Goal: Task Accomplishment & Management: Use online tool/utility

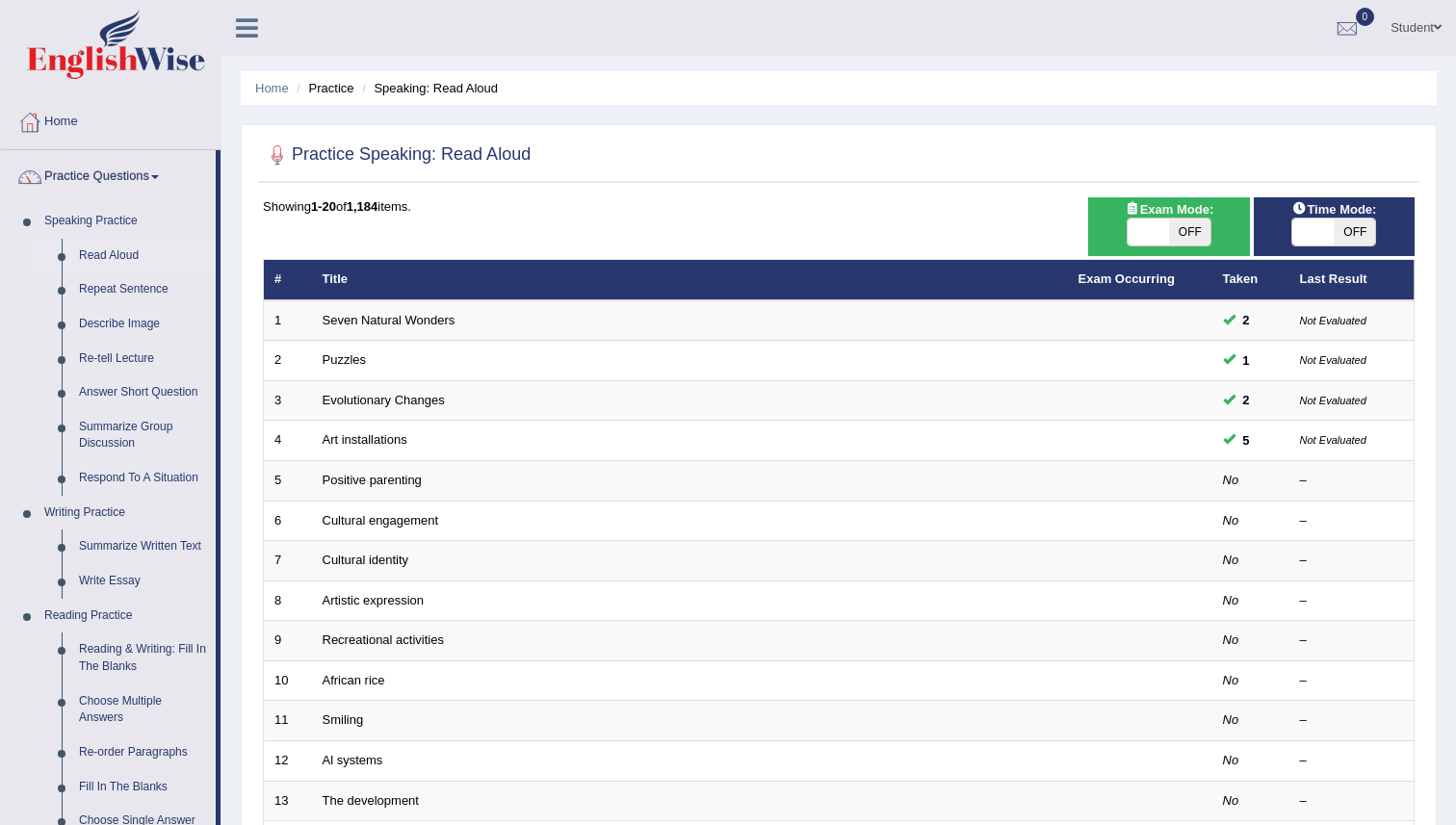
click at [114, 215] on link "Speaking Practice" at bounding box center [126, 222] width 180 height 35
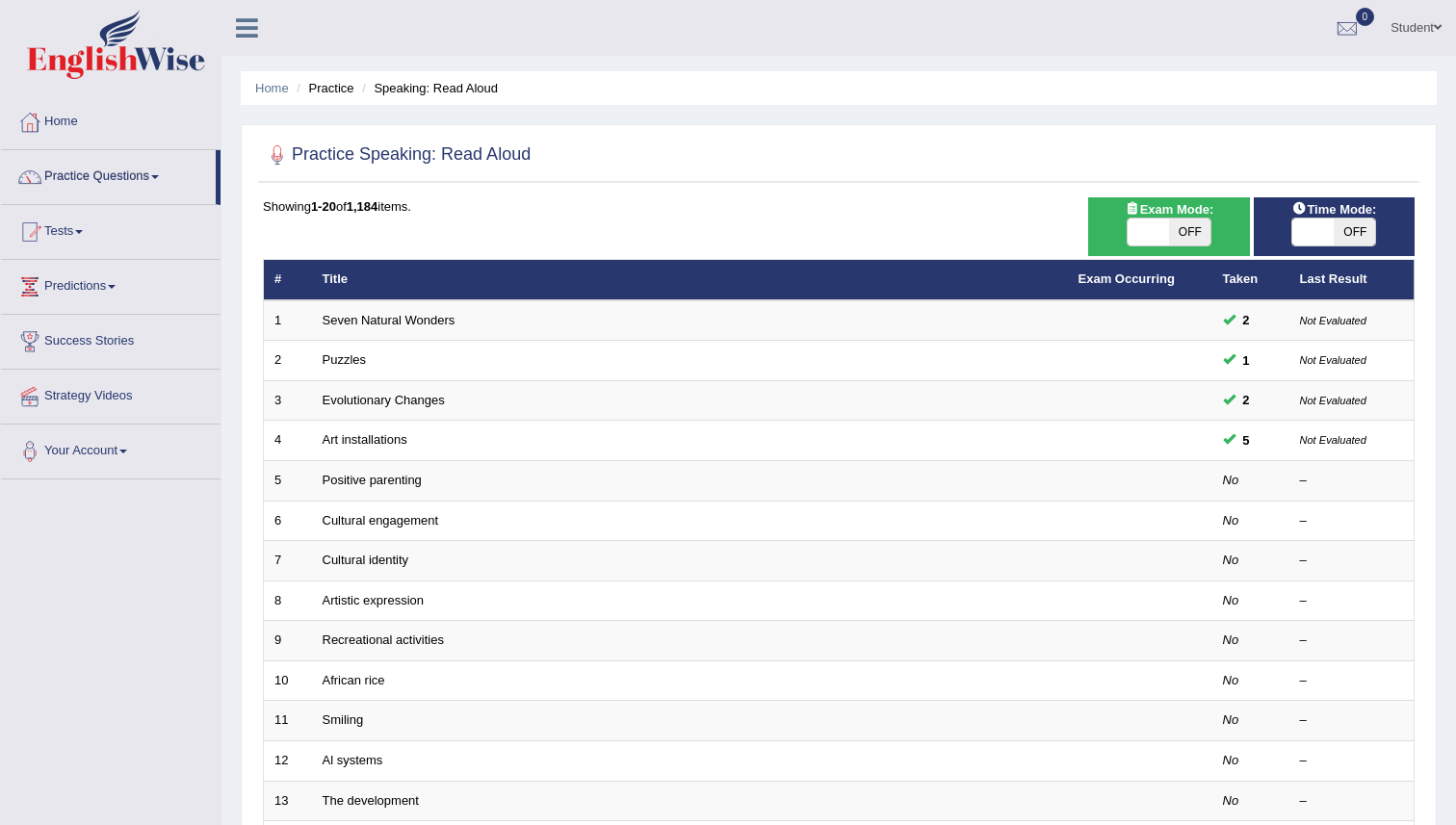
click at [121, 224] on link "Speaking Practice" at bounding box center [126, 222] width 180 height 35
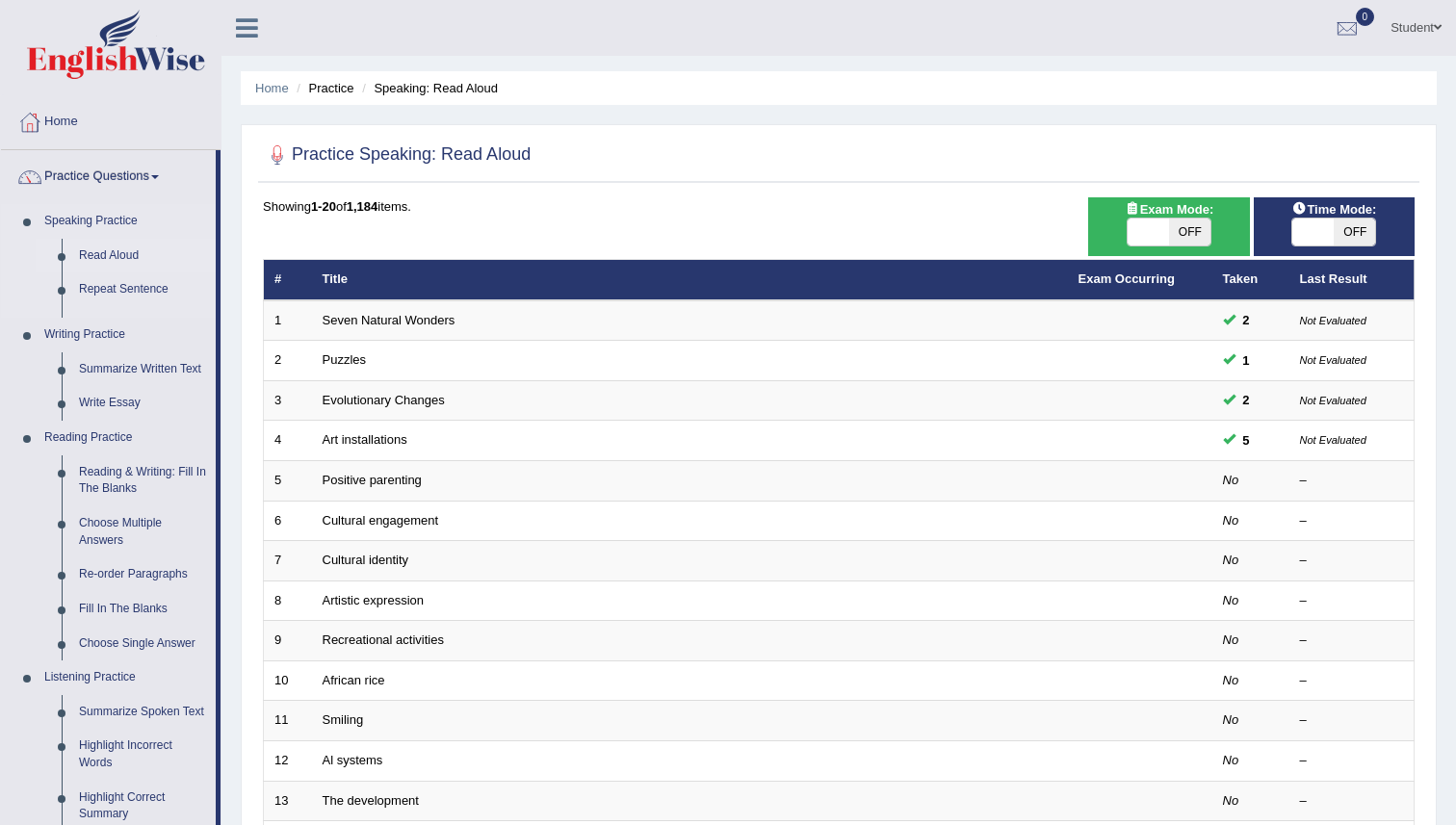
click at [119, 255] on link "Read Aloud" at bounding box center [142, 256] width 145 height 35
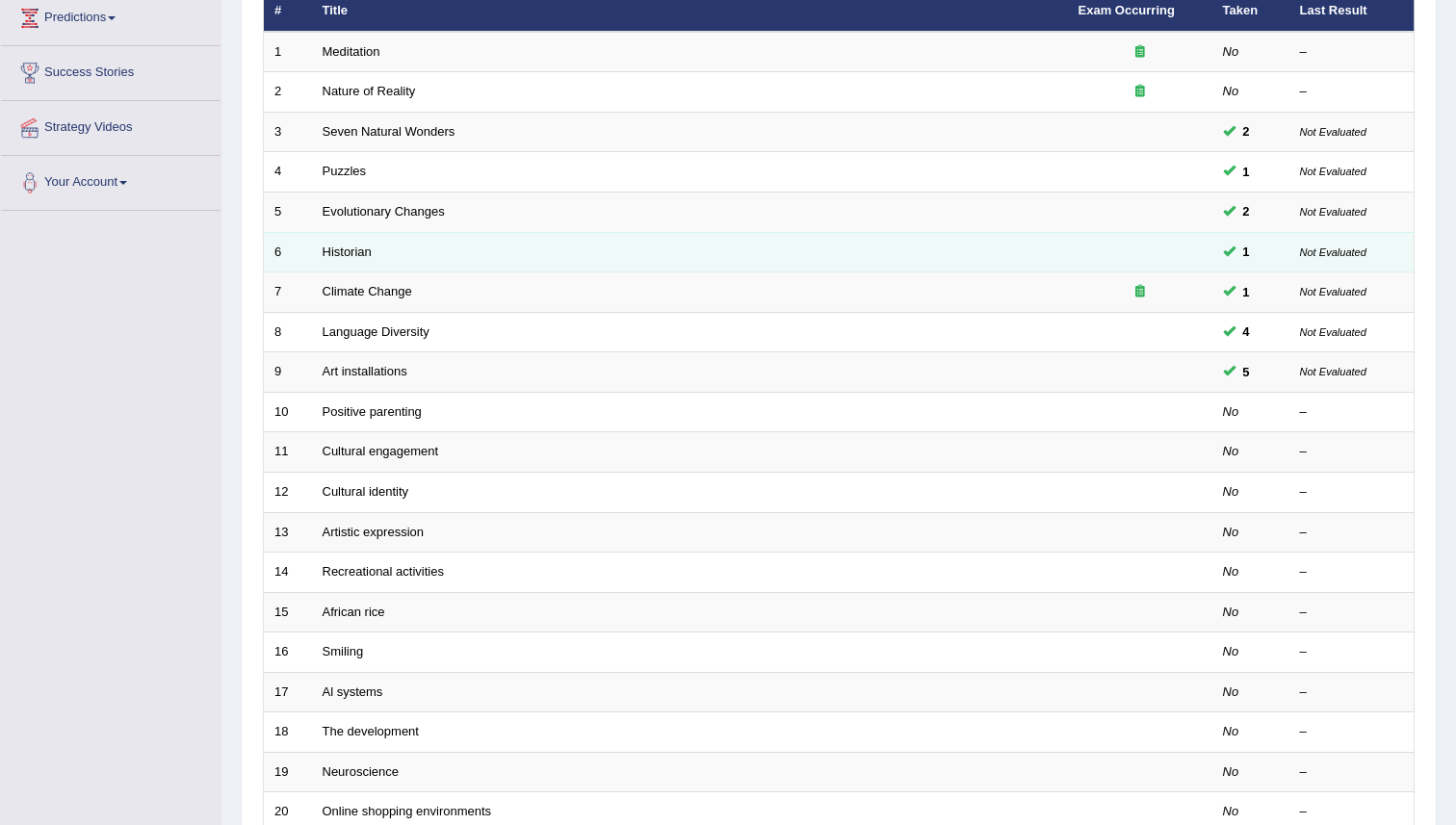
scroll to position [278, 0]
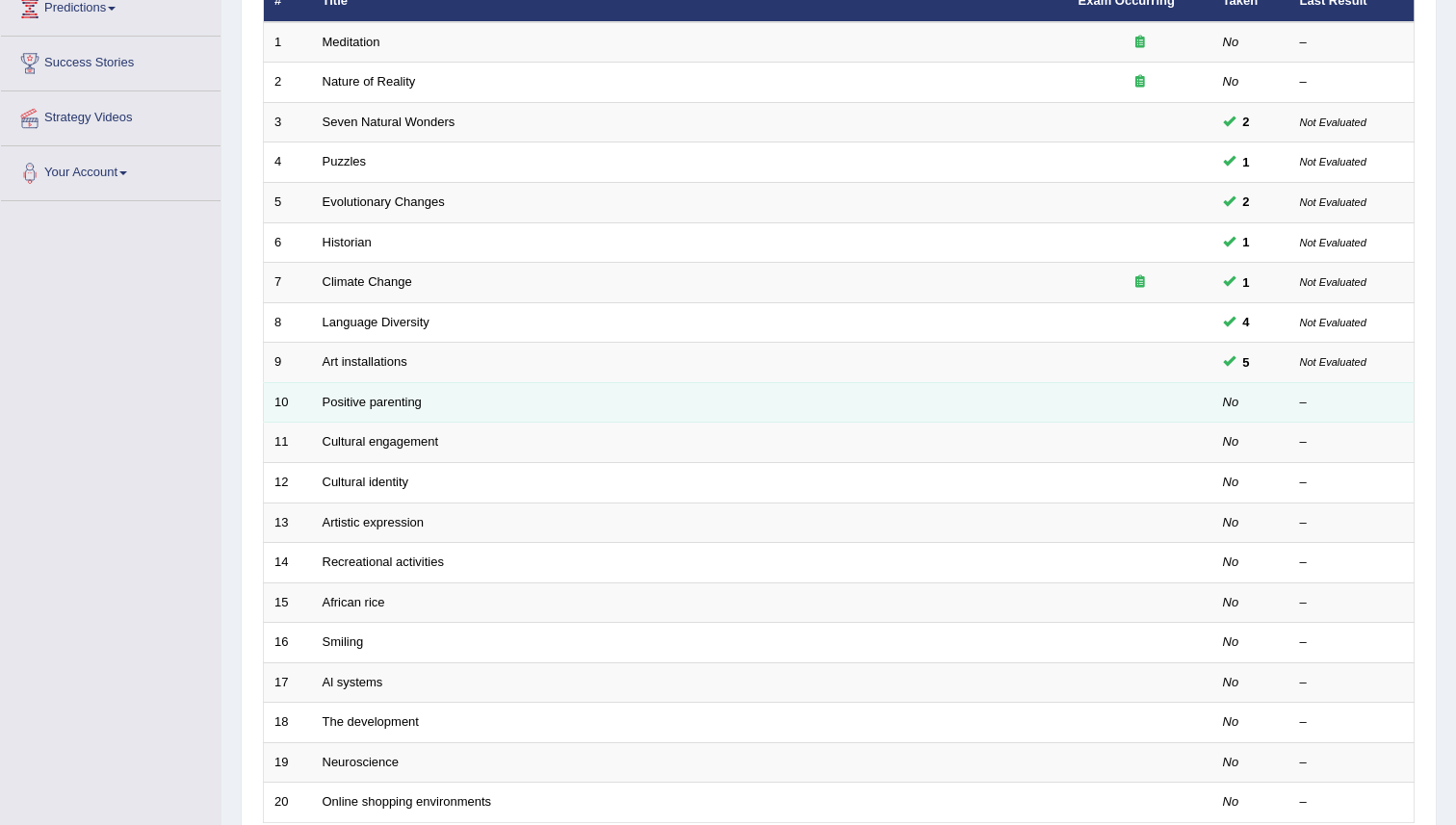
click at [979, 408] on td "Positive parenting" at bounding box center [690, 403] width 756 height 41
click at [434, 406] on td "Positive parenting" at bounding box center [690, 403] width 756 height 41
click at [489, 410] on td "Positive parenting" at bounding box center [690, 403] width 756 height 41
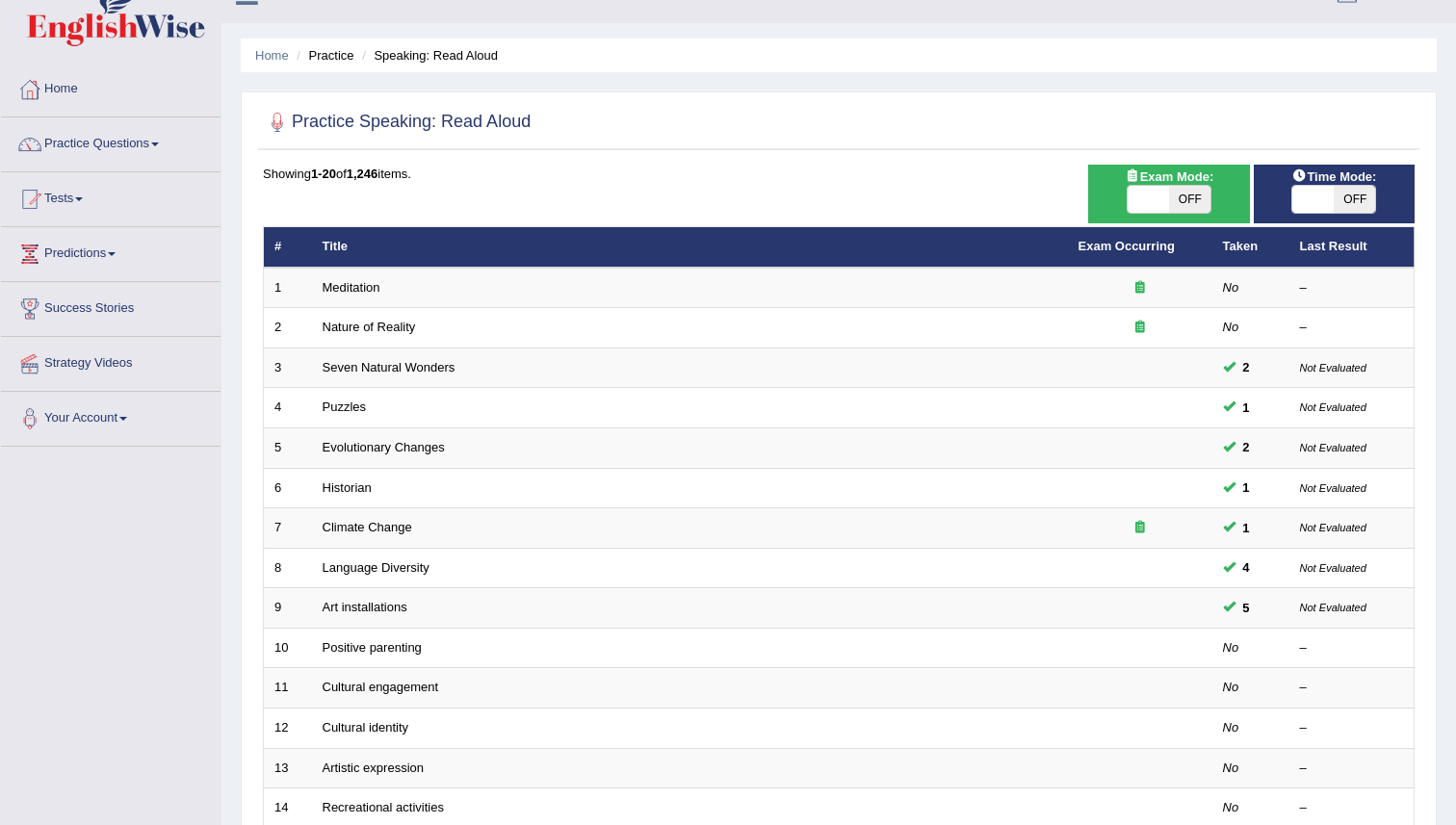
scroll to position [0, 0]
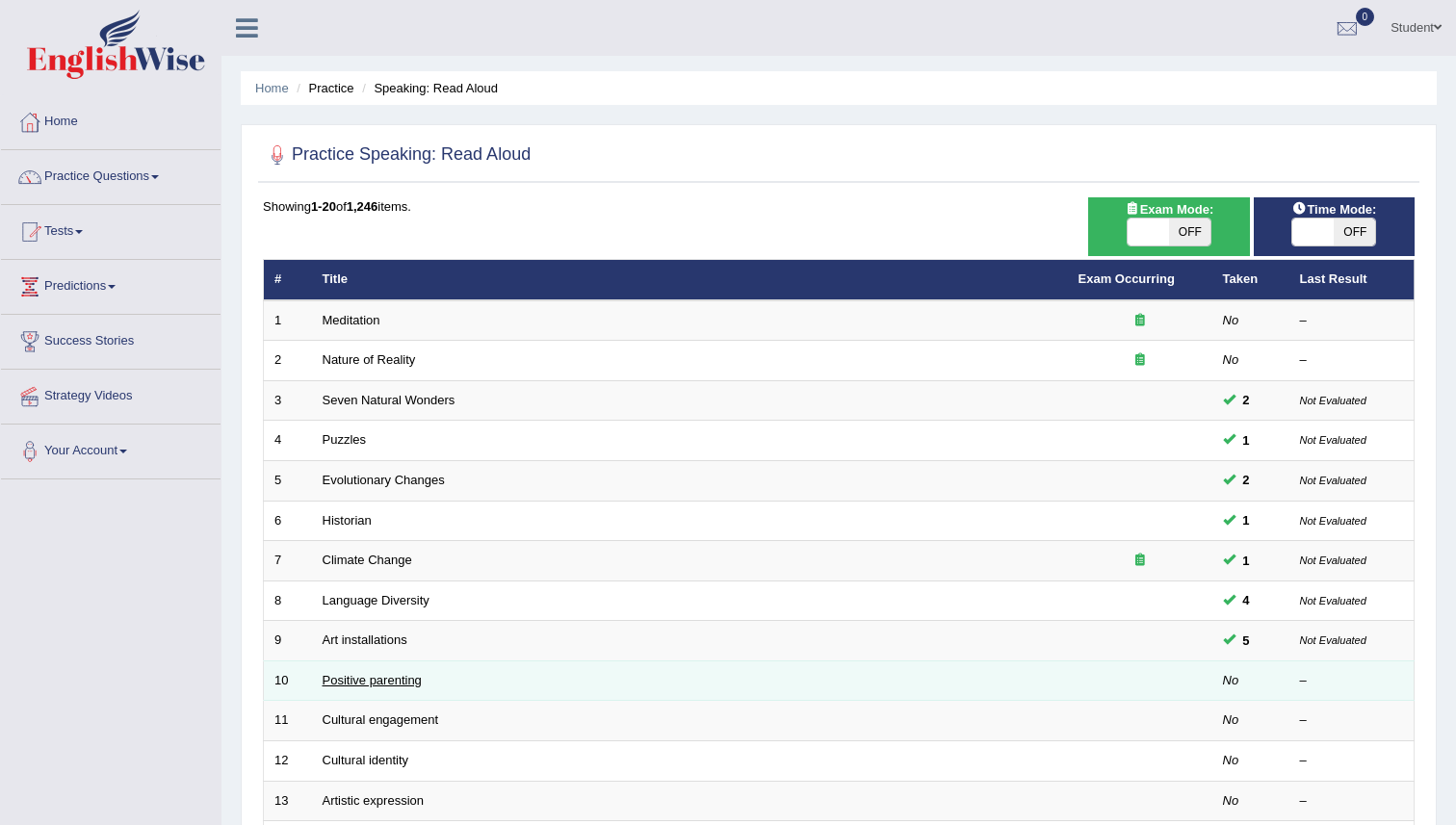
click at [363, 684] on link "Positive parenting" at bounding box center [372, 680] width 99 height 15
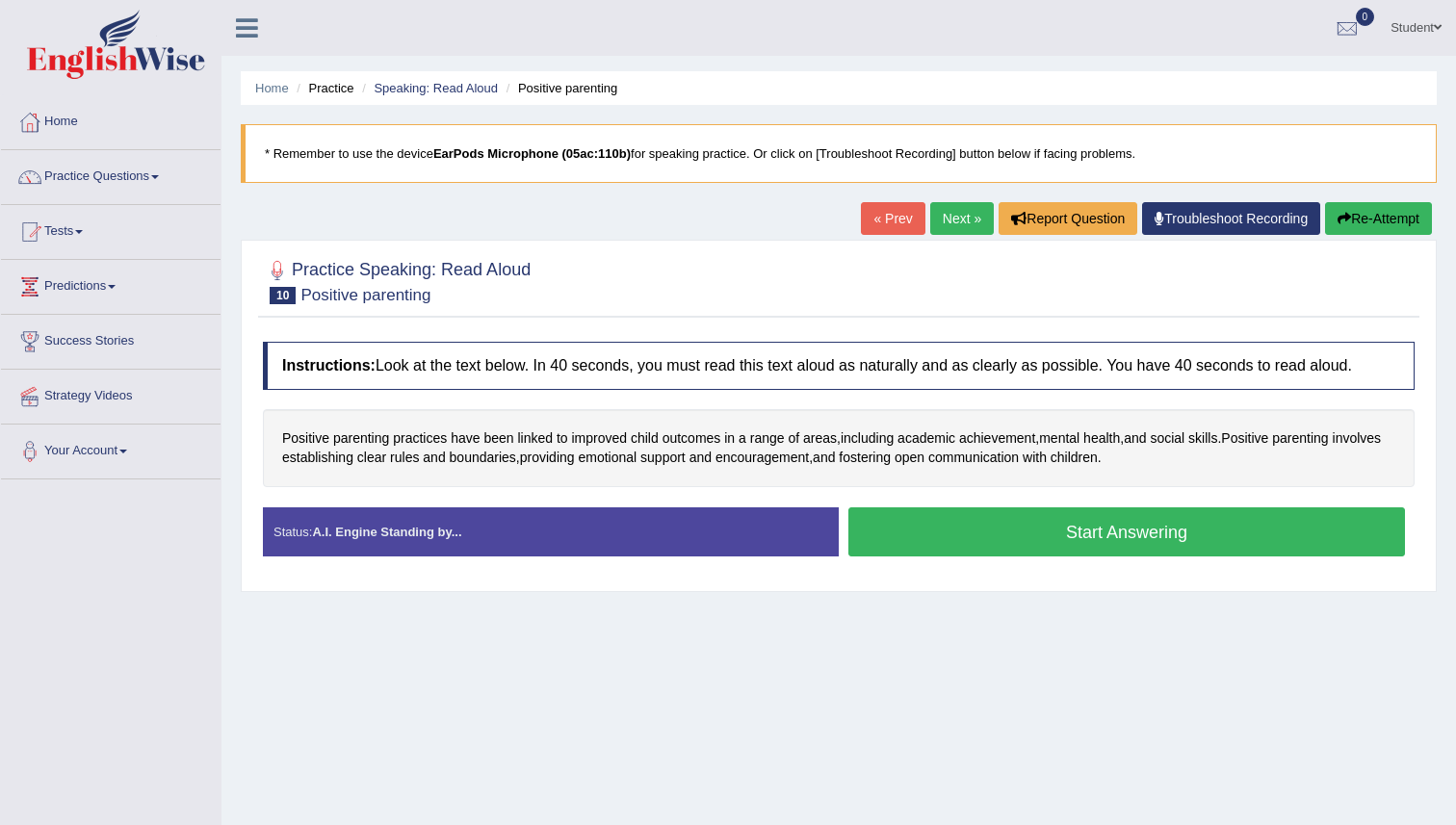
click at [897, 536] on button "Start Answering" at bounding box center [1127, 531] width 557 height 49
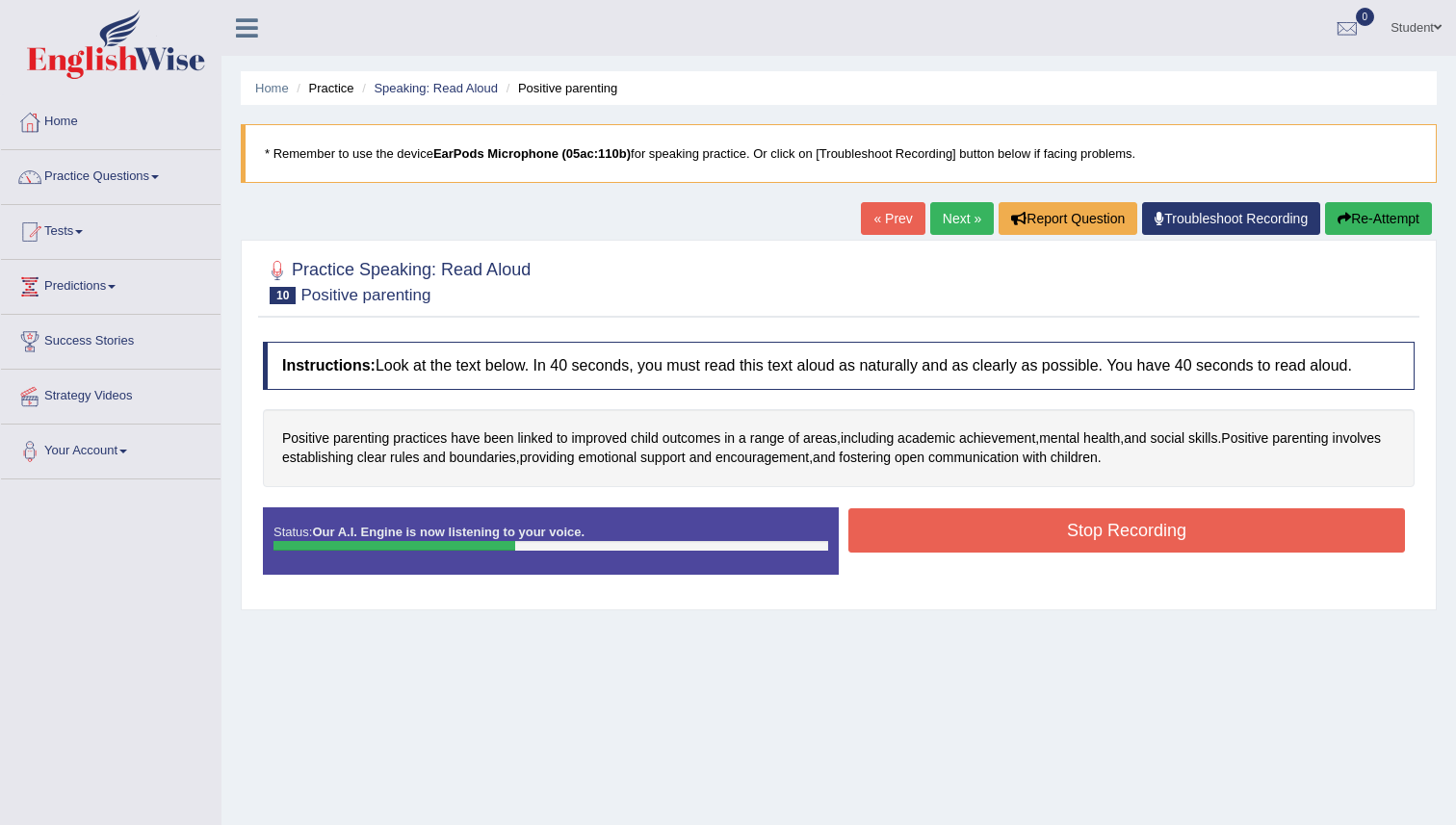
click at [937, 541] on button "Stop Recording" at bounding box center [1127, 530] width 557 height 45
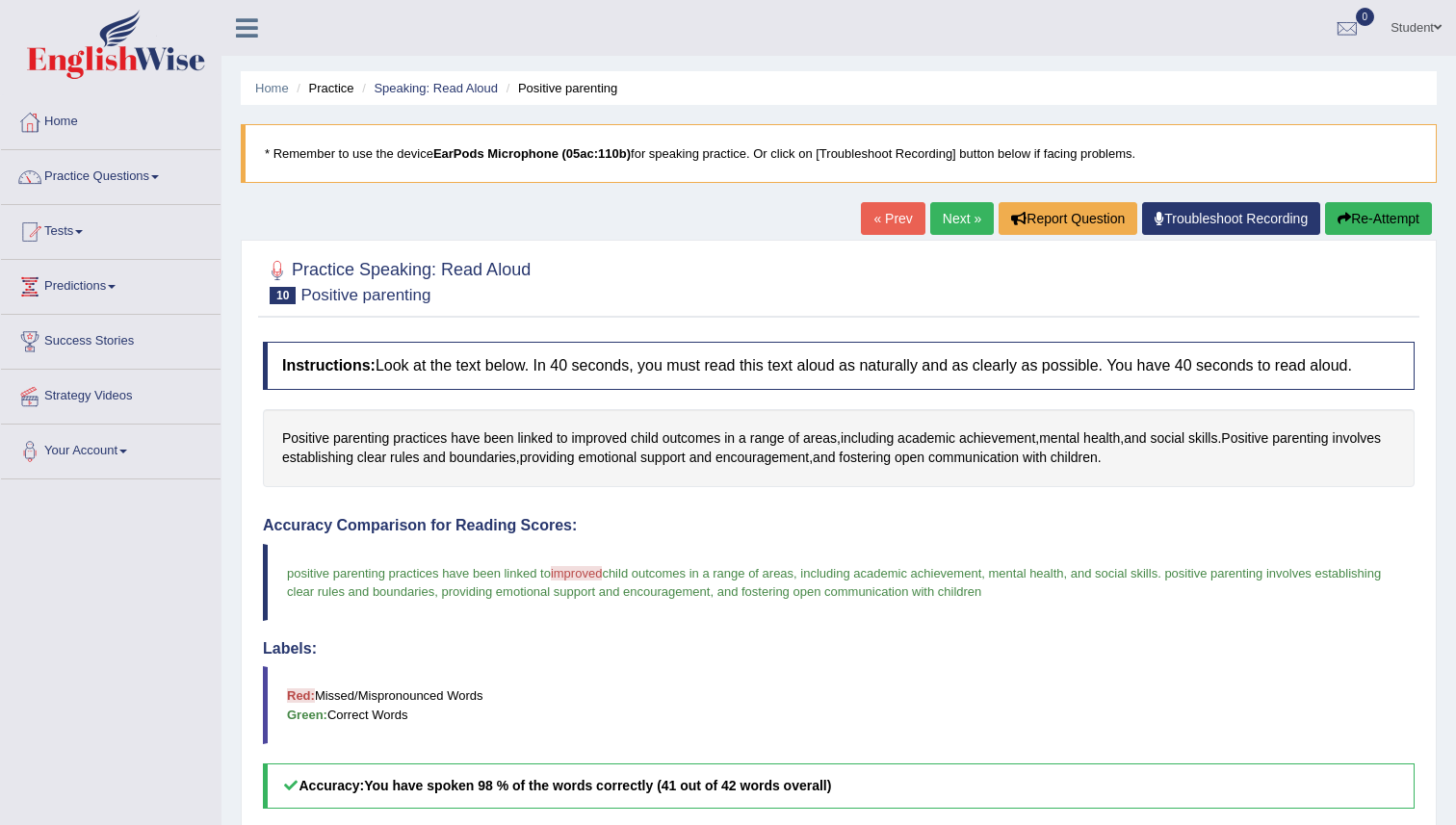
click at [960, 225] on link "Next »" at bounding box center [962, 219] width 63 height 33
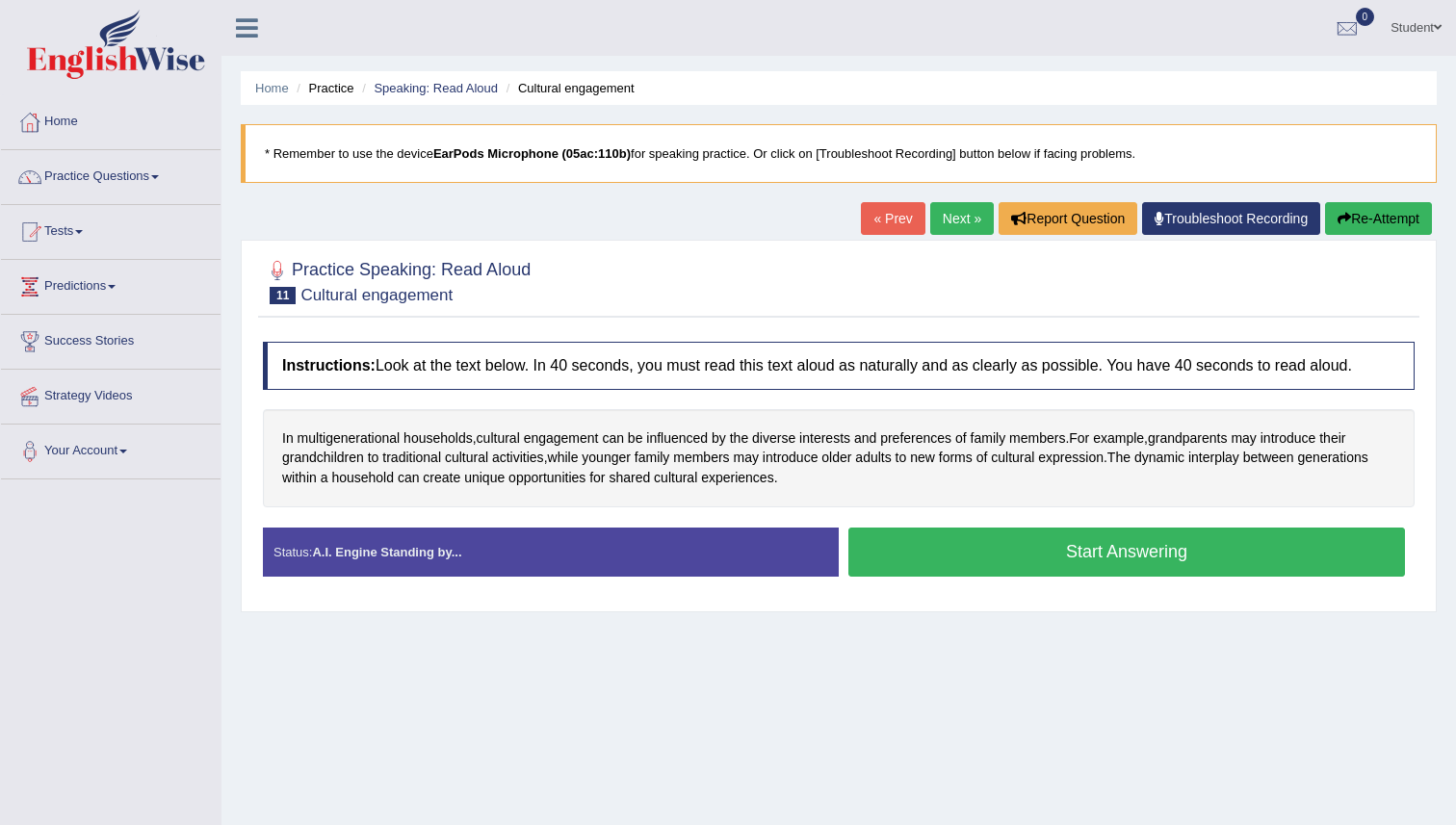
click at [898, 559] on button "Start Answering" at bounding box center [1127, 552] width 557 height 49
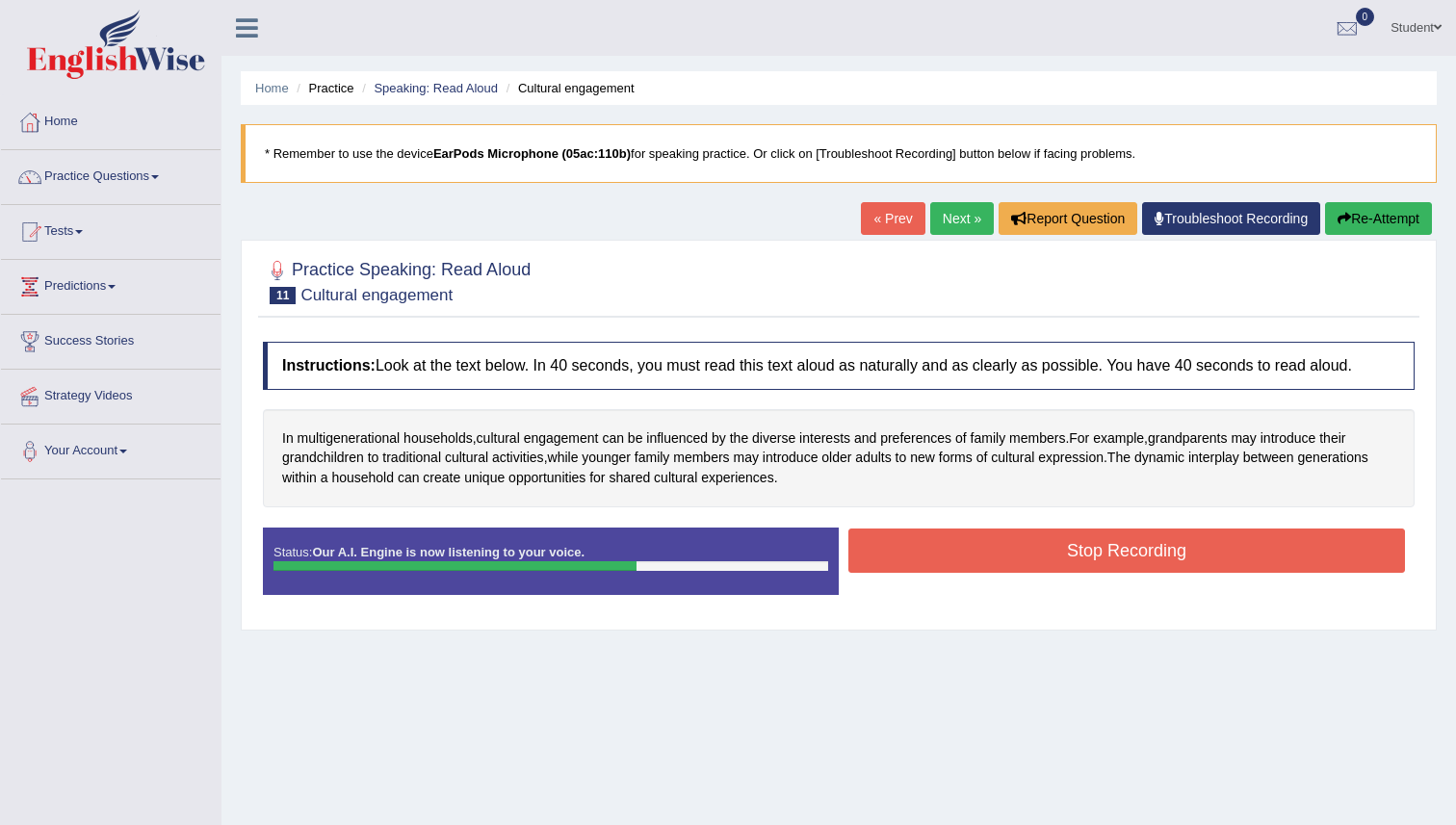
click at [898, 559] on button "Stop Recording" at bounding box center [1127, 551] width 557 height 45
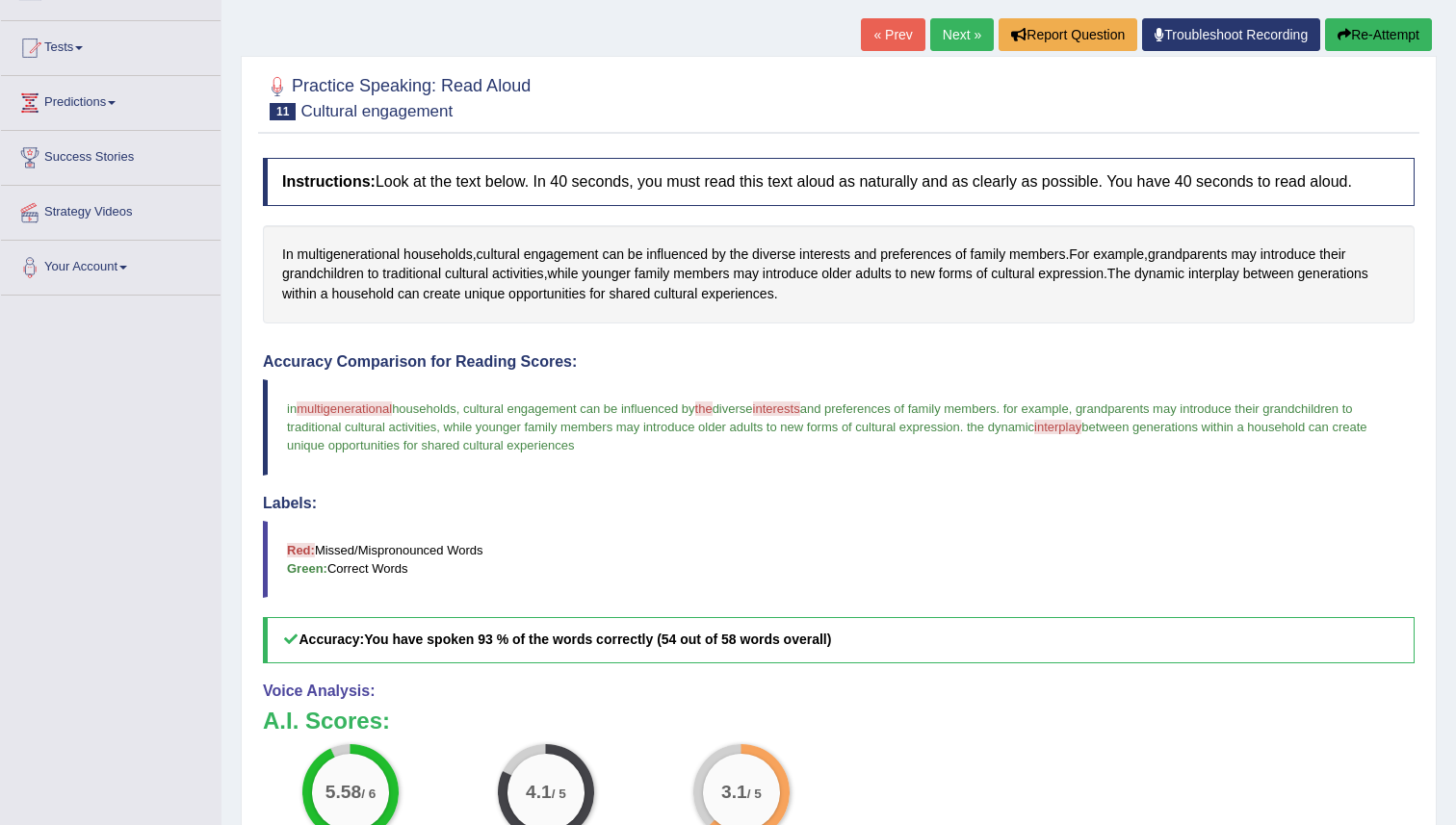
scroll to position [133, 0]
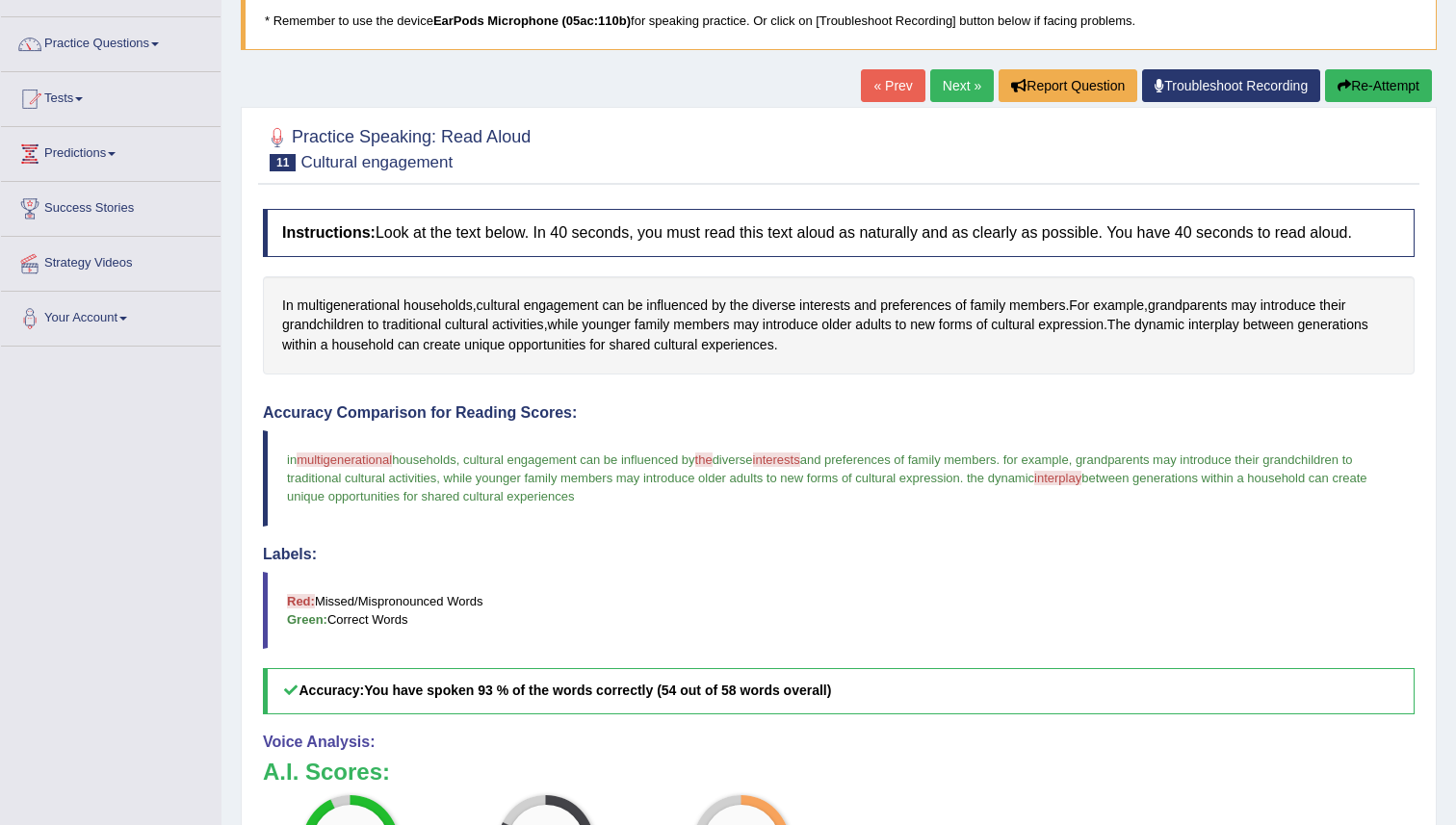
click at [956, 84] on link "Next »" at bounding box center [962, 86] width 63 height 33
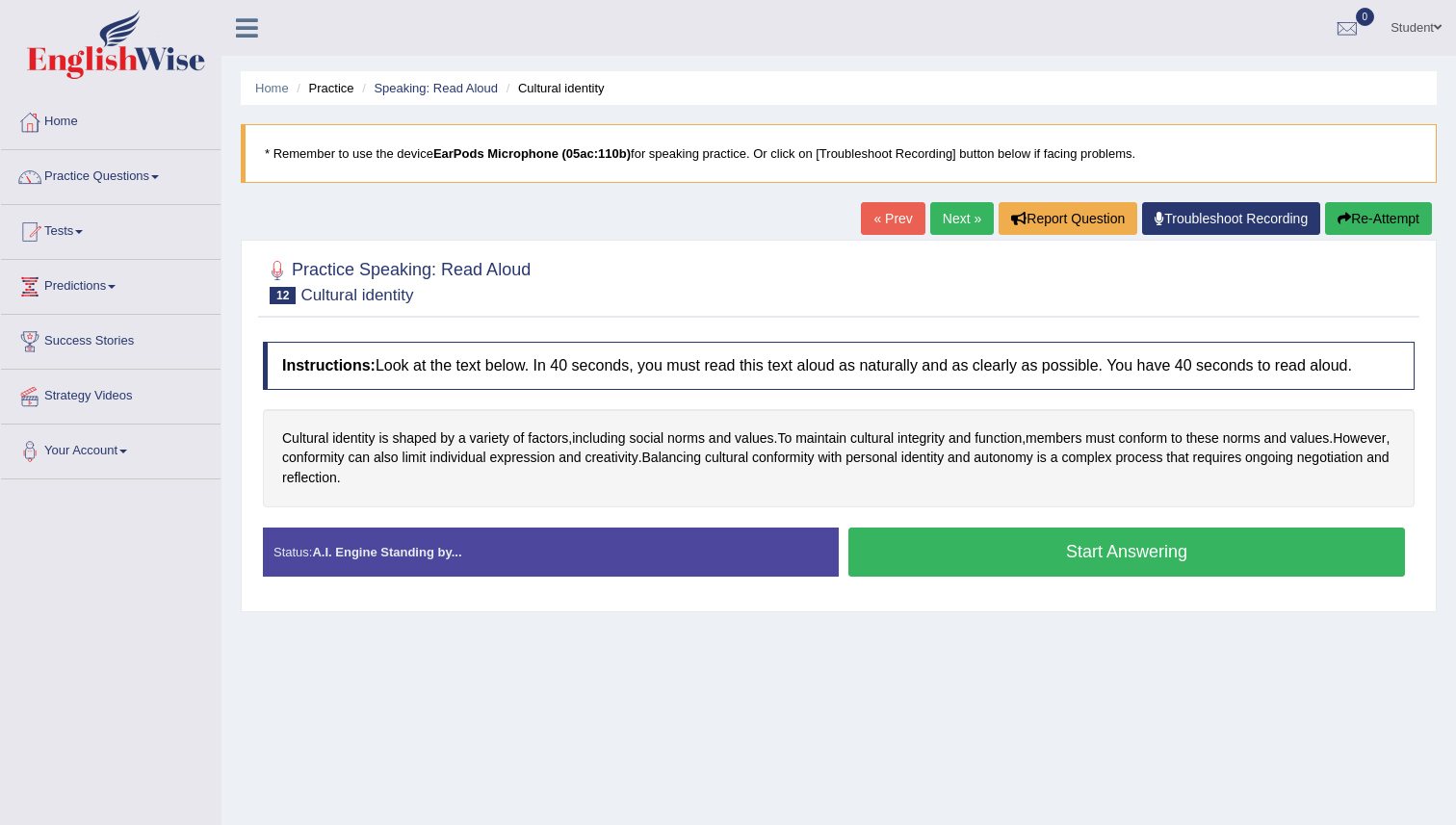
click at [876, 553] on button "Start Answering" at bounding box center [1127, 552] width 557 height 49
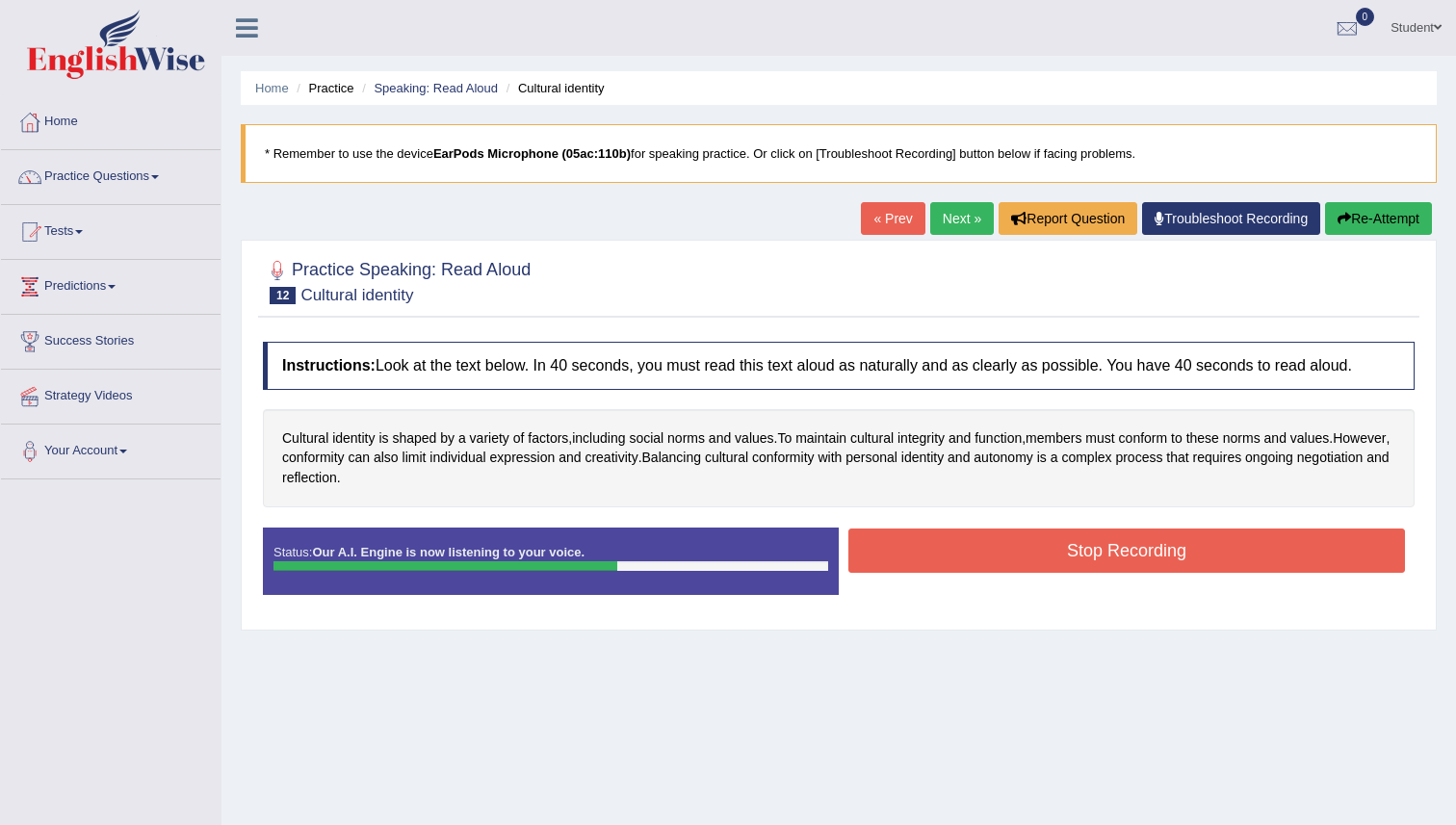
click at [876, 553] on button "Stop Recording" at bounding box center [1127, 551] width 557 height 45
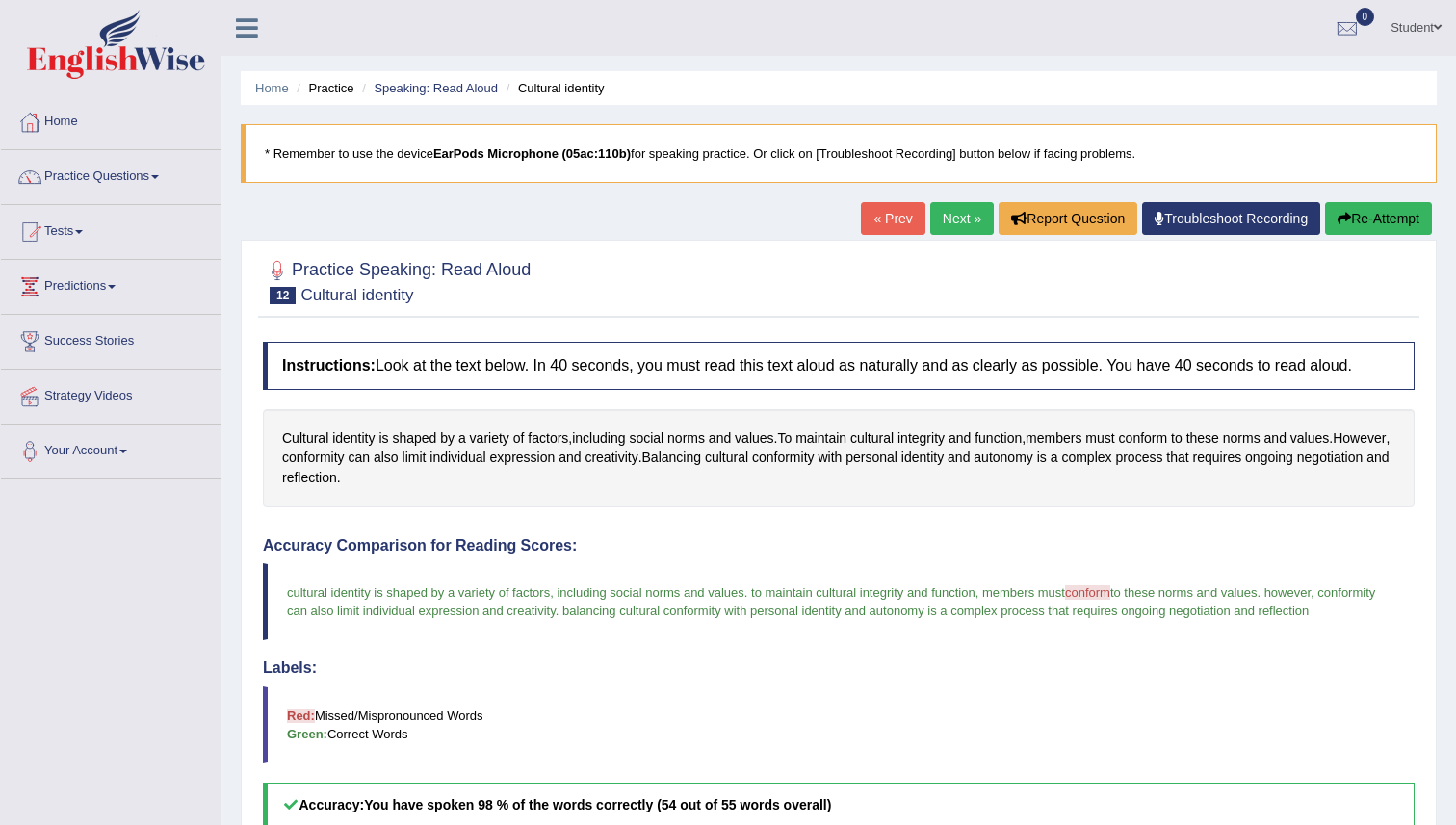
click at [949, 209] on link "Next »" at bounding box center [962, 219] width 63 height 33
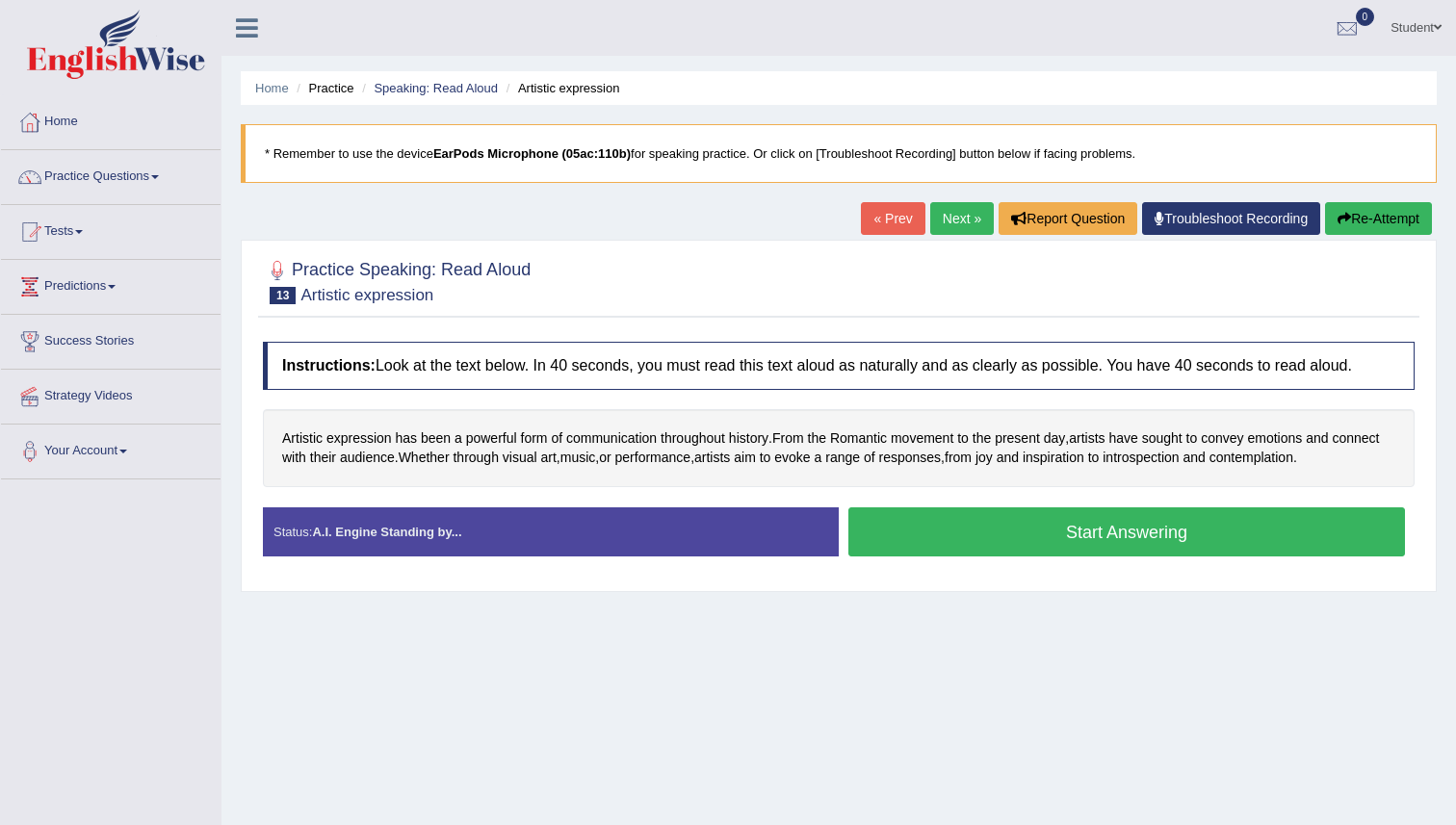
click at [877, 540] on button "Start Answering" at bounding box center [1127, 531] width 557 height 49
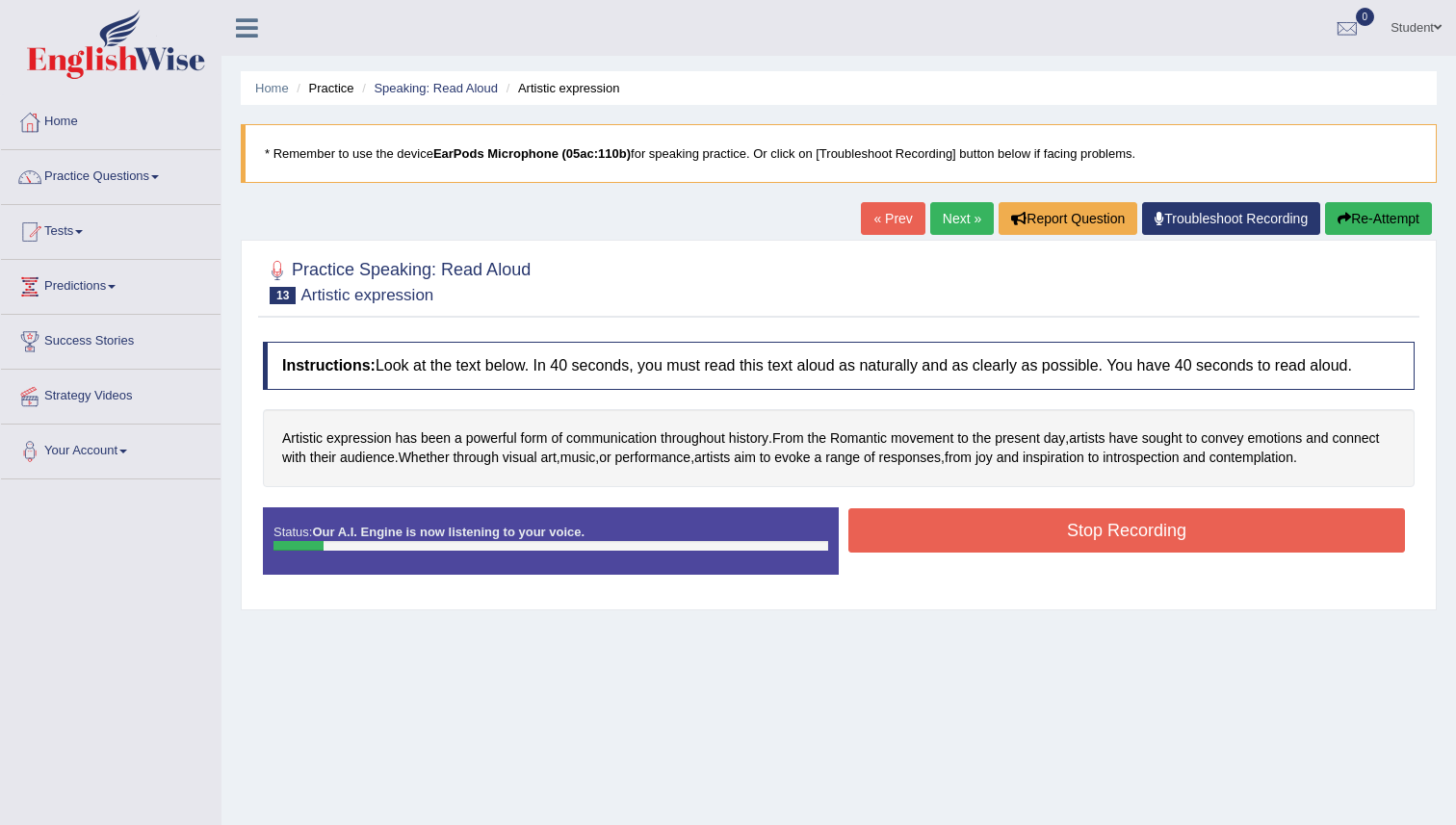
click at [1357, 203] on button "Re-Attempt" at bounding box center [1378, 219] width 107 height 33
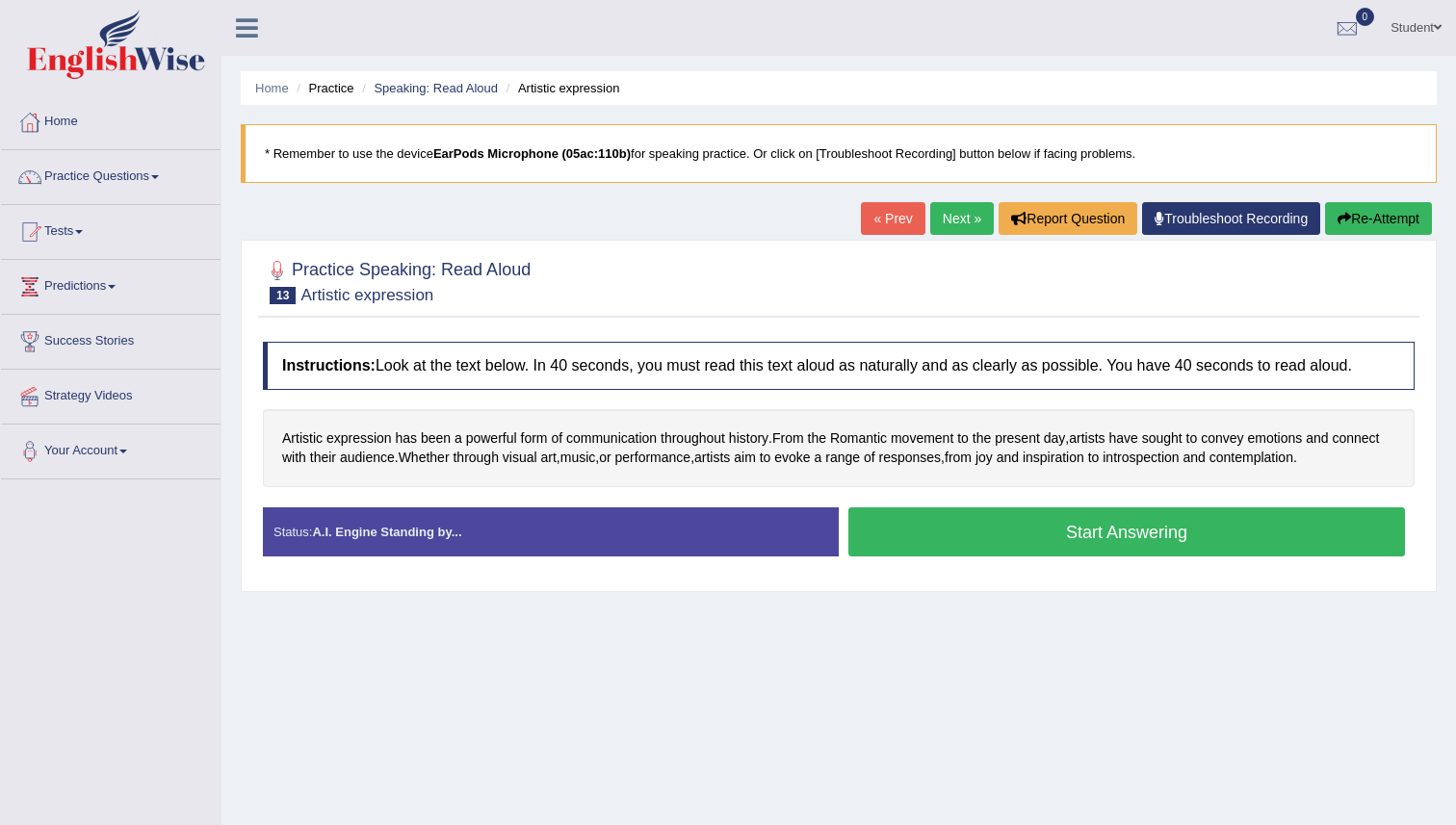
click at [900, 521] on button "Start Answering" at bounding box center [1127, 531] width 557 height 49
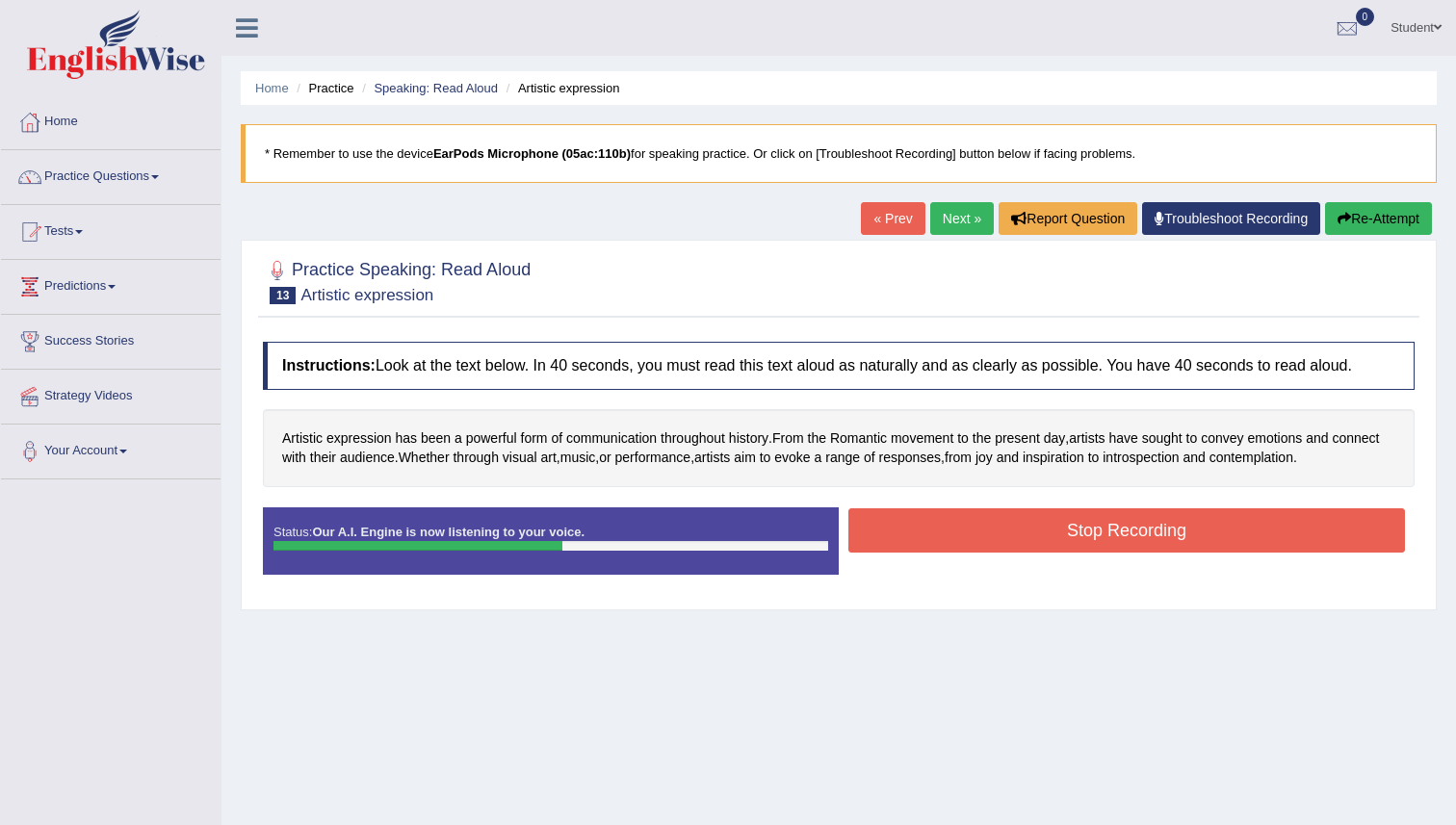
click at [900, 521] on button "Stop Recording" at bounding box center [1127, 530] width 557 height 45
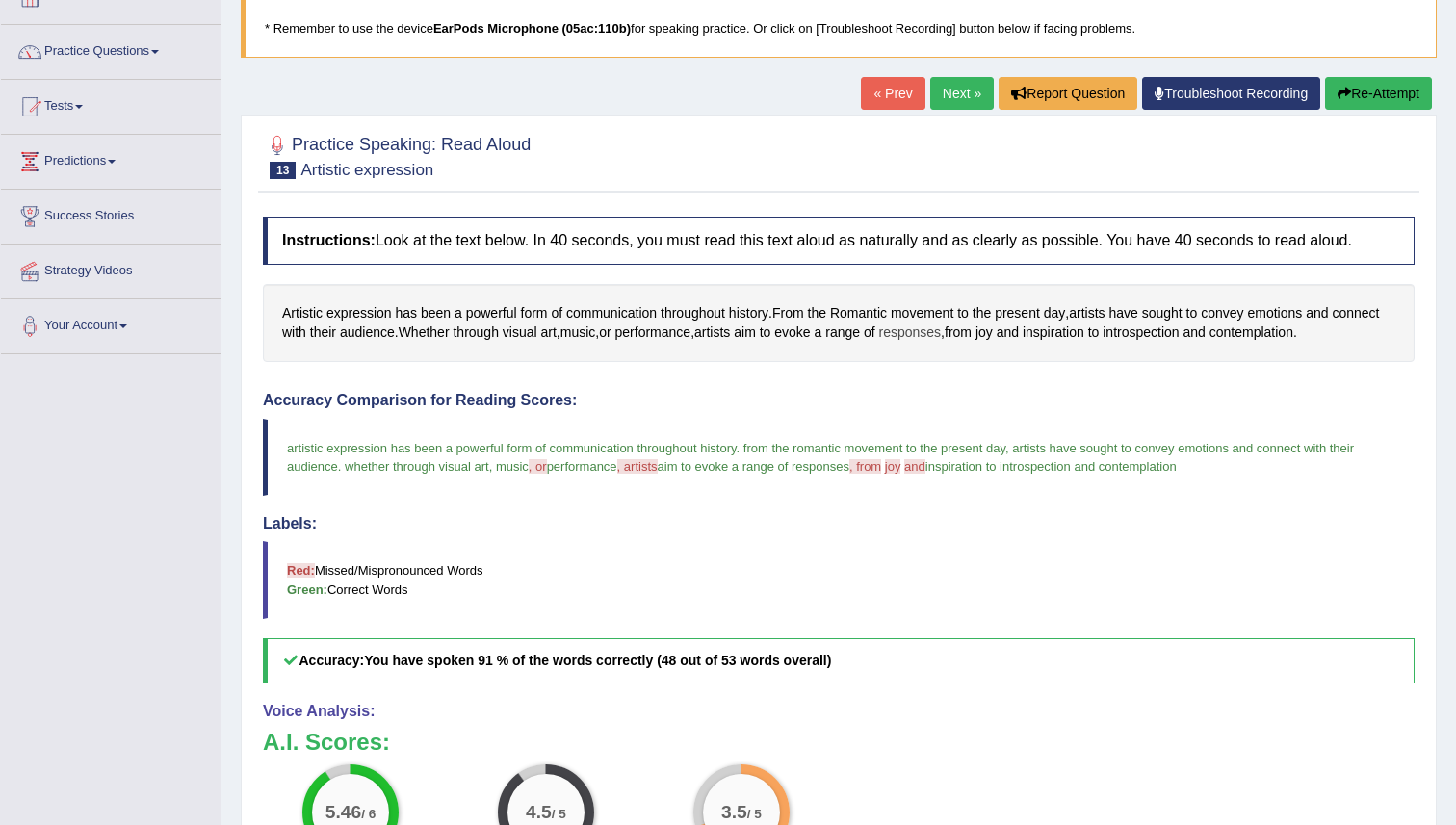
scroll to position [98, 0]
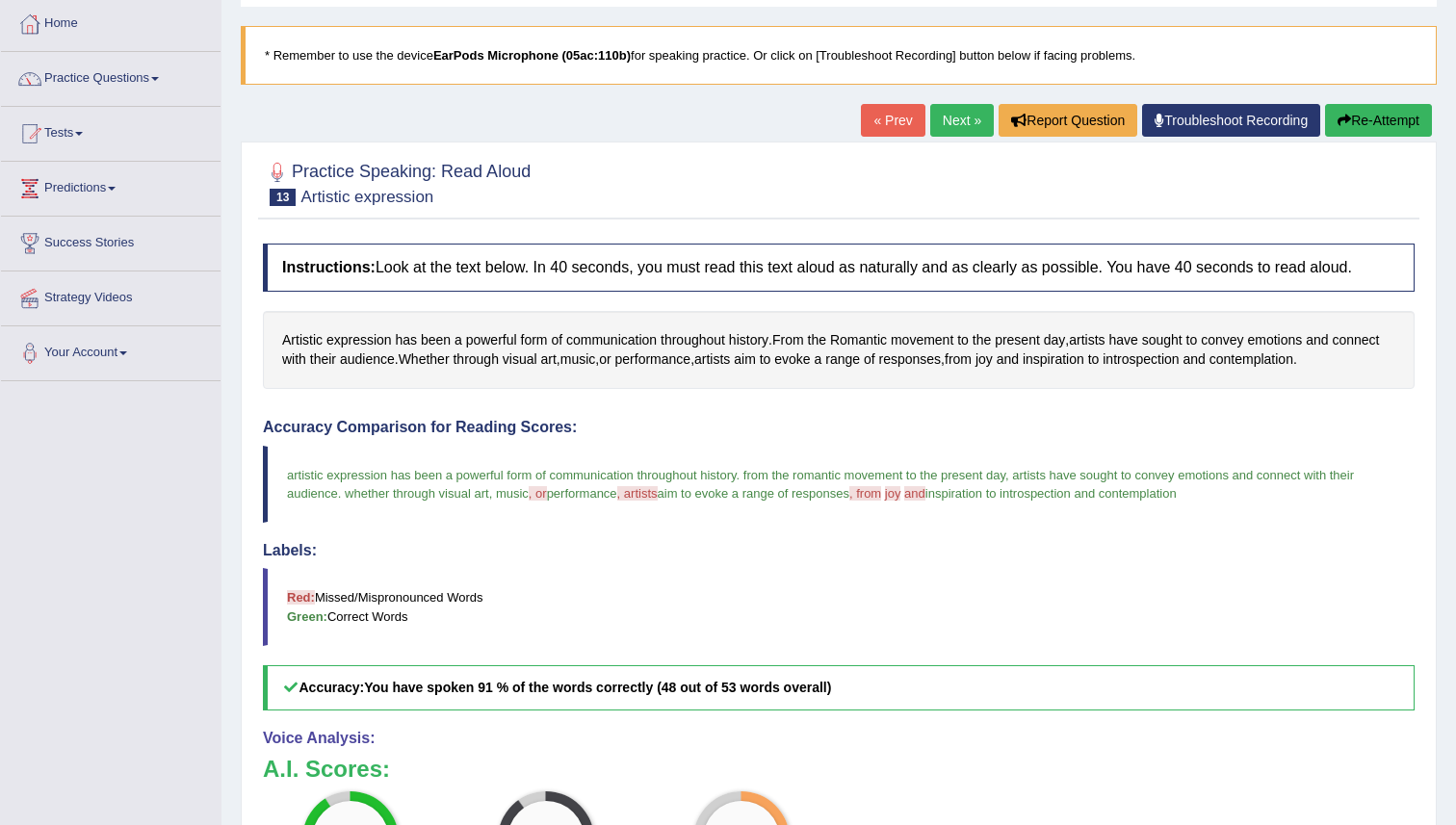
click at [952, 127] on link "Next »" at bounding box center [962, 121] width 63 height 33
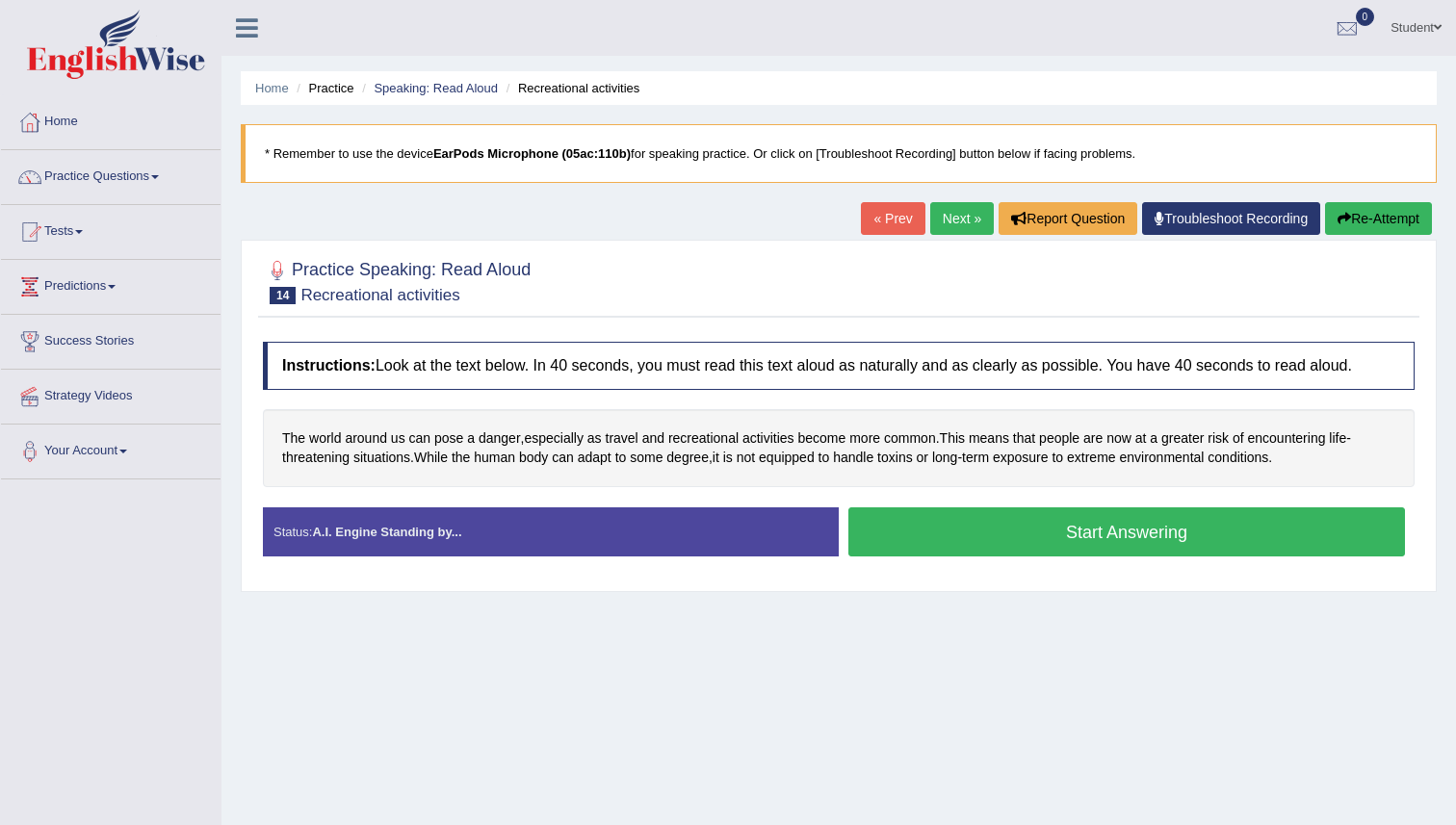
click at [1001, 541] on button "Start Answering" at bounding box center [1127, 531] width 557 height 49
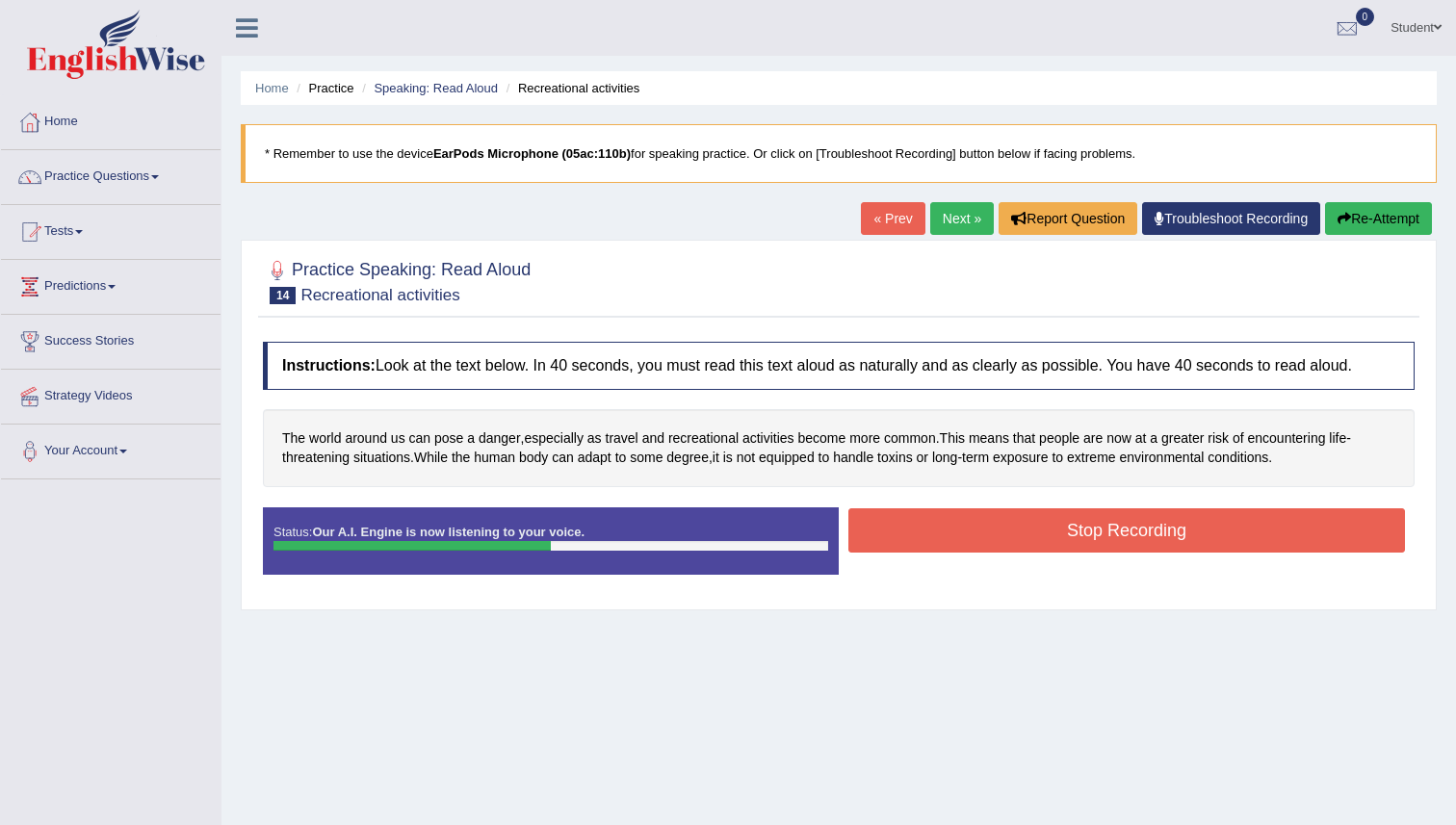
click at [1001, 541] on button "Stop Recording" at bounding box center [1127, 530] width 557 height 45
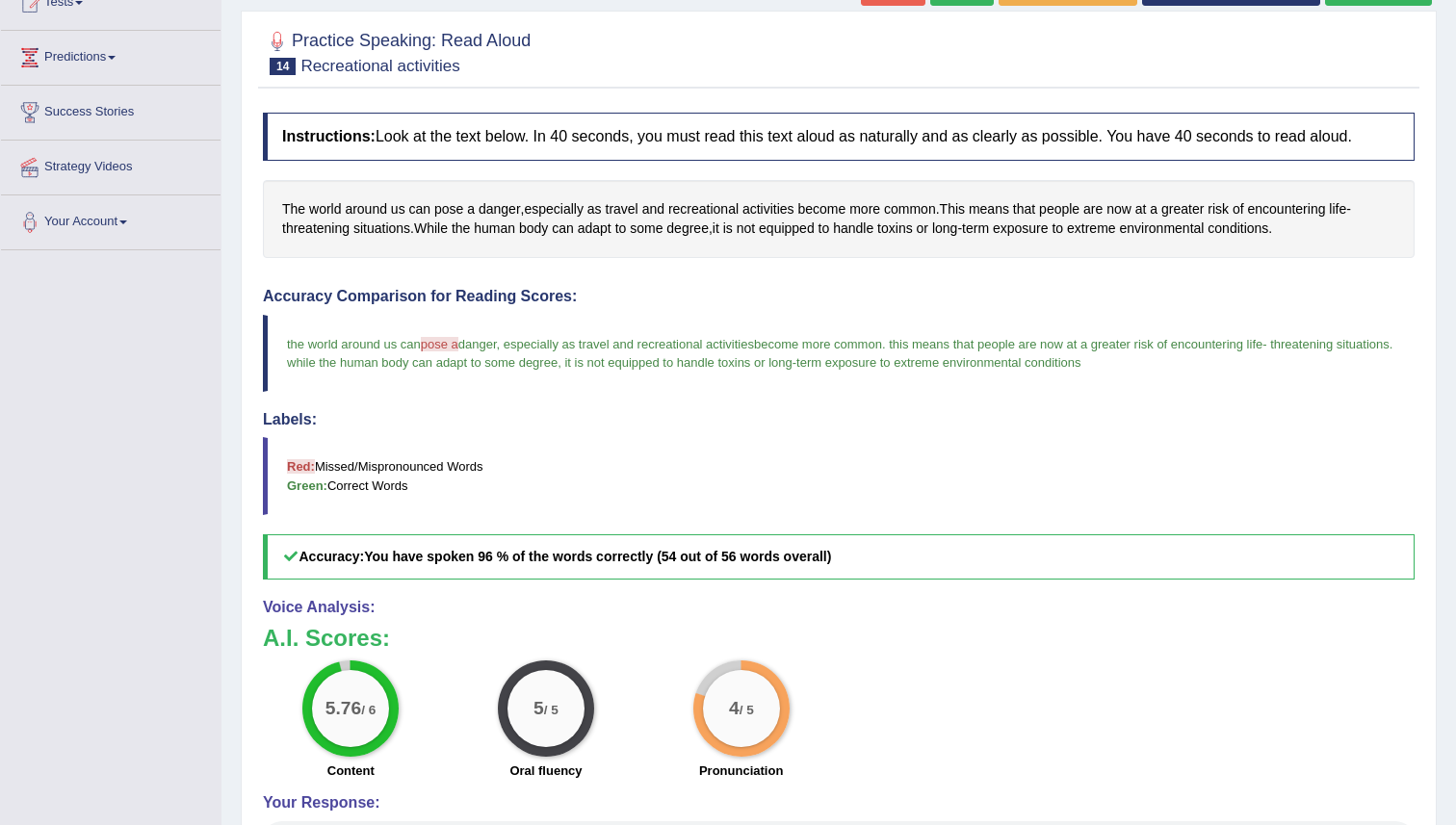
scroll to position [65, 0]
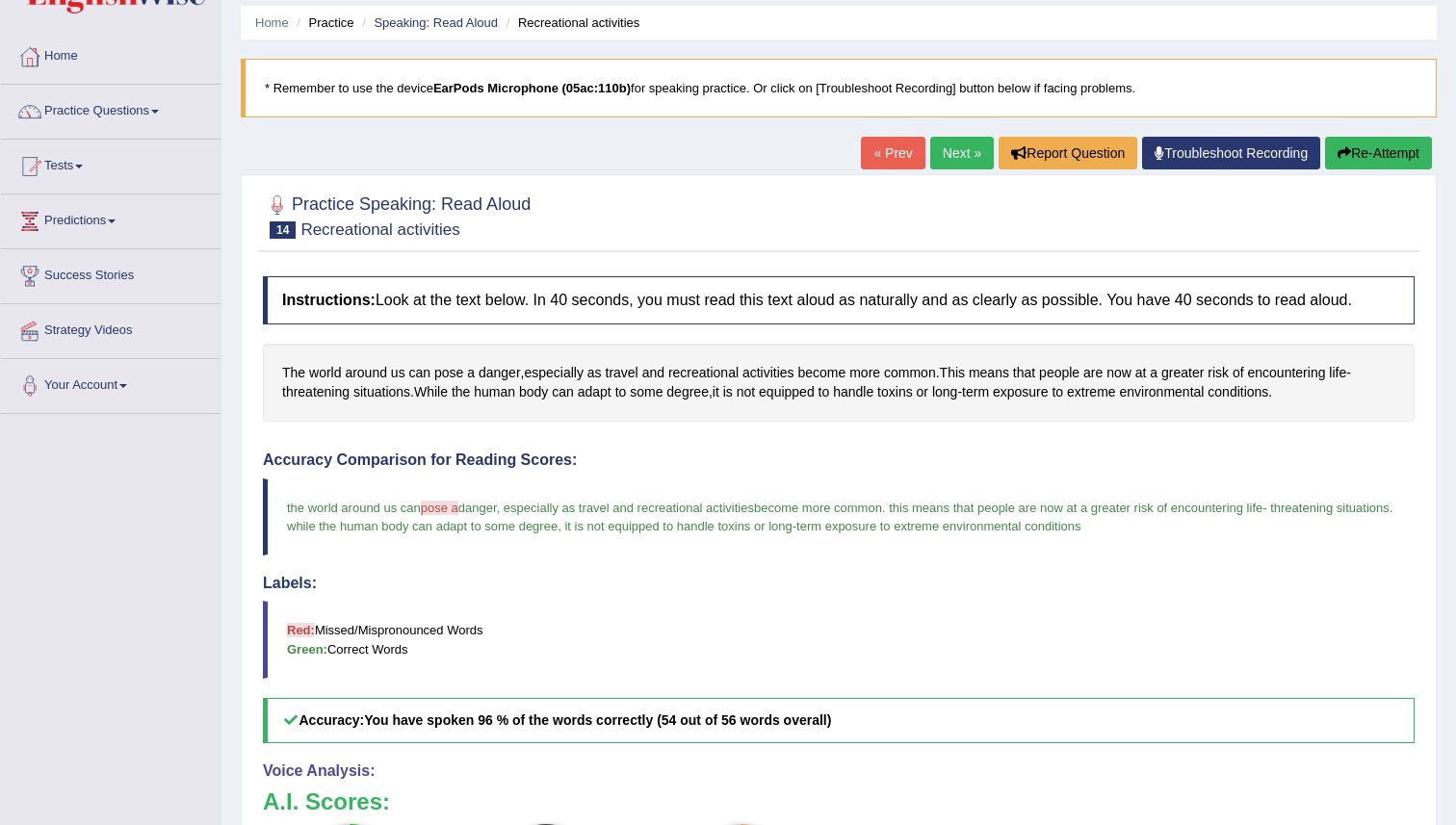
click at [952, 154] on link "Next »" at bounding box center [962, 153] width 63 height 33
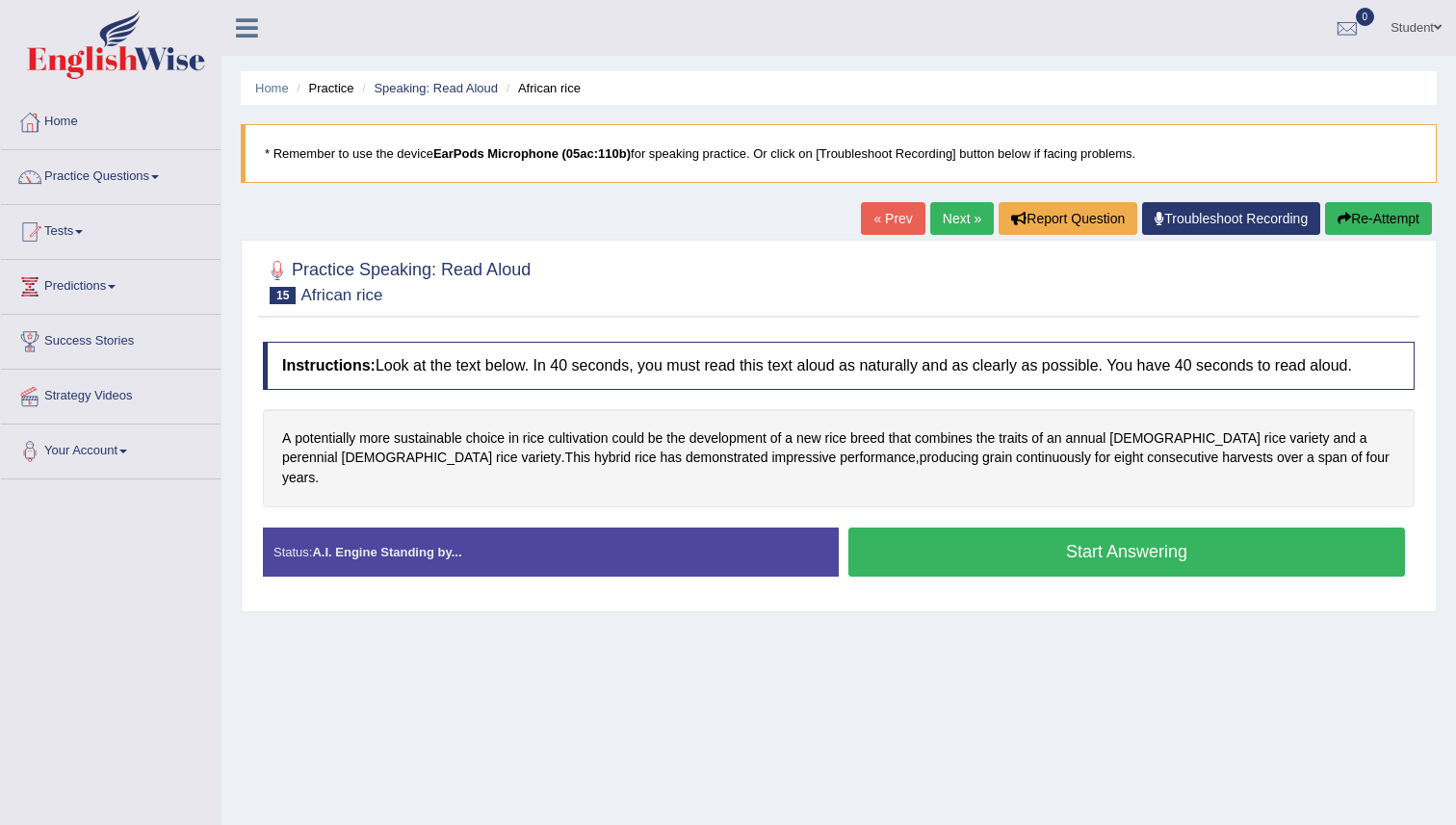
click at [857, 543] on button "Start Answering" at bounding box center [1127, 552] width 557 height 49
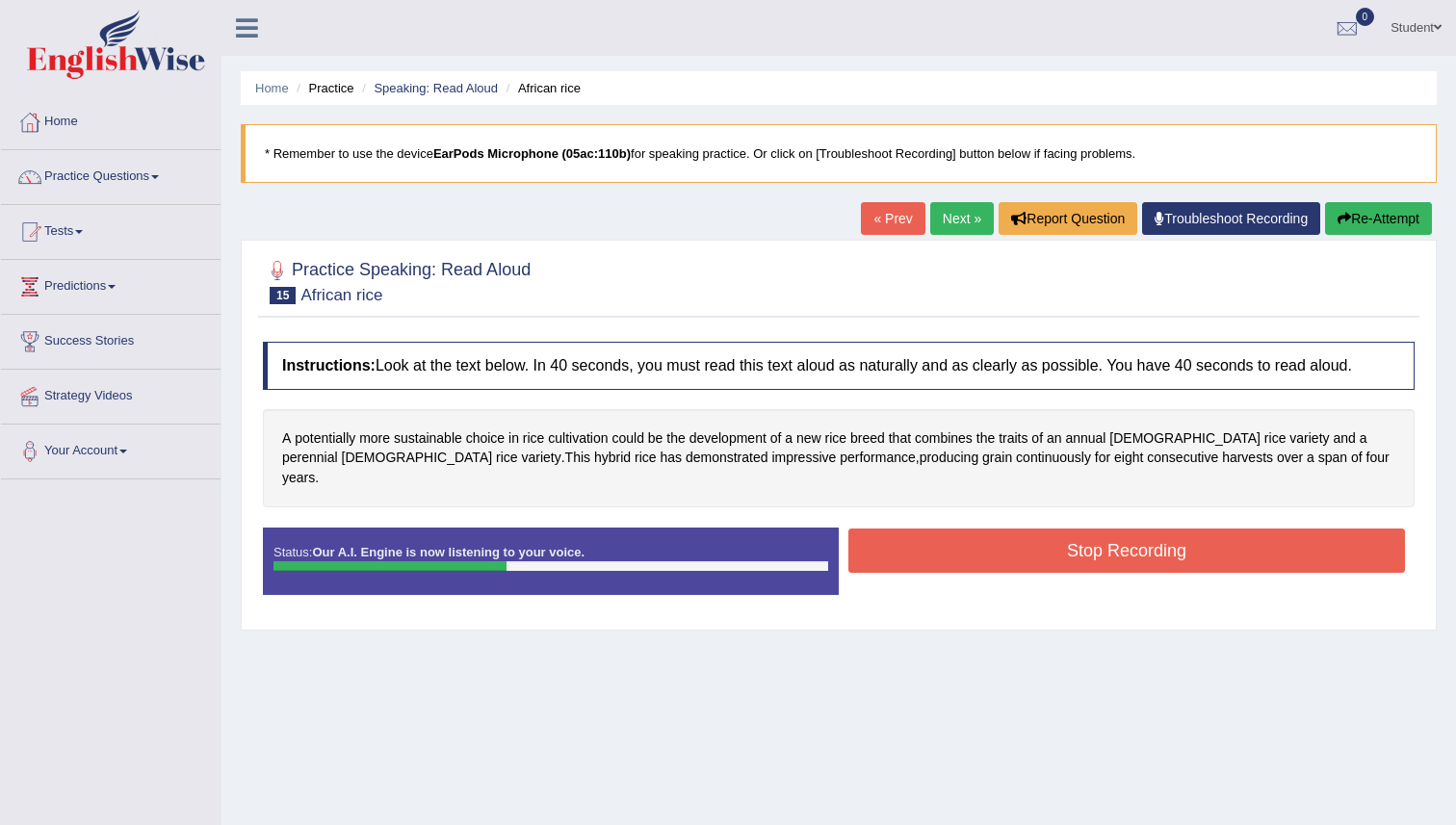
click at [1354, 212] on button "Re-Attempt" at bounding box center [1378, 219] width 107 height 33
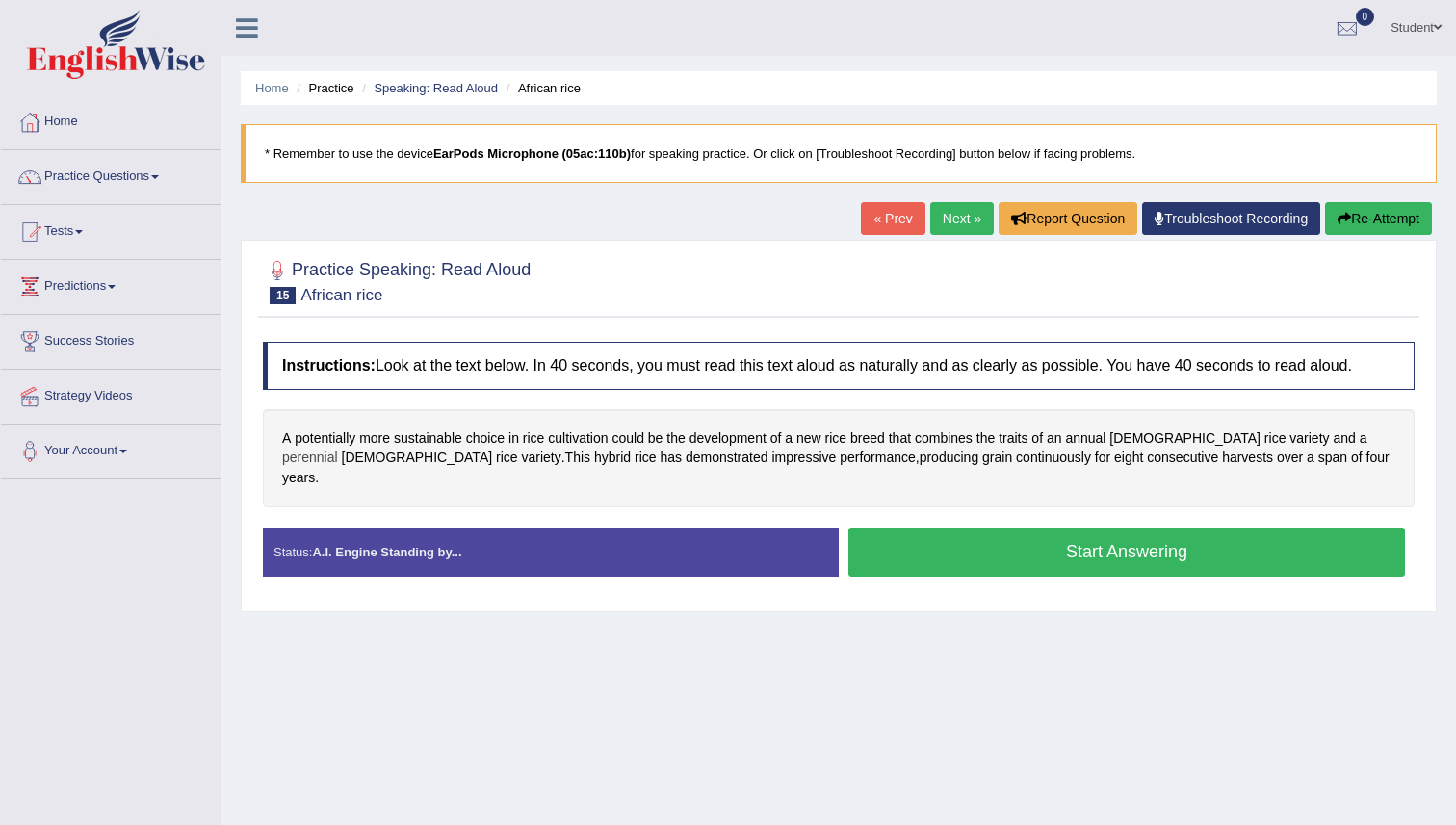
click at [338, 448] on span "perennial" at bounding box center [309, 457] width 55 height 20
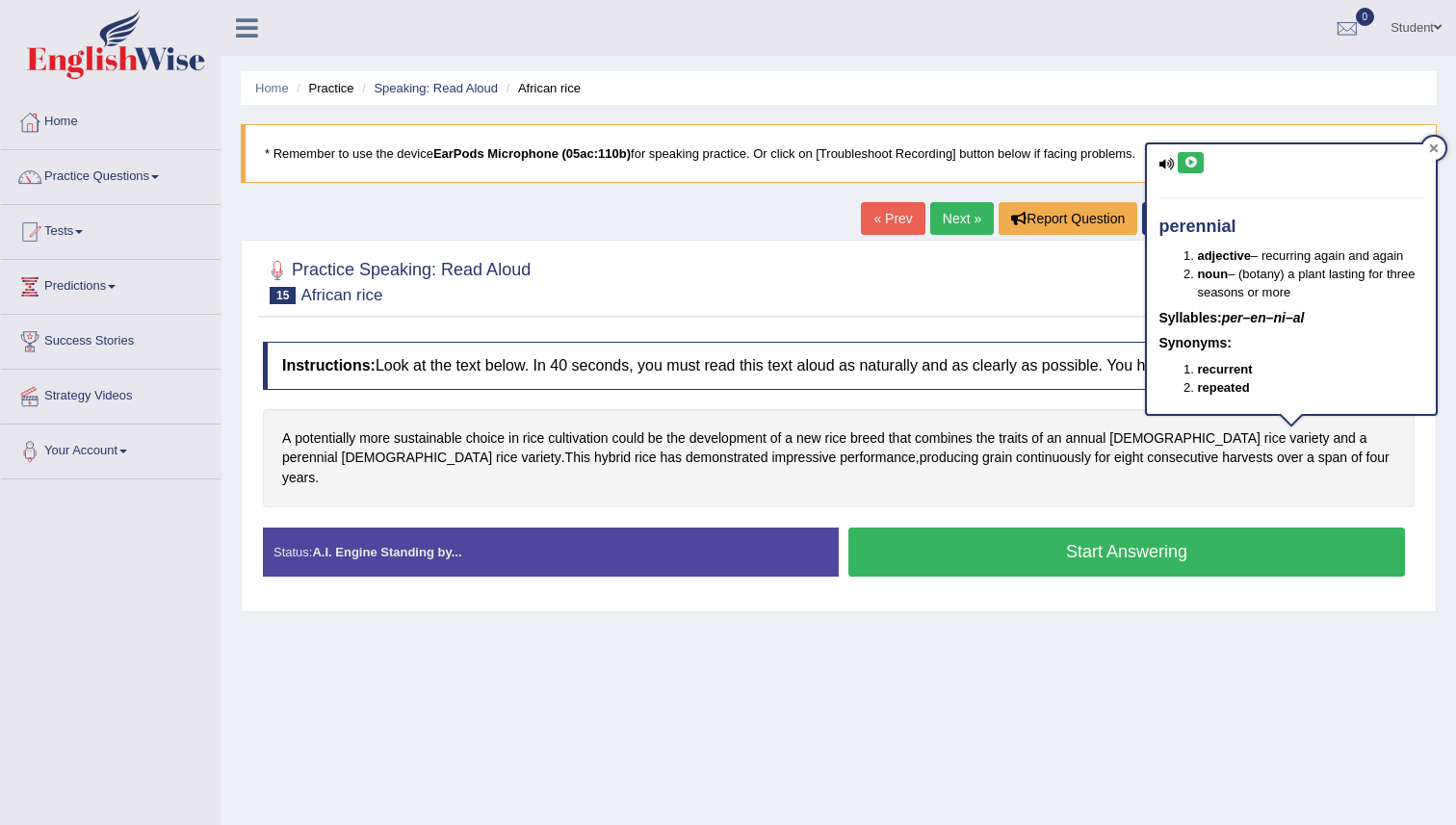
click at [1438, 144] on div at bounding box center [1434, 148] width 23 height 23
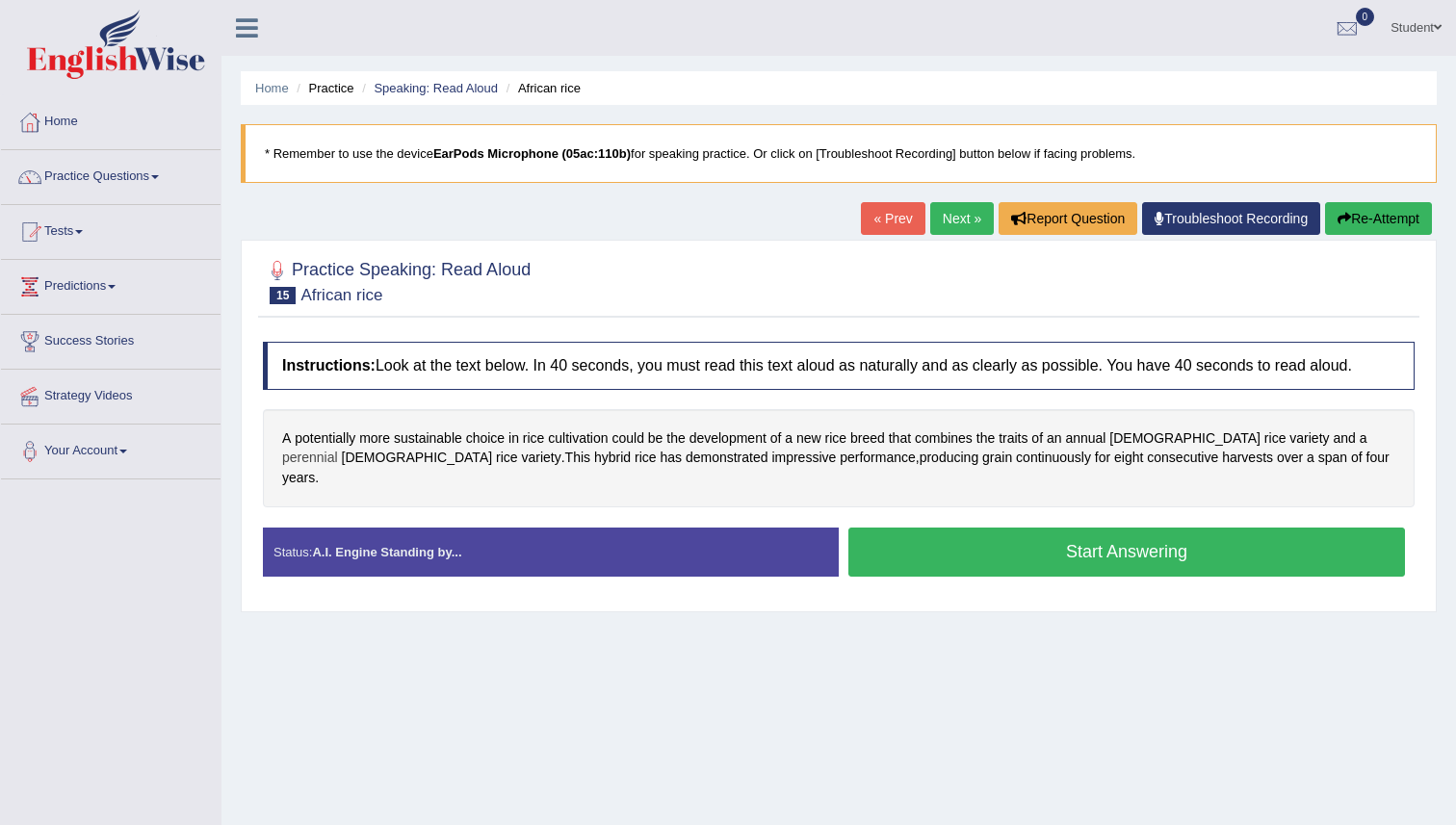
click at [338, 448] on span "perennial" at bounding box center [309, 457] width 55 height 20
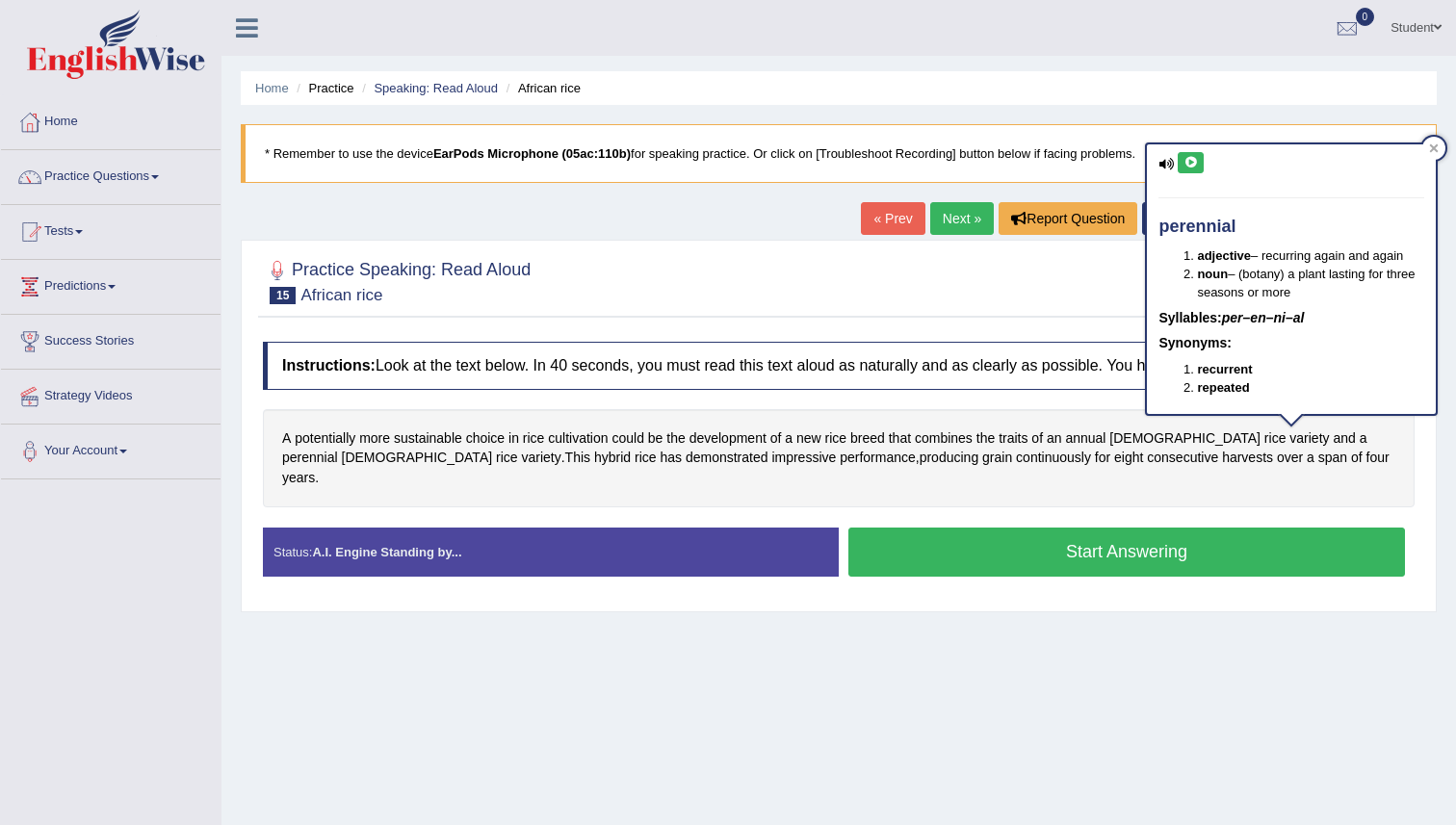
click at [1198, 162] on button at bounding box center [1190, 162] width 26 height 21
click at [1437, 148] on icon at bounding box center [1434, 148] width 10 height 10
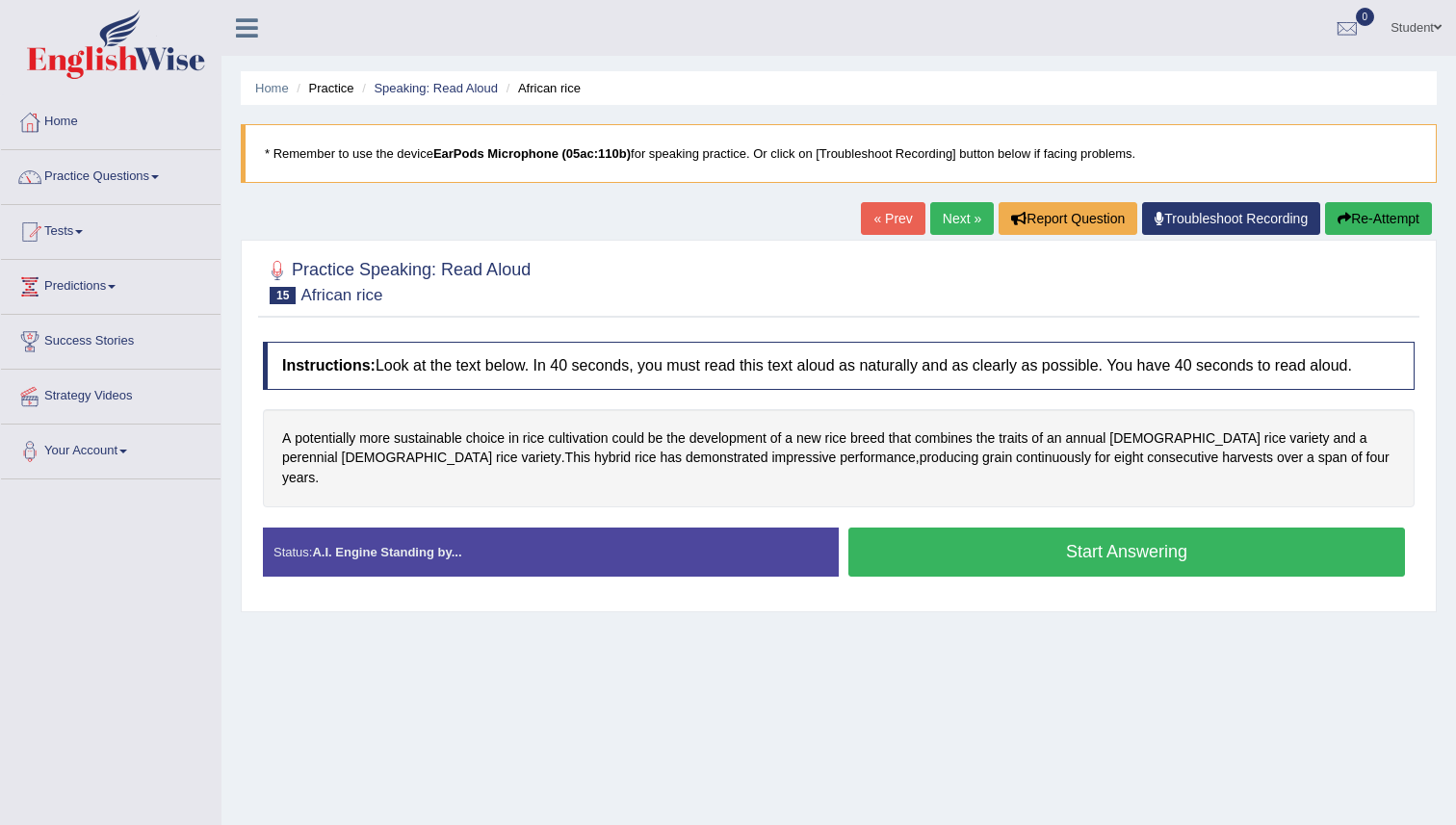
click at [1080, 530] on button "Start Answering" at bounding box center [1127, 552] width 557 height 49
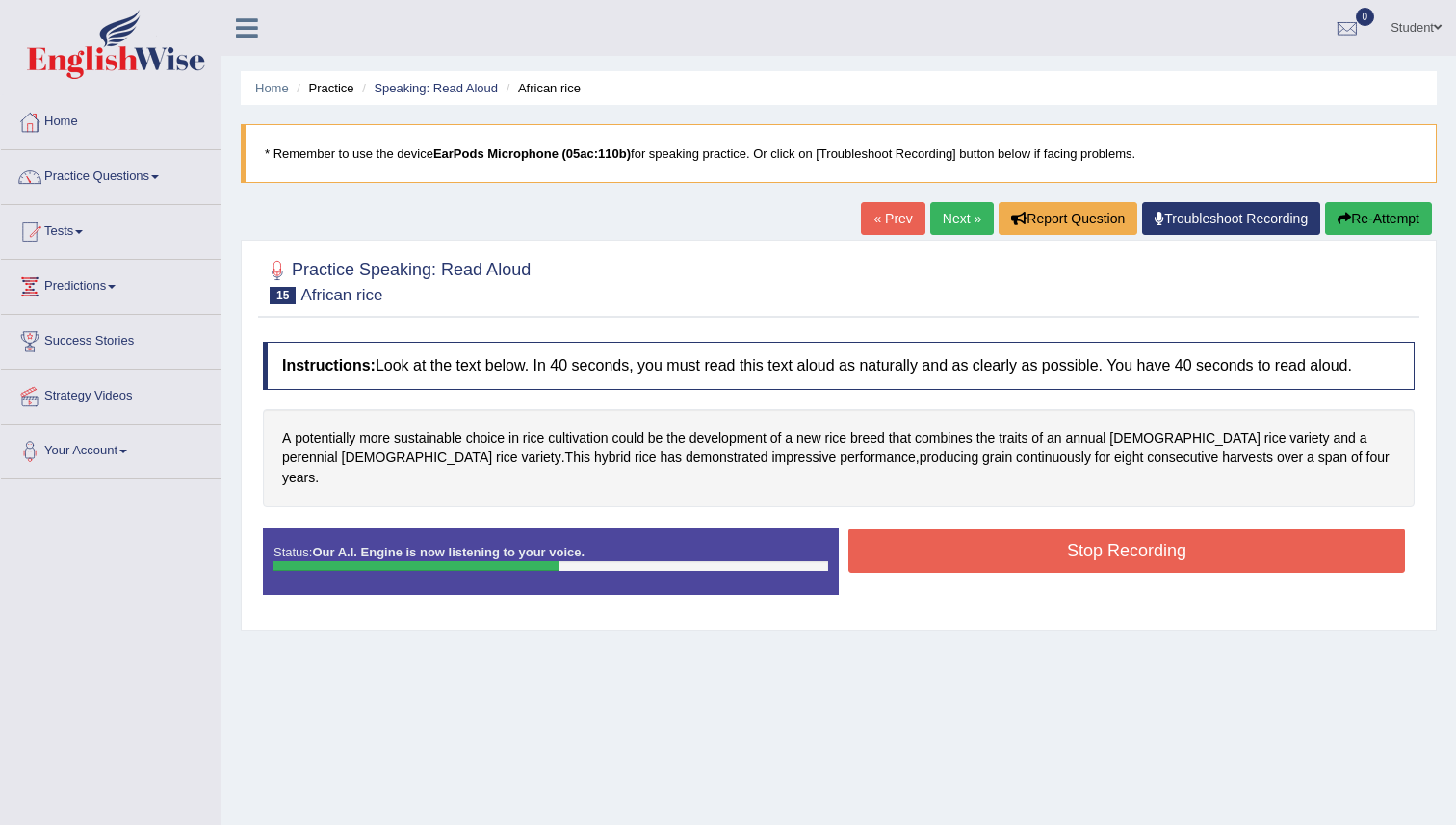
click at [1080, 530] on button "Stop Recording" at bounding box center [1127, 551] width 557 height 45
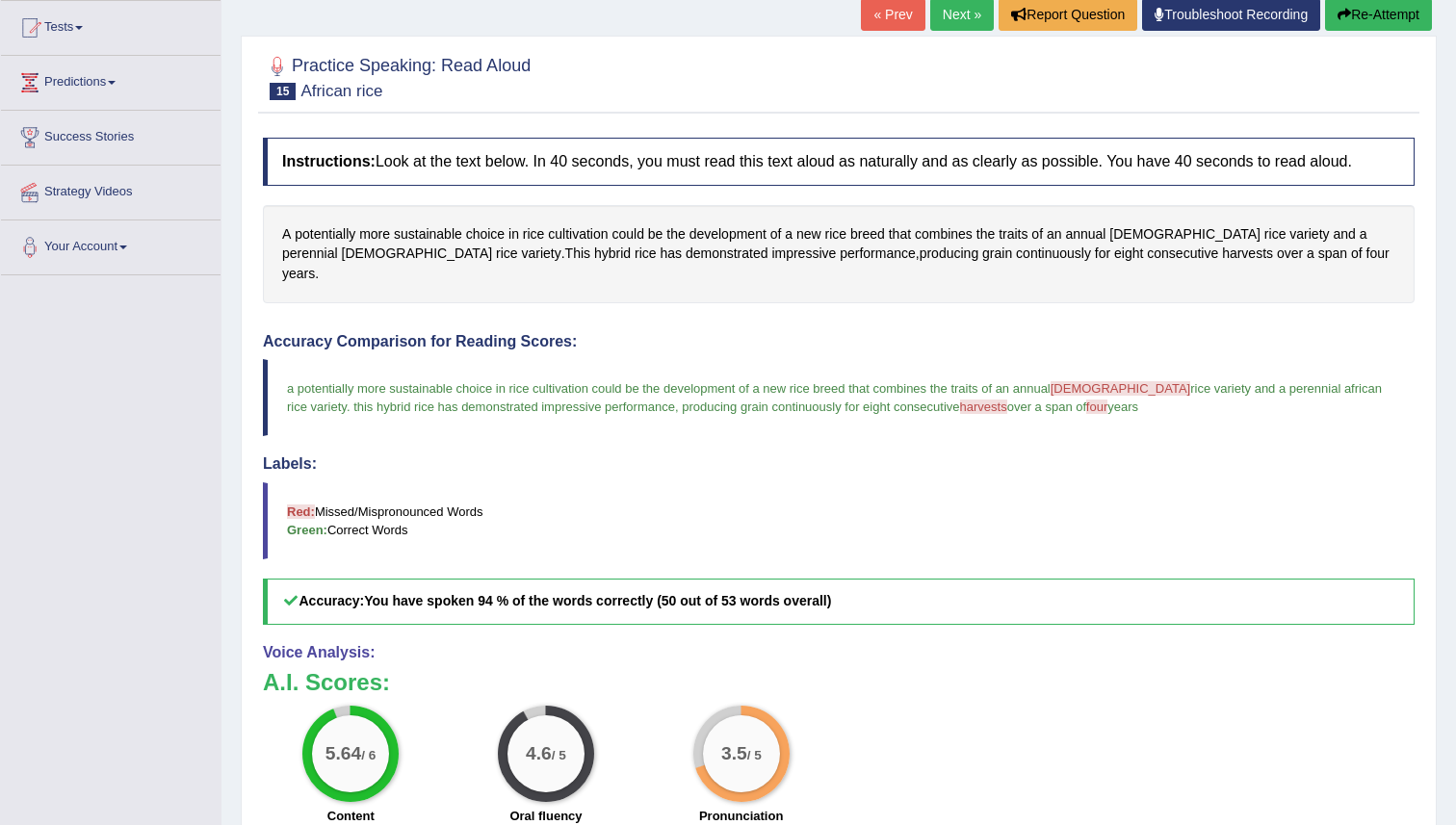
scroll to position [160, 0]
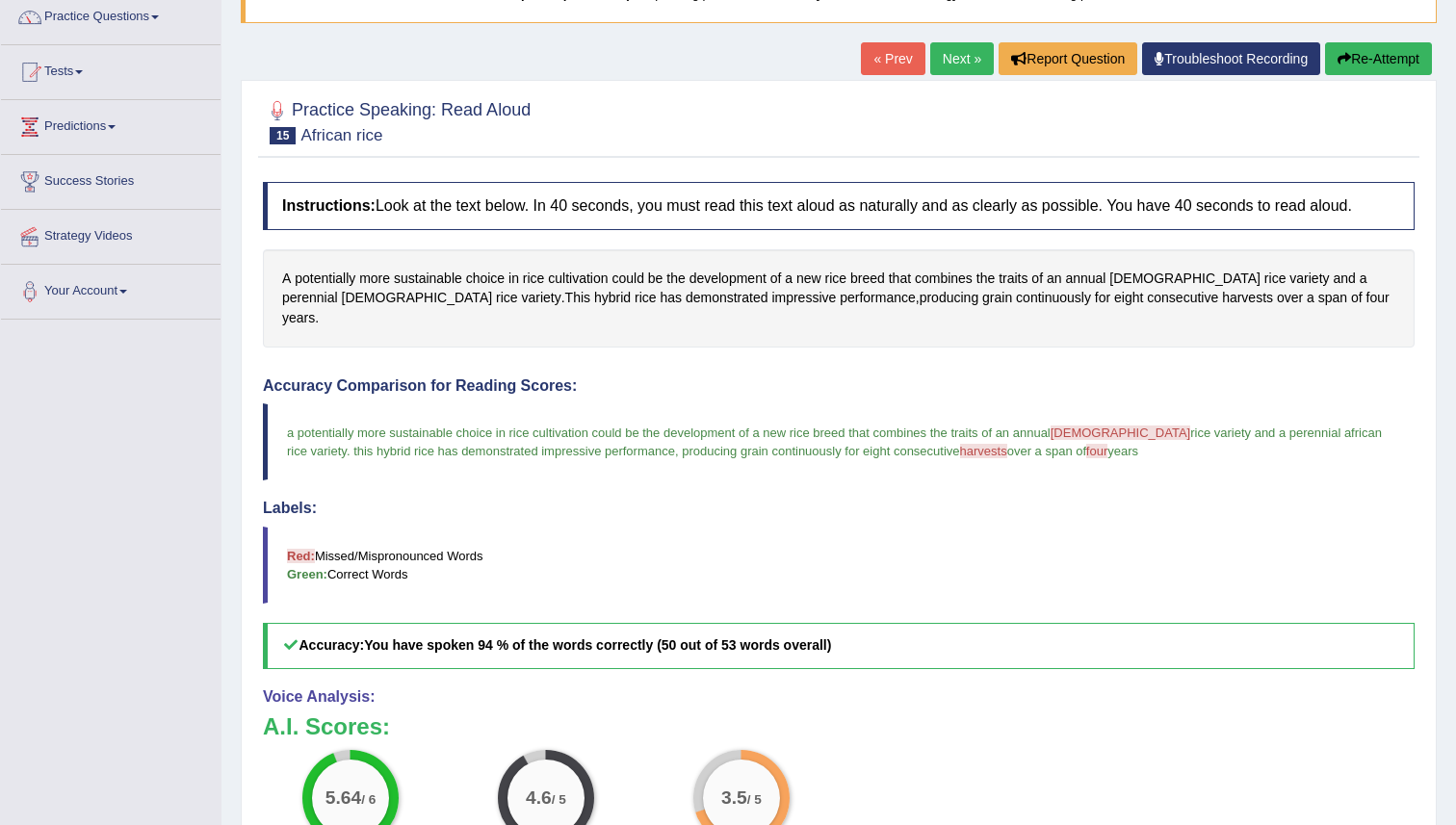
click at [1229, 421] on blockquote "a potentially more sustainable choice in rice cultivation could be the developm…" at bounding box center [838, 442] width 1151 height 77
click at [1227, 425] on span "rice variety and a perennial african rice variety" at bounding box center [836, 442] width 1099 height 33
click at [338, 288] on span "perennial" at bounding box center [309, 298] width 55 height 20
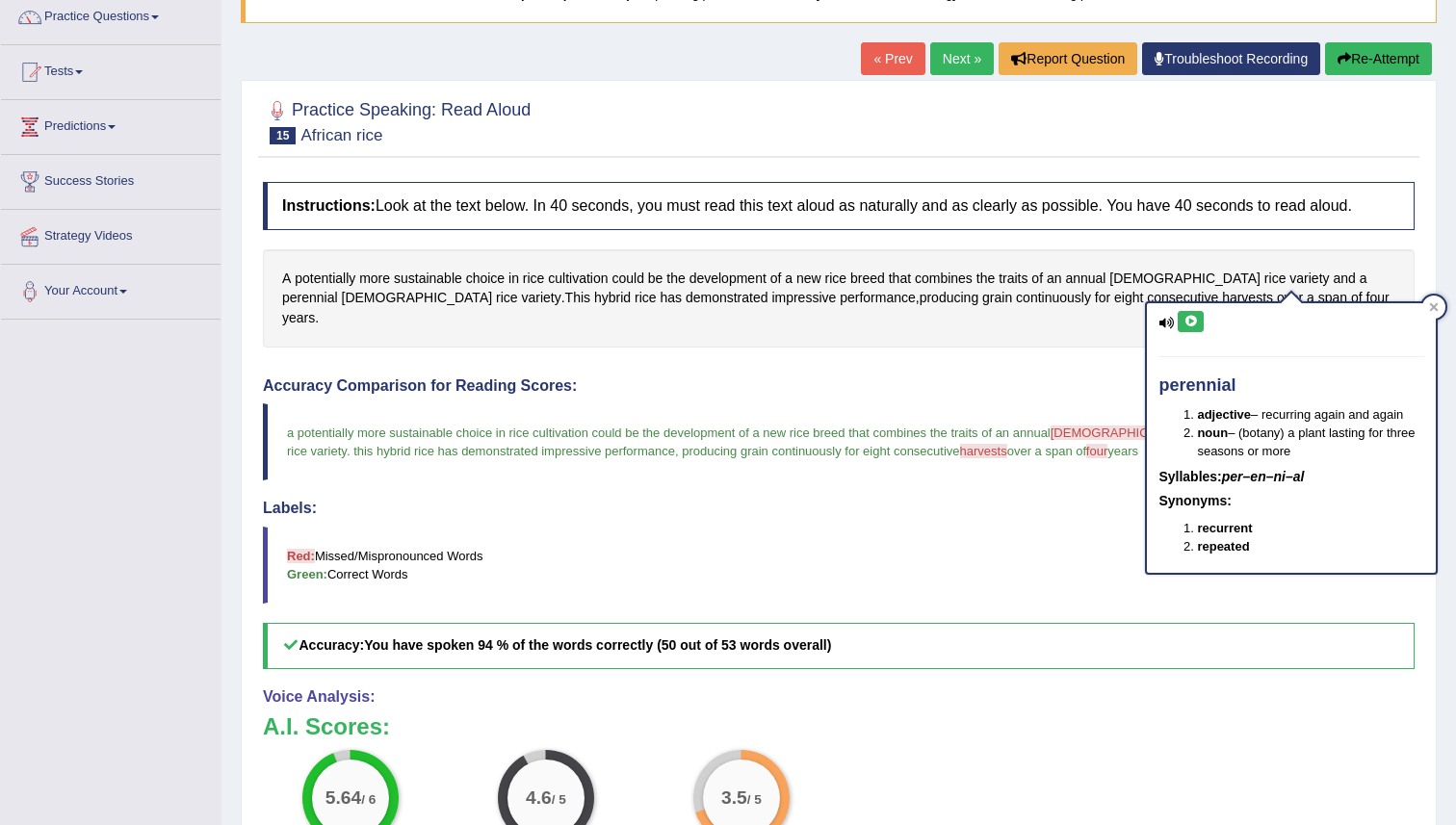
click at [1195, 322] on icon at bounding box center [1190, 322] width 15 height 12
click at [948, 57] on link "Next »" at bounding box center [962, 59] width 63 height 33
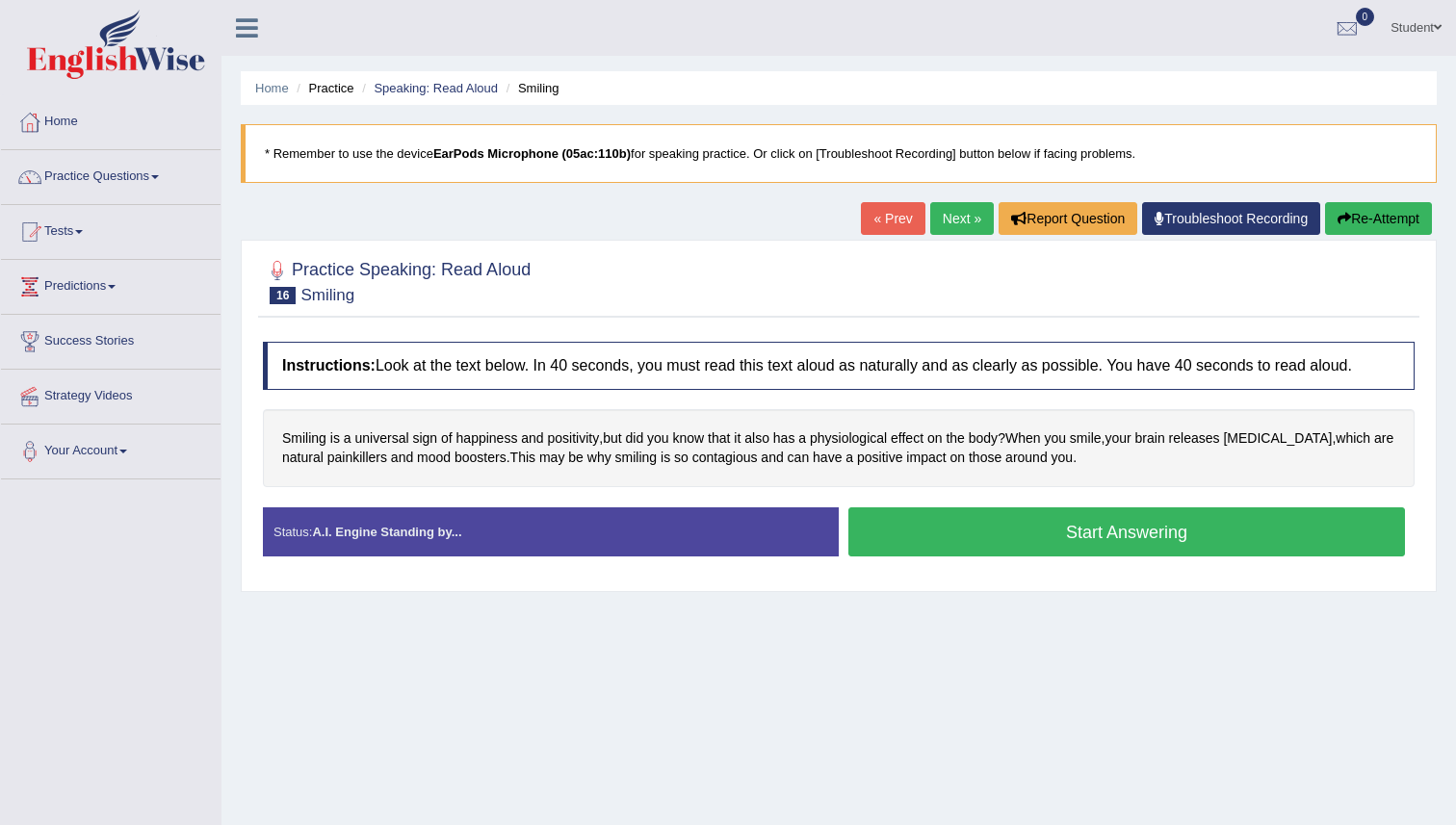
click at [969, 532] on button "Start Answering" at bounding box center [1127, 531] width 557 height 49
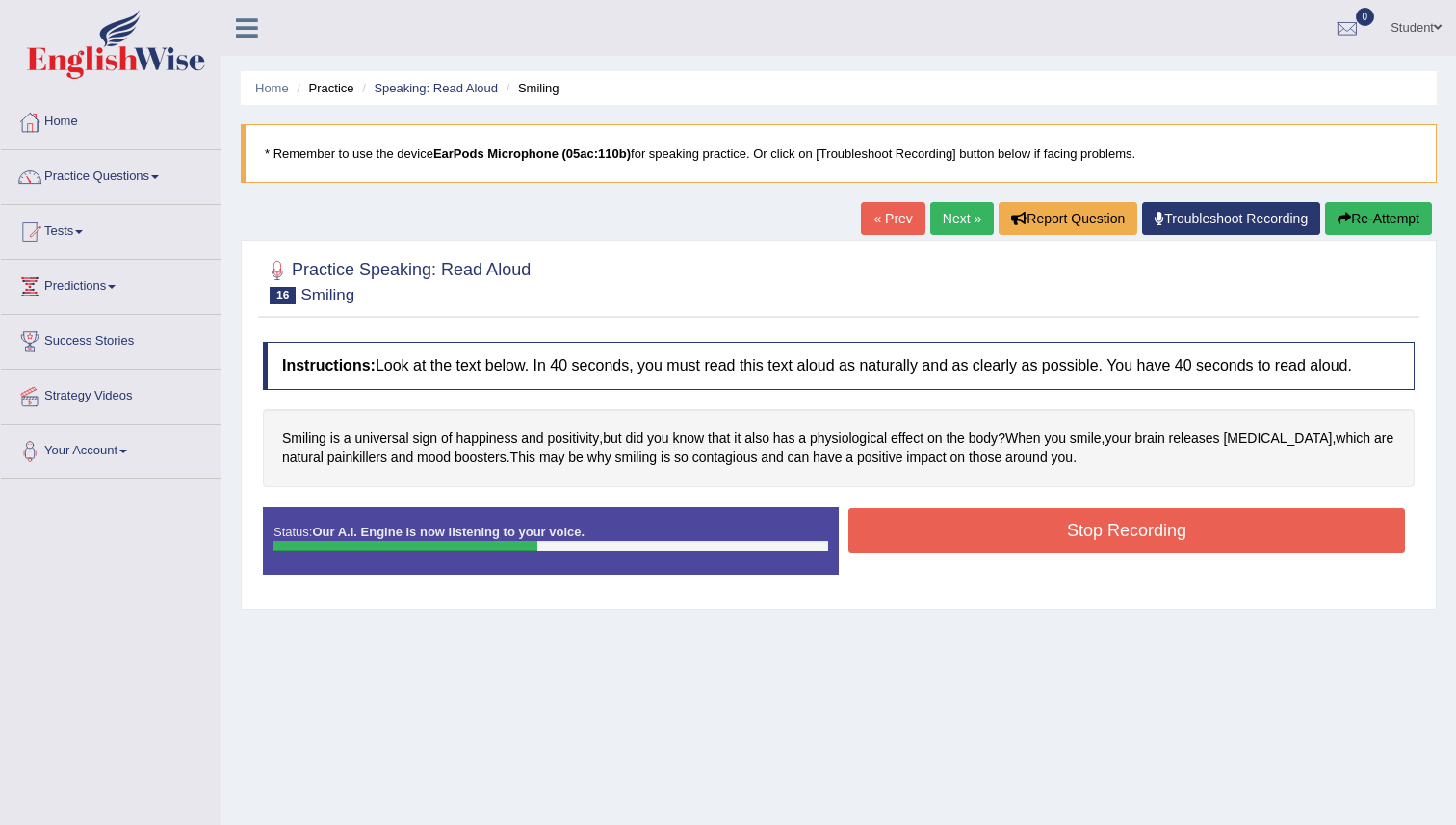
click at [969, 532] on button "Stop Recording" at bounding box center [1127, 530] width 557 height 45
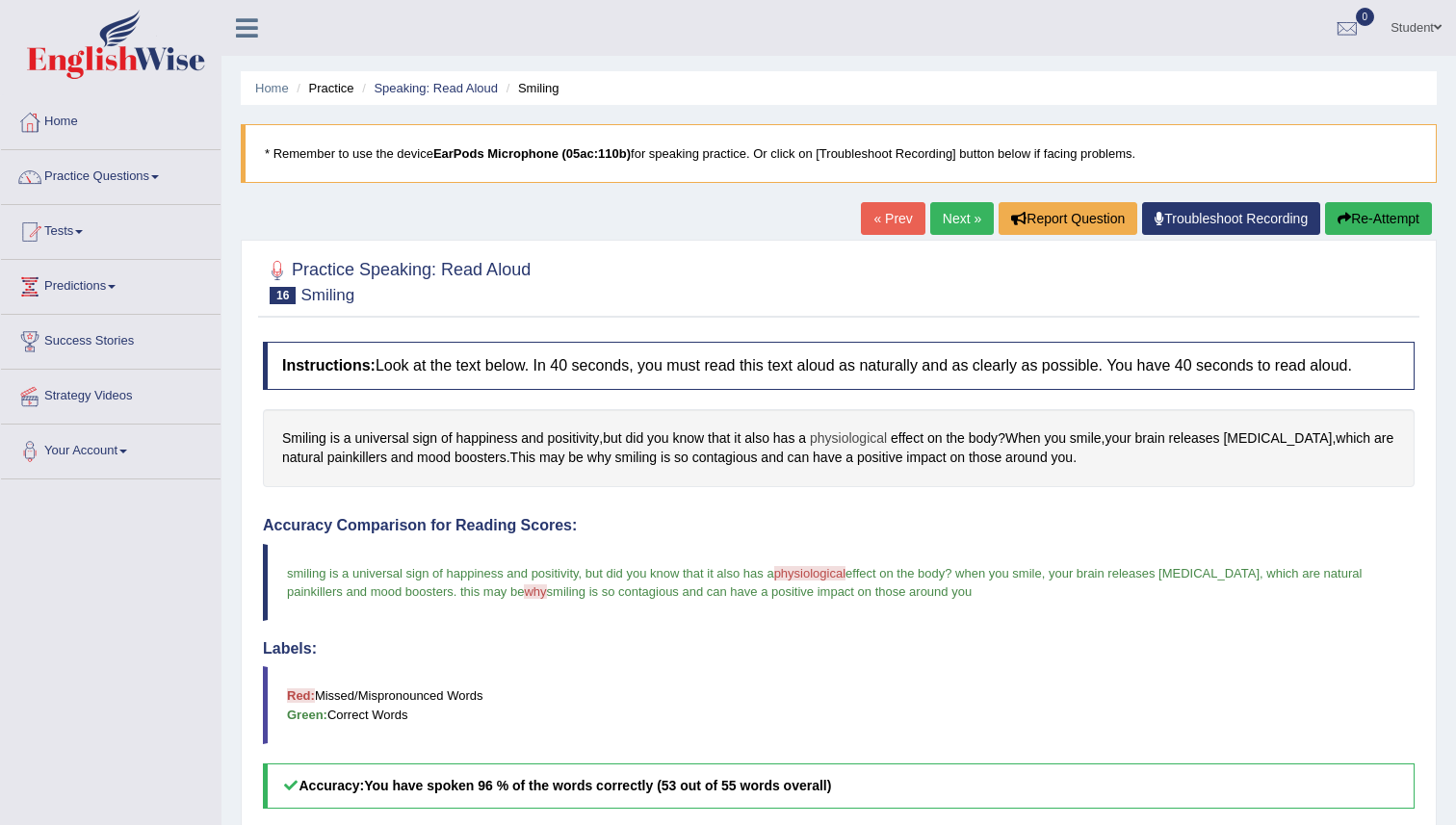
click at [850, 435] on span "physiological" at bounding box center [848, 438] width 77 height 20
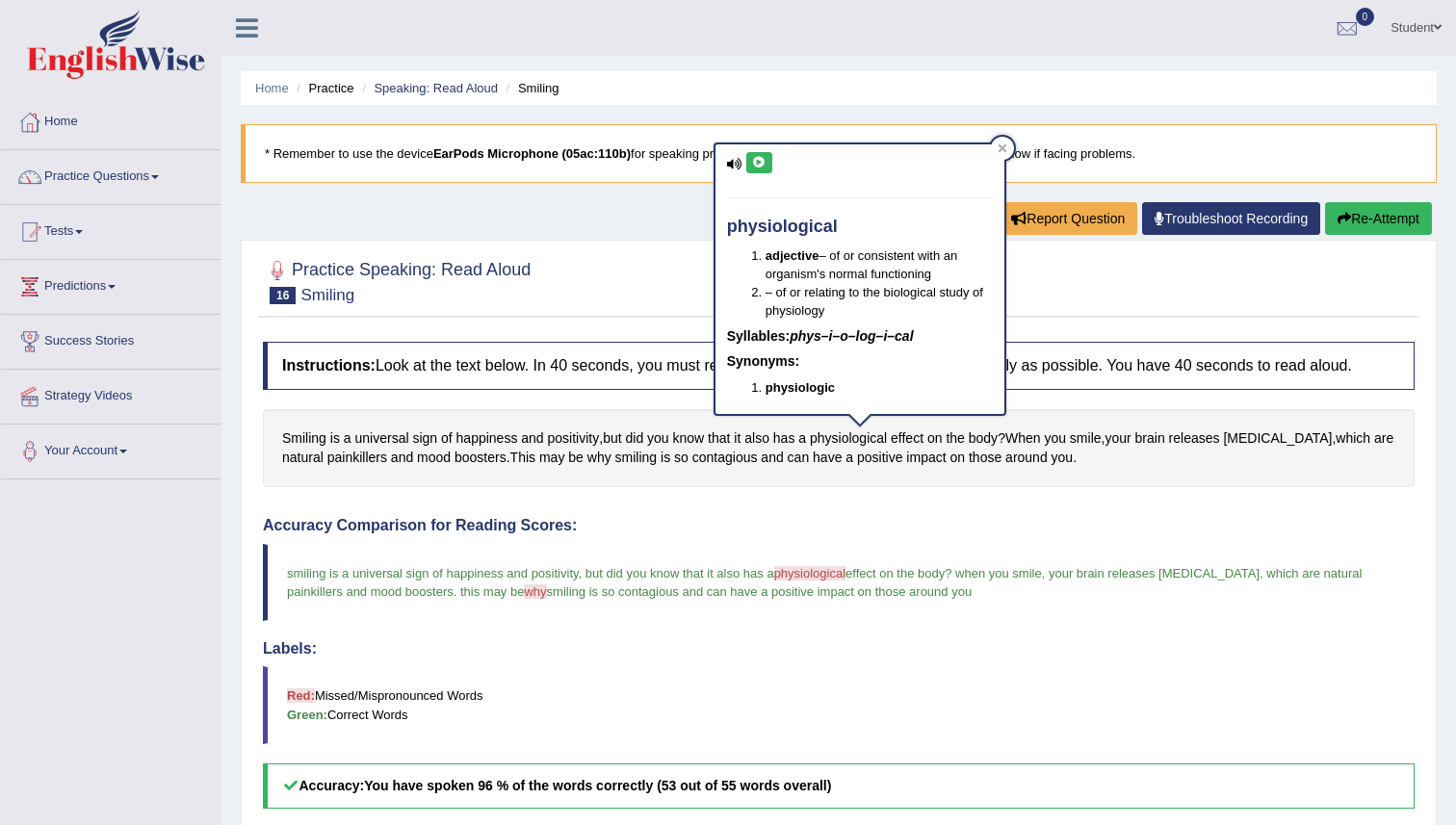
click at [757, 168] on button at bounding box center [759, 162] width 26 height 21
click at [1007, 138] on div at bounding box center [1002, 148] width 23 height 23
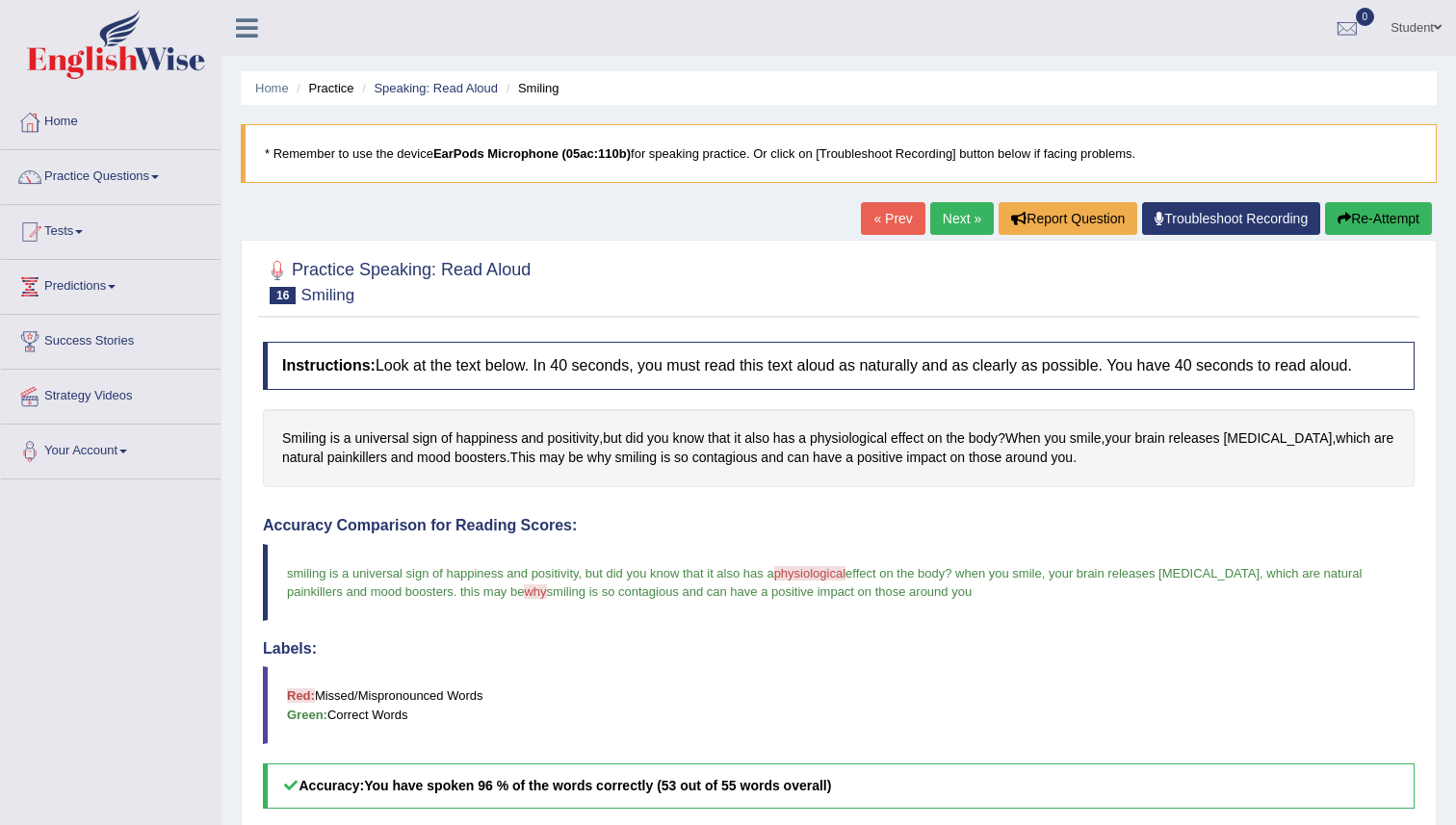
click at [948, 219] on link "Next »" at bounding box center [962, 219] width 63 height 33
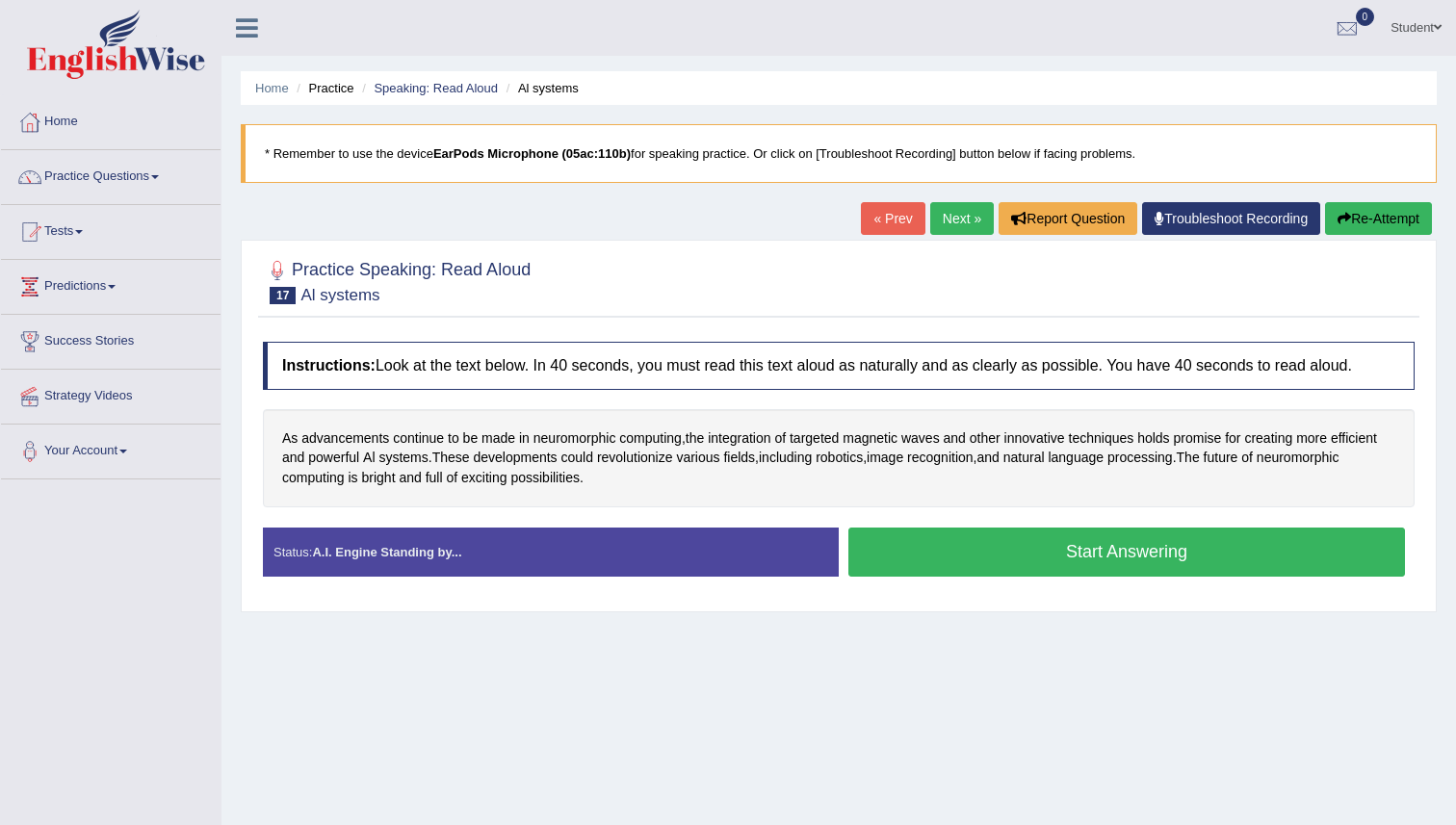
click at [892, 562] on button "Start Answering" at bounding box center [1127, 552] width 557 height 49
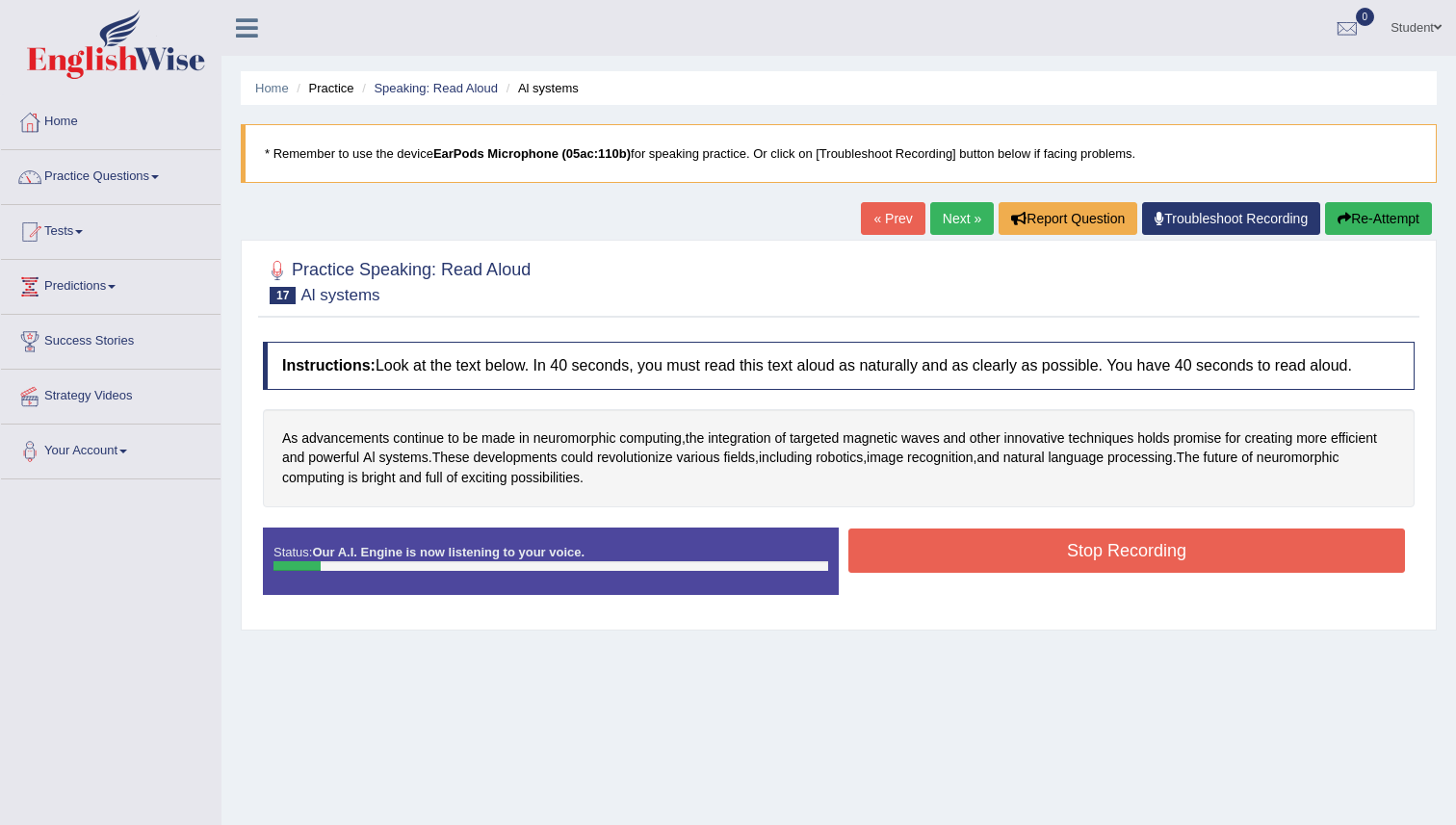
click at [1345, 218] on button "Re-Attempt" at bounding box center [1378, 219] width 107 height 33
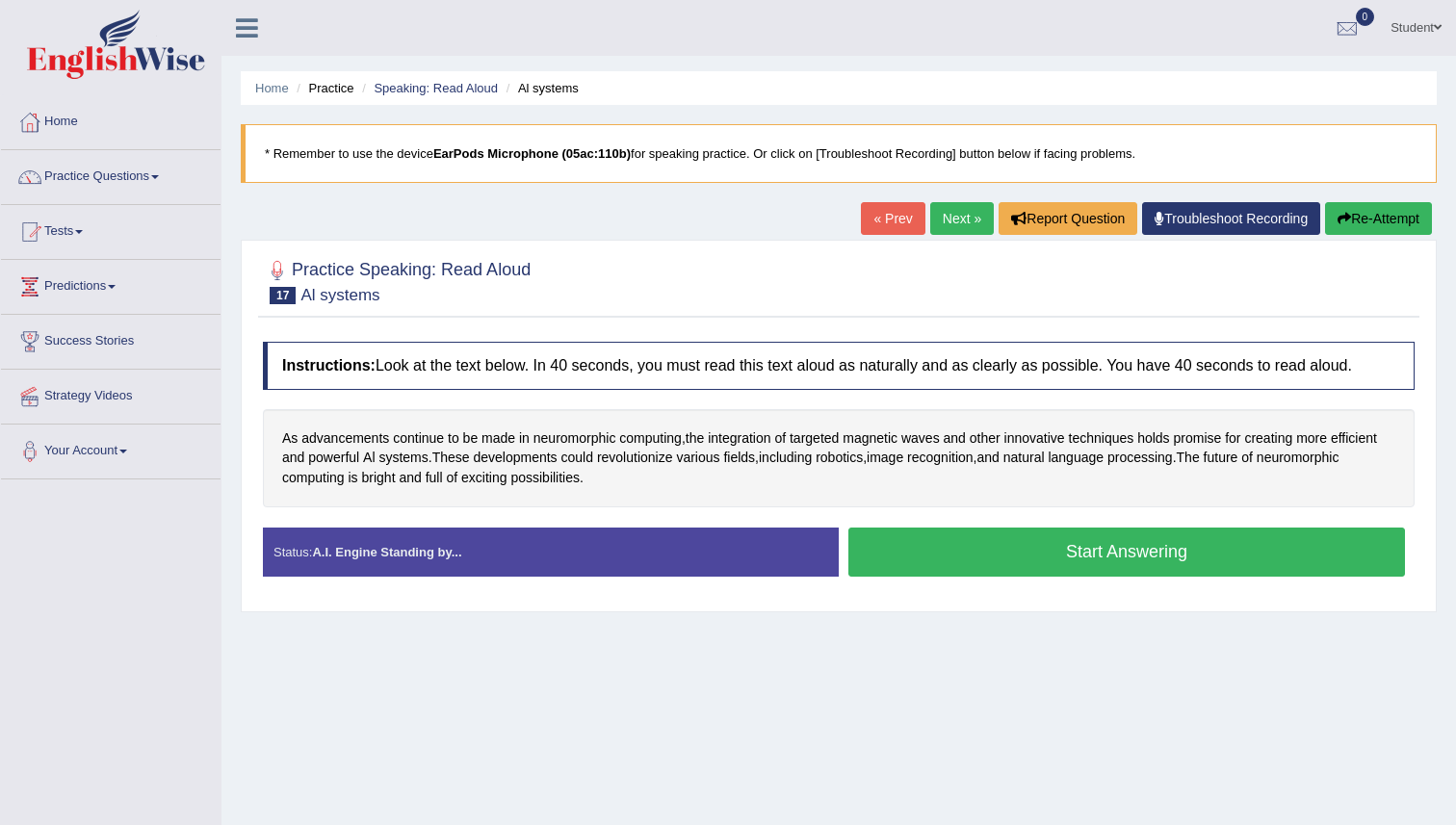
click at [939, 556] on button "Start Answering" at bounding box center [1127, 552] width 557 height 49
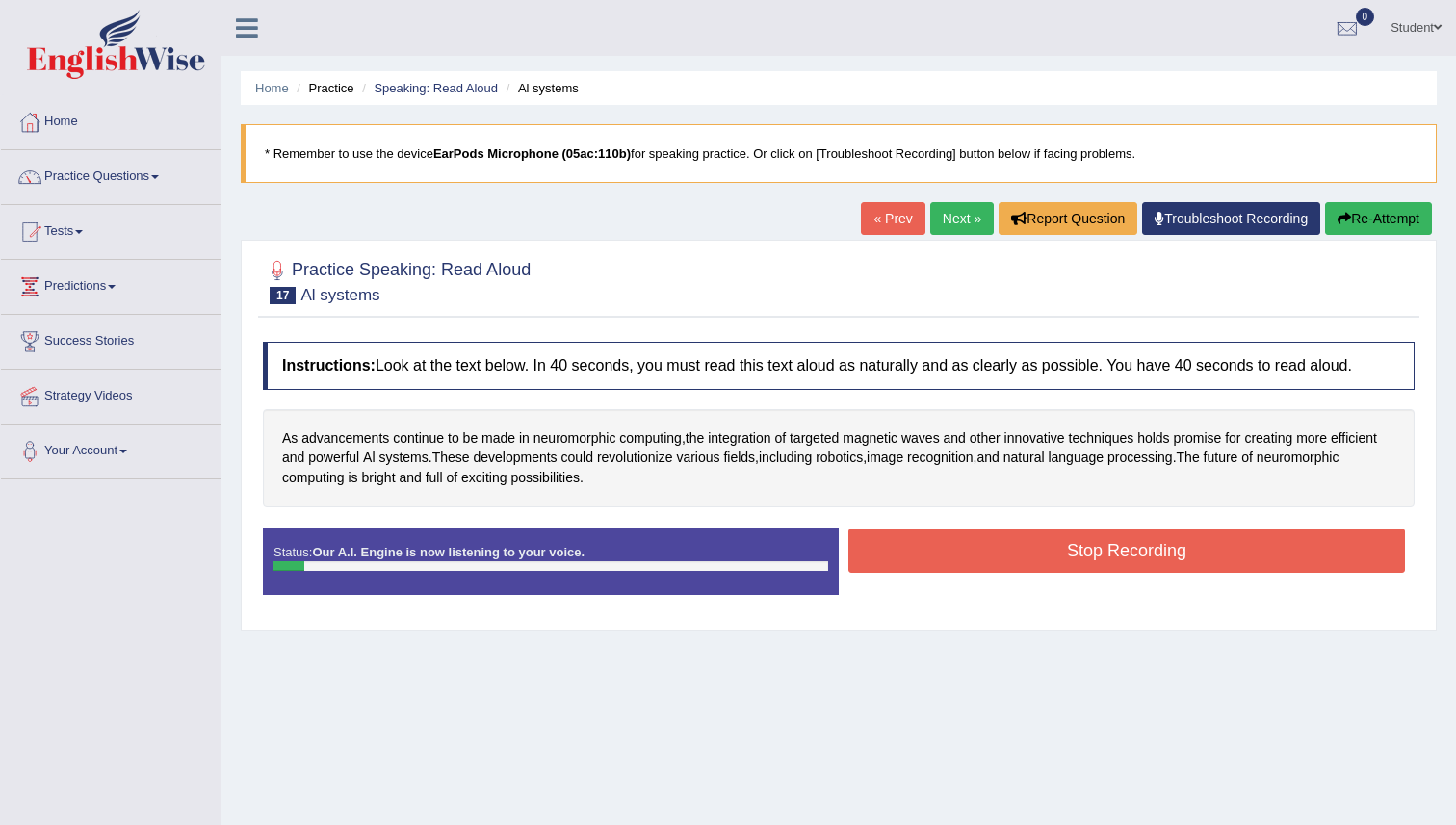
click at [1399, 205] on button "Re-Attempt" at bounding box center [1378, 219] width 107 height 33
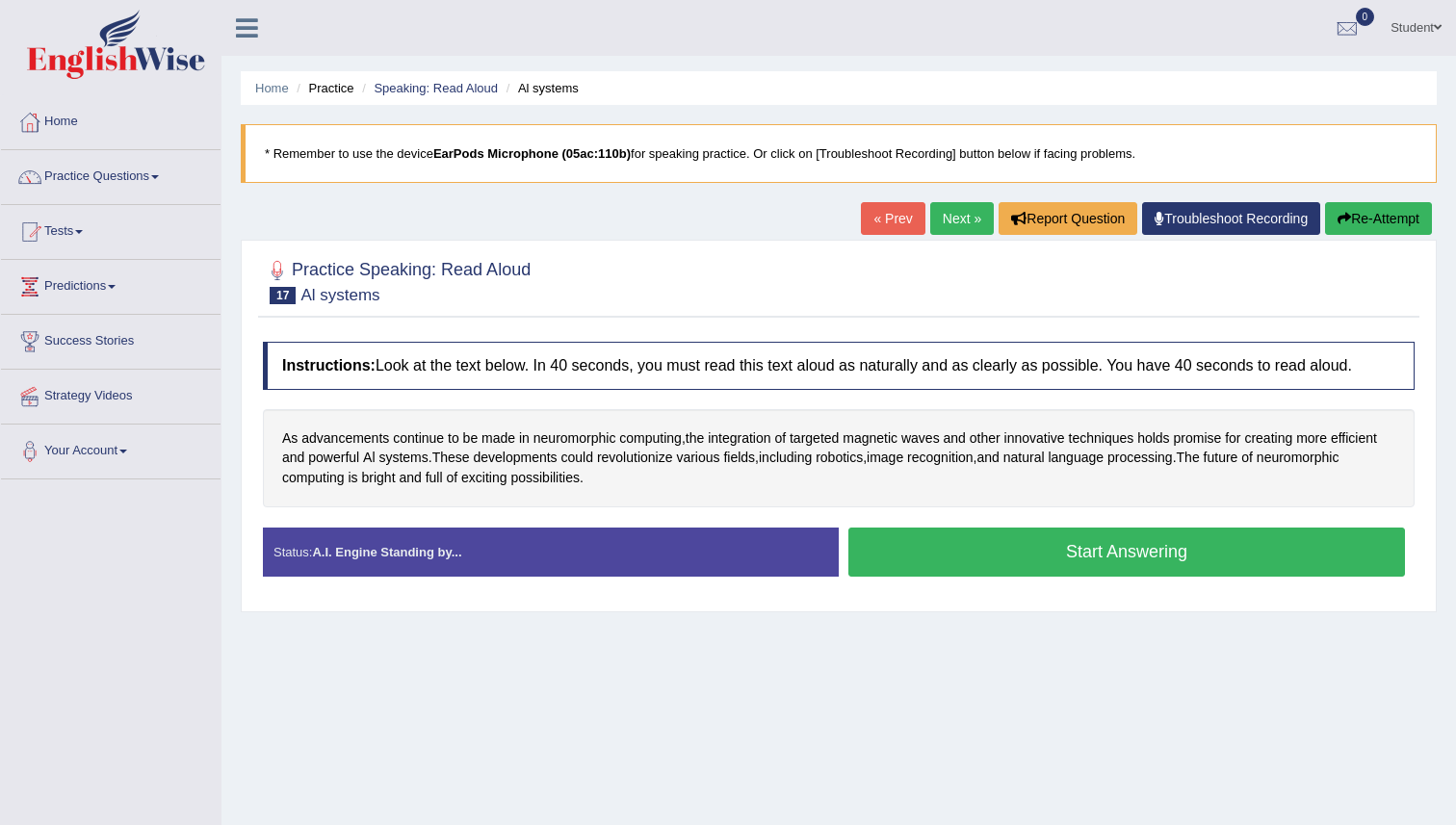
click at [964, 556] on button "Start Answering" at bounding box center [1127, 552] width 557 height 49
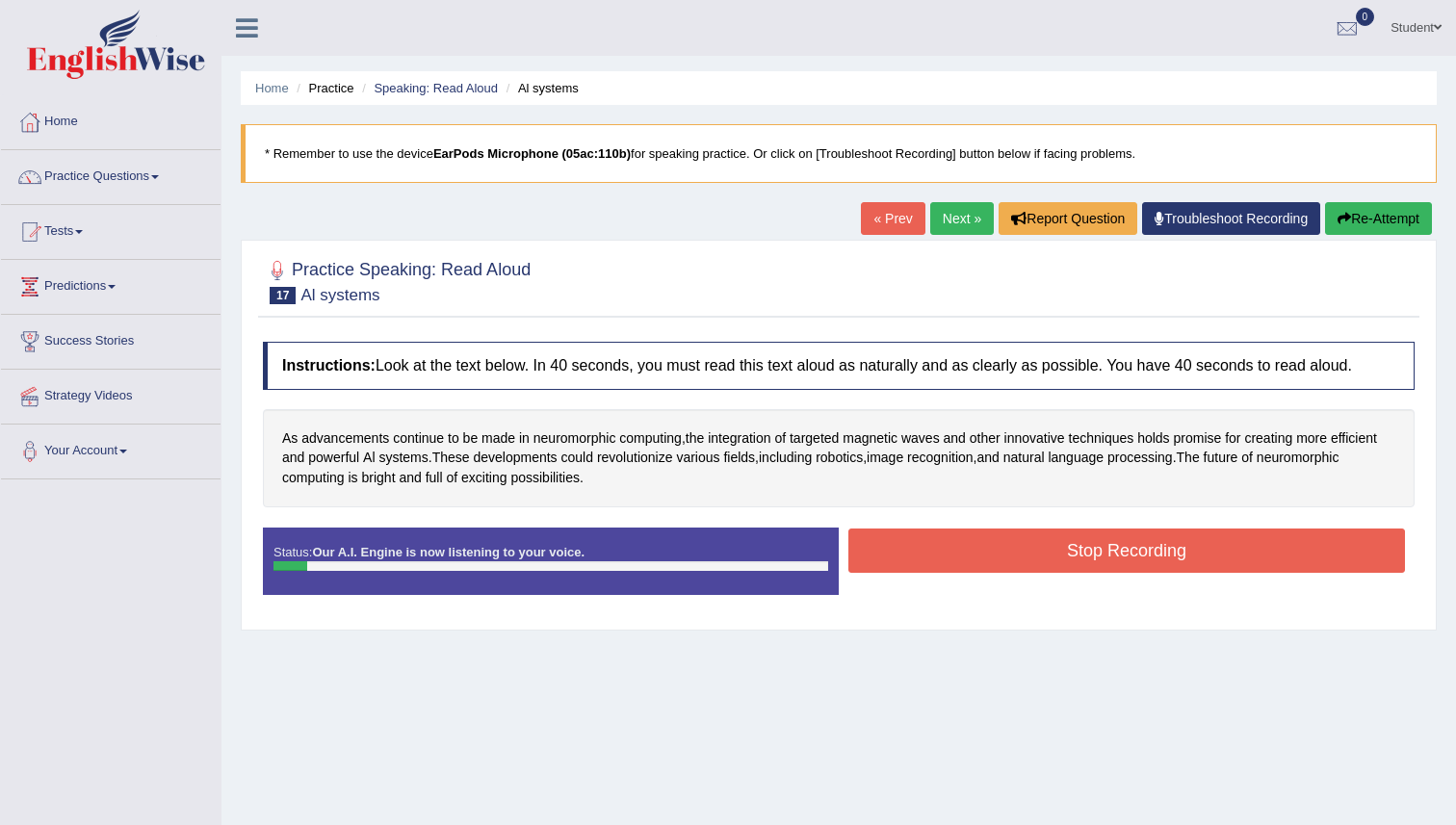
click at [1325, 229] on button "Re-Attempt" at bounding box center [1378, 219] width 107 height 33
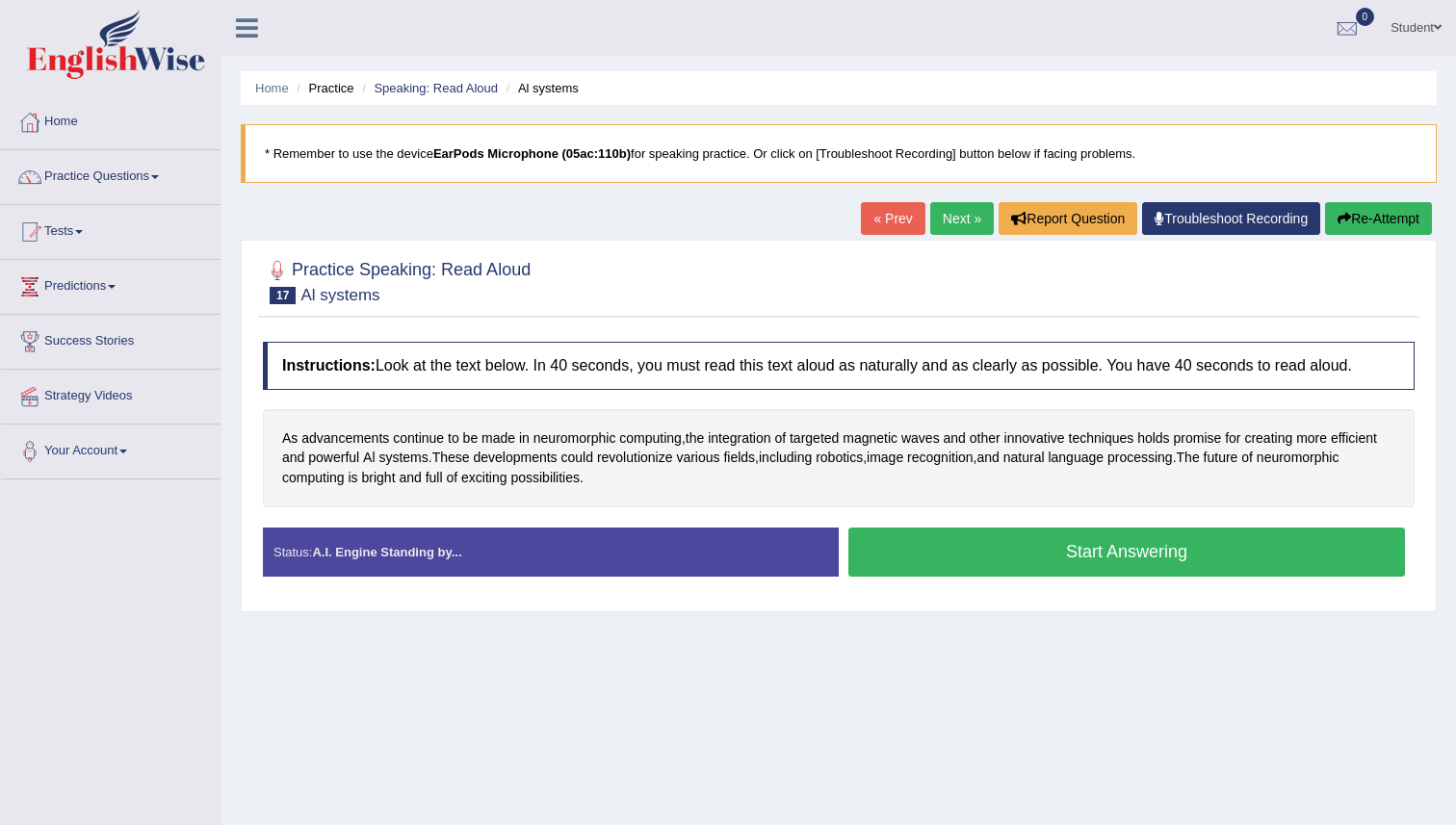
click at [963, 542] on button "Start Answering" at bounding box center [1127, 552] width 557 height 49
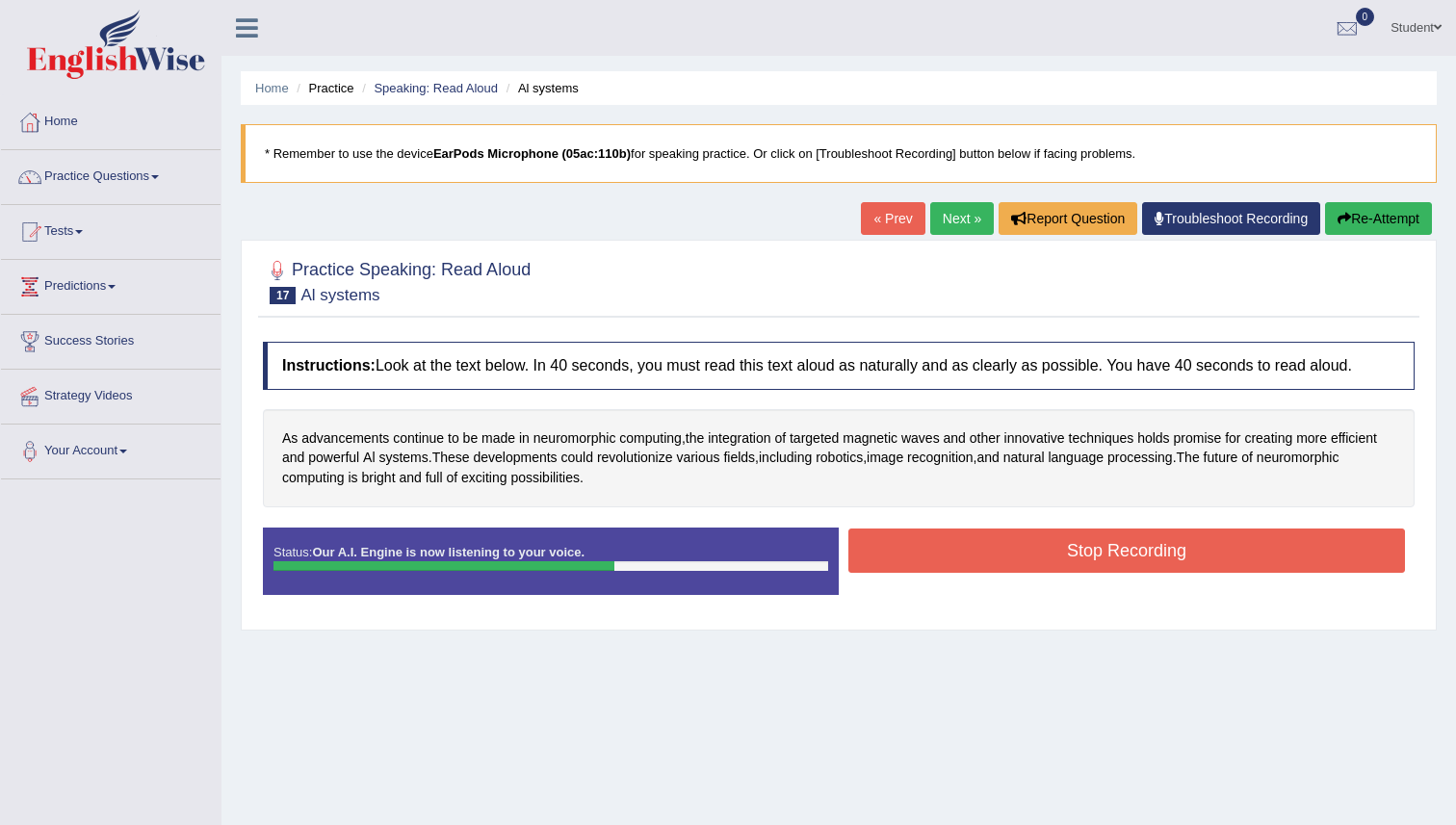
click at [963, 542] on button "Stop Recording" at bounding box center [1127, 551] width 557 height 45
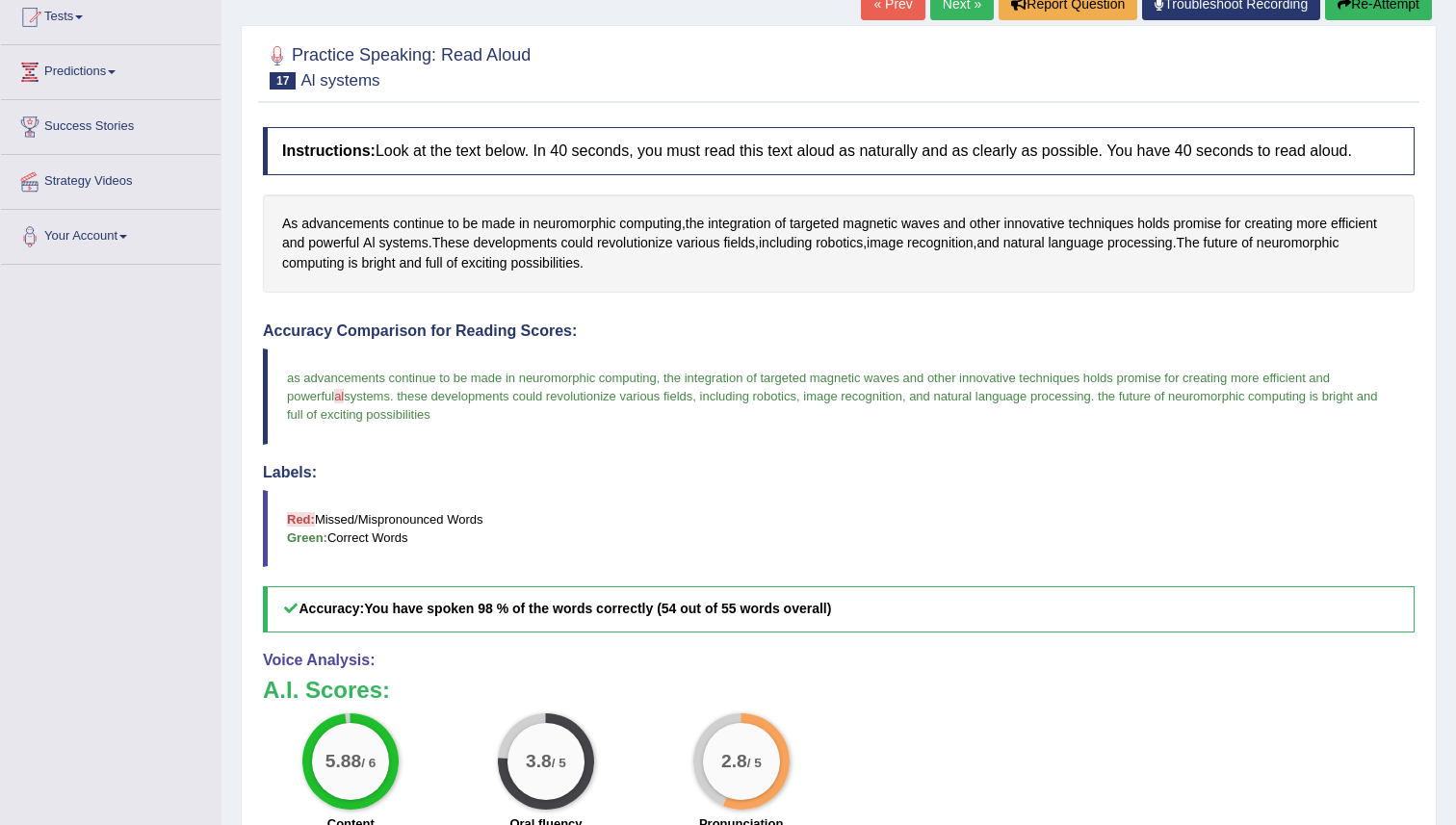
scroll to position [126, 0]
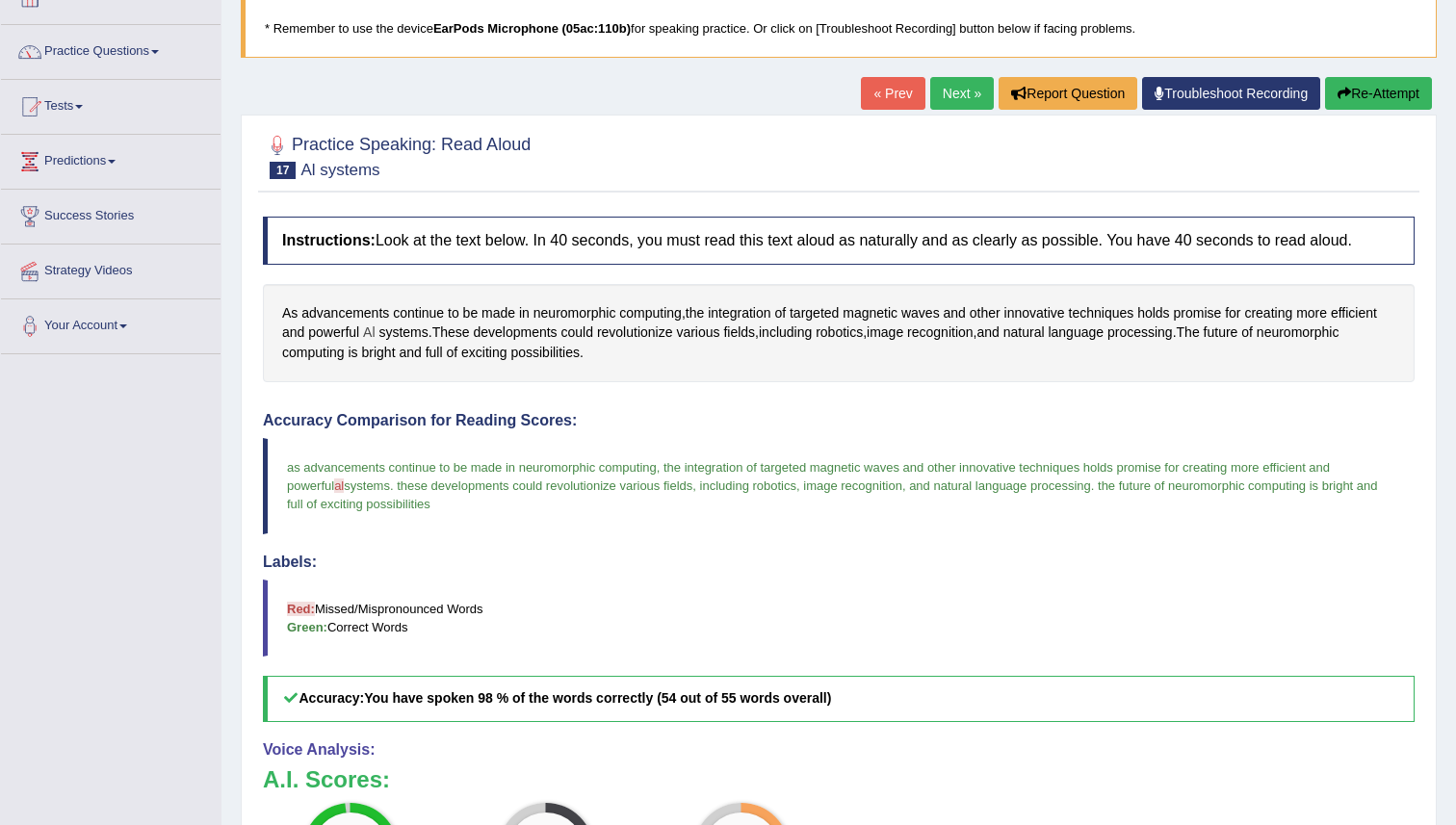
click at [371, 336] on span "Al" at bounding box center [369, 332] width 12 height 20
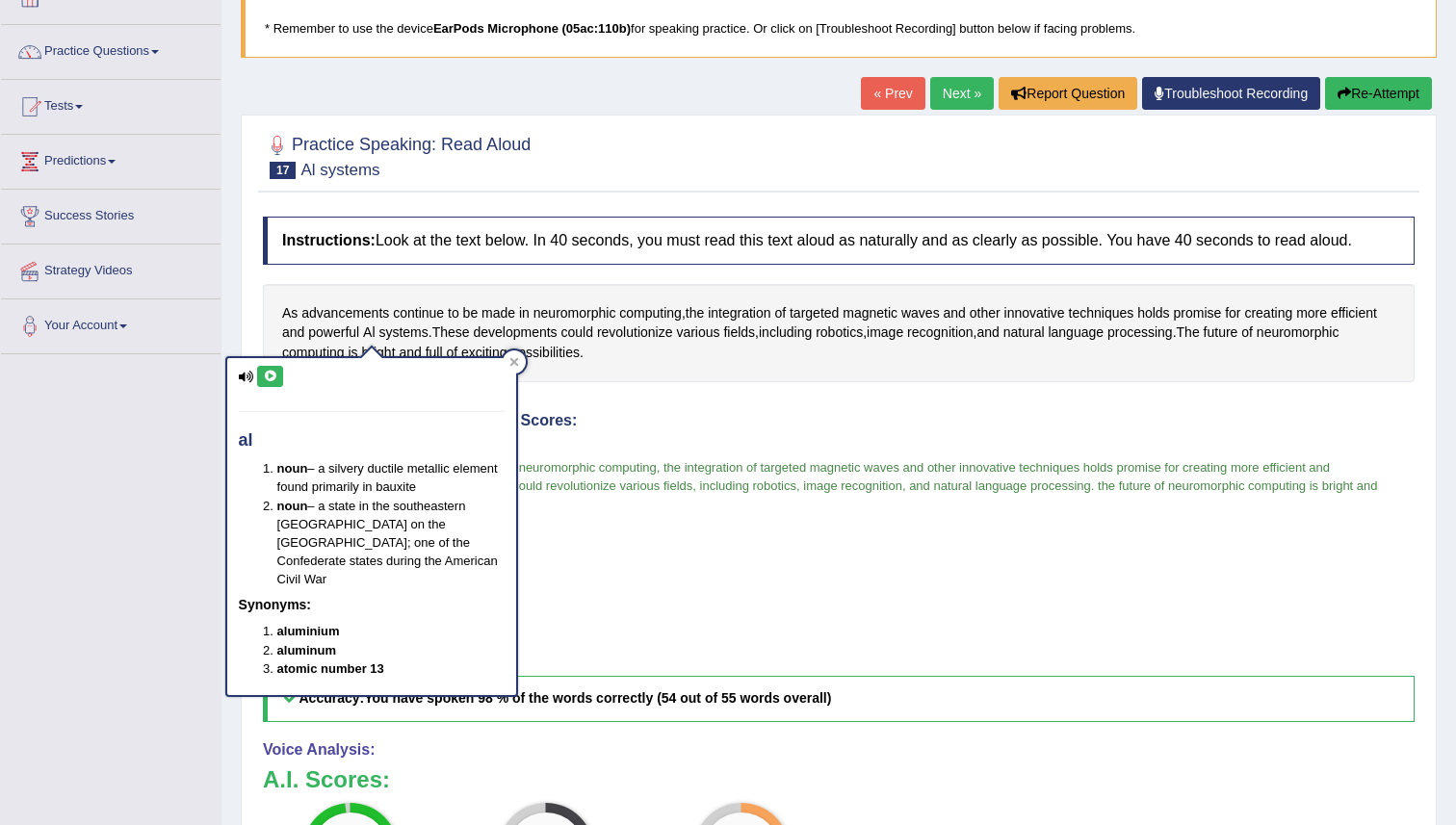
click at [254, 375] on div "al noun – a silvery ductile metallic element found primarily in bauxite noun – …" at bounding box center [372, 526] width 289 height 337
click at [275, 375] on icon at bounding box center [270, 377] width 15 height 12
click at [510, 367] on div at bounding box center [514, 362] width 23 height 23
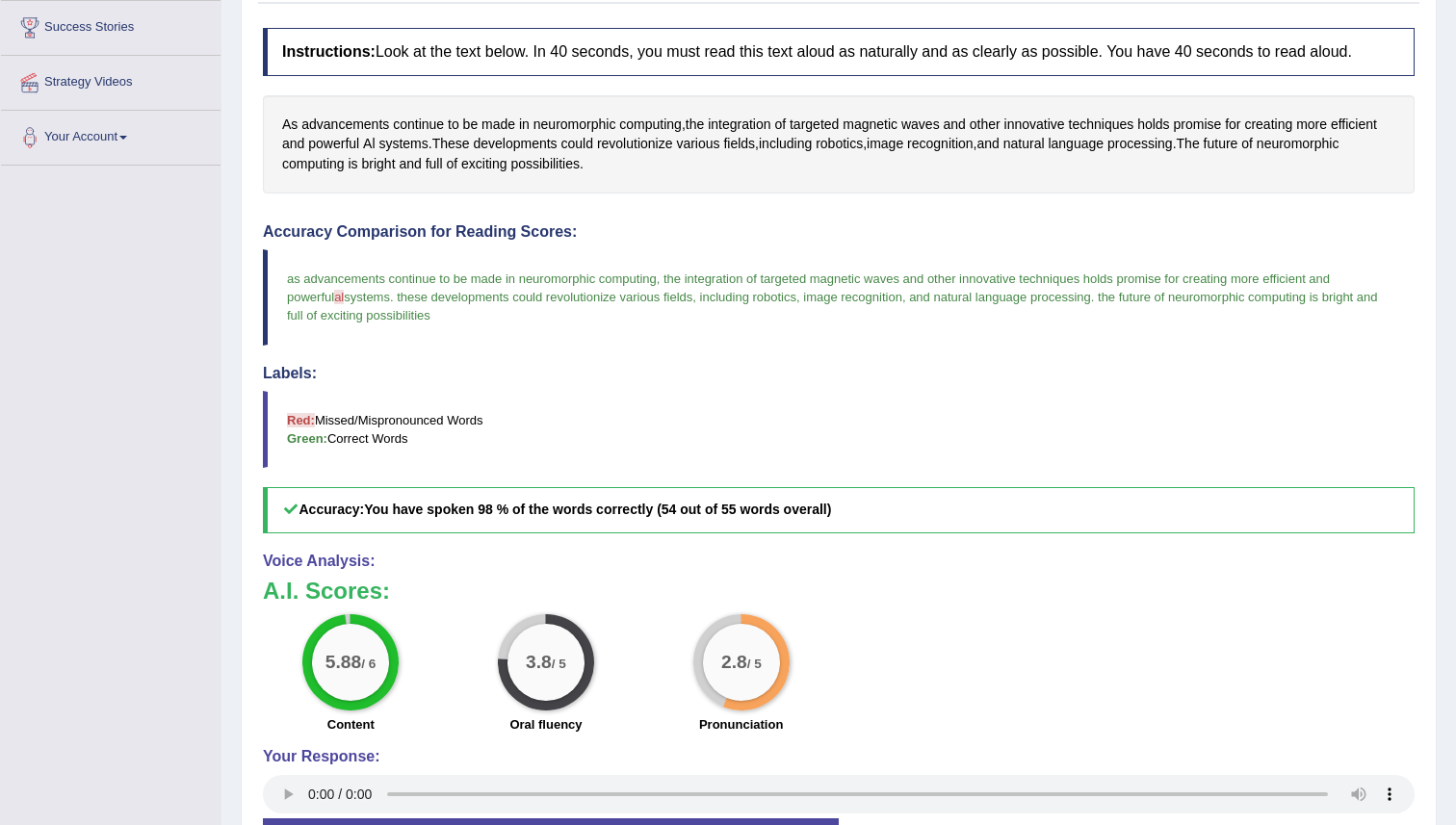
scroll to position [198, 0]
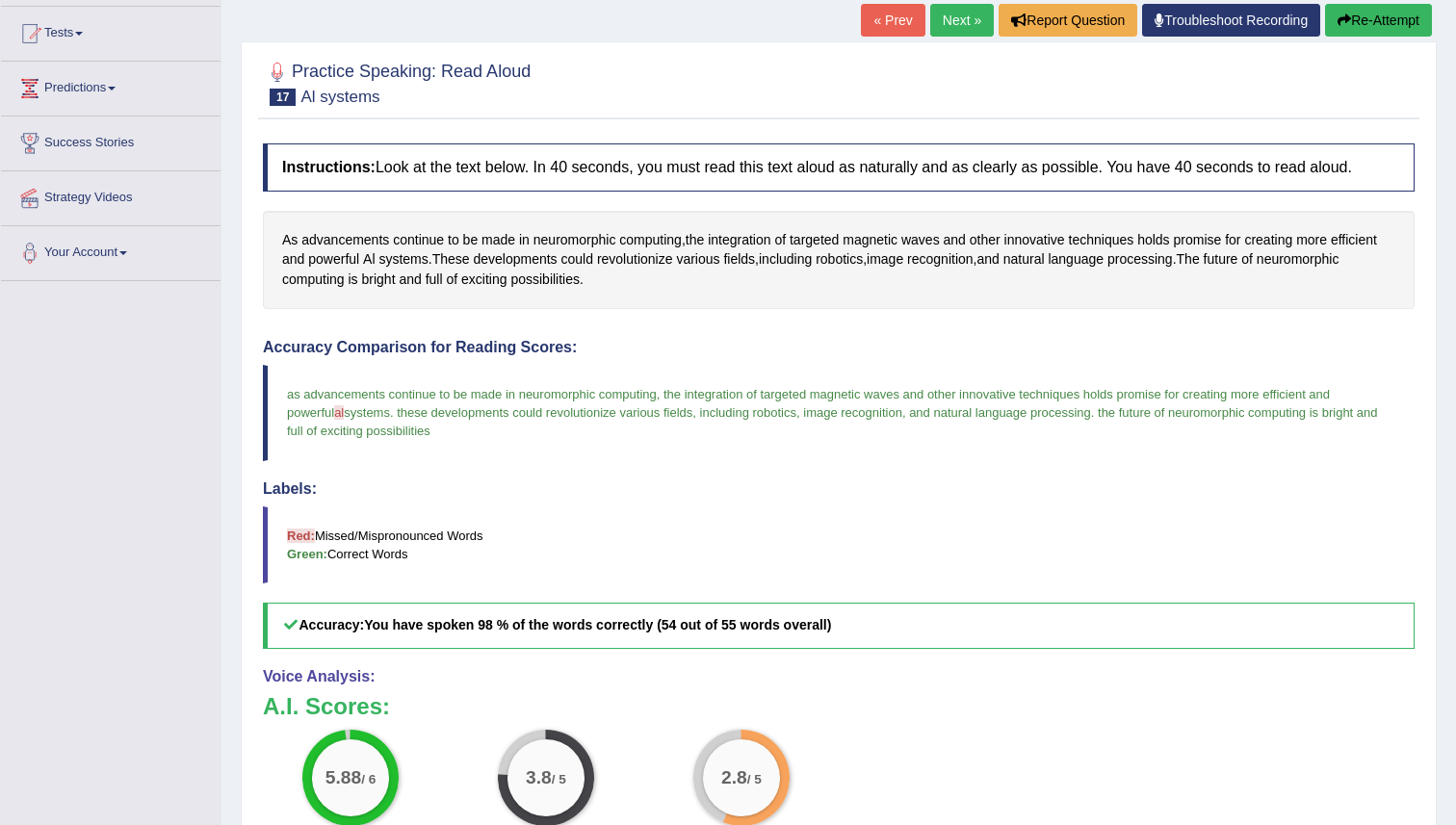
click at [936, 13] on link "Next »" at bounding box center [962, 20] width 63 height 33
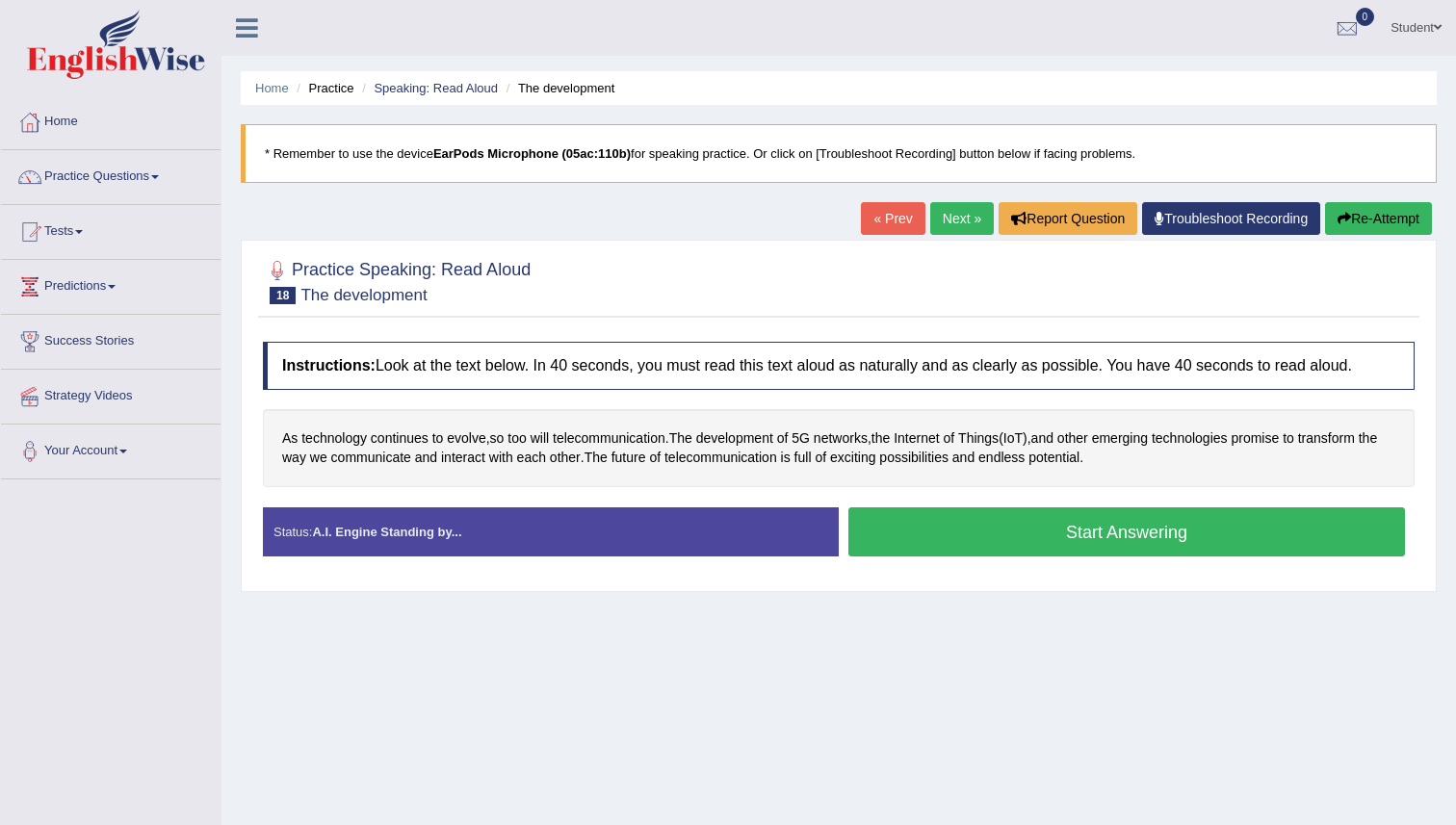
click at [957, 533] on button "Start Answering" at bounding box center [1127, 531] width 557 height 49
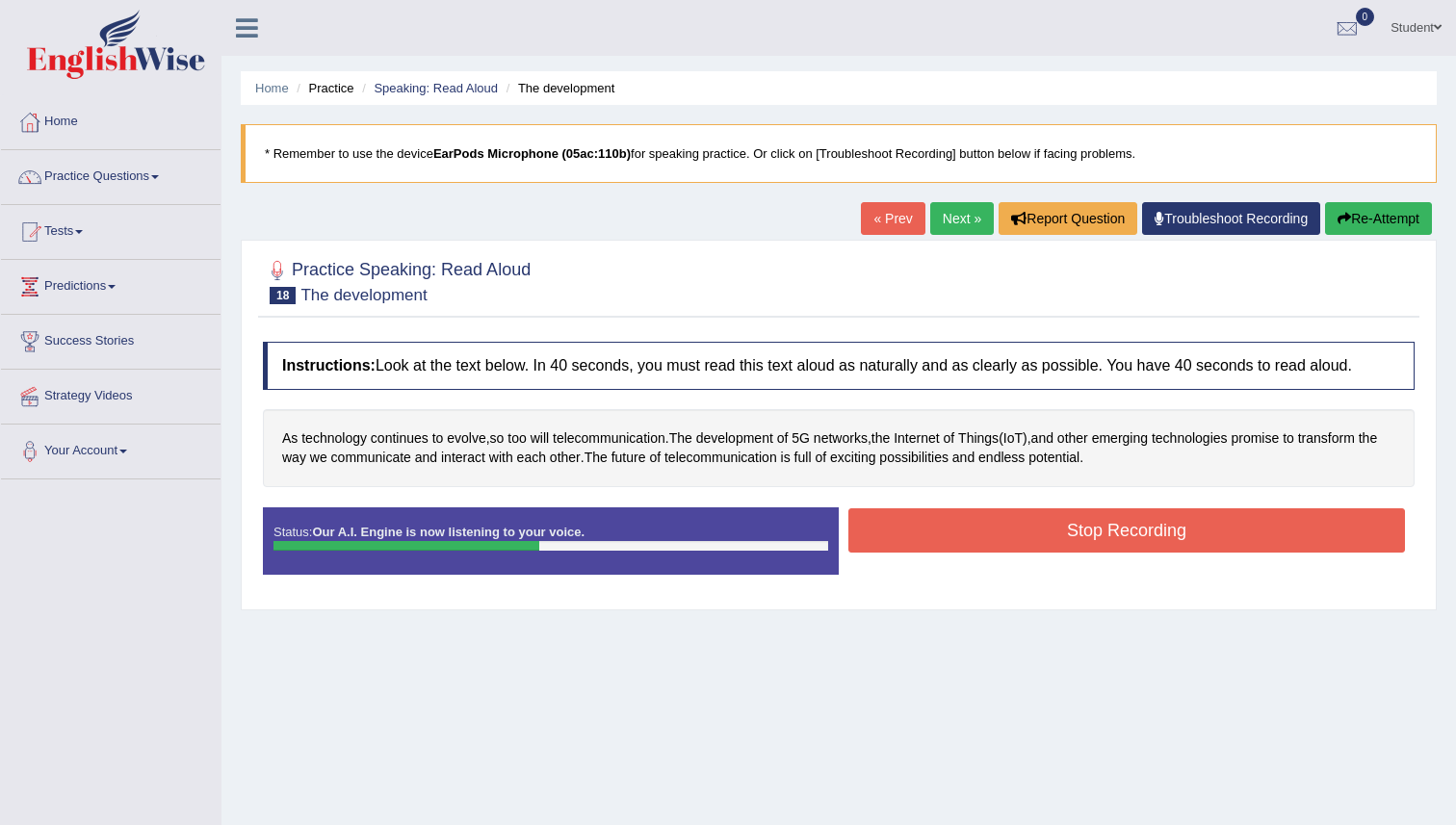
click at [972, 520] on button "Stop Recording" at bounding box center [1127, 530] width 557 height 45
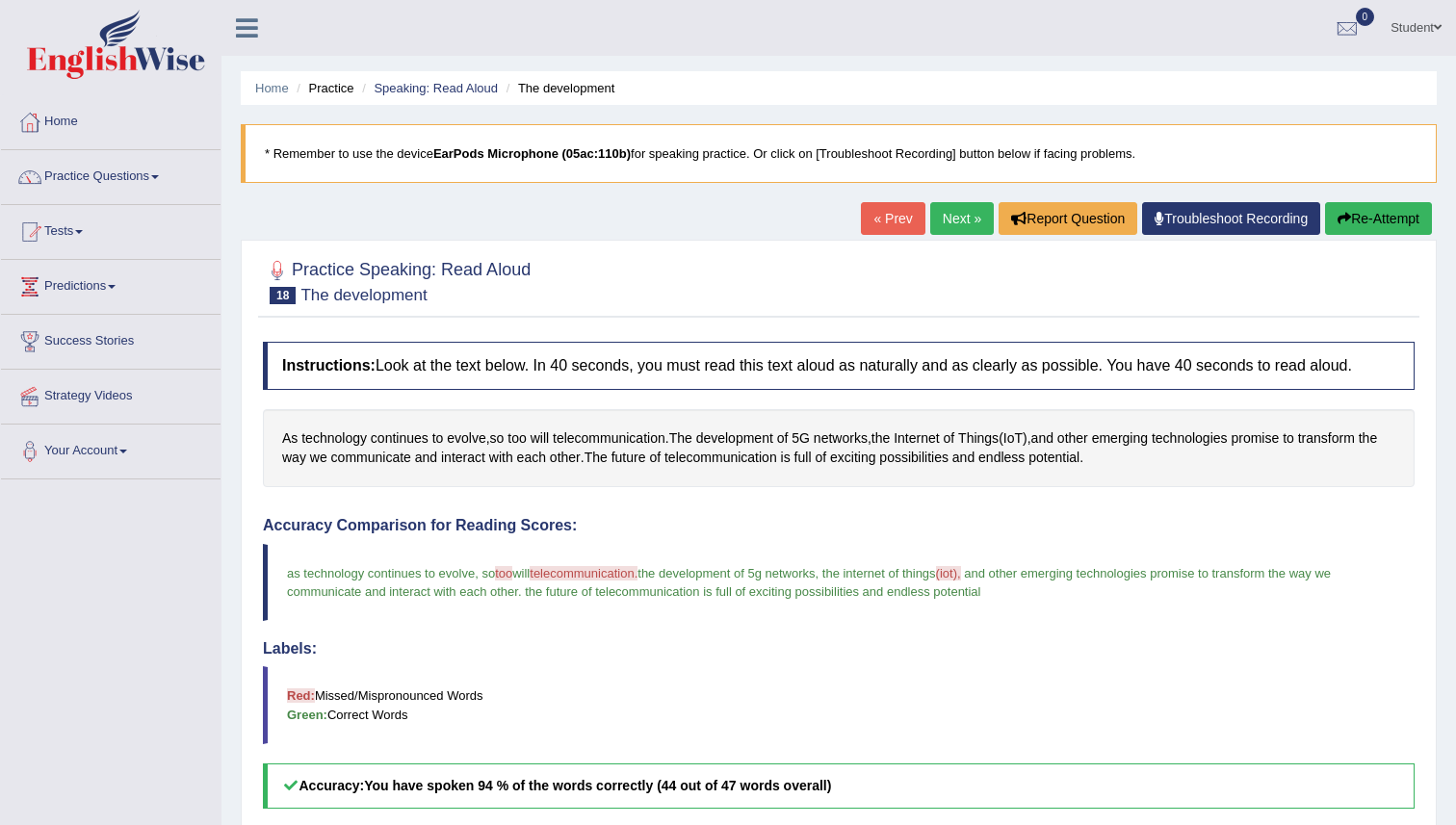
click at [961, 572] on span "(iot)," at bounding box center [949, 573] width 25 height 15
click at [961, 571] on span "(iot)," at bounding box center [949, 573] width 25 height 15
click at [1023, 448] on span "IoT" at bounding box center [1013, 438] width 19 height 20
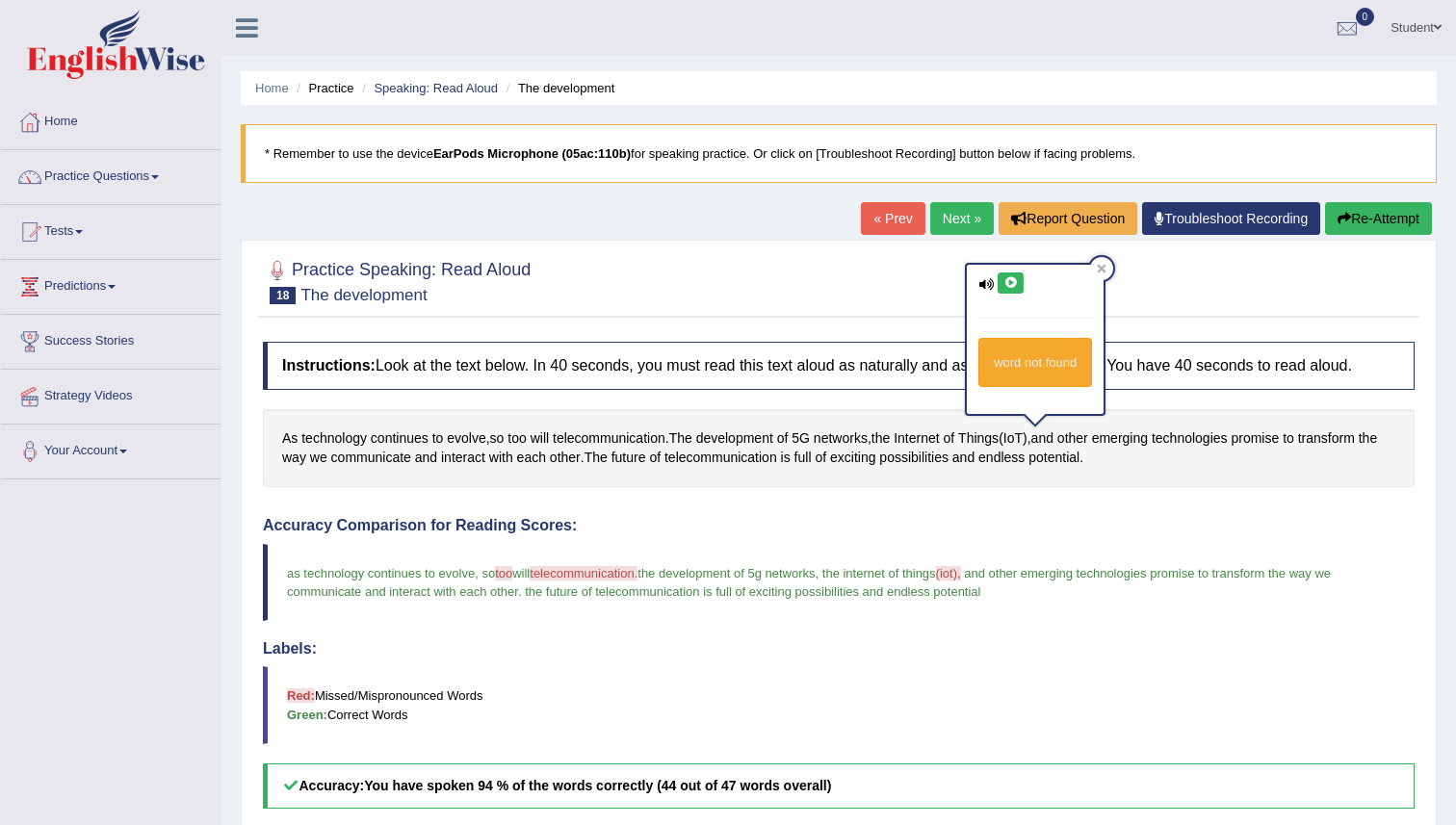
click at [1022, 365] on div "word not found" at bounding box center [1035, 362] width 114 height 49
click at [1005, 283] on icon at bounding box center [1010, 283] width 15 height 12
click at [1110, 271] on div at bounding box center [1102, 269] width 23 height 23
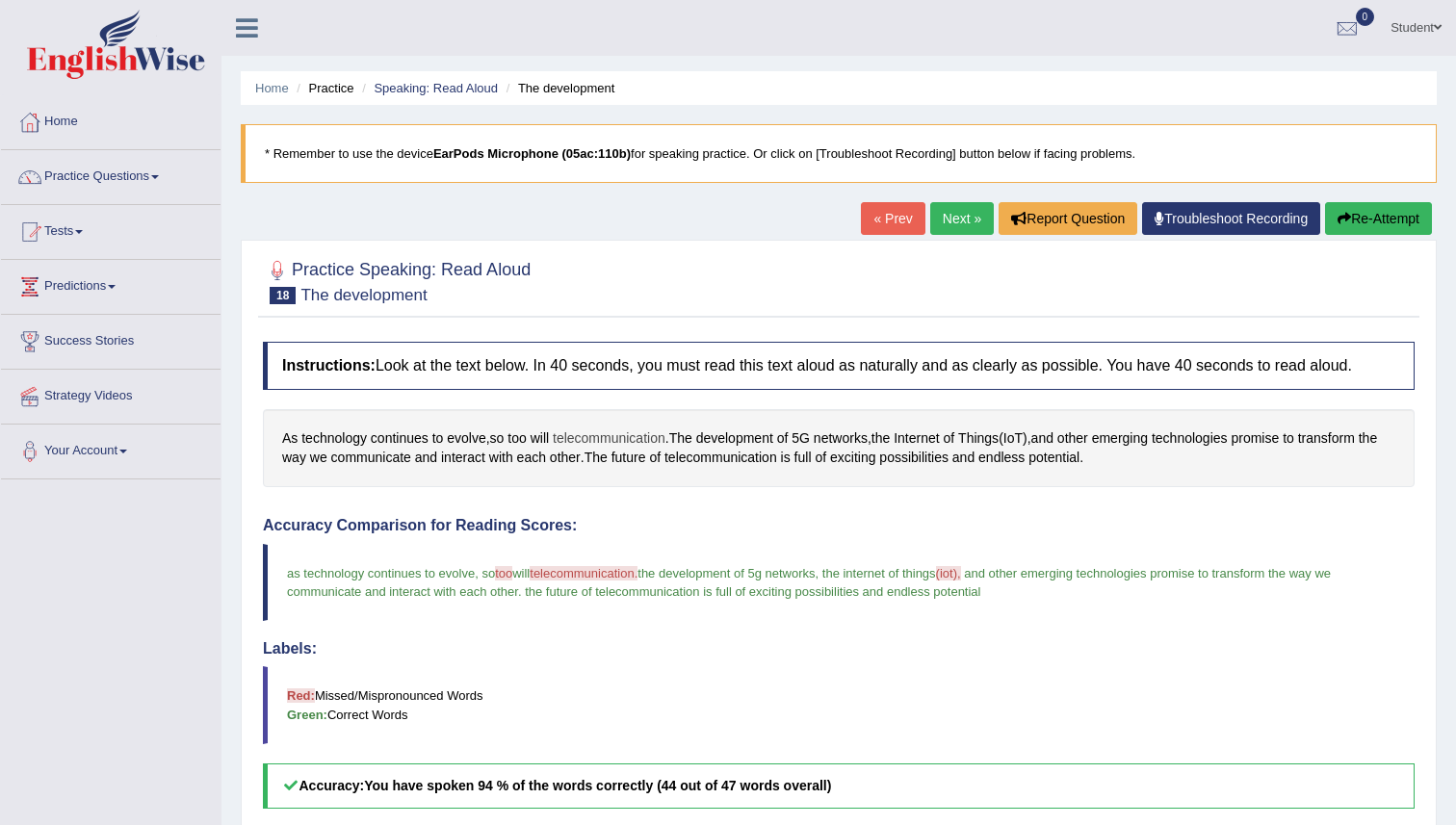
click at [624, 433] on span "telecommunication" at bounding box center [609, 438] width 113 height 20
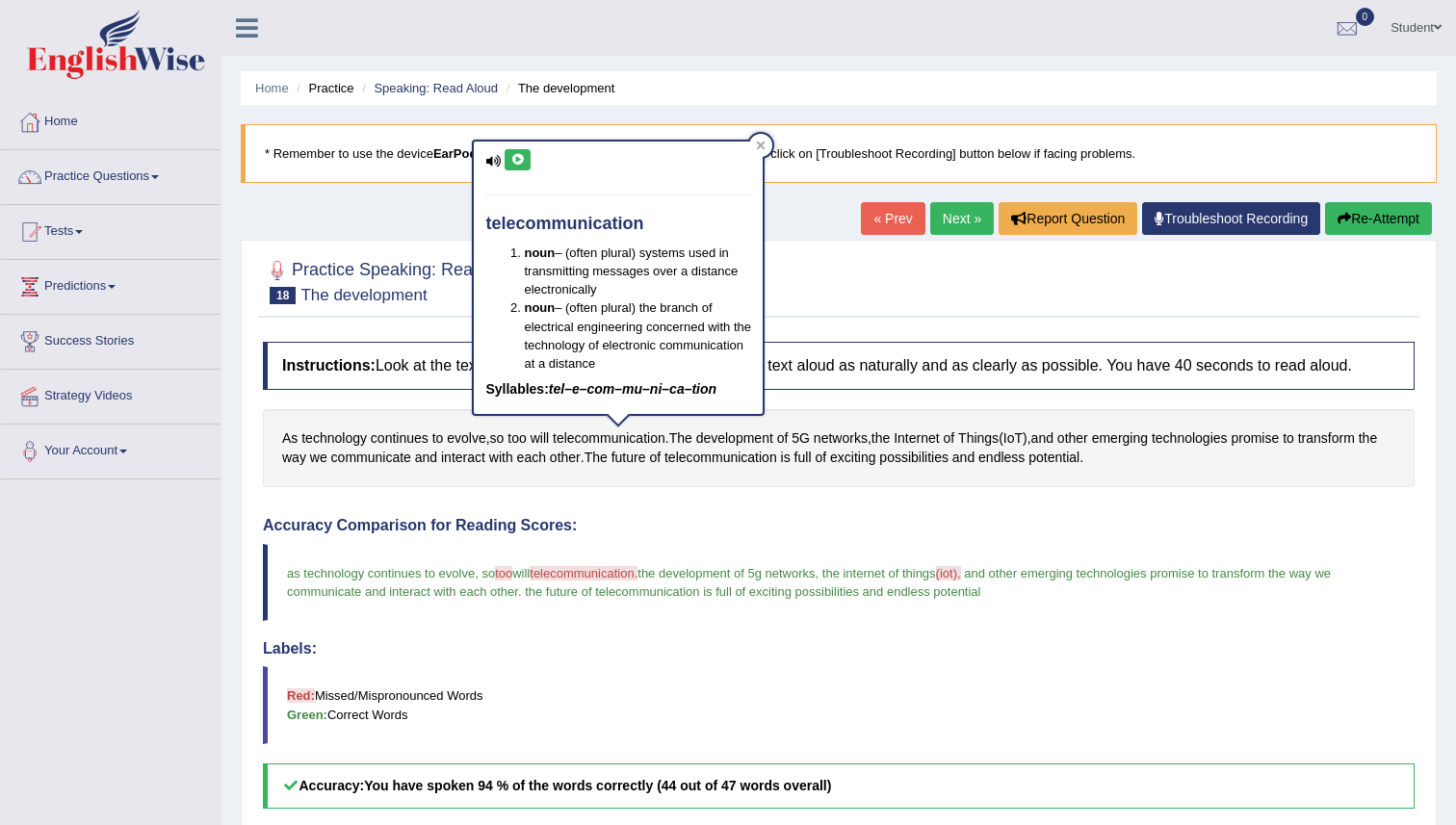
click at [517, 161] on icon at bounding box center [517, 160] width 15 height 12
click at [756, 148] on icon at bounding box center [761, 145] width 10 height 10
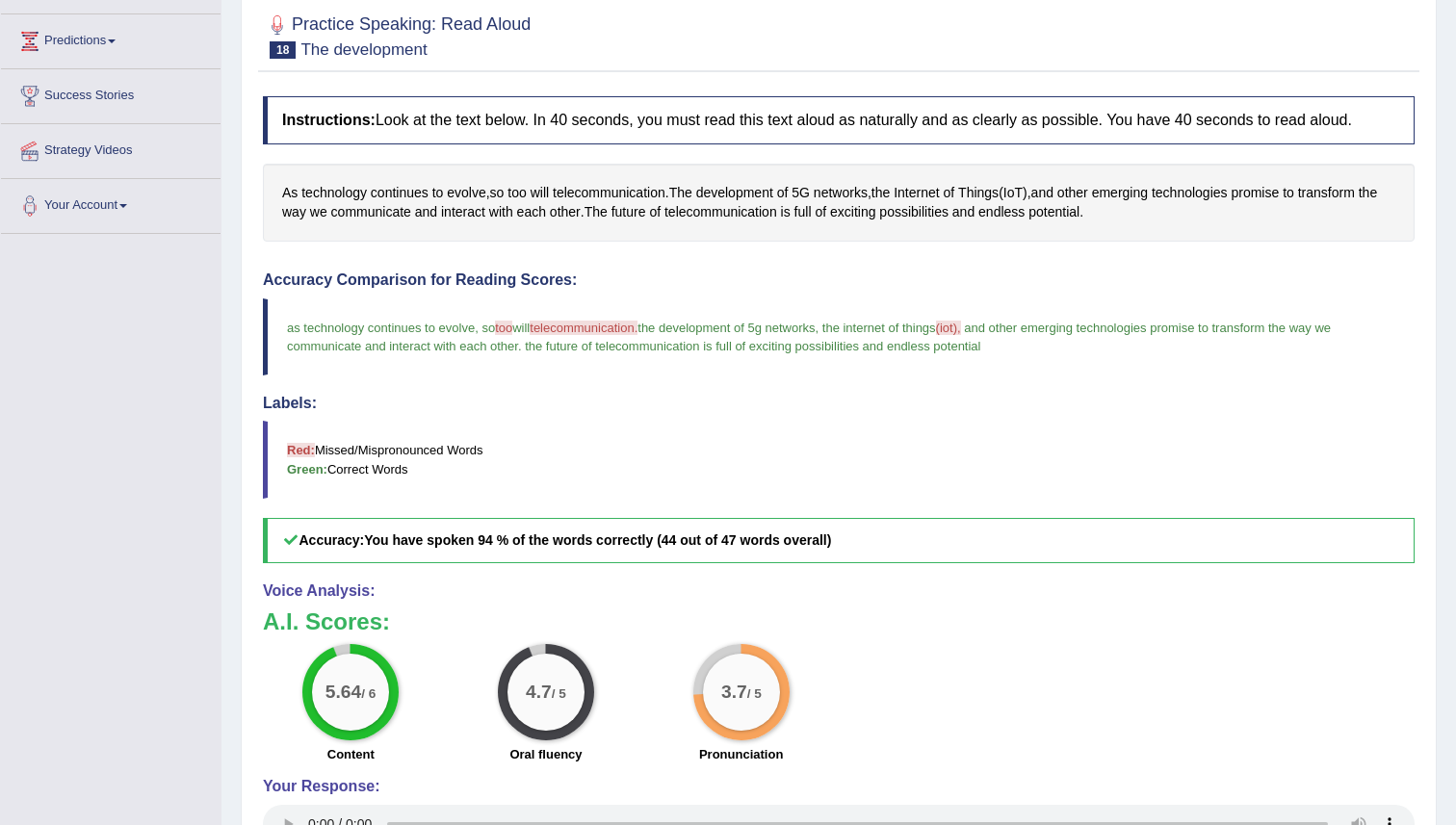
scroll to position [212, 0]
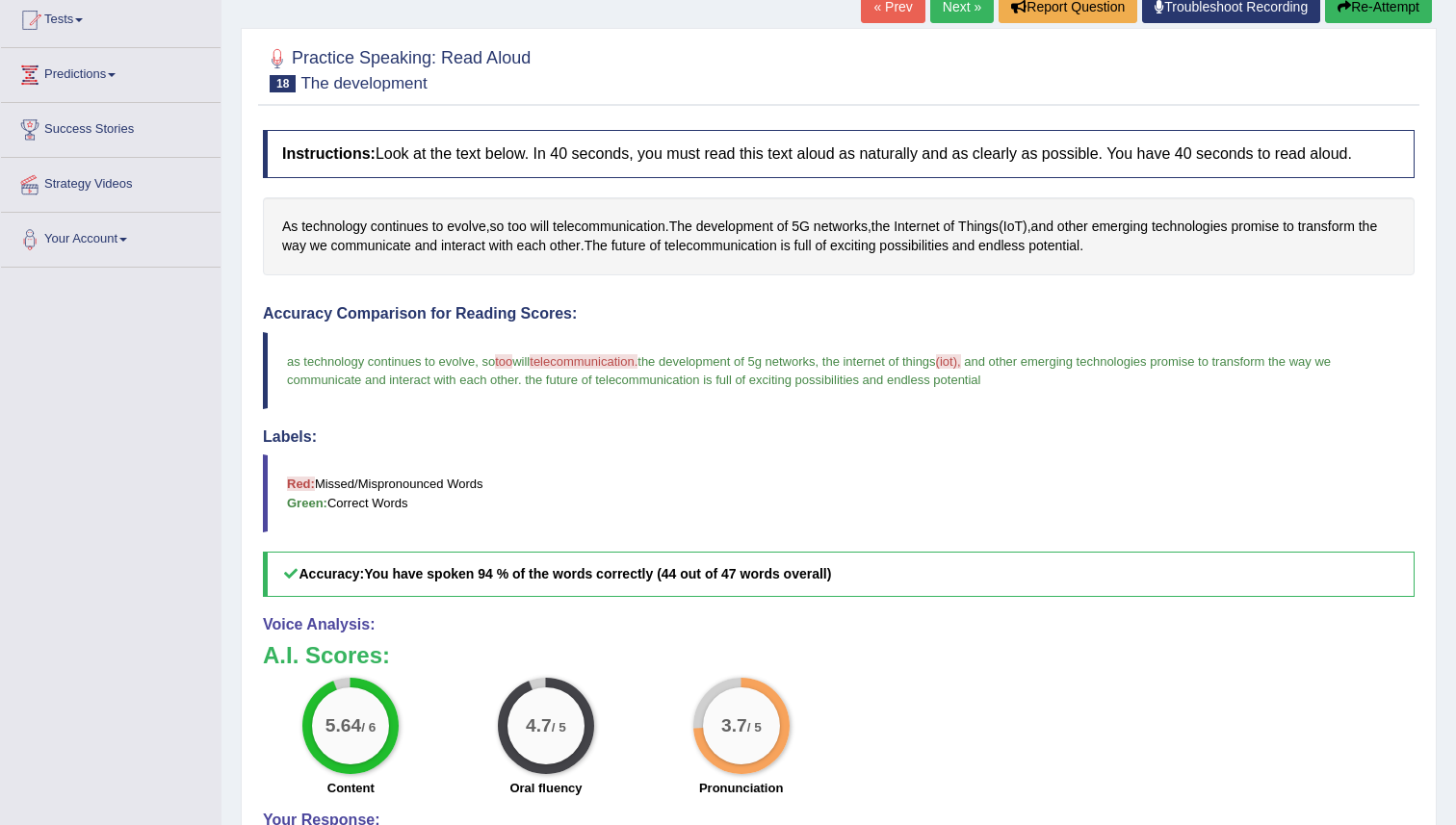
click at [947, 11] on link "Next »" at bounding box center [962, 7] width 63 height 33
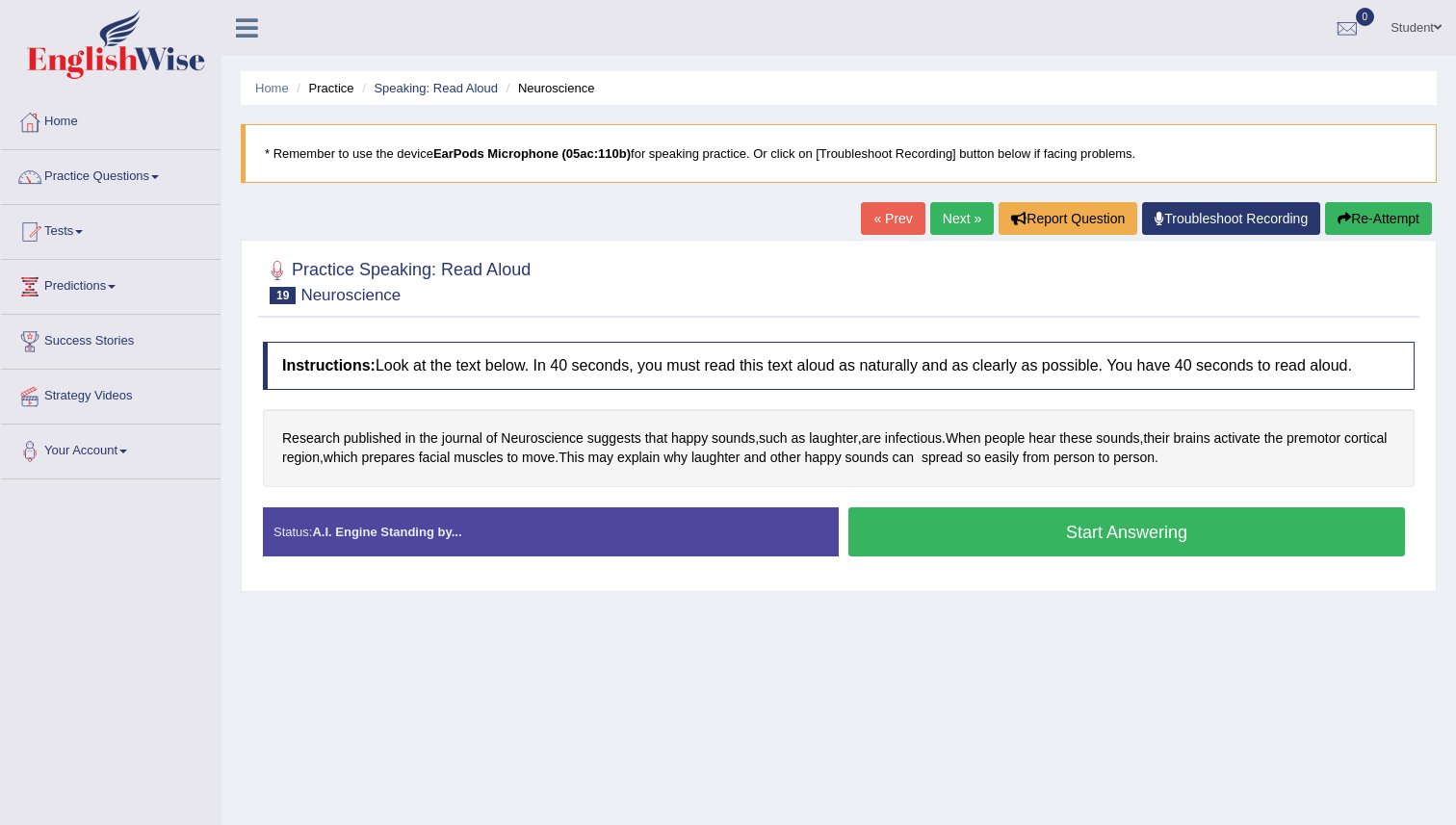
click at [856, 526] on button "Start Answering" at bounding box center [1127, 531] width 557 height 49
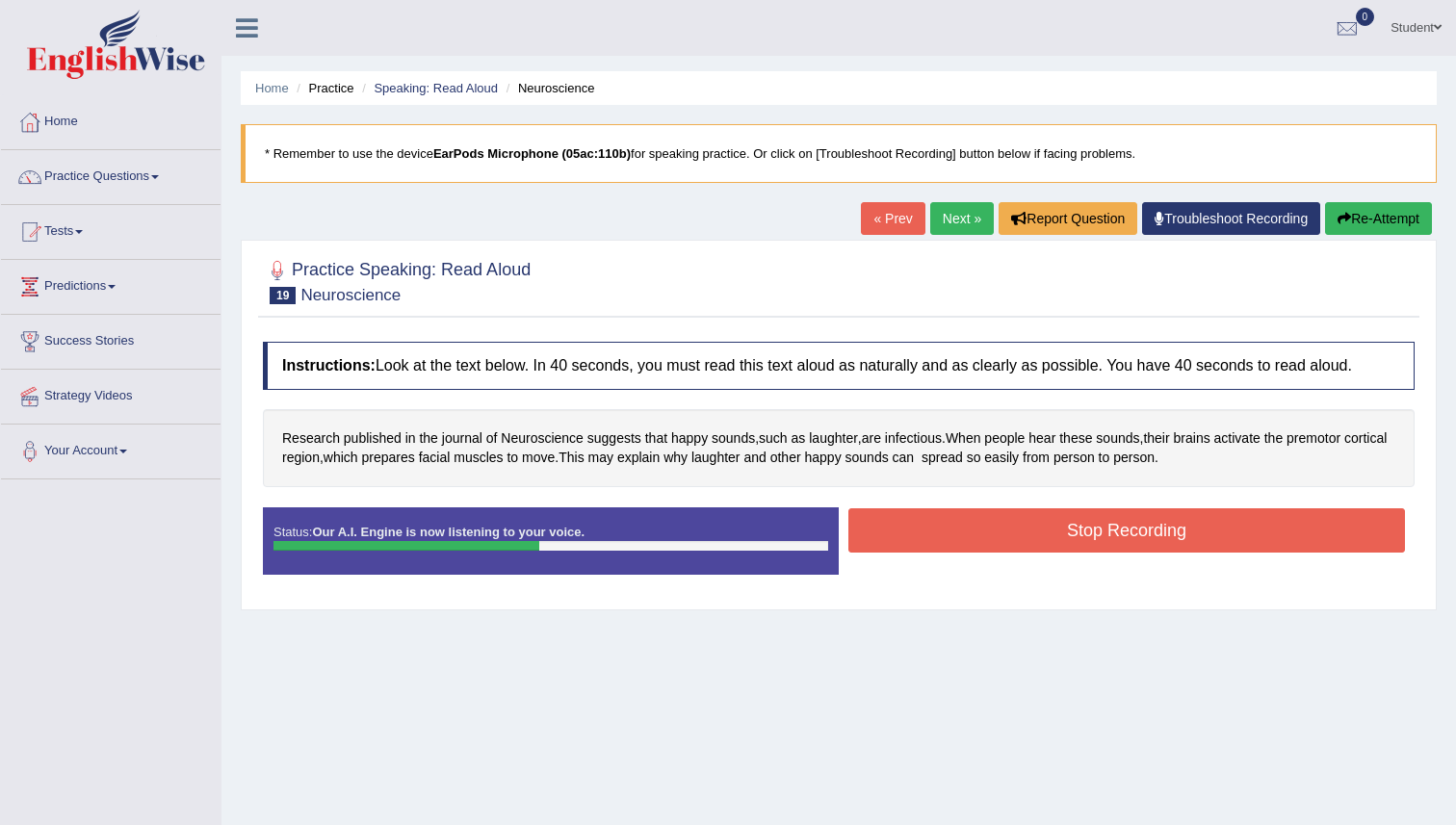
click at [856, 526] on button "Stop Recording" at bounding box center [1127, 530] width 557 height 45
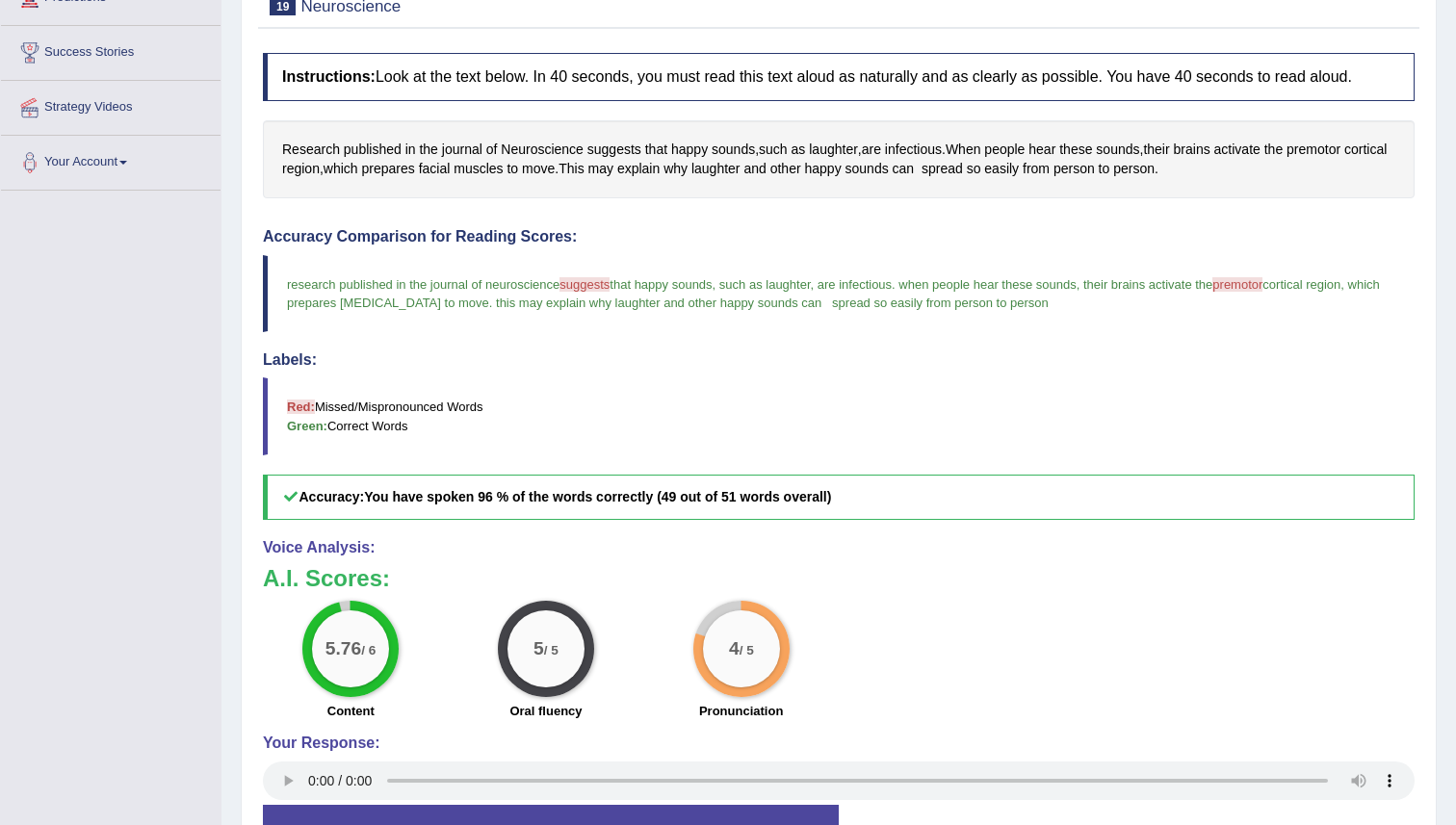
scroll to position [305, 0]
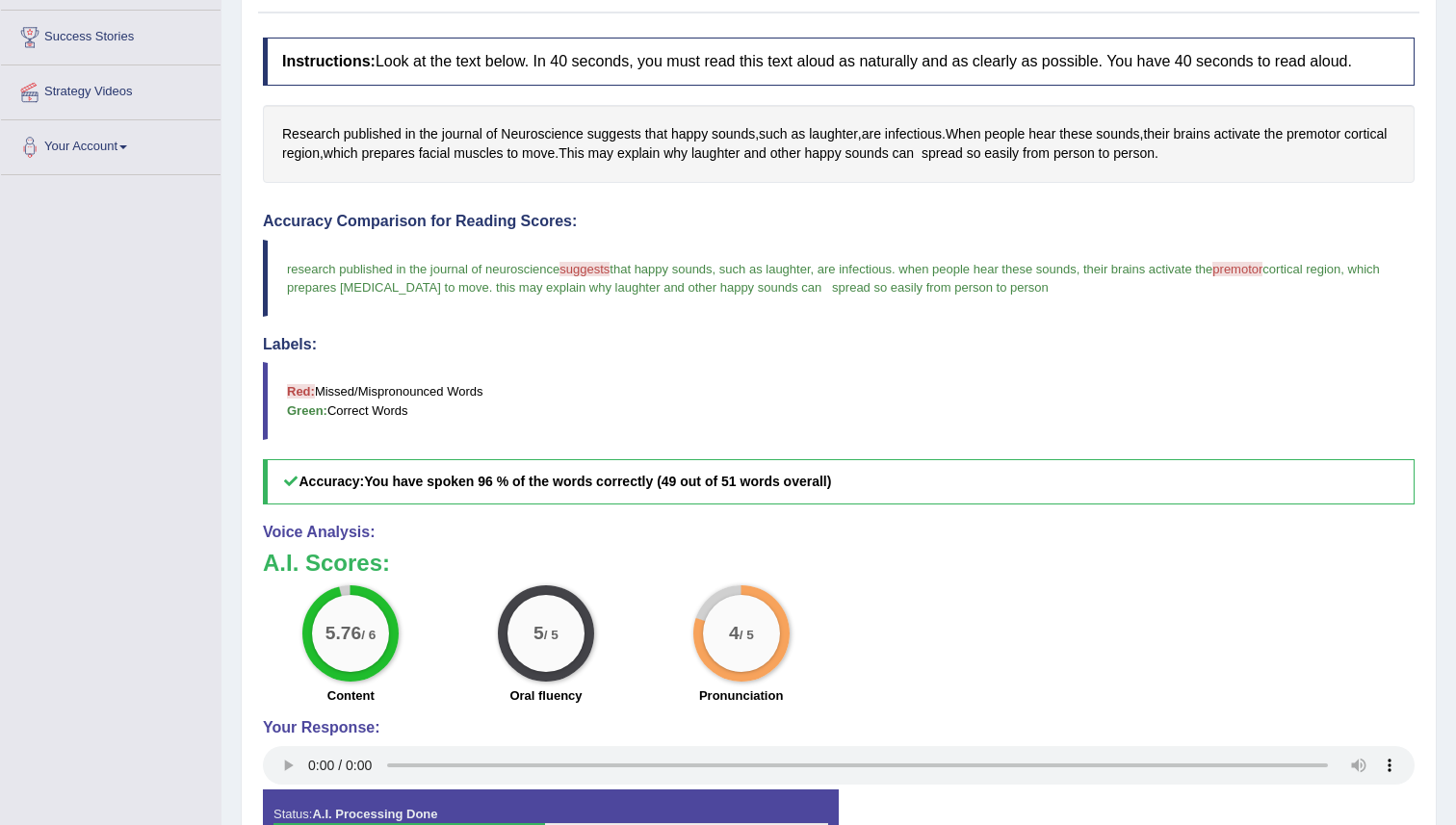
click at [1306, 131] on div "Research published in the journal of Neuroscience suggests that happy sounds , …" at bounding box center [838, 144] width 1151 height 78
click at [1327, 133] on span "premotor" at bounding box center [1313, 134] width 54 height 20
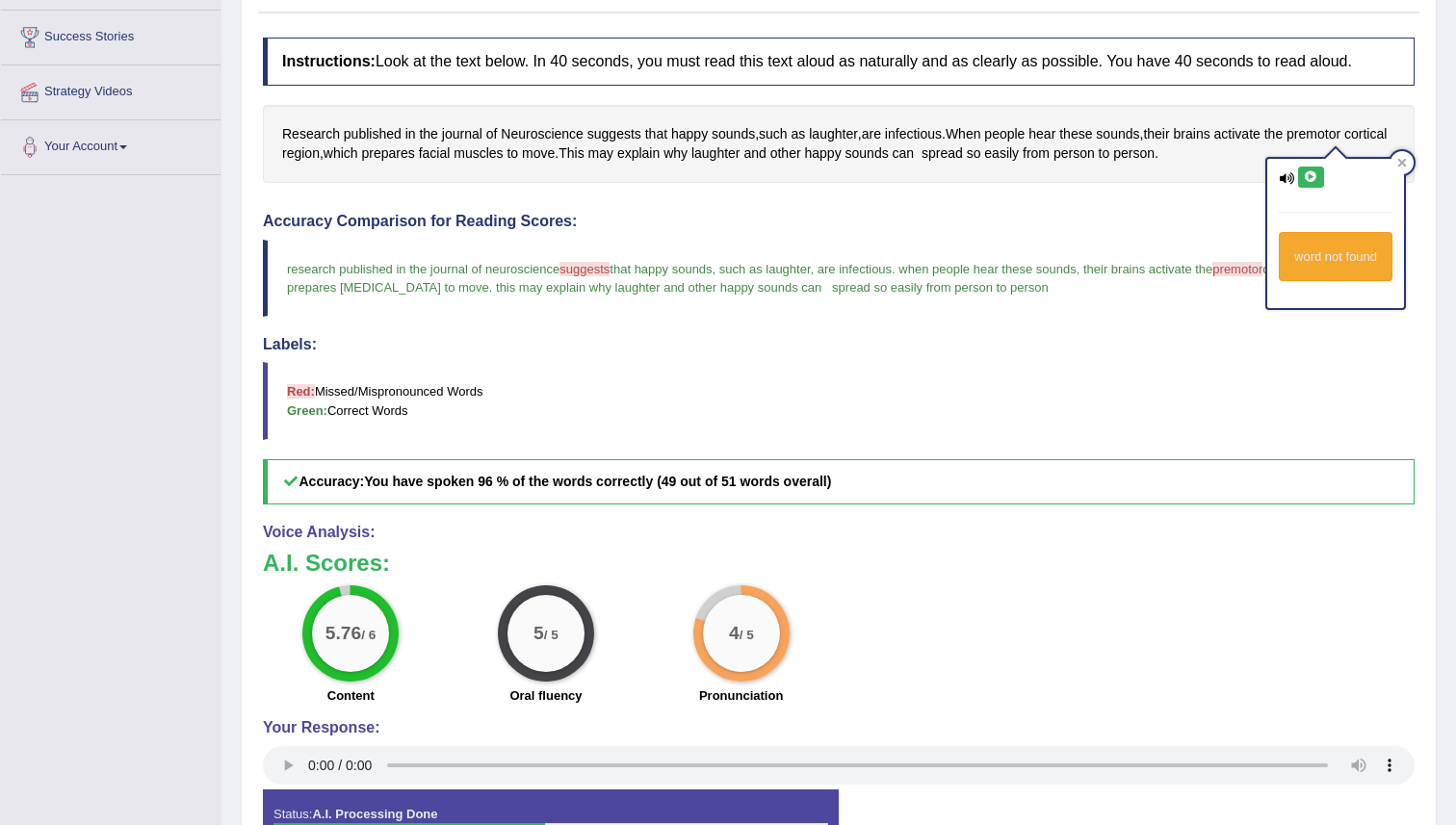
click at [1306, 264] on div "word not found" at bounding box center [1335, 256] width 114 height 49
click at [1304, 178] on icon at bounding box center [1311, 177] width 15 height 12
click at [1398, 164] on div at bounding box center [1402, 162] width 23 height 23
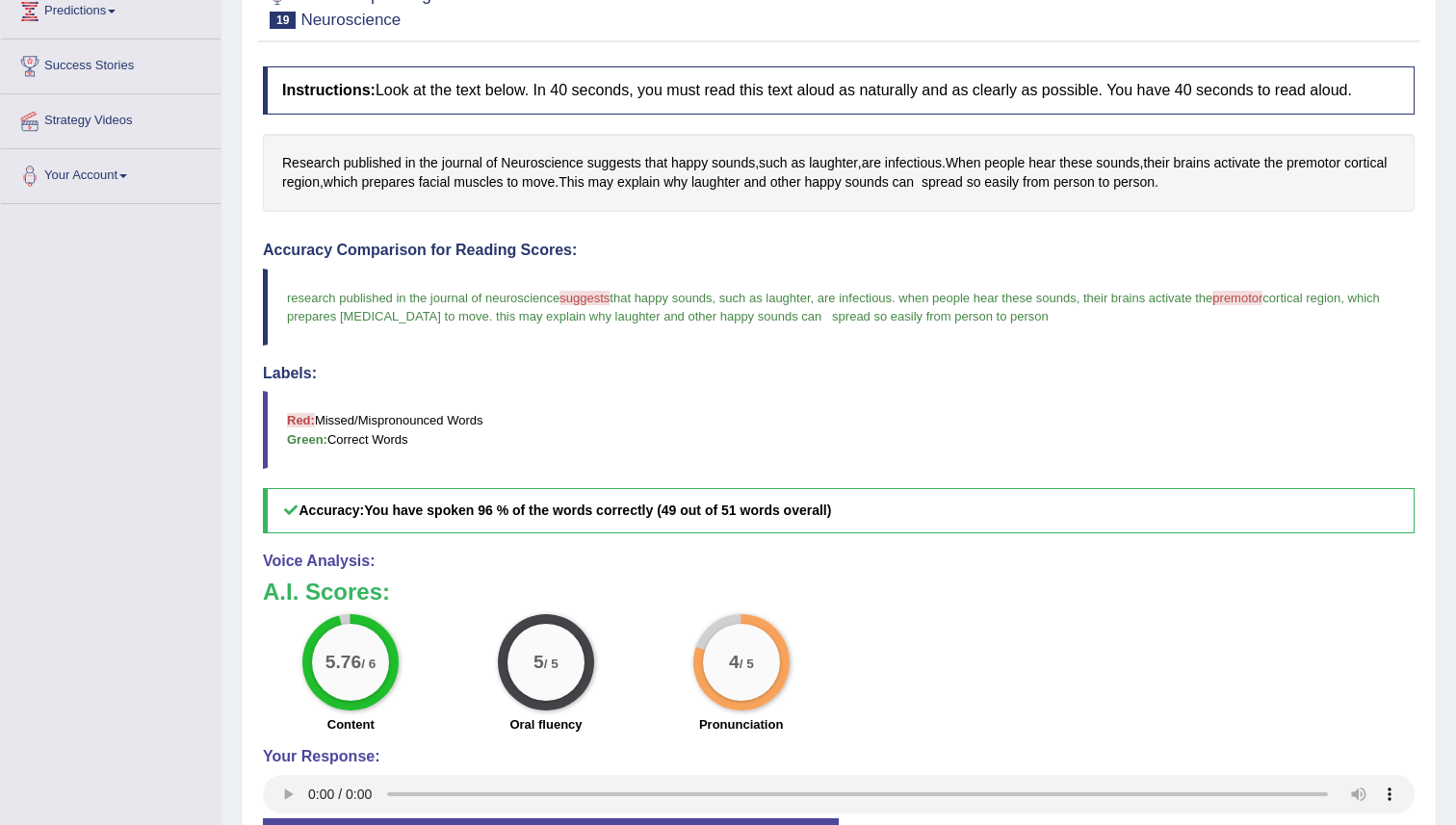
scroll to position [112, 0]
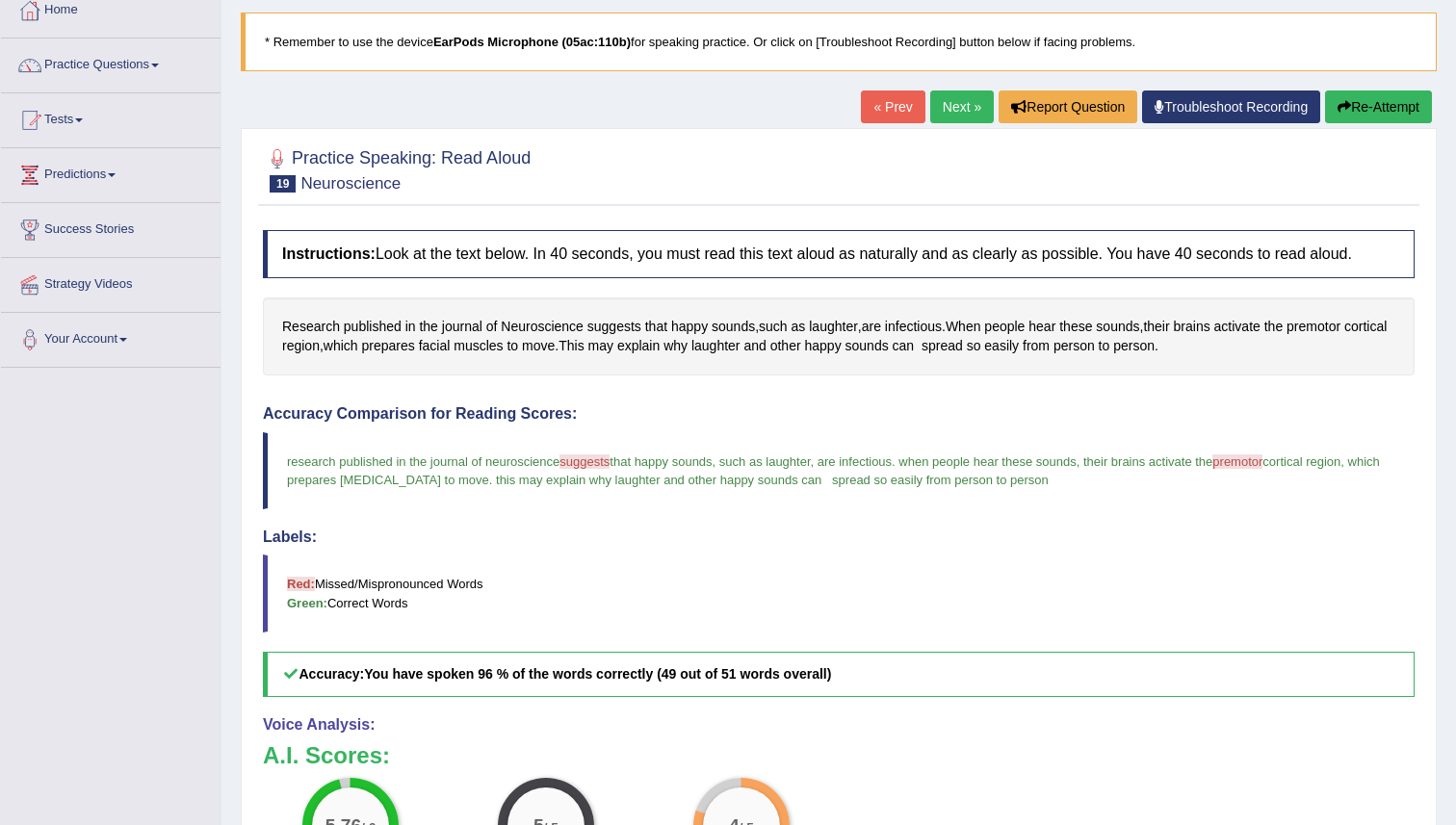
click at [930, 105] on link "Next »" at bounding box center [962, 107] width 63 height 33
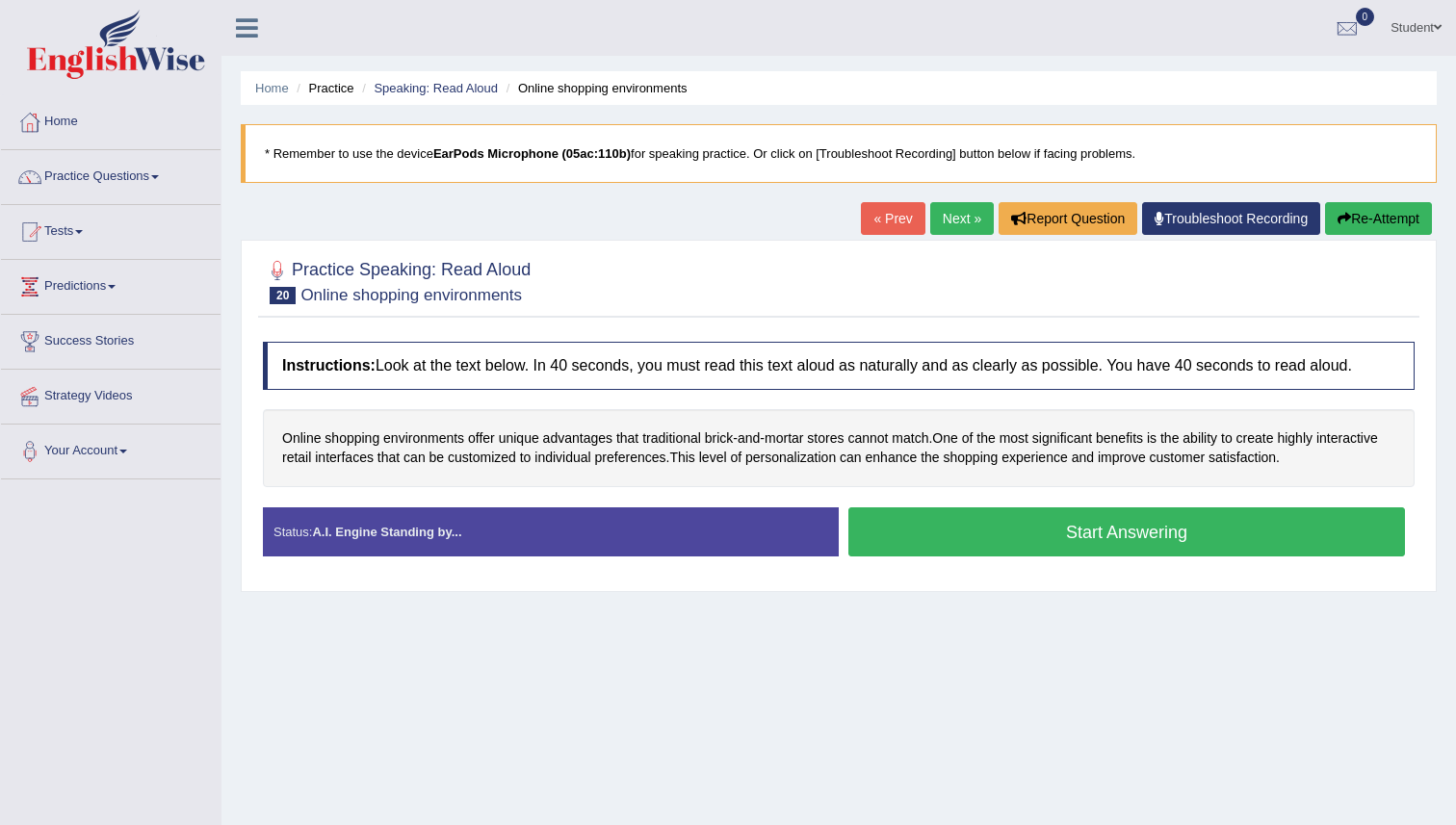
click at [928, 530] on button "Start Answering" at bounding box center [1127, 531] width 557 height 49
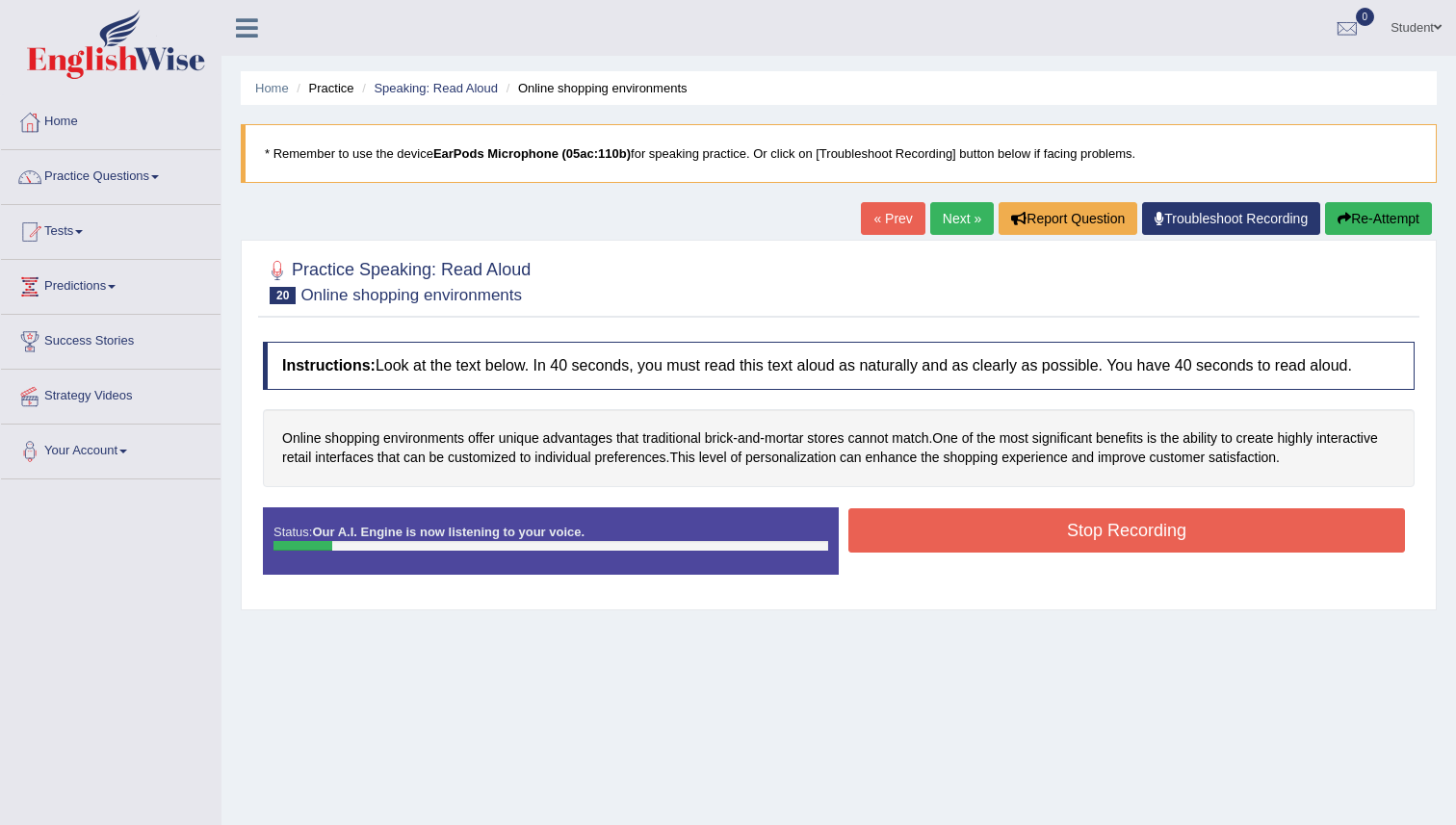
click at [1380, 219] on button "Re-Attempt" at bounding box center [1378, 219] width 107 height 33
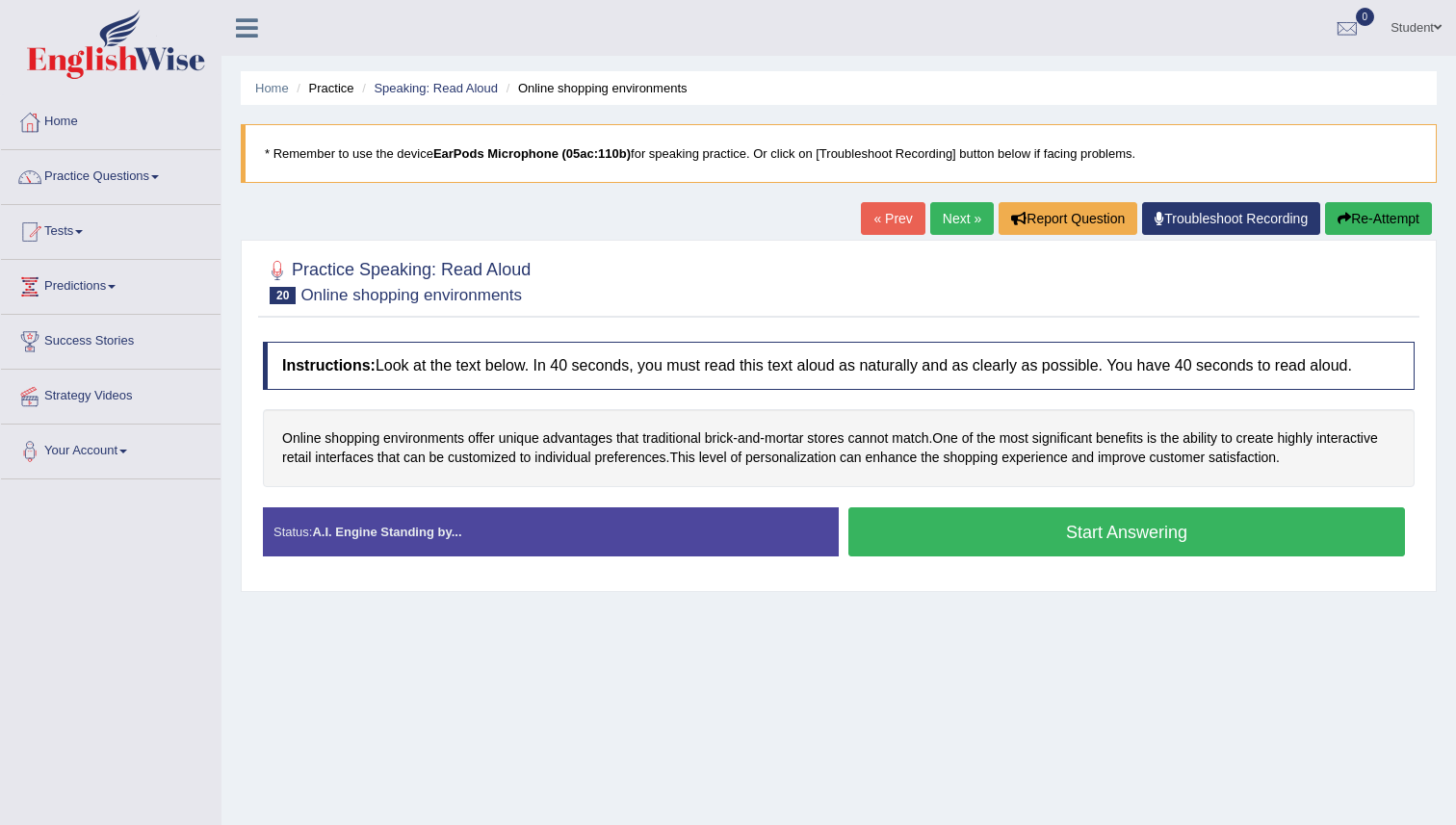
click at [938, 544] on button "Start Answering" at bounding box center [1127, 531] width 557 height 49
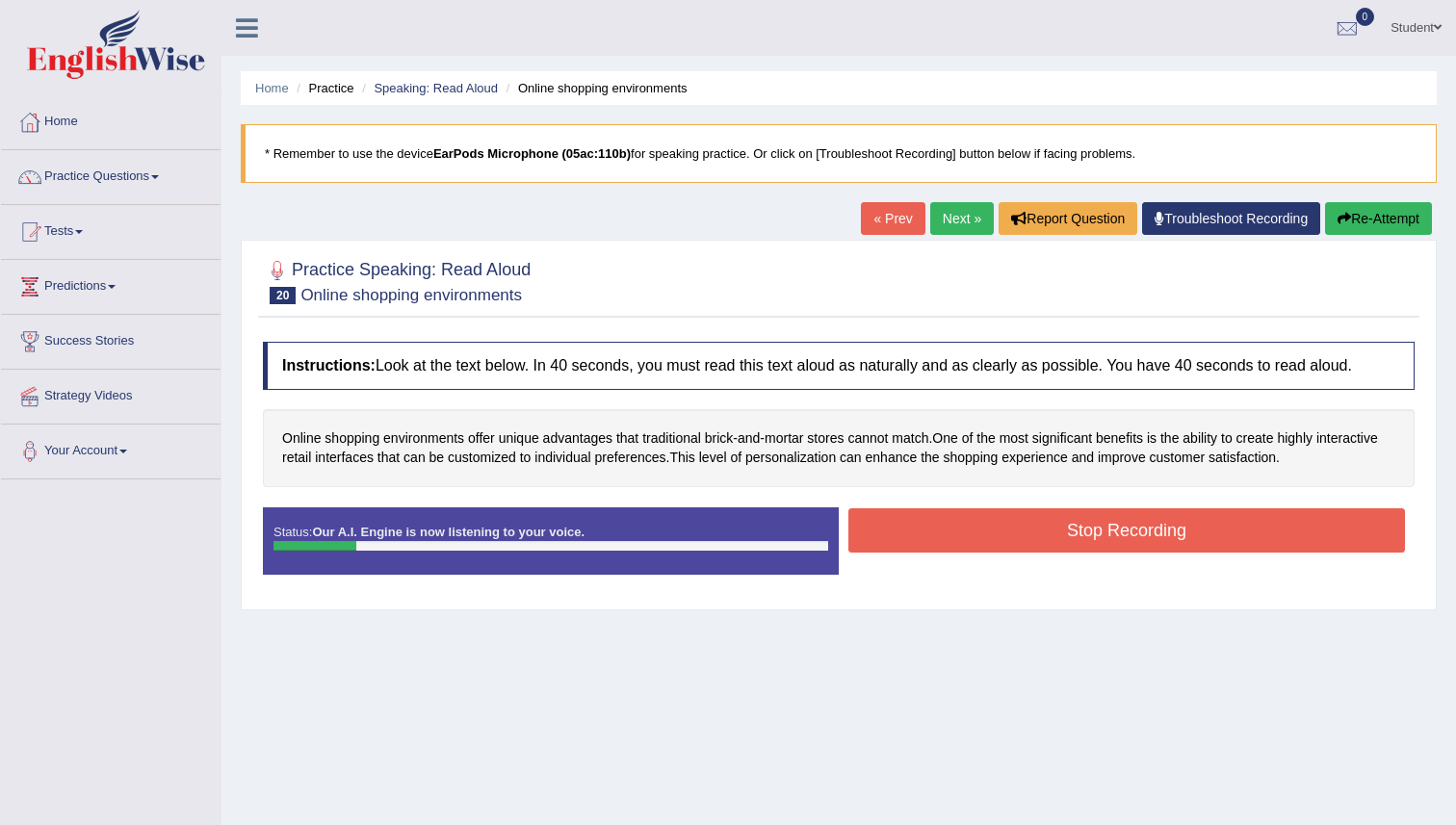
click at [1388, 223] on button "Re-Attempt" at bounding box center [1378, 219] width 107 height 33
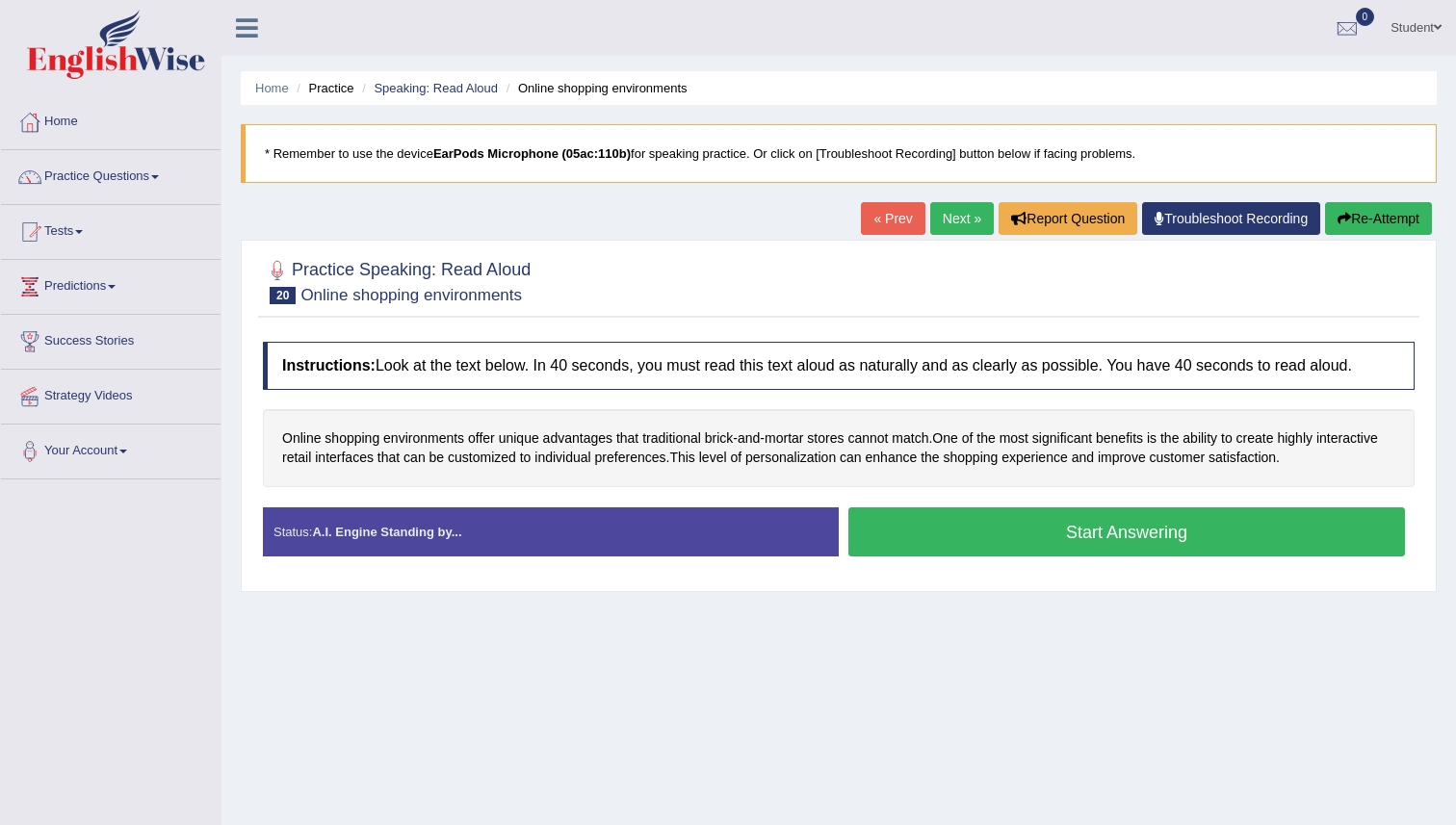
click at [1004, 529] on button "Start Answering" at bounding box center [1127, 531] width 557 height 49
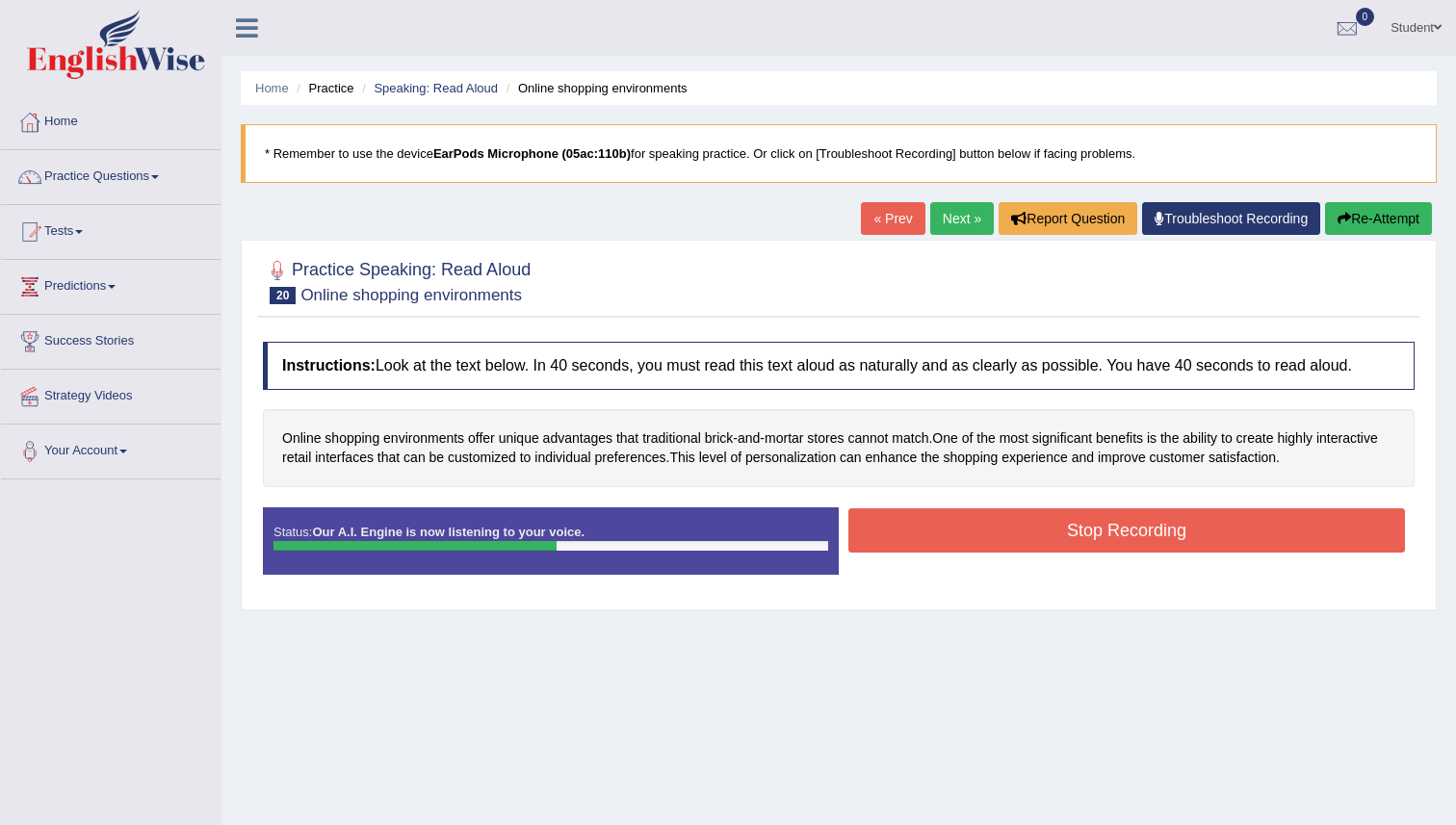
click at [1004, 529] on button "Stop Recording" at bounding box center [1127, 530] width 557 height 45
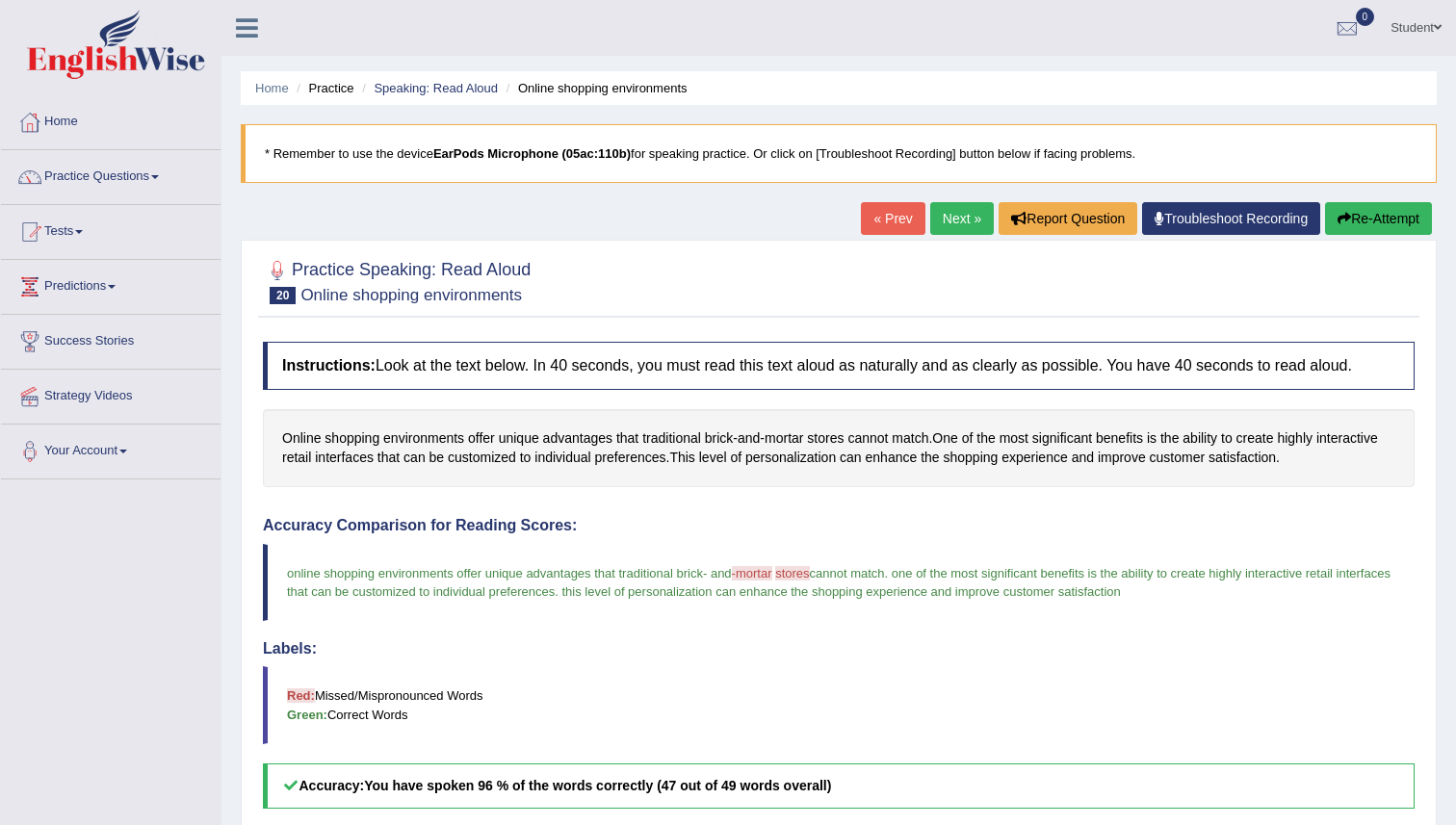
click at [930, 218] on link "Next »" at bounding box center [962, 219] width 63 height 33
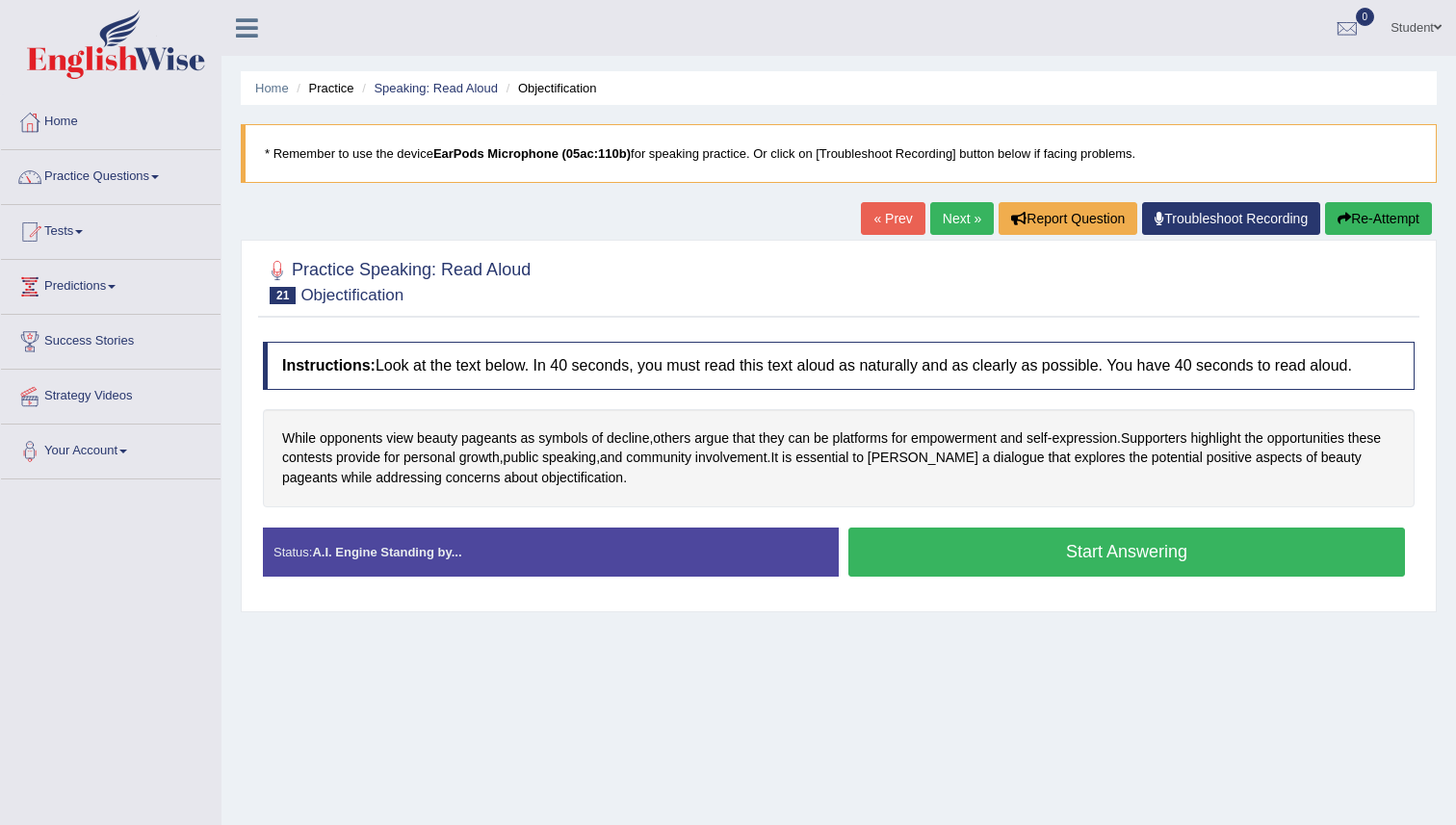
click at [986, 542] on button "Start Answering" at bounding box center [1127, 552] width 557 height 49
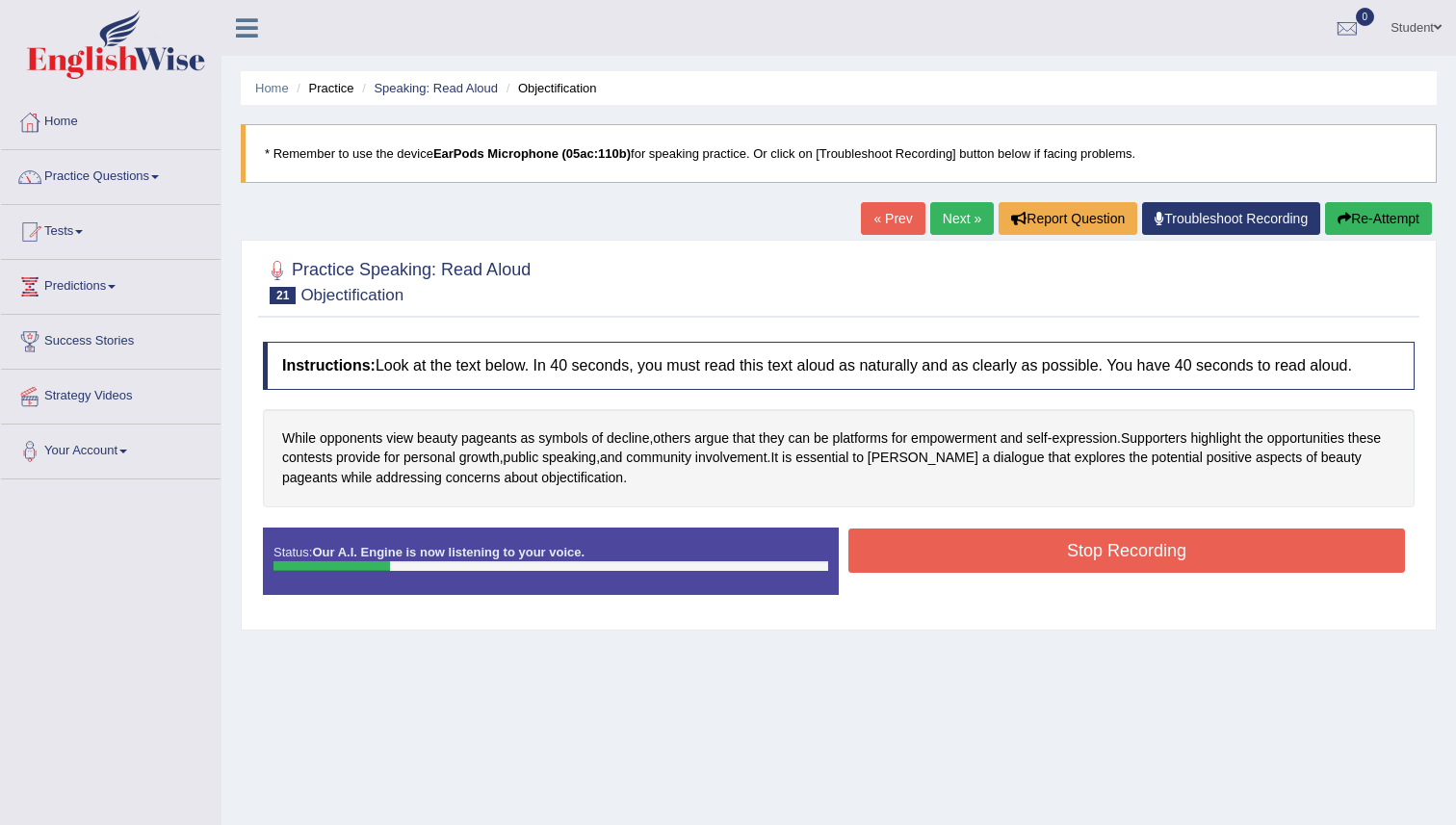
click at [1341, 218] on icon "button" at bounding box center [1344, 219] width 14 height 14
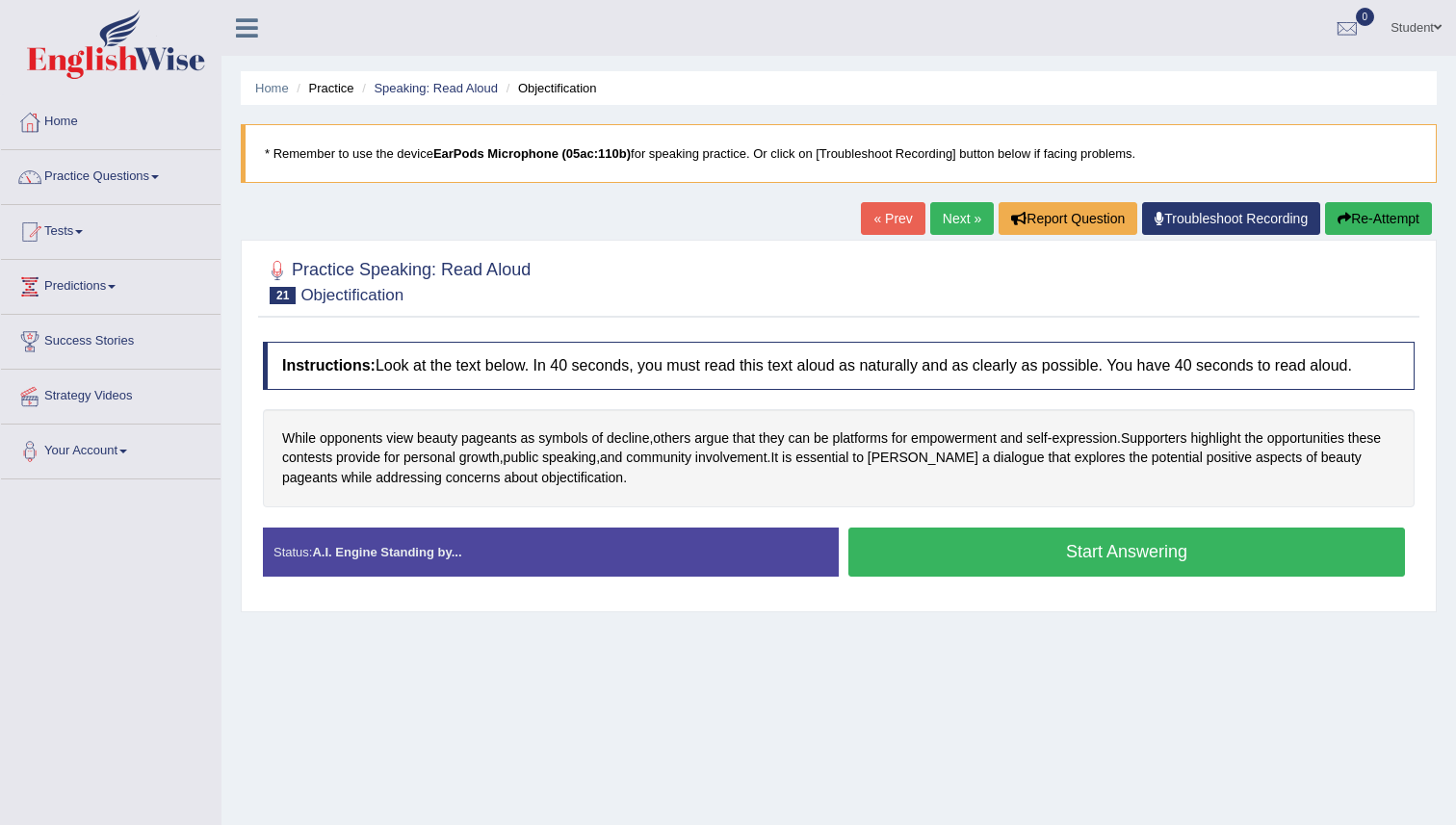
click at [1159, 557] on button "Start Answering" at bounding box center [1127, 552] width 557 height 49
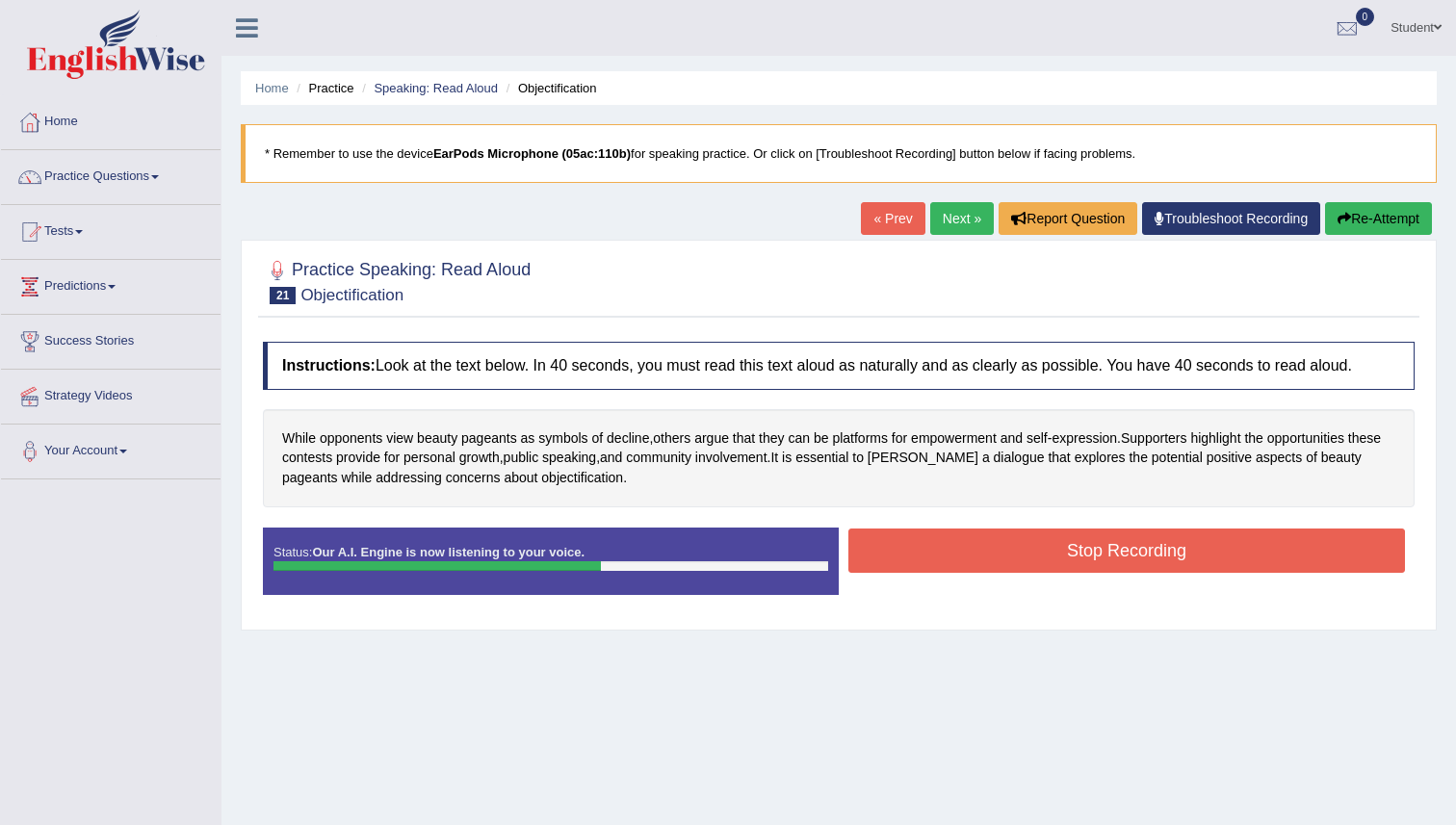
click at [1159, 557] on button "Stop Recording" at bounding box center [1127, 551] width 557 height 45
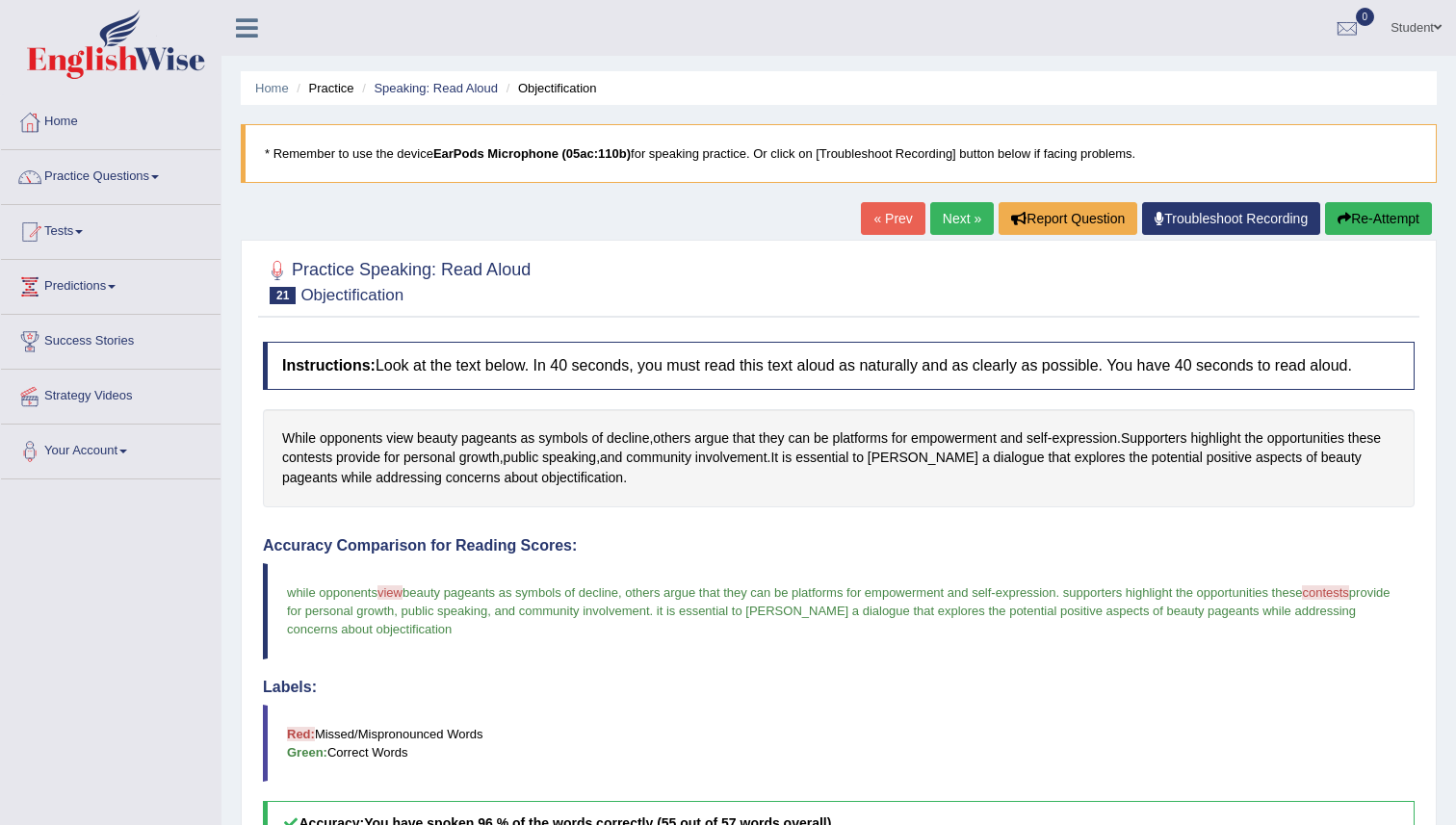
click at [944, 217] on link "Next »" at bounding box center [962, 219] width 63 height 33
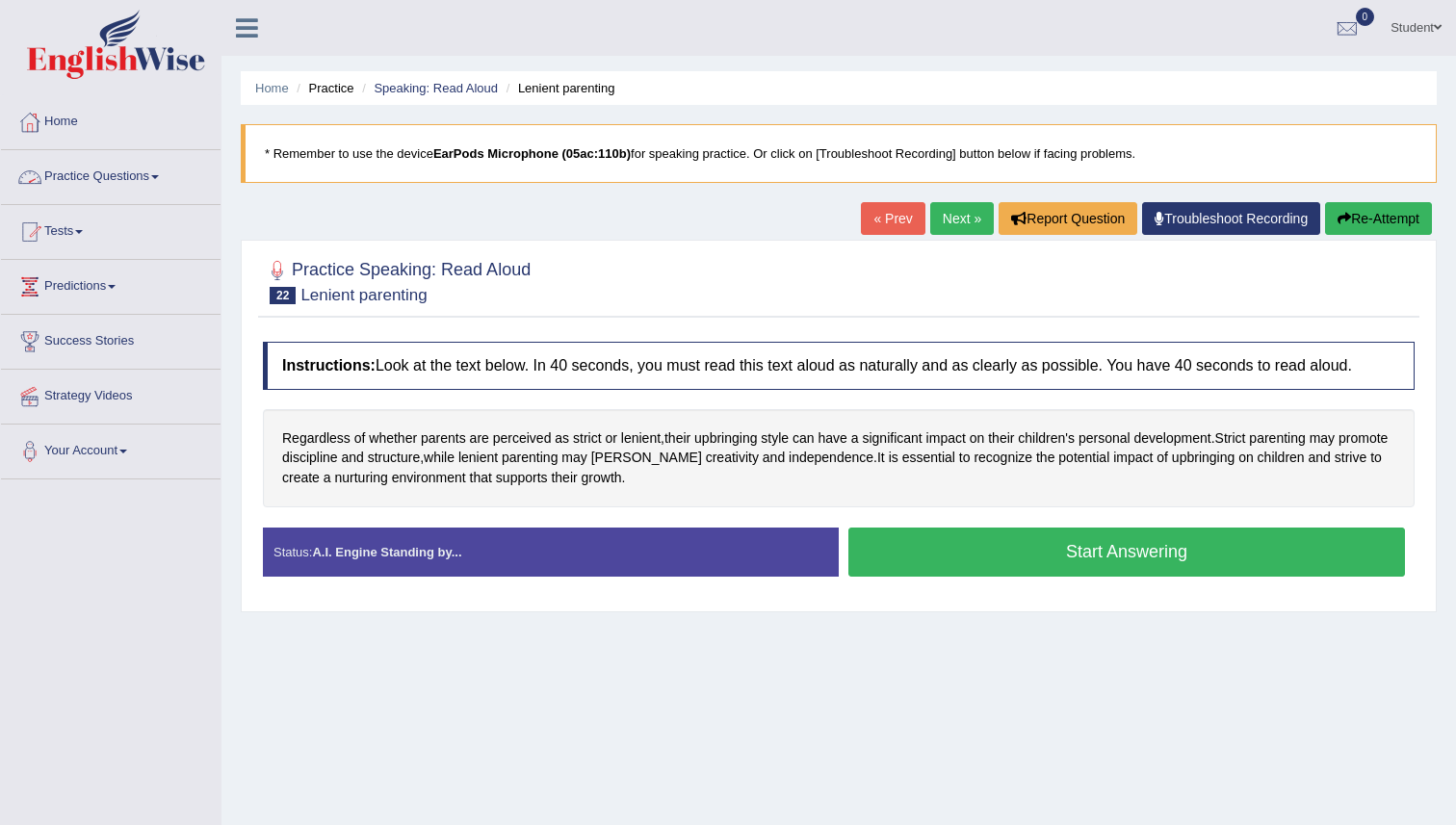
click at [101, 169] on link "Practice Questions" at bounding box center [111, 173] width 220 height 48
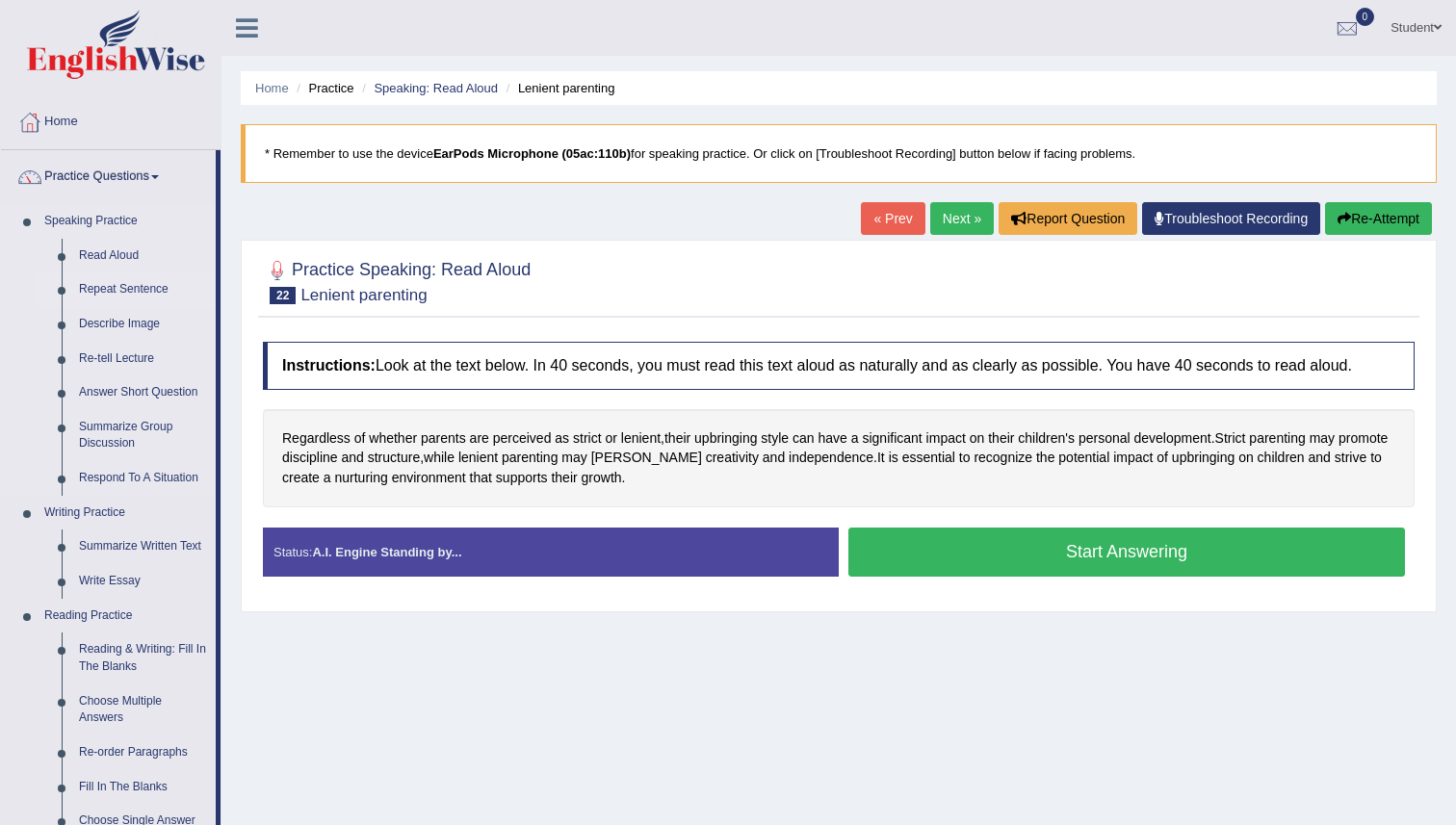
click at [118, 293] on link "Repeat Sentence" at bounding box center [142, 290] width 145 height 35
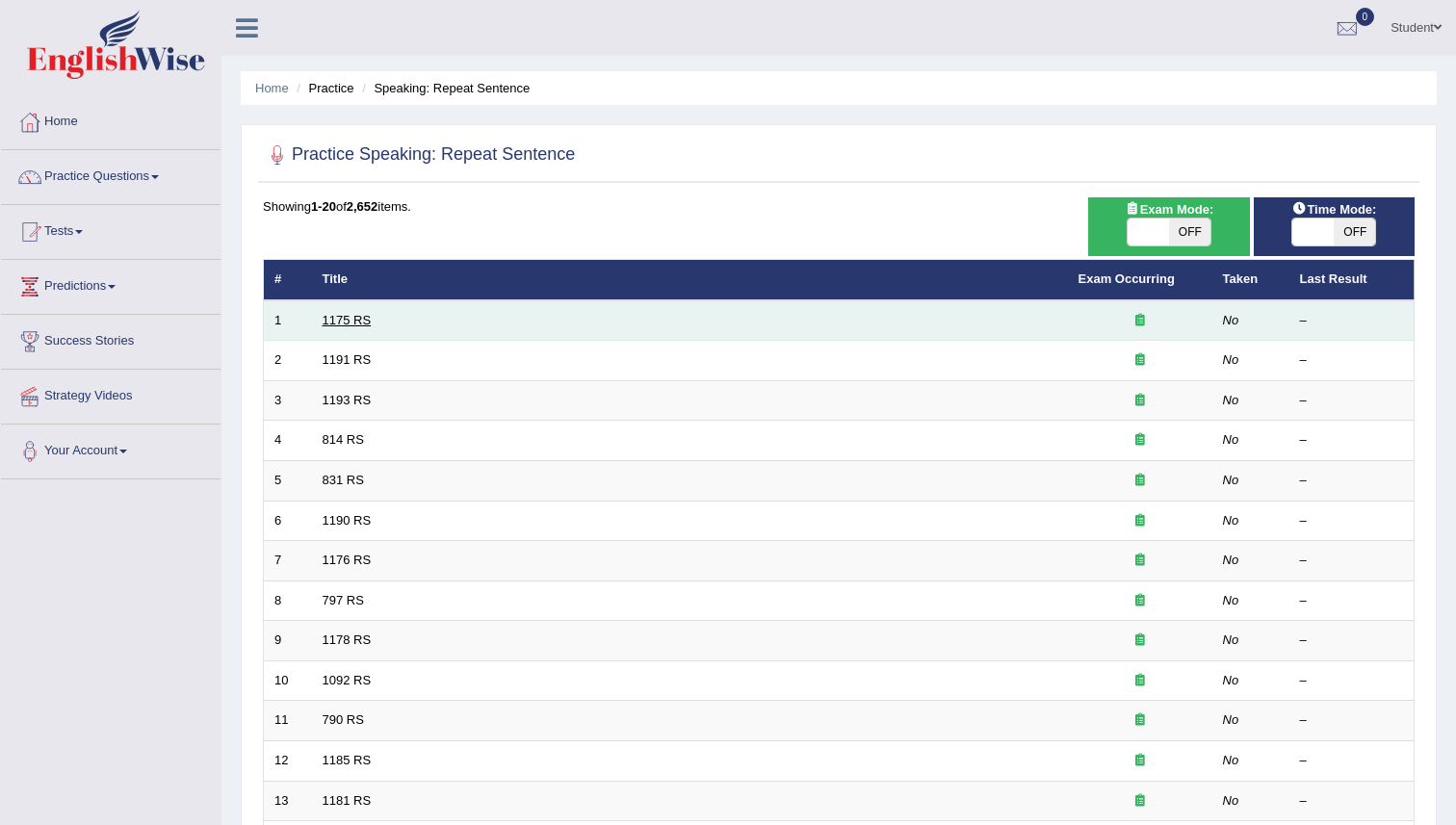
click at [336, 322] on link "1175 RS" at bounding box center [346, 320] width 49 height 15
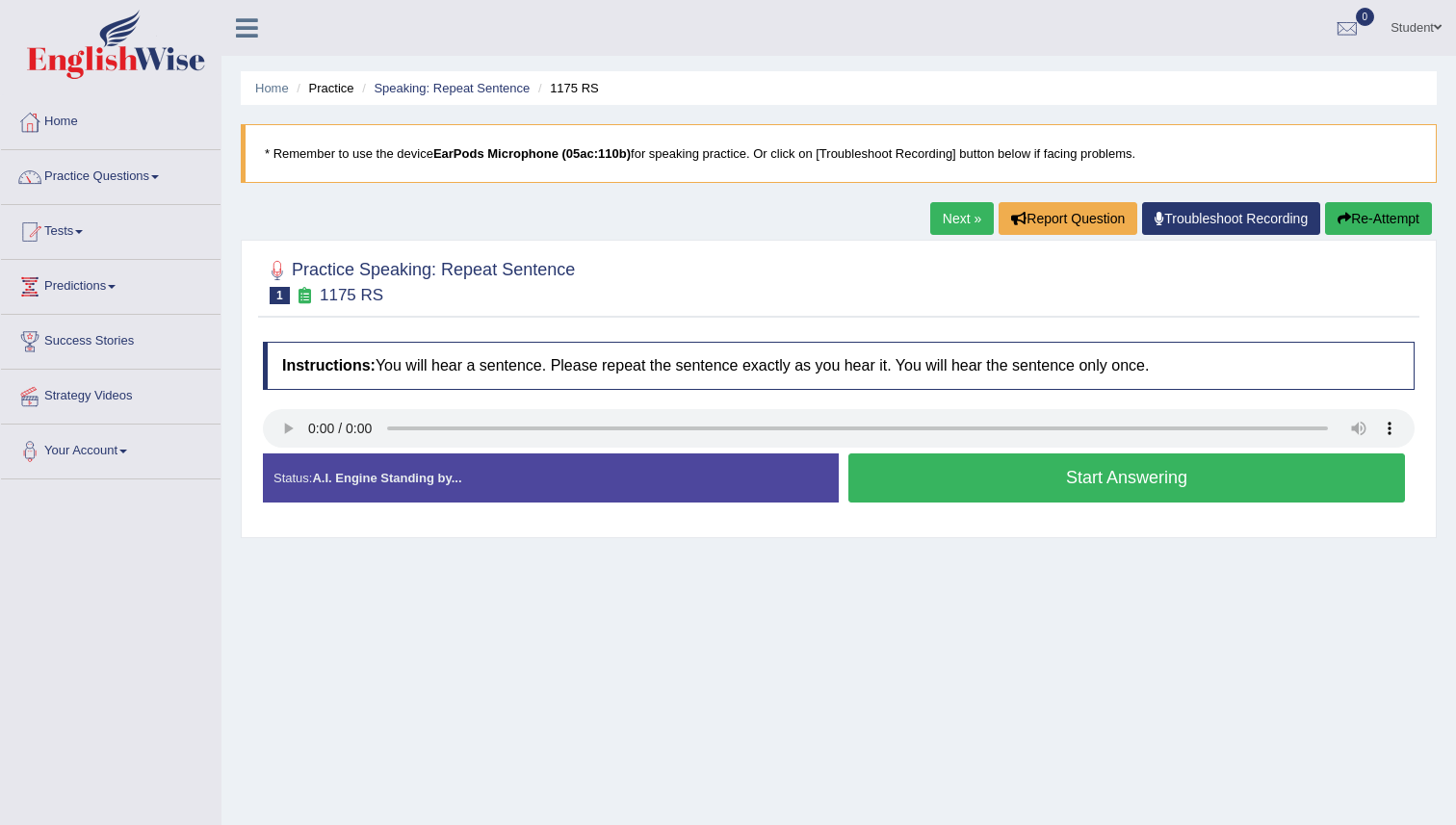
click at [940, 469] on button "Start Answering" at bounding box center [1127, 478] width 557 height 49
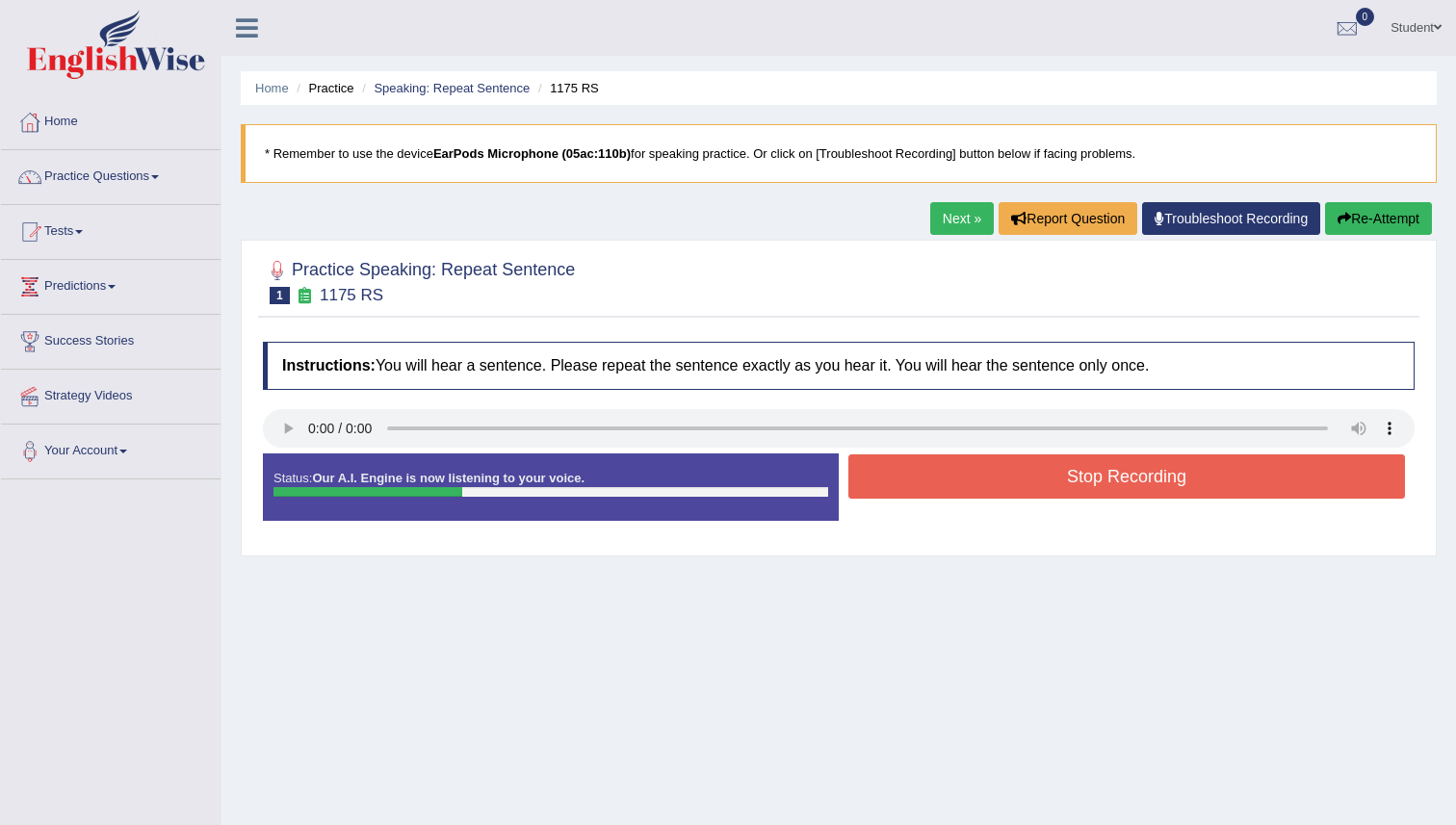
click at [940, 469] on button "Stop Recording" at bounding box center [1127, 477] width 557 height 45
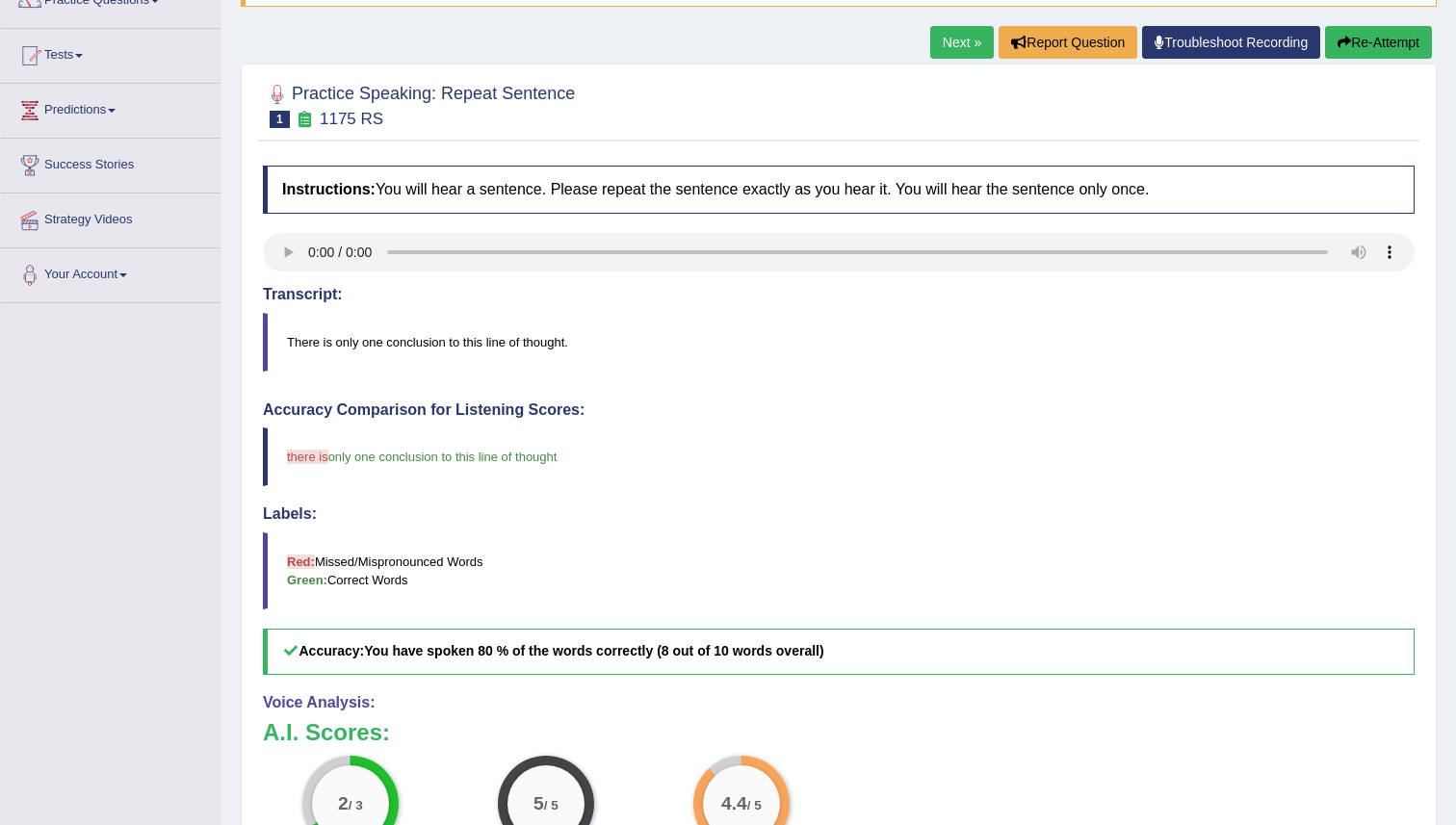
scroll to position [127, 0]
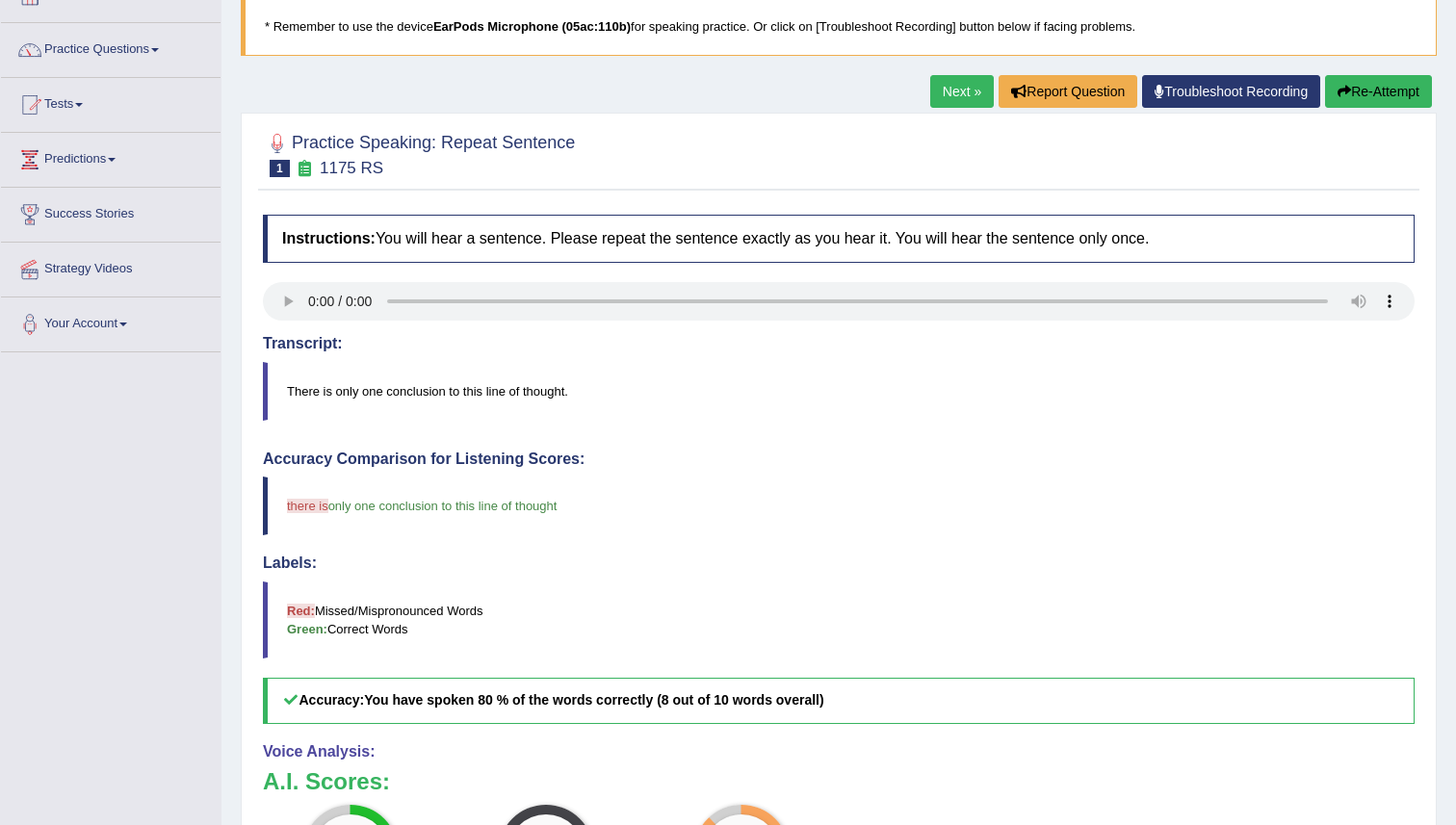
click at [955, 93] on link "Next »" at bounding box center [962, 91] width 63 height 33
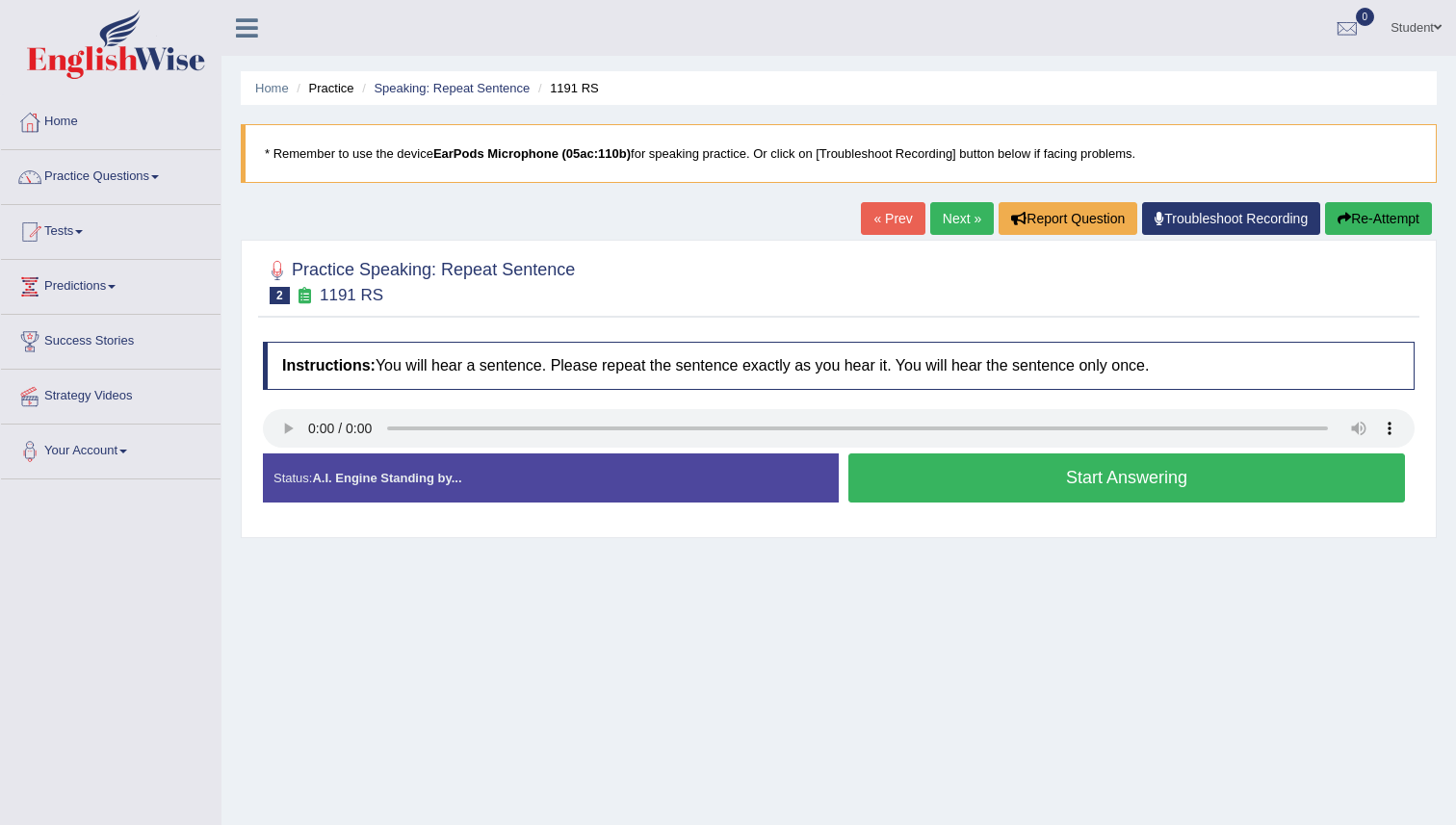
click at [910, 491] on button "Start Answering" at bounding box center [1127, 478] width 557 height 49
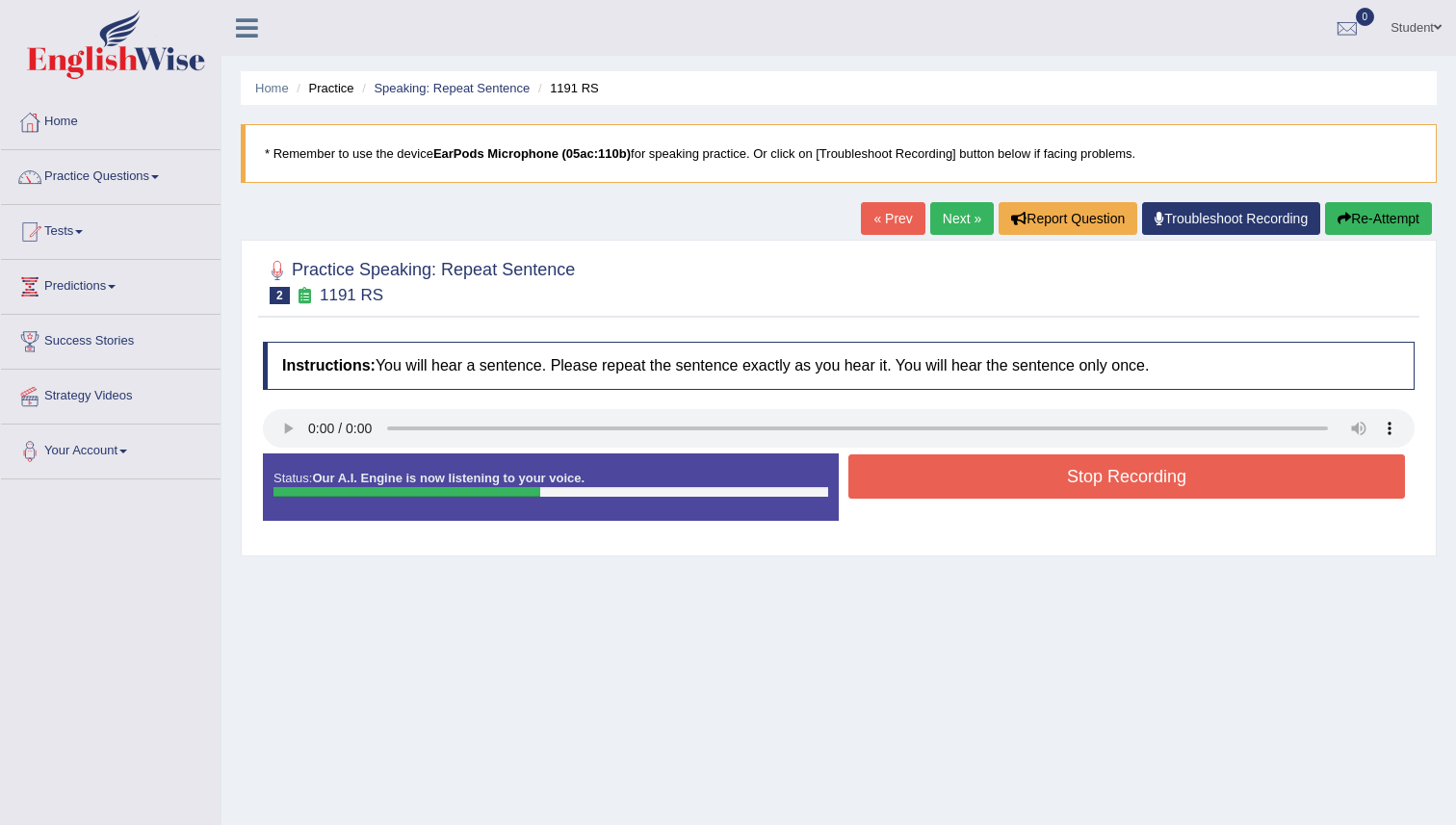
click at [910, 491] on button "Stop Recording" at bounding box center [1127, 477] width 557 height 45
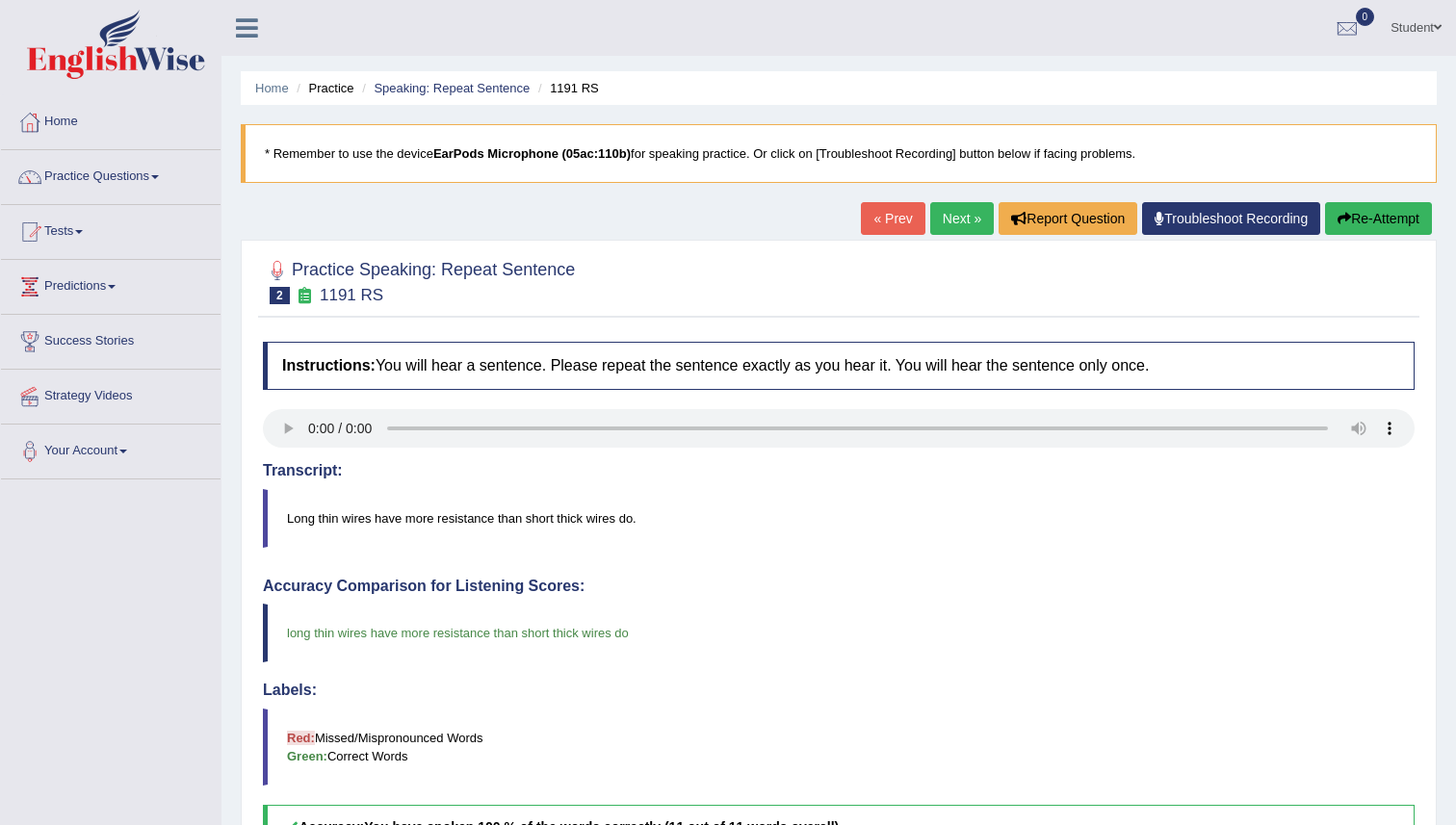
click at [956, 224] on link "Next »" at bounding box center [962, 219] width 63 height 33
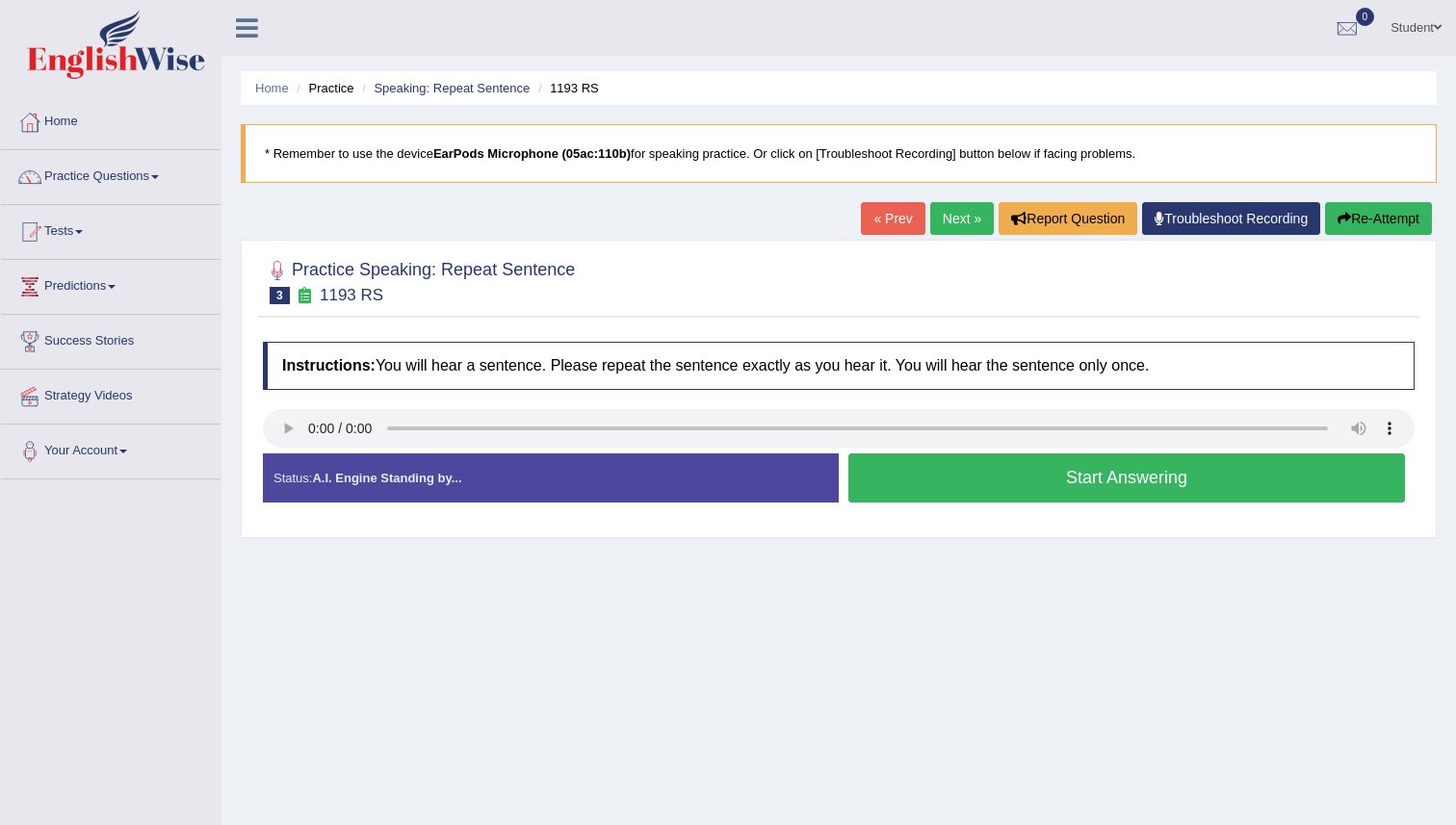
click at [906, 474] on button "Start Answering" at bounding box center [1127, 478] width 557 height 49
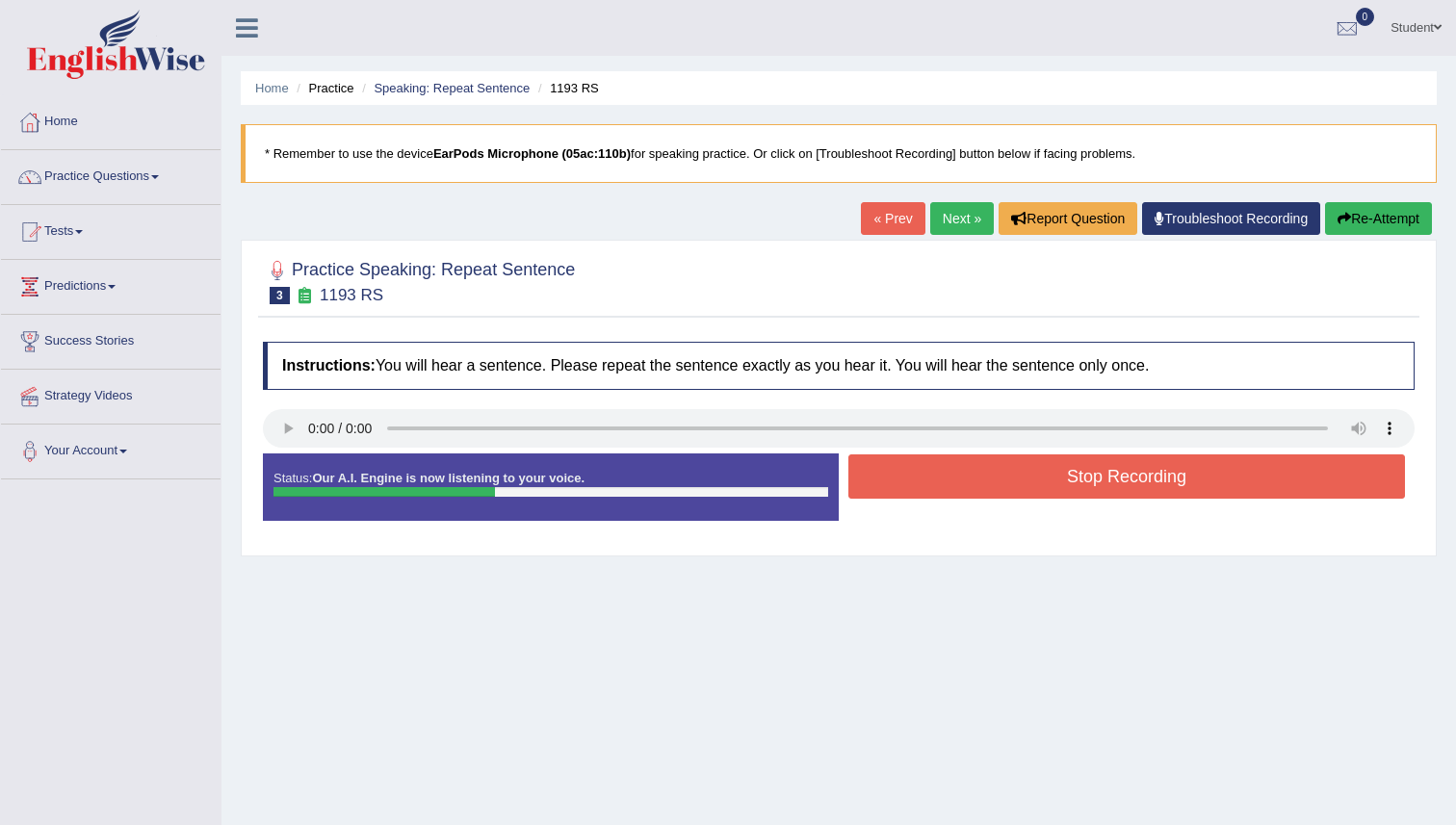
click at [906, 474] on button "Stop Recording" at bounding box center [1127, 477] width 557 height 45
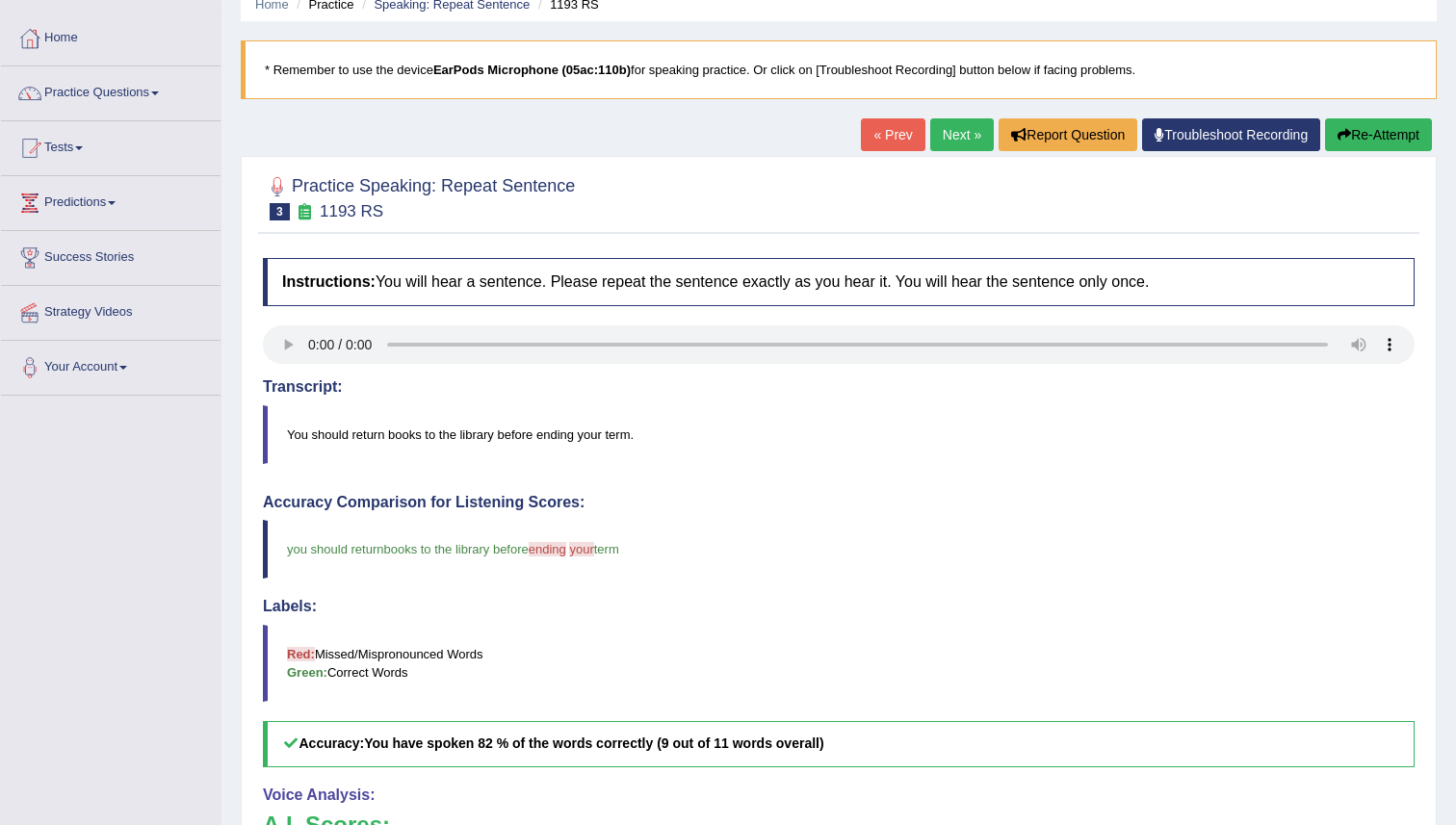
scroll to position [77, 0]
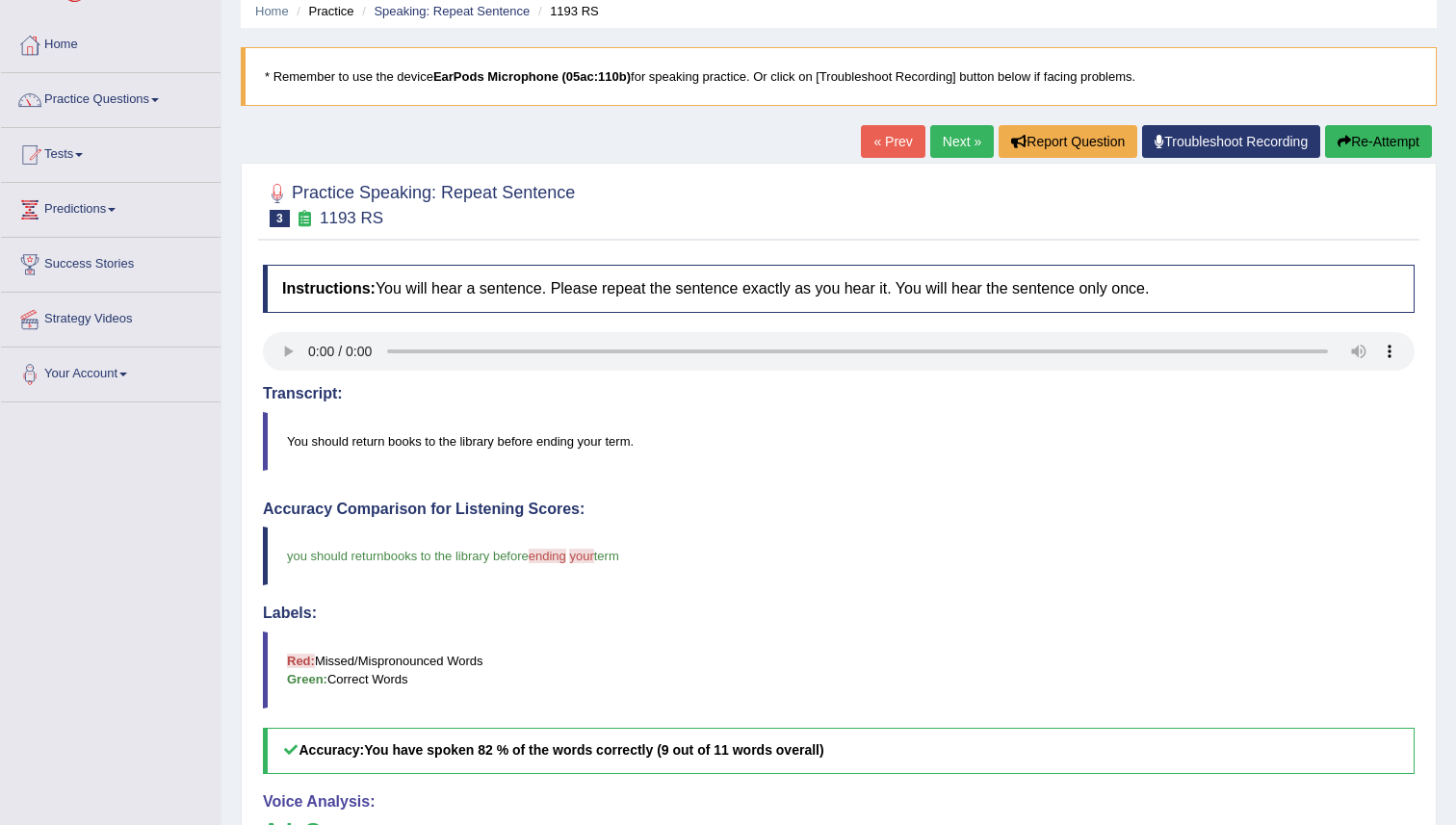
click at [953, 140] on link "Next »" at bounding box center [962, 142] width 63 height 33
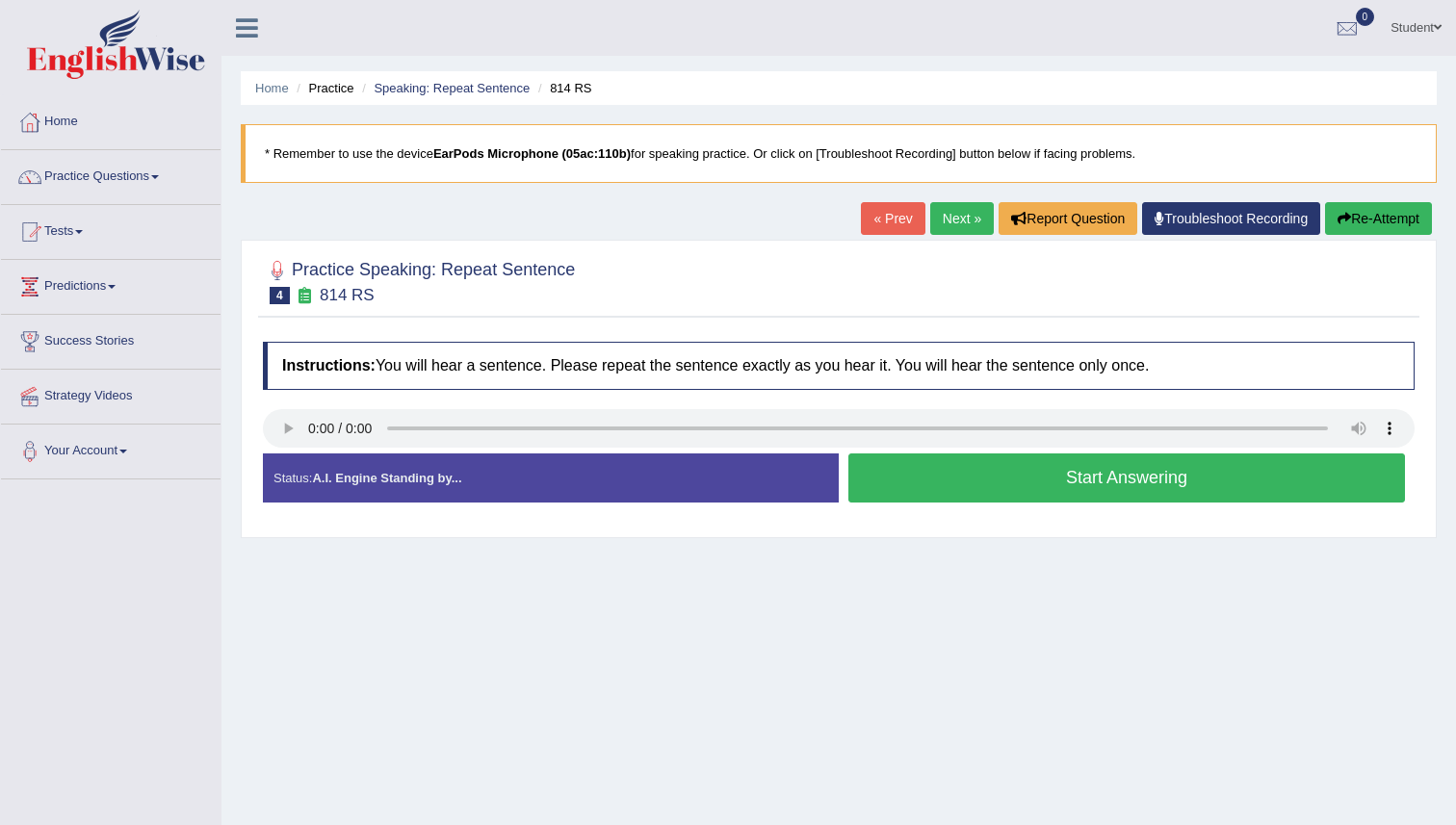
click at [945, 484] on button "Start Answering" at bounding box center [1127, 478] width 557 height 49
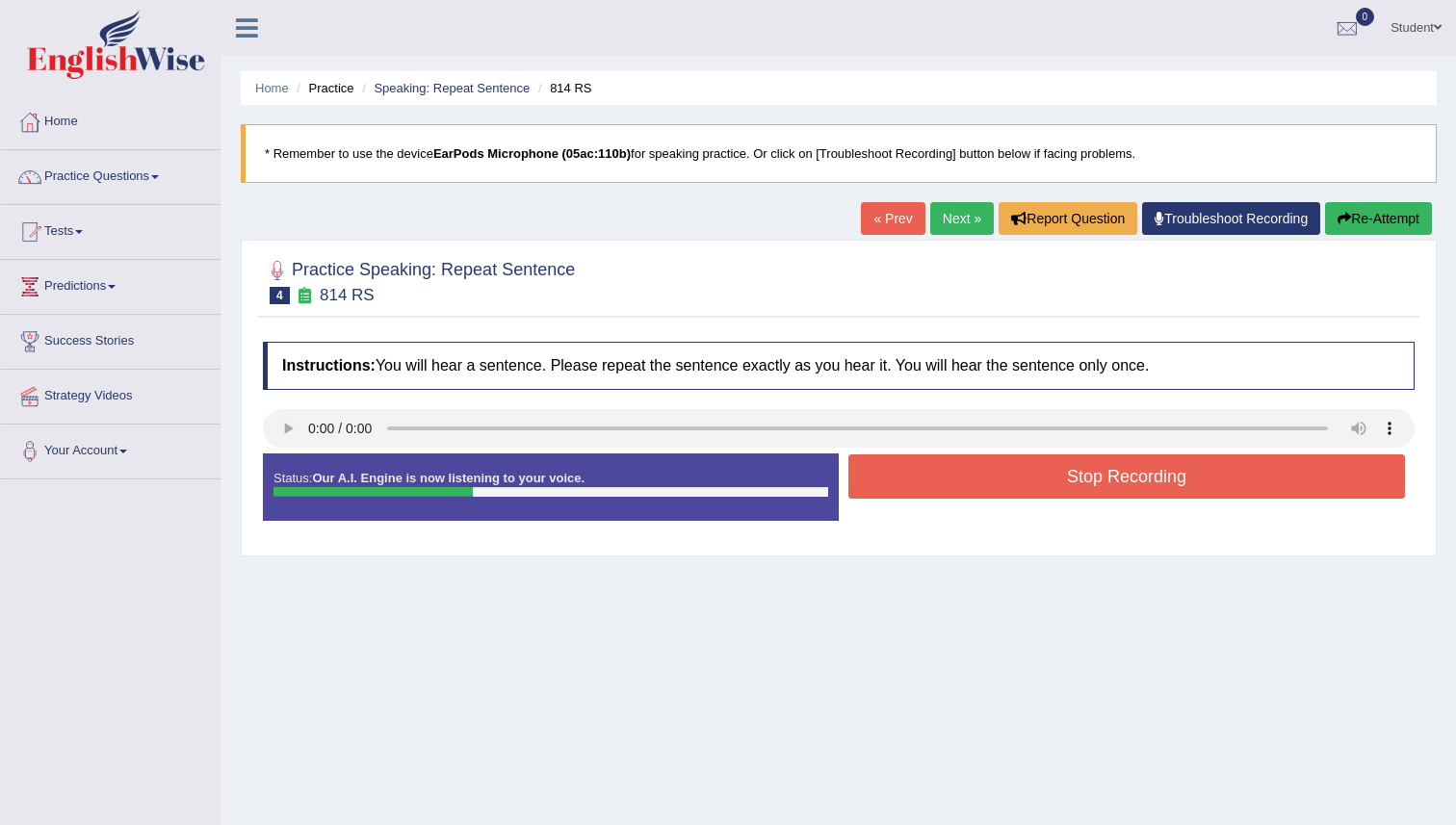
click at [1376, 220] on button "Re-Attempt" at bounding box center [1378, 219] width 107 height 33
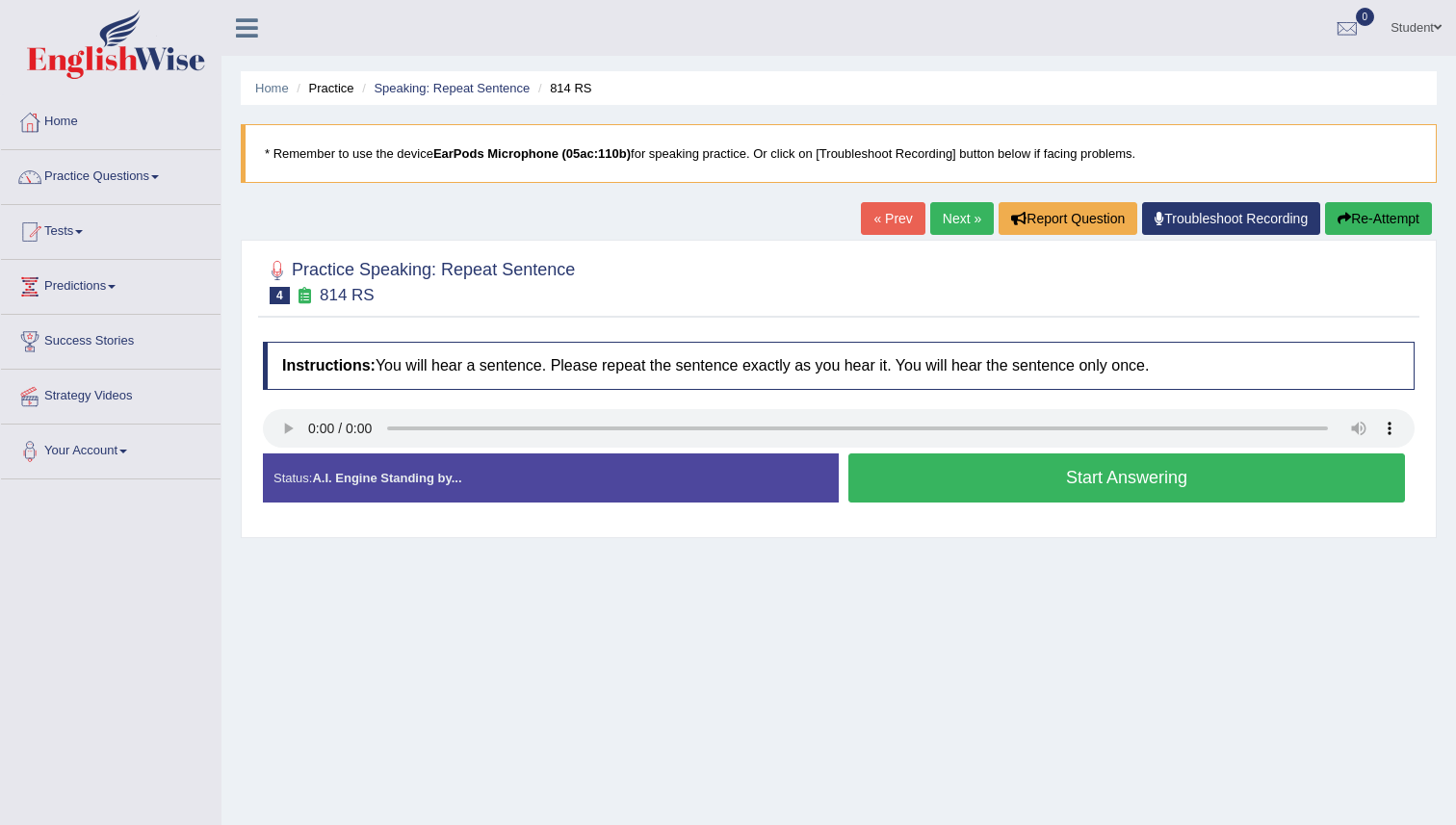
click at [987, 474] on button "Start Answering" at bounding box center [1127, 478] width 557 height 49
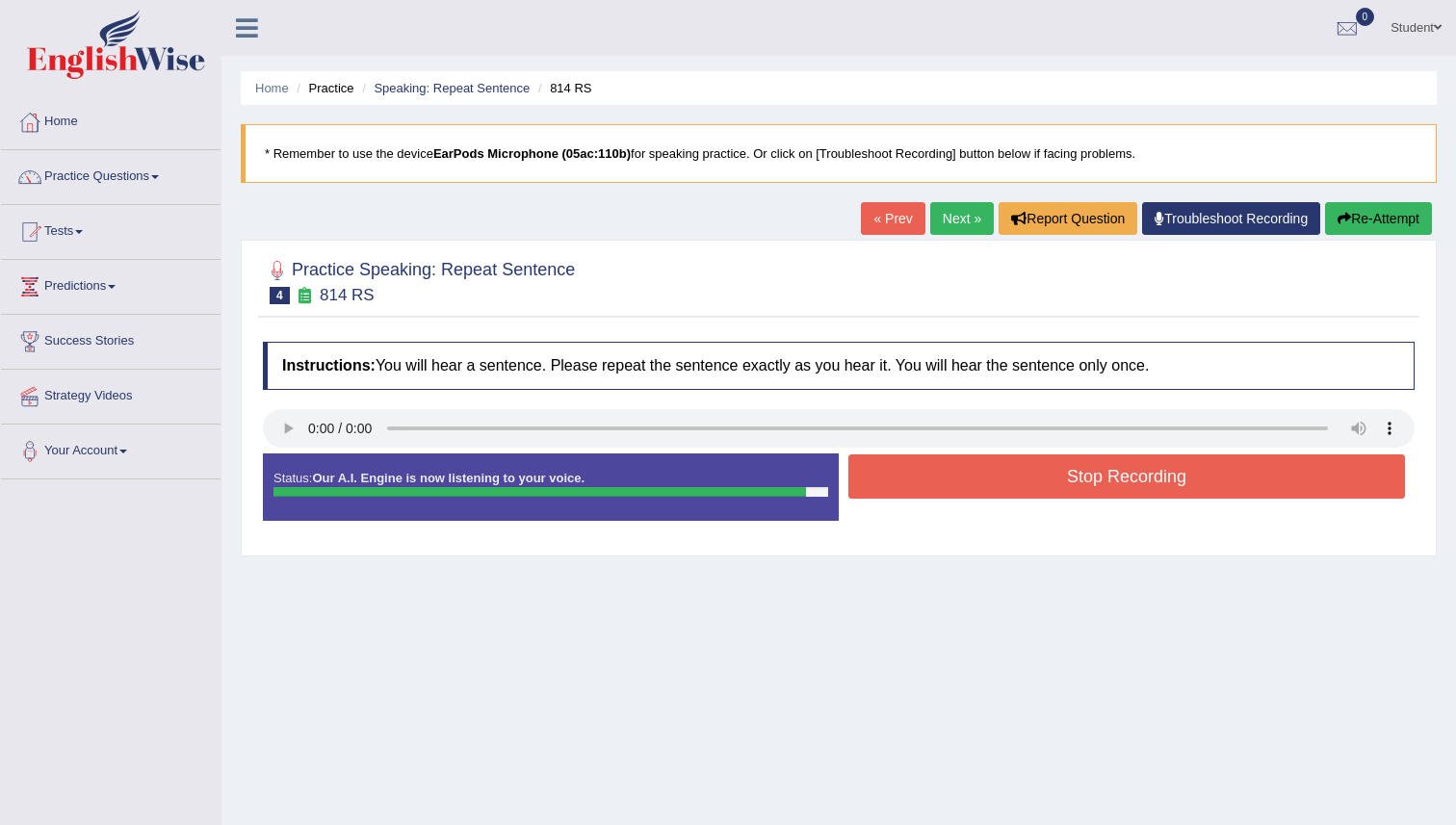
click at [1393, 211] on button "Re-Attempt" at bounding box center [1378, 219] width 107 height 33
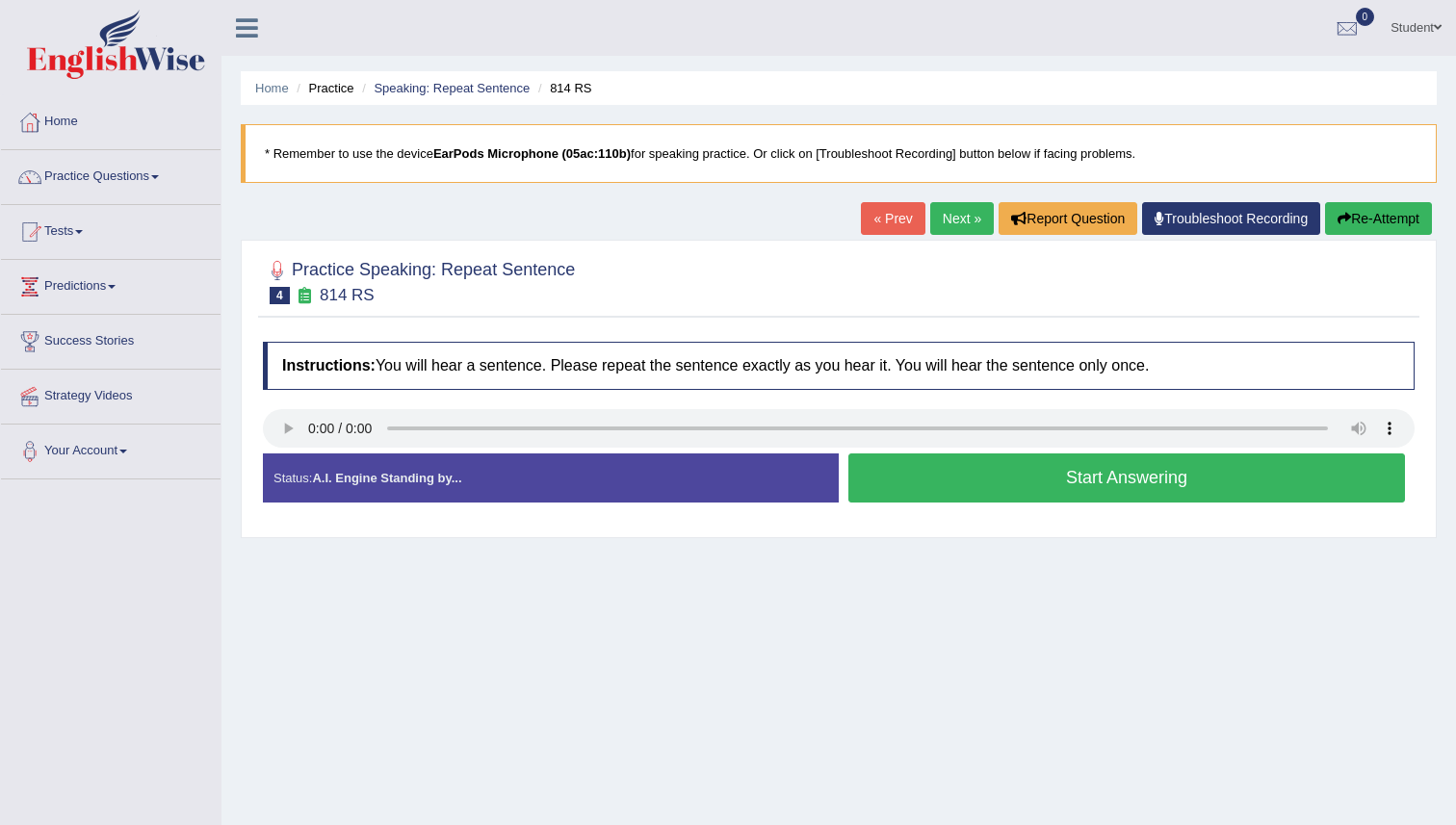
click at [1020, 491] on button "Start Answering" at bounding box center [1127, 478] width 557 height 49
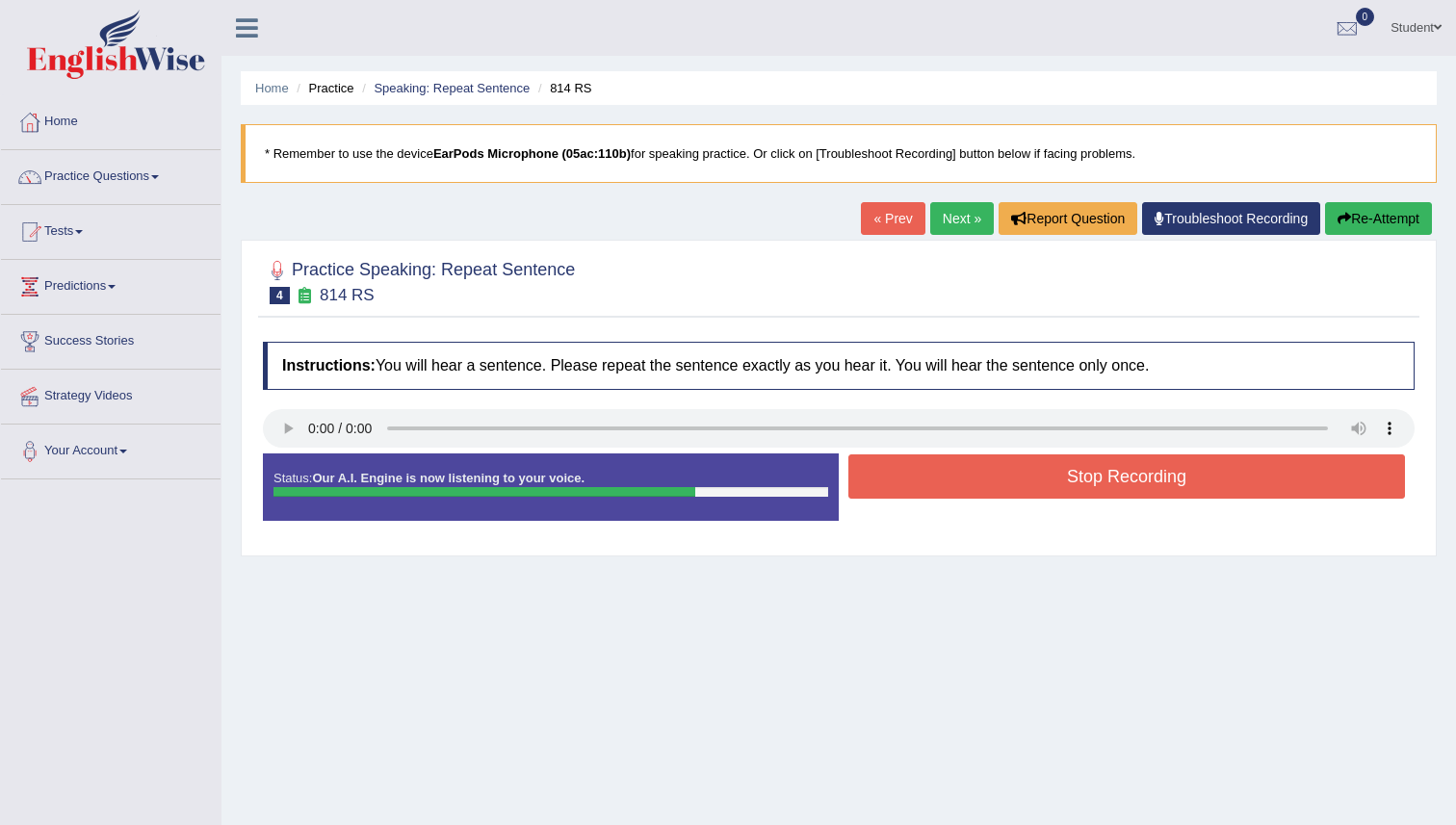
click at [1020, 491] on button "Stop Recording" at bounding box center [1127, 477] width 557 height 45
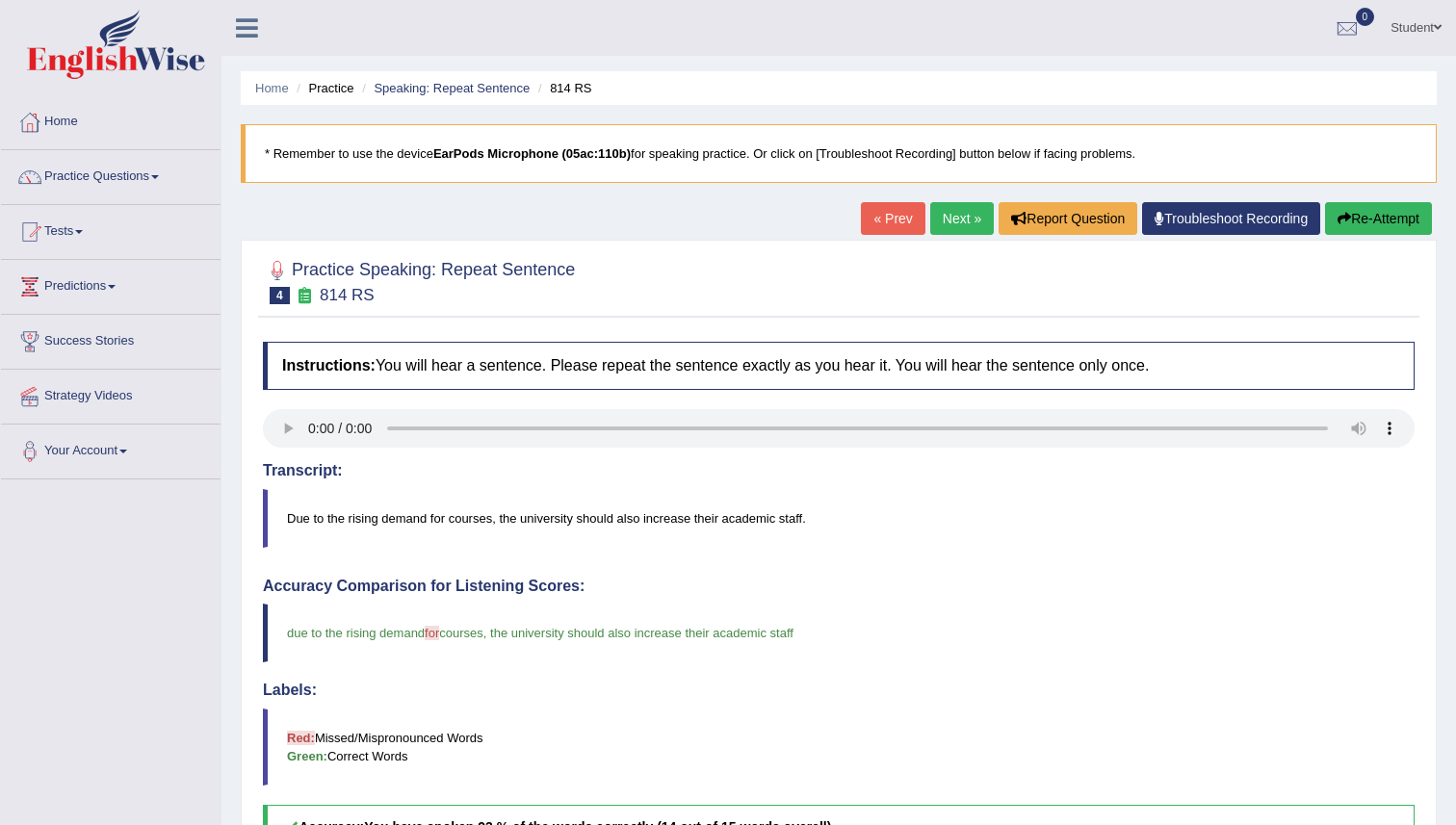
click at [710, 702] on div "Labels: Red: Missed/Mispronounced Words Green: Correct Words" at bounding box center [838, 734] width 1151 height 104
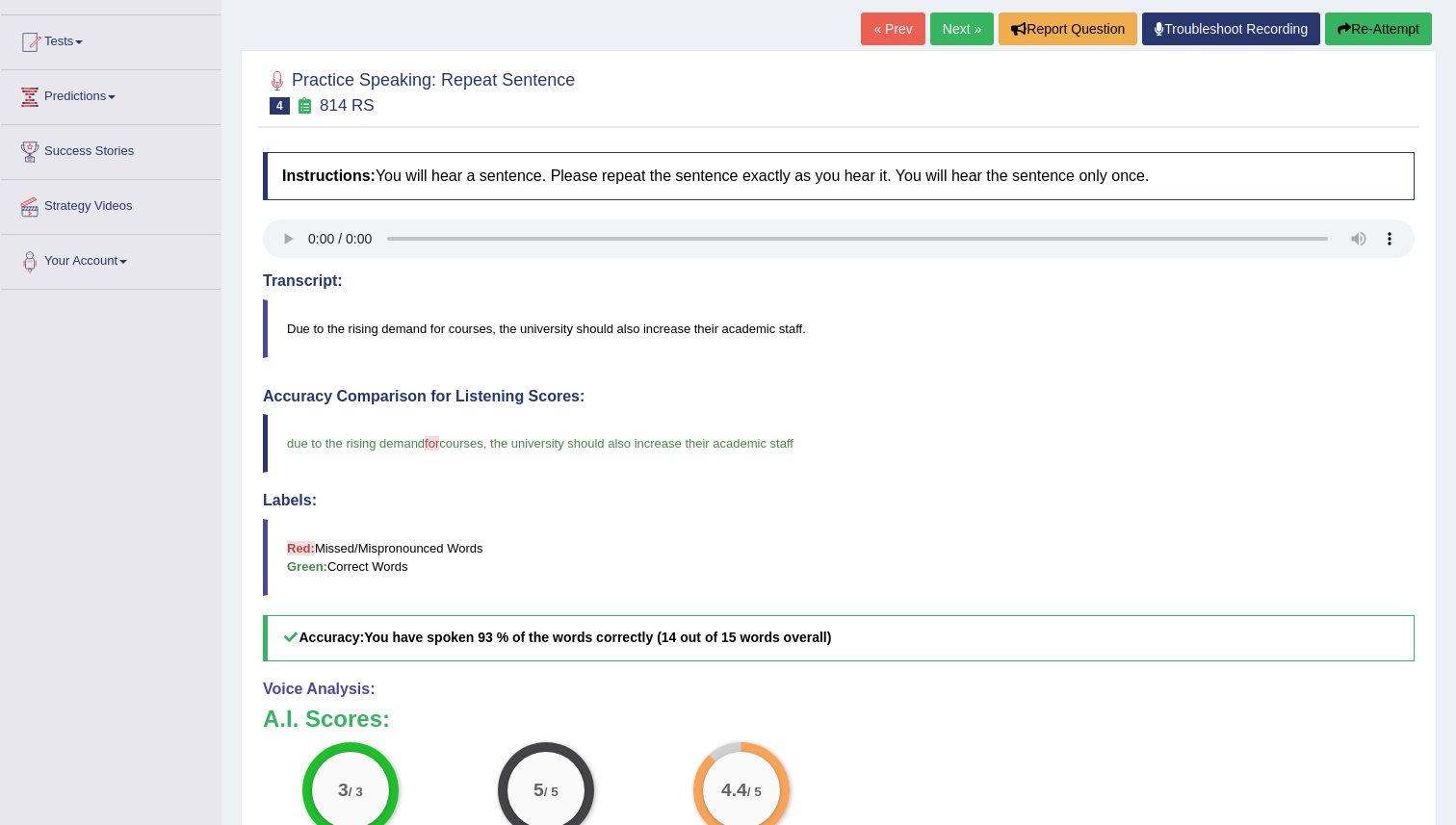
scroll to position [165, 0]
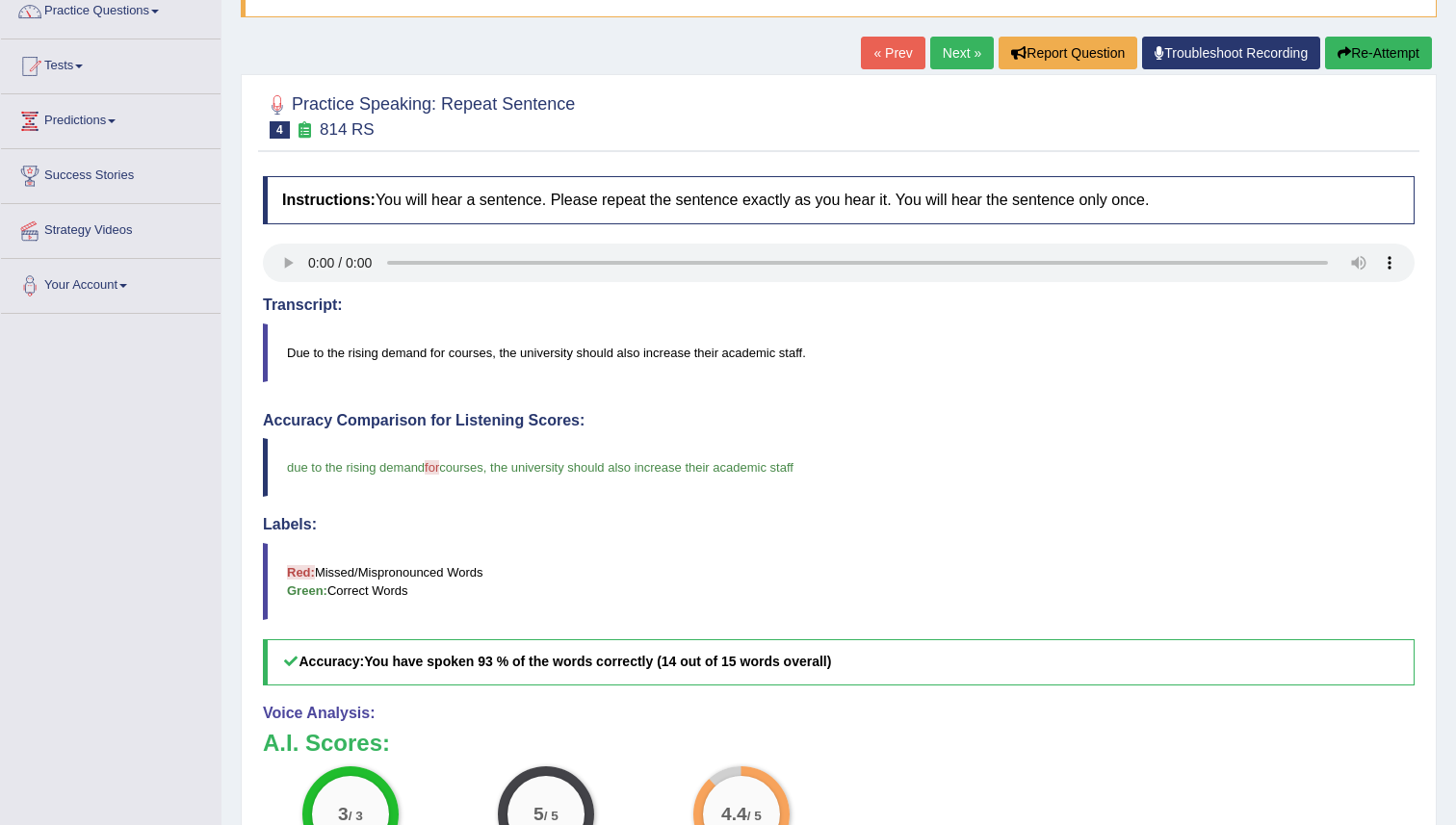
click at [957, 59] on link "Next »" at bounding box center [962, 54] width 63 height 33
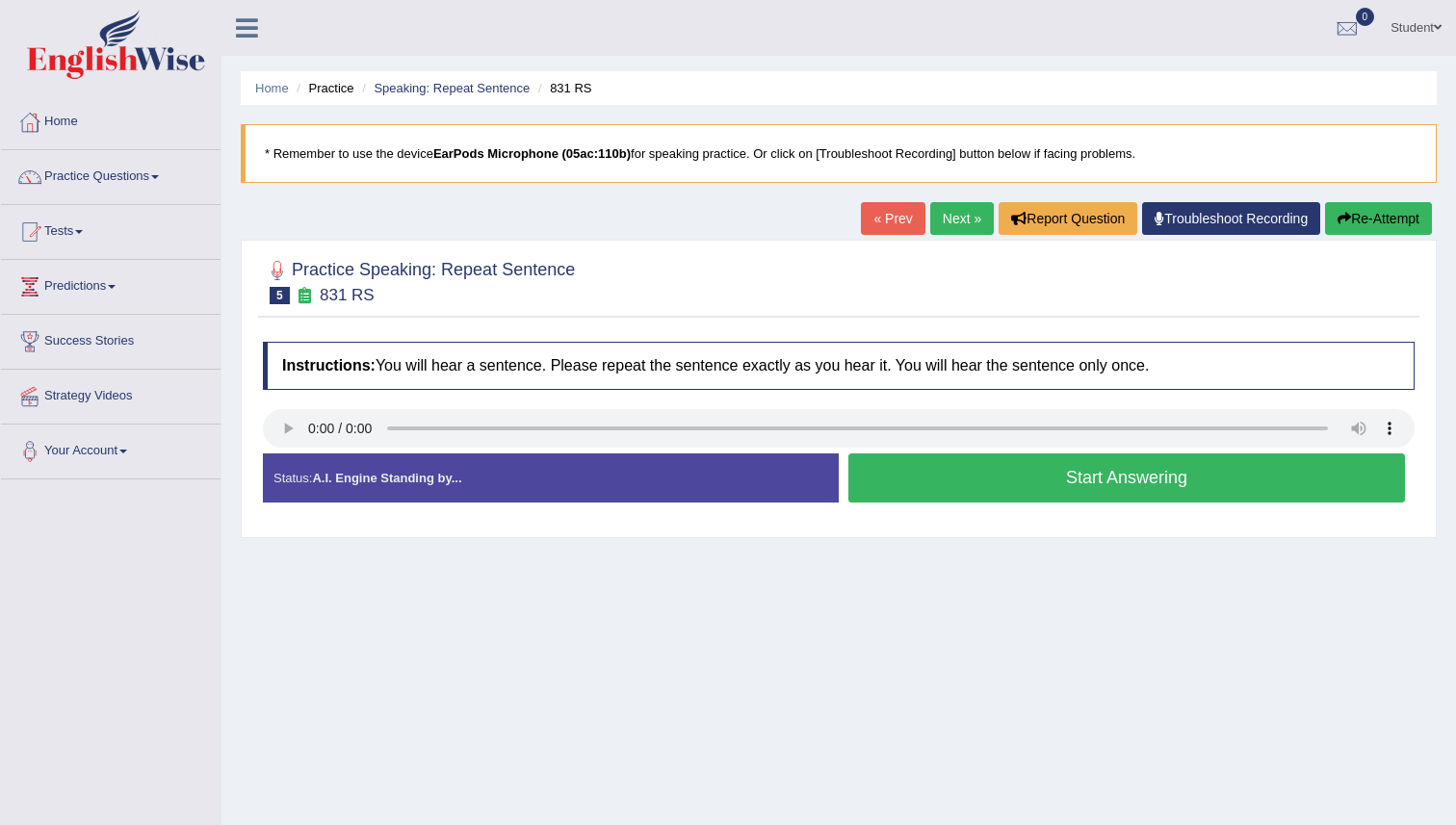
click at [878, 486] on button "Start Answering" at bounding box center [1127, 478] width 557 height 49
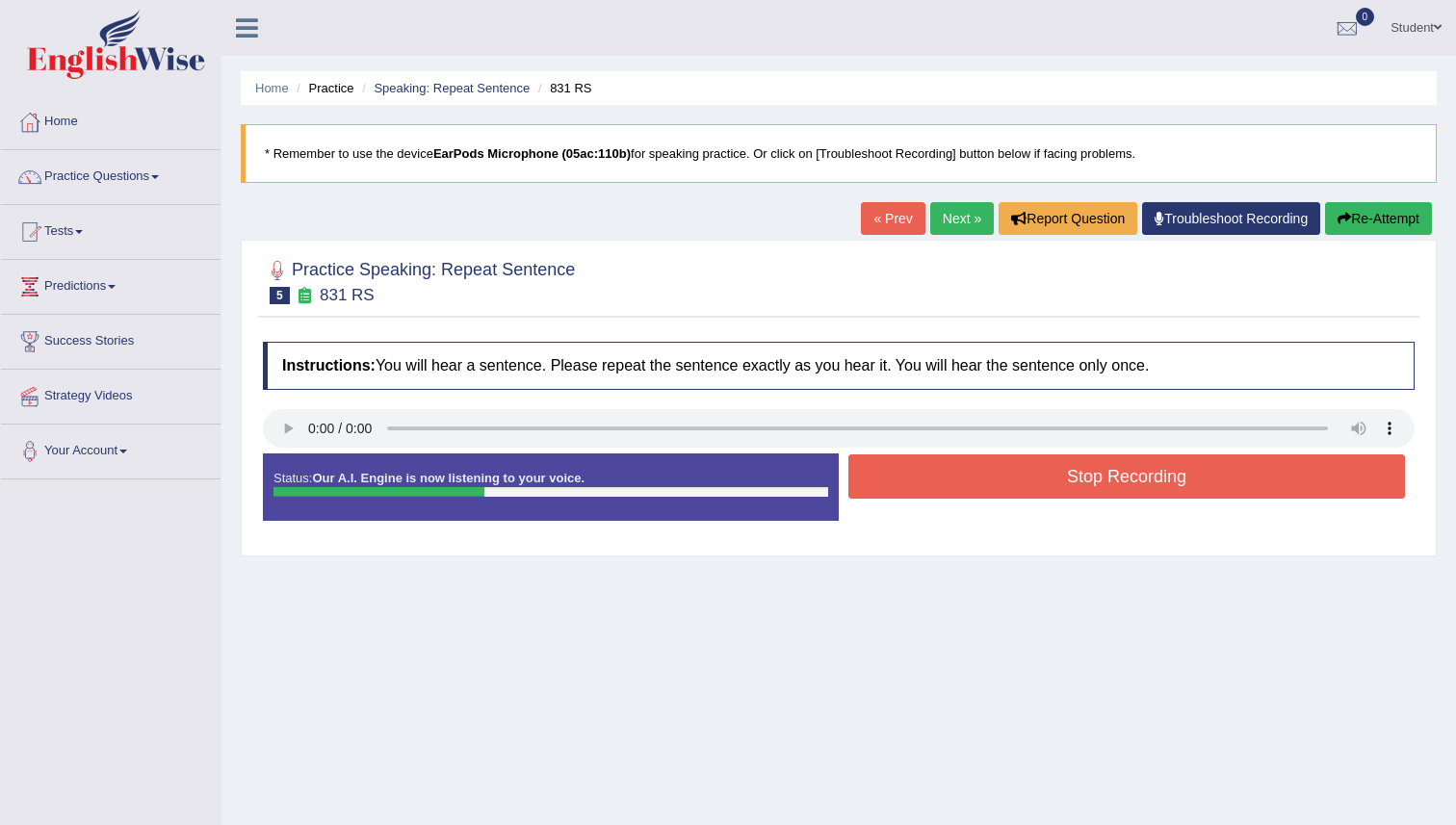
click at [878, 484] on button "Stop Recording" at bounding box center [1127, 477] width 557 height 45
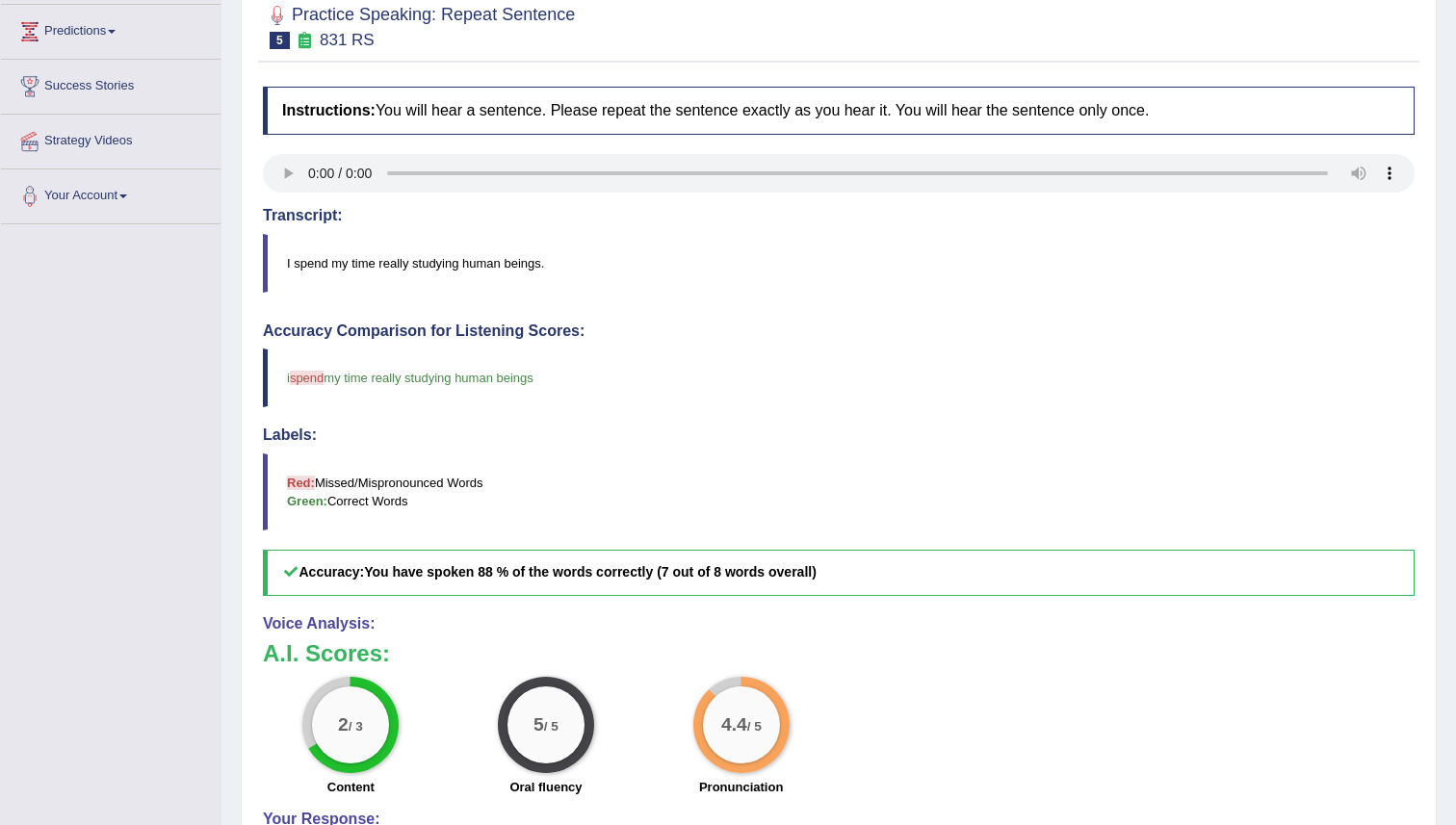
scroll to position [117, 0]
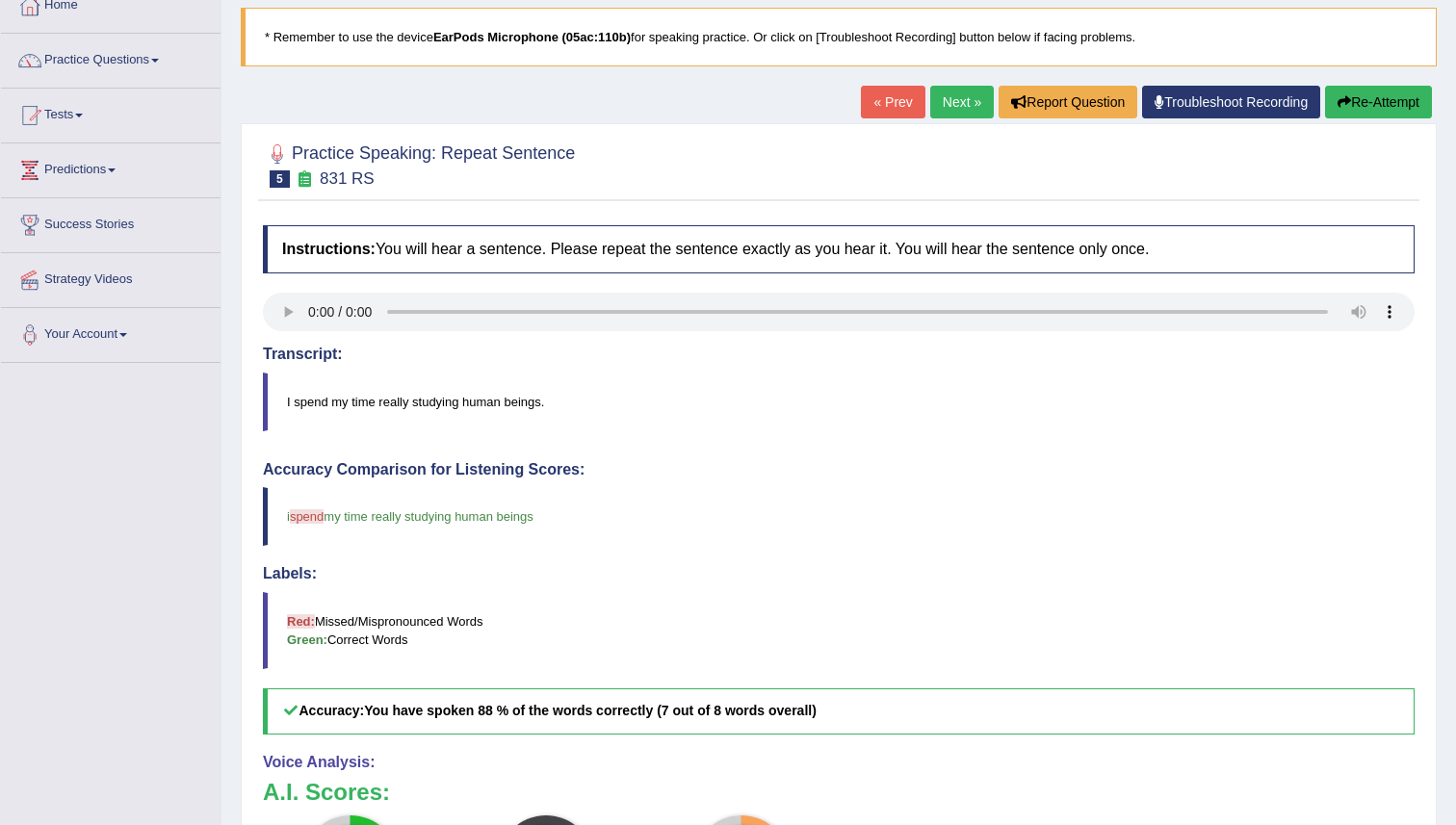
click at [964, 92] on link "Next »" at bounding box center [962, 102] width 63 height 33
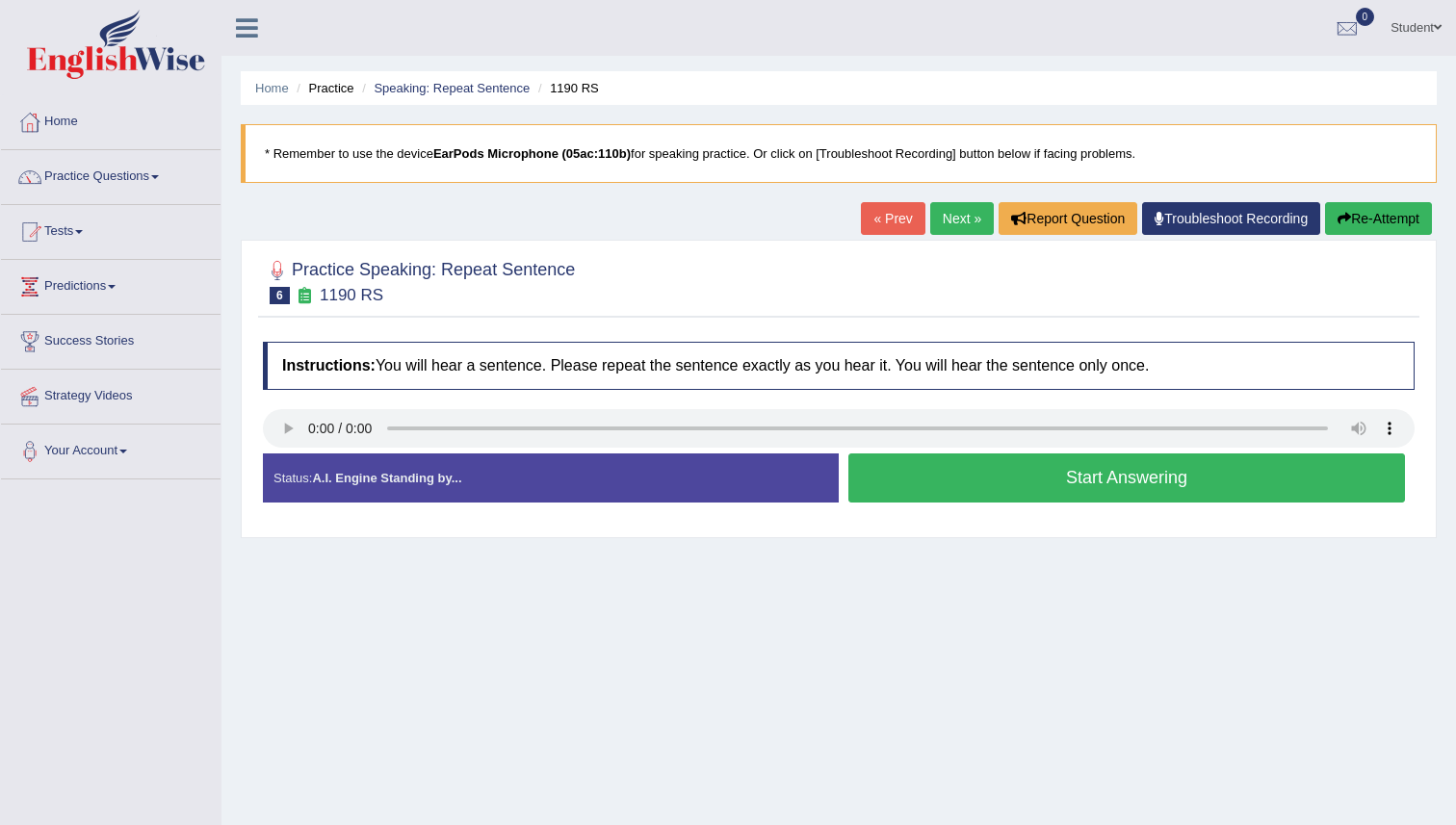
click at [954, 492] on button "Start Answering" at bounding box center [1127, 478] width 557 height 49
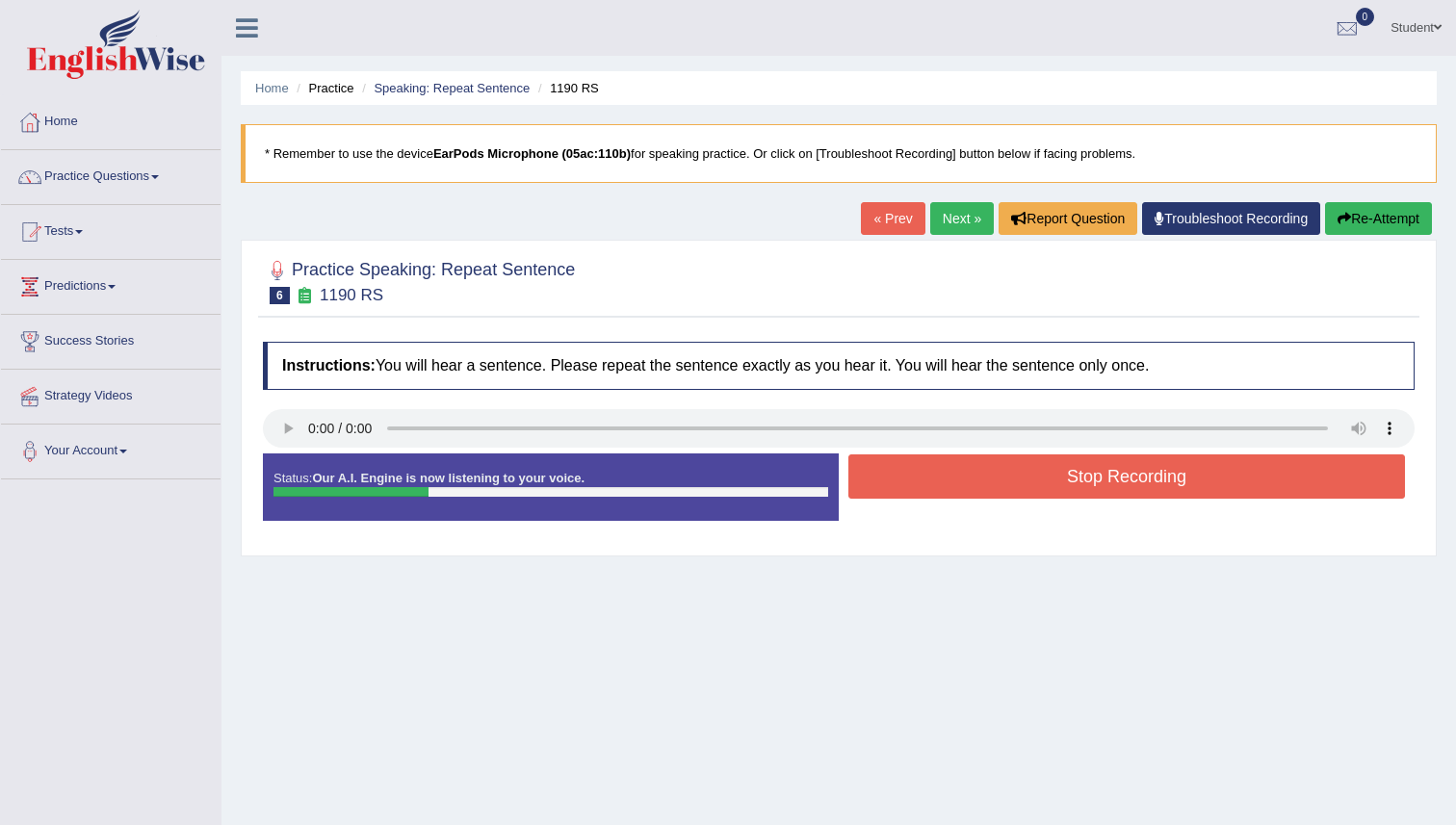
click at [1412, 212] on button "Re-Attempt" at bounding box center [1378, 219] width 107 height 33
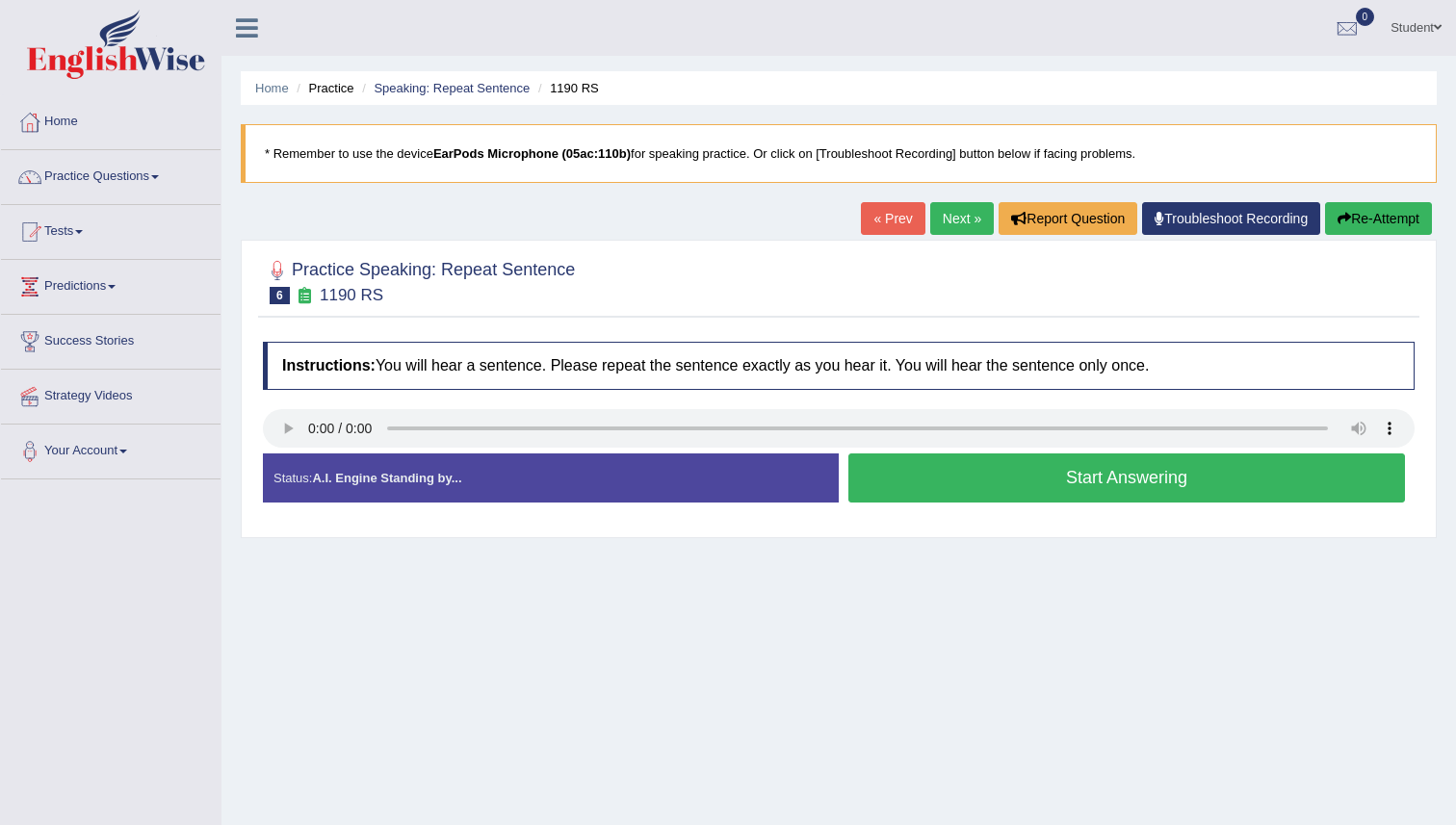
click at [1034, 491] on button "Start Answering" at bounding box center [1127, 478] width 557 height 49
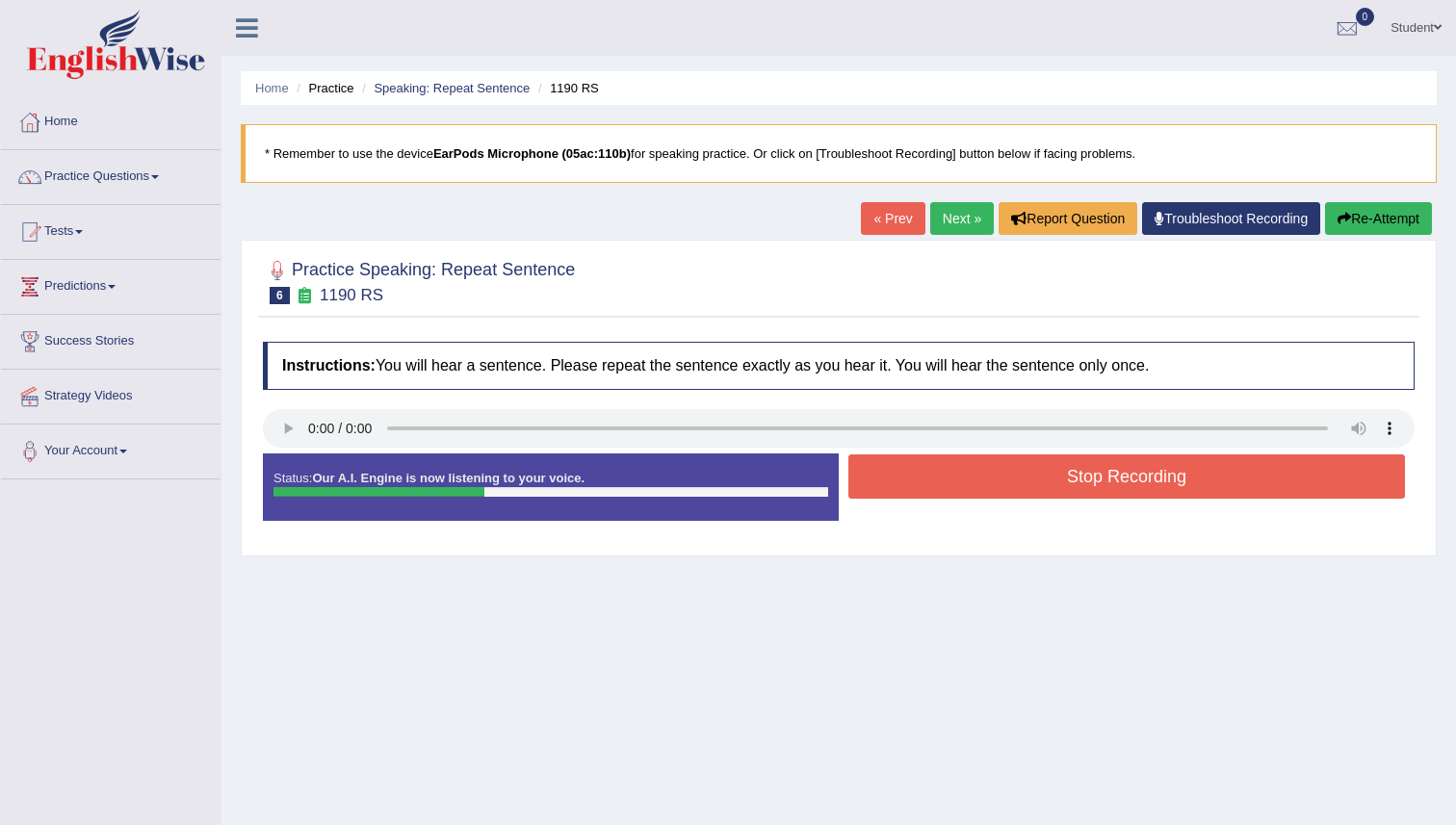
click at [1373, 232] on button "Re-Attempt" at bounding box center [1378, 219] width 107 height 33
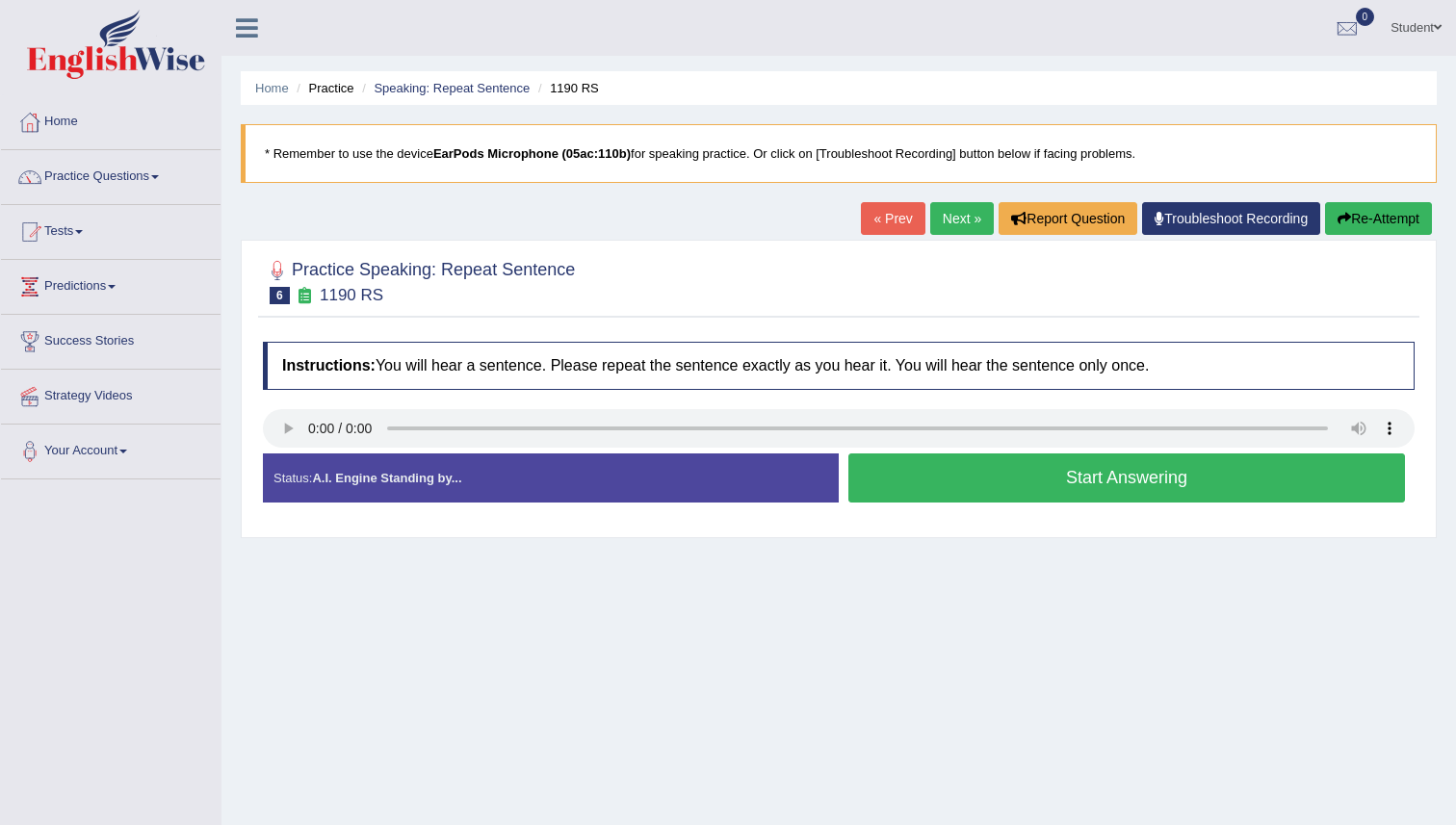
click at [929, 489] on button "Start Answering" at bounding box center [1127, 478] width 557 height 49
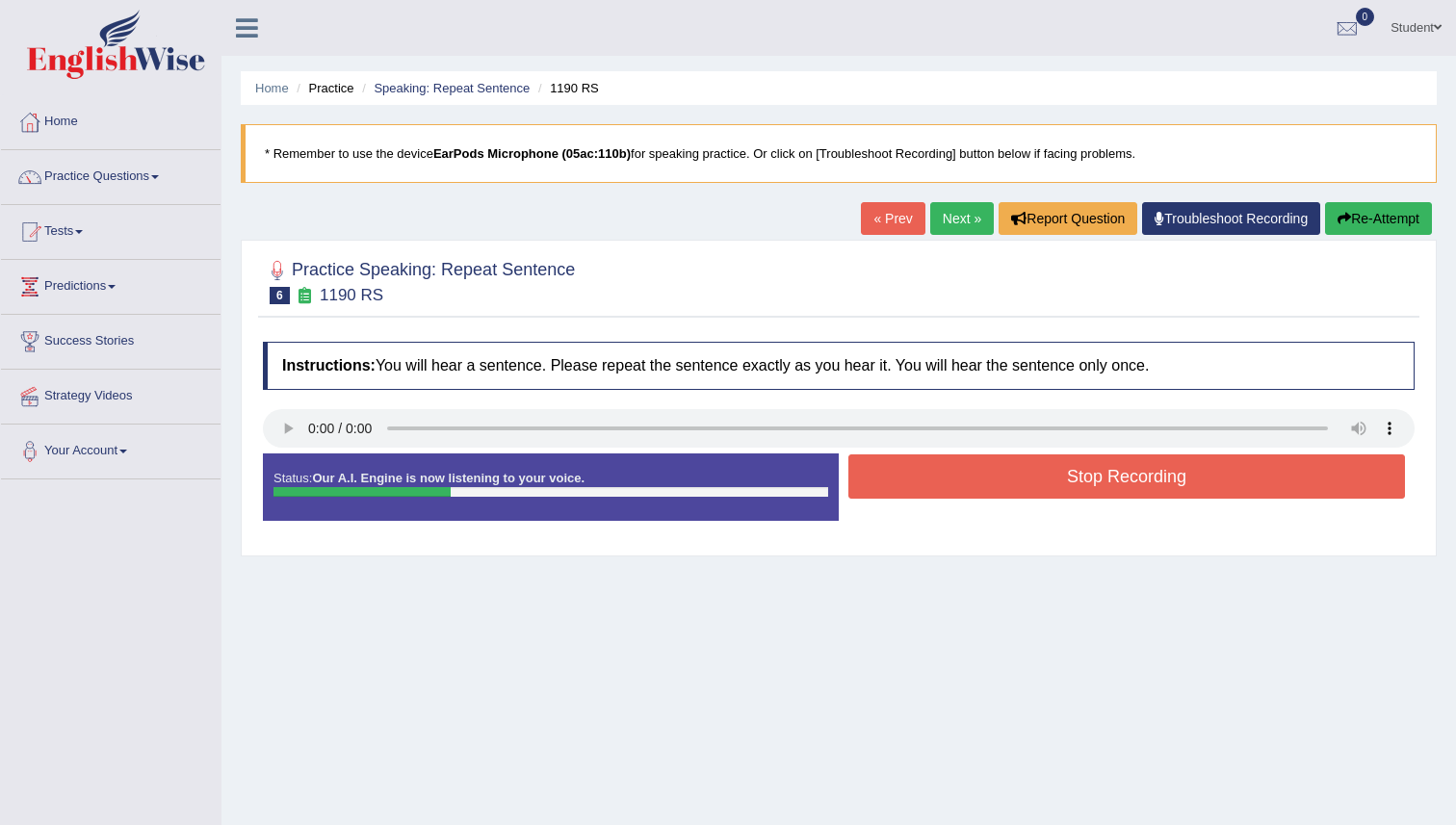
click at [1338, 213] on icon "button" at bounding box center [1344, 219] width 14 height 14
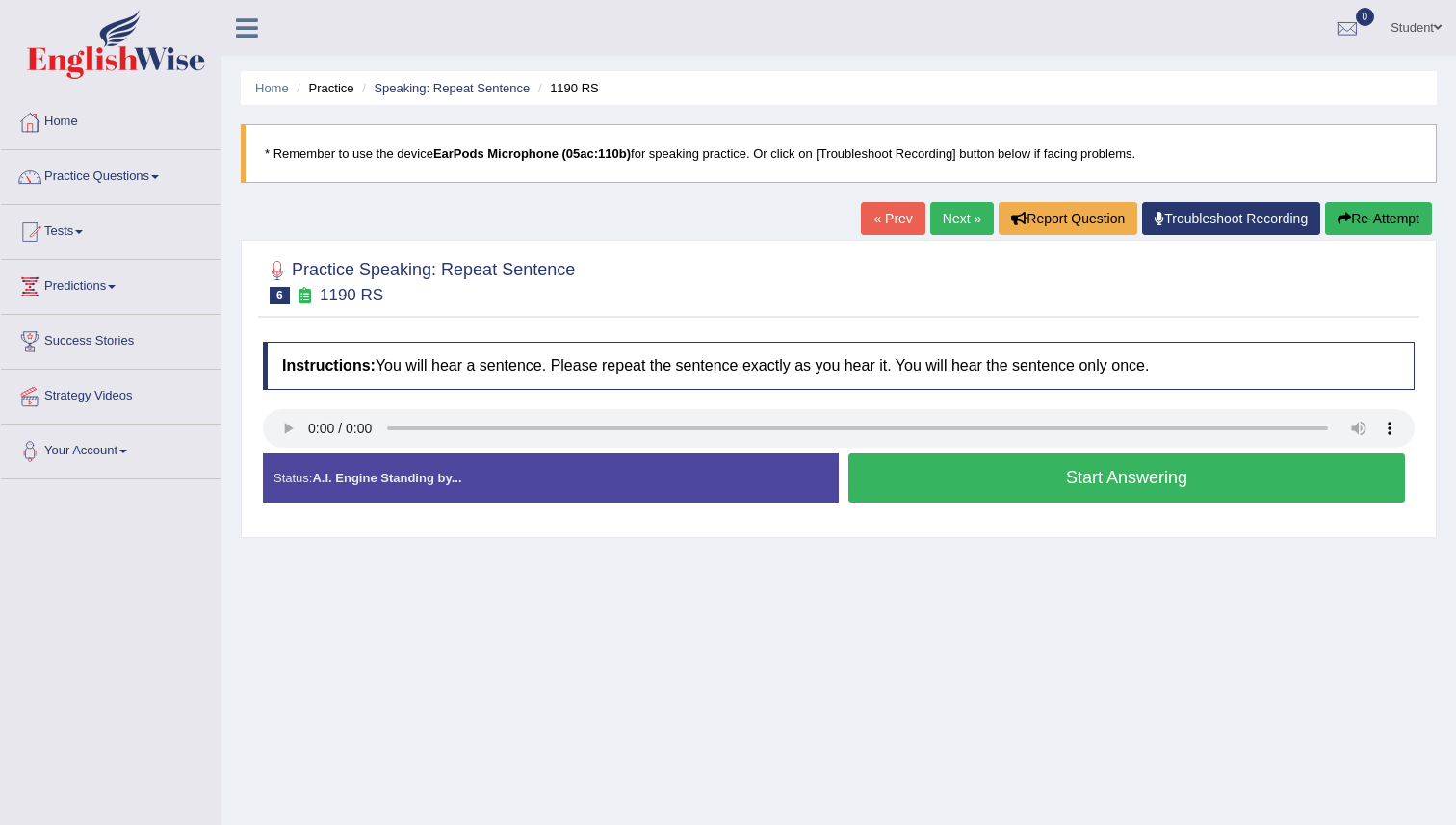
click at [924, 485] on button "Start Answering" at bounding box center [1127, 478] width 557 height 49
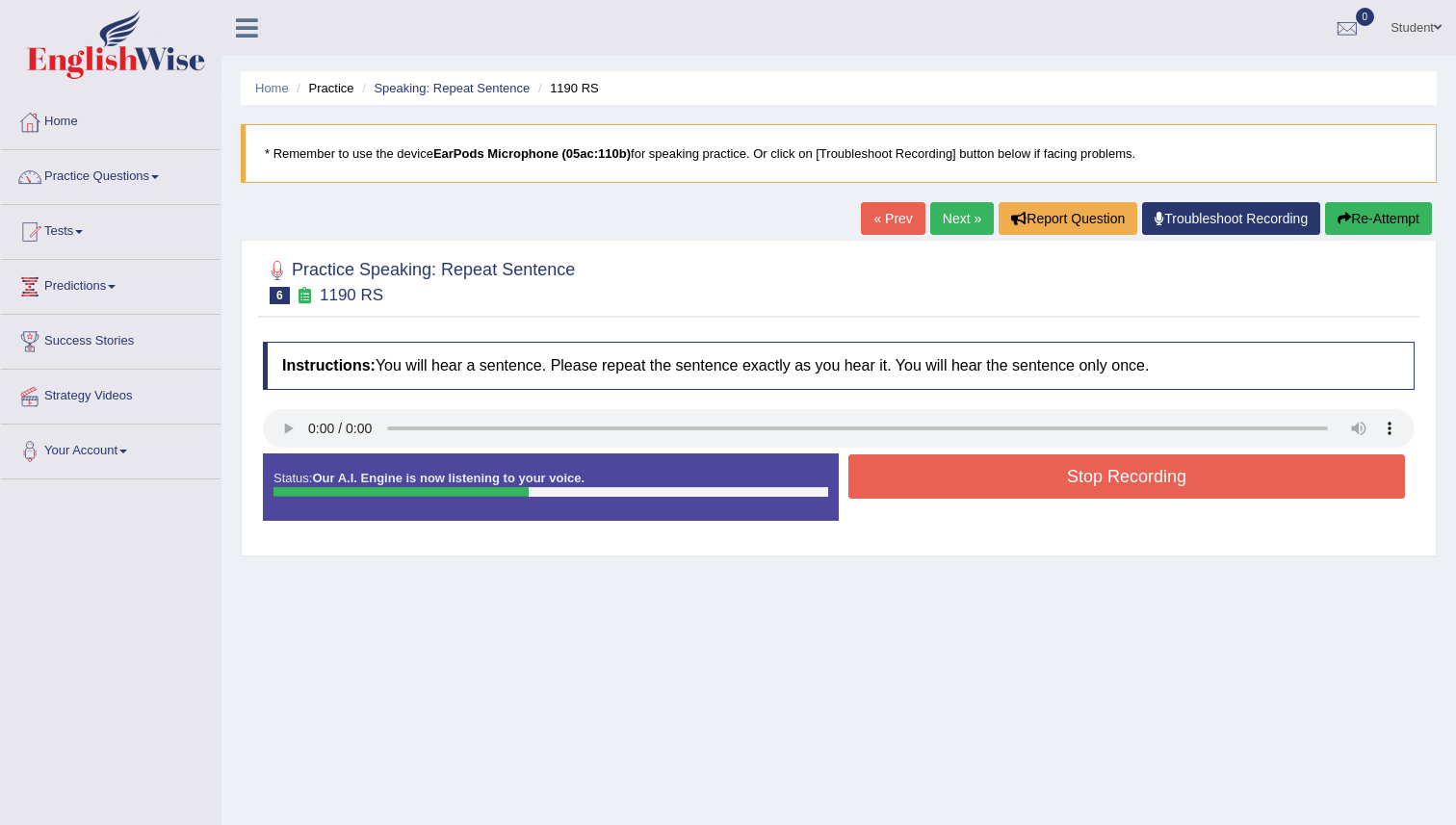
click at [1347, 211] on button "Re-Attempt" at bounding box center [1378, 219] width 107 height 33
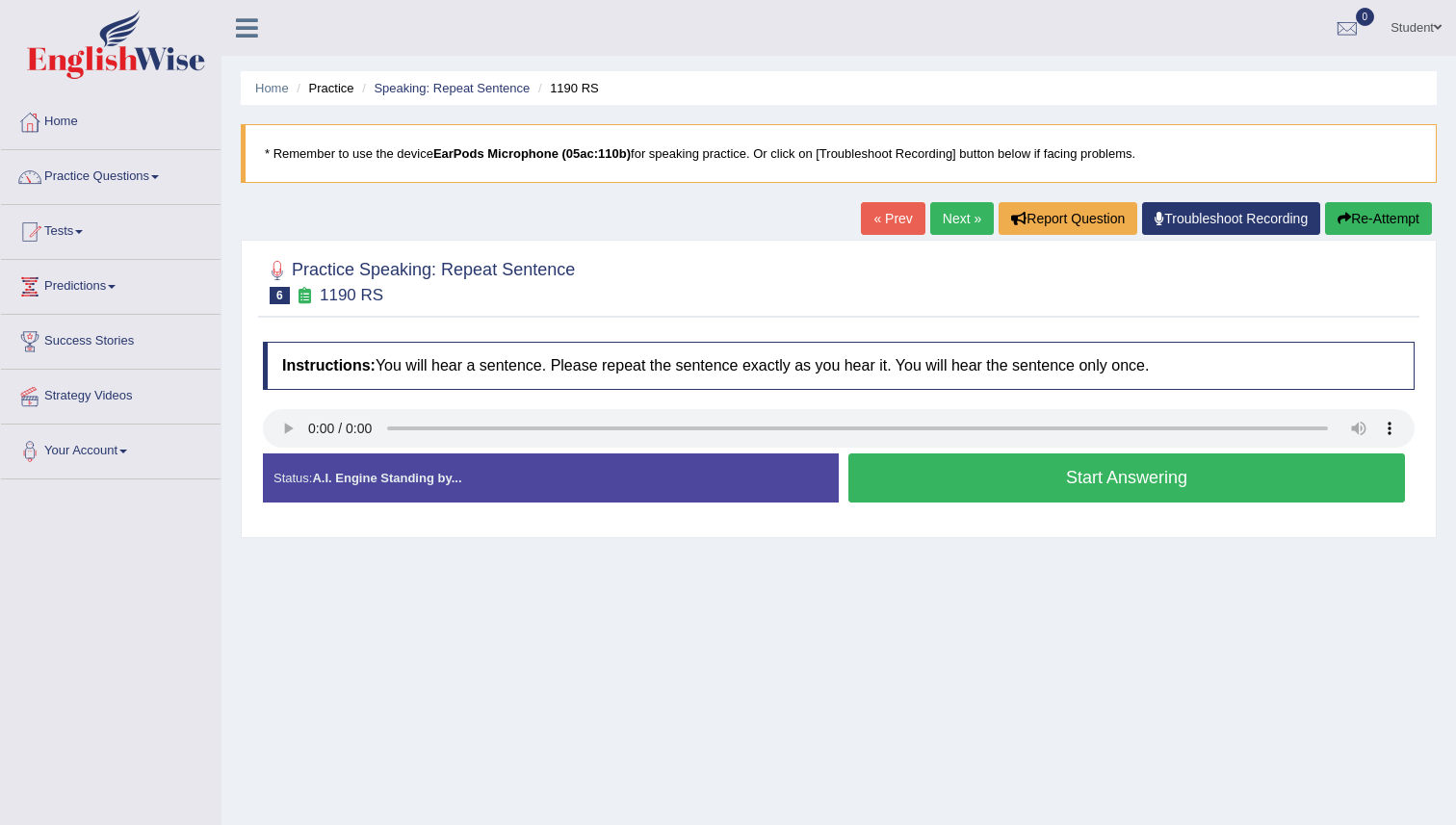
click at [883, 487] on button "Start Answering" at bounding box center [1127, 478] width 557 height 49
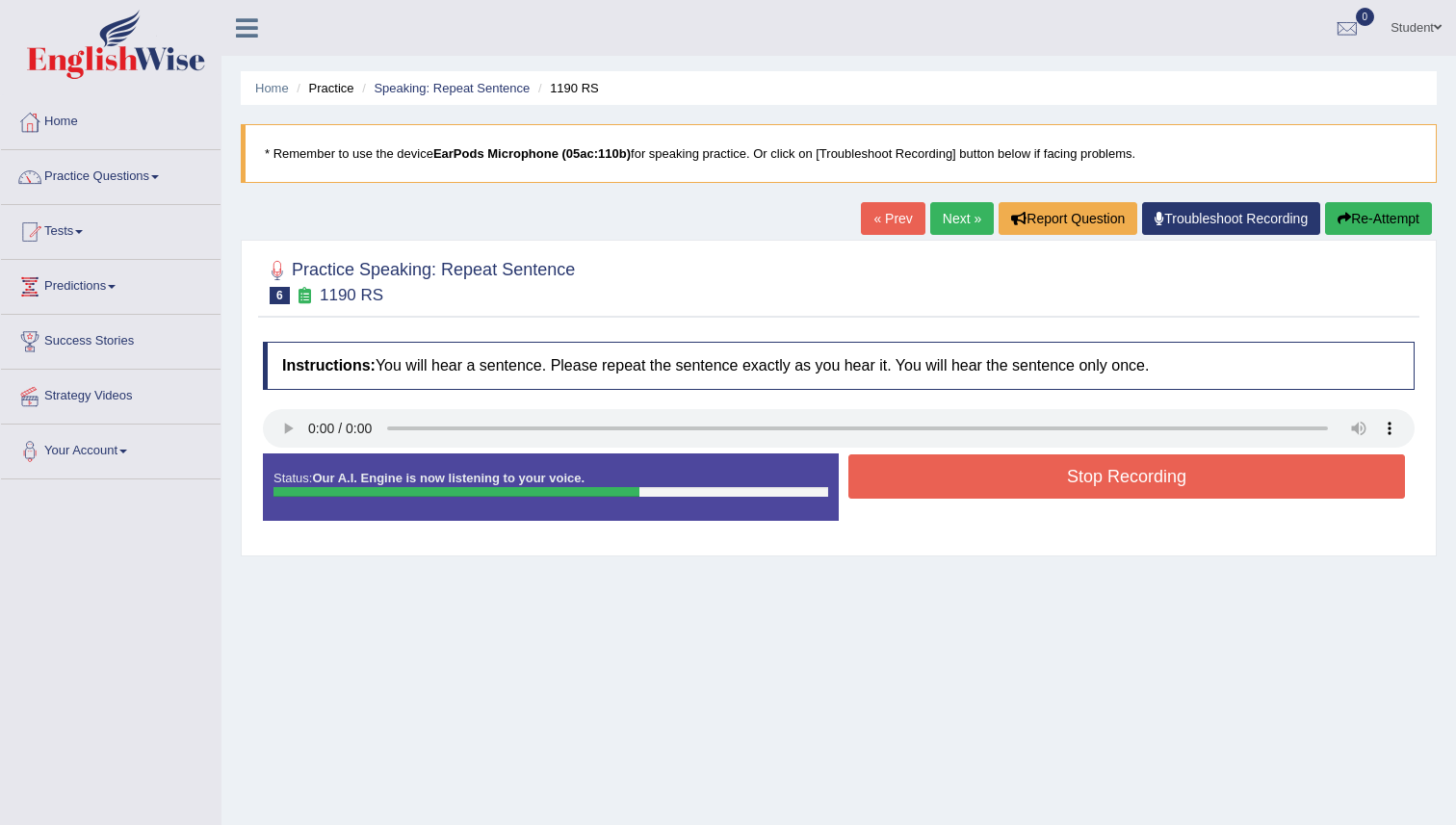
click at [883, 487] on button "Stop Recording" at bounding box center [1127, 477] width 557 height 45
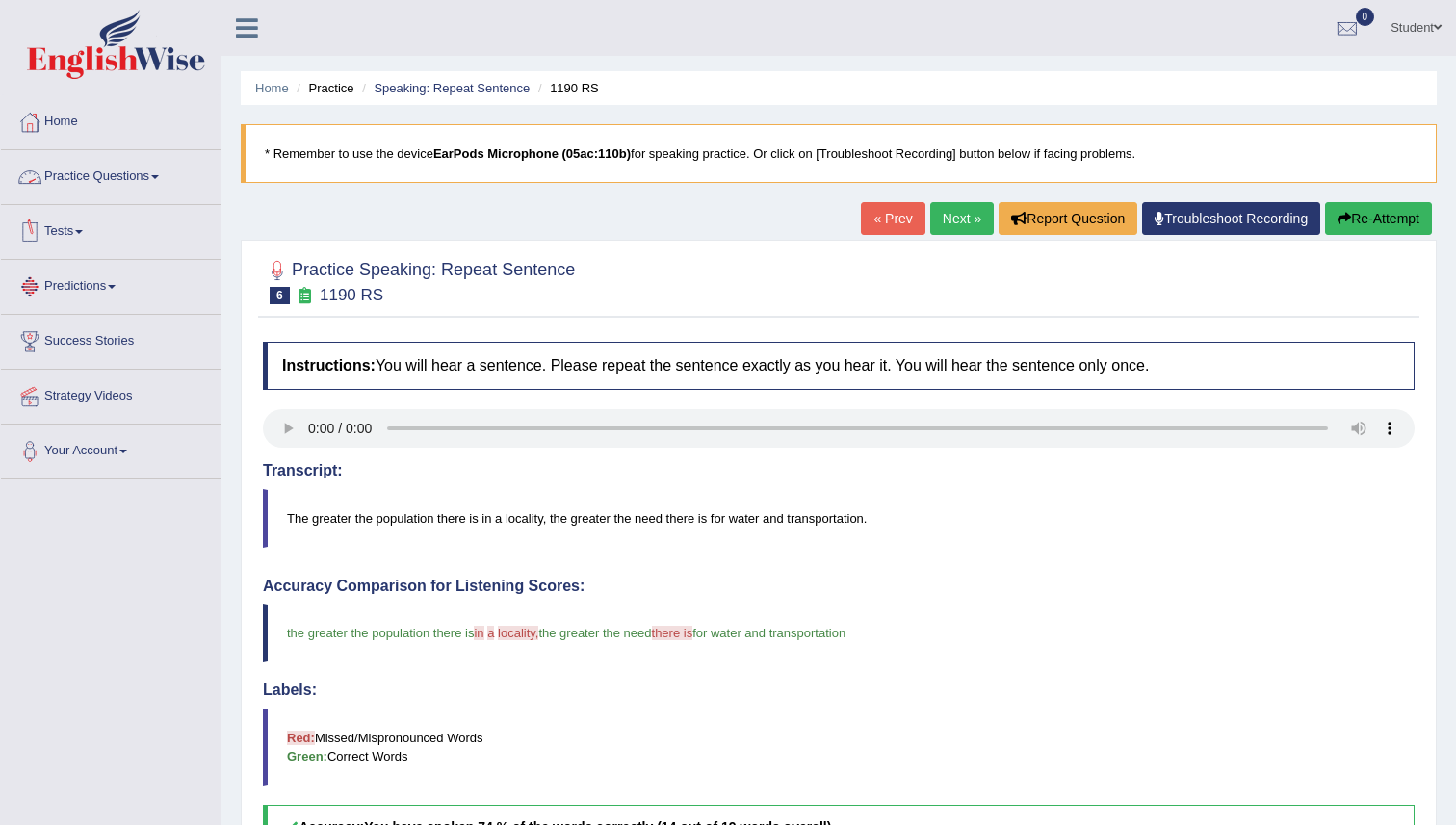
click at [124, 182] on link "Practice Questions" at bounding box center [111, 173] width 220 height 48
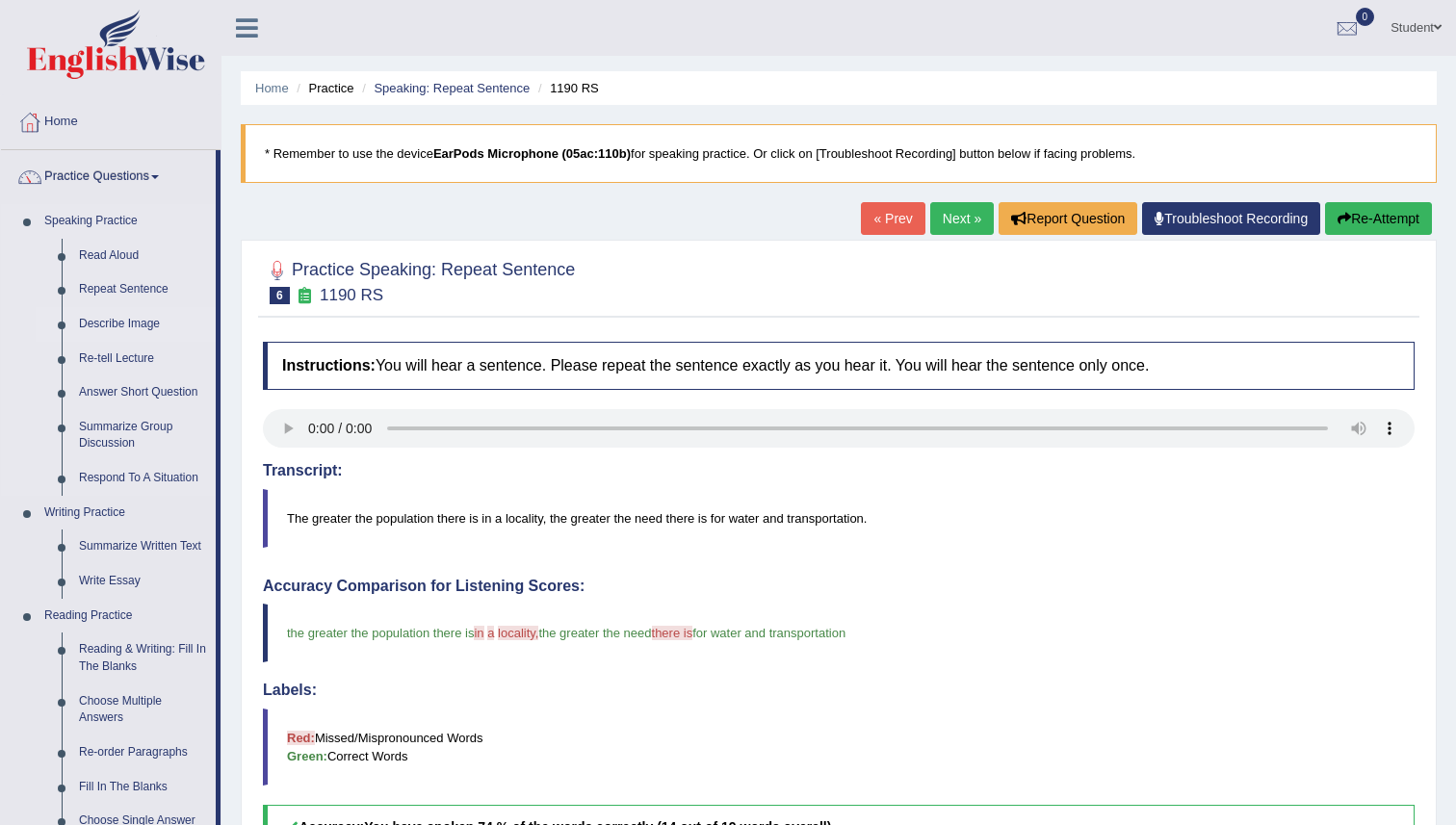
click at [127, 318] on link "Describe Image" at bounding box center [142, 325] width 145 height 35
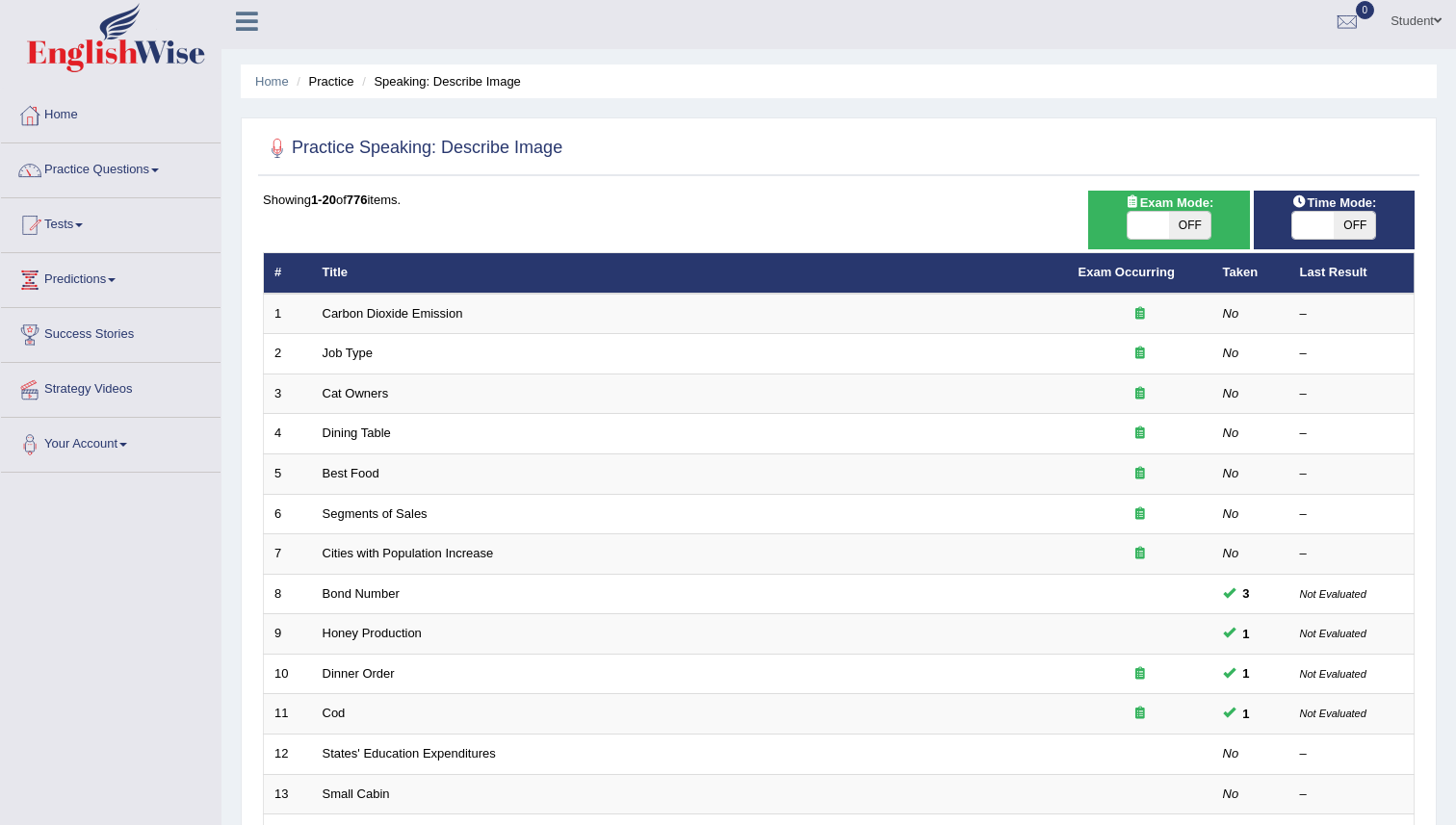
scroll to position [4, 0]
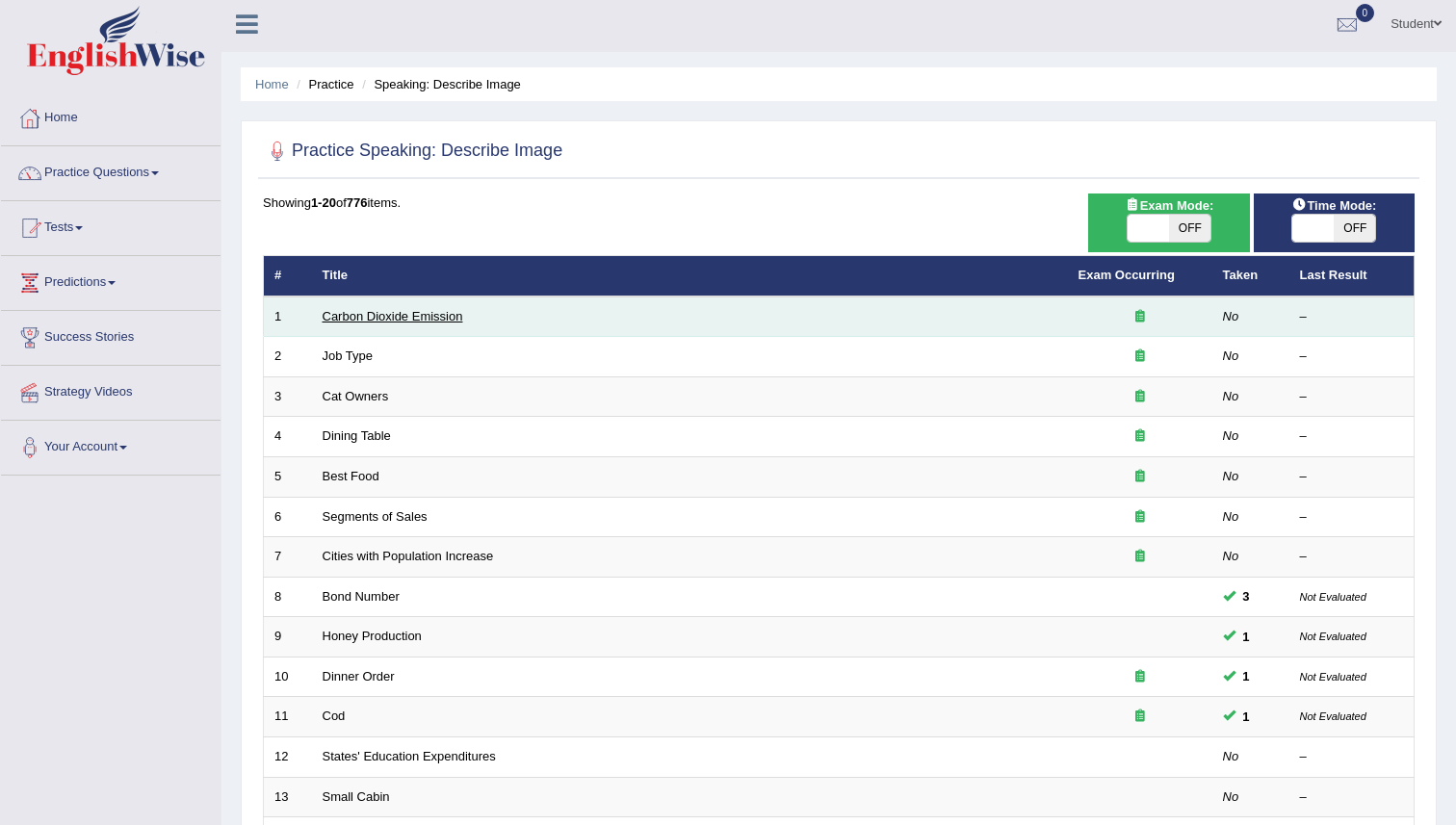
click at [438, 311] on link "Carbon Dioxide Emission" at bounding box center [392, 316] width 140 height 15
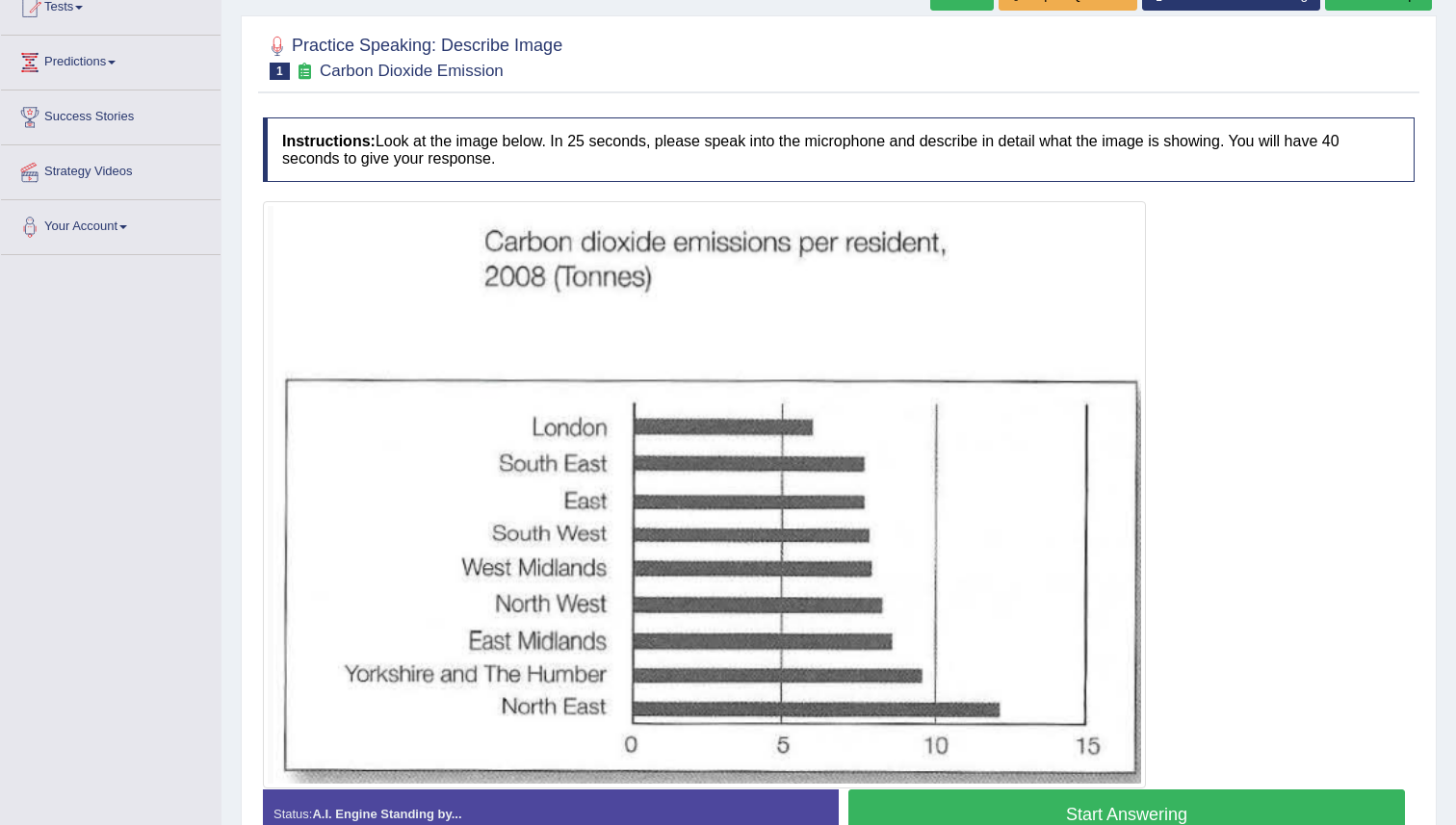
scroll to position [337, 0]
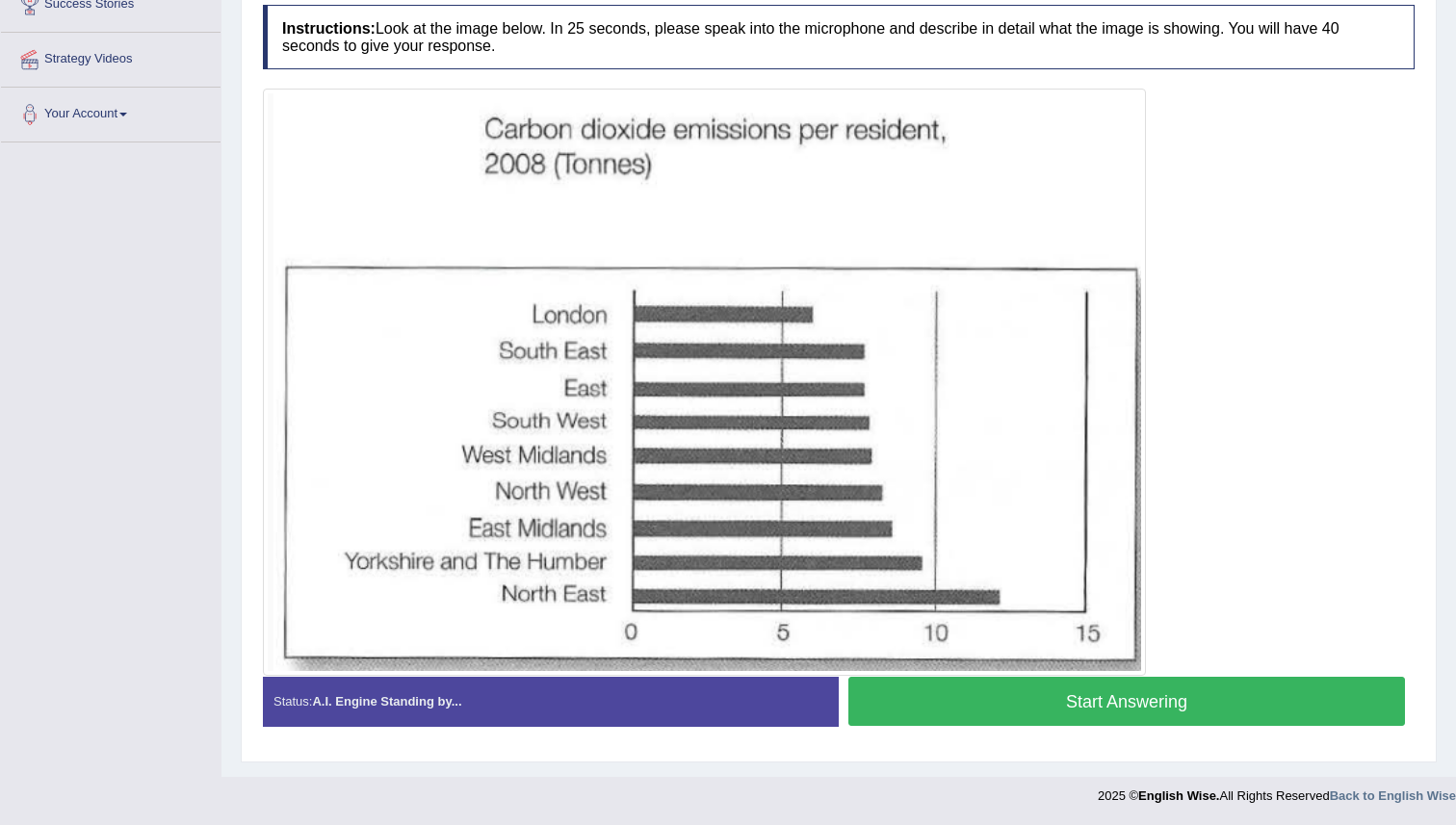
click at [883, 697] on button "Start Answering" at bounding box center [1127, 701] width 557 height 49
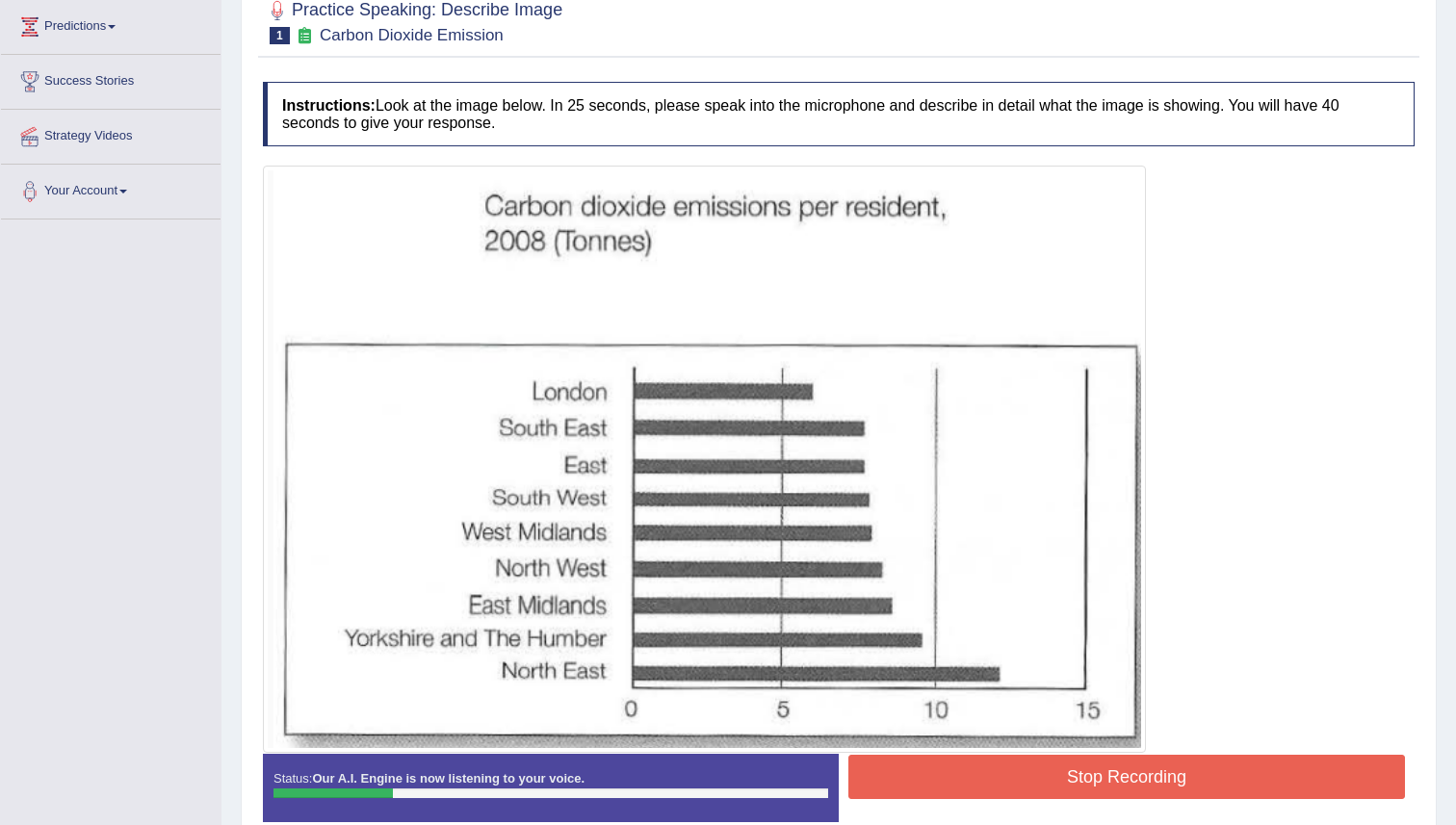
scroll to position [182, 0]
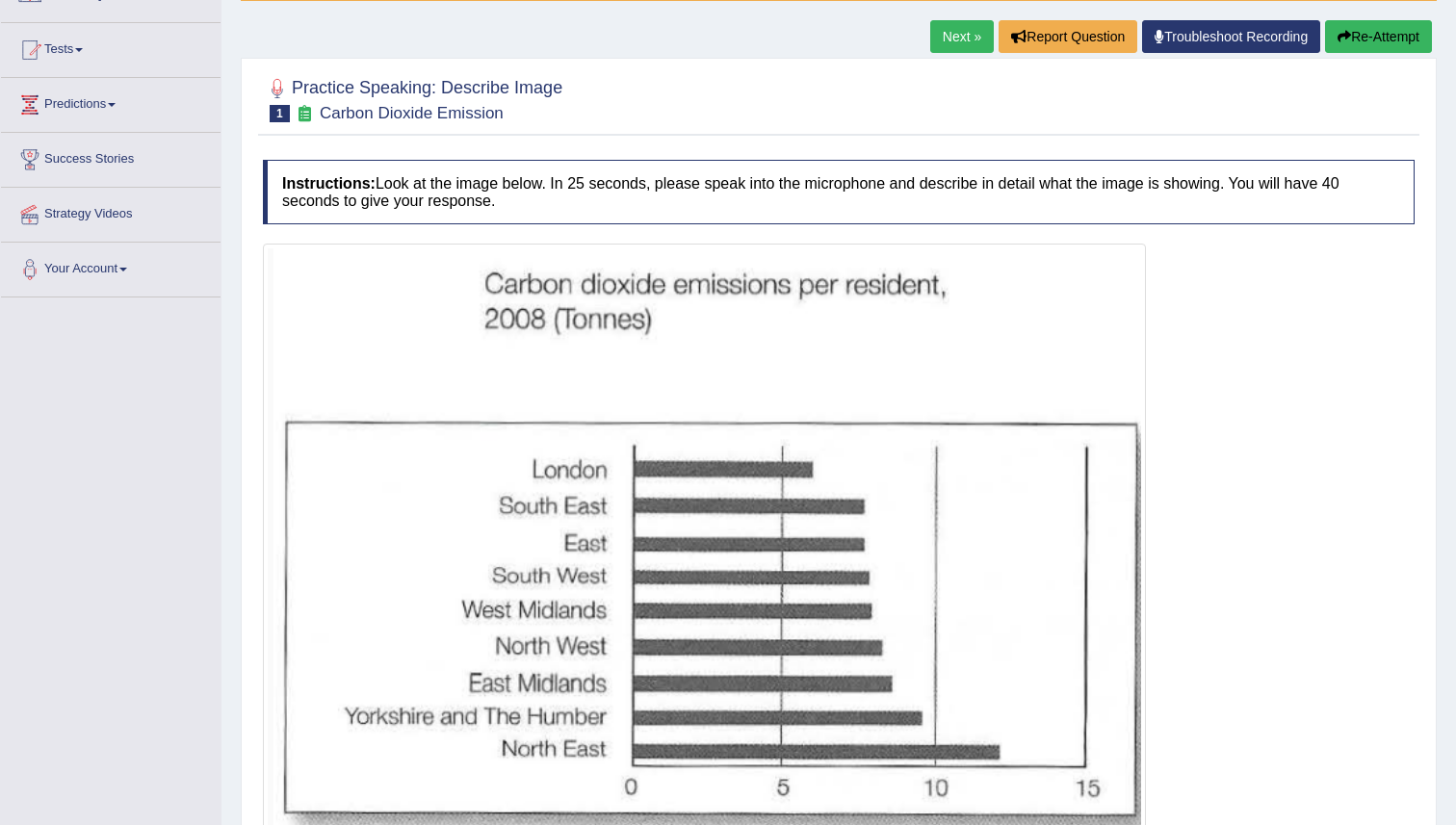
click at [1364, 35] on button "Re-Attempt" at bounding box center [1378, 37] width 107 height 33
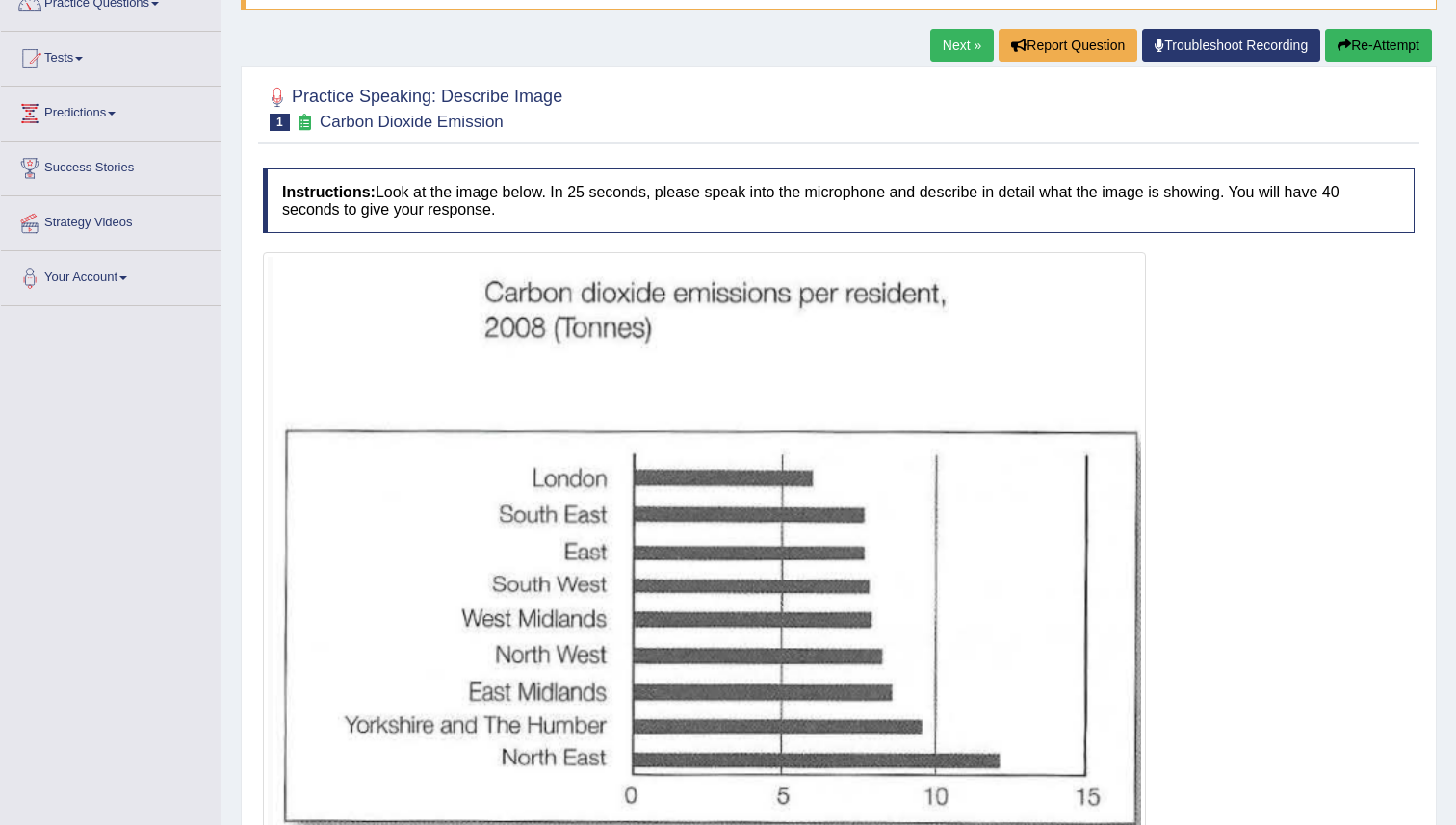
scroll to position [46, 0]
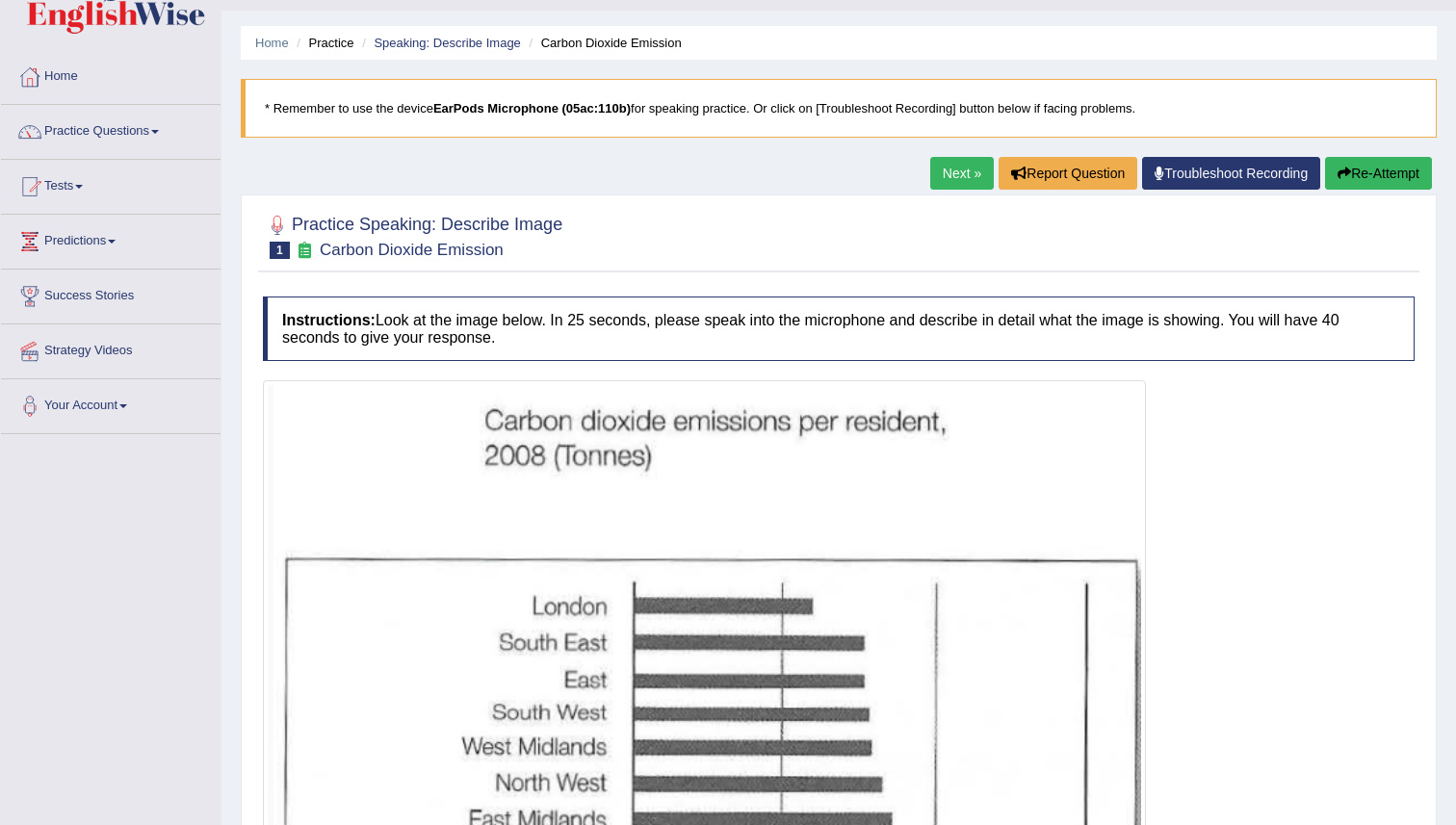
click at [1352, 158] on button "Re-Attempt" at bounding box center [1378, 173] width 107 height 33
click at [1347, 187] on button "Re-Attempt" at bounding box center [1378, 173] width 107 height 33
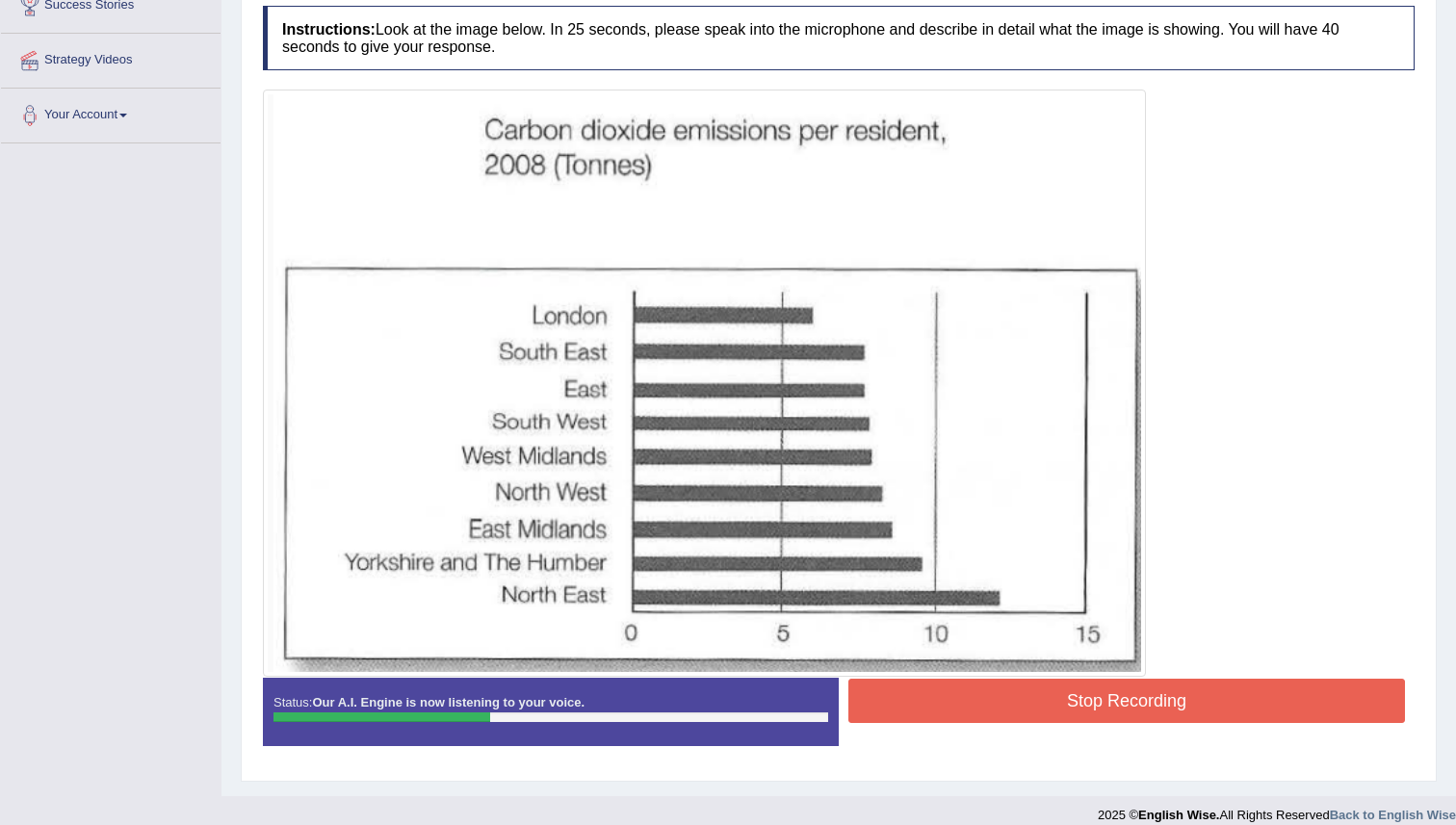
scroll to position [355, 0]
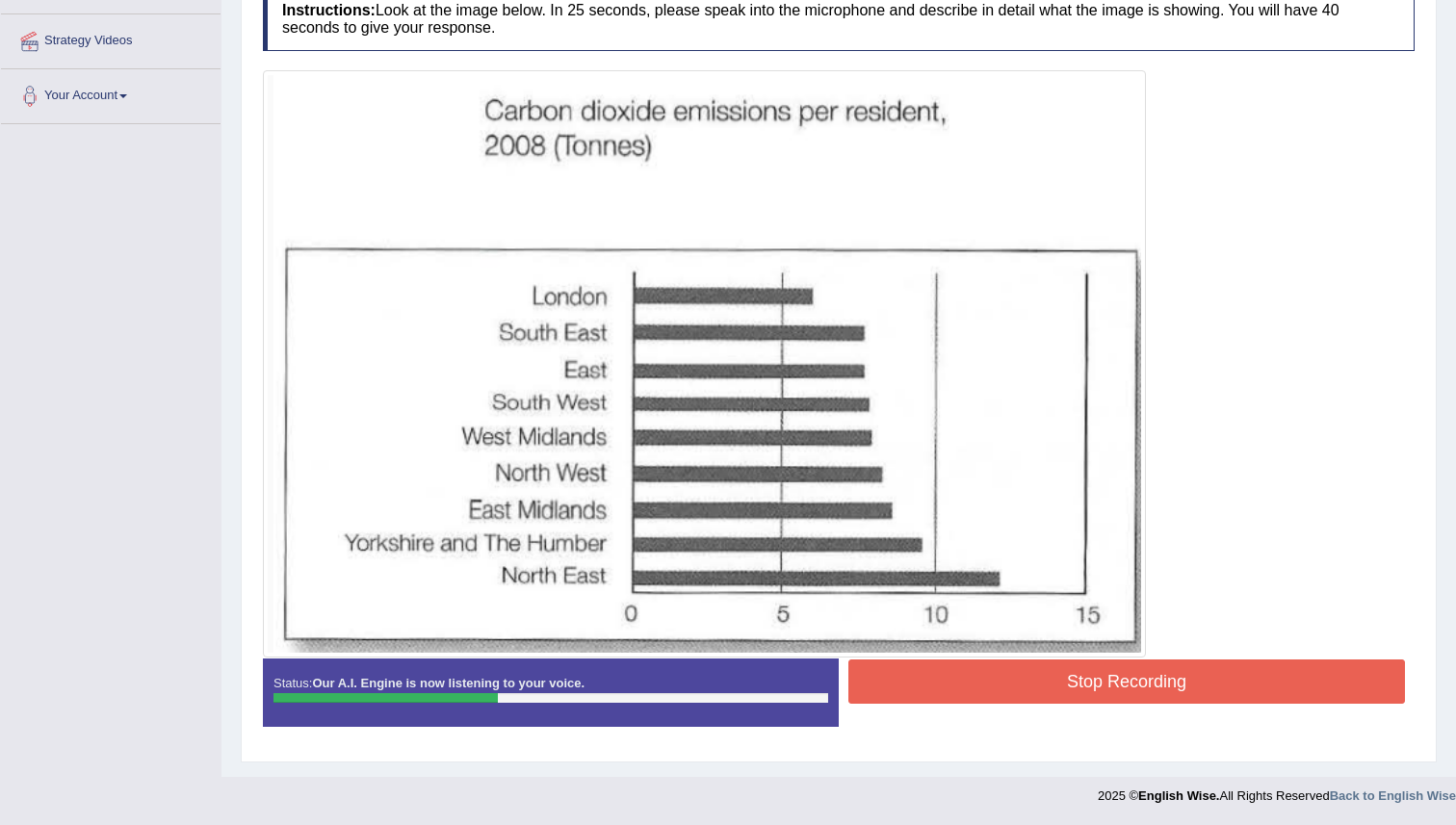
click at [990, 682] on button "Stop Recording" at bounding box center [1127, 682] width 557 height 45
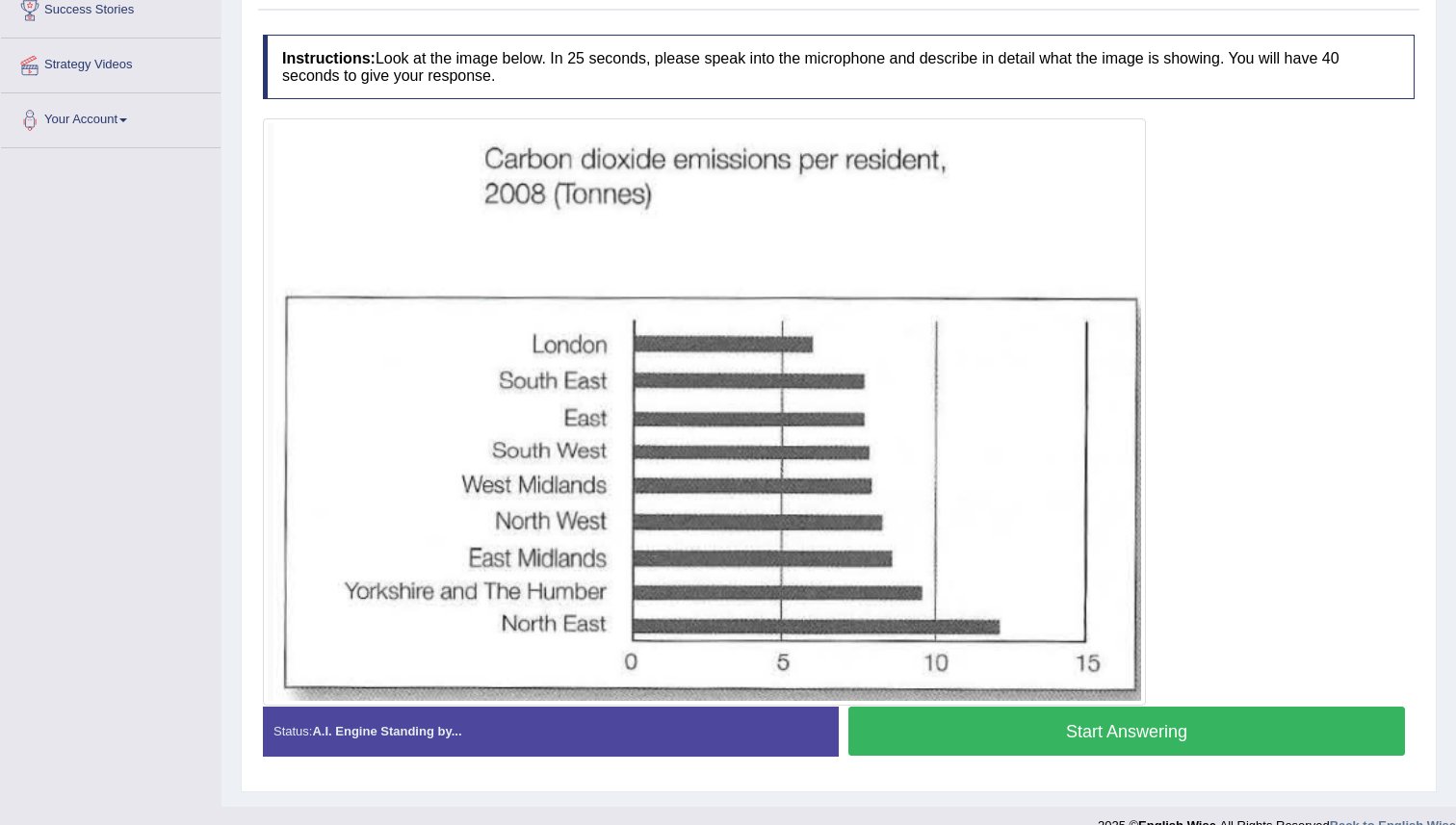
scroll to position [332, 0]
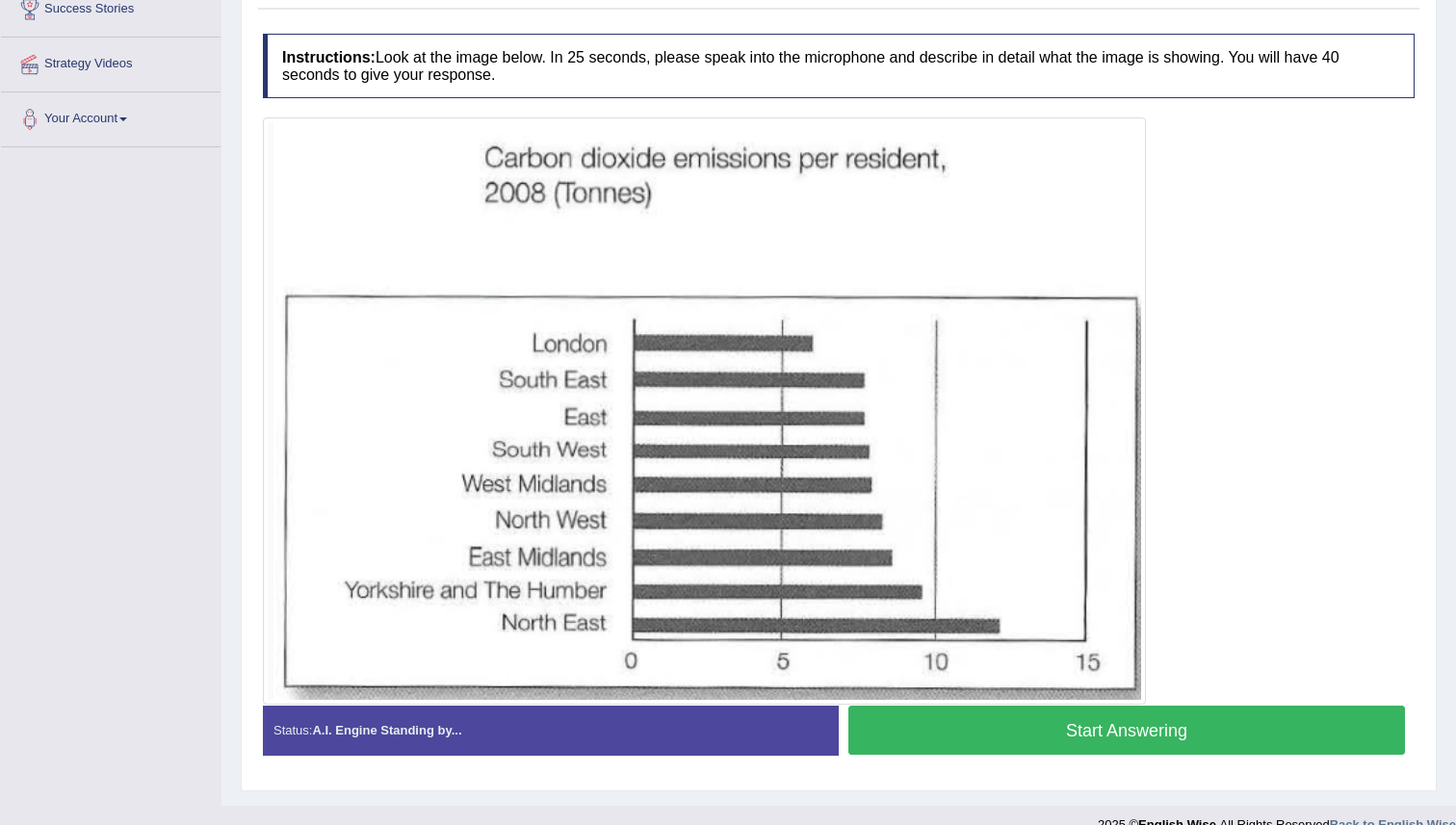
click at [896, 735] on button "Start Answering" at bounding box center [1127, 730] width 557 height 49
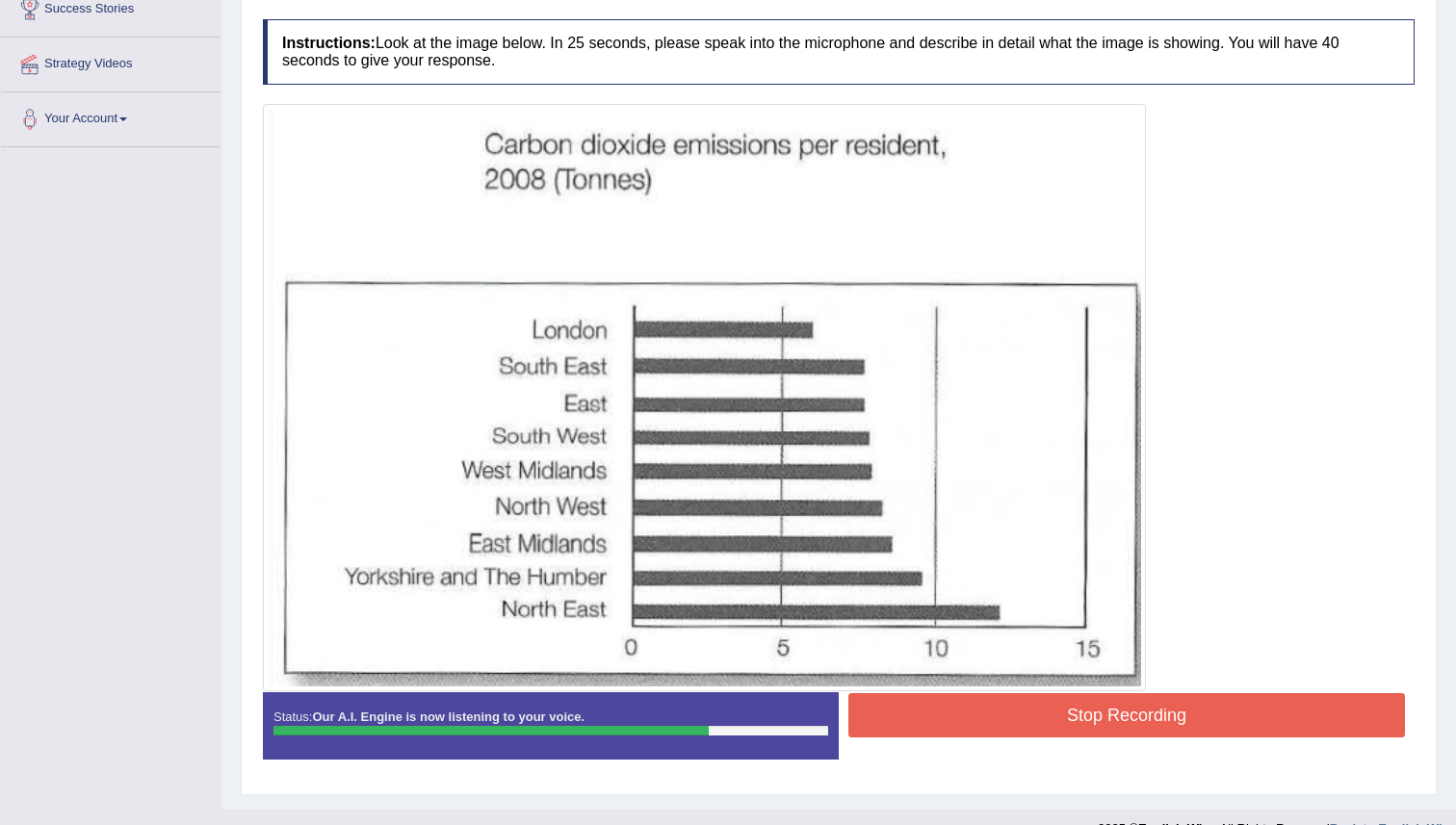
click at [951, 712] on button "Stop Recording" at bounding box center [1127, 715] width 557 height 45
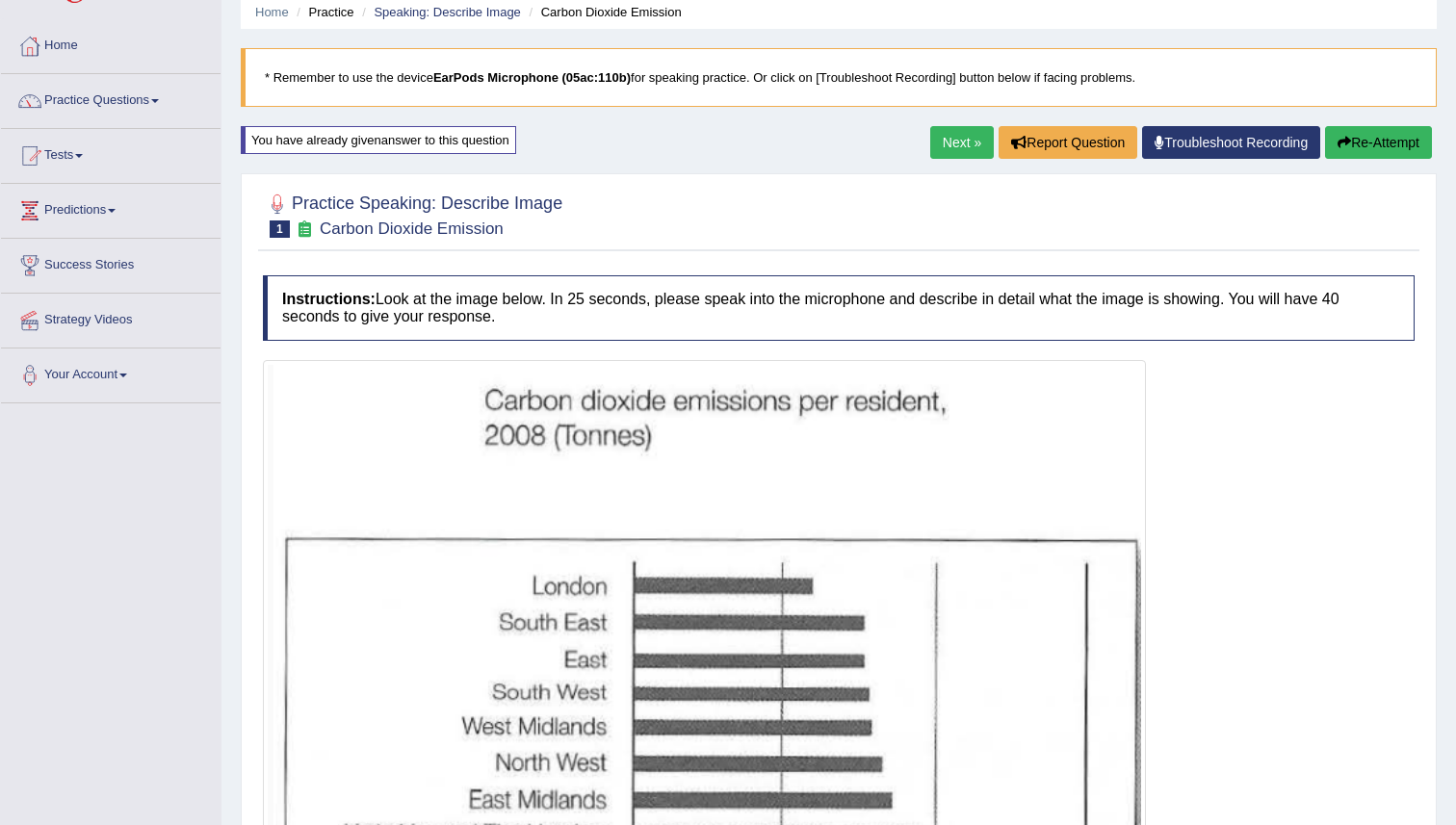
scroll to position [0, 0]
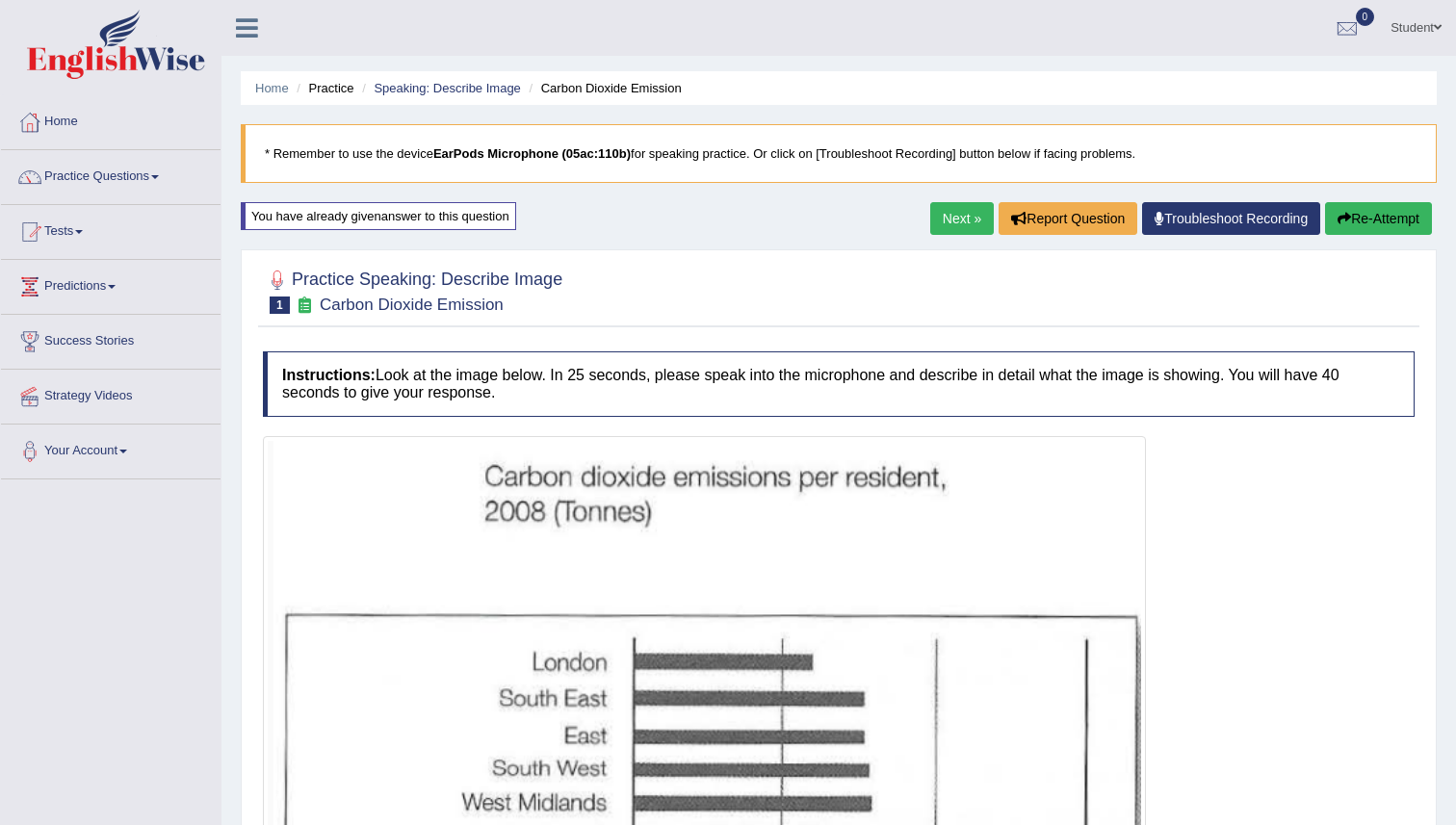
click at [1338, 214] on icon "button" at bounding box center [1344, 219] width 14 height 14
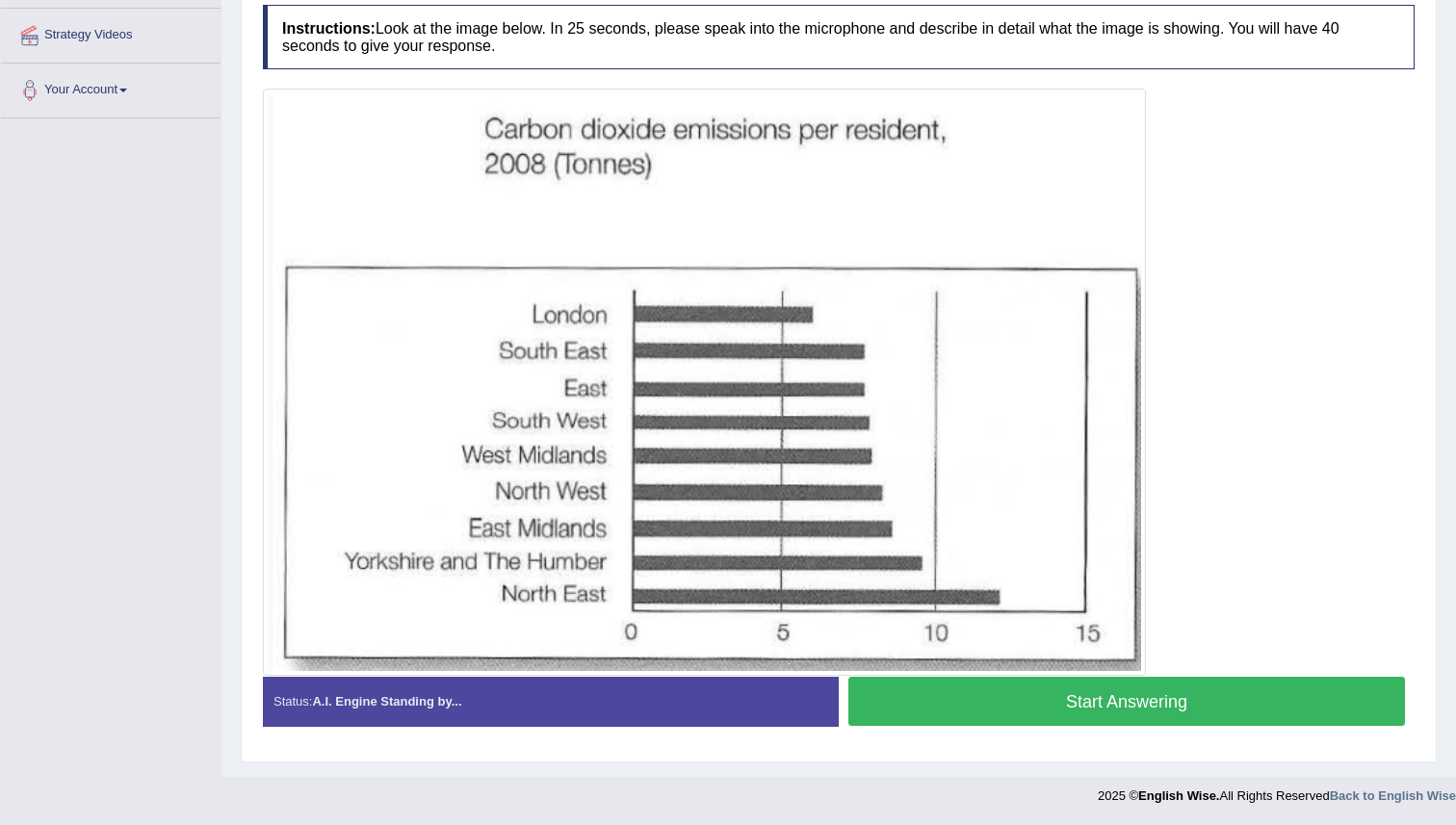
click at [968, 709] on button "Start Answering" at bounding box center [1127, 701] width 557 height 49
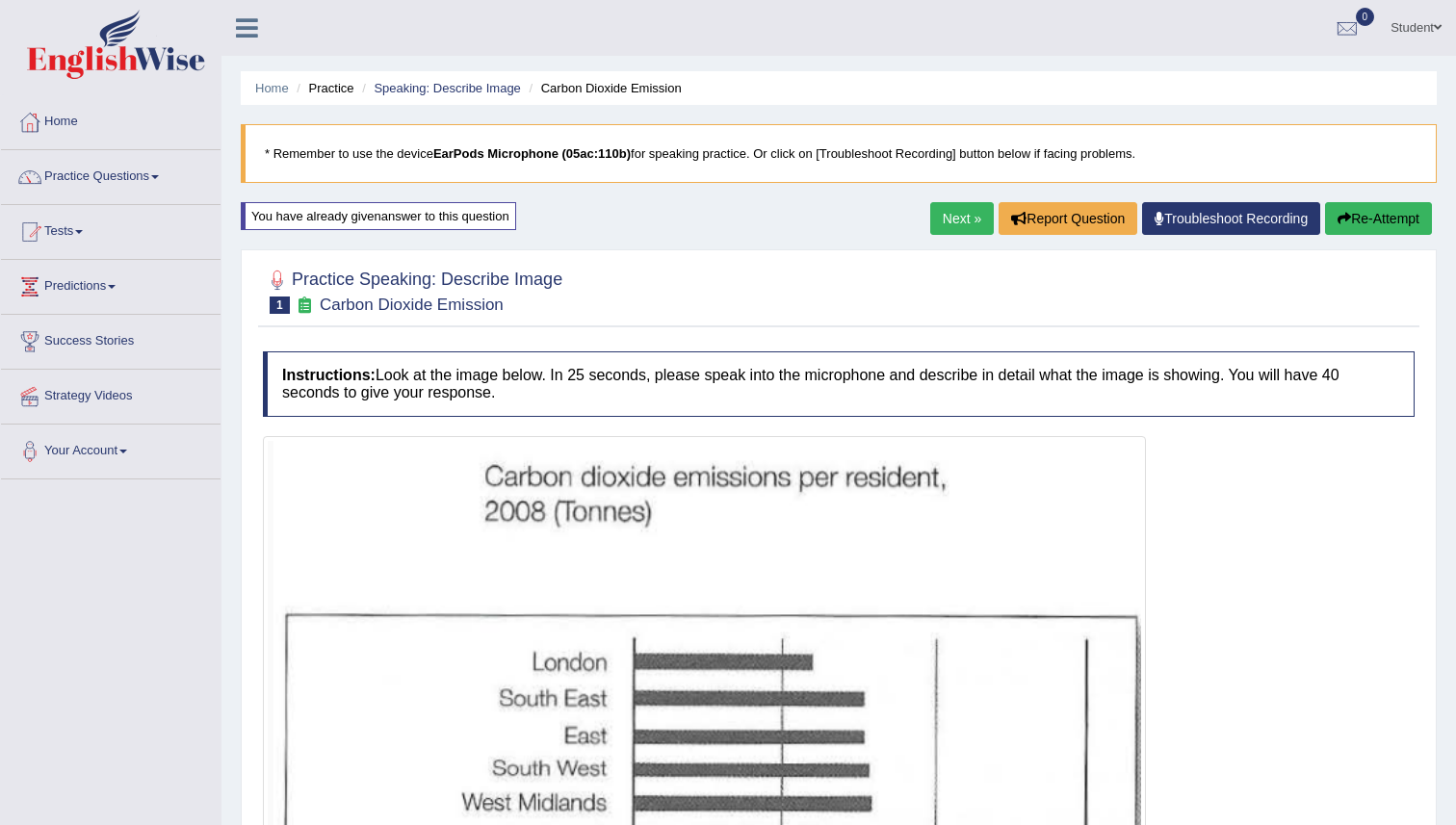
click at [1417, 219] on button "Re-Attempt" at bounding box center [1378, 219] width 107 height 33
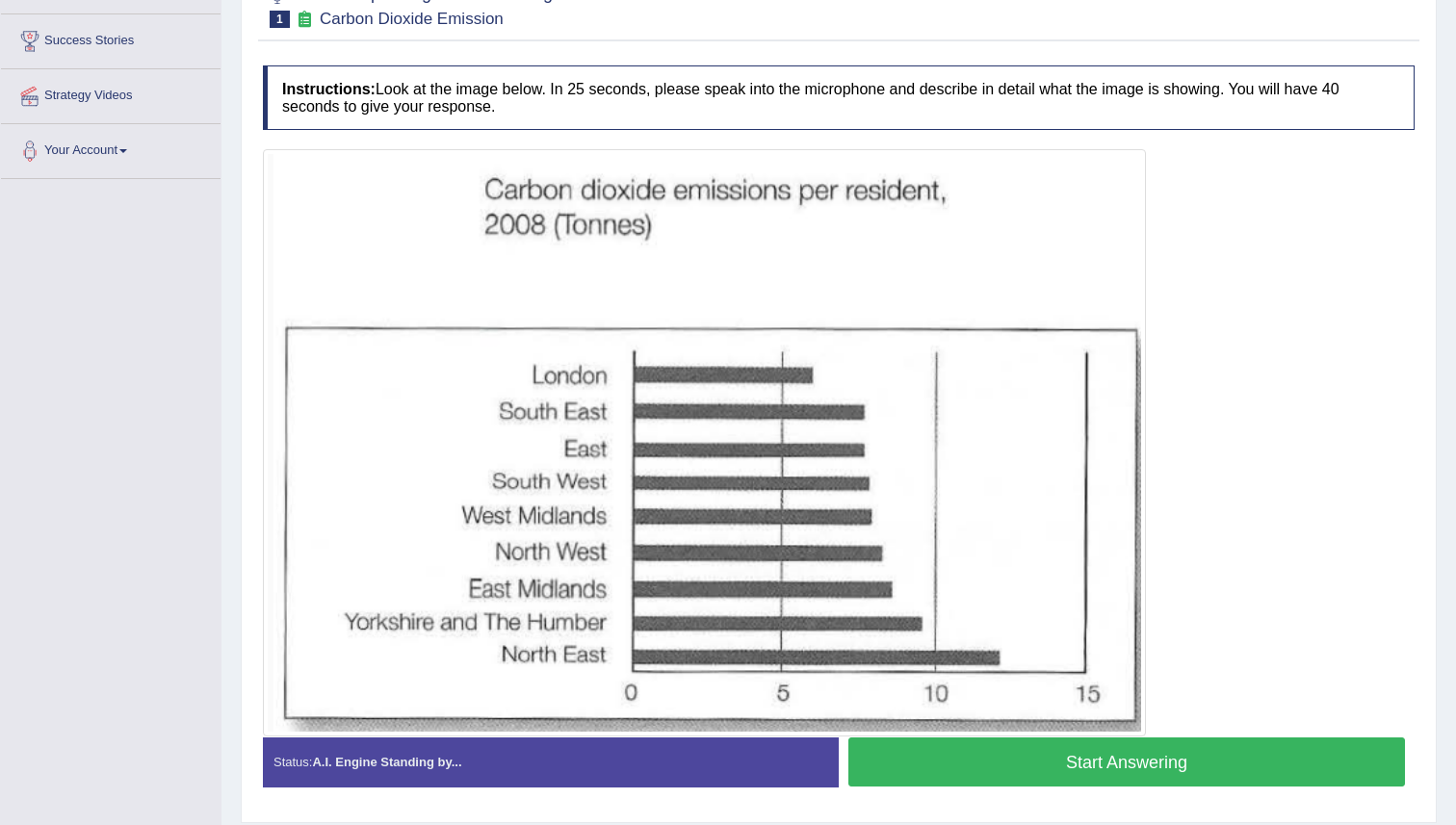
scroll to position [361, 0]
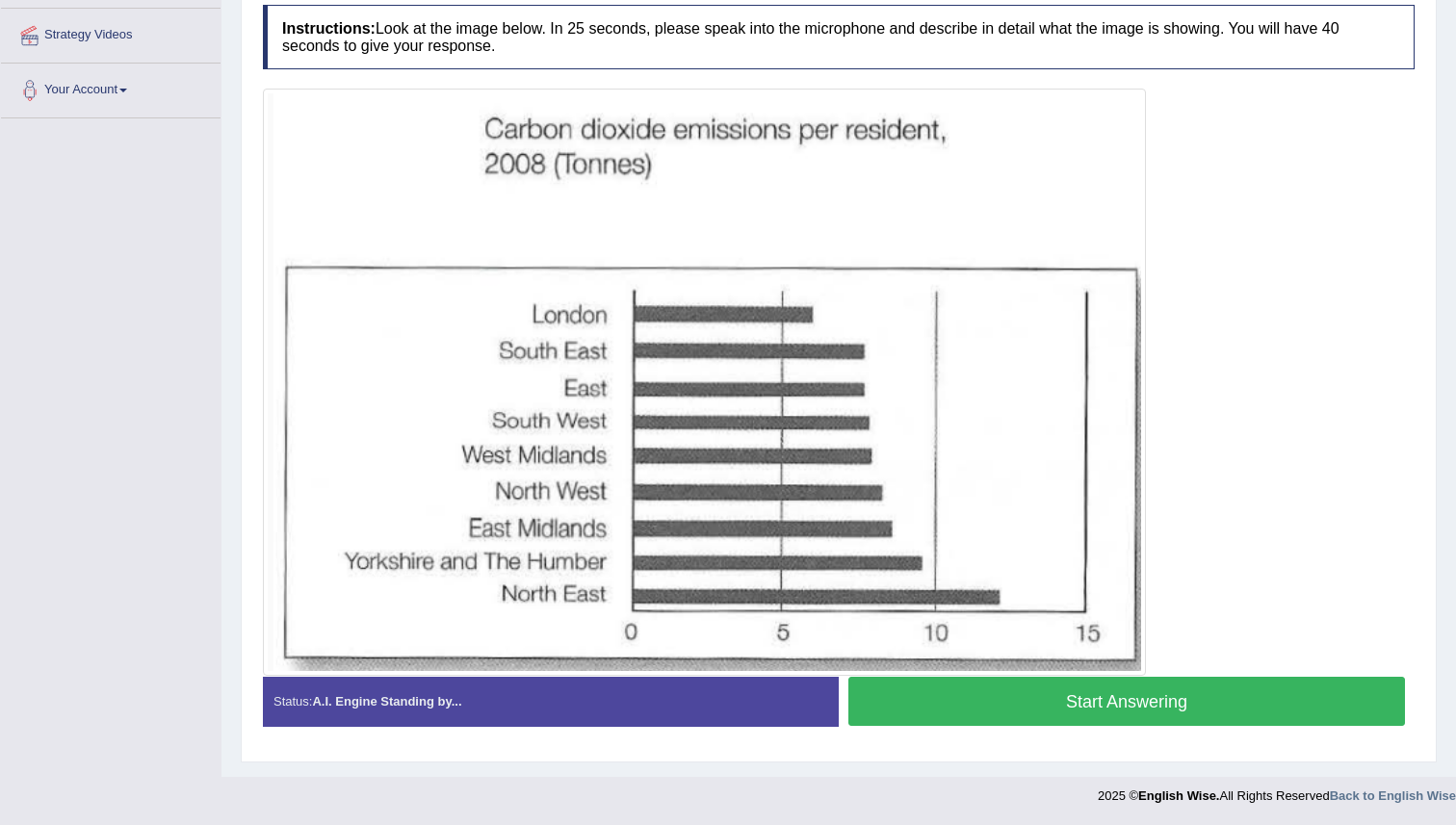
click at [890, 710] on button "Start Answering" at bounding box center [1127, 701] width 557 height 49
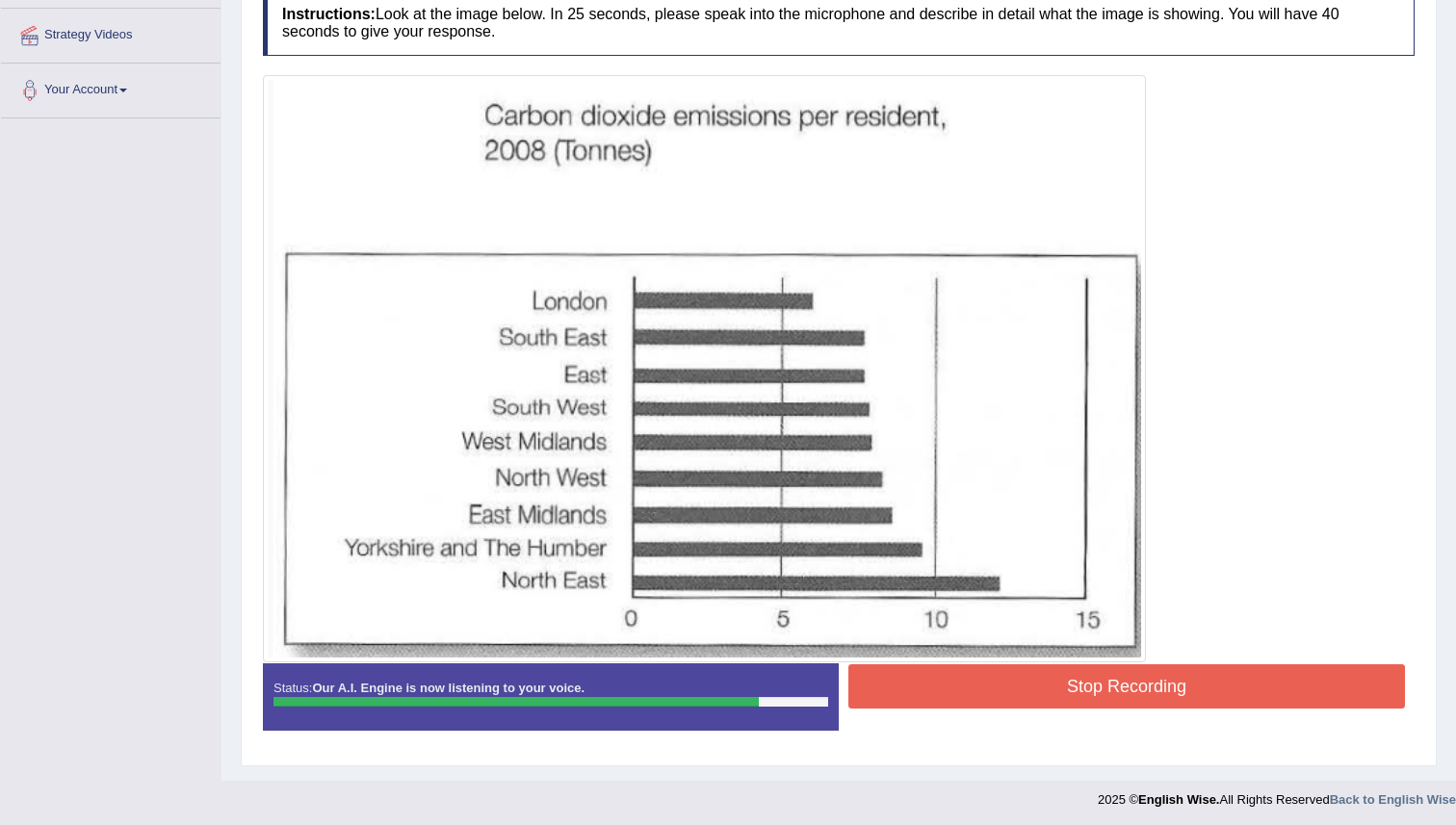
click at [894, 690] on button "Stop Recording" at bounding box center [1127, 687] width 557 height 45
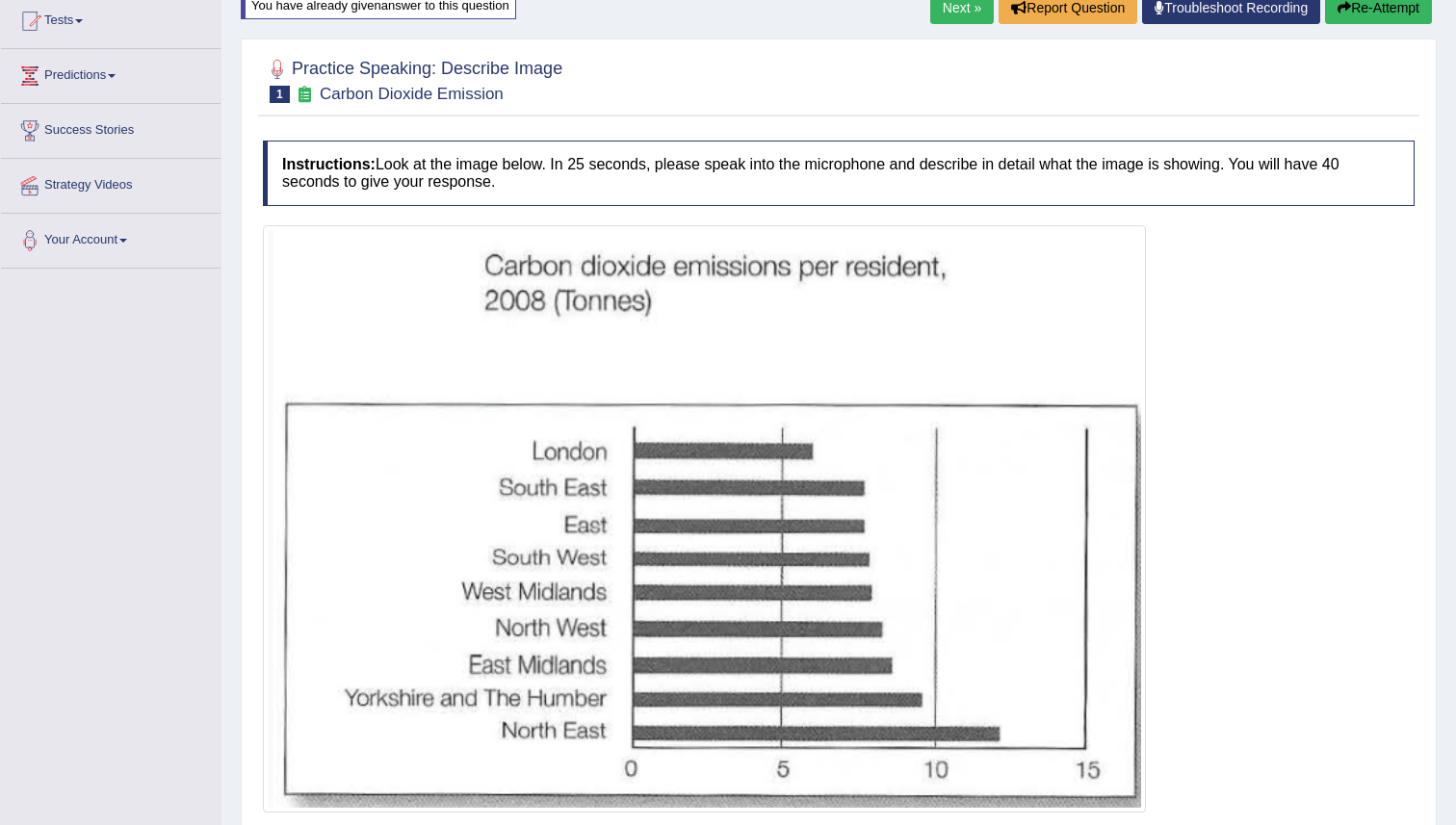
scroll to position [0, 0]
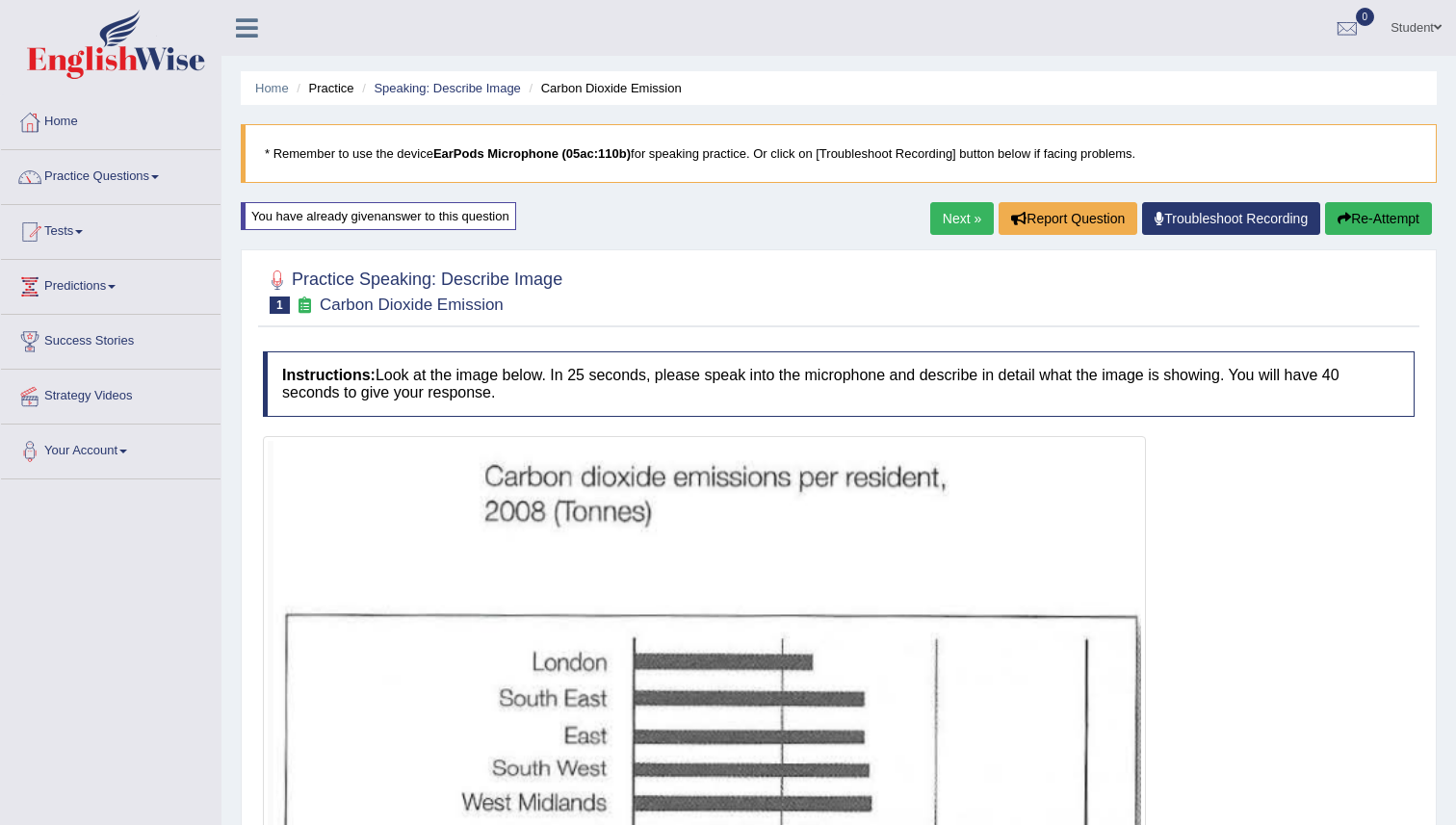
click at [943, 208] on link "Next »" at bounding box center [962, 219] width 63 height 33
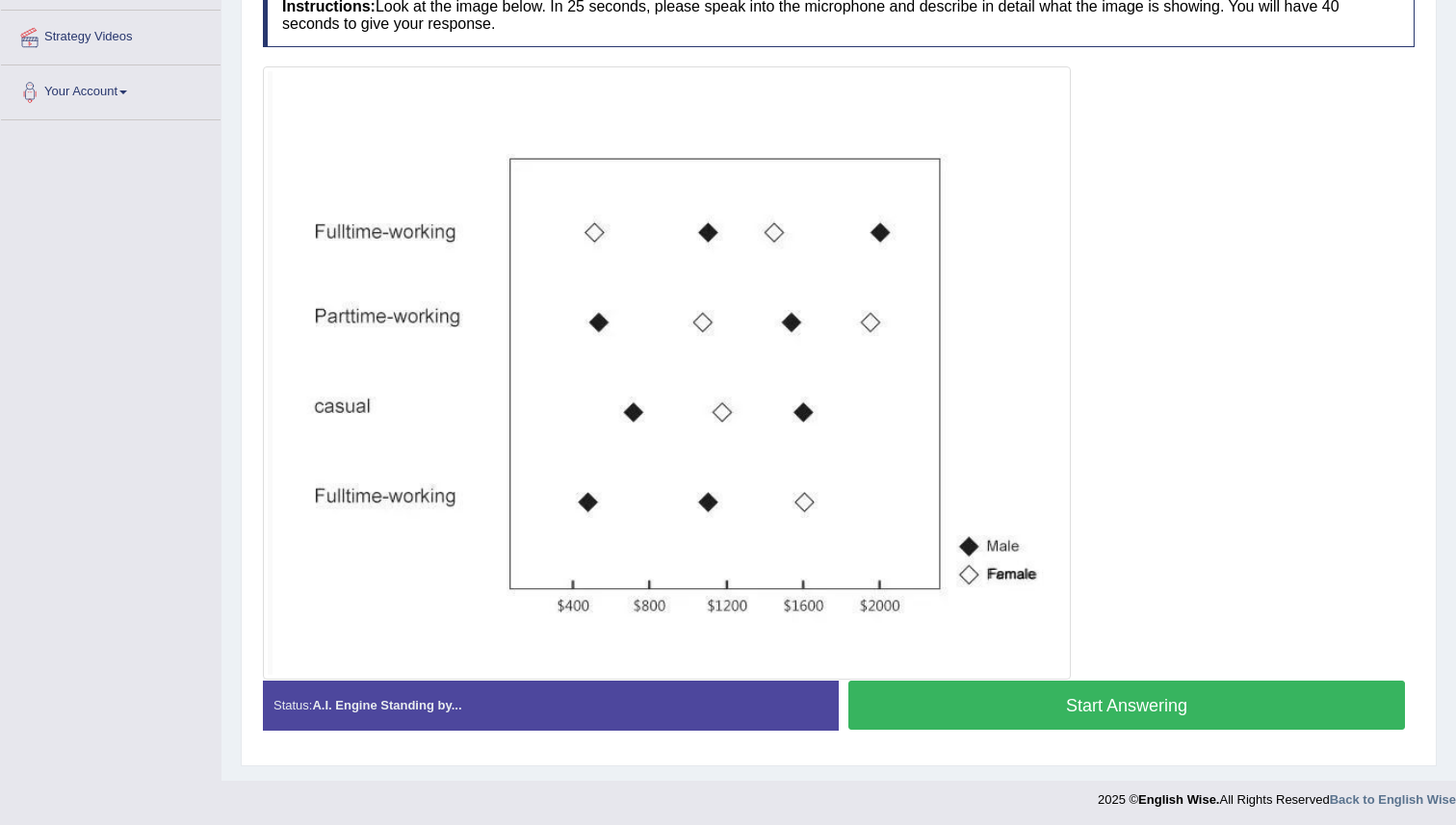
scroll to position [363, 0]
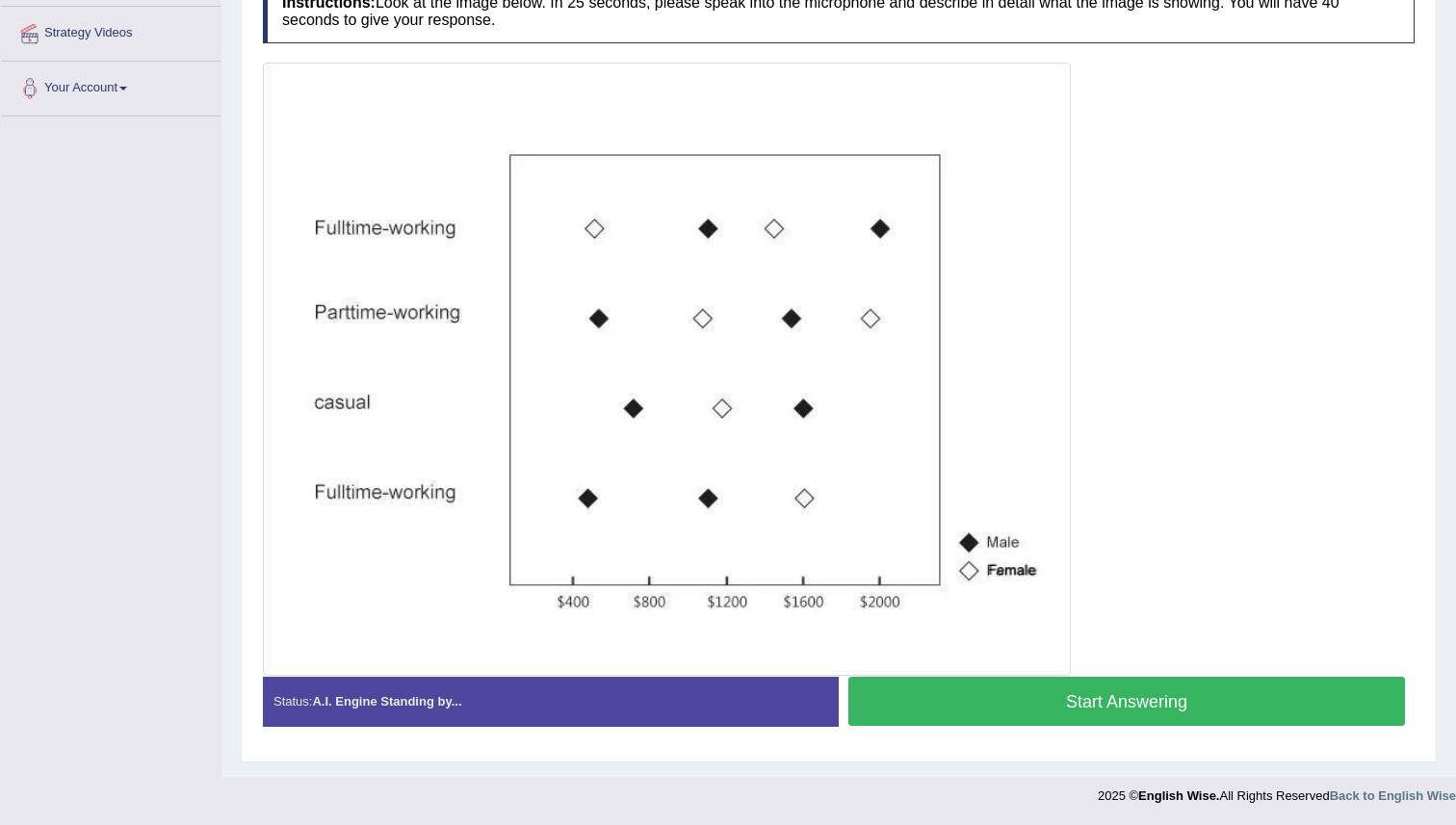
click at [682, 697] on div "Status: A.I. Engine Standing by..." at bounding box center [551, 701] width 576 height 49
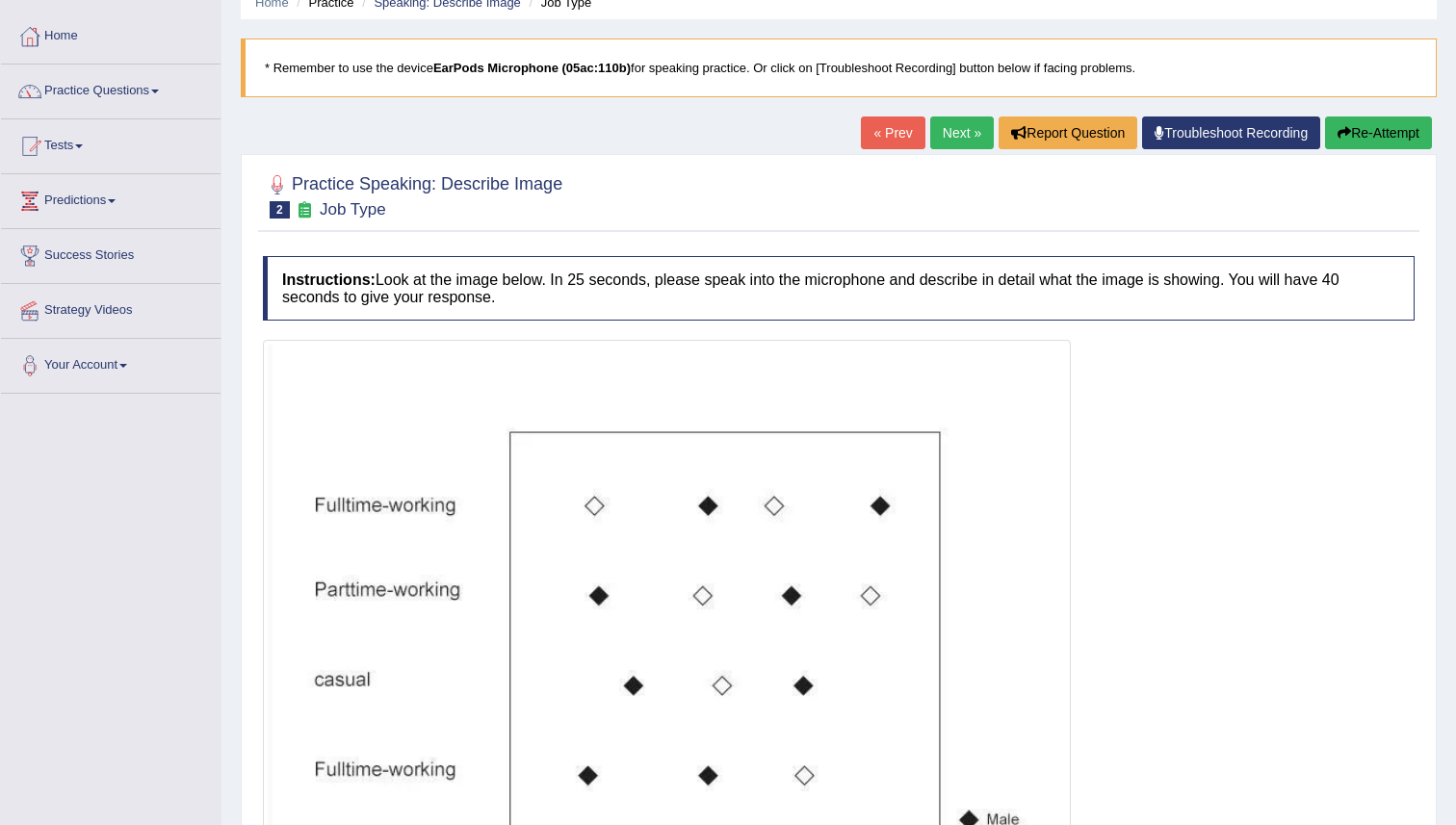
scroll to position [0, 0]
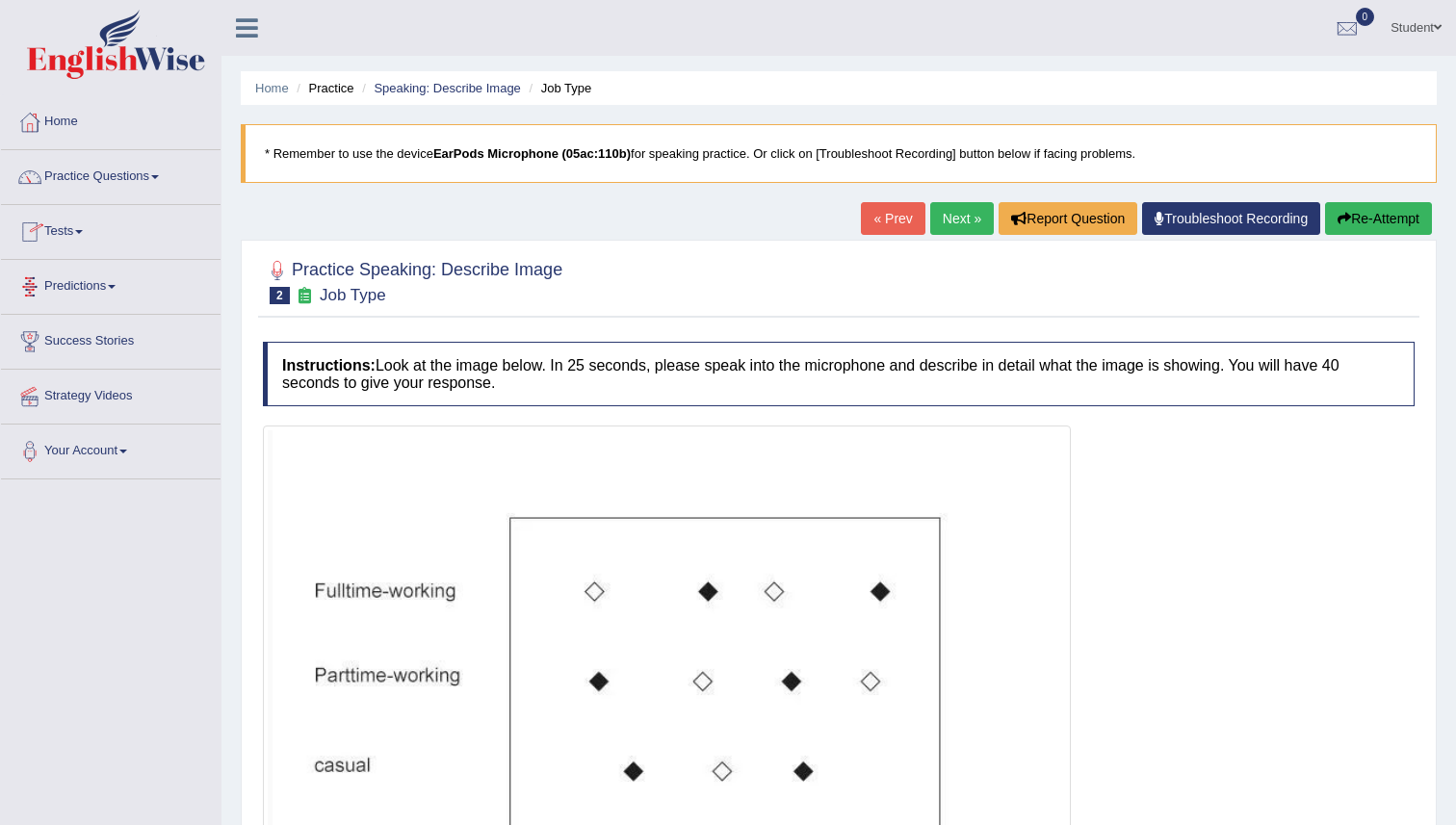
click at [97, 276] on link "Predictions" at bounding box center [111, 283] width 220 height 48
click at [98, 278] on link "Predictions" at bounding box center [108, 283] width 215 height 48
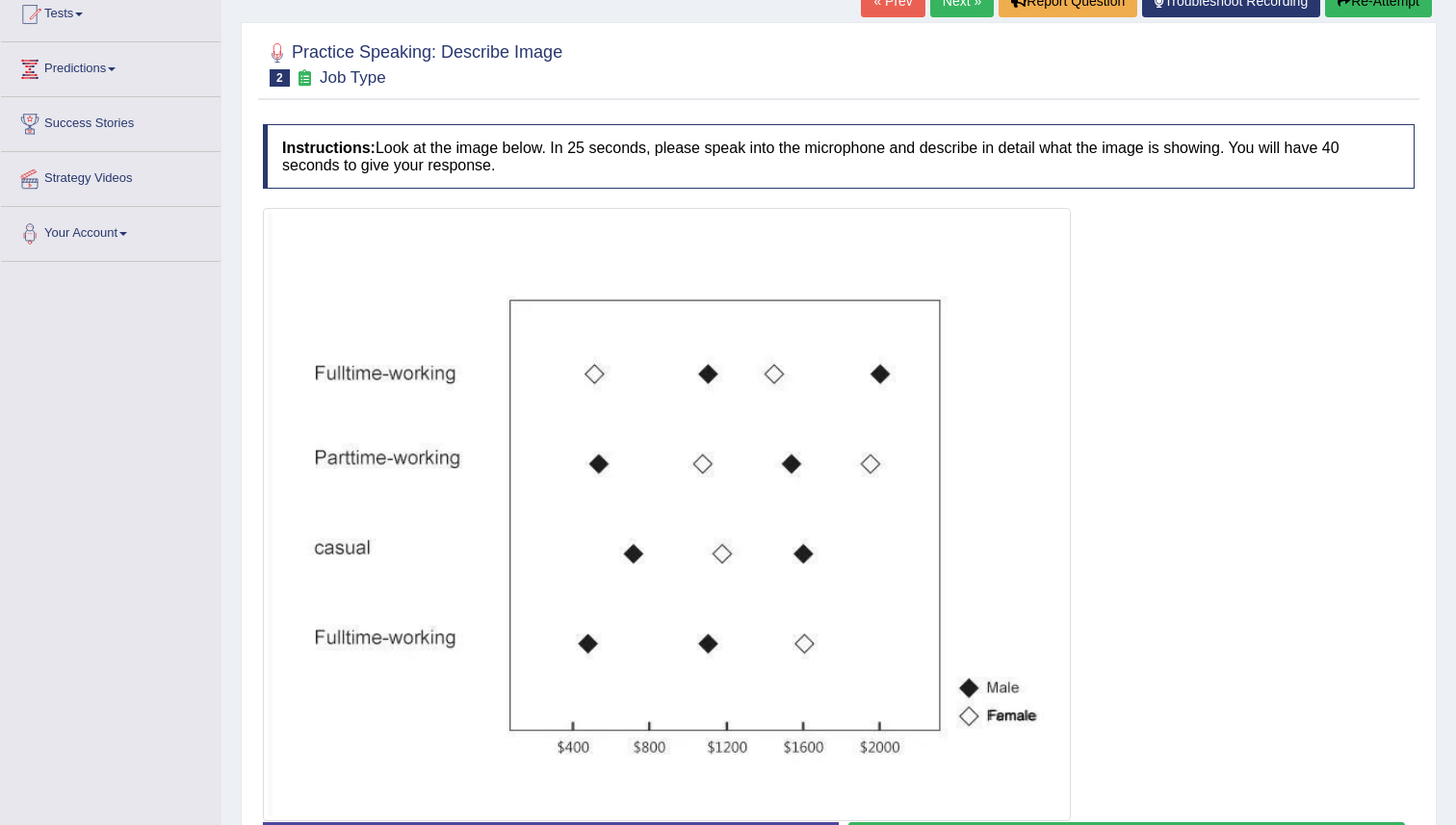
scroll to position [363, 0]
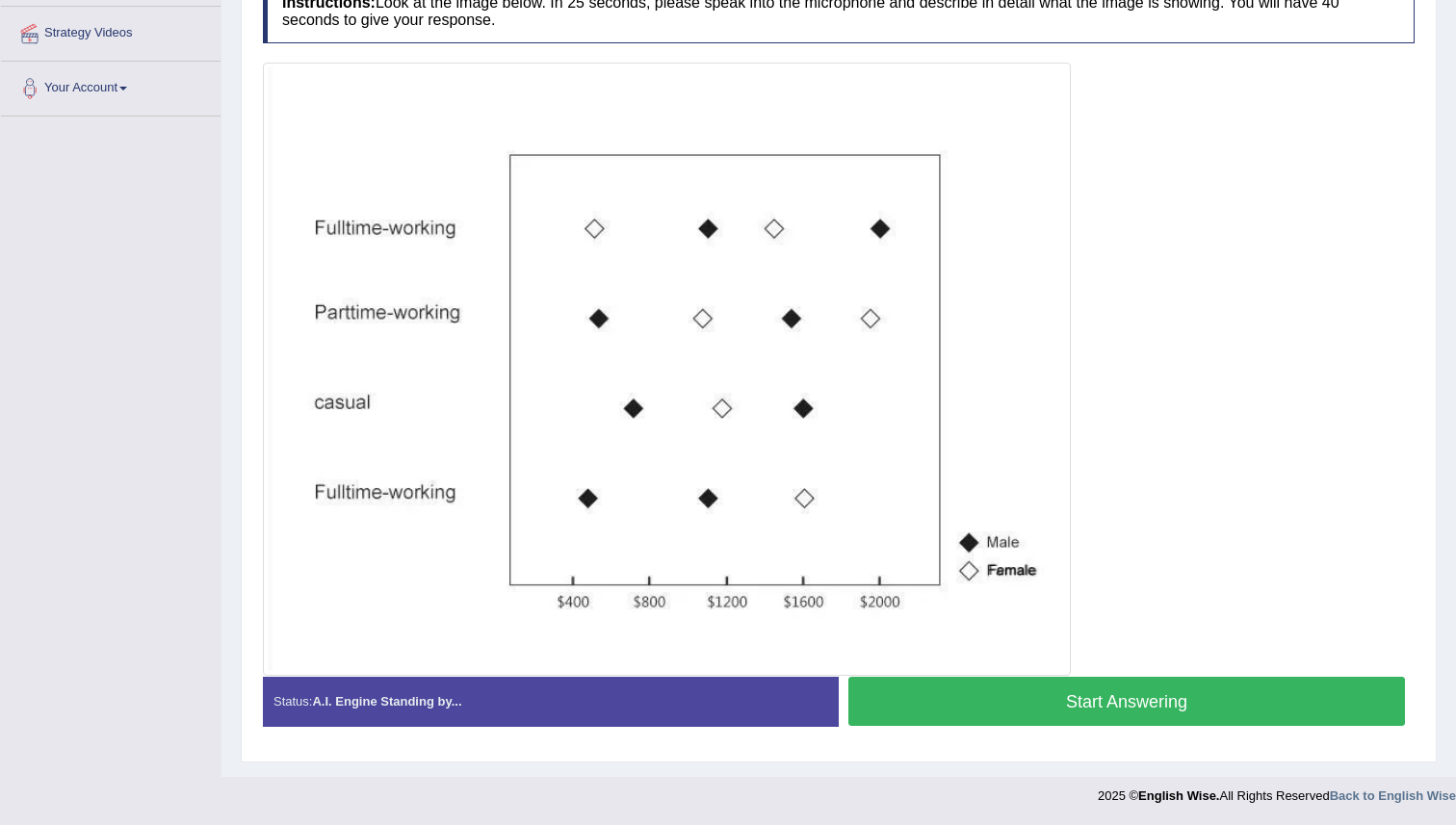
click at [907, 708] on button "Start Answering" at bounding box center [1127, 701] width 557 height 49
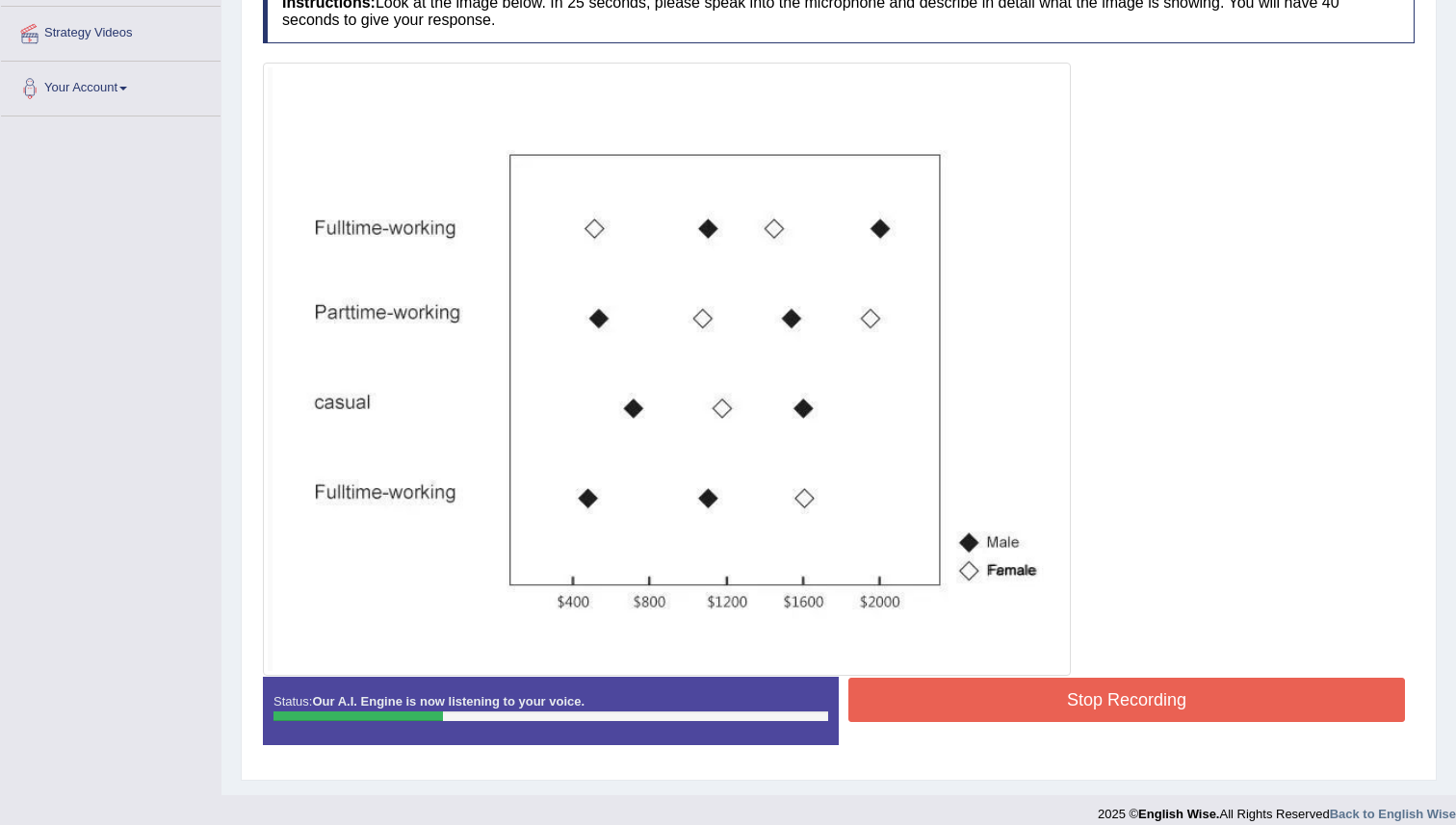
click at [885, 707] on button "Stop Recording" at bounding box center [1127, 700] width 557 height 45
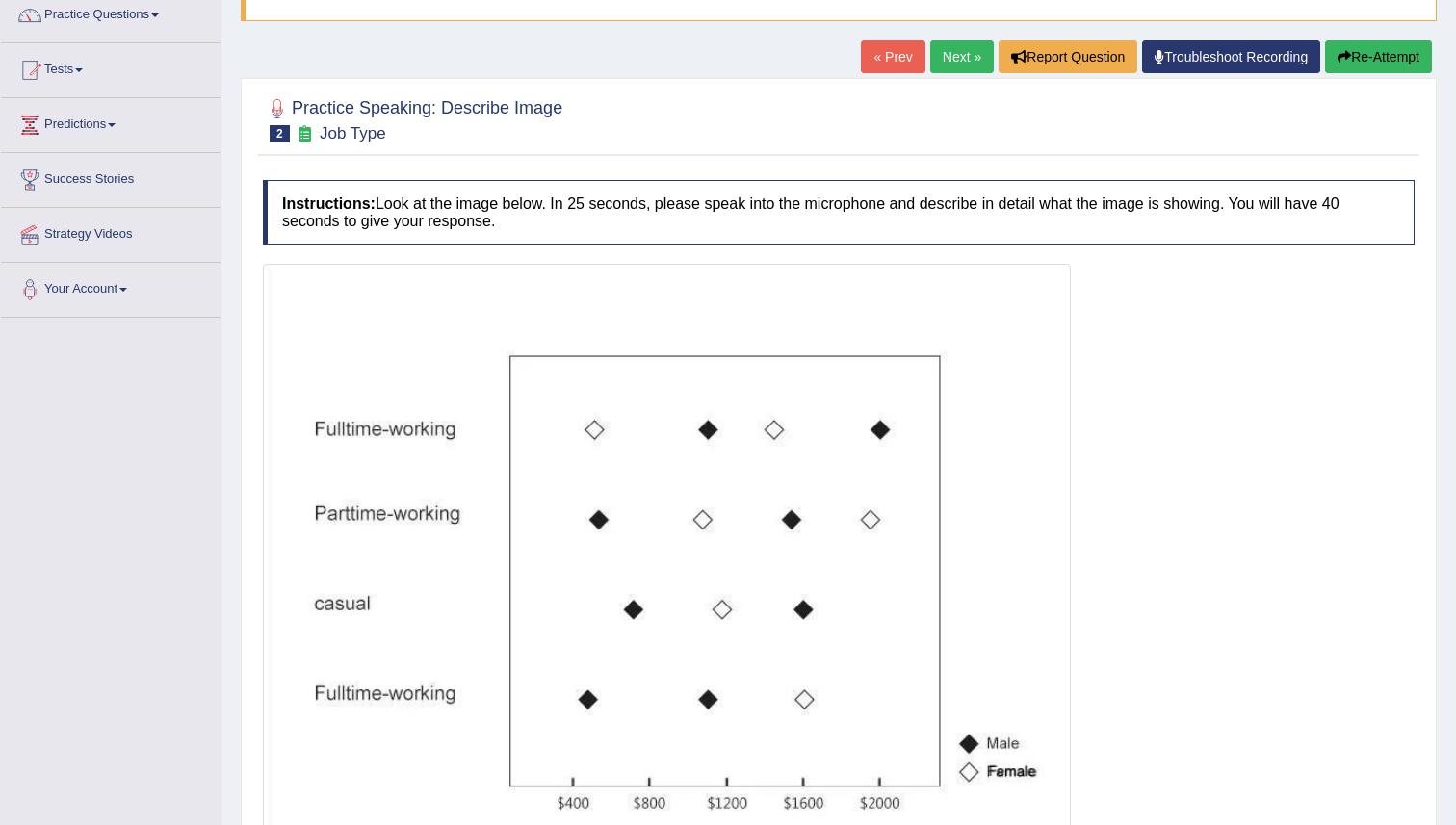
scroll to position [143, 0]
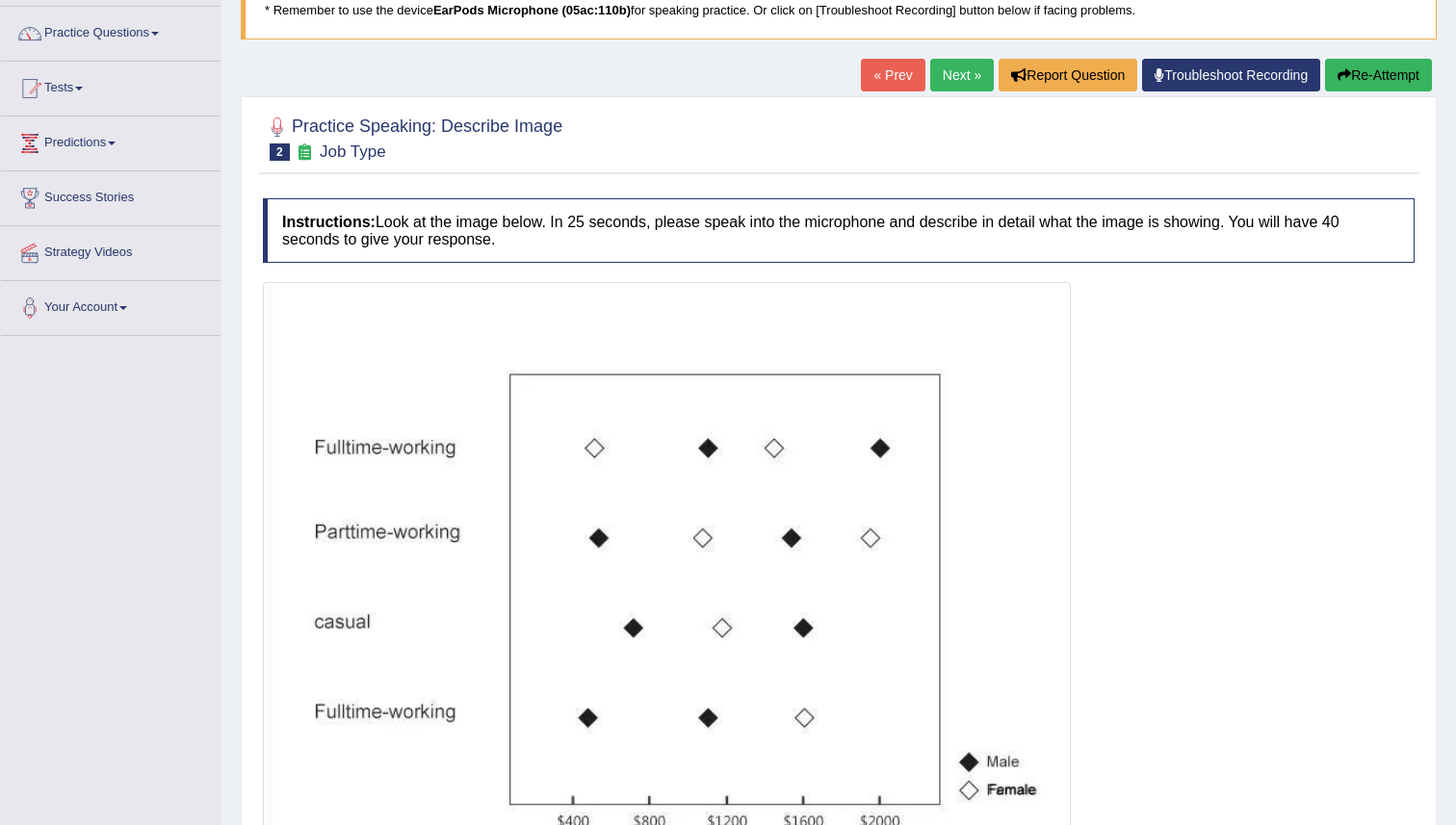
click at [1354, 79] on button "Re-Attempt" at bounding box center [1378, 75] width 107 height 33
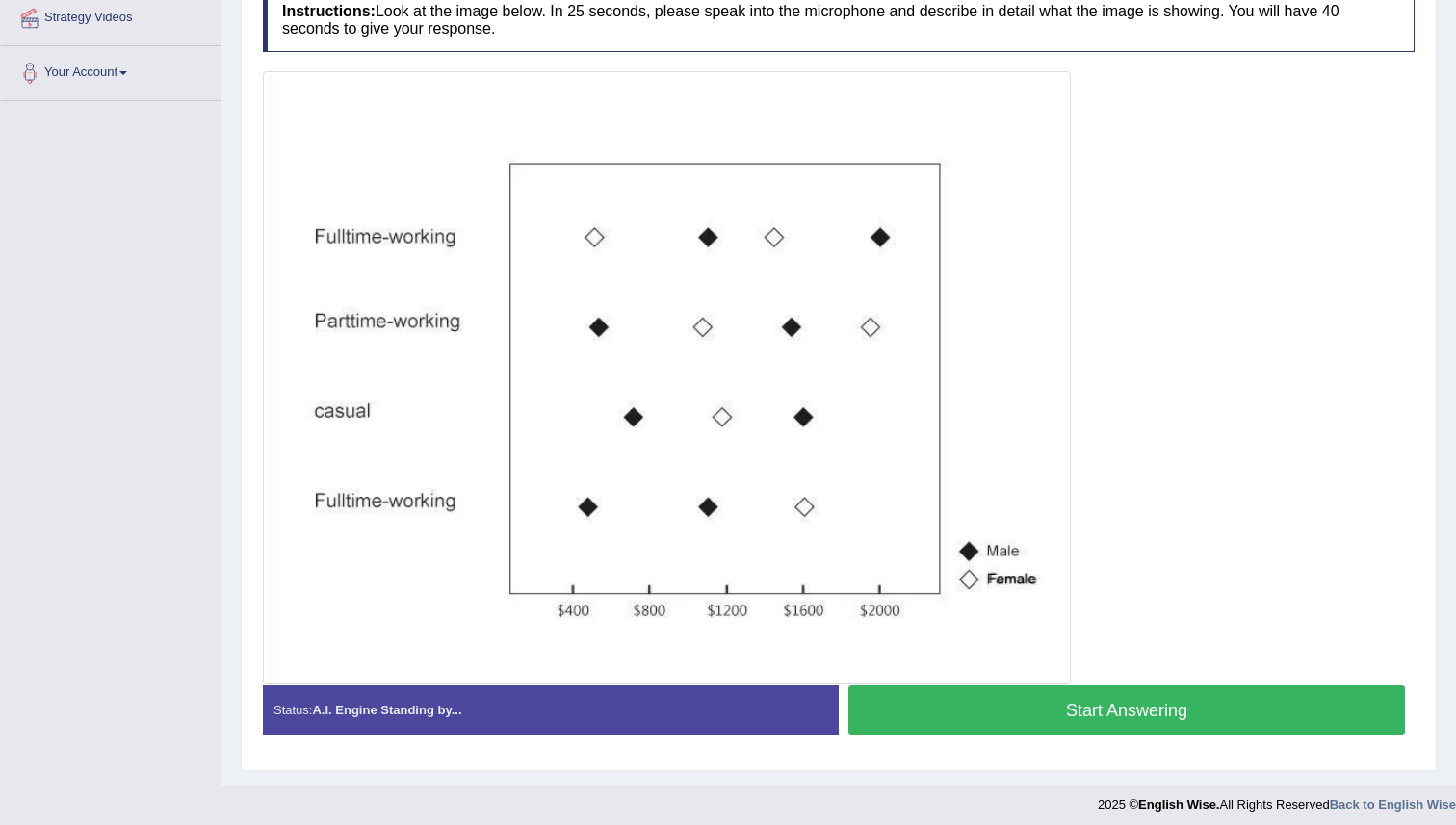
scroll to position [387, 0]
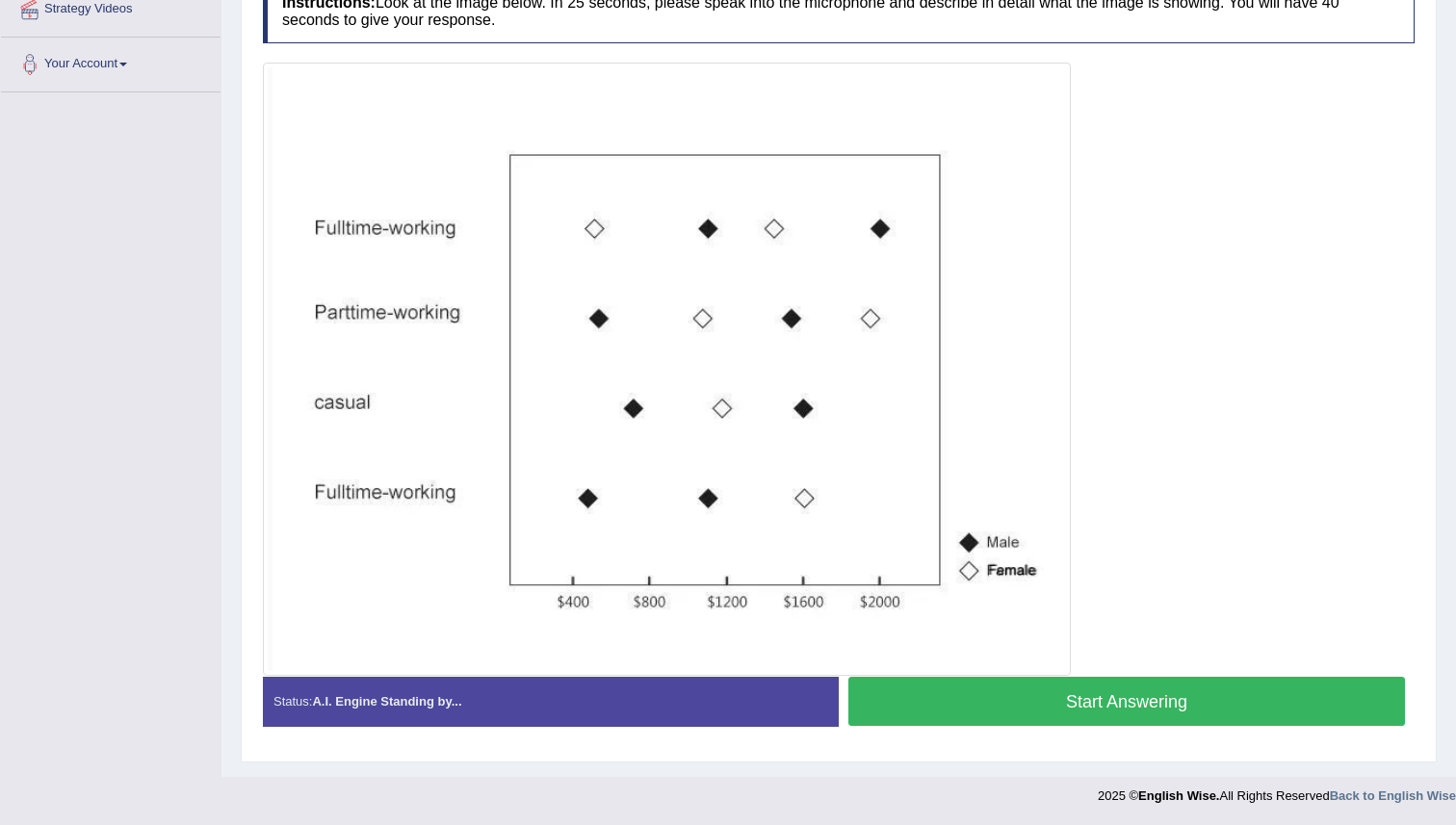
click at [868, 699] on button "Start Answering" at bounding box center [1127, 701] width 557 height 49
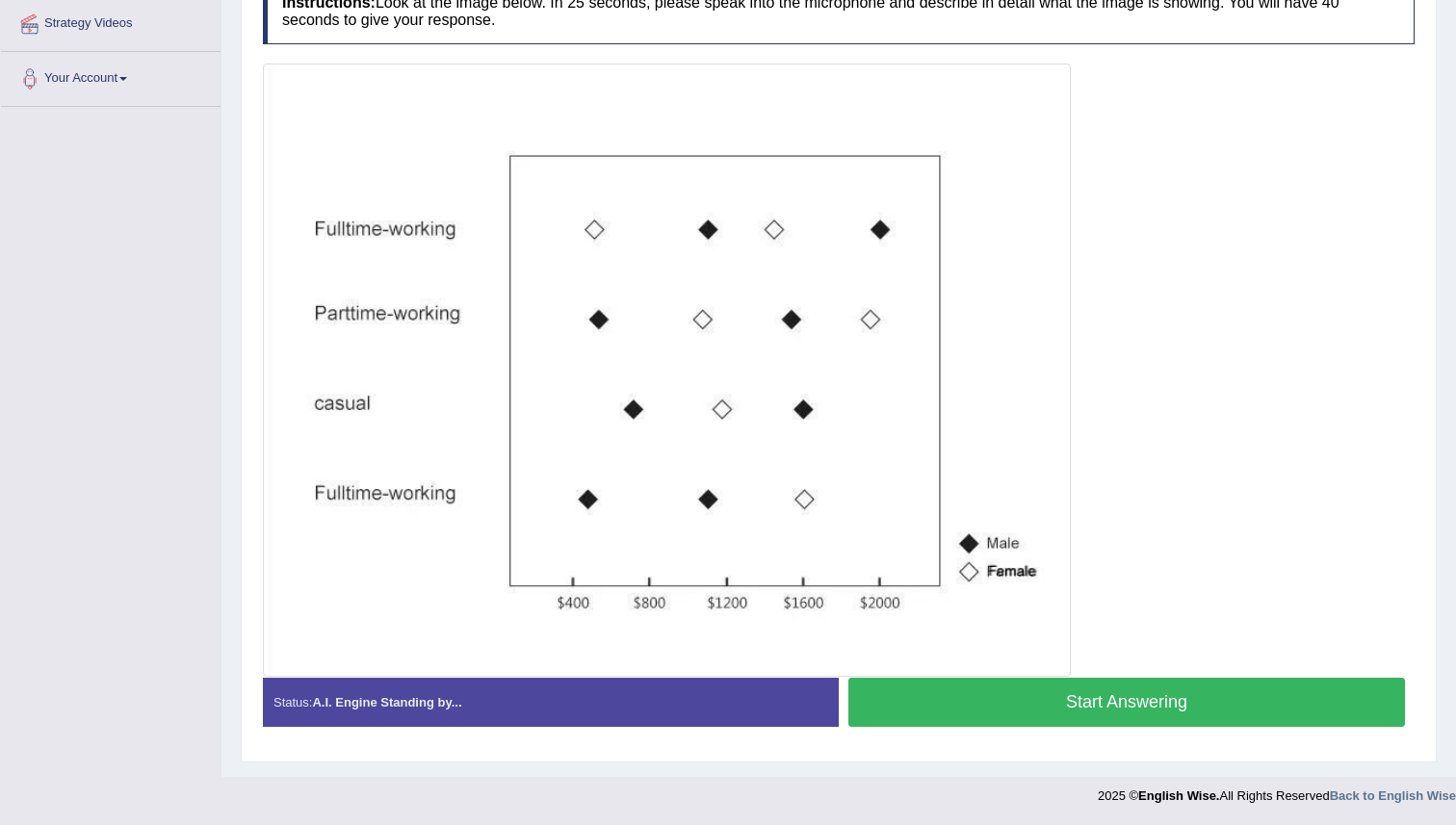
scroll to position [373, 0]
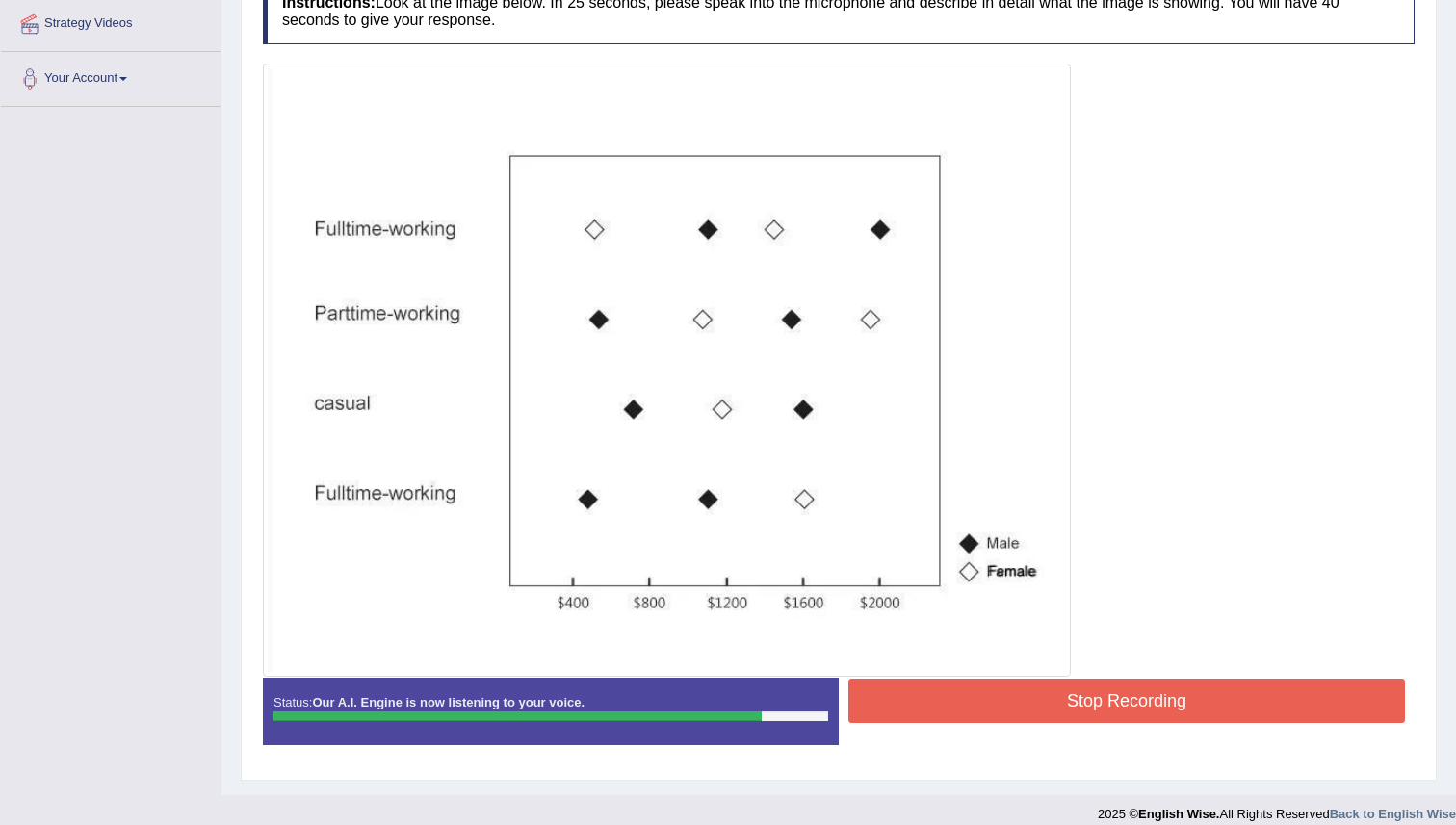
click at [870, 697] on button "Stop Recording" at bounding box center [1127, 701] width 557 height 45
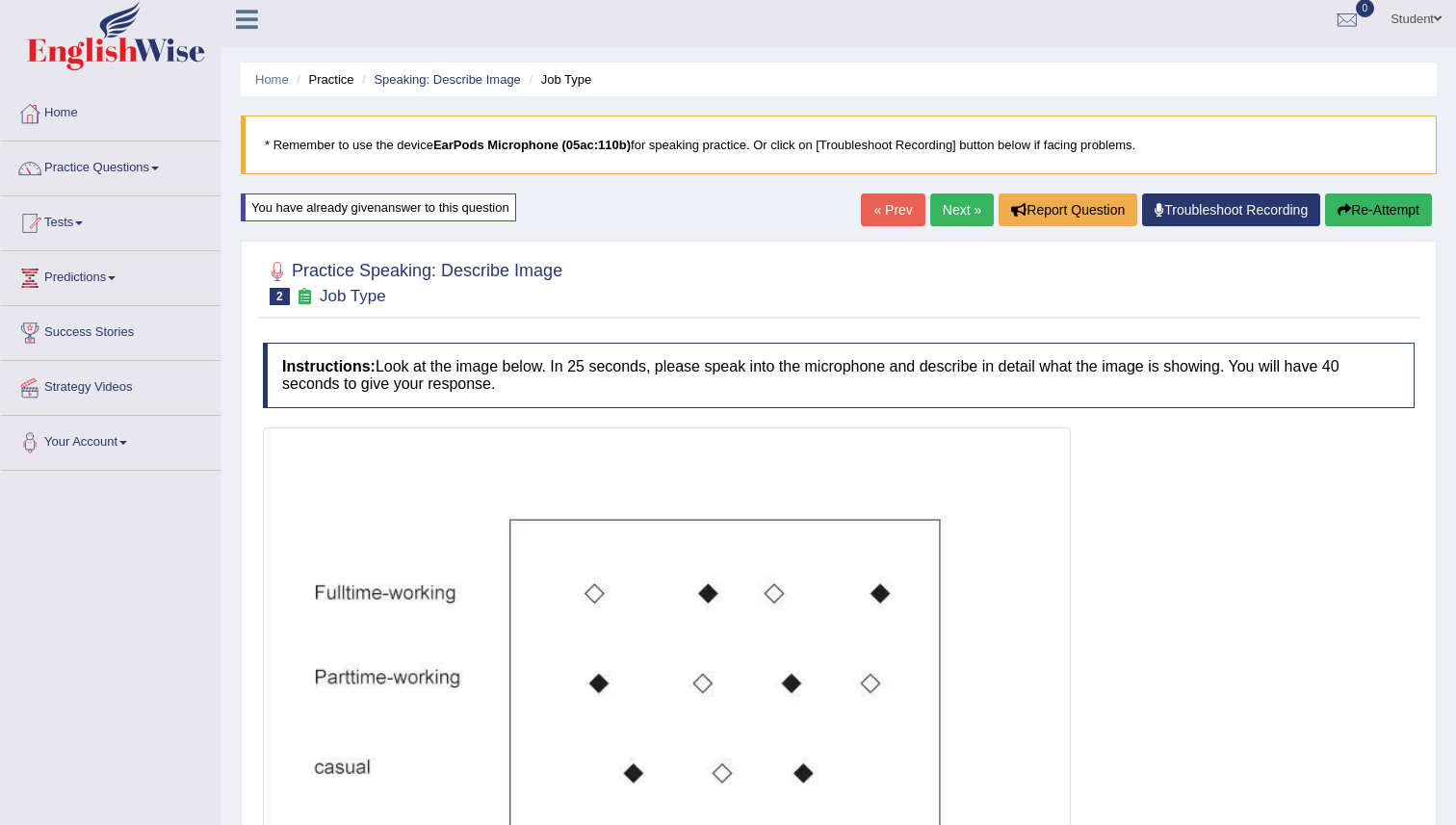
scroll to position [0, 0]
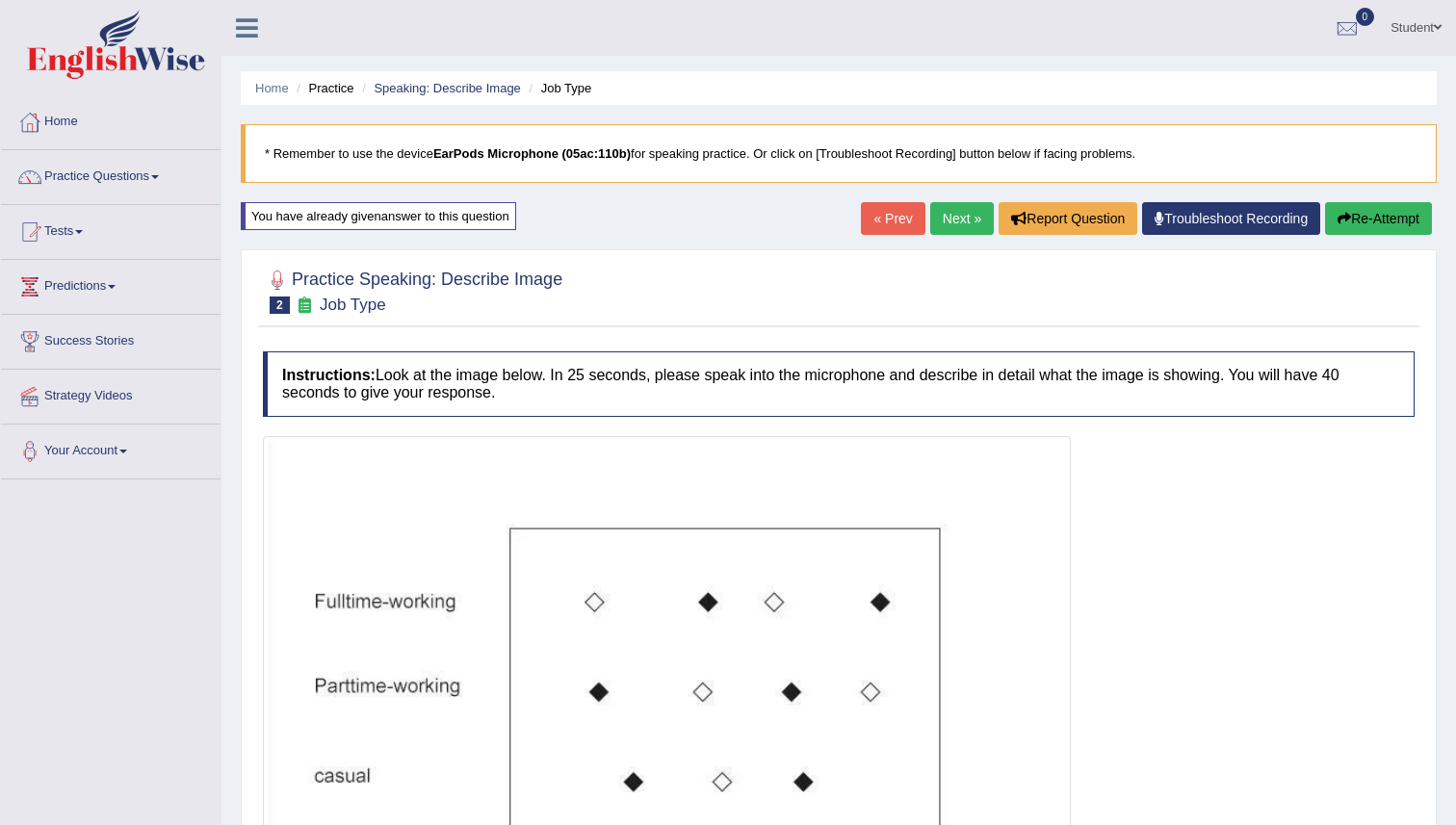
click at [938, 224] on link "Next »" at bounding box center [962, 219] width 63 height 33
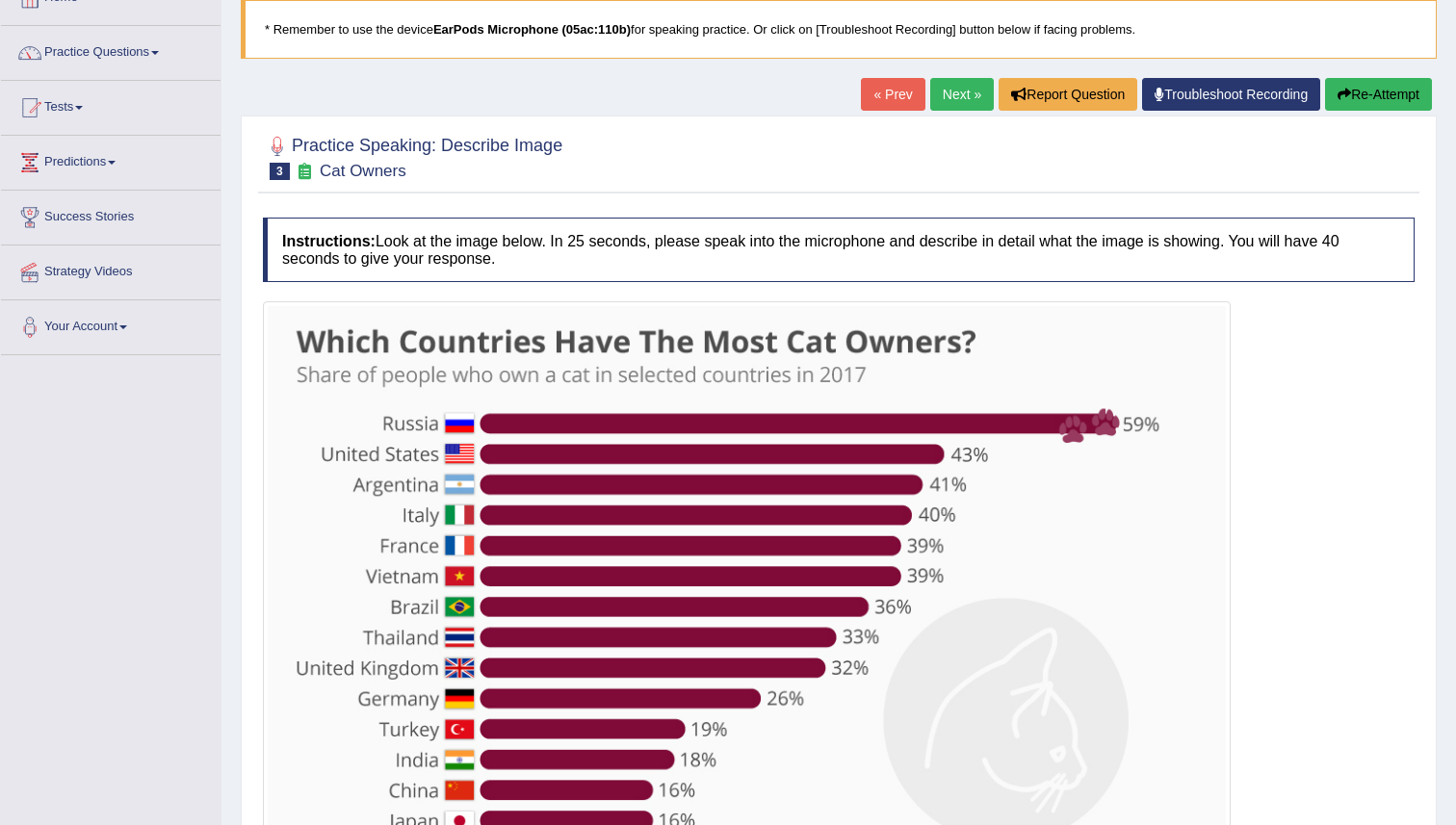
scroll to position [332, 0]
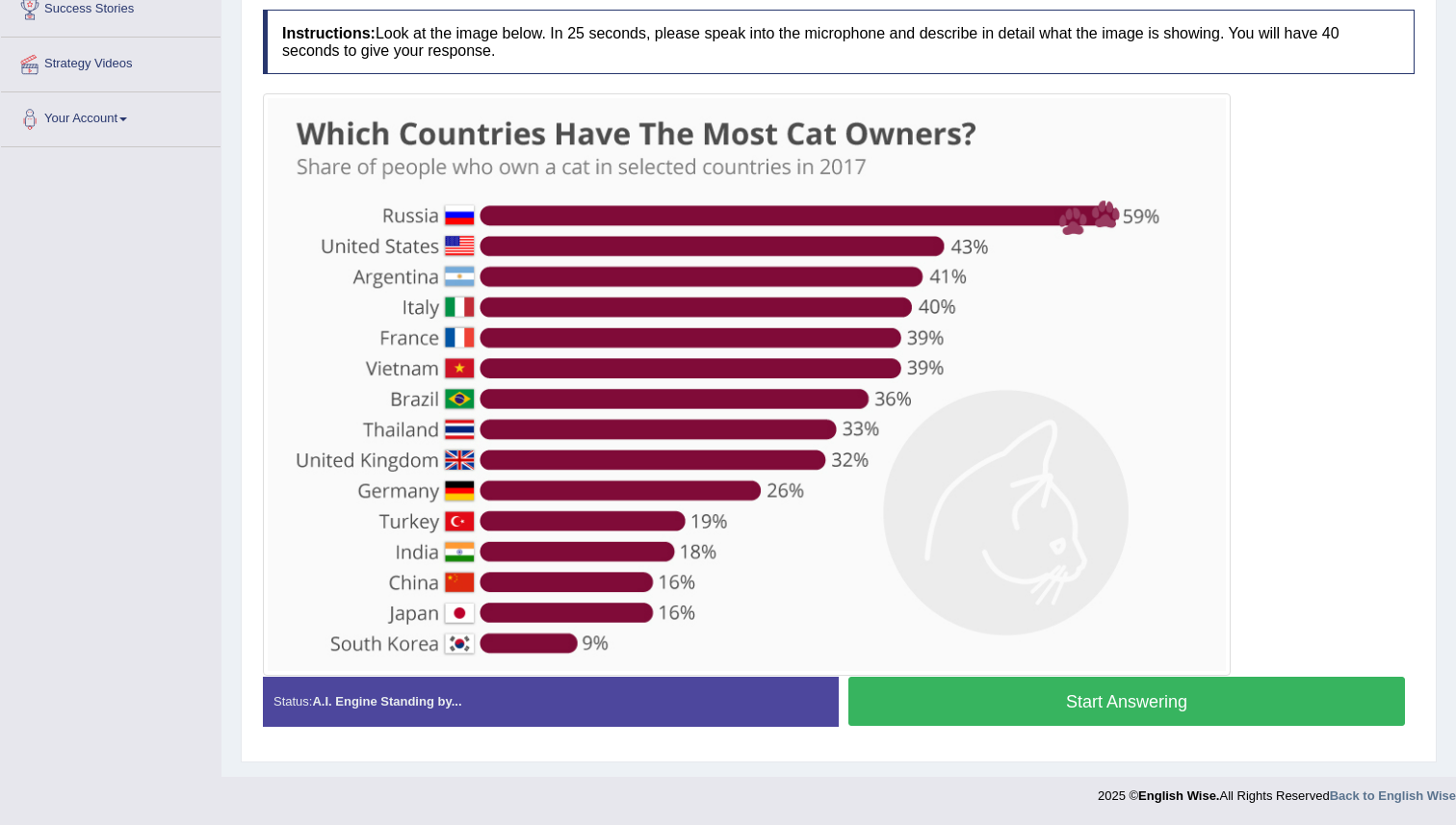
click at [909, 717] on button "Start Answering" at bounding box center [1127, 701] width 557 height 49
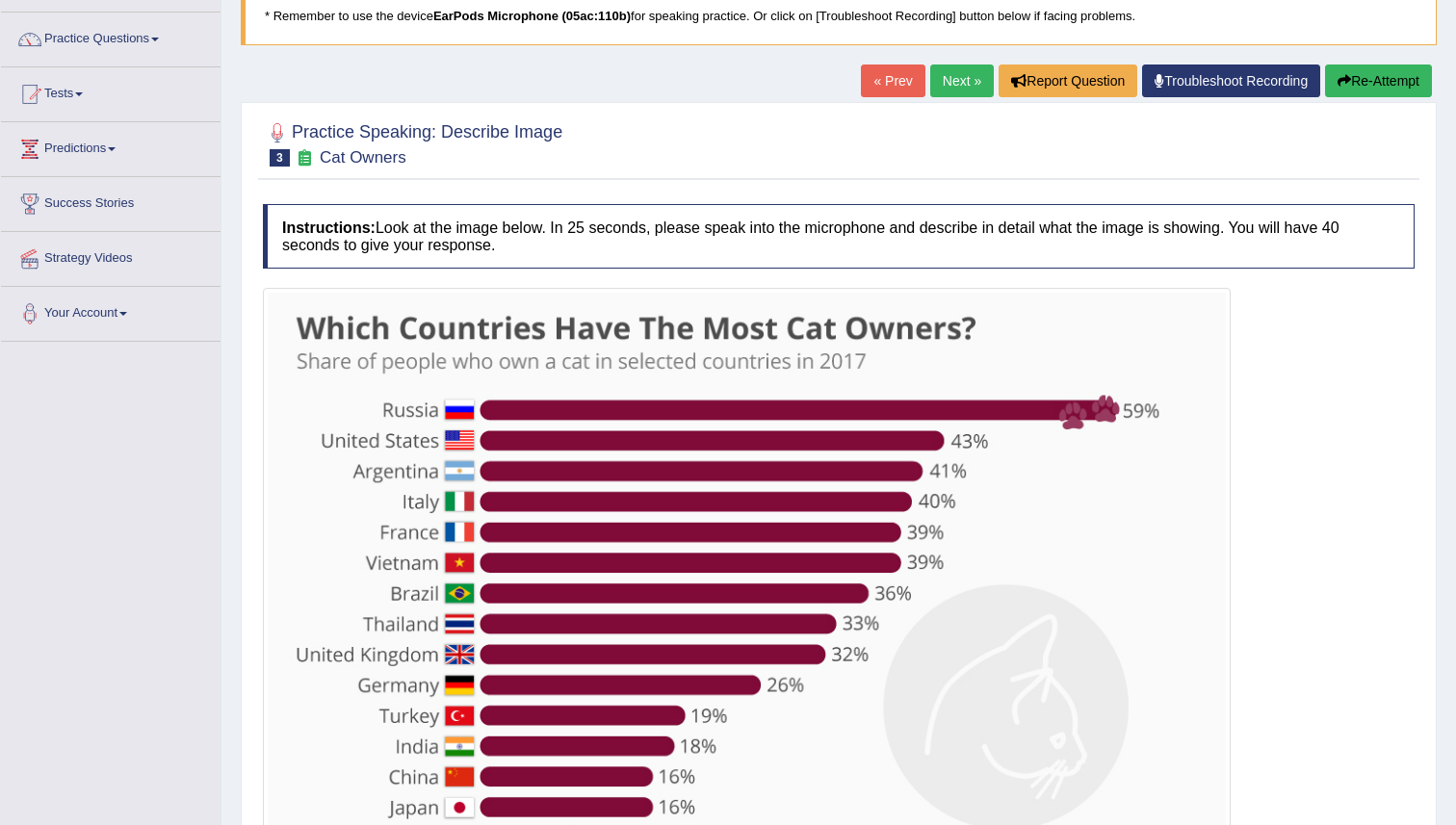
scroll to position [90, 0]
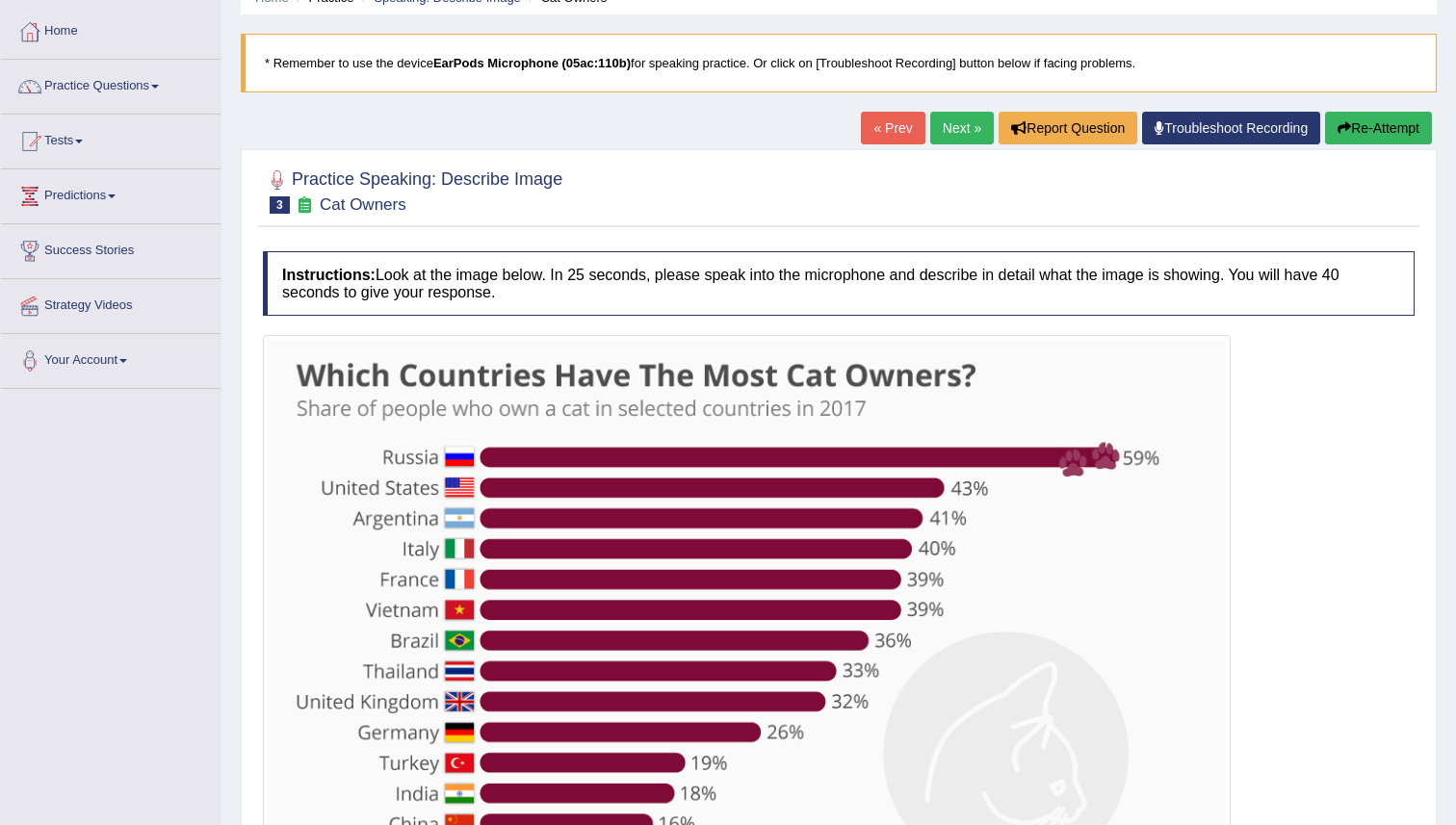
click at [1341, 139] on button "Re-Attempt" at bounding box center [1378, 128] width 107 height 33
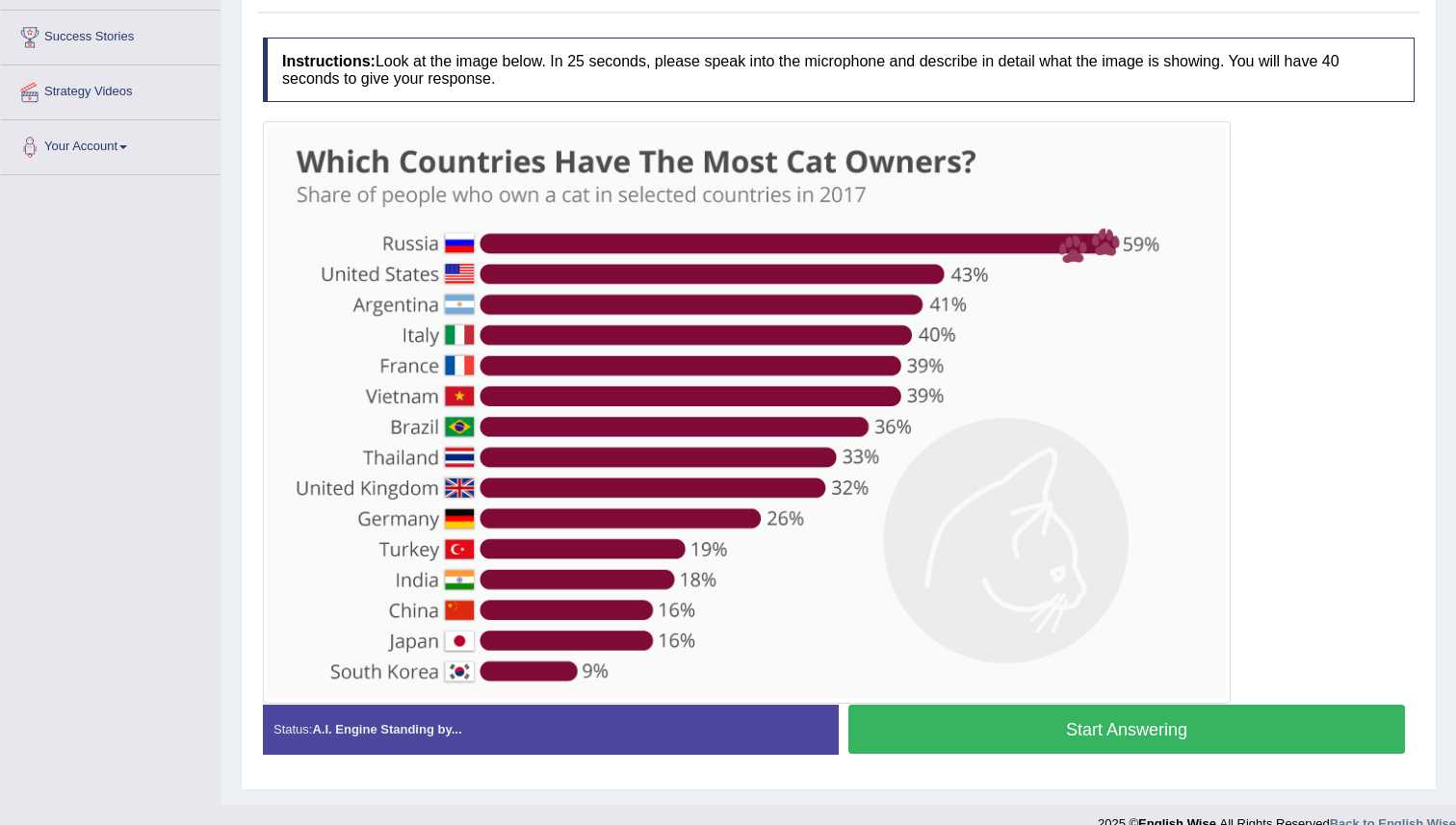
scroll to position [305, 0]
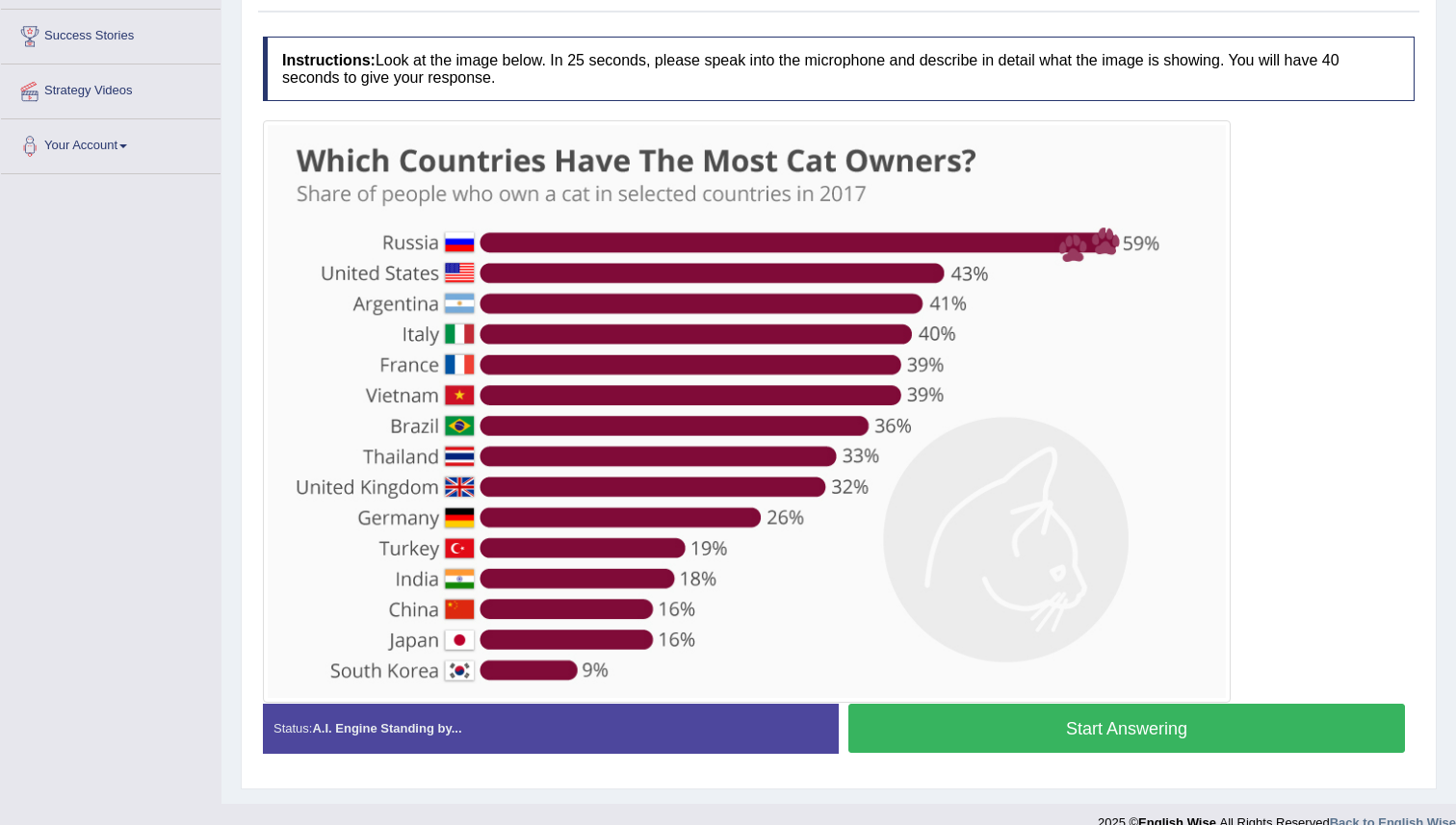
click at [929, 732] on button "Start Answering" at bounding box center [1127, 728] width 557 height 49
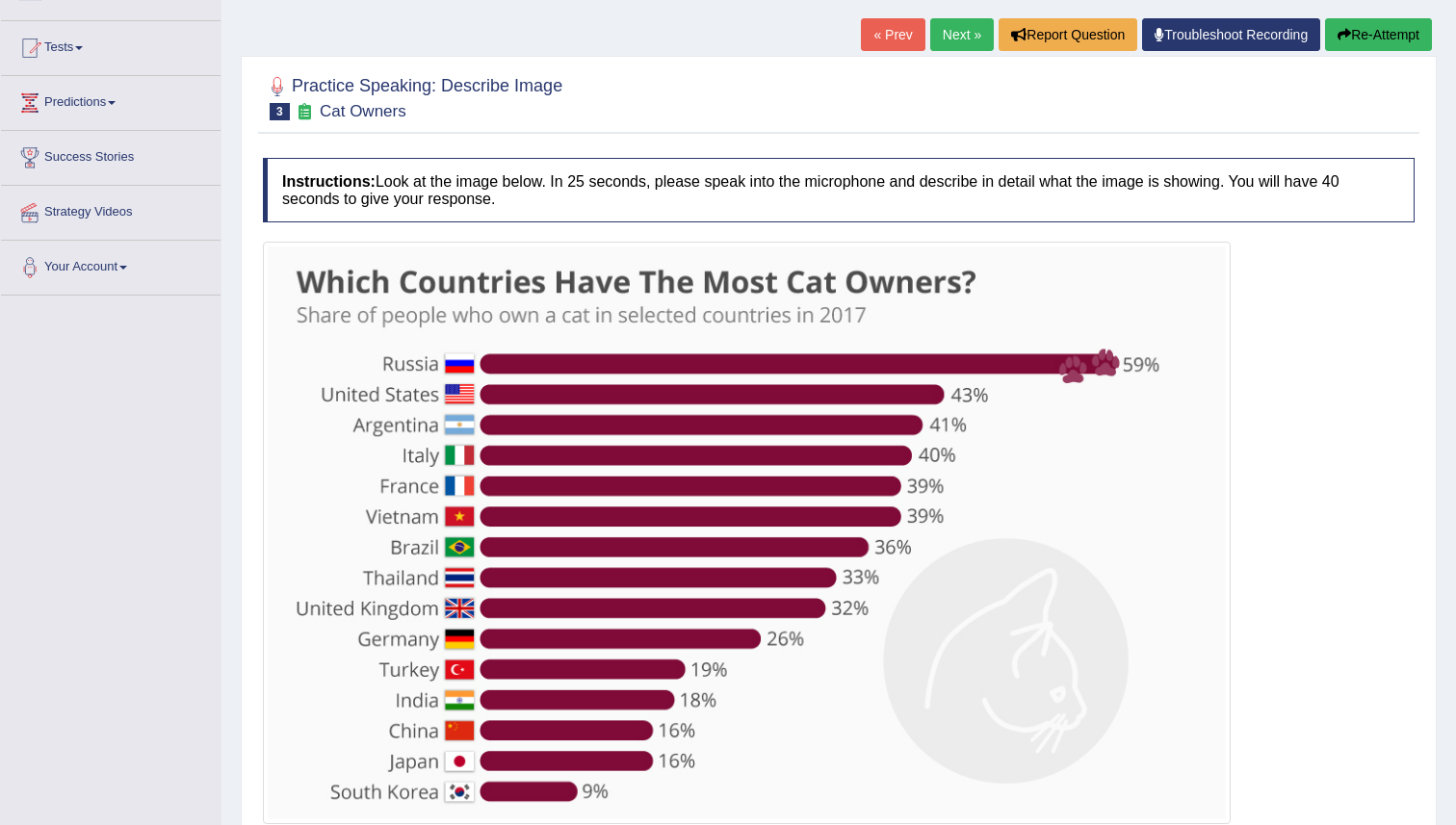
scroll to position [127, 0]
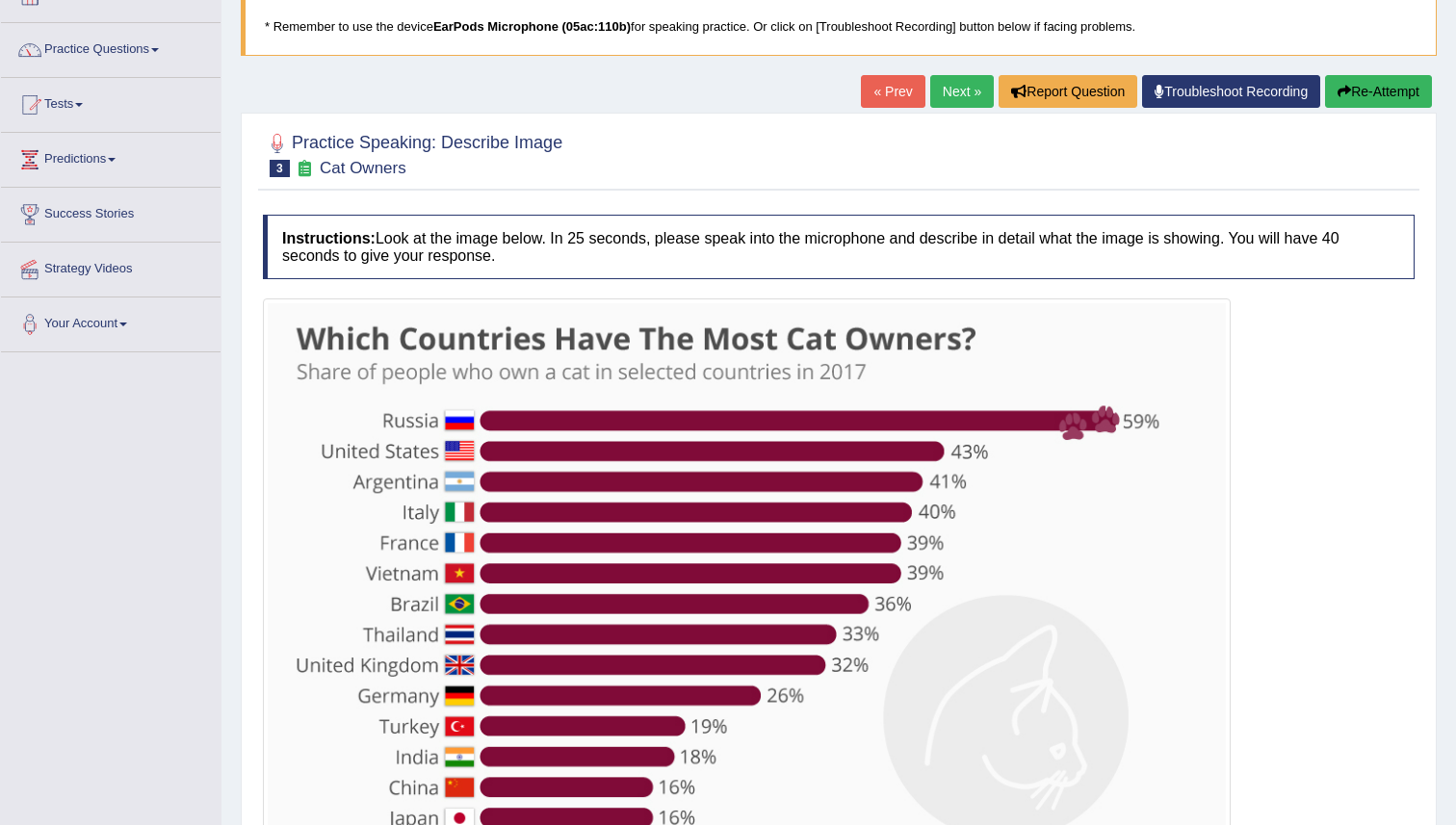
click at [1359, 85] on button "Re-Attempt" at bounding box center [1378, 91] width 107 height 33
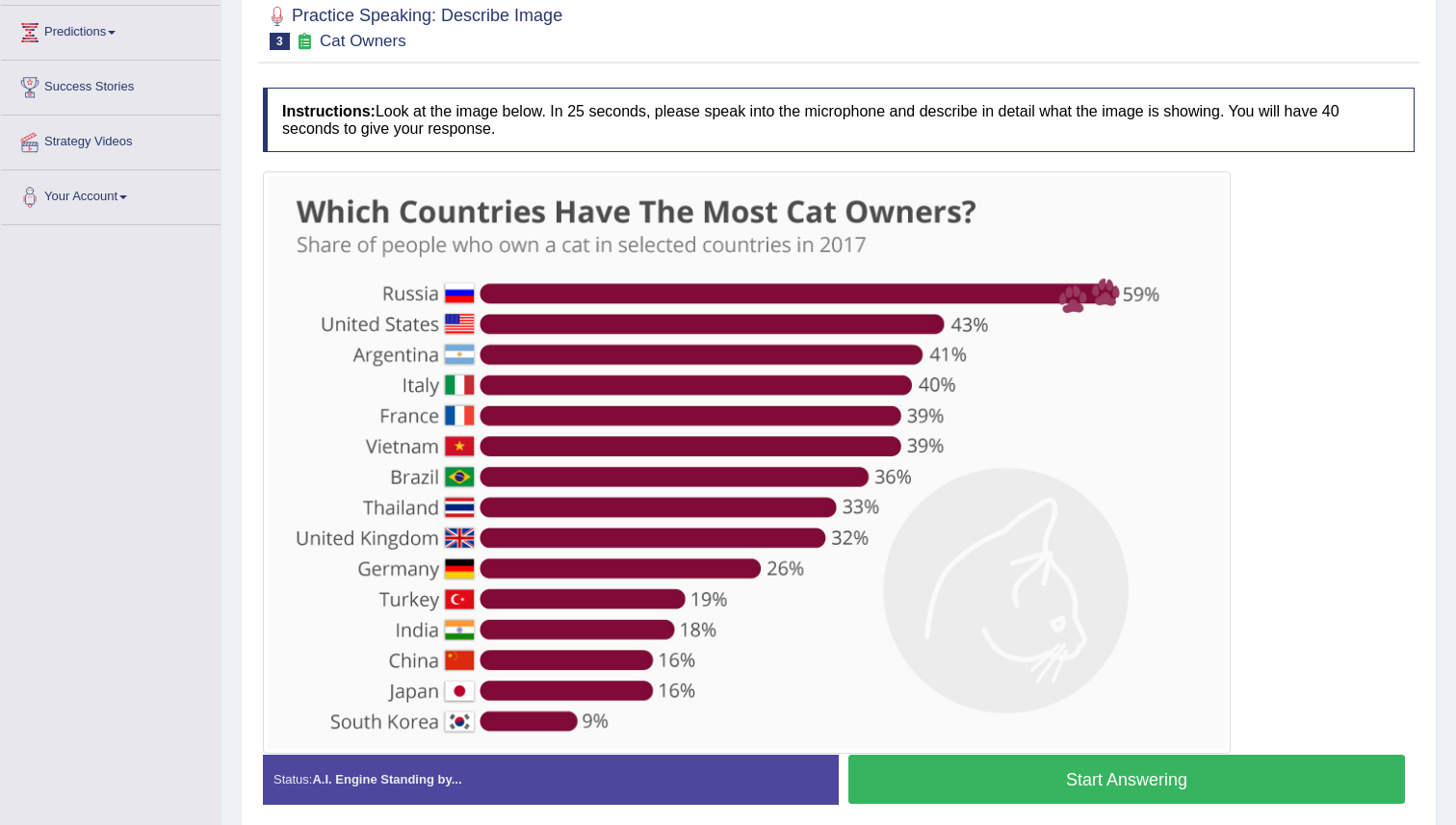
scroll to position [332, 0]
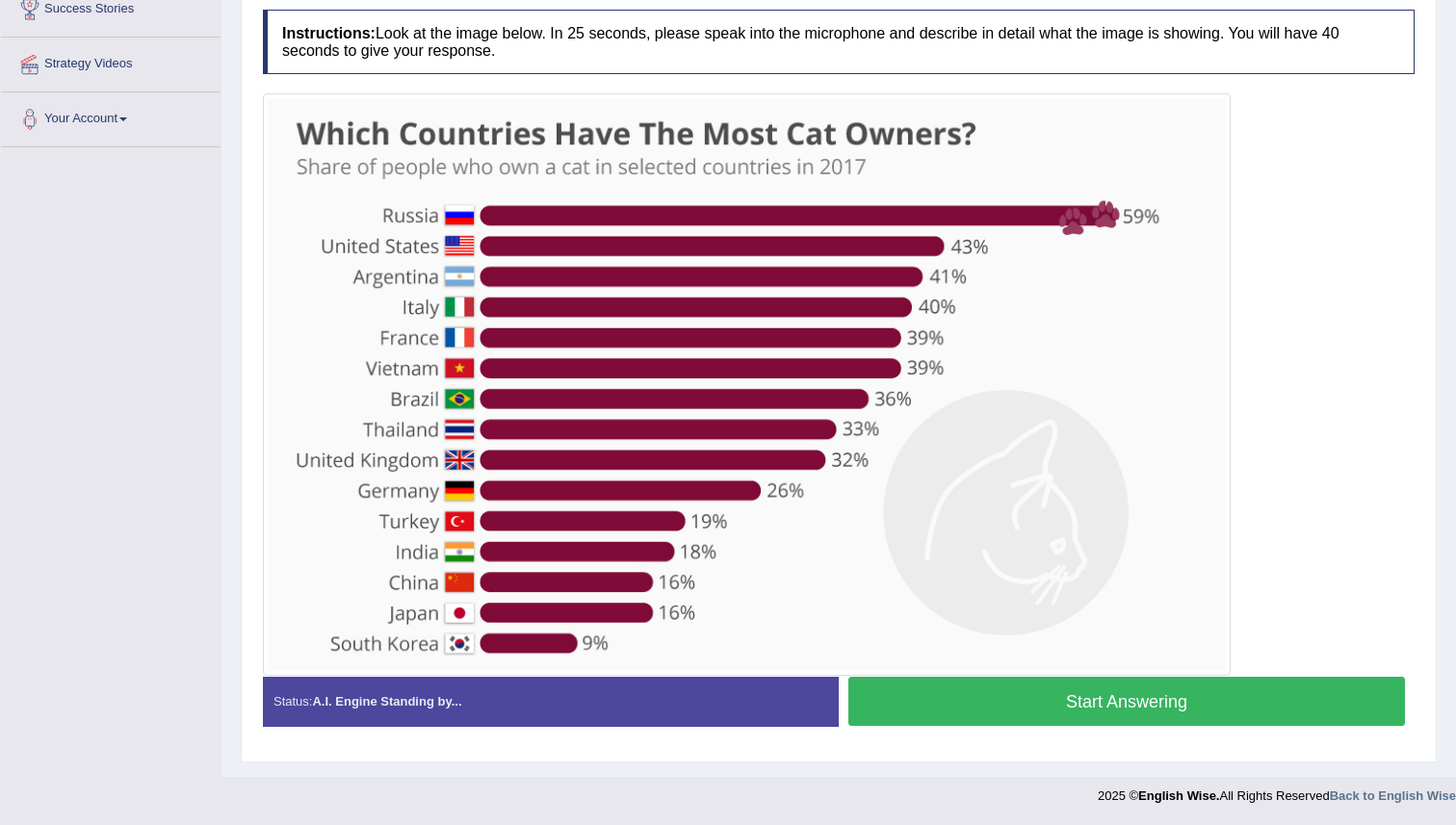
click at [892, 689] on button "Start Answering" at bounding box center [1127, 701] width 557 height 49
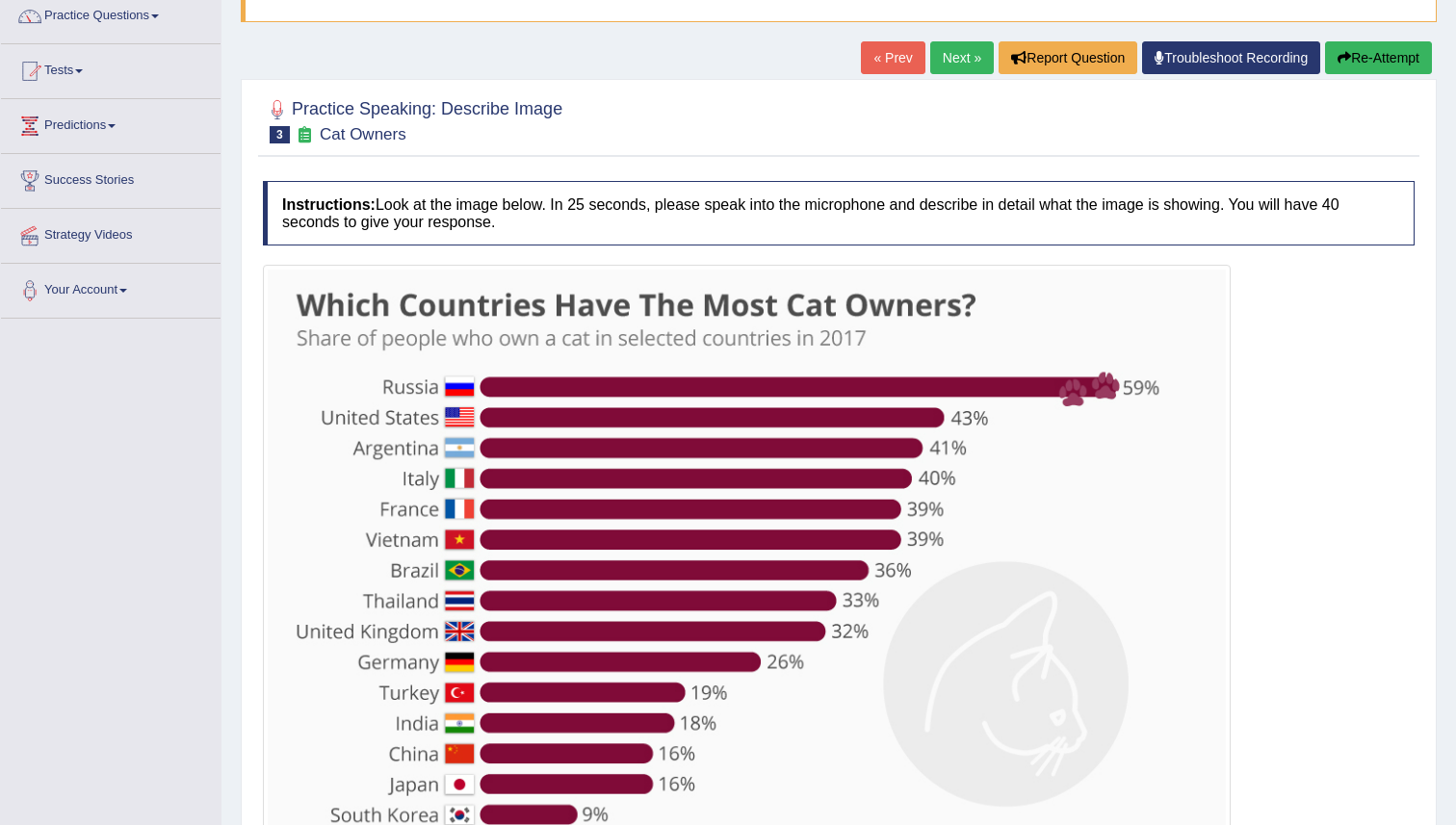
scroll to position [154, 0]
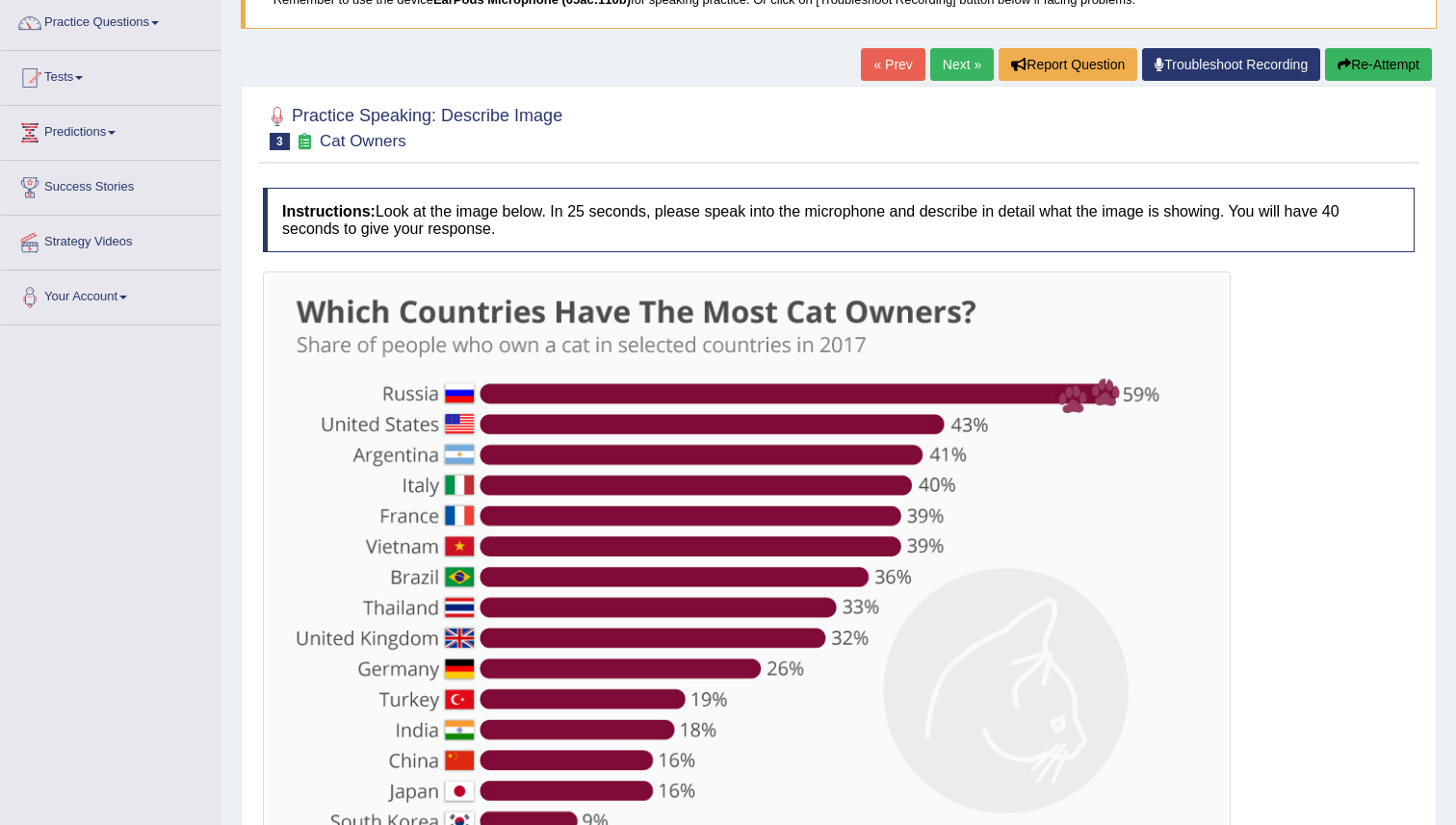
click at [1373, 48] on button "Re-Attempt" at bounding box center [1378, 64] width 107 height 33
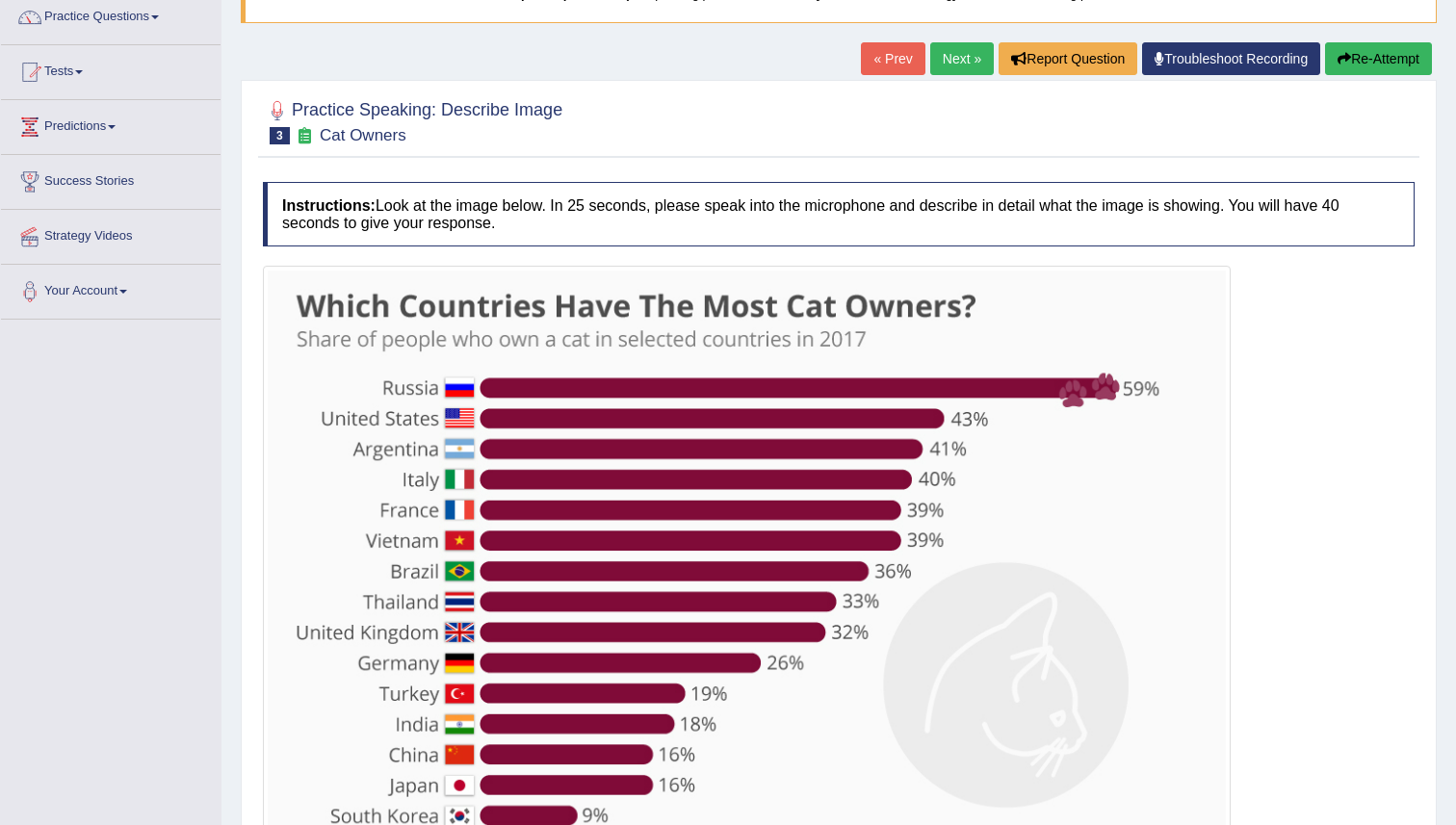
scroll to position [332, 0]
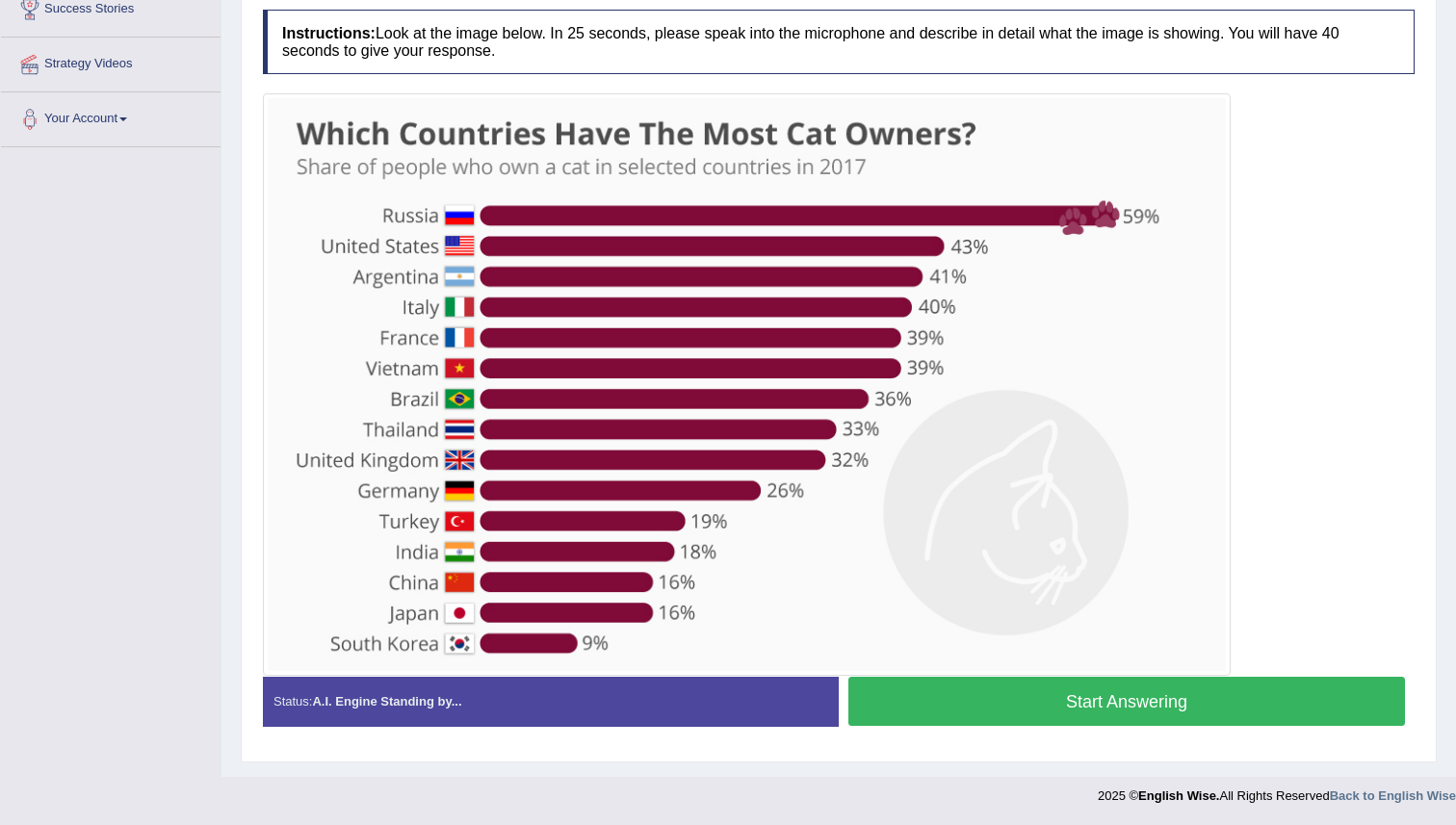
click at [928, 701] on button "Start Answering" at bounding box center [1127, 701] width 557 height 49
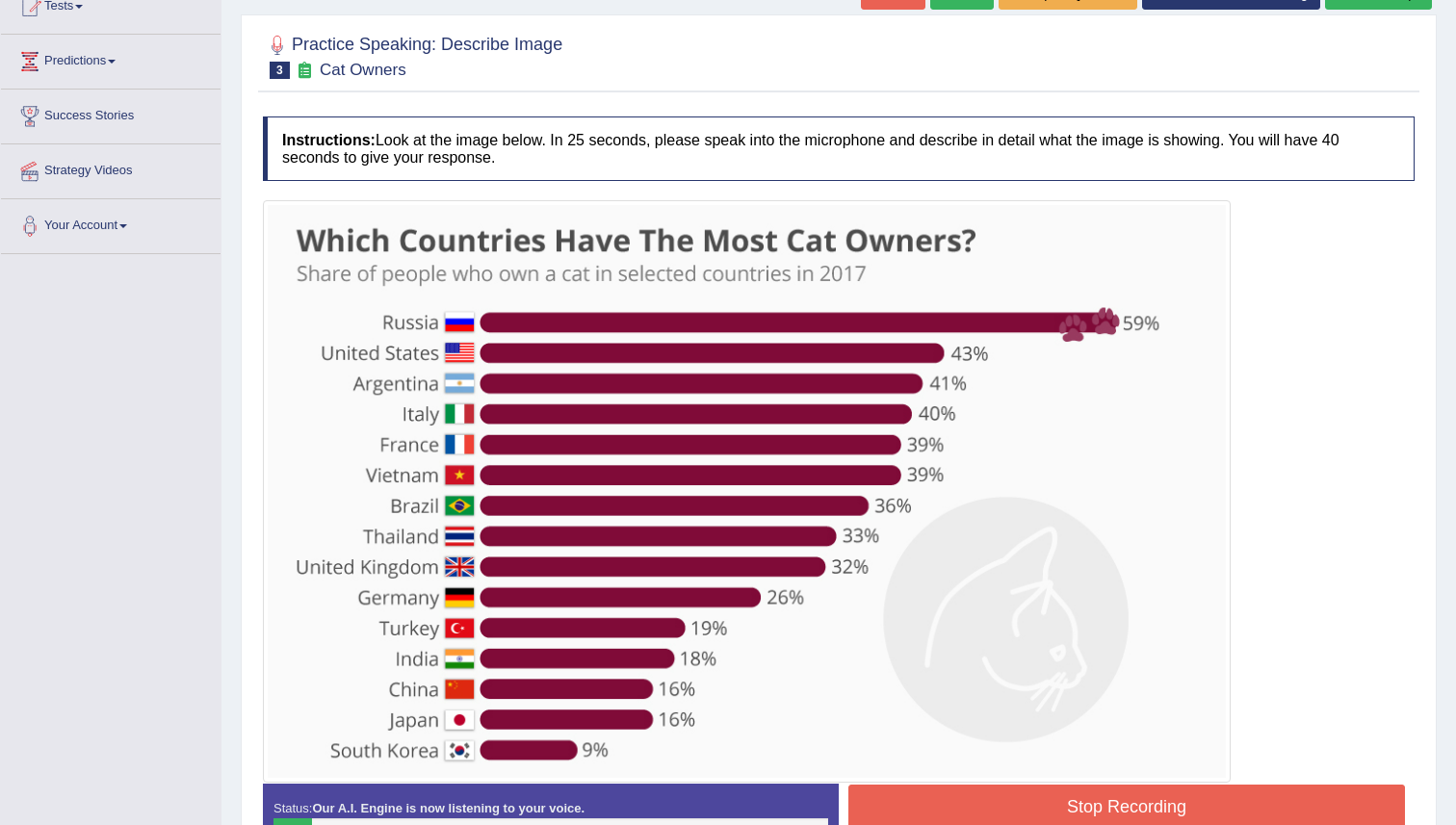
scroll to position [217, 0]
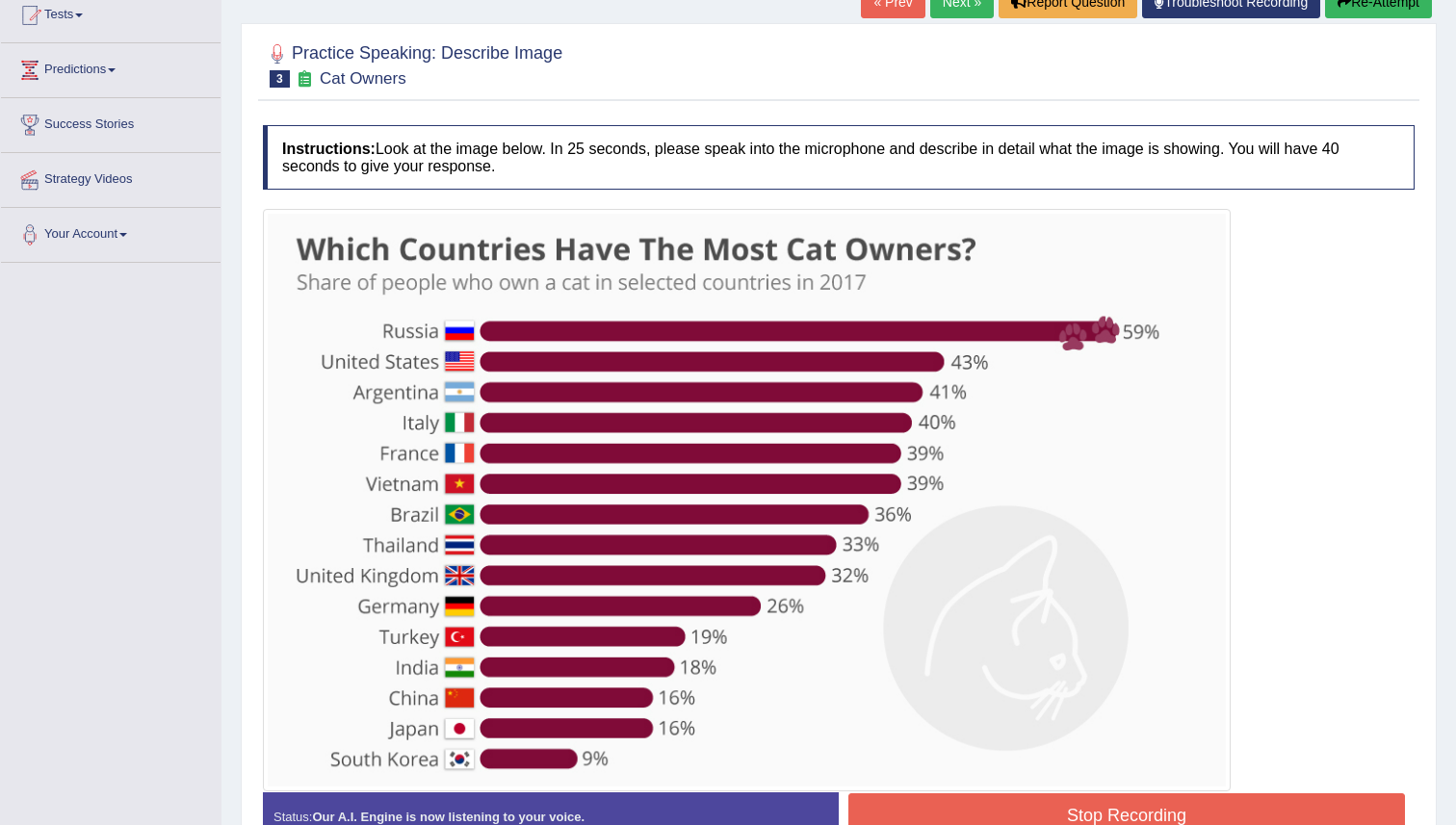
click at [1357, 13] on button "Re-Attempt" at bounding box center [1378, 2] width 107 height 33
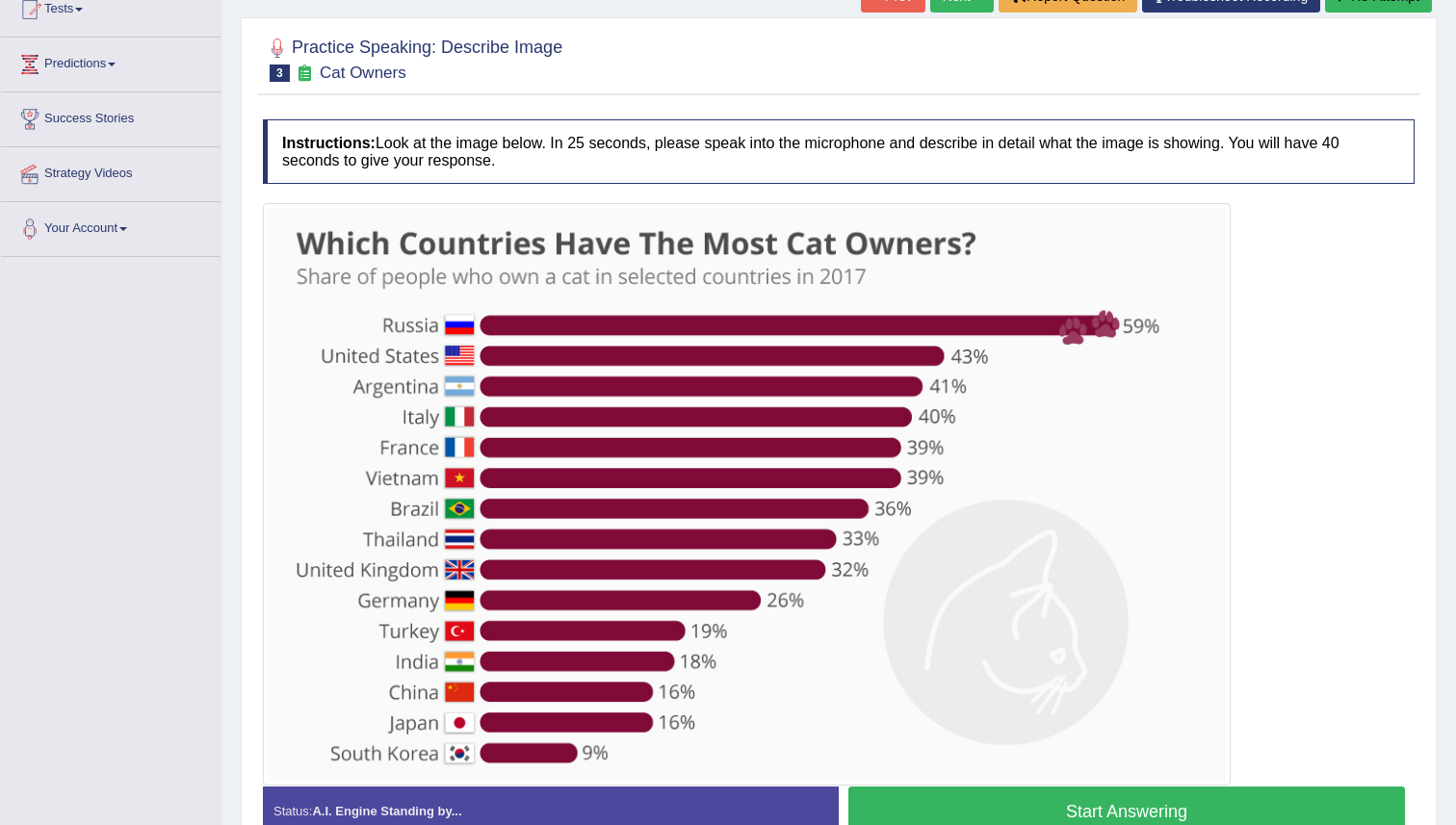
scroll to position [332, 0]
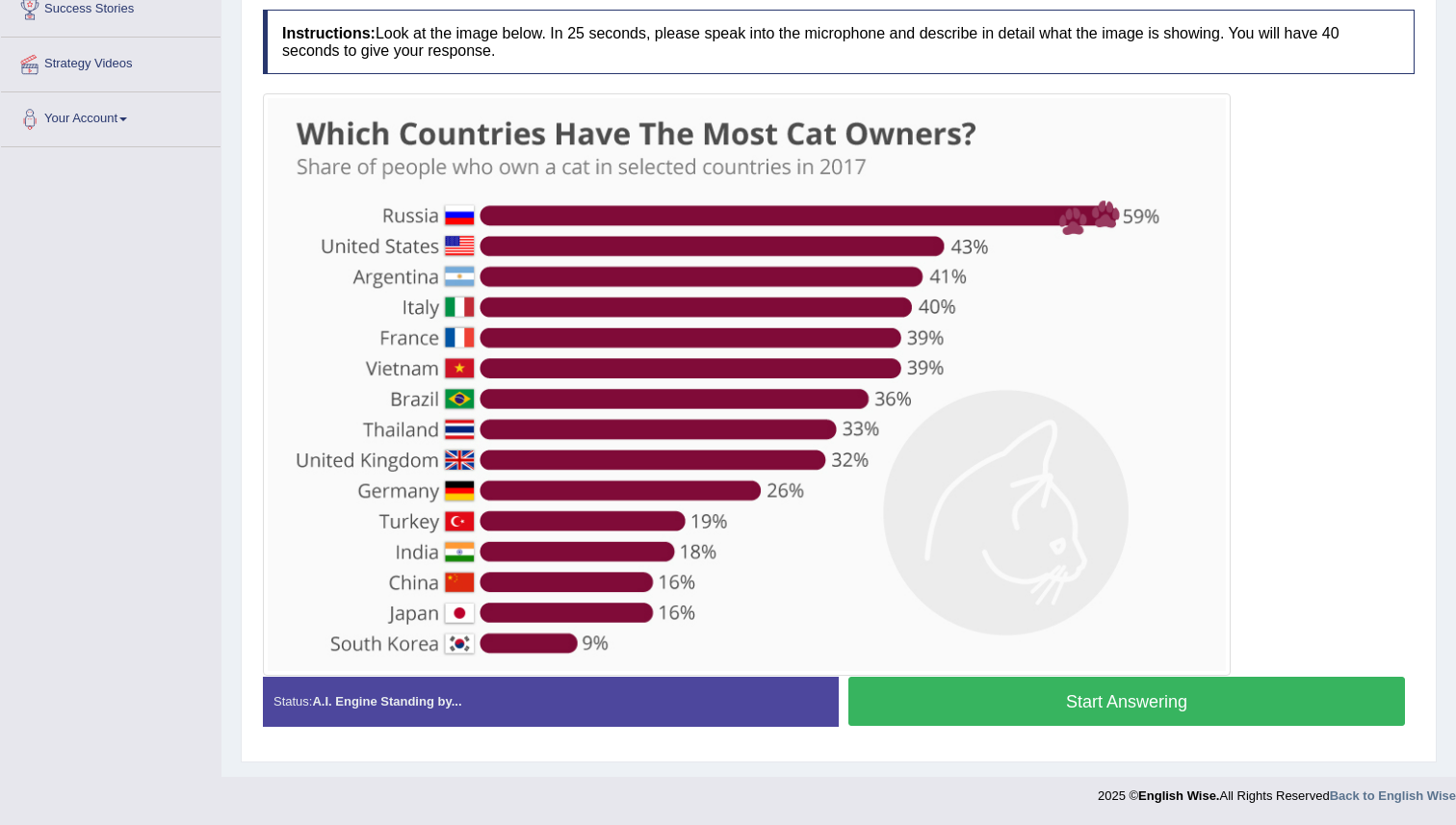
click at [876, 703] on button "Start Answering" at bounding box center [1127, 701] width 557 height 49
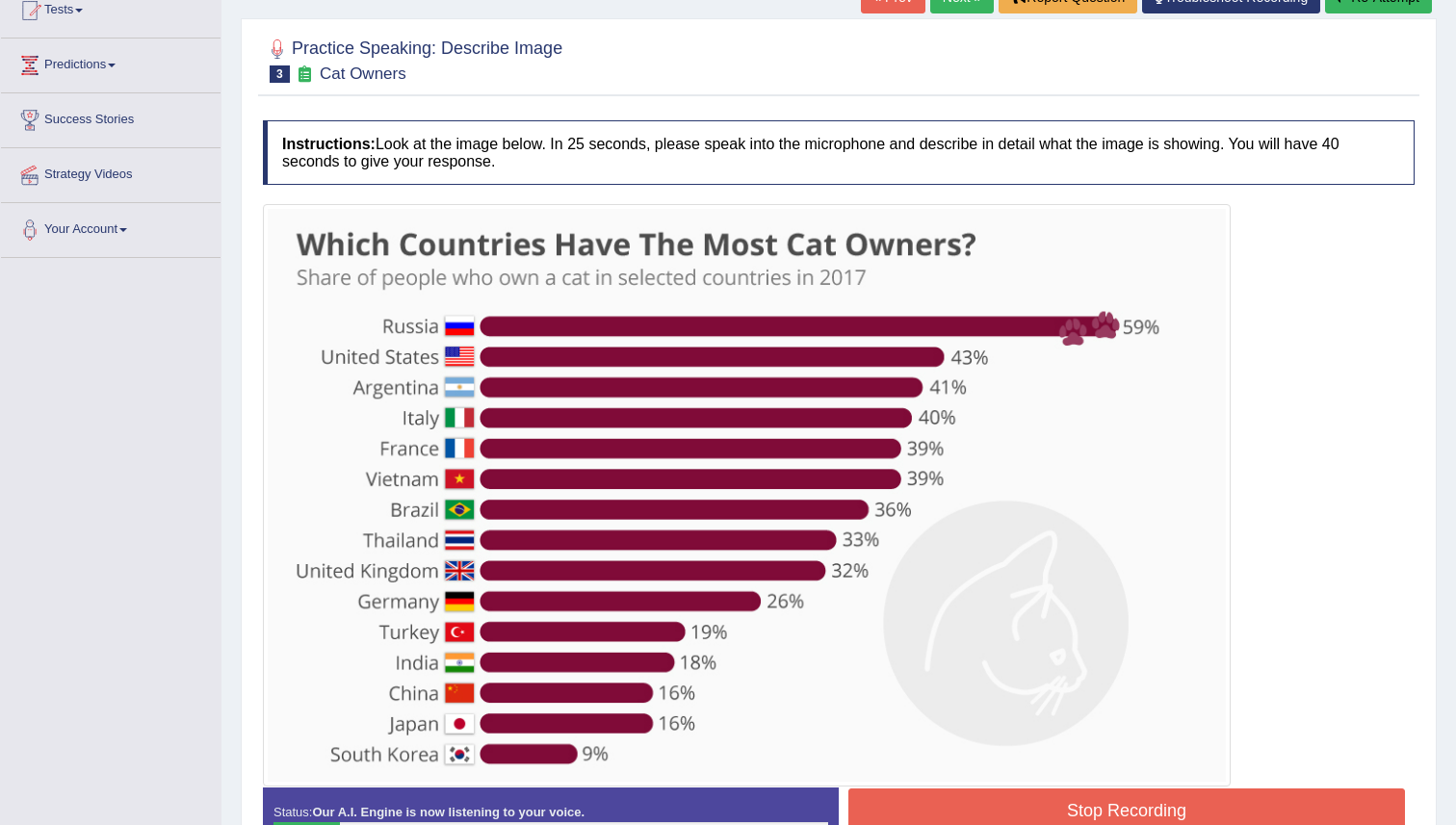
scroll to position [190, 0]
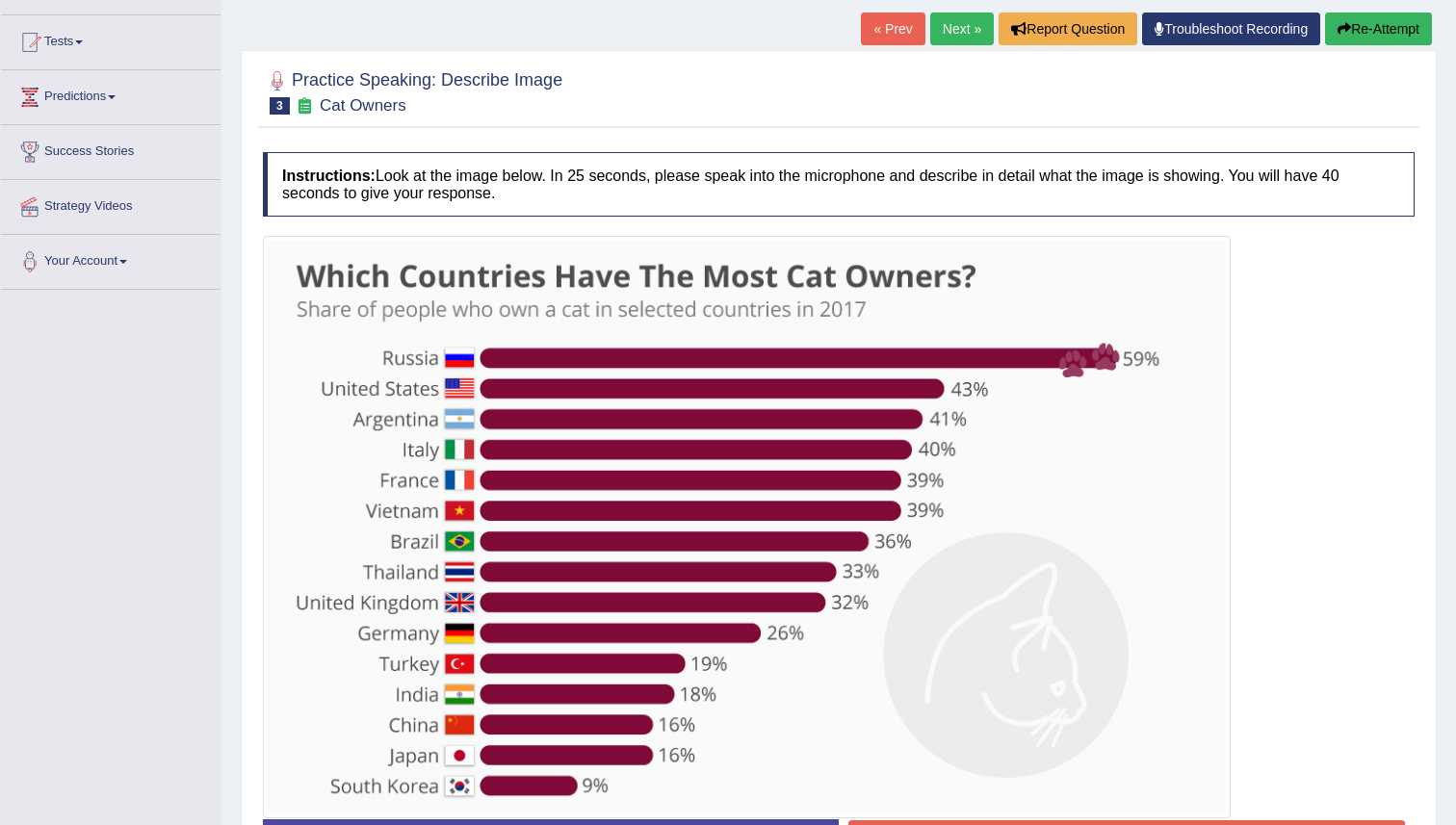
click at [1377, 25] on button "Re-Attempt" at bounding box center [1378, 29] width 107 height 33
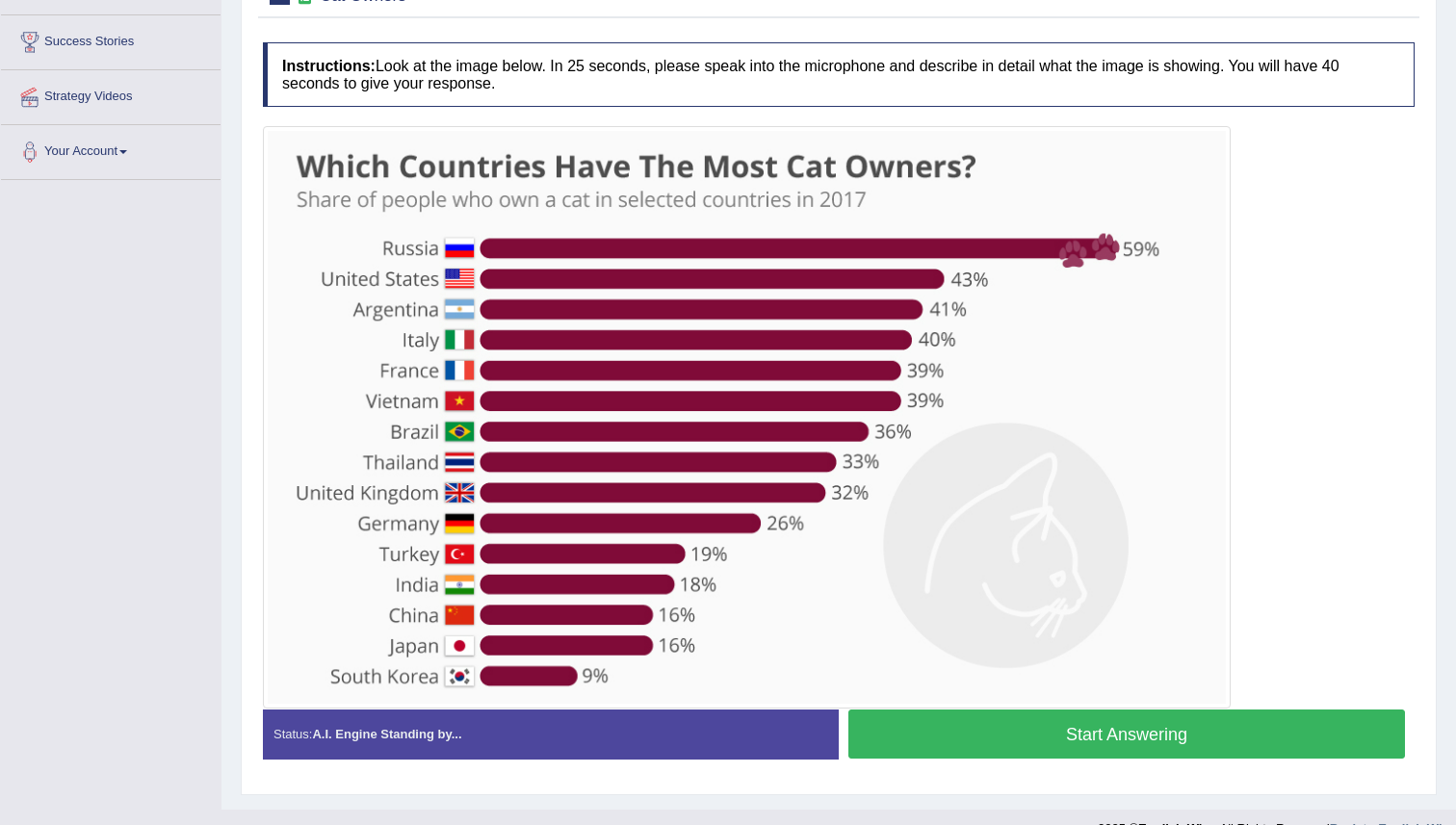
scroll to position [332, 0]
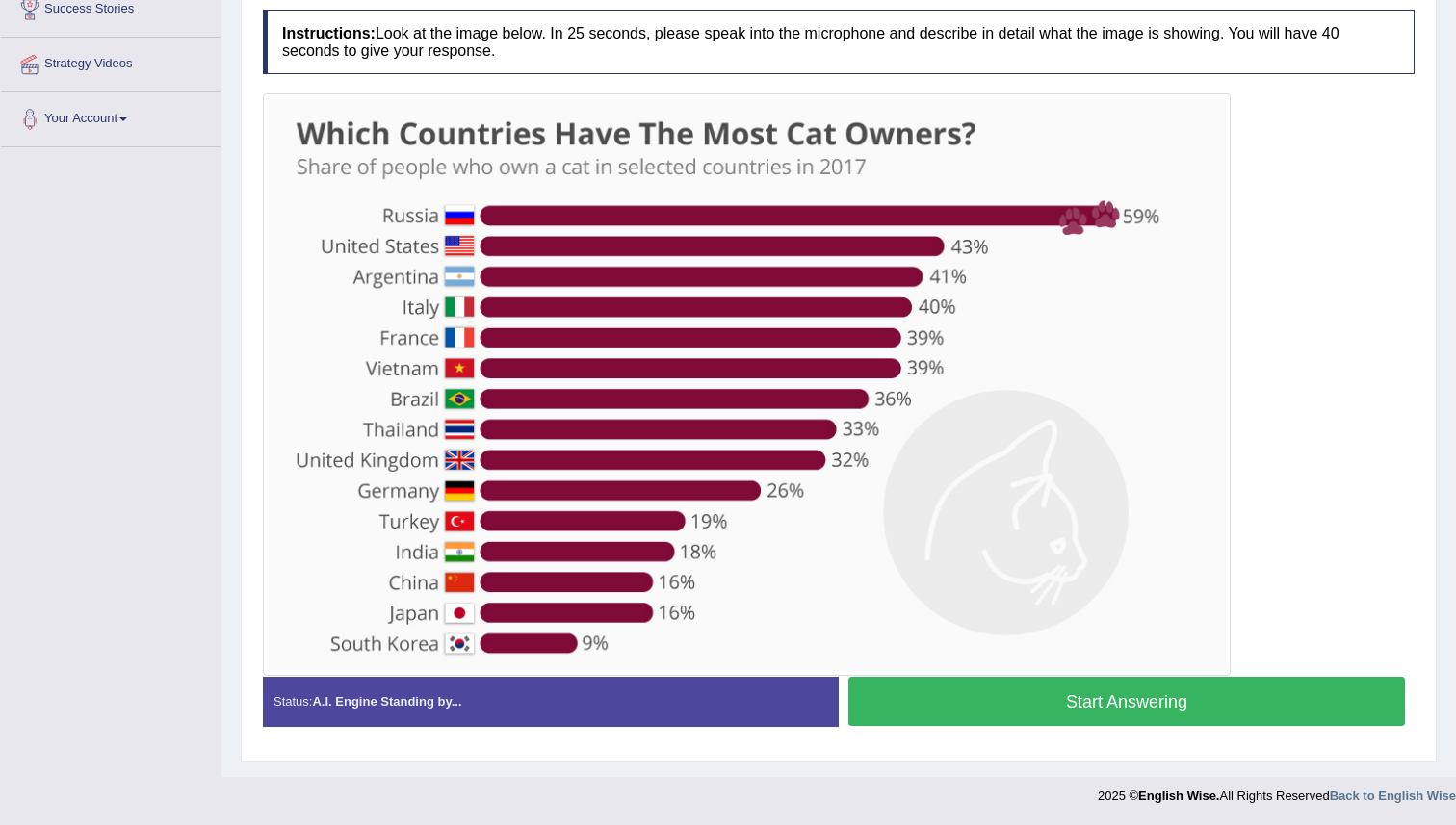
click at [938, 713] on button "Start Answering" at bounding box center [1127, 701] width 557 height 49
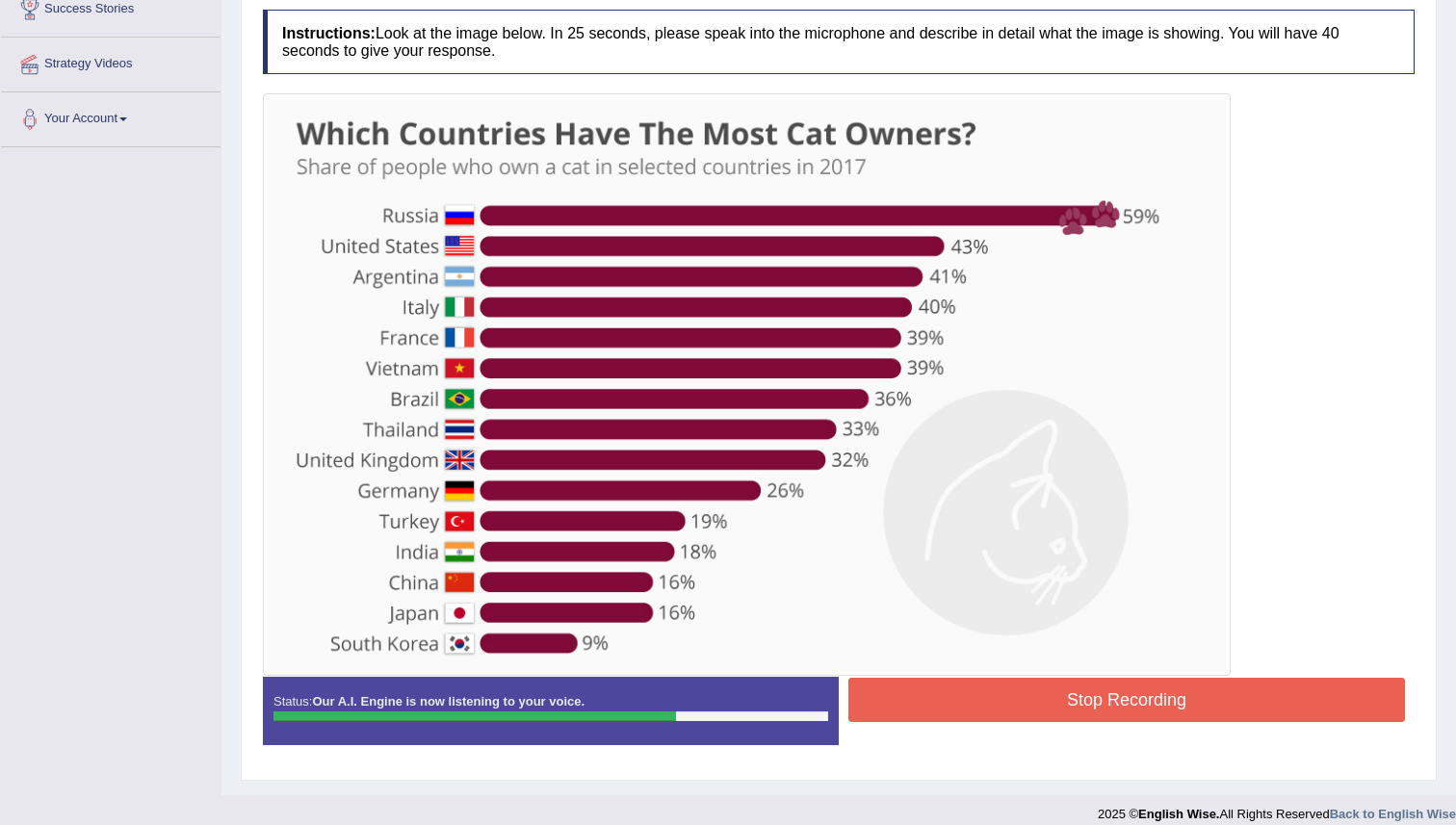
click at [878, 700] on button "Stop Recording" at bounding box center [1127, 700] width 557 height 45
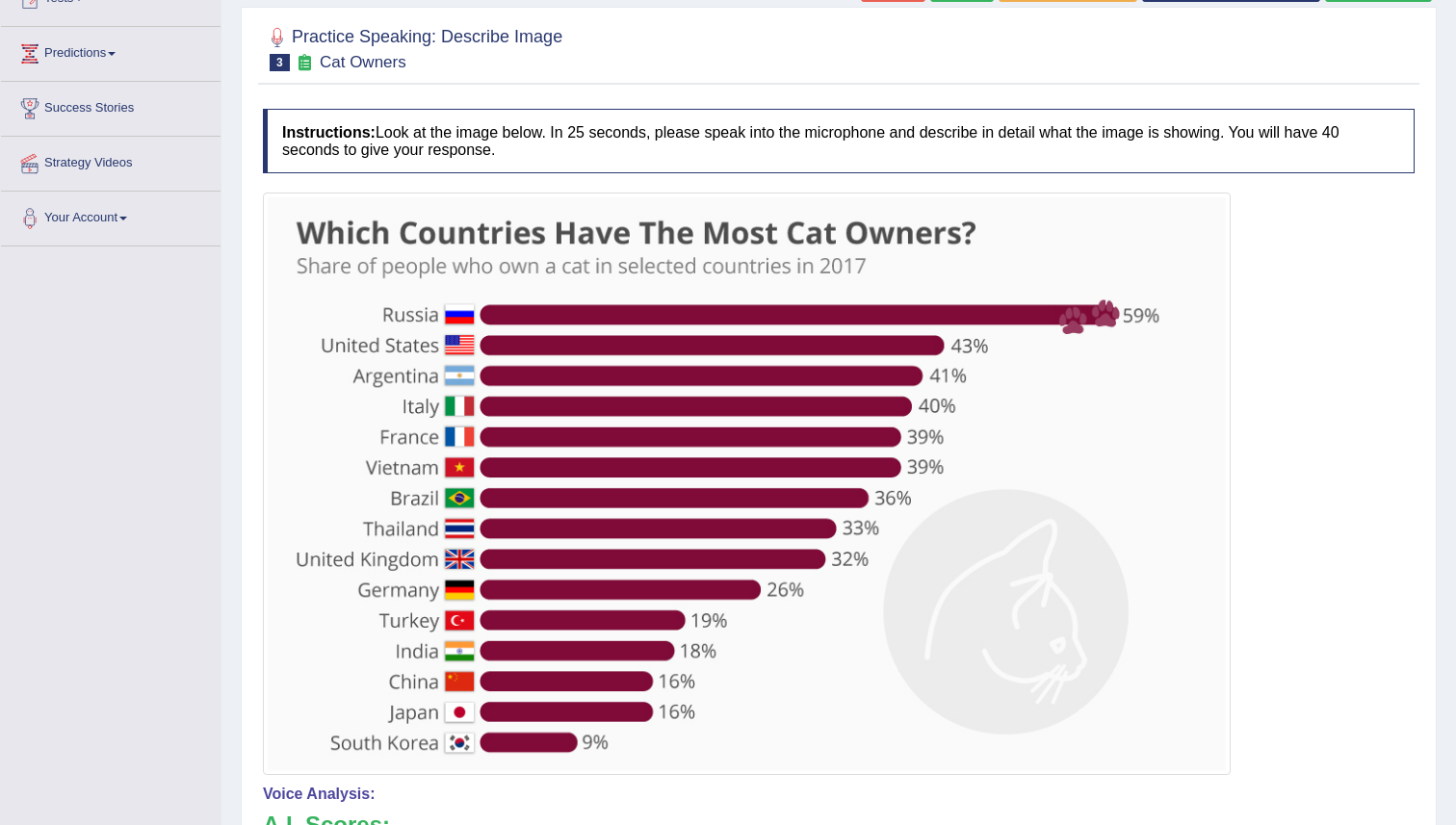
scroll to position [0, 0]
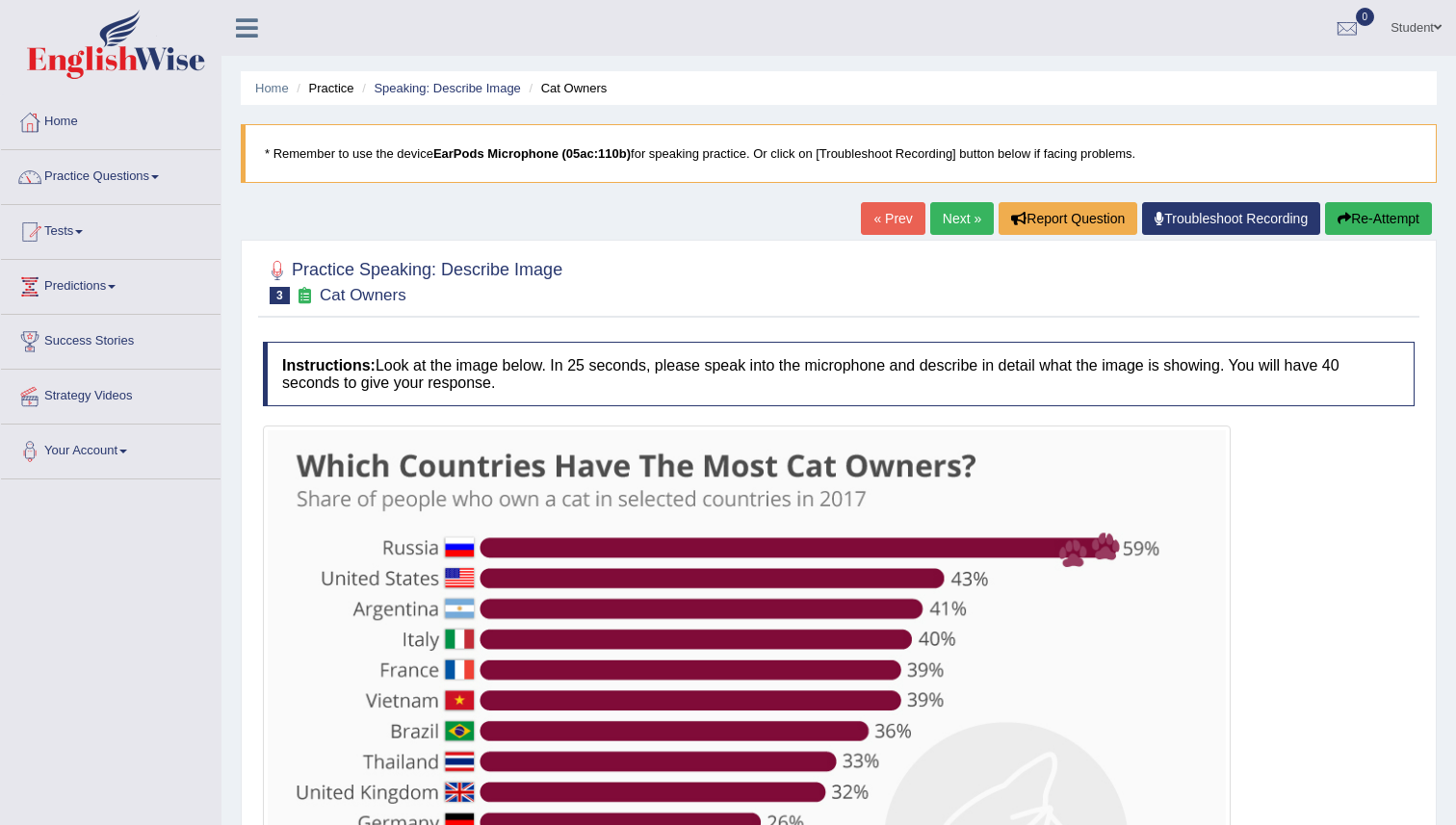
click at [973, 220] on link "Next »" at bounding box center [962, 219] width 63 height 33
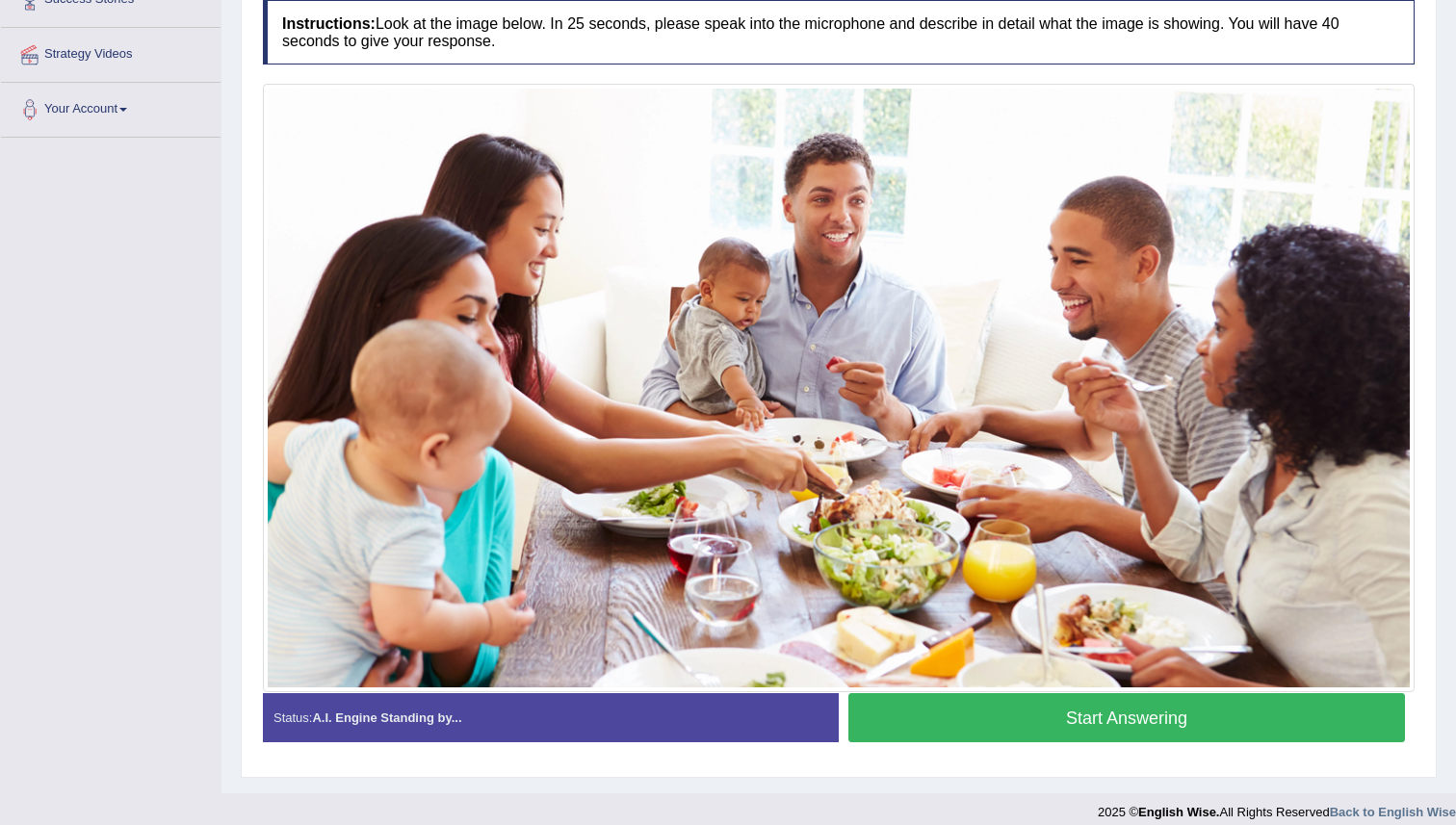
scroll to position [358, 0]
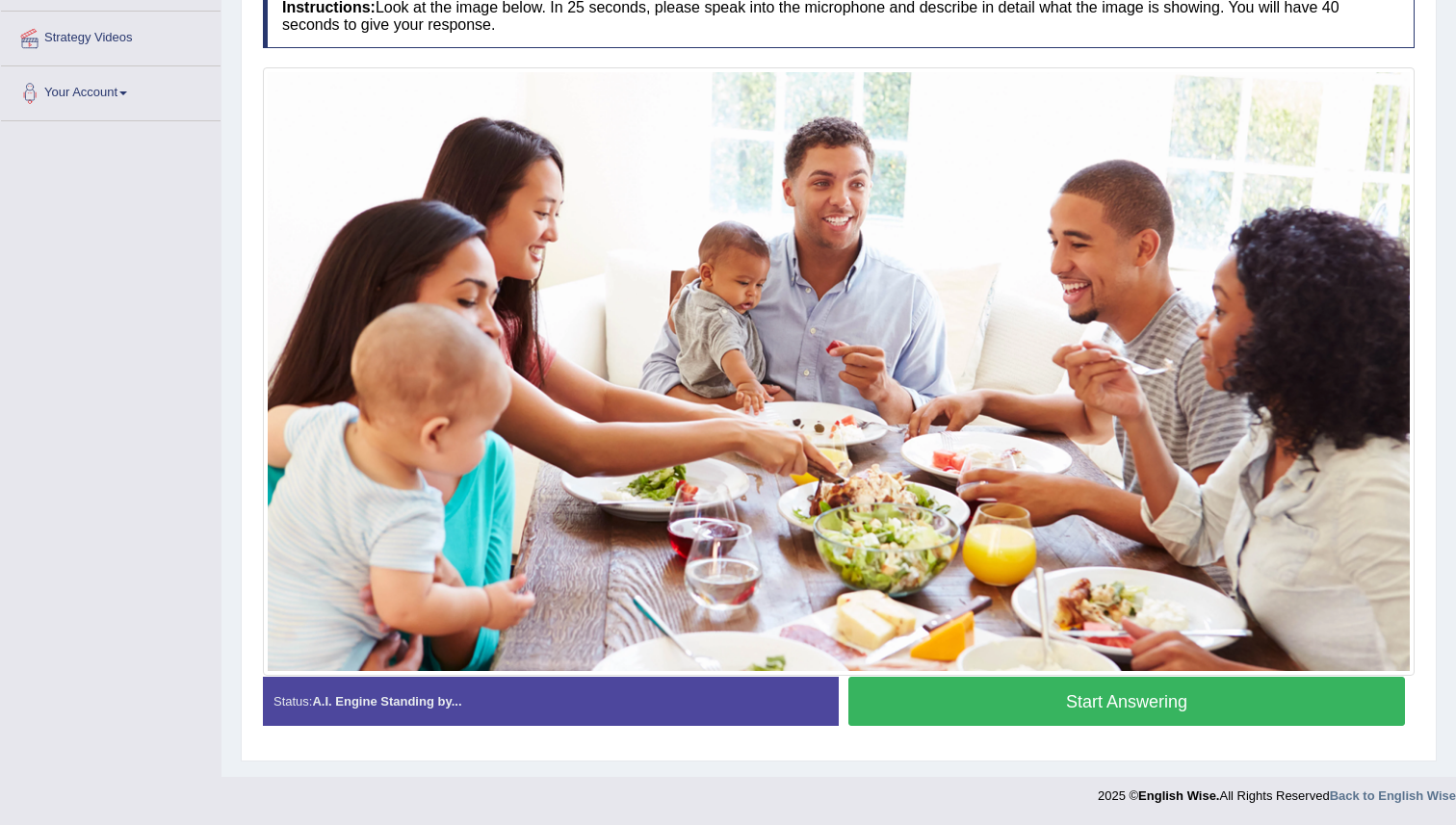
click at [918, 709] on button "Start Answering" at bounding box center [1127, 701] width 557 height 49
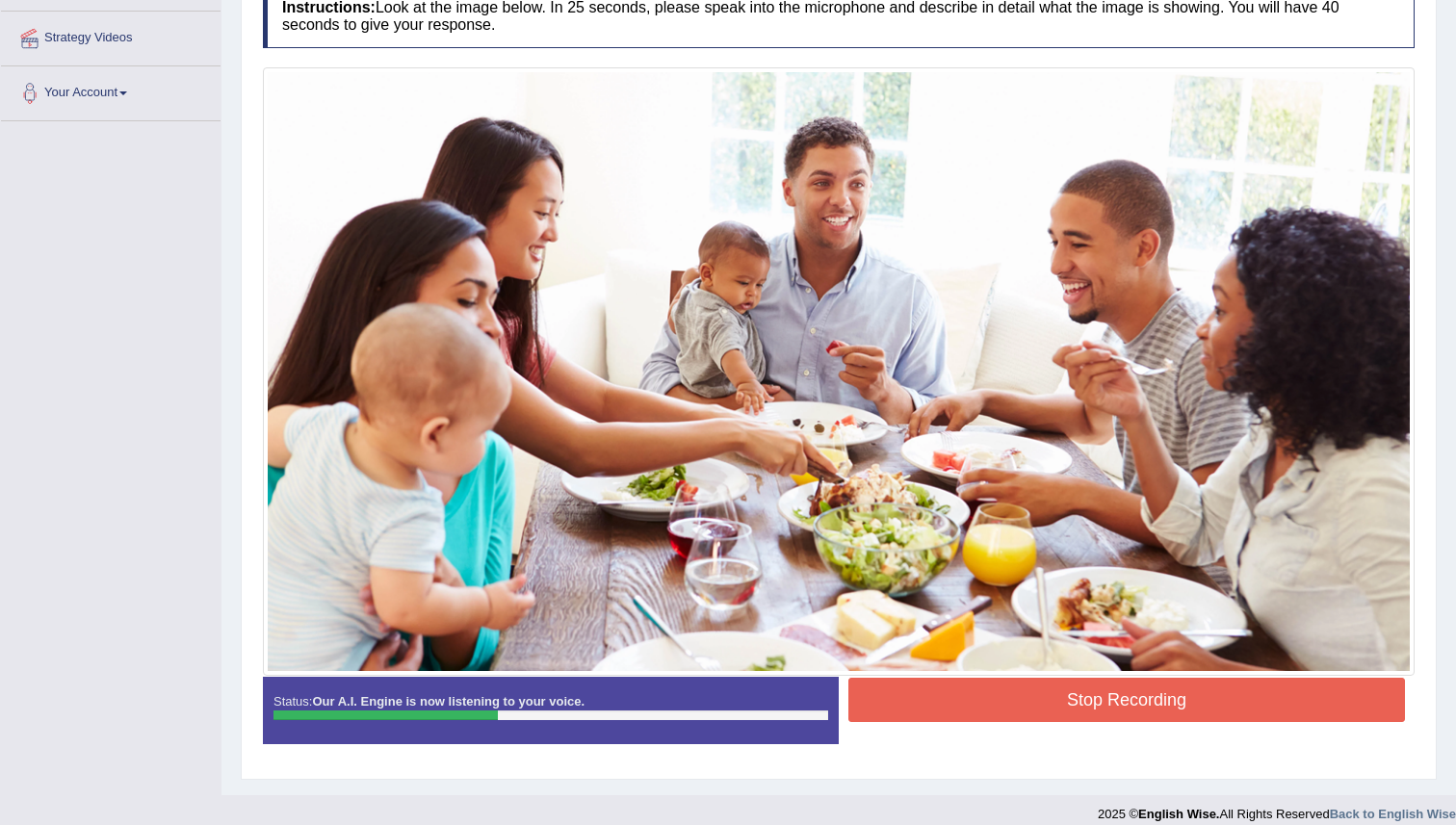
click at [918, 709] on button "Stop Recording" at bounding box center [1127, 700] width 557 height 45
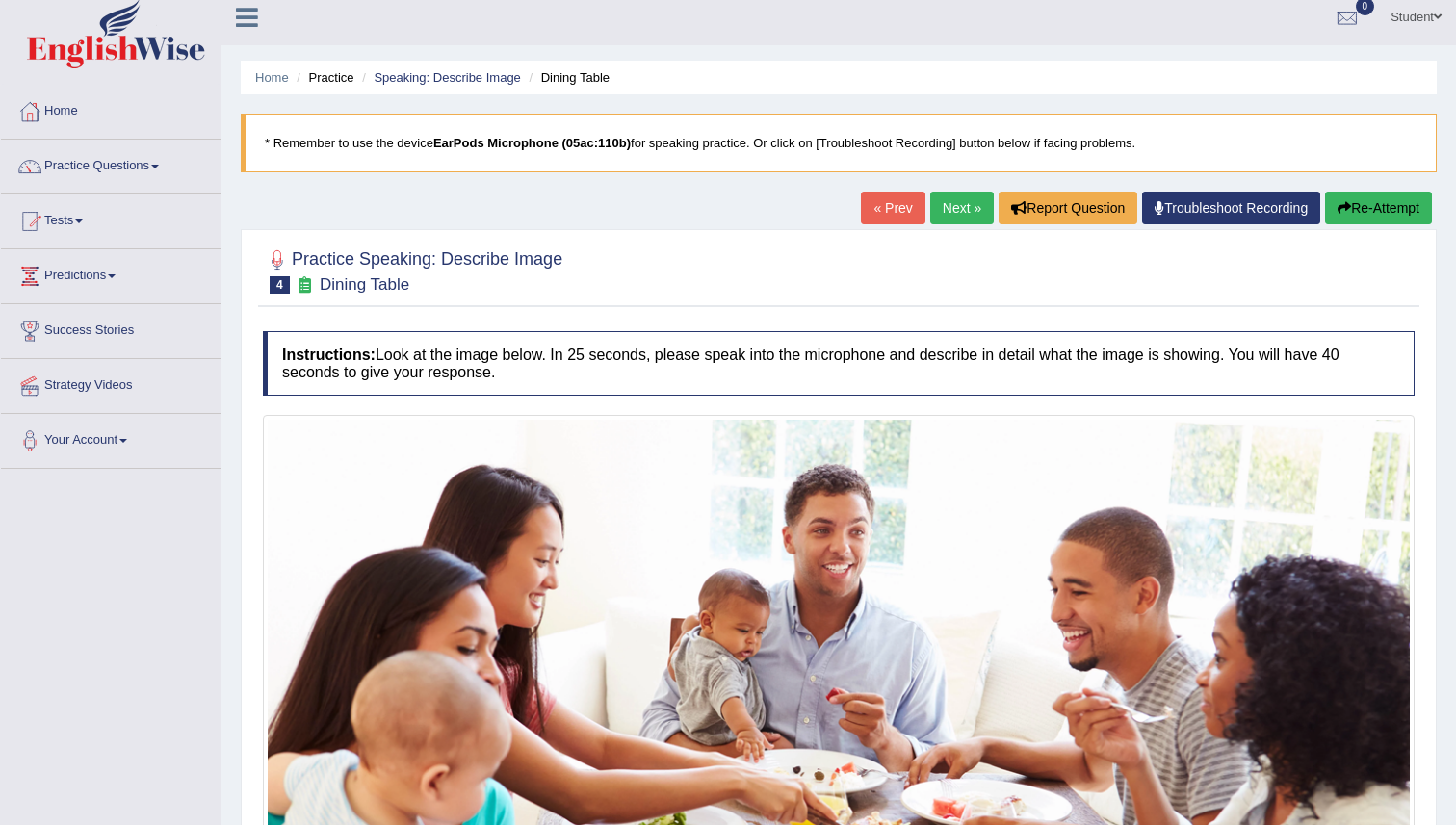
scroll to position [0, 0]
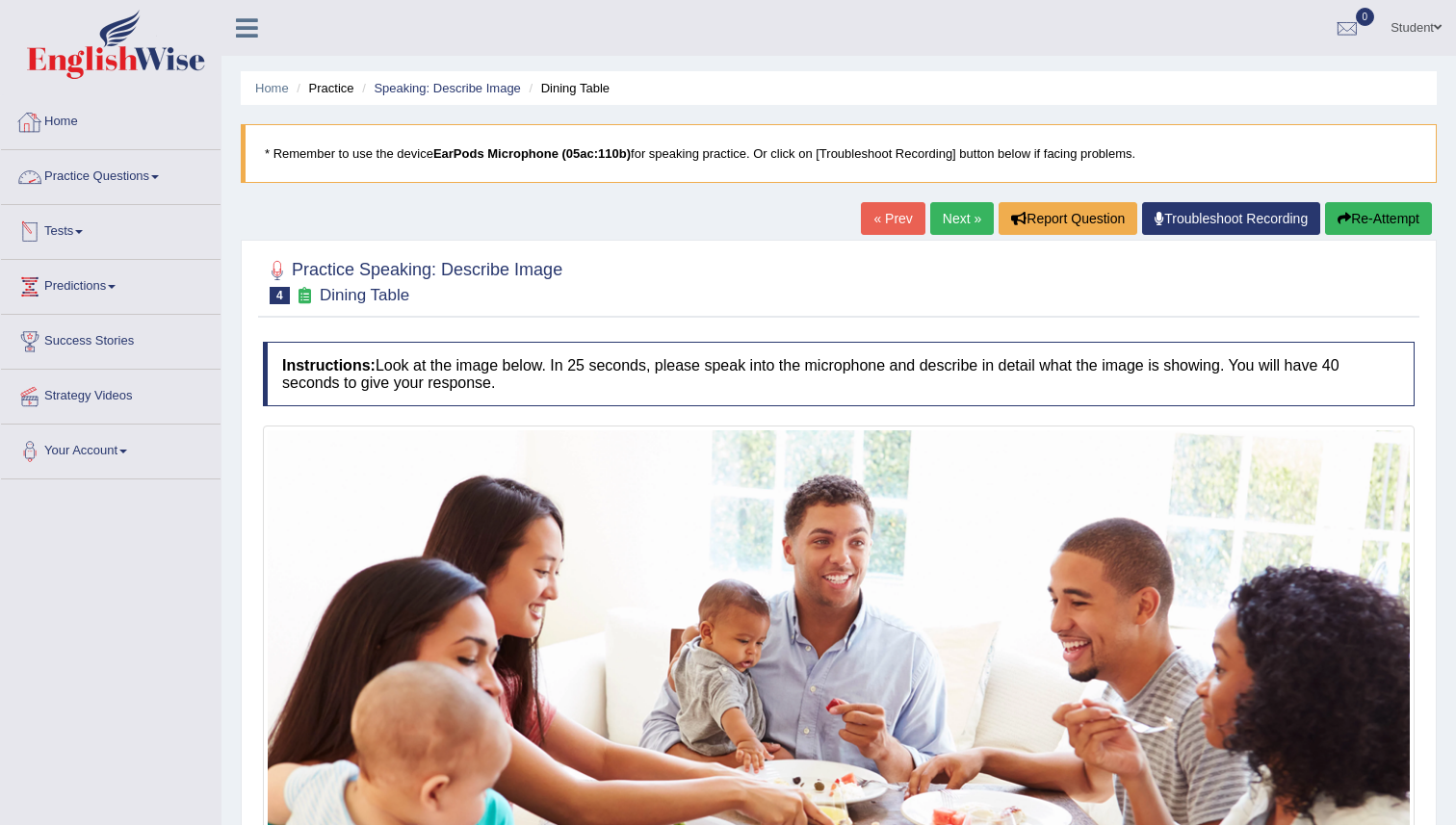
click at [103, 186] on link "Practice Questions" at bounding box center [111, 173] width 220 height 48
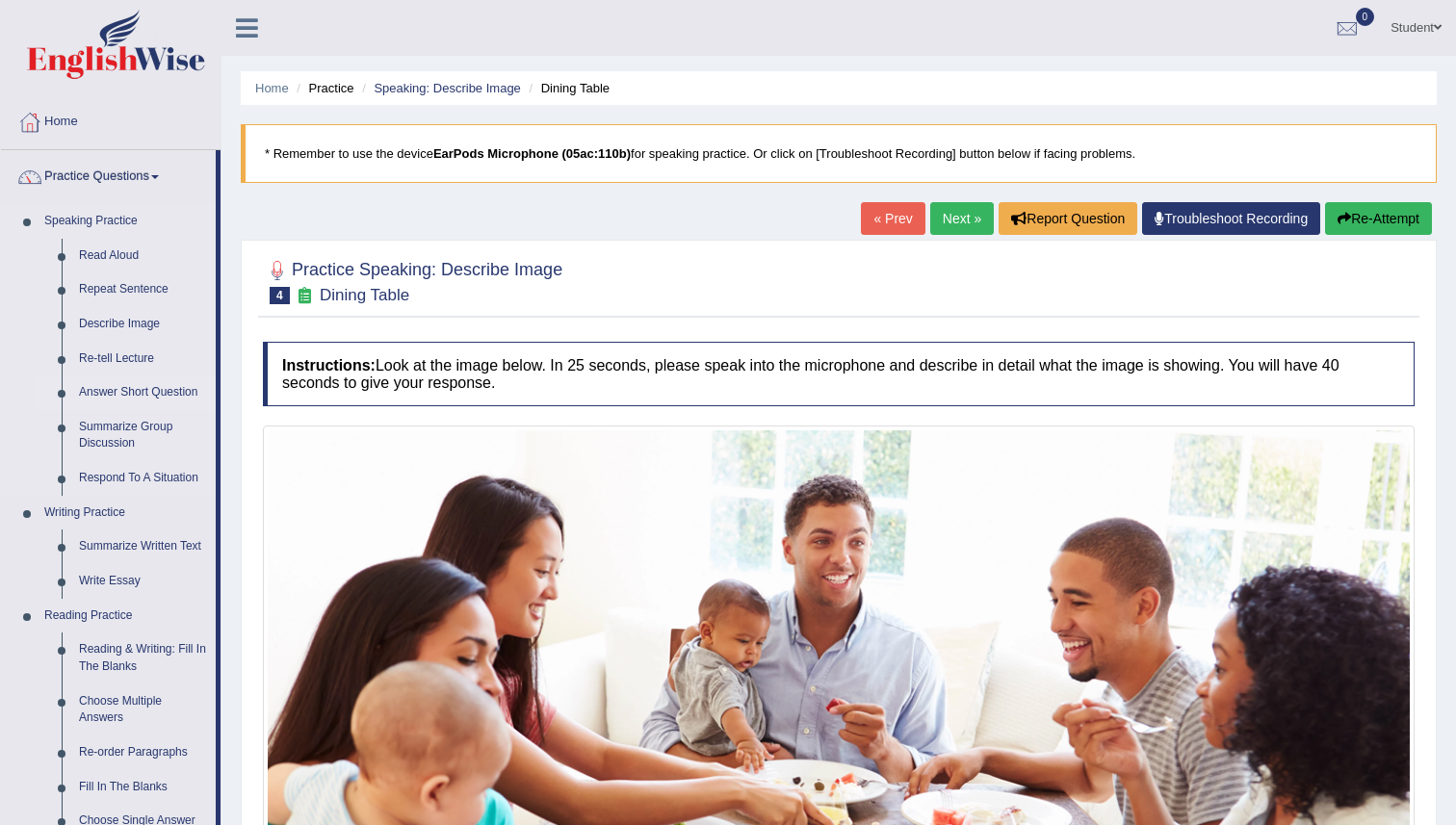
click at [131, 394] on link "Answer Short Question" at bounding box center [142, 393] width 145 height 35
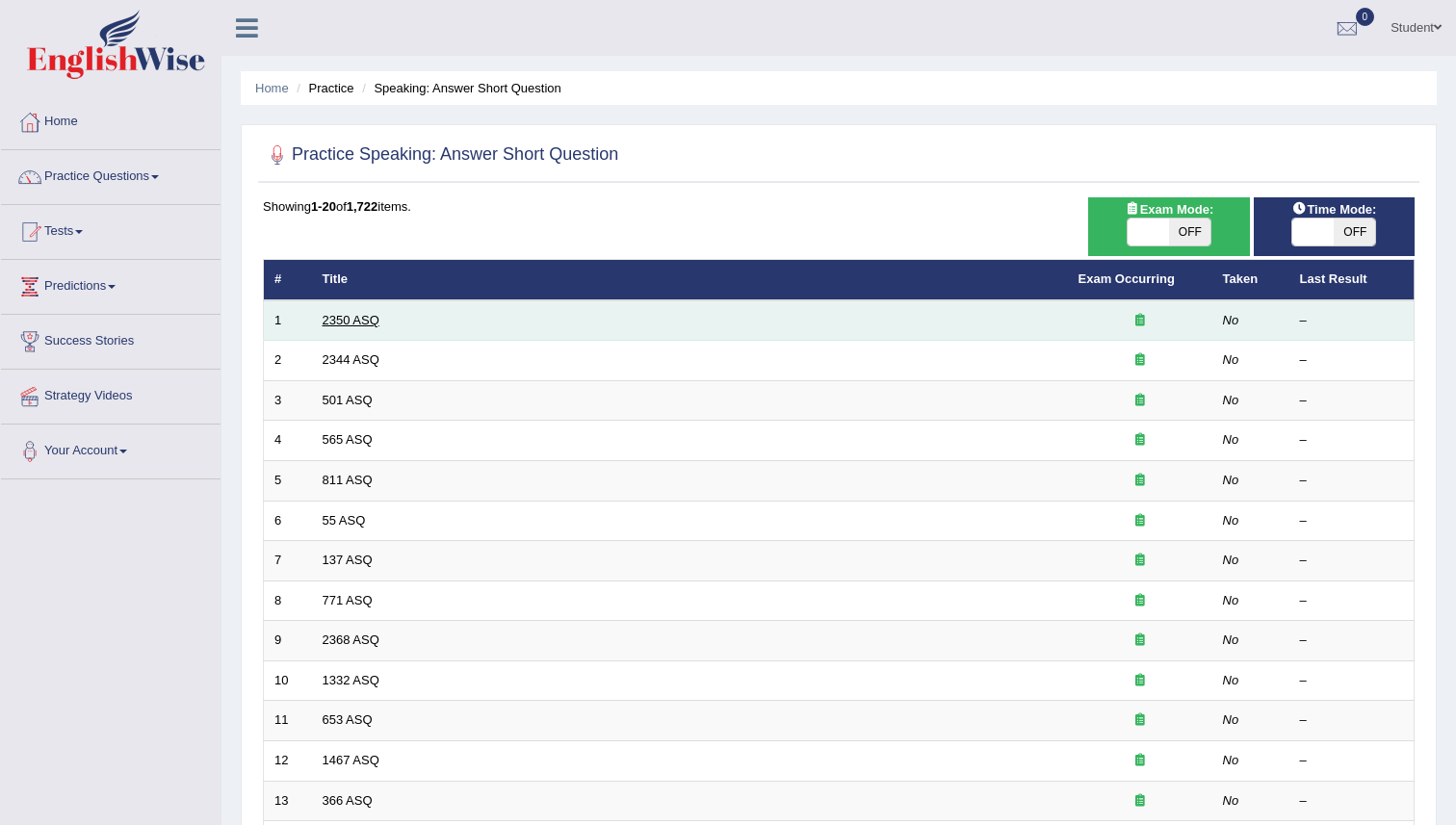
click at [351, 319] on link "2350 ASQ" at bounding box center [350, 320] width 56 height 15
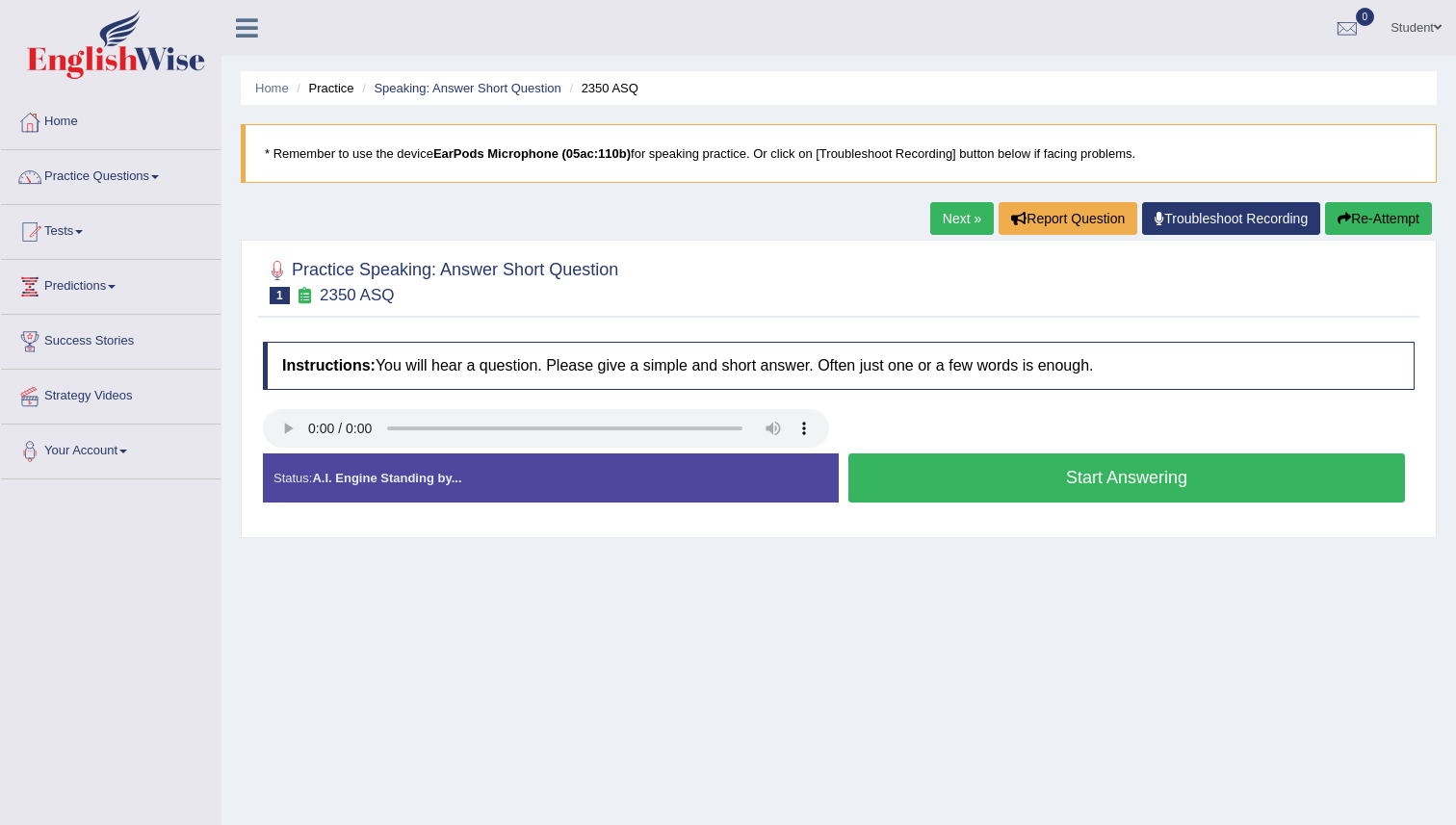
click at [883, 478] on button "Start Answering" at bounding box center [1127, 478] width 557 height 49
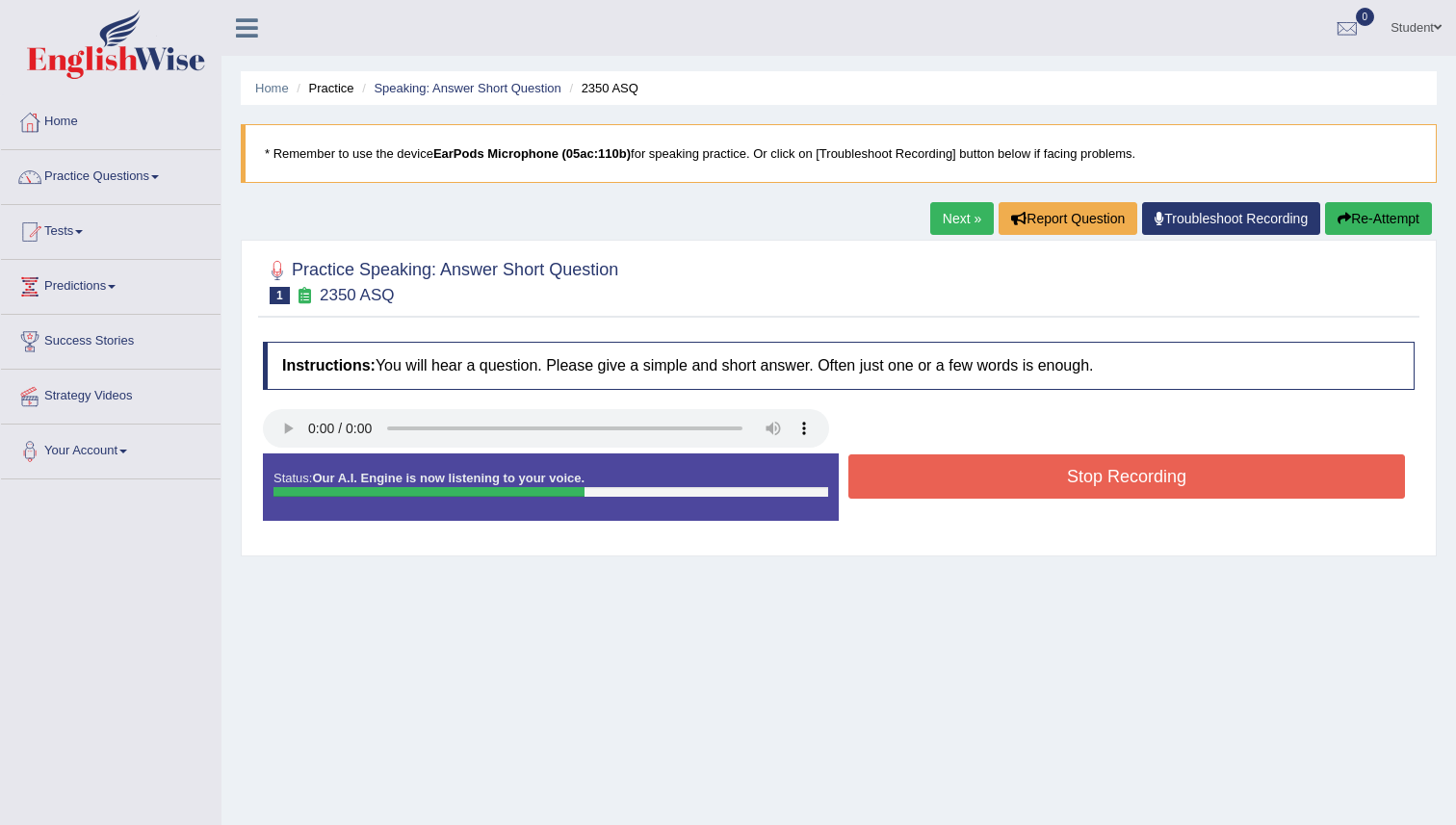
click at [1337, 219] on icon "button" at bounding box center [1344, 219] width 14 height 14
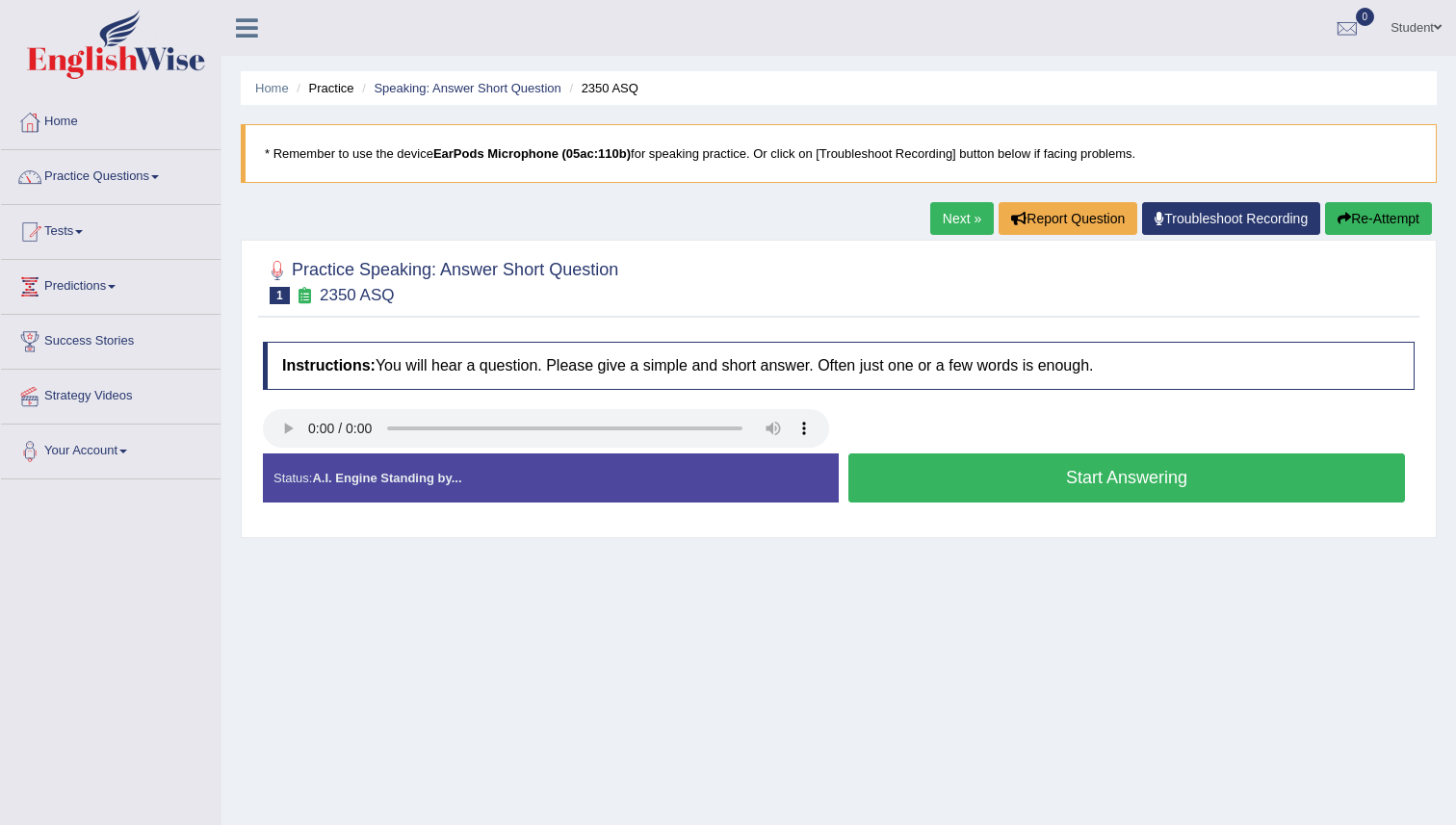
click at [949, 486] on button "Start Answering" at bounding box center [1127, 478] width 557 height 49
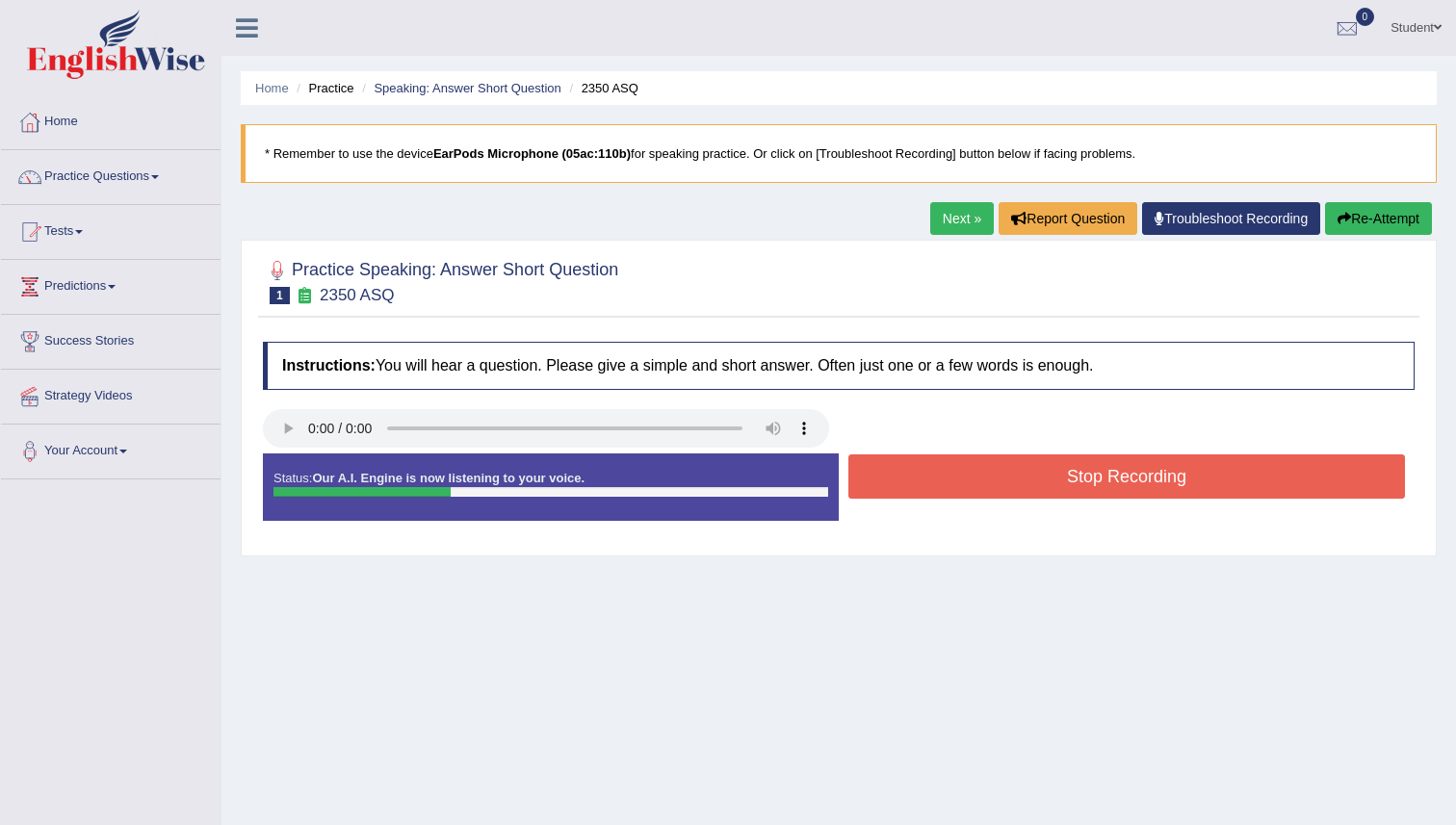
click at [949, 486] on button "Stop Recording" at bounding box center [1127, 477] width 557 height 45
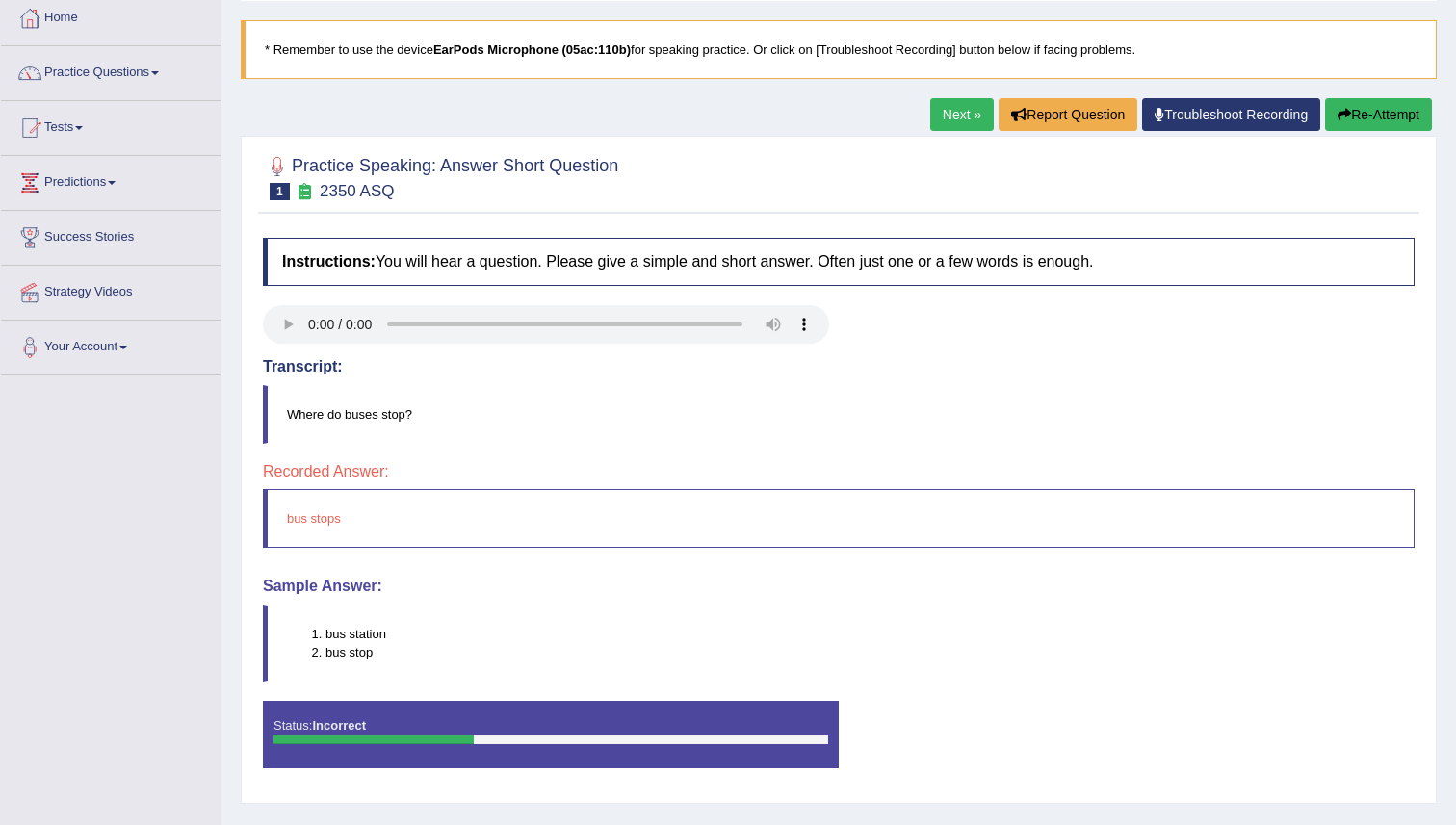
scroll to position [186, 0]
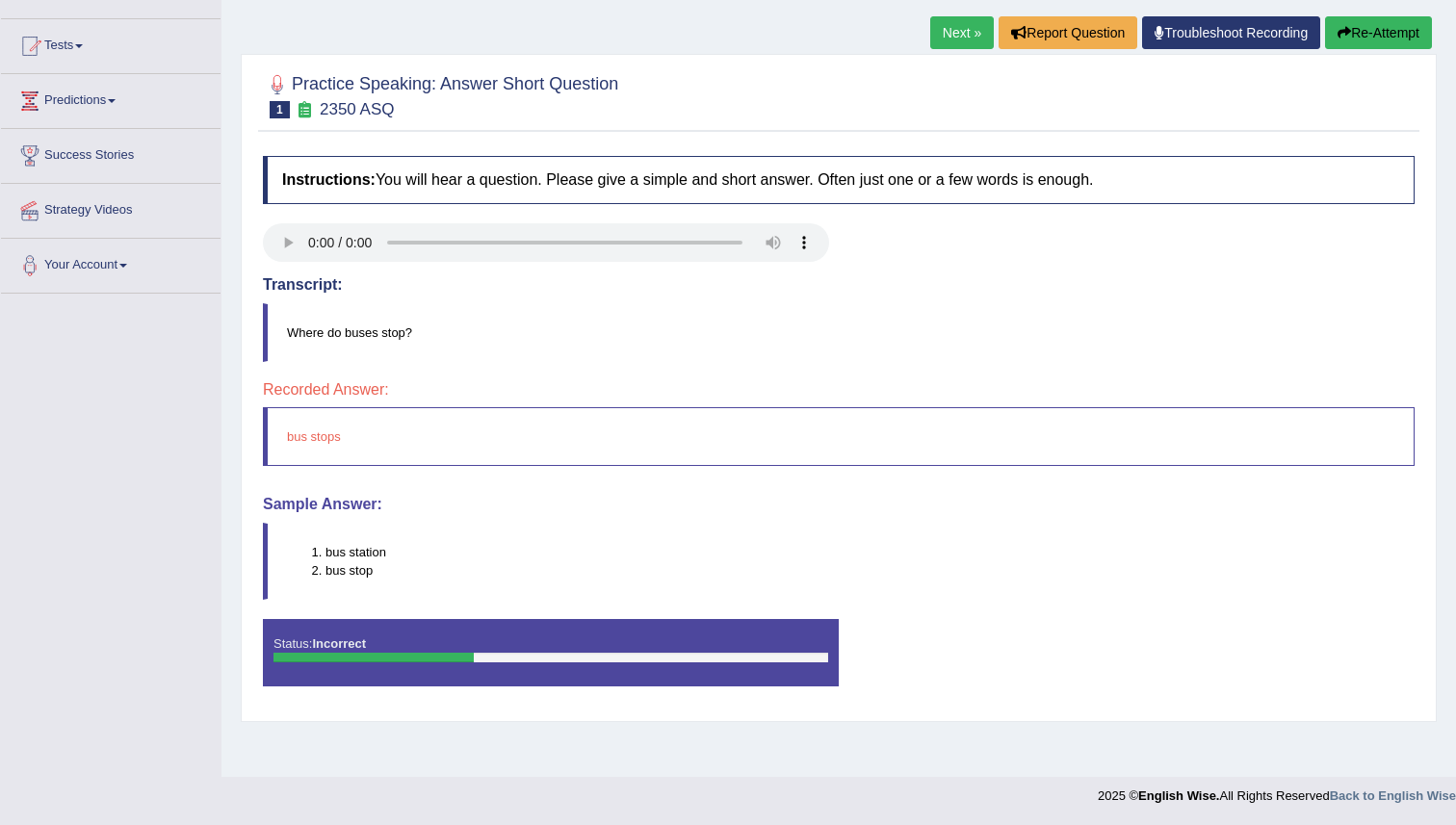
click at [1342, 44] on button "Re-Attempt" at bounding box center [1378, 33] width 107 height 33
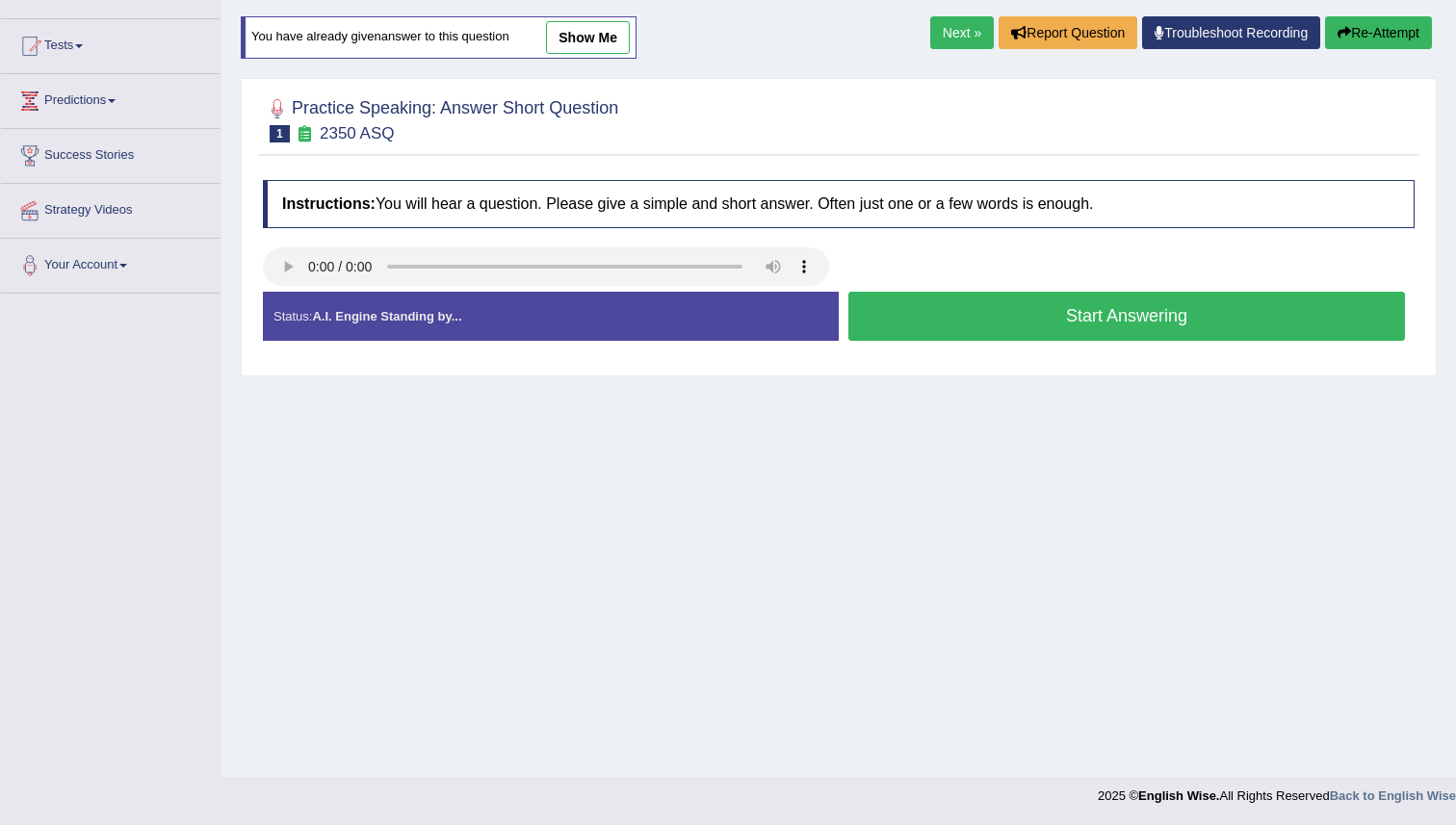
click at [956, 334] on button "Start Answering" at bounding box center [1127, 316] width 557 height 49
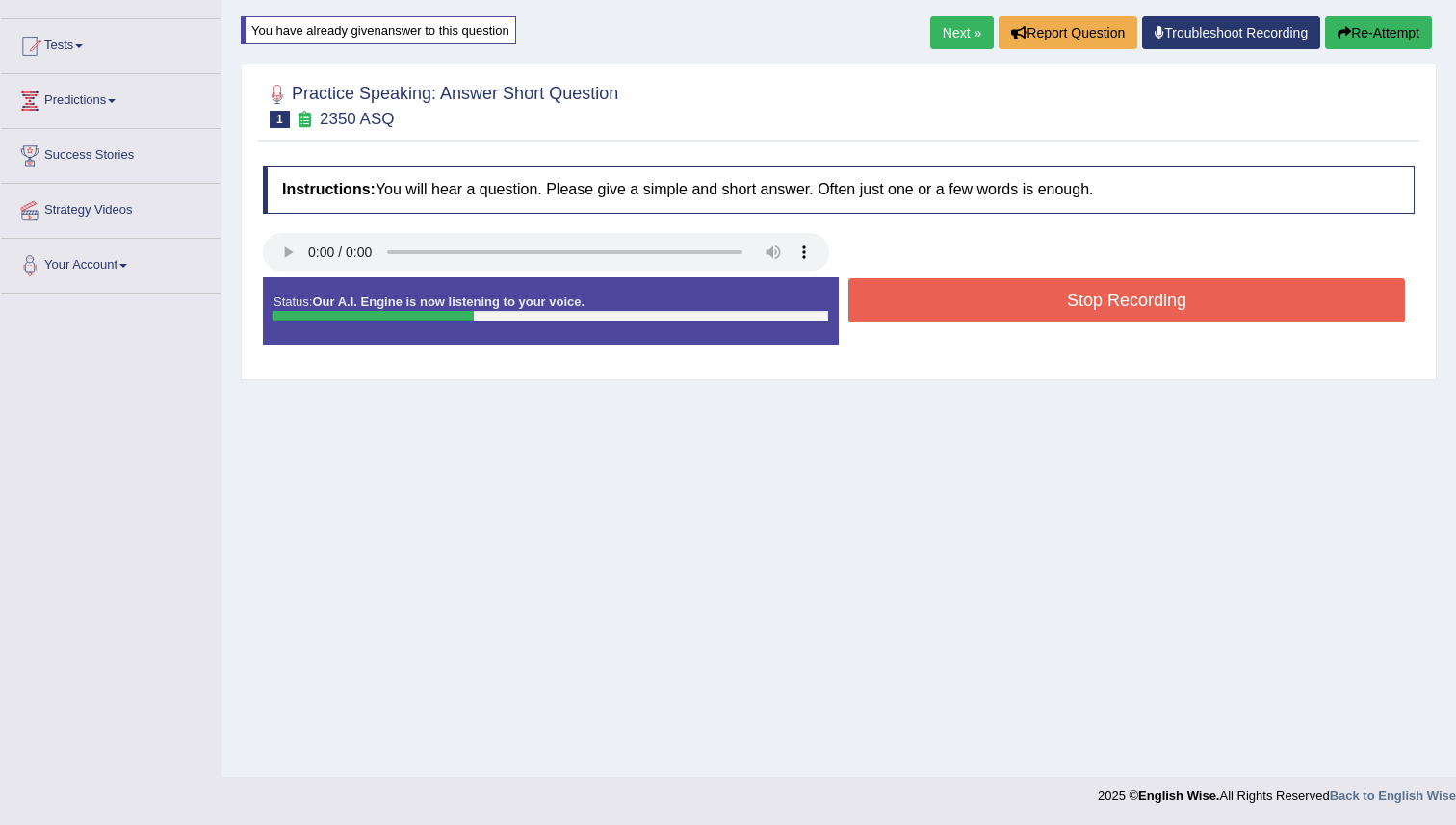
click at [948, 297] on button "Stop Recording" at bounding box center [1127, 301] width 557 height 45
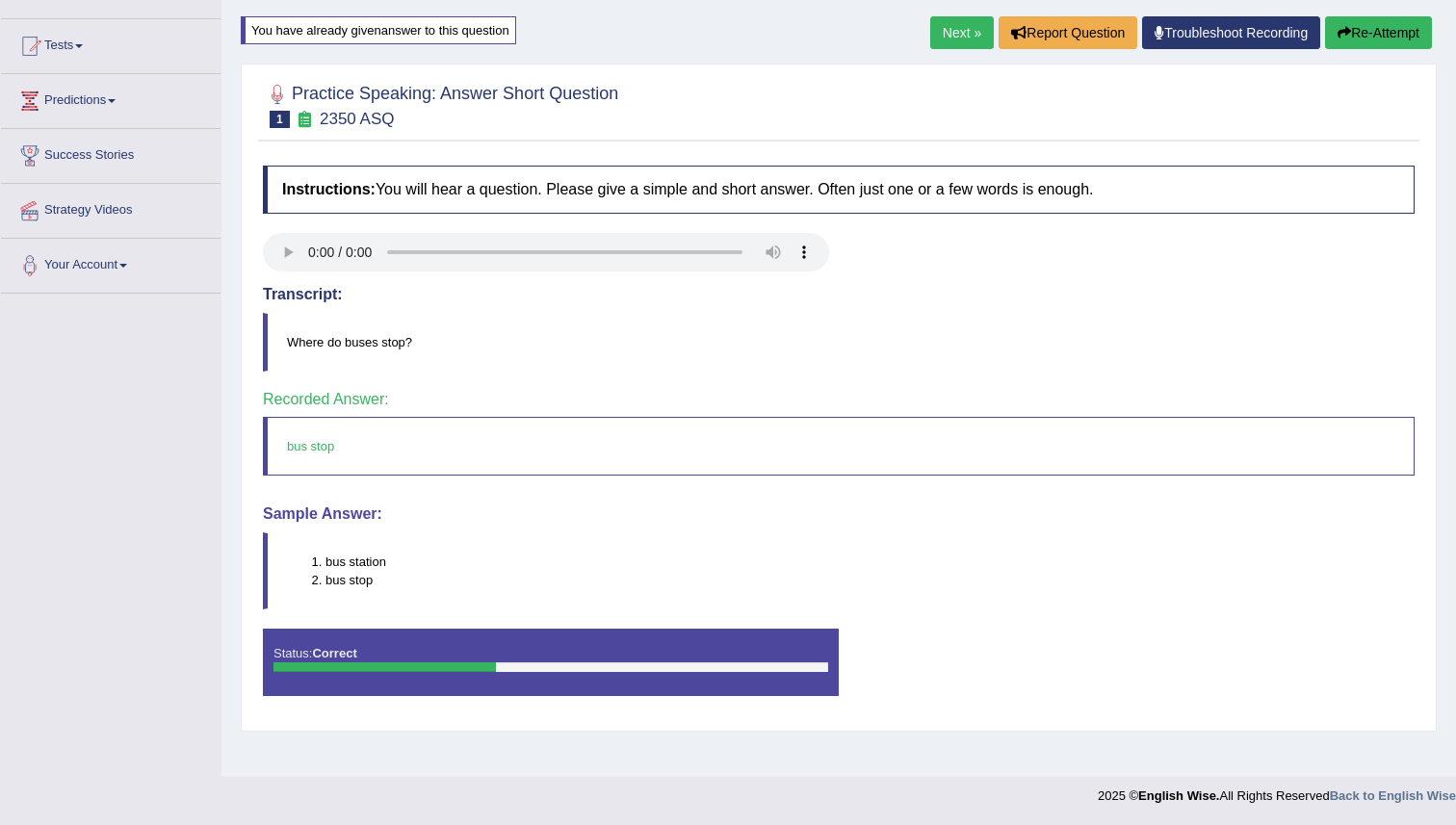
click at [956, 32] on link "Next »" at bounding box center [962, 33] width 63 height 33
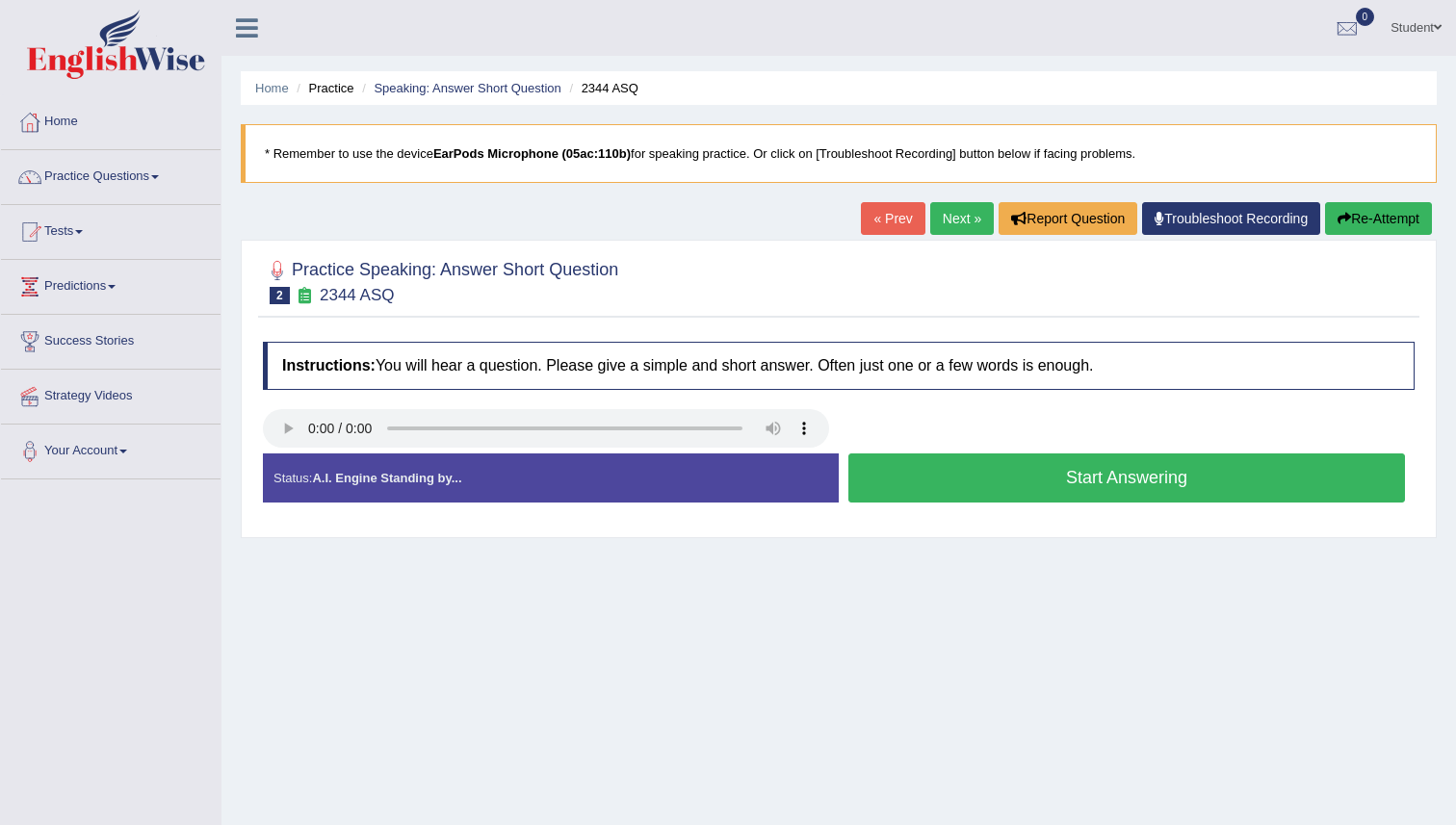
click at [899, 484] on button "Start Answering" at bounding box center [1127, 478] width 557 height 49
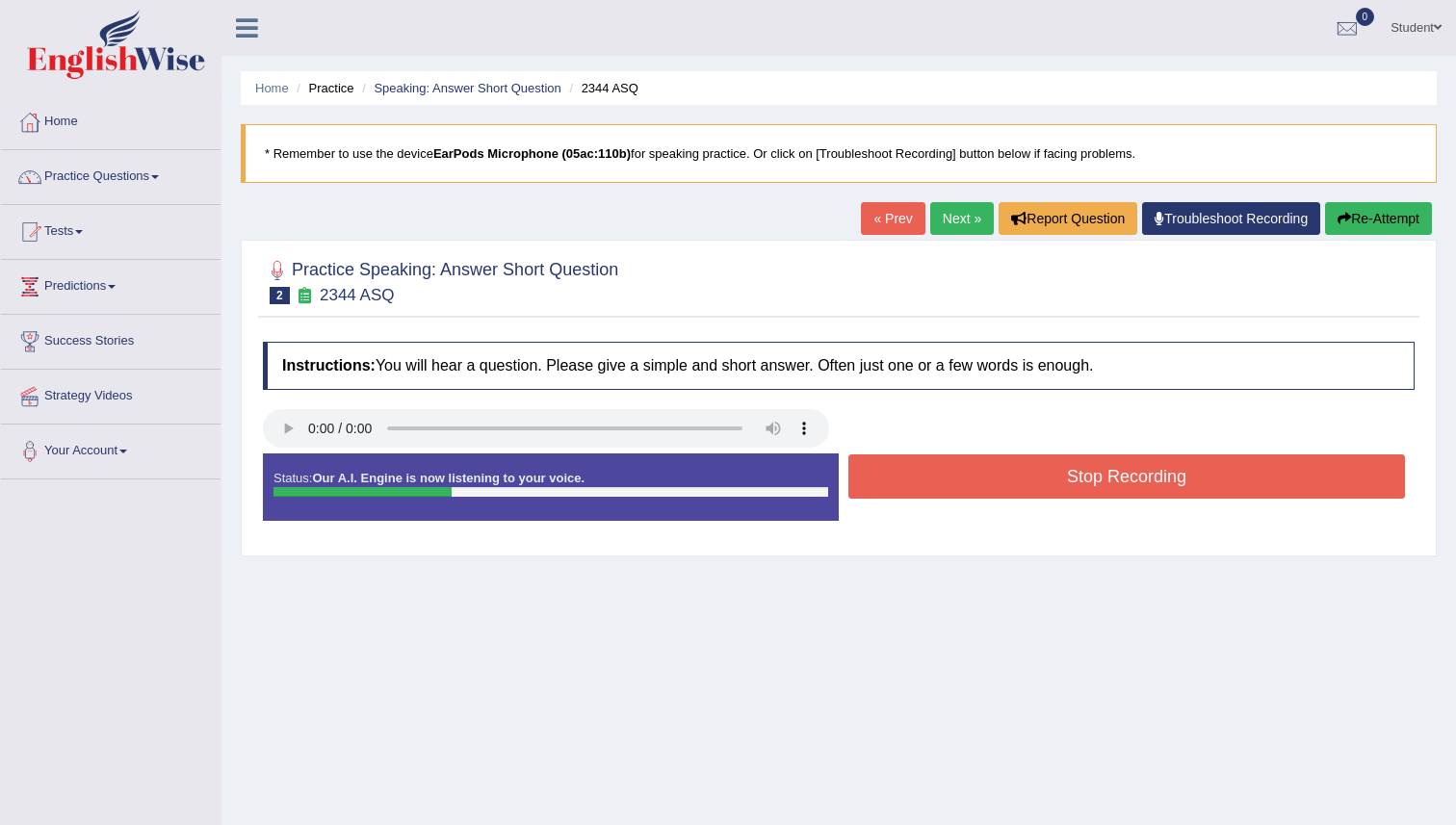
click at [899, 484] on button "Stop Recording" at bounding box center [1127, 477] width 557 height 45
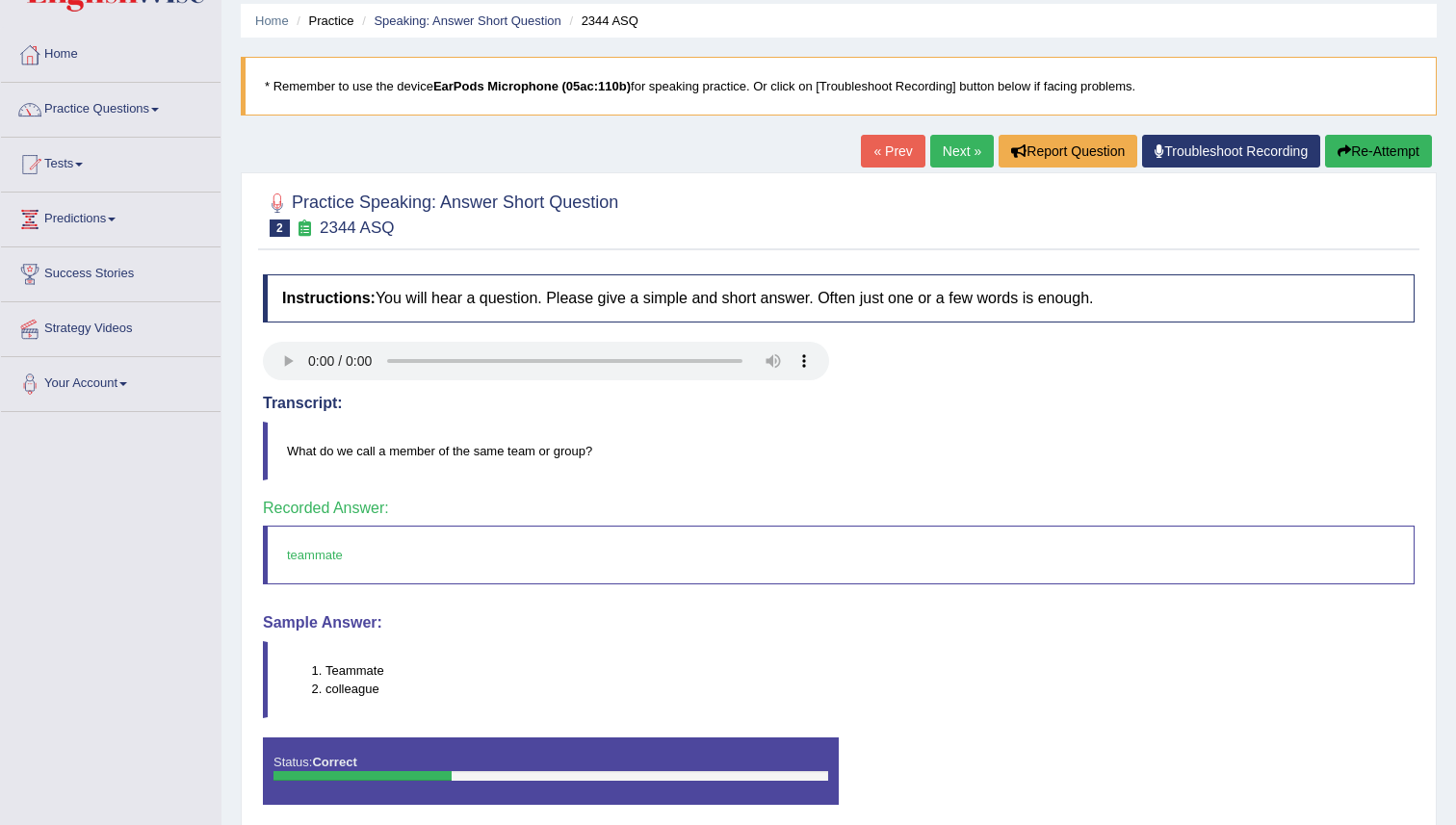
scroll to position [69, 0]
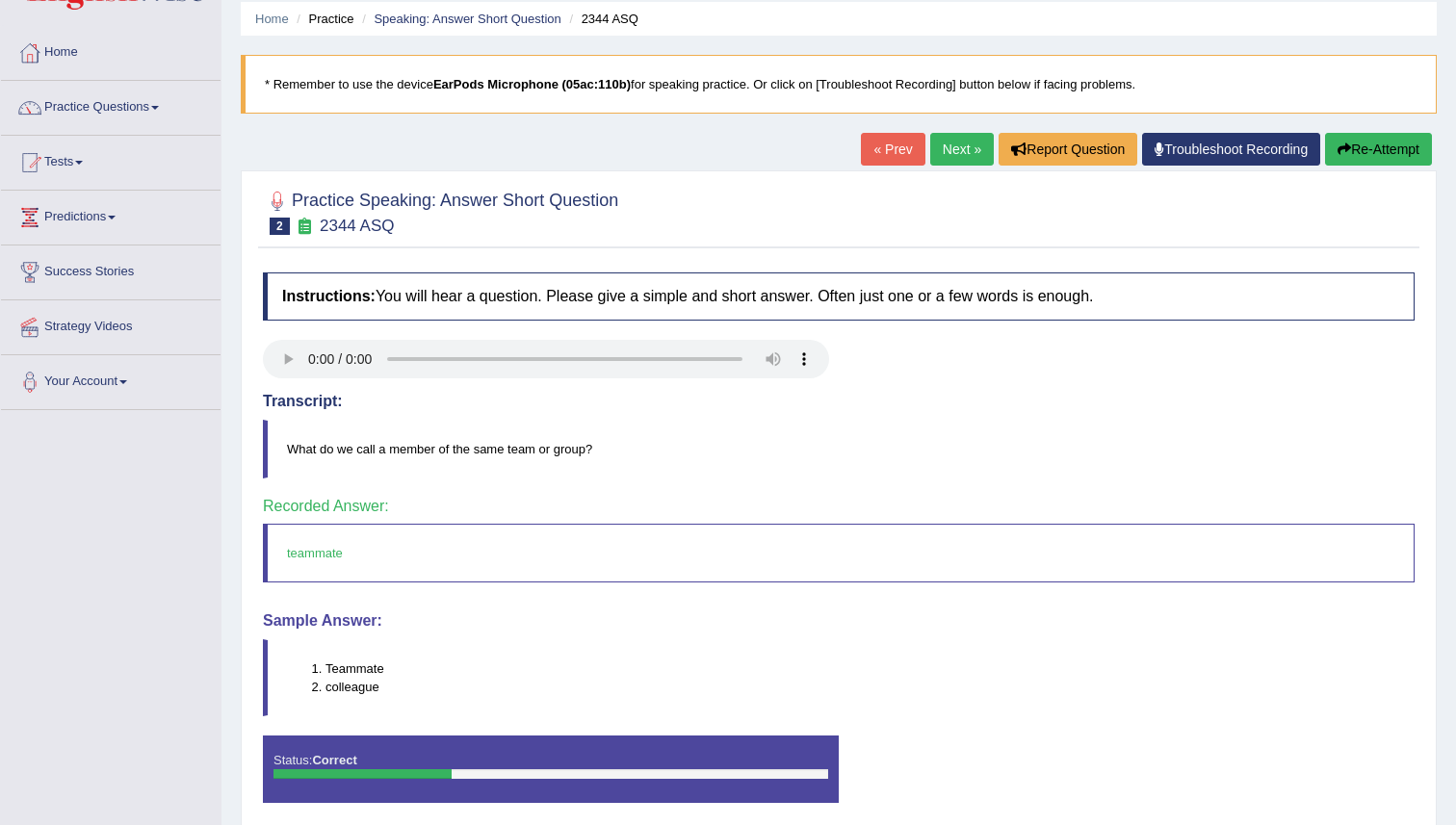
click at [977, 157] on link "Next »" at bounding box center [962, 150] width 63 height 33
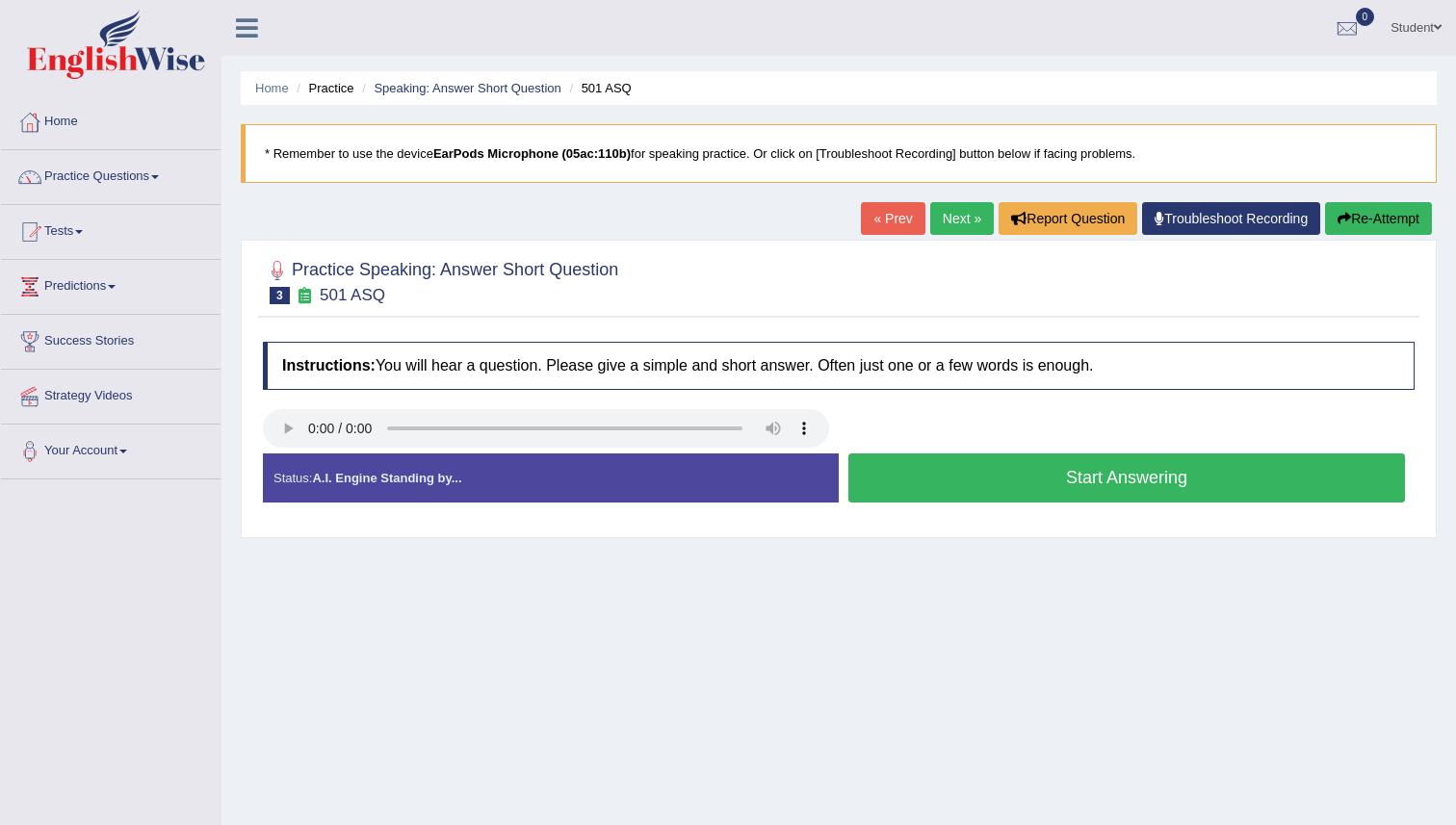
click at [933, 483] on button "Start Answering" at bounding box center [1127, 478] width 557 height 49
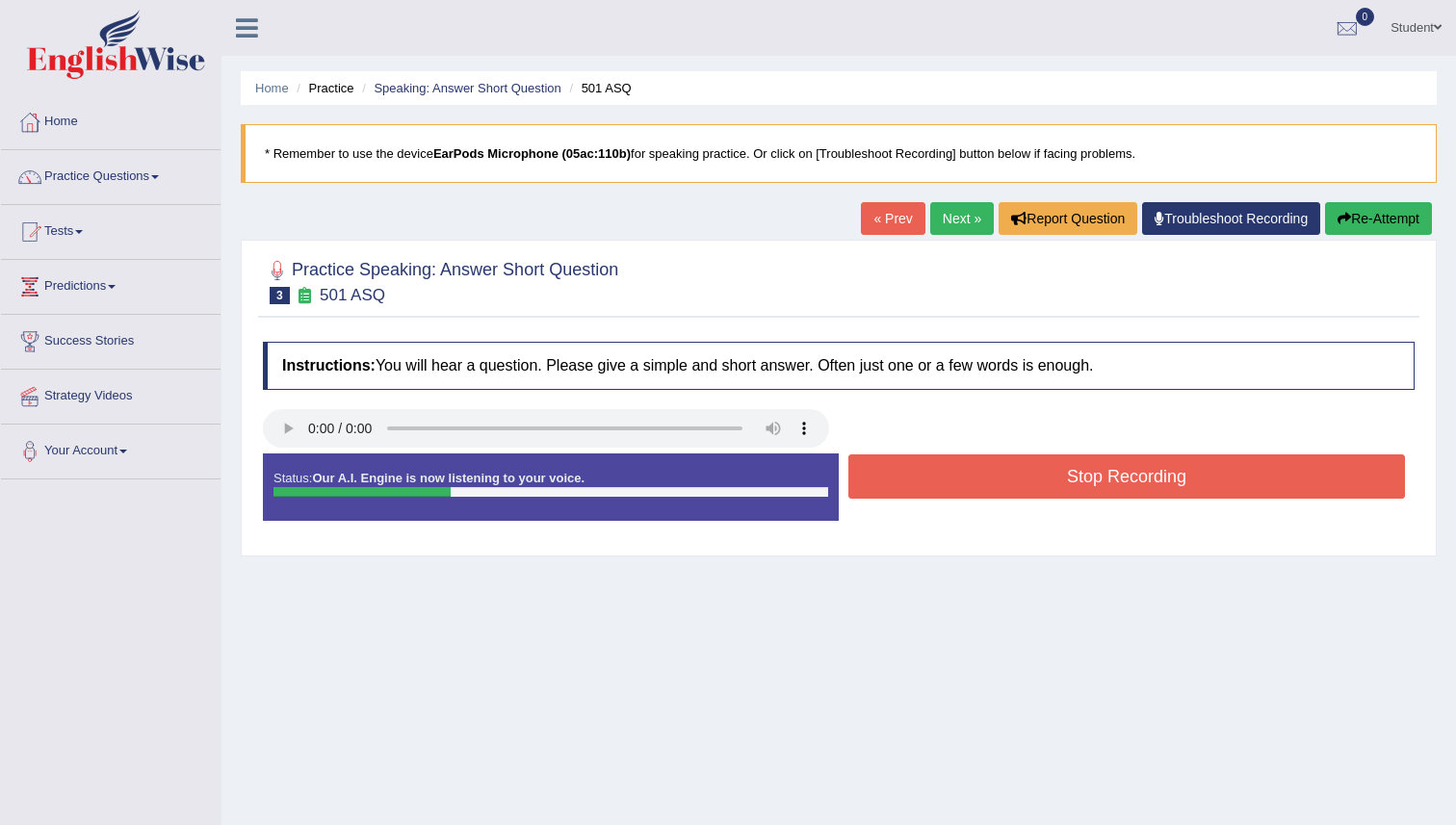
click at [933, 483] on button "Stop Recording" at bounding box center [1127, 477] width 557 height 45
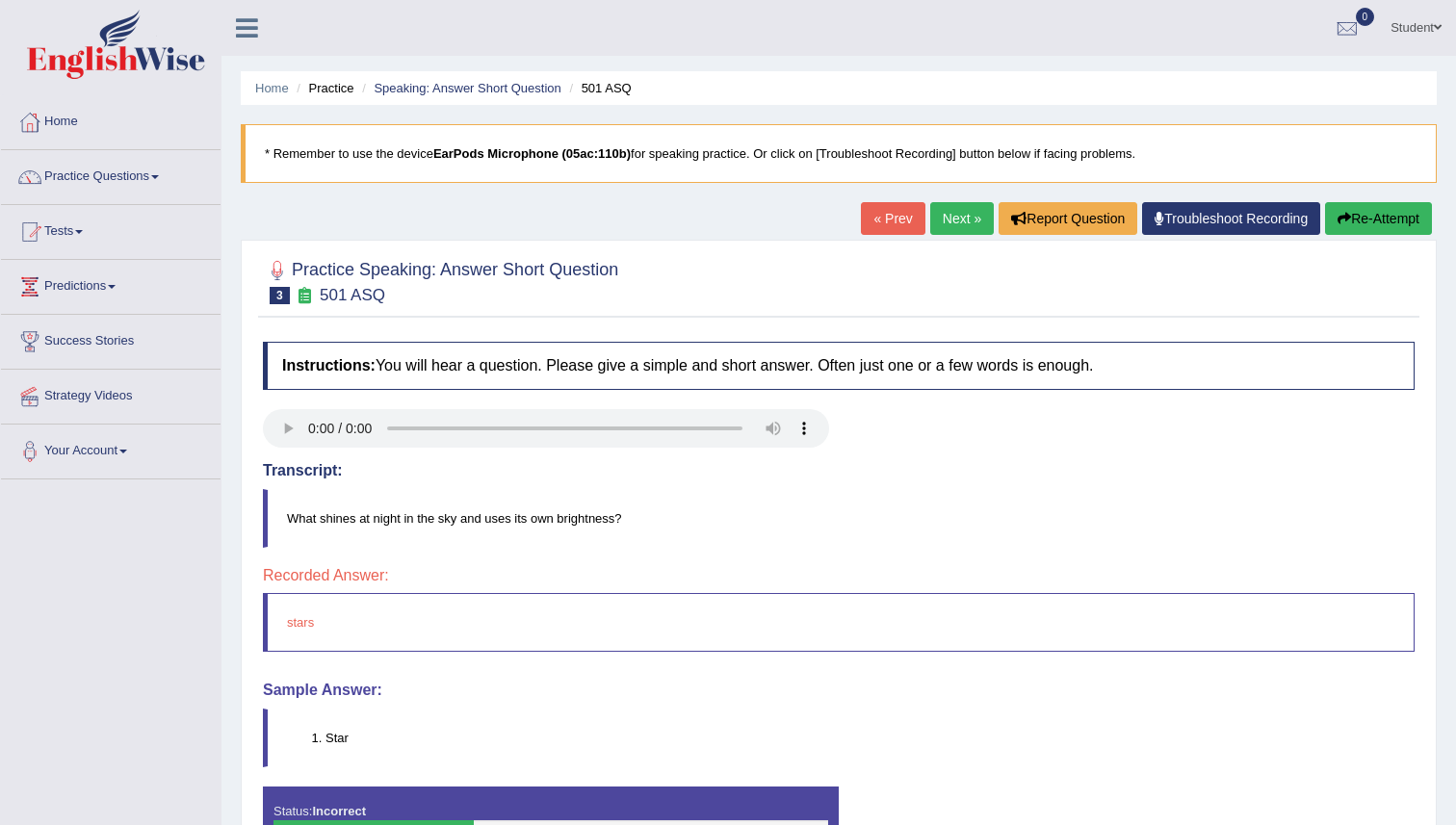
click at [930, 228] on link "Next »" at bounding box center [962, 219] width 63 height 33
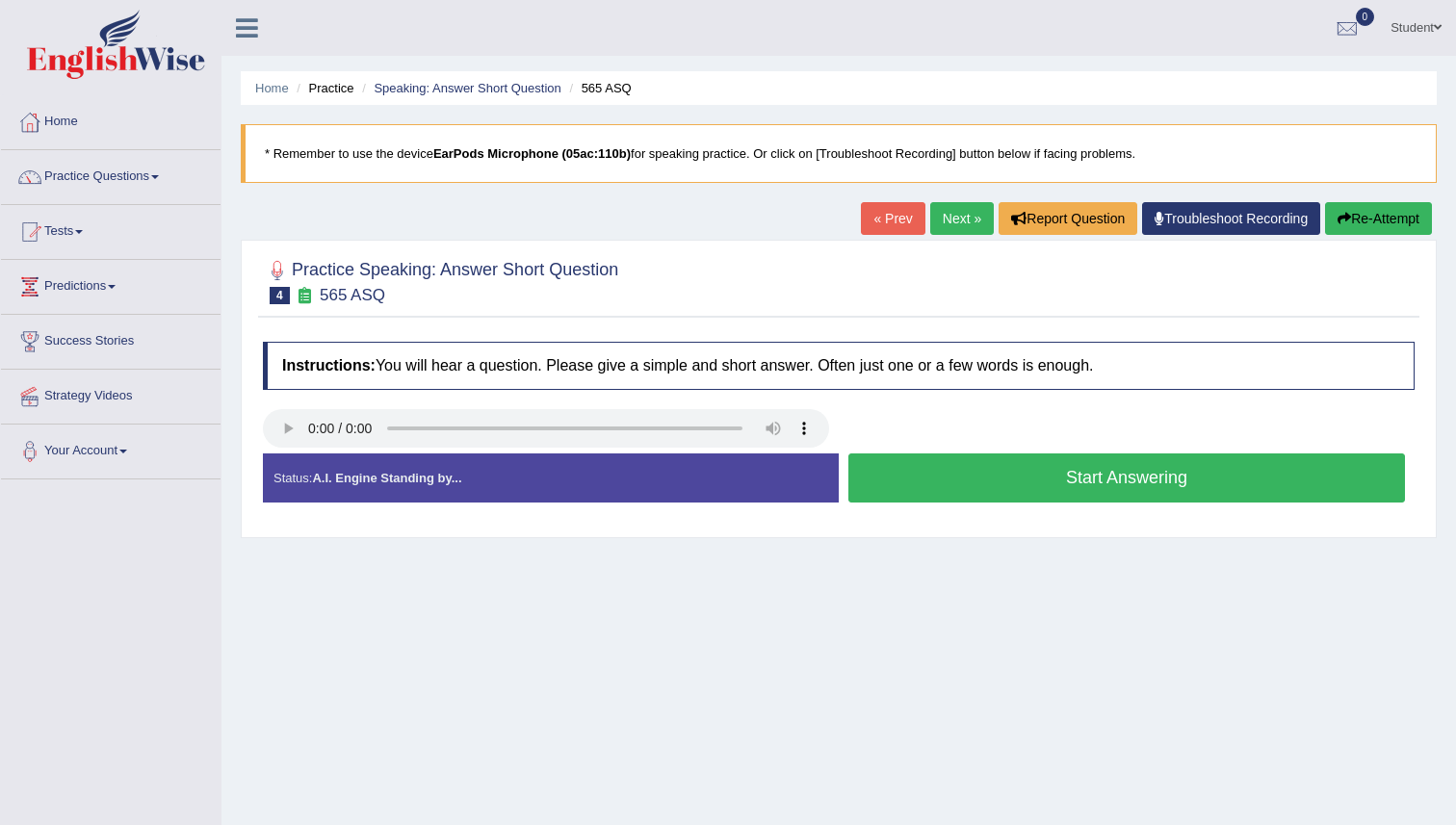
click at [938, 481] on button "Start Answering" at bounding box center [1127, 478] width 557 height 49
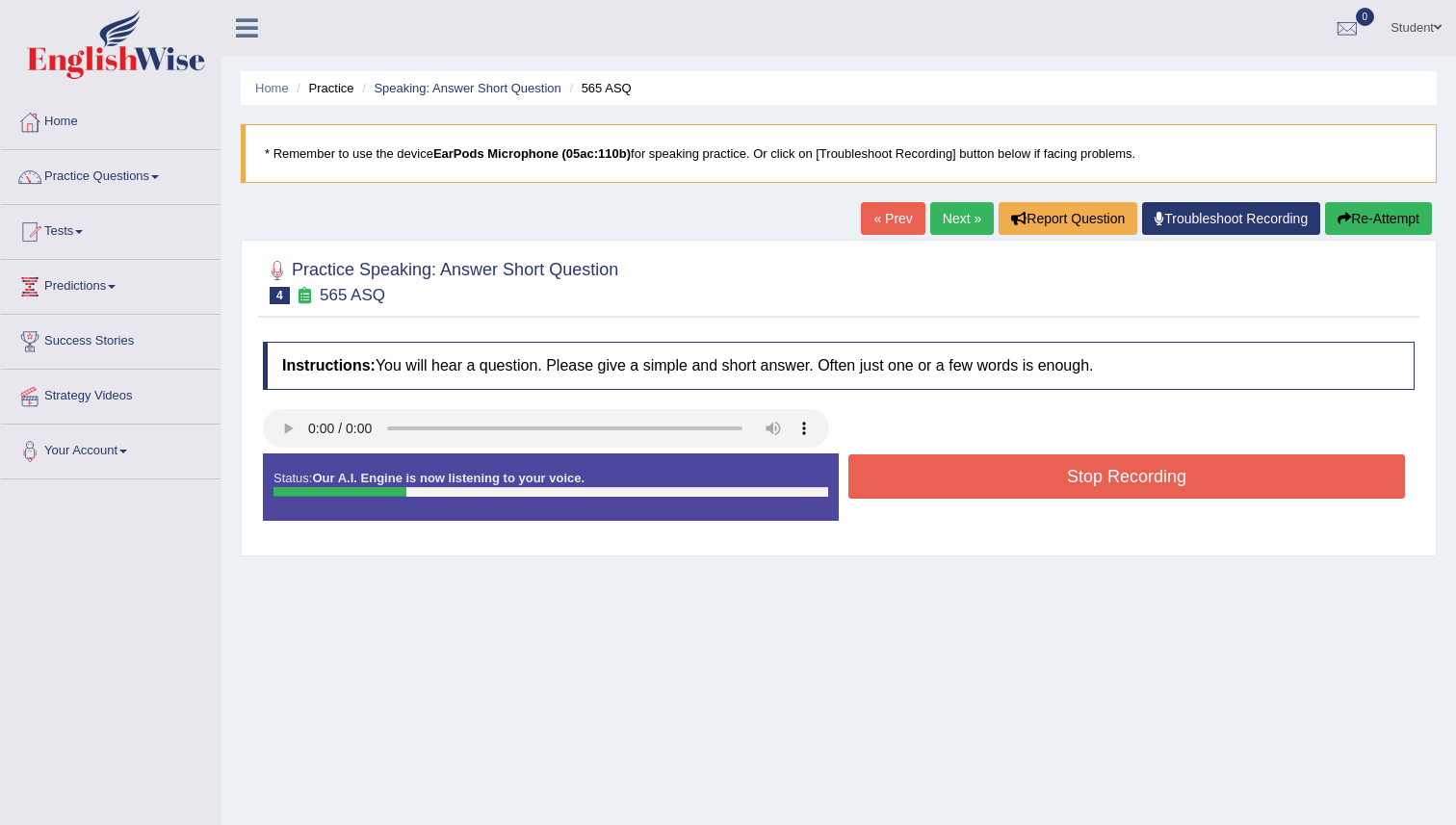
click at [938, 481] on button "Stop Recording" at bounding box center [1127, 477] width 557 height 45
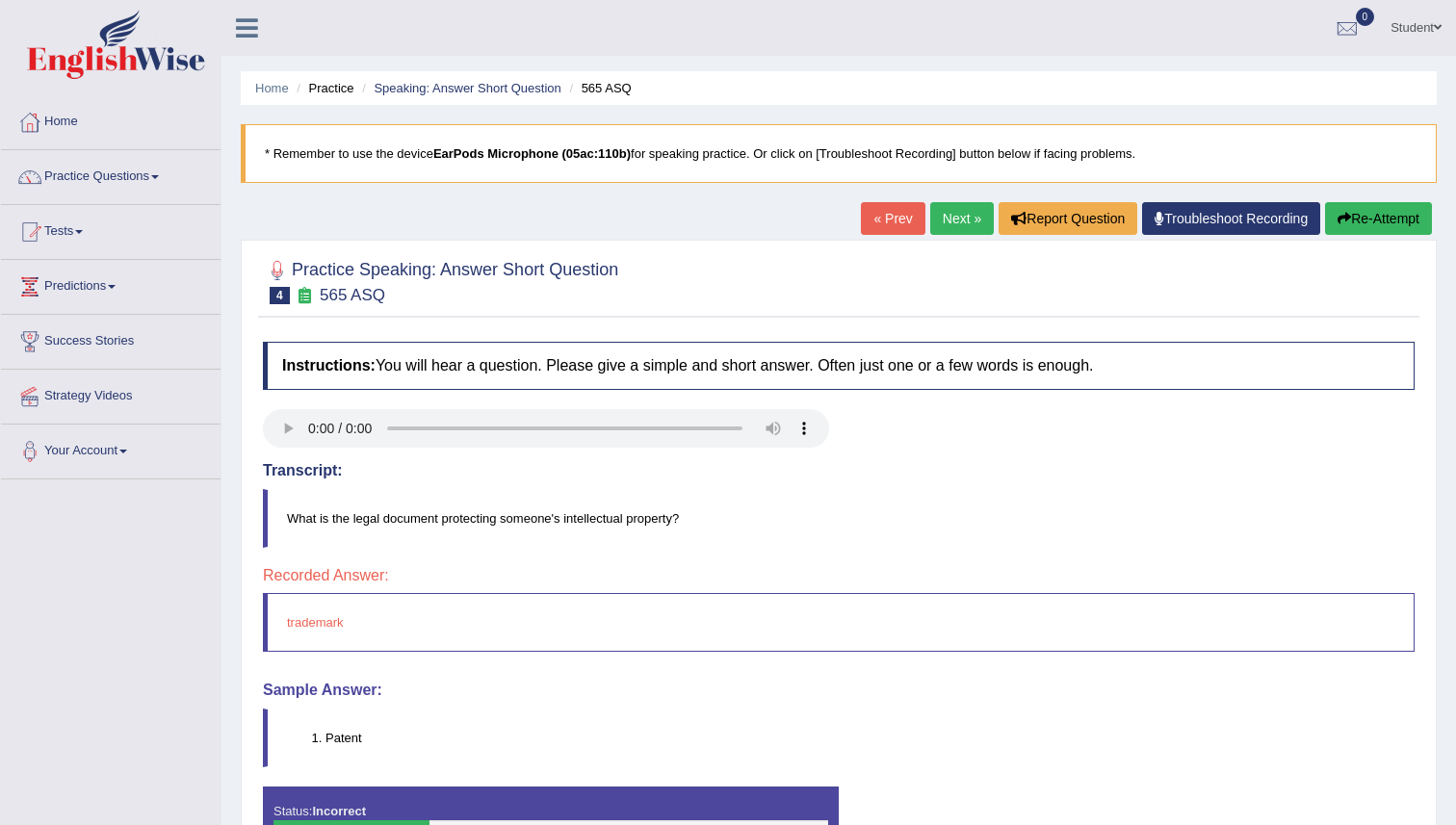
click at [948, 214] on link "Next »" at bounding box center [962, 219] width 63 height 33
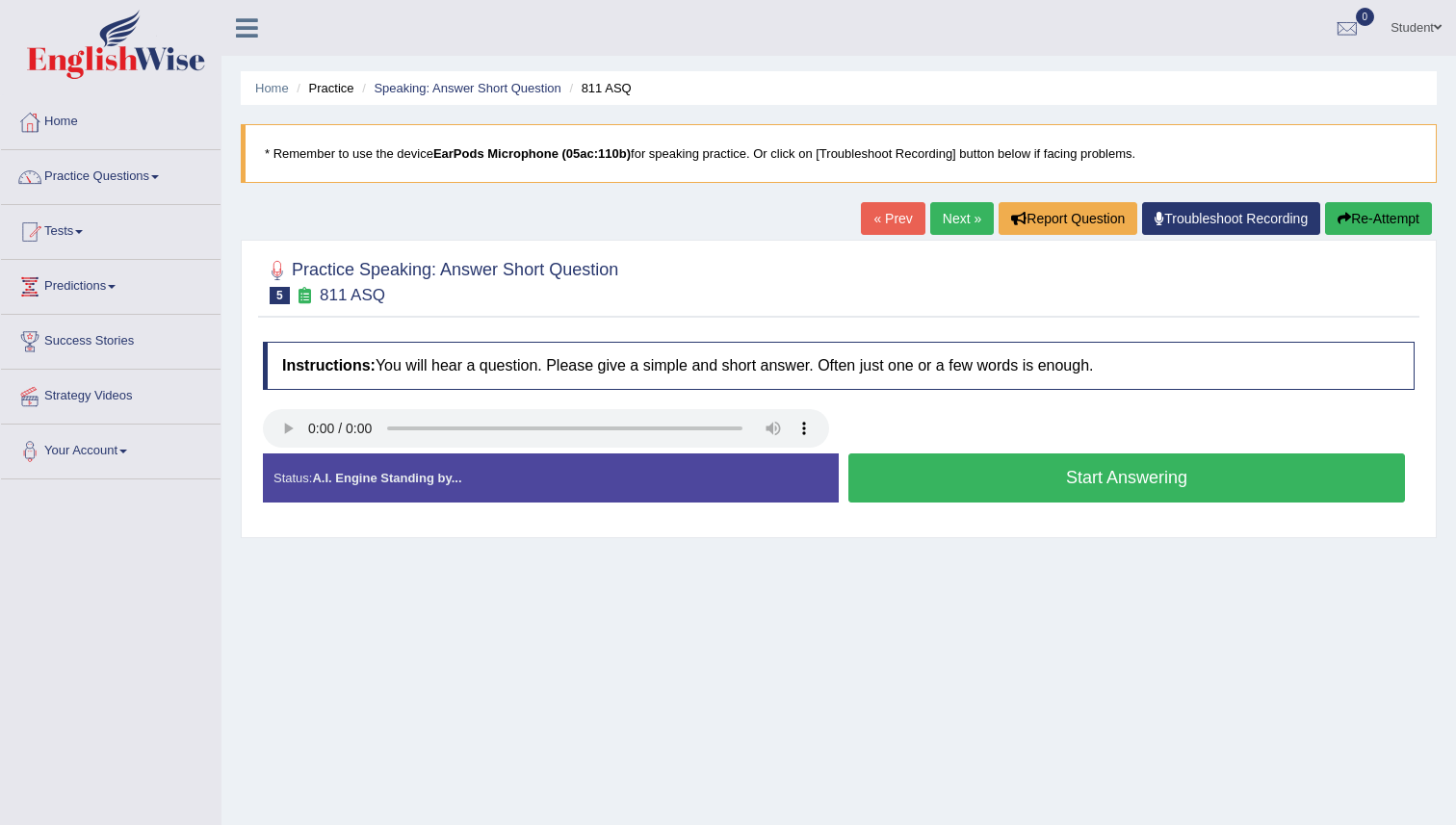
click at [910, 483] on button "Start Answering" at bounding box center [1127, 478] width 557 height 49
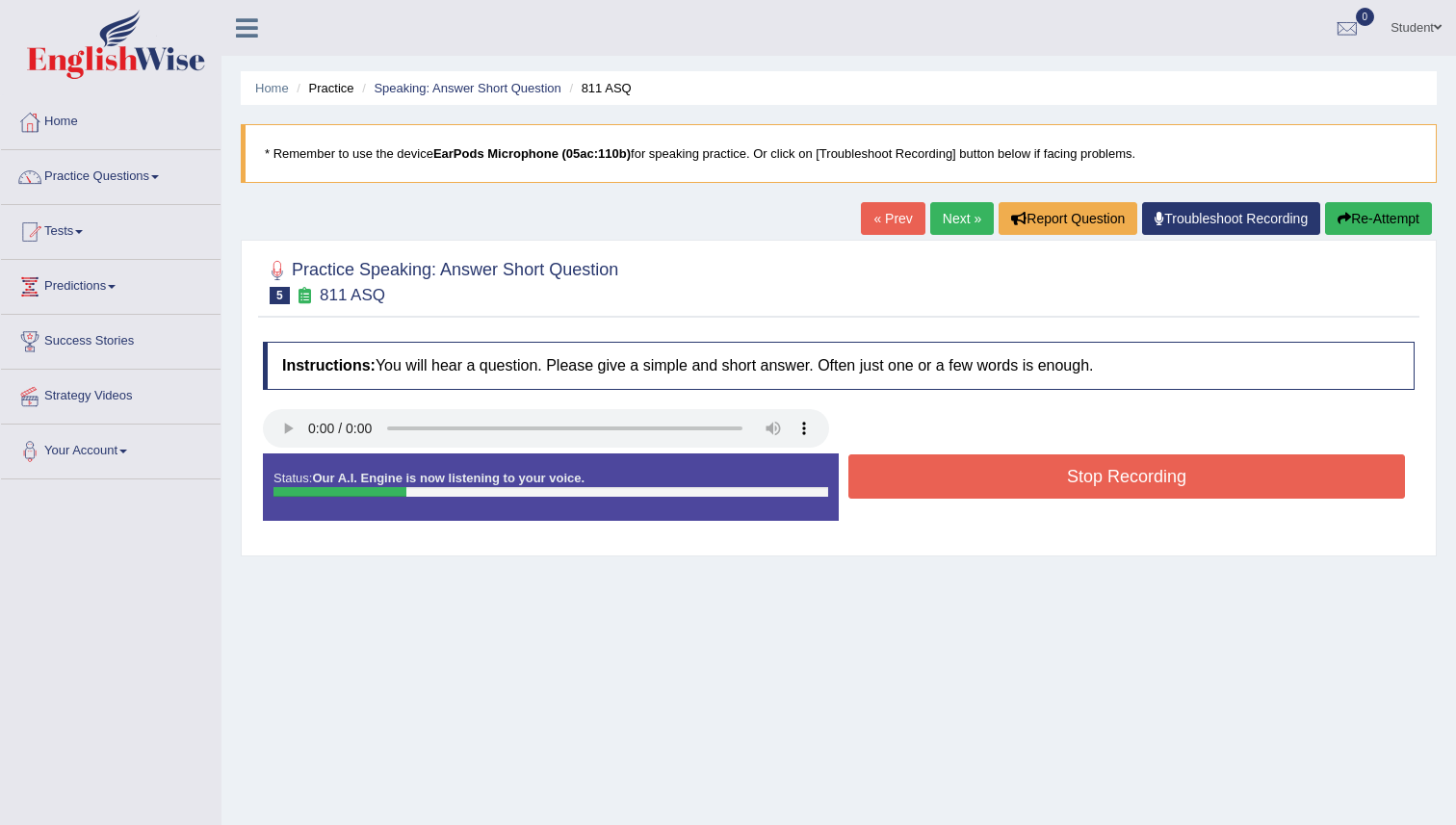
click at [910, 483] on button "Stop Recording" at bounding box center [1127, 477] width 557 height 45
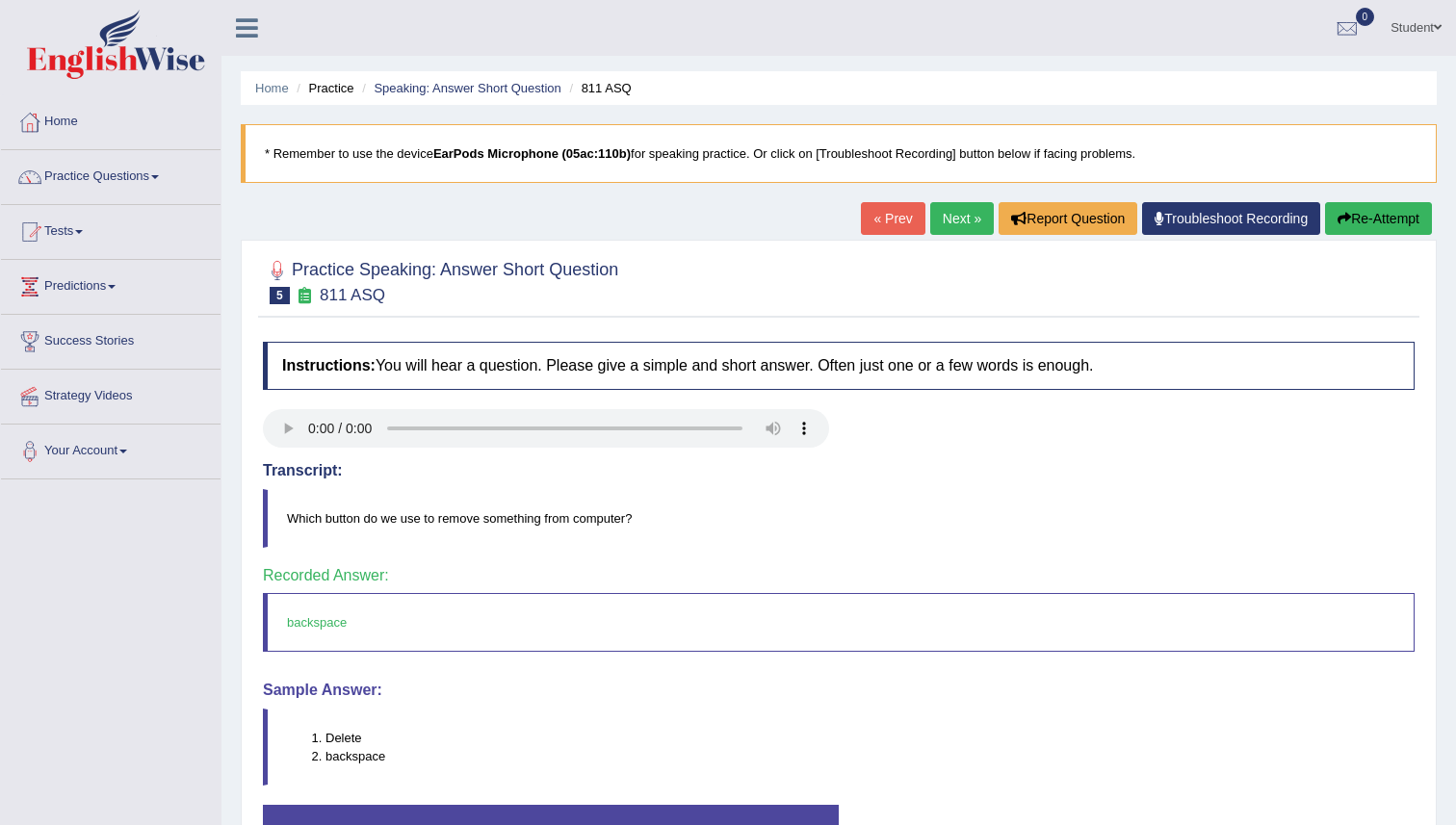
click at [933, 225] on link "Next »" at bounding box center [962, 219] width 63 height 33
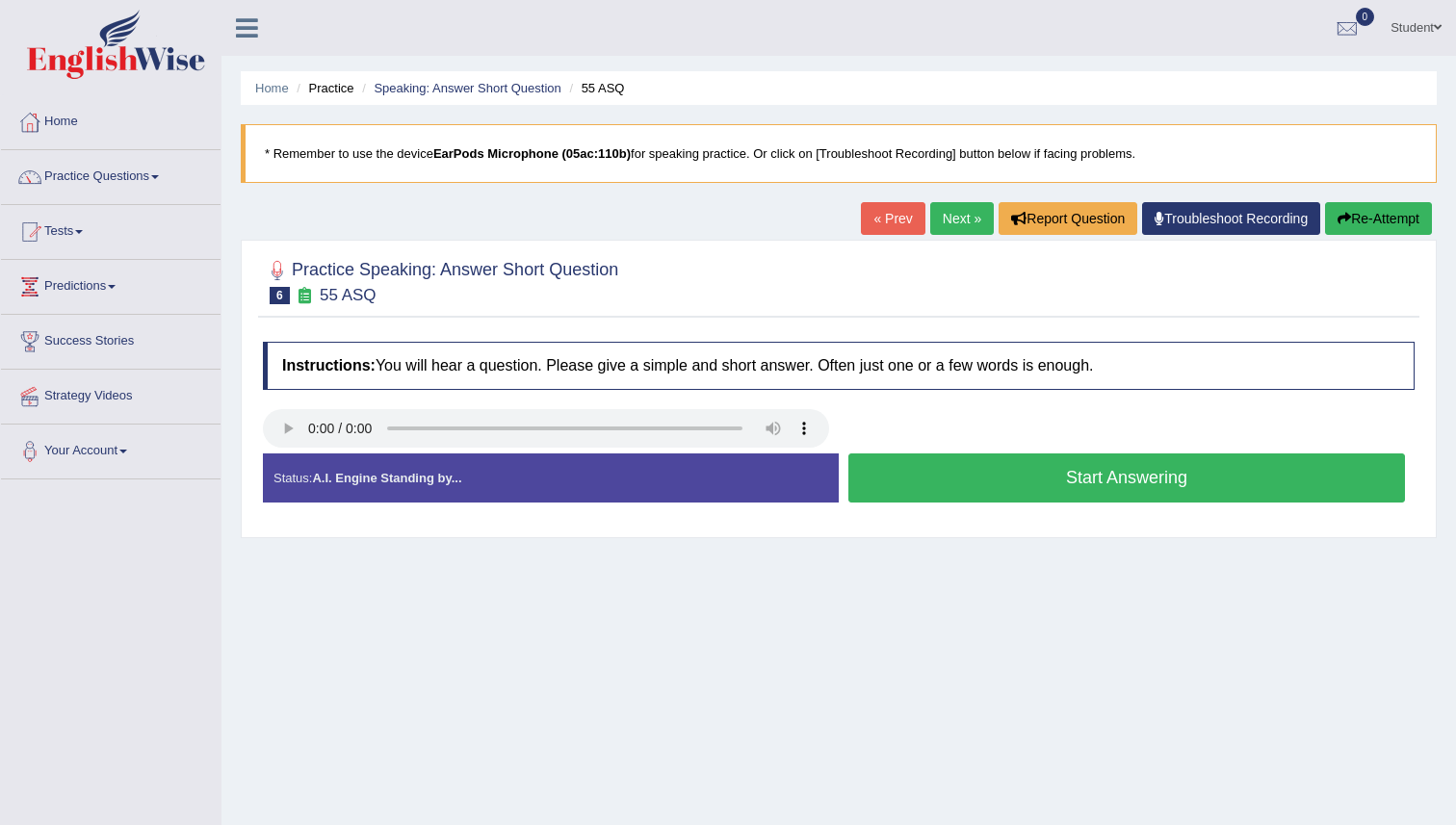
click at [879, 495] on button "Start Answering" at bounding box center [1127, 478] width 557 height 49
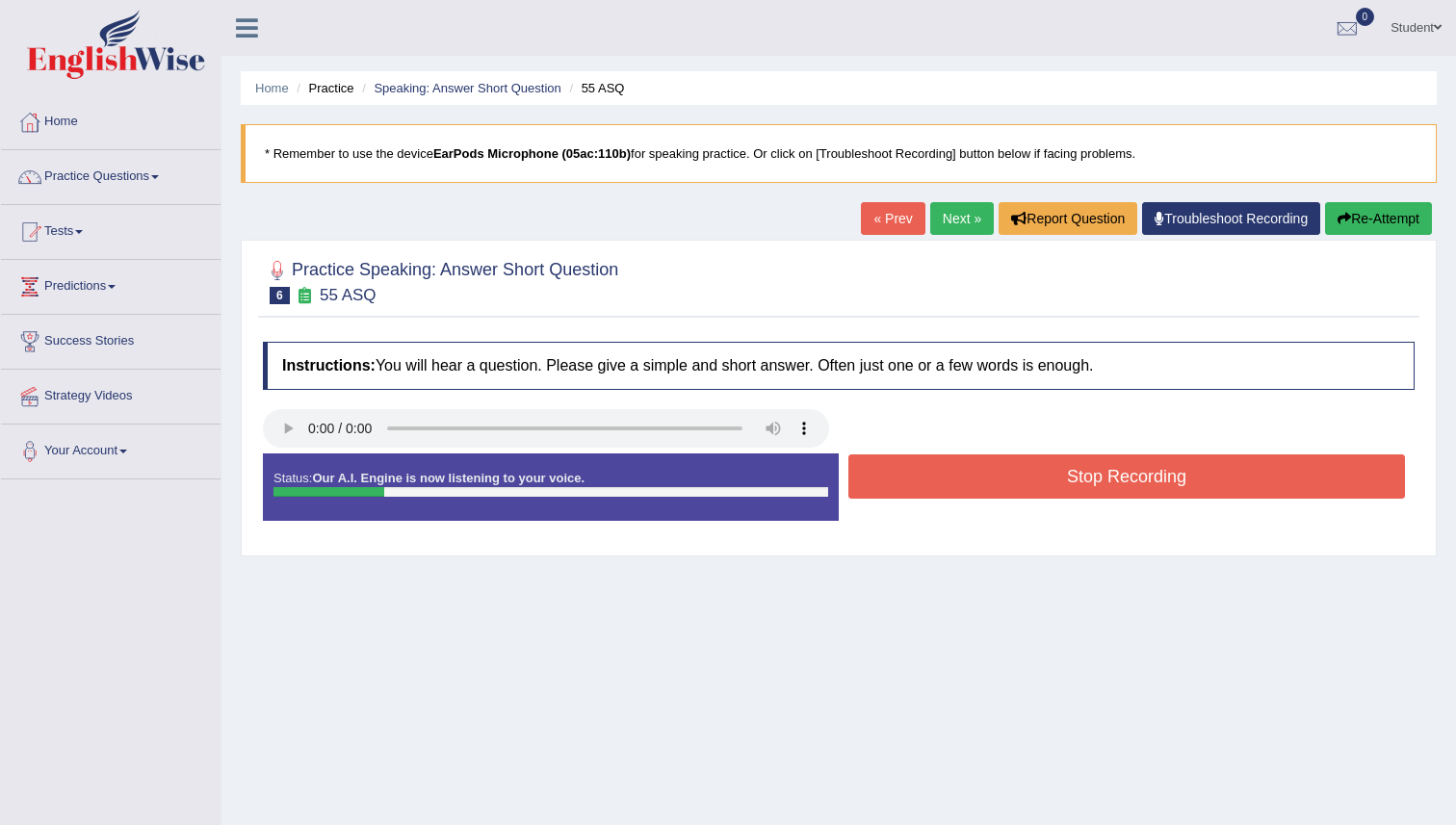
click at [892, 466] on button "Stop Recording" at bounding box center [1127, 477] width 557 height 45
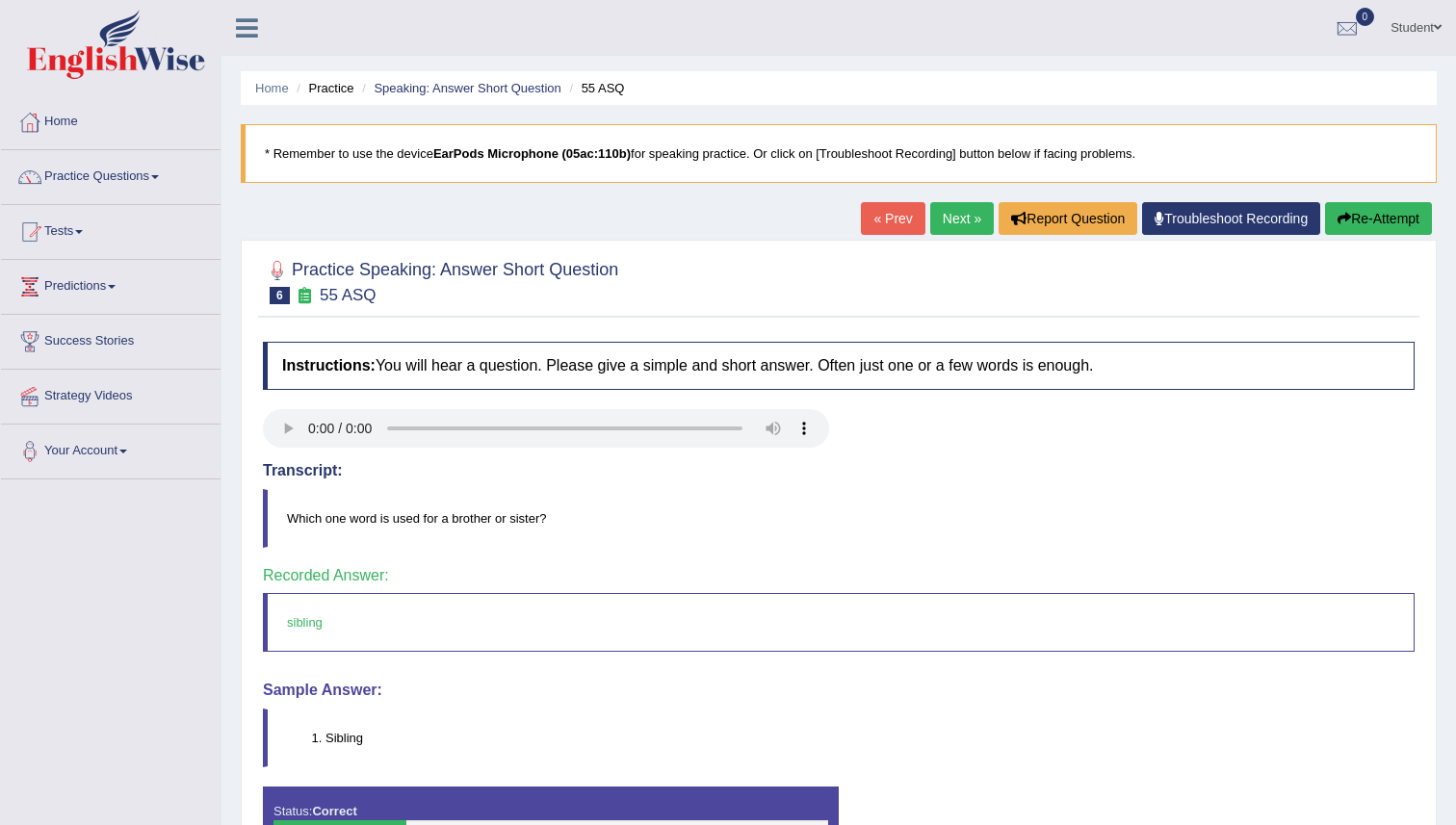
click at [951, 223] on link "Next »" at bounding box center [962, 219] width 63 height 33
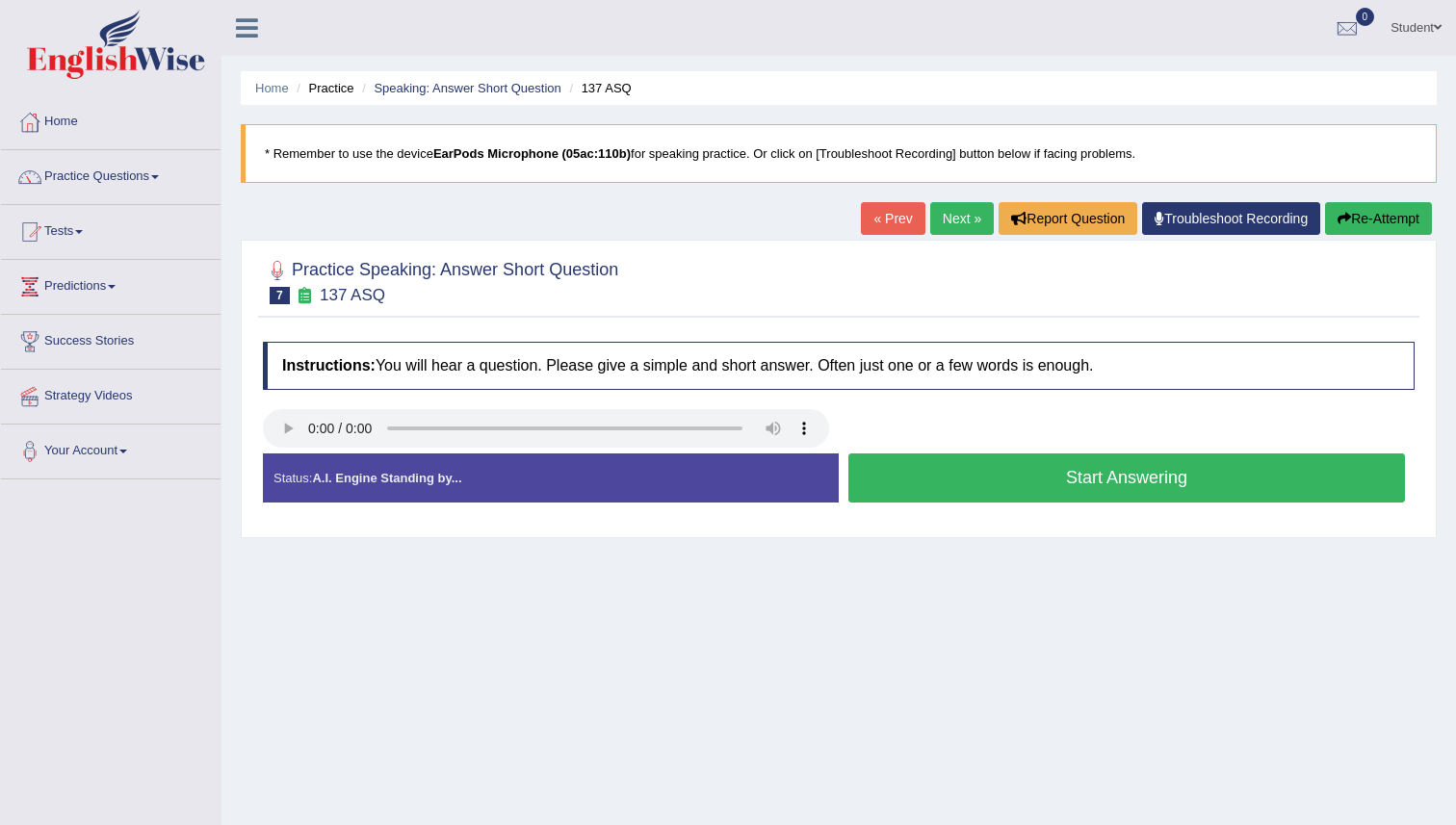
click at [889, 483] on button "Start Answering" at bounding box center [1127, 478] width 557 height 49
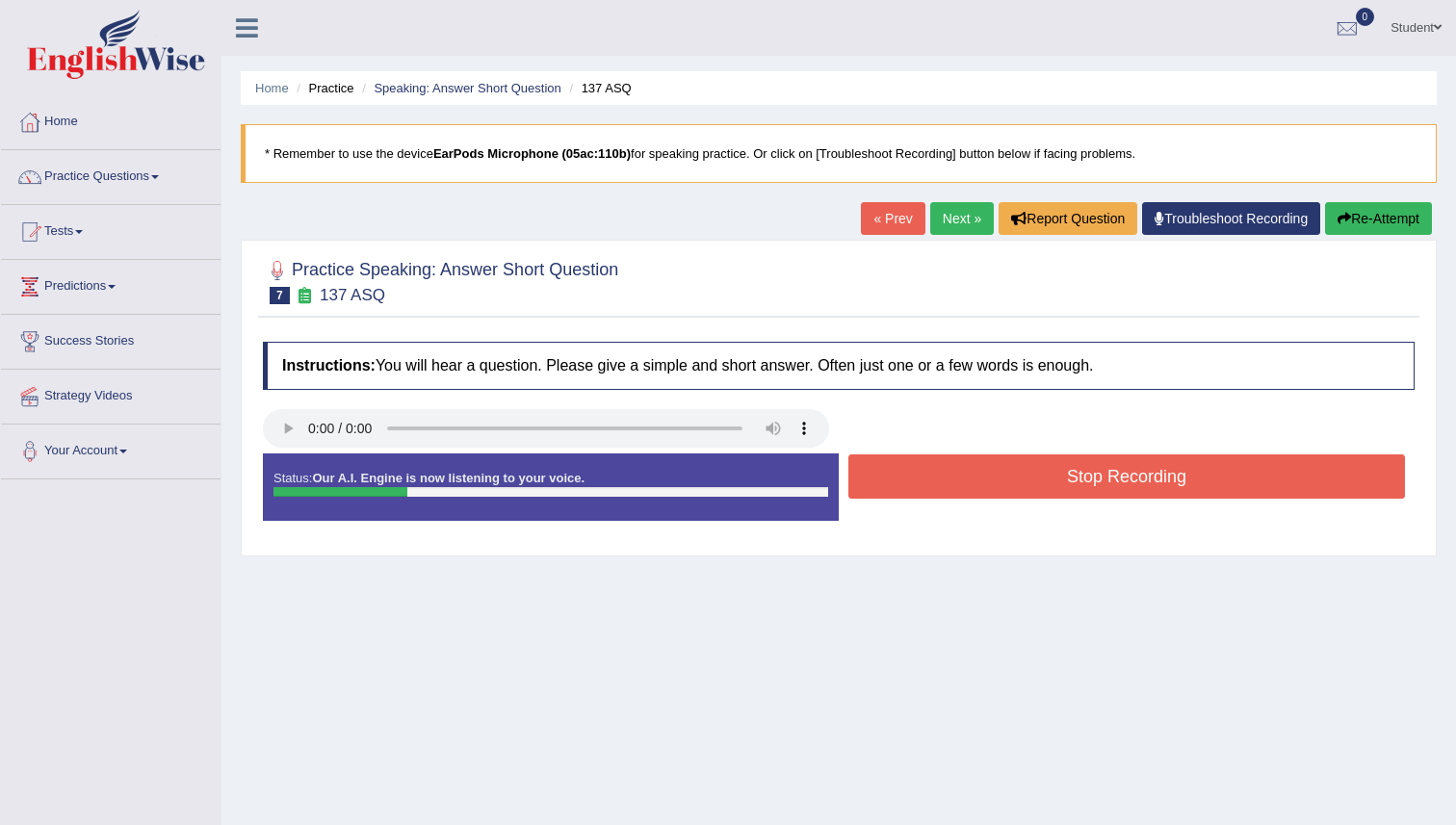
click at [889, 483] on button "Stop Recording" at bounding box center [1127, 477] width 557 height 45
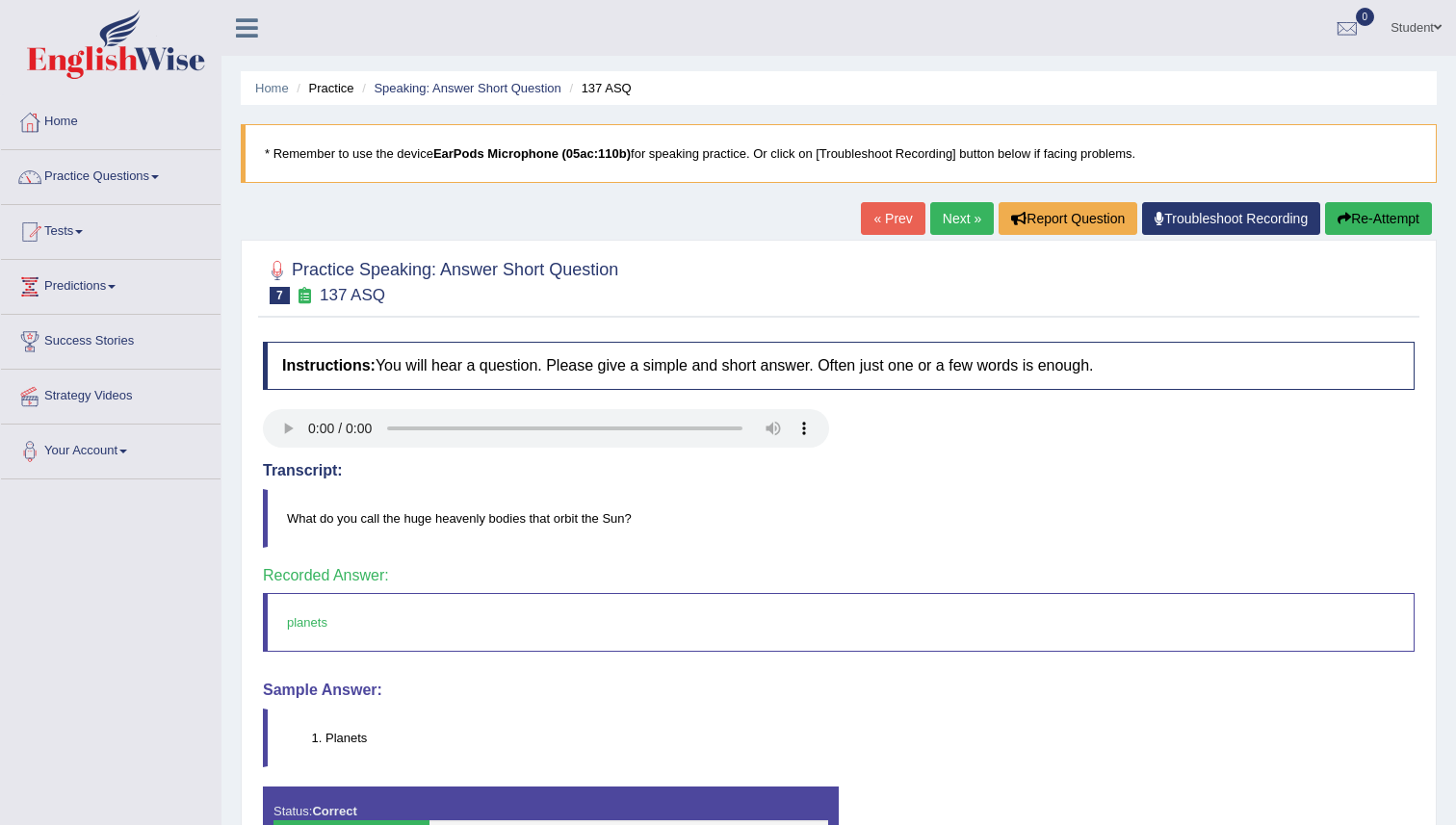
click at [943, 225] on link "Next »" at bounding box center [962, 219] width 63 height 33
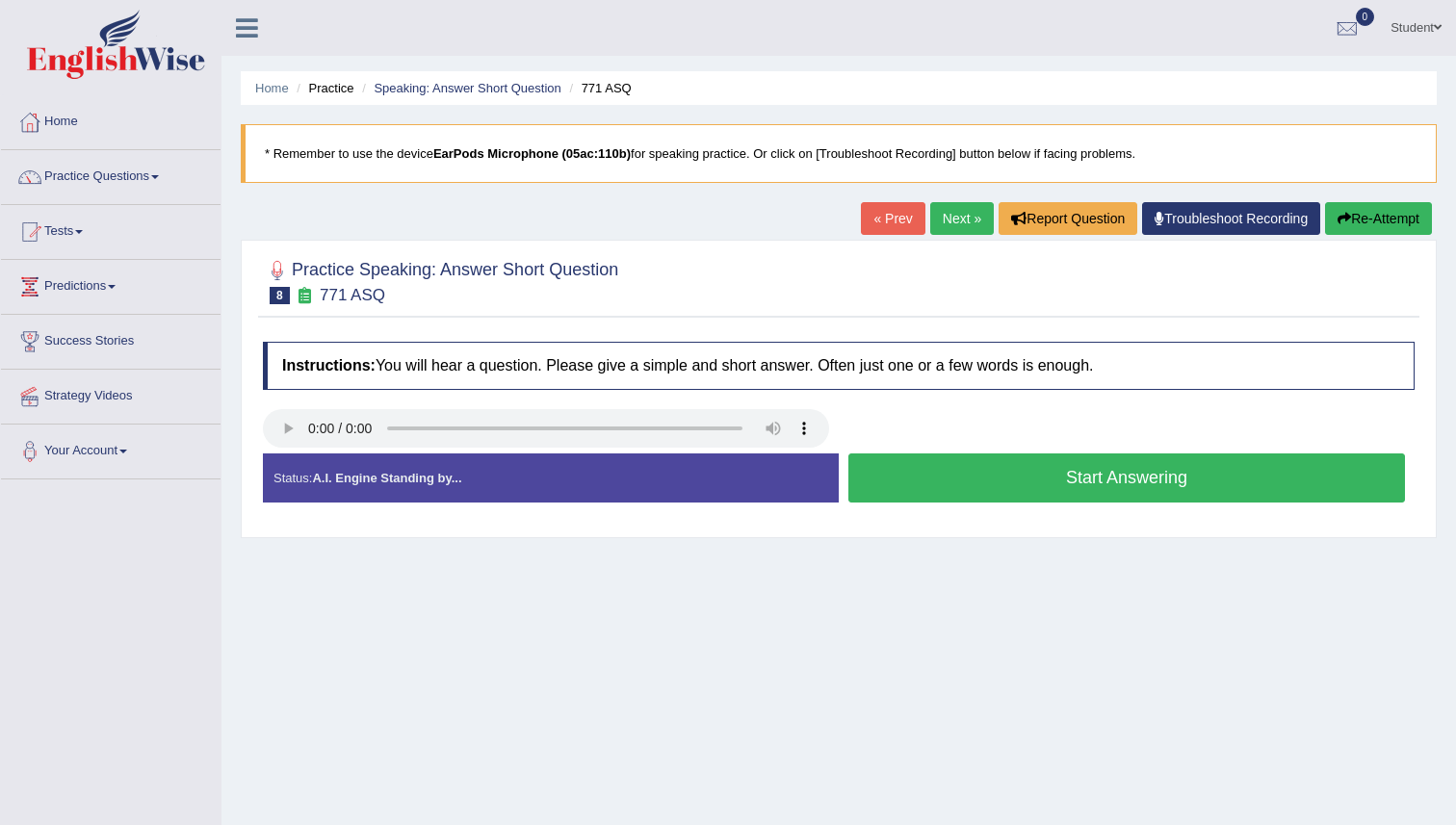
click at [882, 478] on button "Start Answering" at bounding box center [1127, 478] width 557 height 49
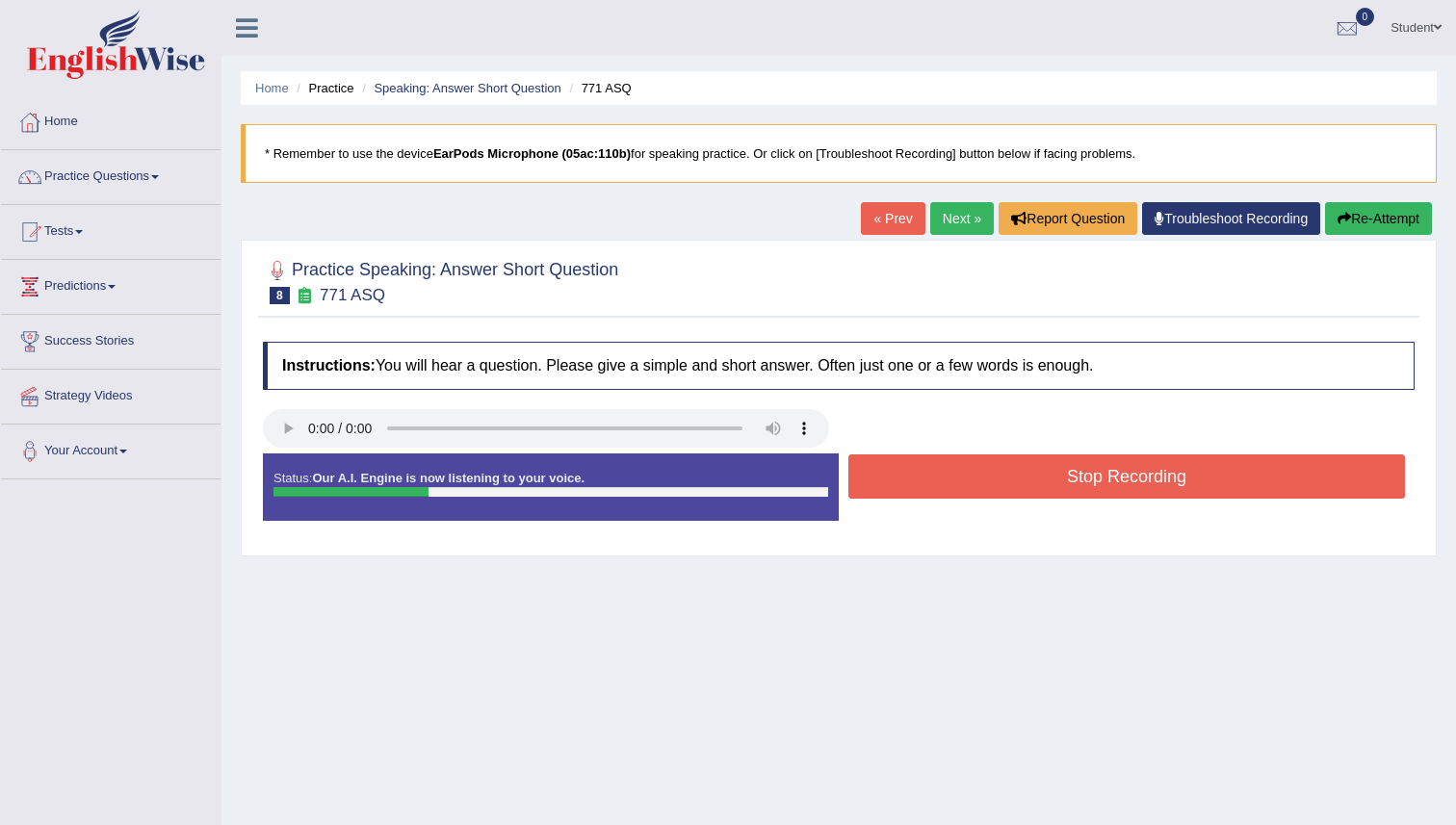
click at [882, 478] on button "Stop Recording" at bounding box center [1127, 477] width 557 height 45
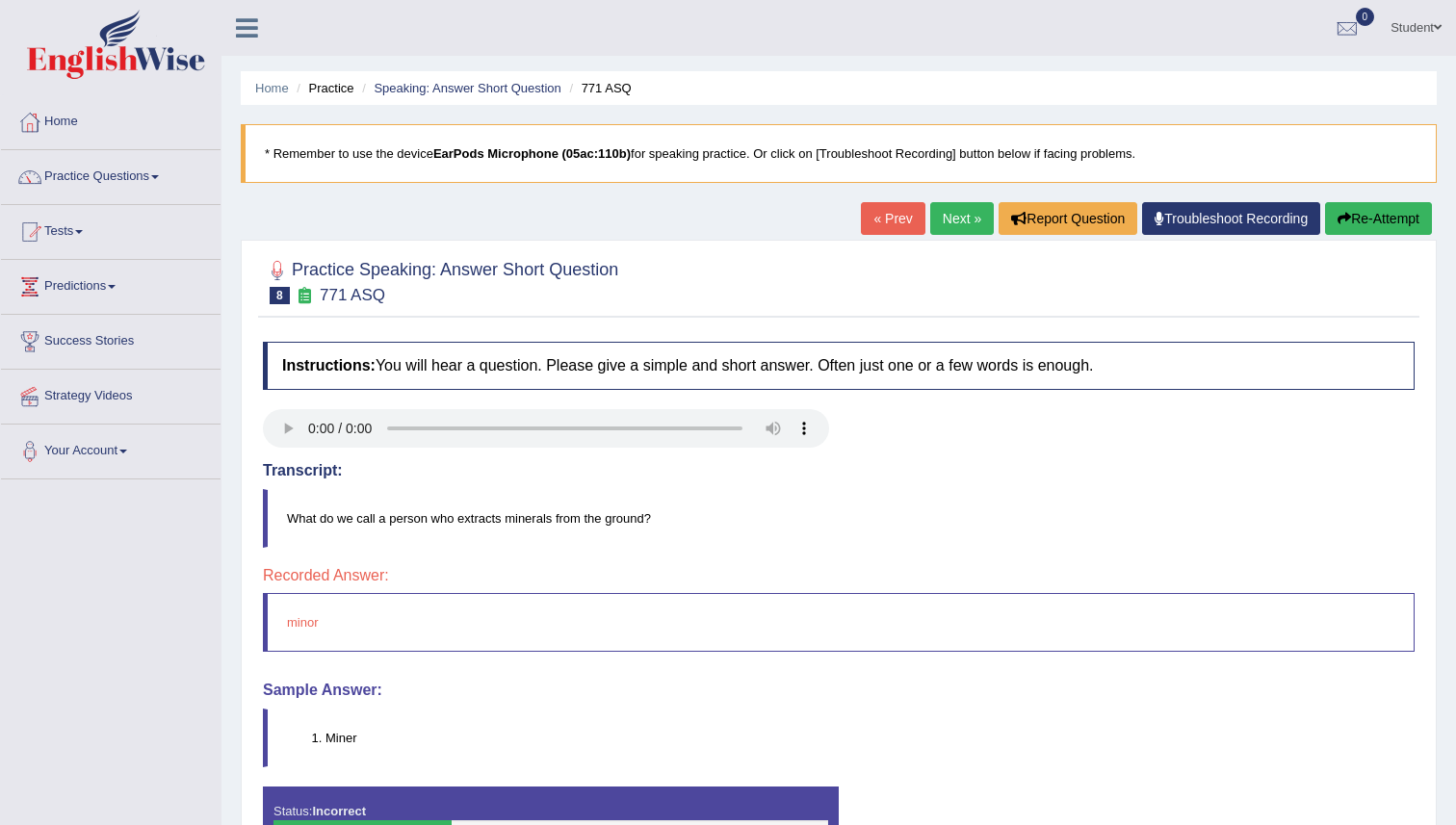
click at [956, 221] on link "Next »" at bounding box center [962, 219] width 63 height 33
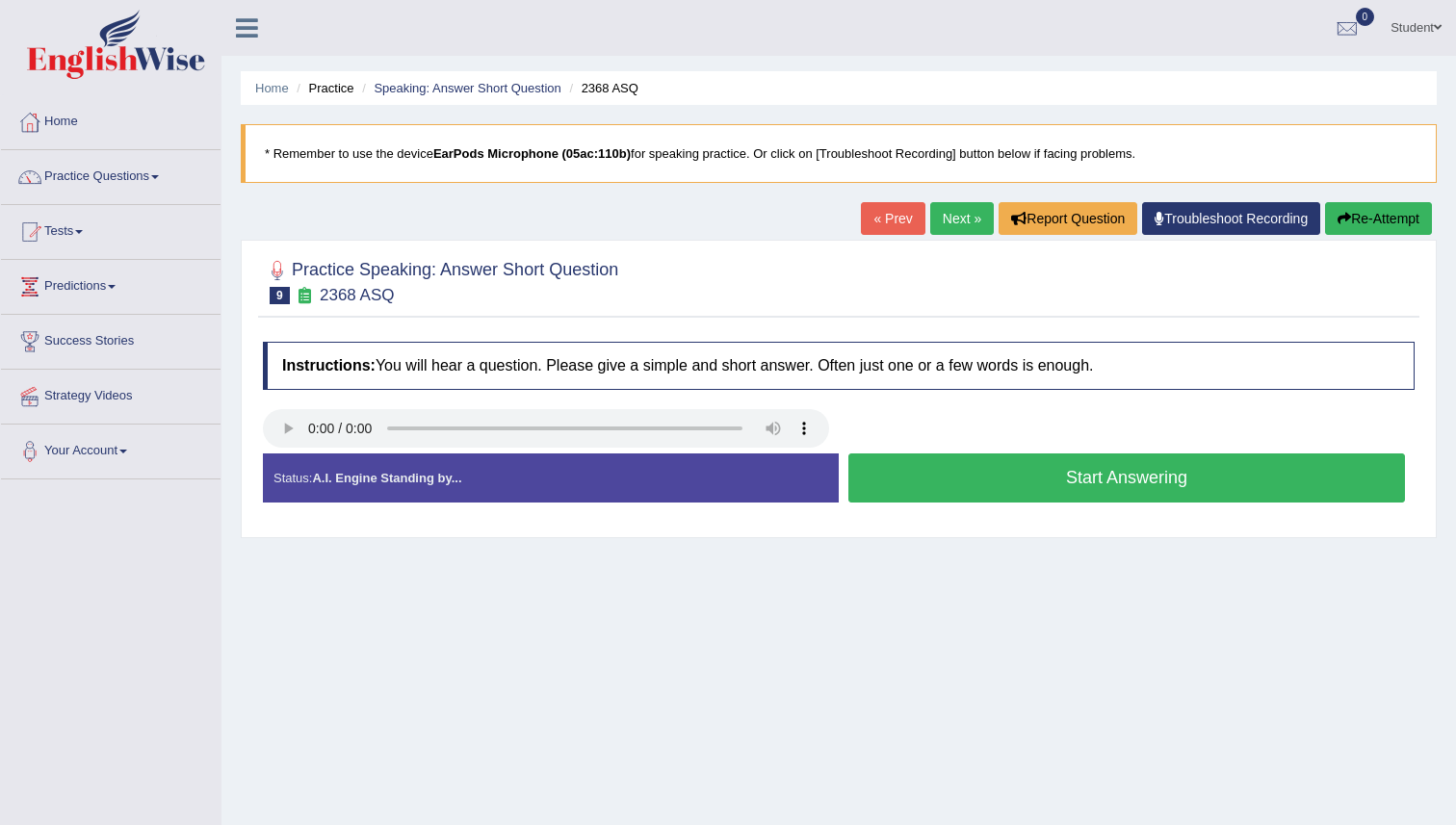
click at [870, 477] on button "Start Answering" at bounding box center [1127, 478] width 557 height 49
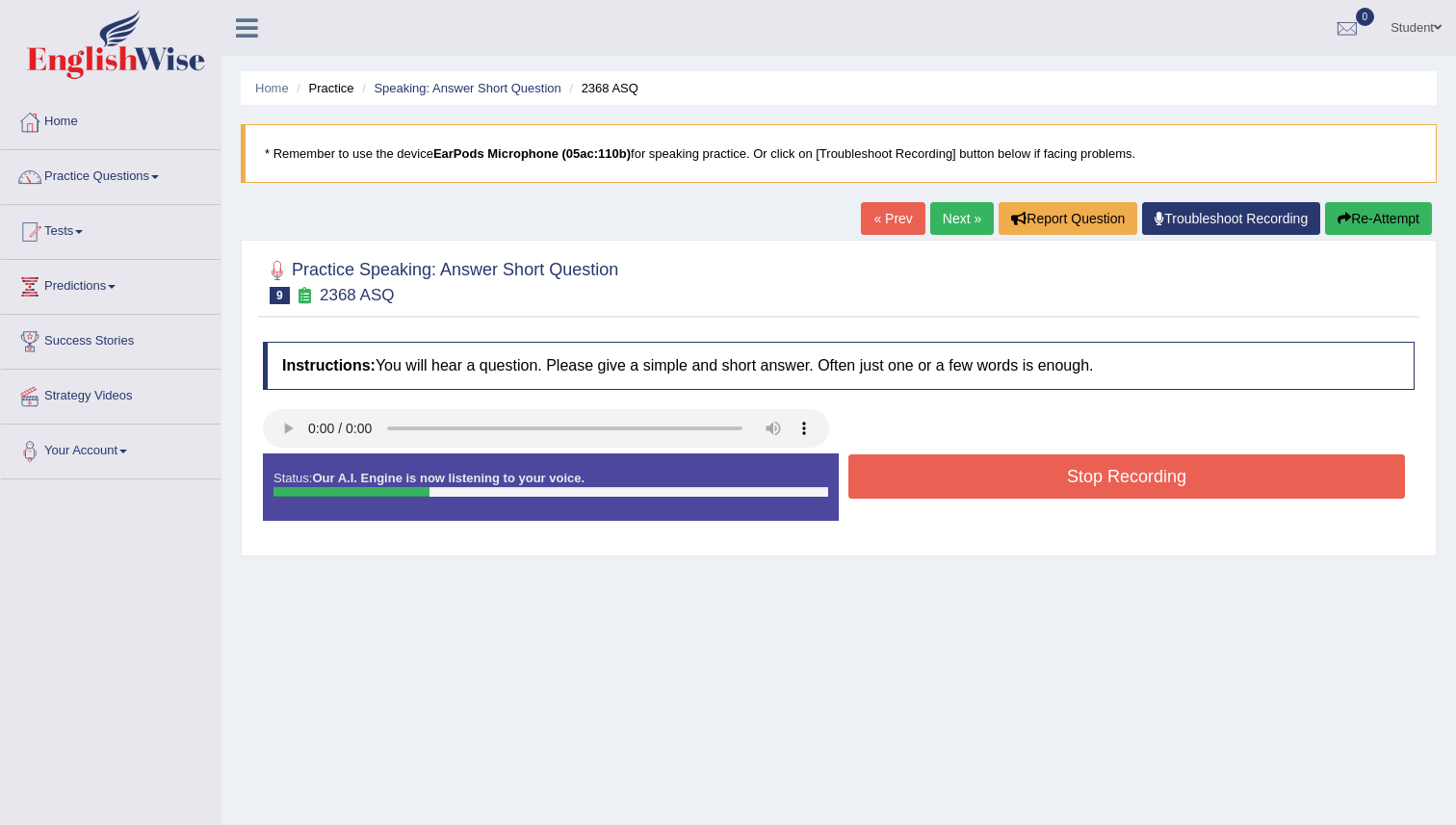
click at [870, 477] on button "Stop Recording" at bounding box center [1127, 477] width 557 height 45
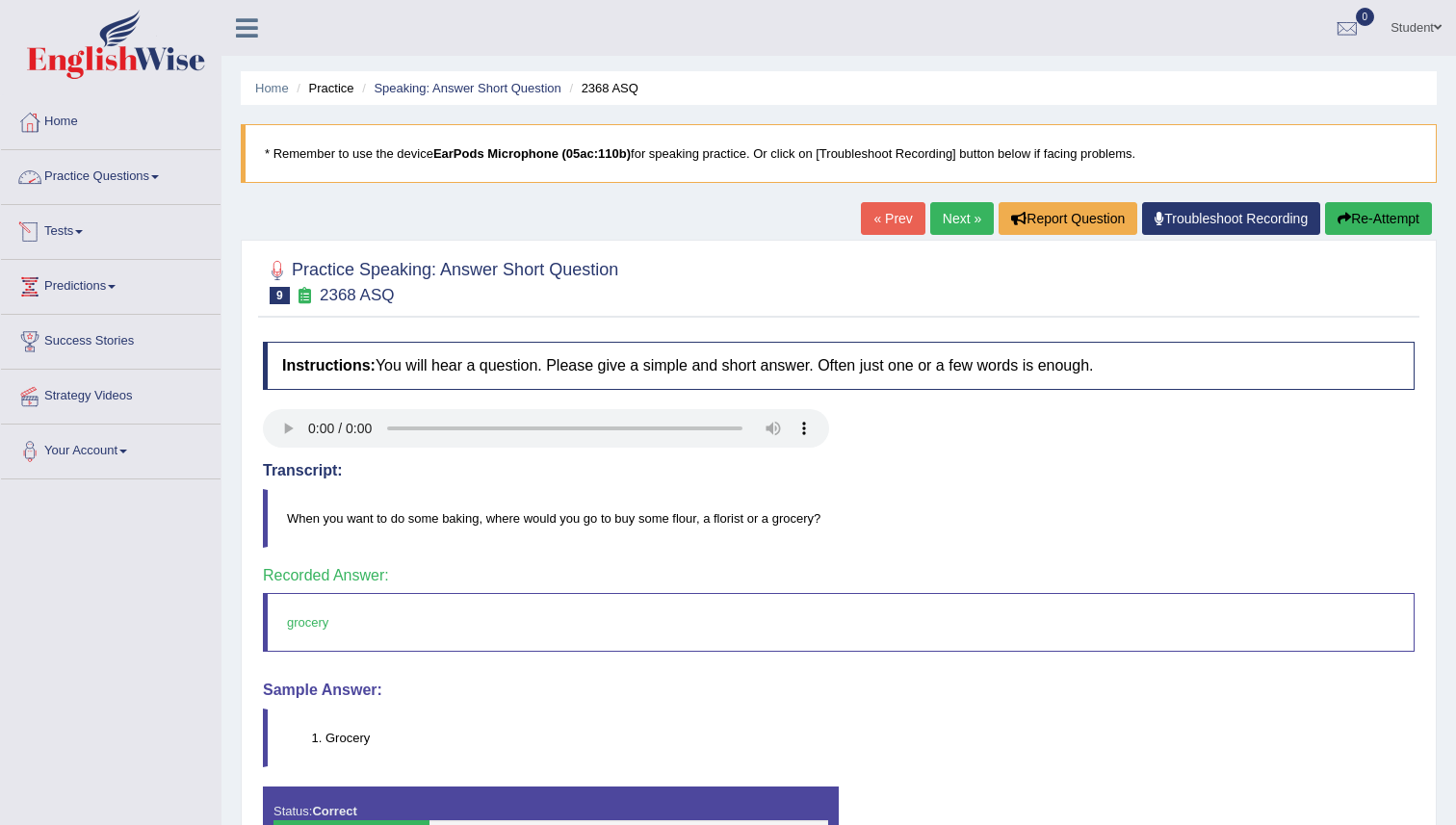
click at [73, 179] on link "Practice Questions" at bounding box center [111, 173] width 220 height 48
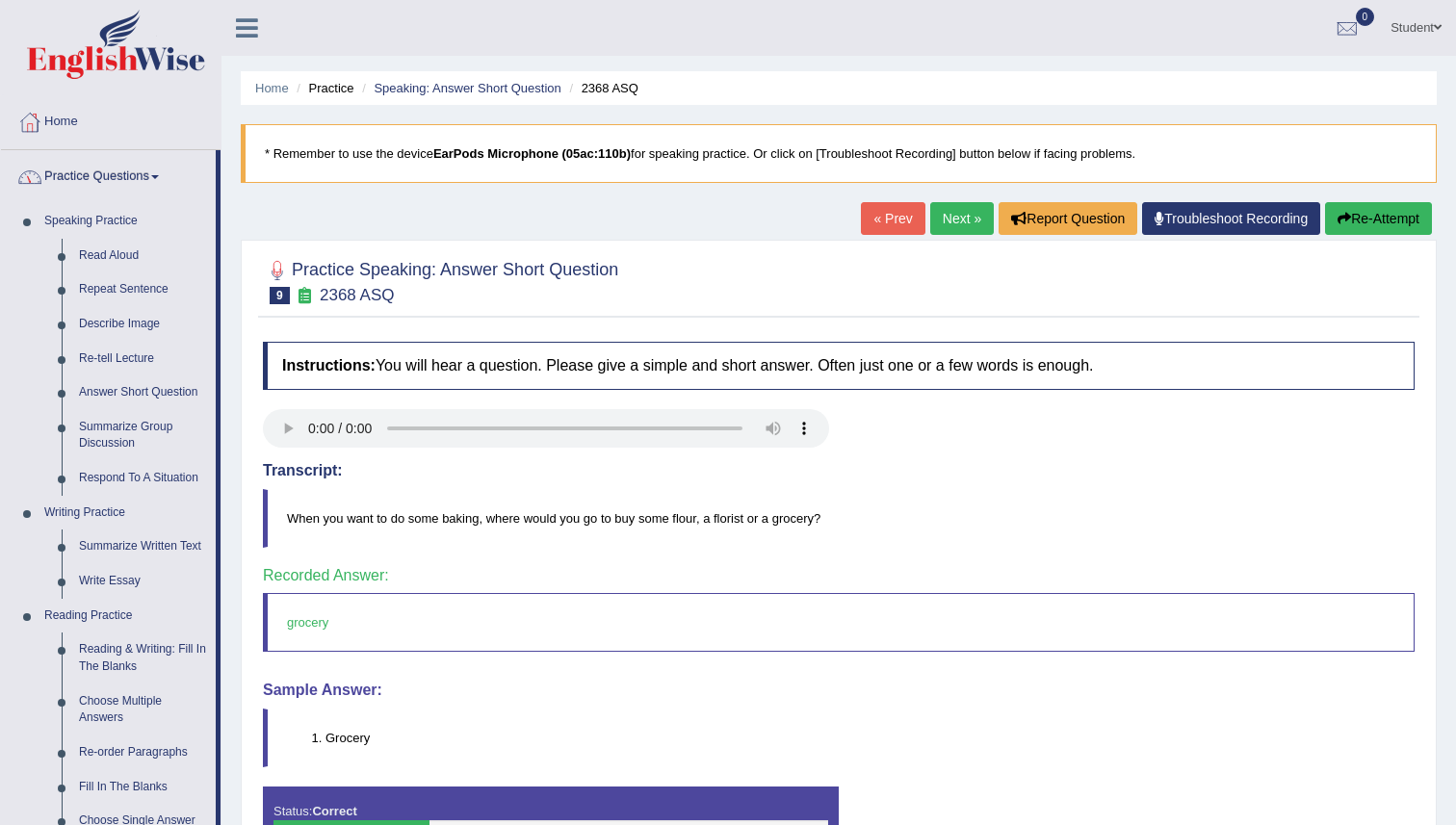
click at [95, 178] on link "Practice Questions" at bounding box center [108, 173] width 215 height 48
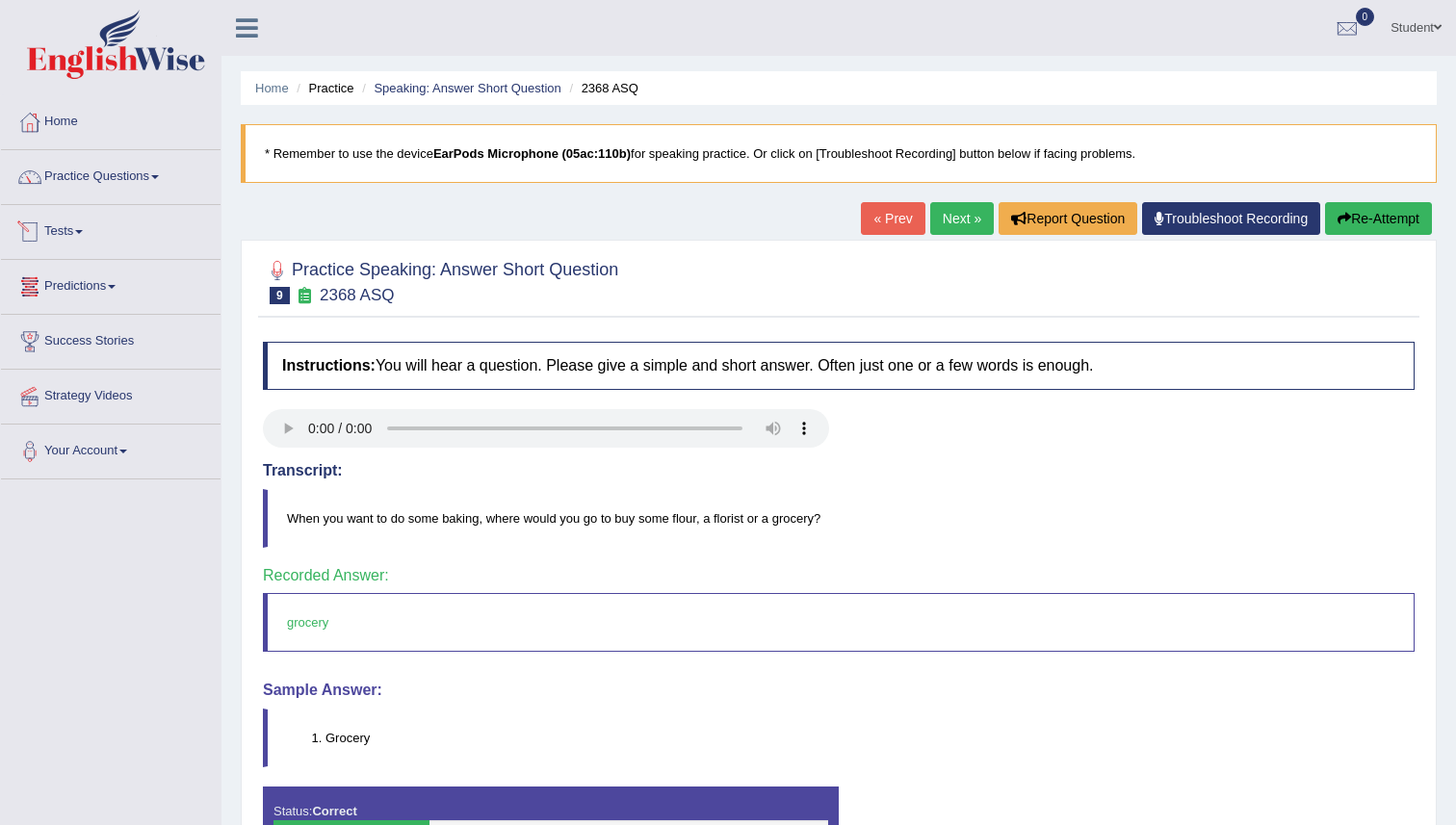
click at [90, 236] on link "Tests" at bounding box center [111, 229] width 220 height 48
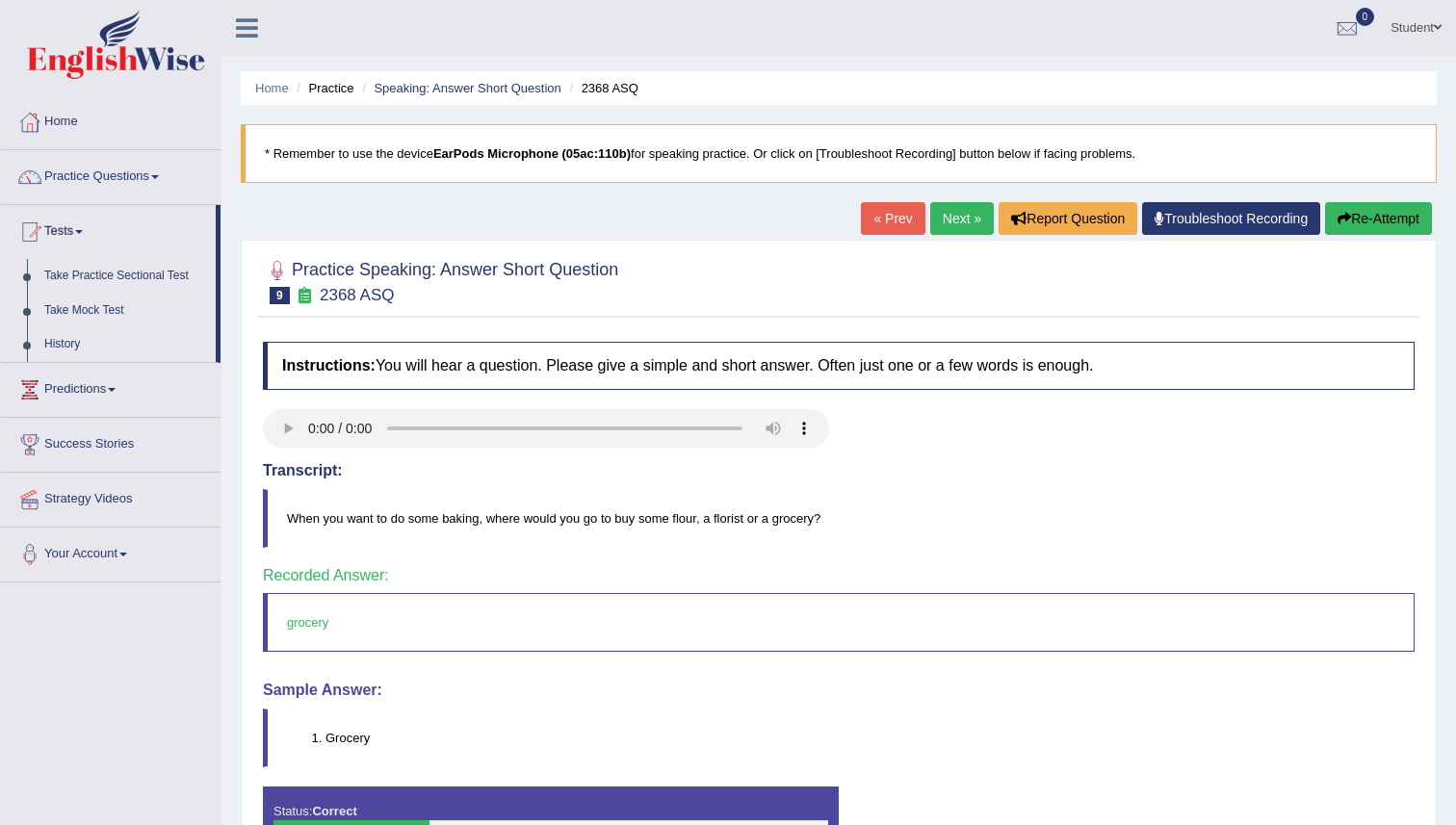
click at [85, 269] on link "Take Practice Sectional Test" at bounding box center [126, 276] width 180 height 35
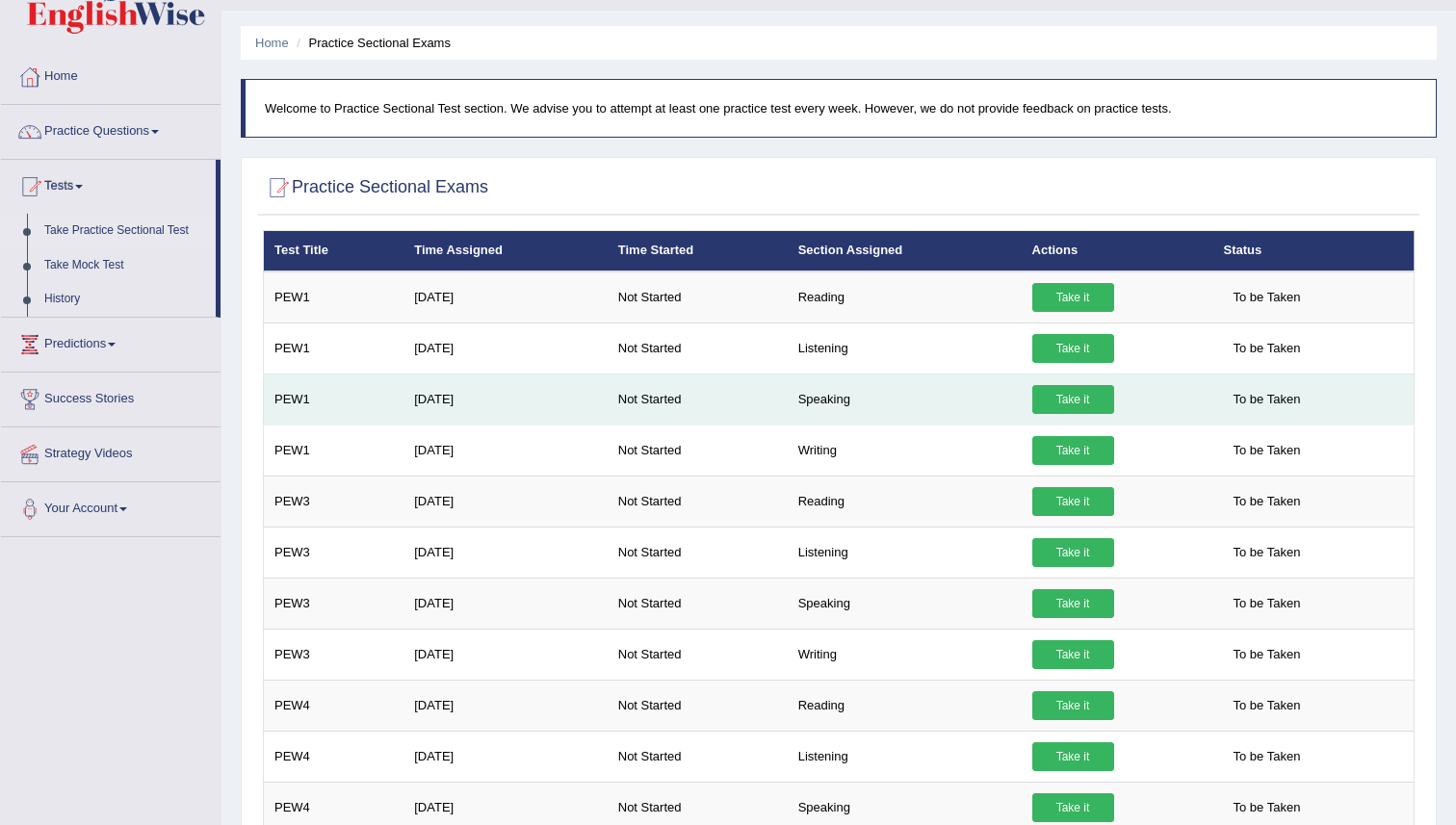
scroll to position [46, 0]
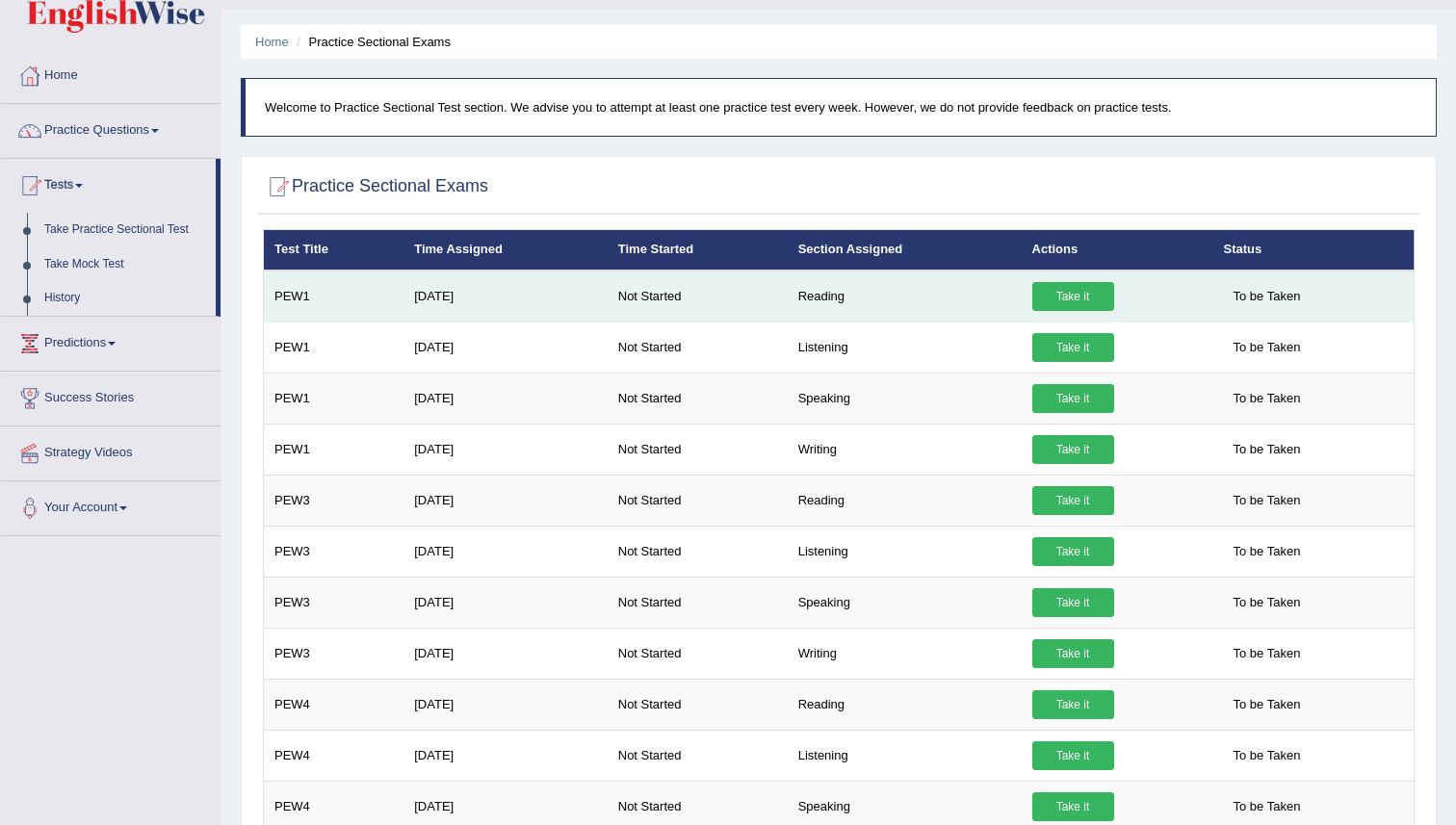
click at [1059, 296] on link "Take it" at bounding box center [1074, 297] width 82 height 29
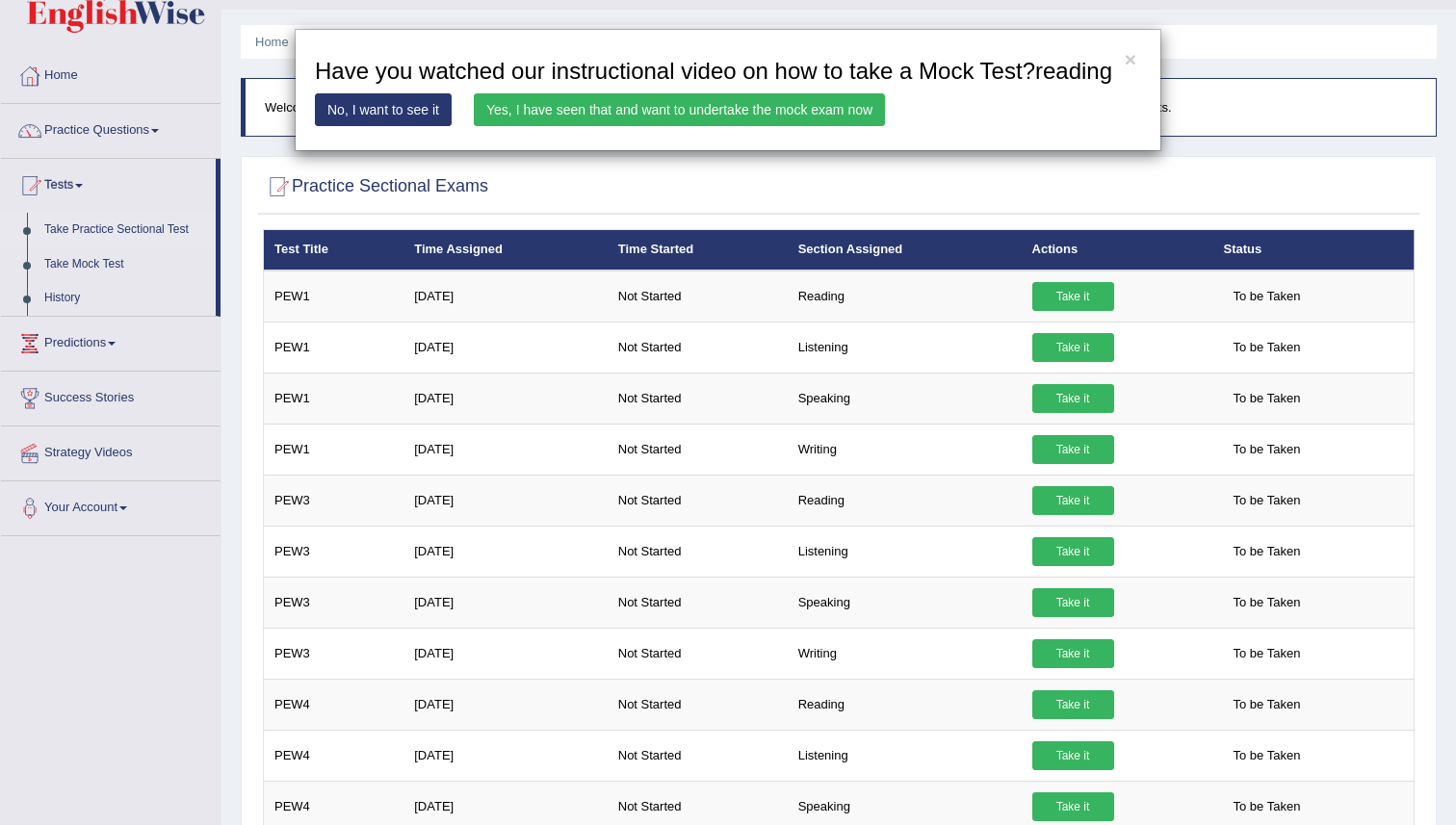
click at [357, 126] on link "No, I want to see it" at bounding box center [383, 110] width 136 height 33
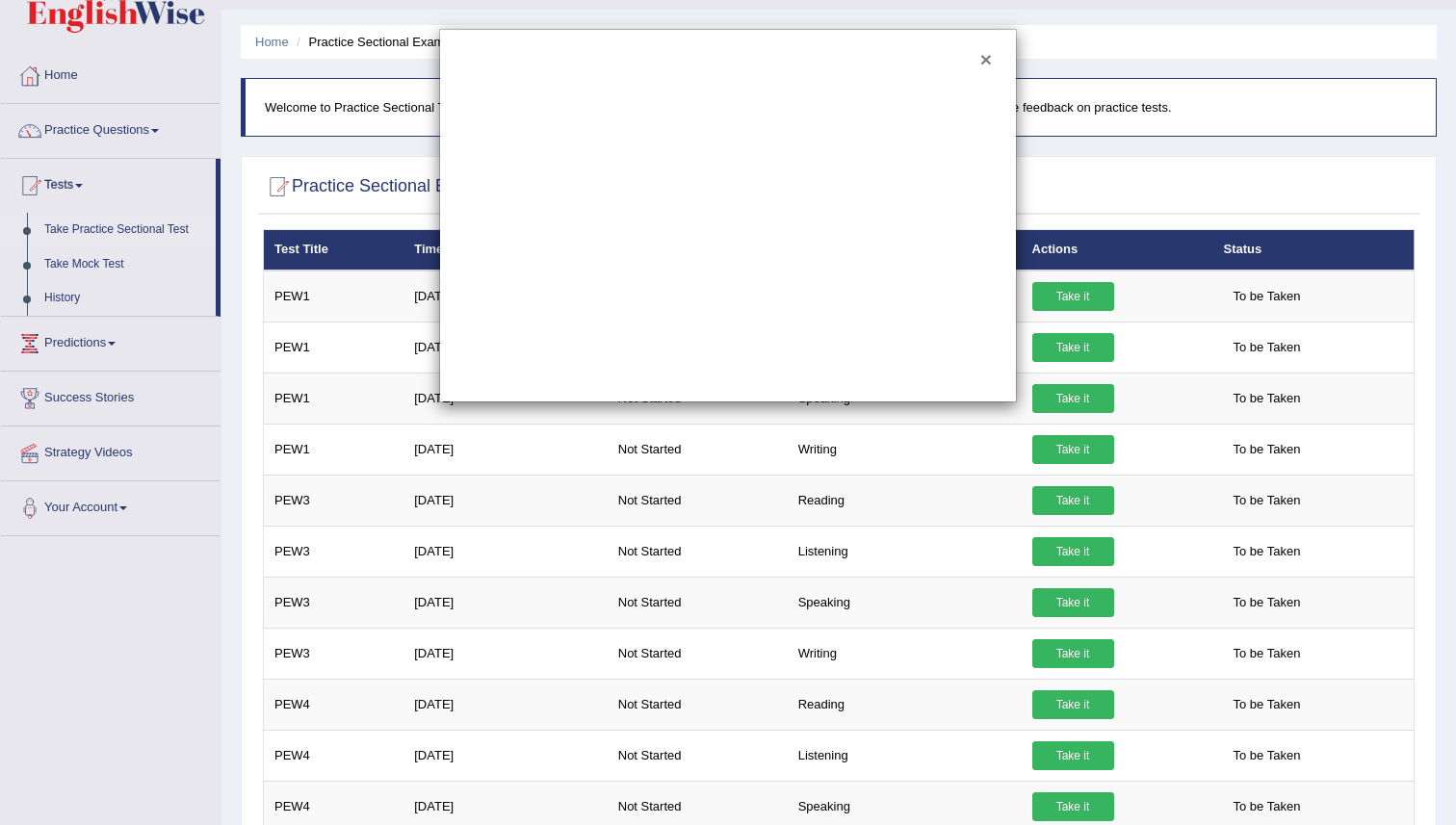
click at [982, 63] on button "×" at bounding box center [986, 58] width 12 height 20
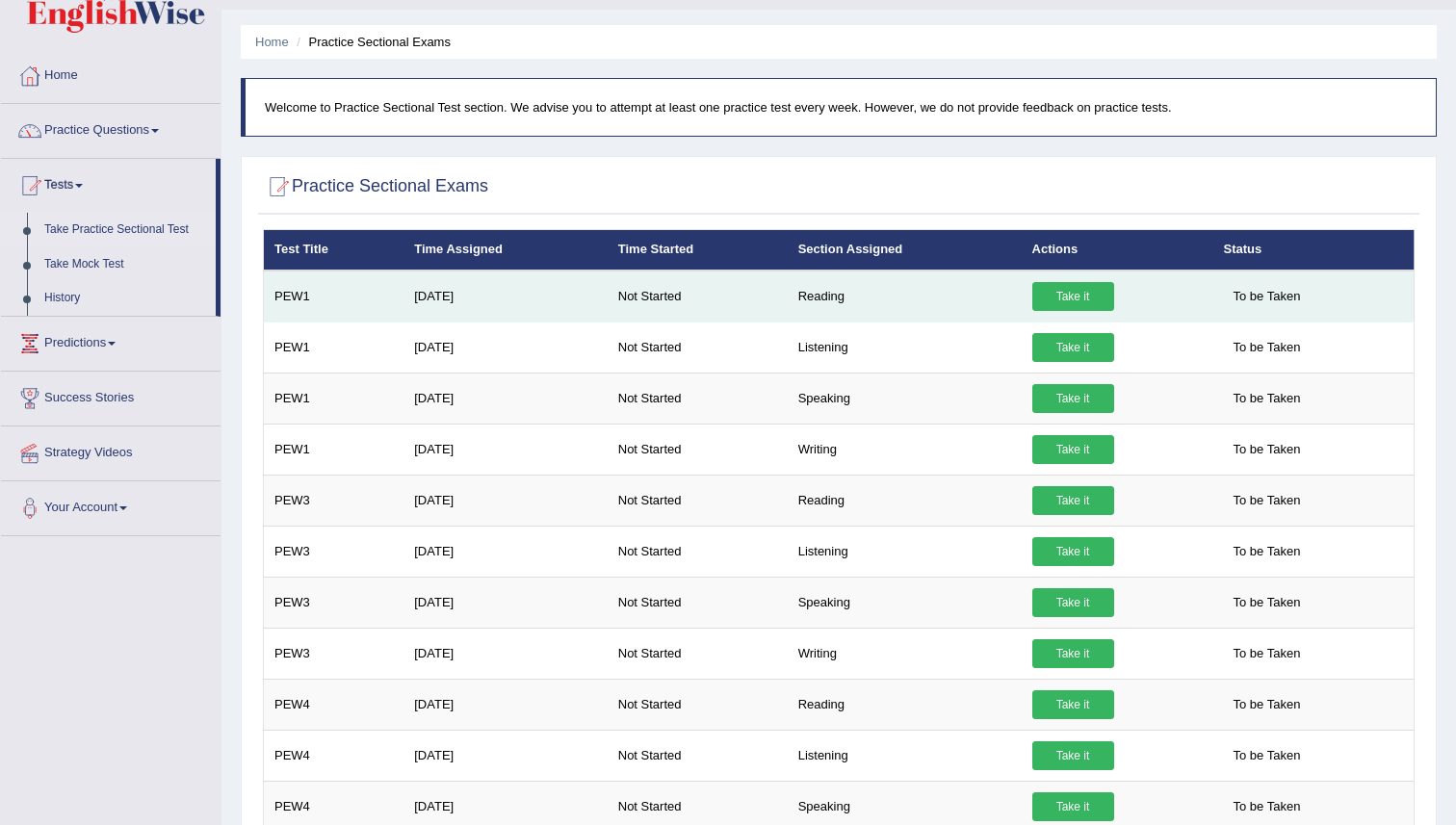
click at [1065, 296] on link "Take it" at bounding box center [1074, 297] width 82 height 29
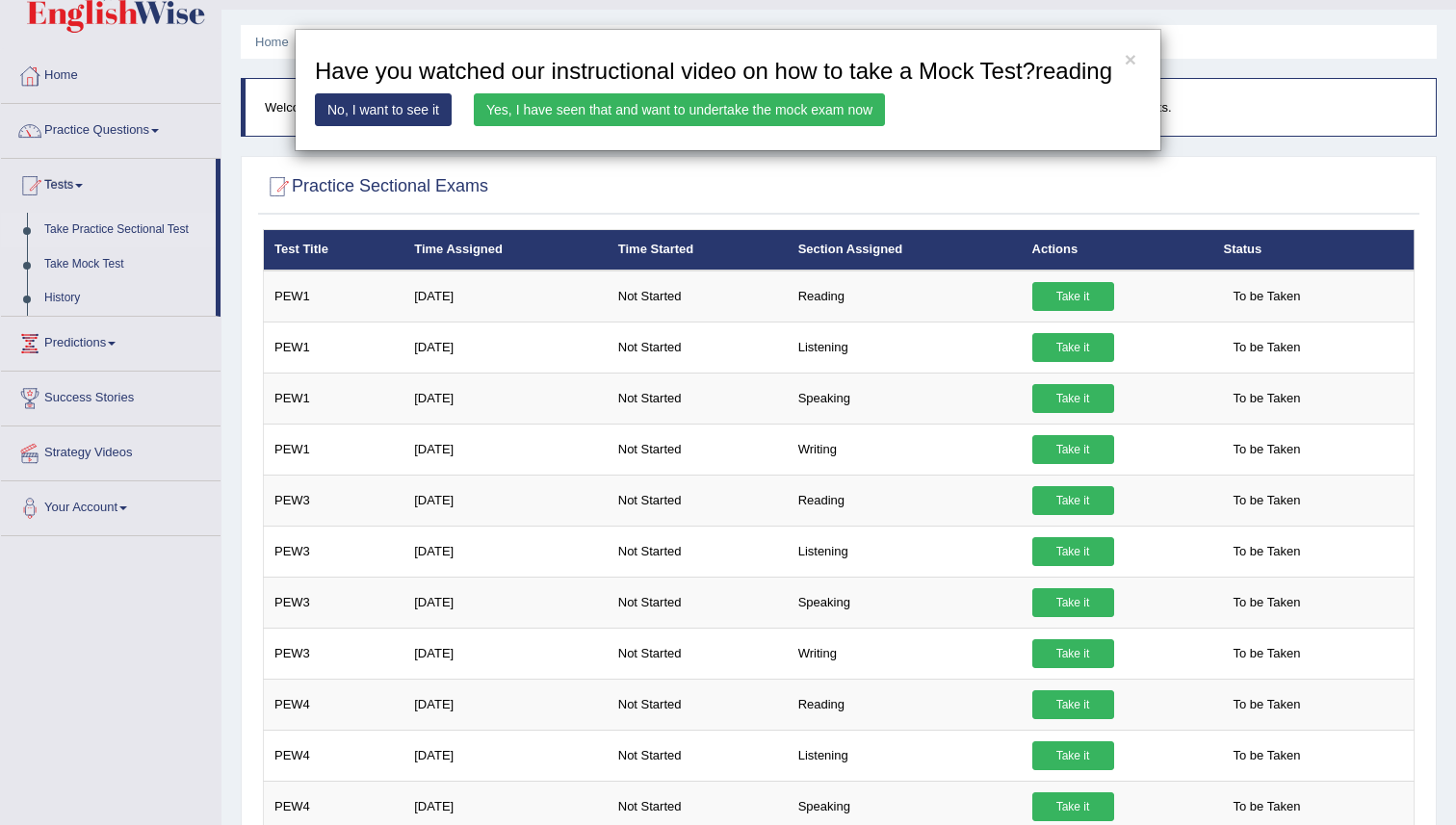
click at [677, 126] on link "Yes, I have seen that and want to undertake the mock exam now" at bounding box center [679, 110] width 411 height 33
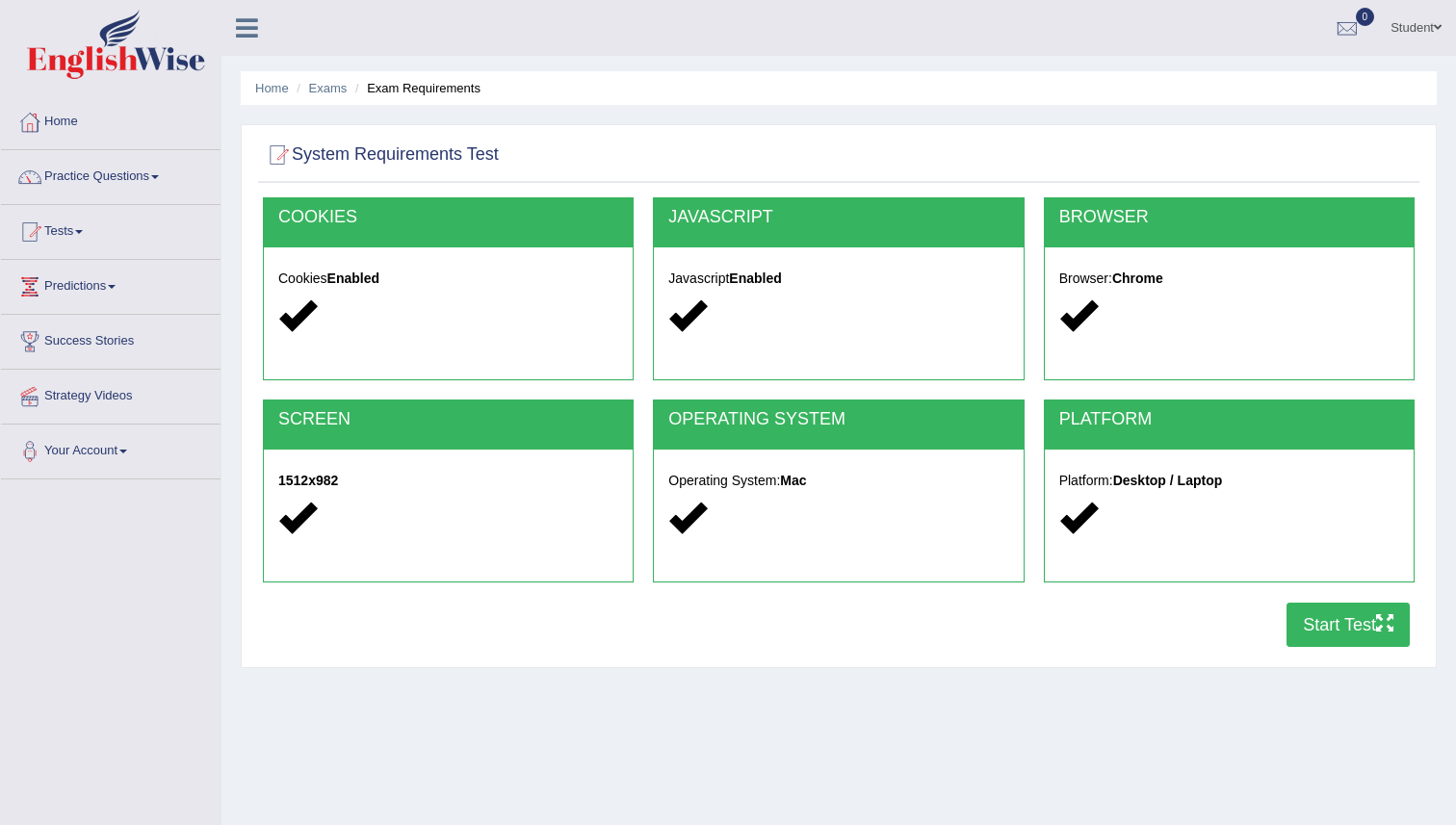
click at [1292, 620] on button "Start Test" at bounding box center [1348, 625] width 124 height 45
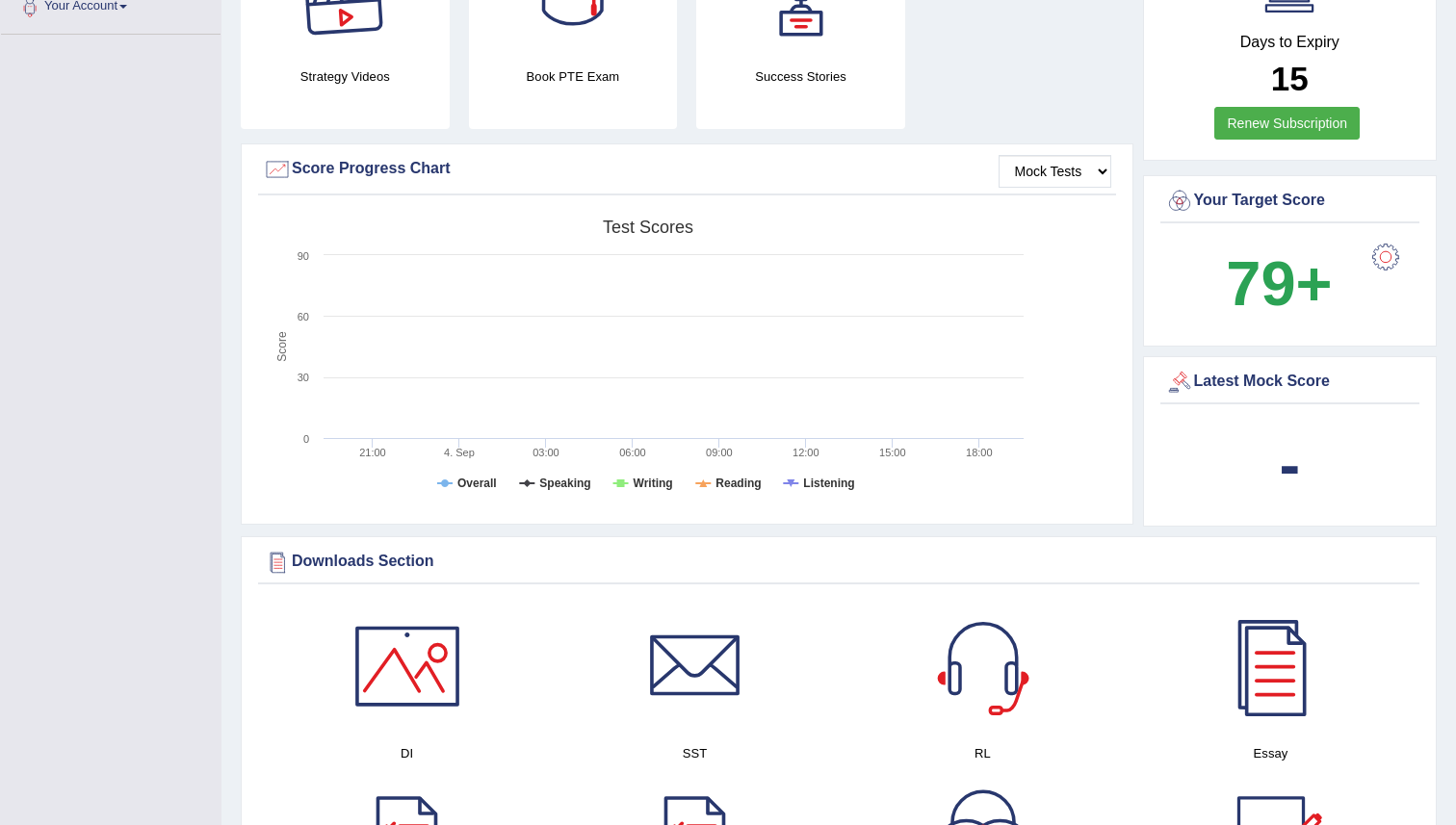
scroll to position [504, 0]
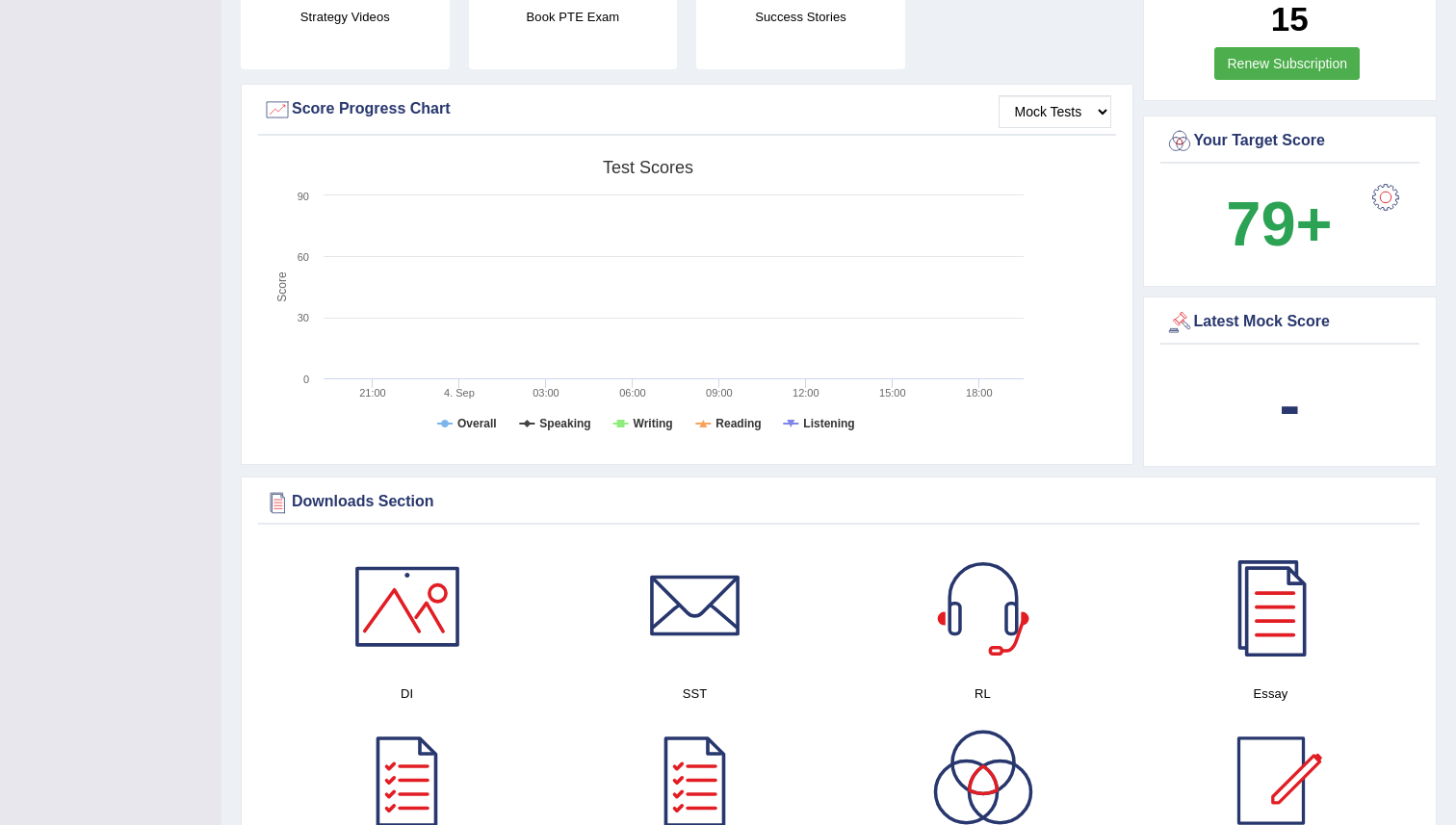
click at [484, 322] on rect at bounding box center [648, 299] width 771 height 299
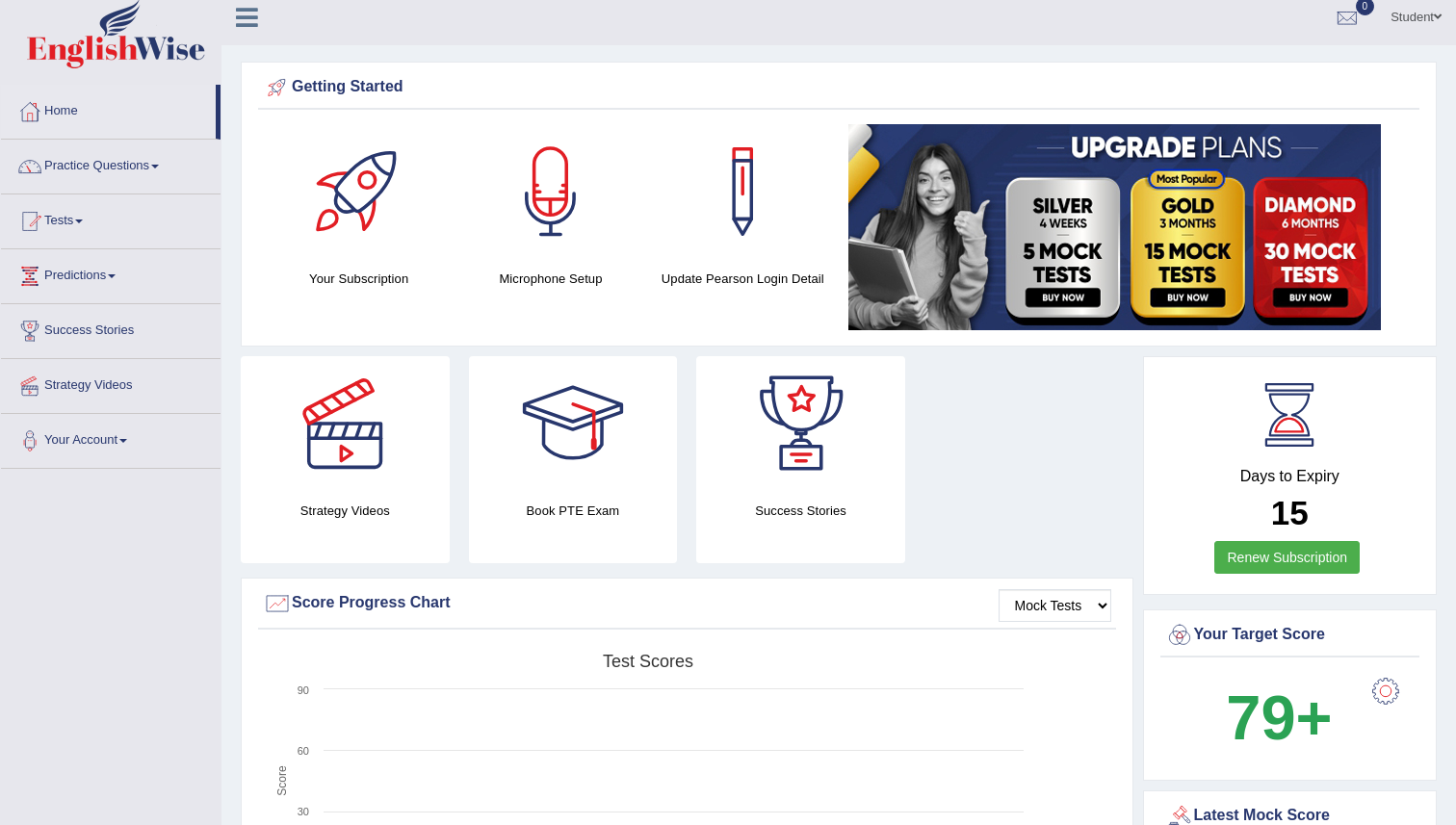
scroll to position [0, 0]
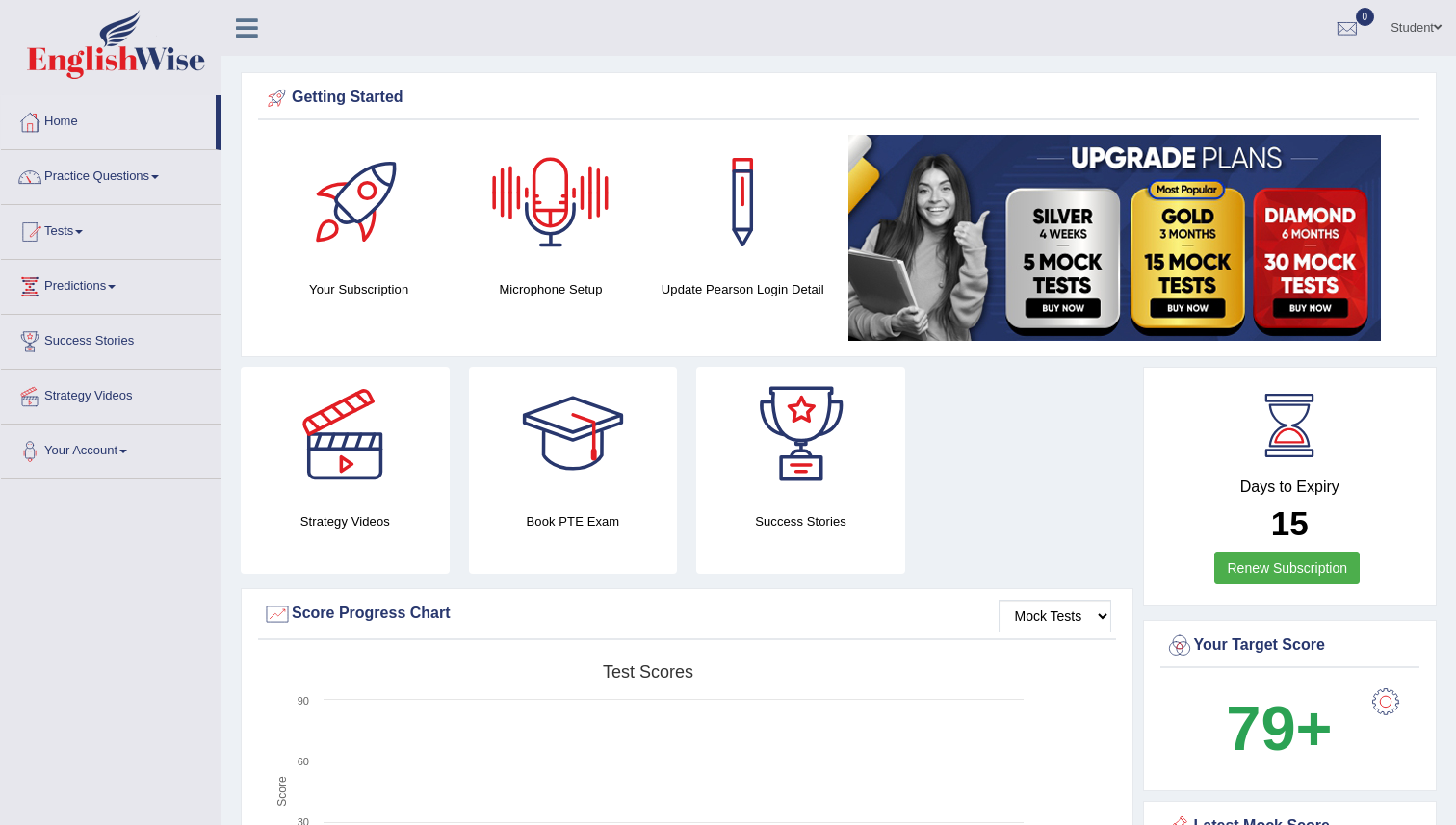
click at [1420, 34] on link "Student" at bounding box center [1416, 24] width 80 height 50
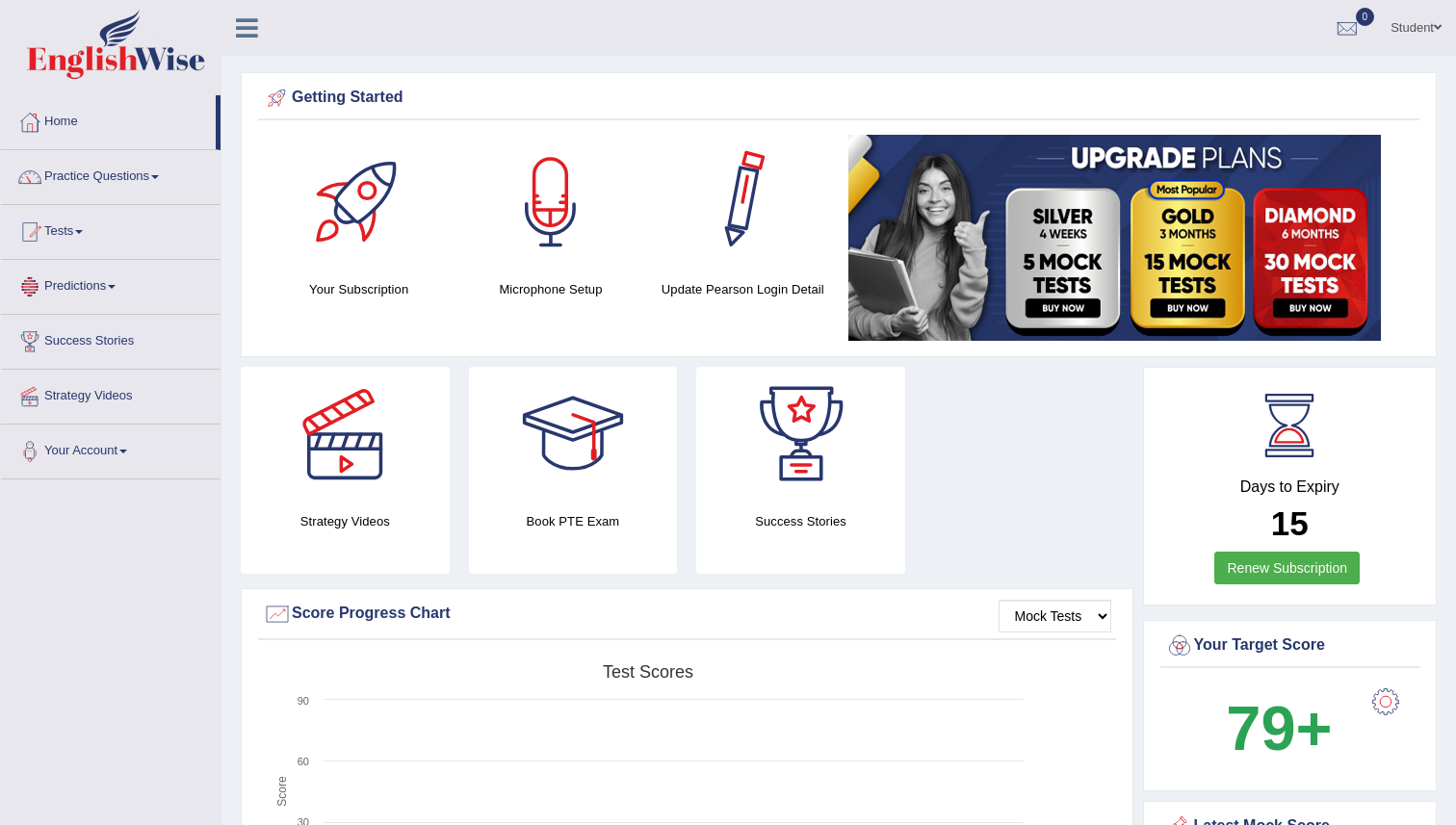
click at [86, 237] on link "Tests" at bounding box center [111, 229] width 220 height 48
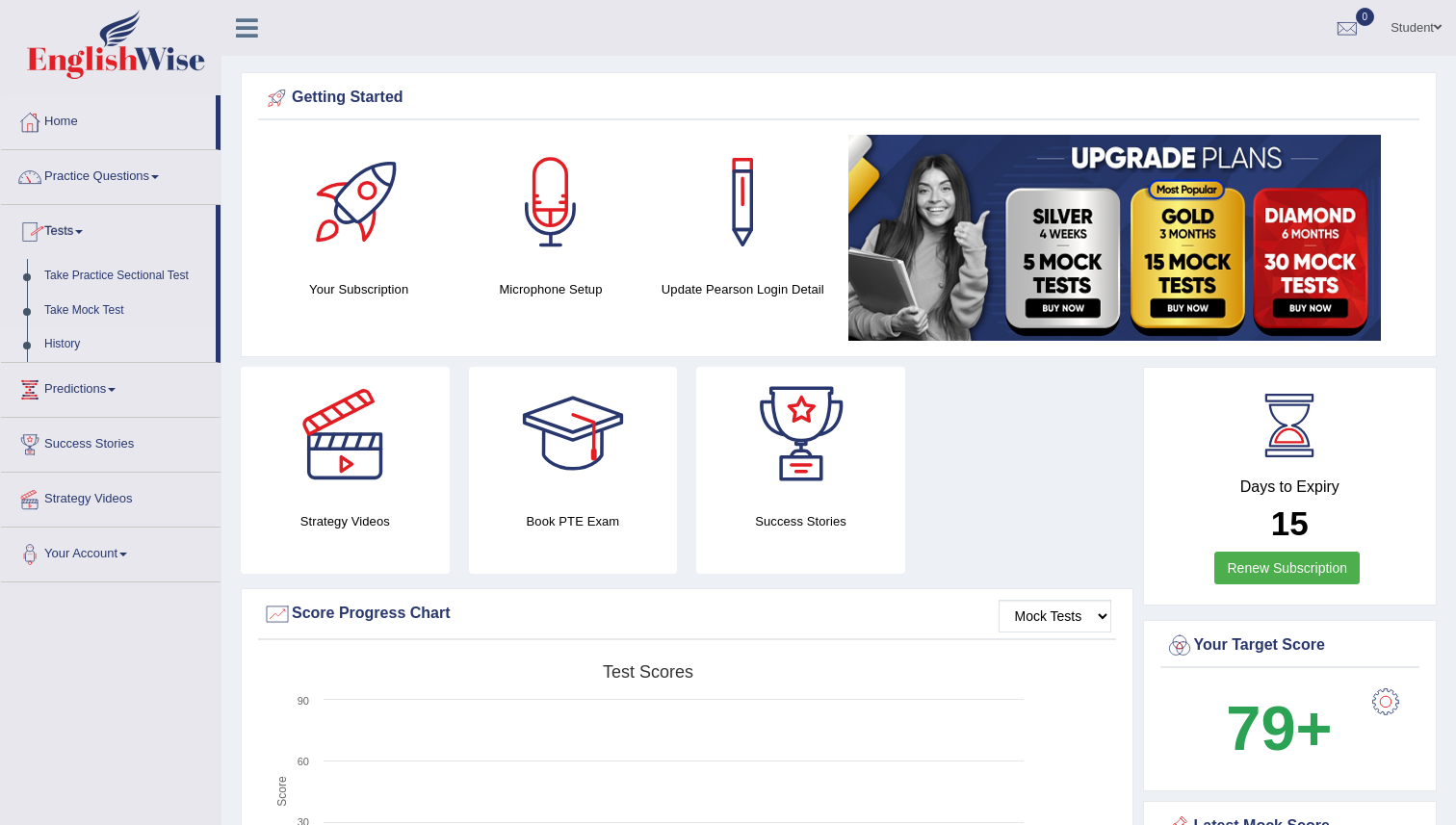
click at [60, 340] on link "History" at bounding box center [126, 344] width 180 height 35
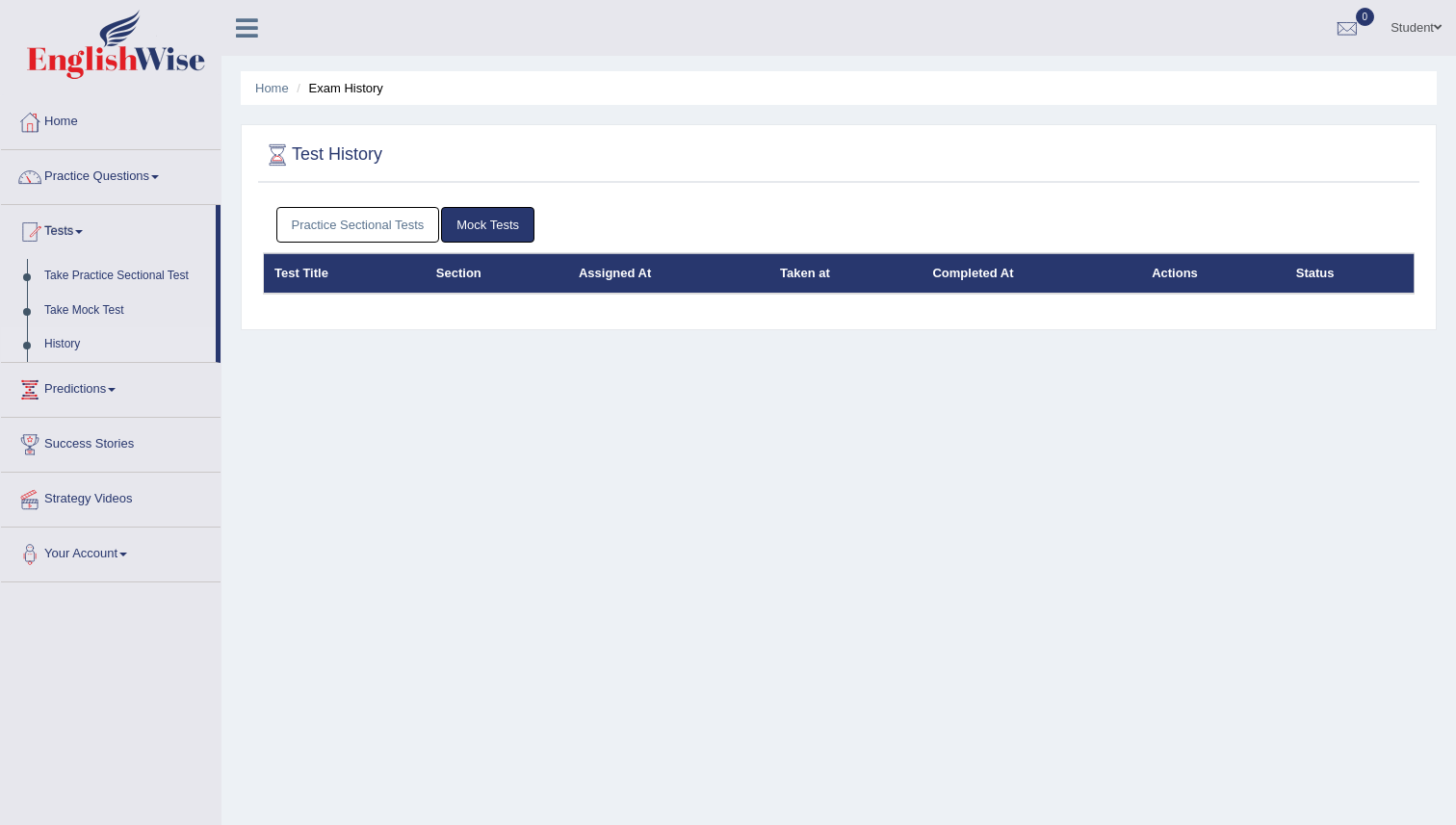
click at [430, 219] on link "Practice Sectional Tests" at bounding box center [358, 225] width 164 height 36
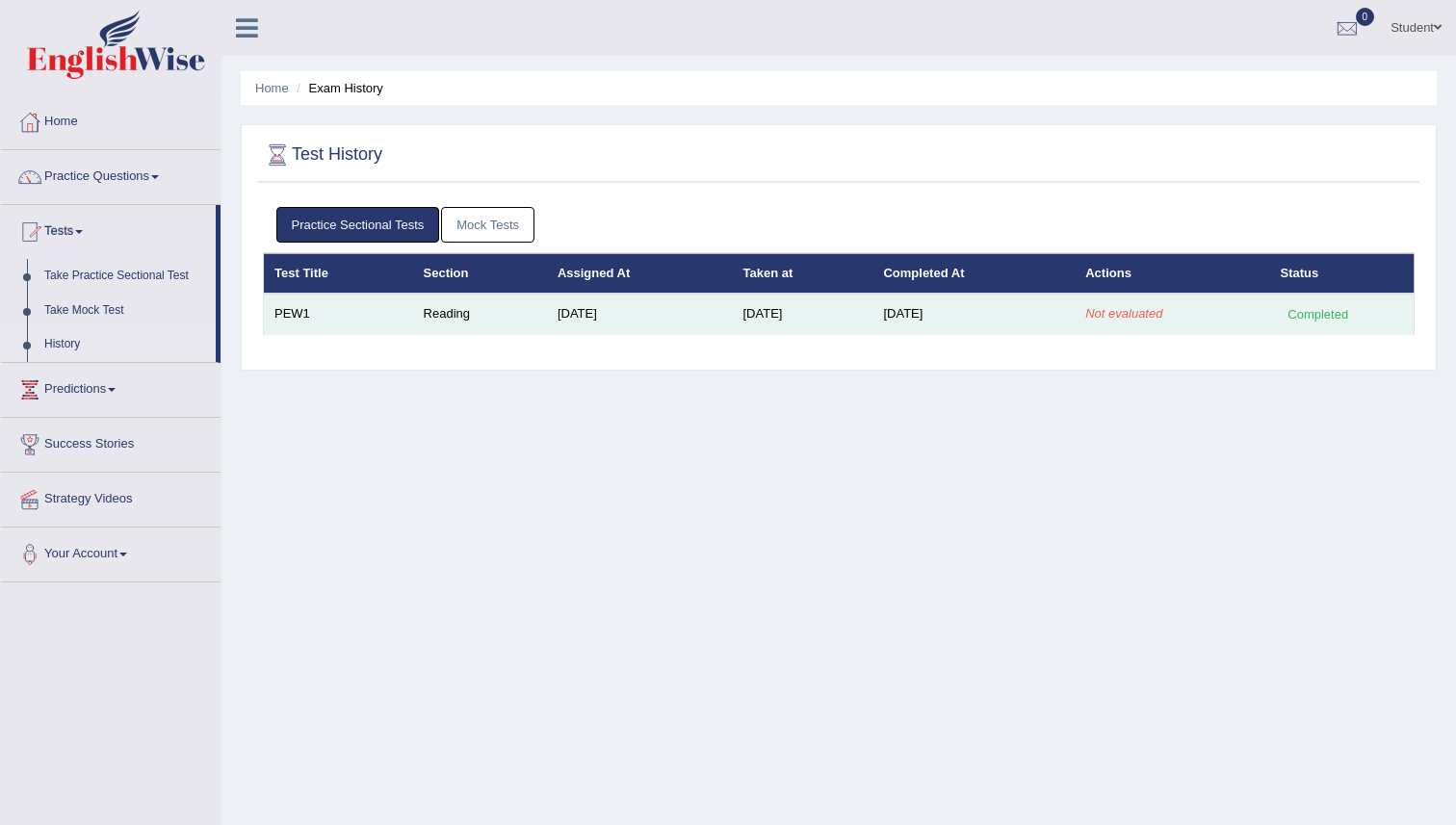
click at [1109, 314] on em "Not evaluated" at bounding box center [1123, 313] width 77 height 15
click at [1231, 316] on td "Not evaluated" at bounding box center [1172, 314] width 195 height 41
click at [439, 316] on td "Reading" at bounding box center [480, 314] width 134 height 41
